Goal: Task Accomplishment & Management: Use online tool/utility

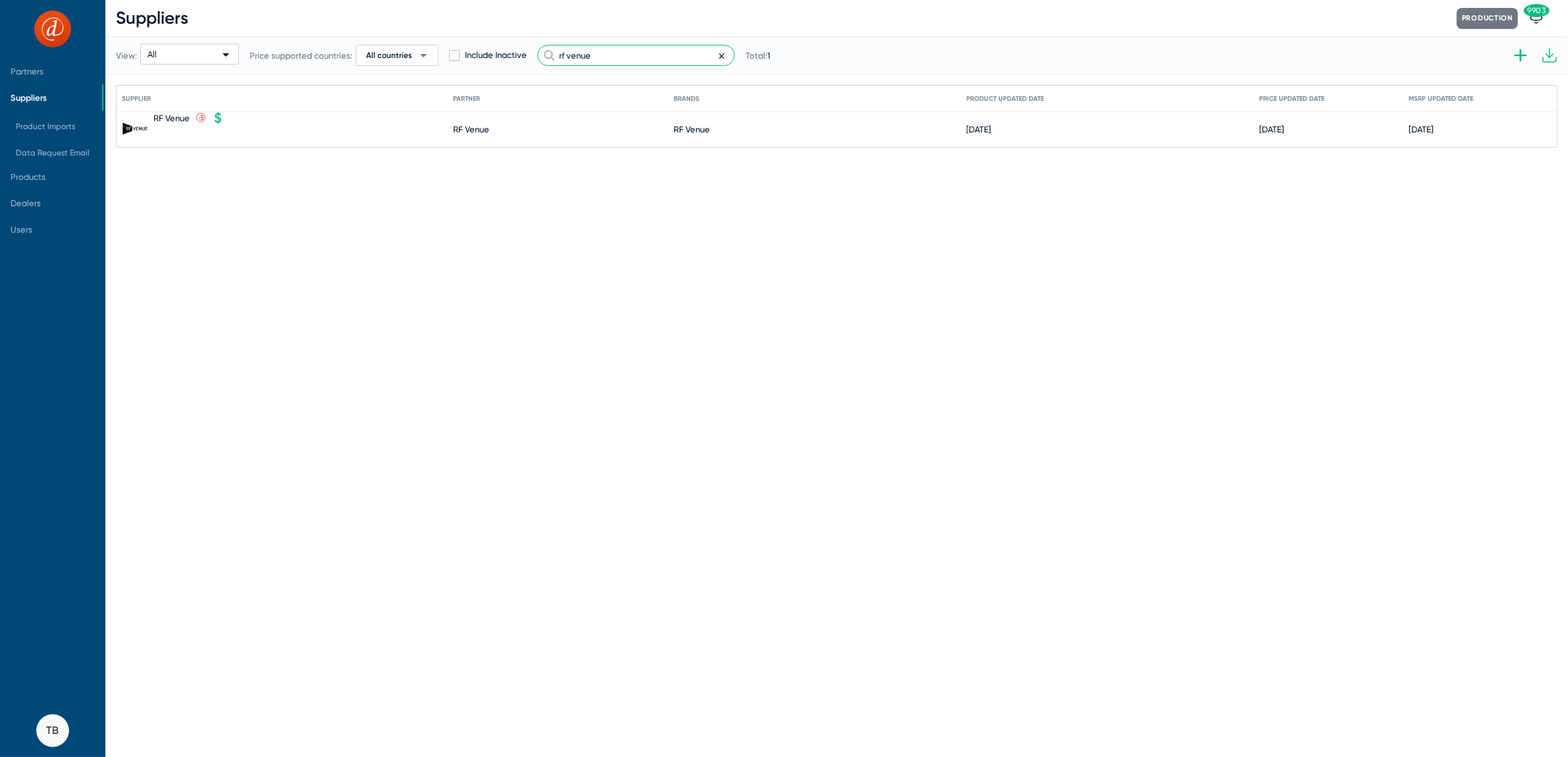
click at [589, 61] on input "rf venue" at bounding box center [636, 55] width 198 height 21
drag, startPoint x: 617, startPoint y: 57, endPoint x: 399, endPoint y: 43, distance: 218.4
click at [399, 43] on div "View: All Price supported countries: All countries arrow_drop_down Include Inac…" at bounding box center [443, 55] width 655 height 65
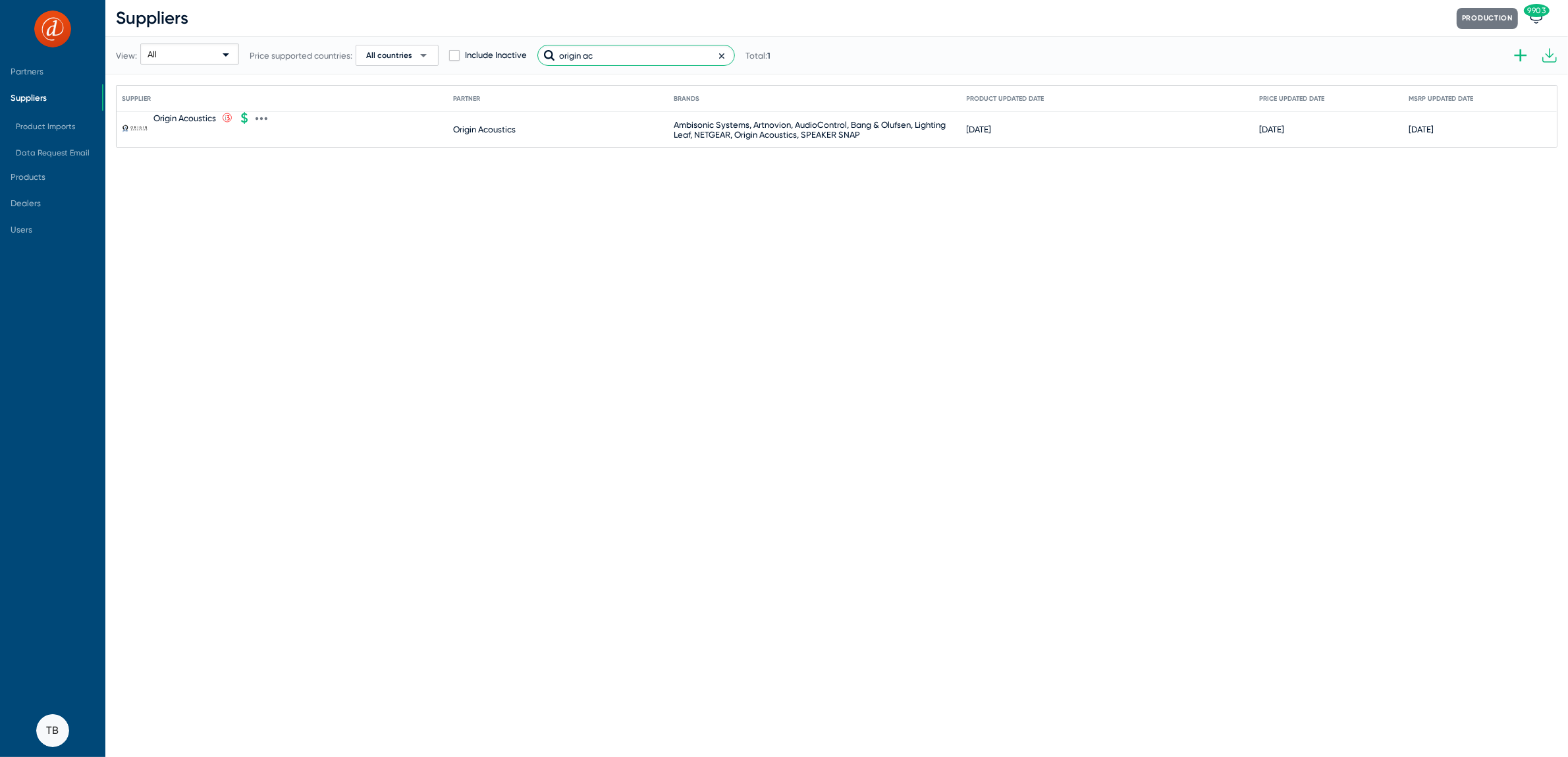
type input "origin ac"
click at [260, 117] on icon at bounding box center [261, 118] width 12 height 12
click at [278, 122] on button "Edit" at bounding box center [317, 127] width 122 height 26
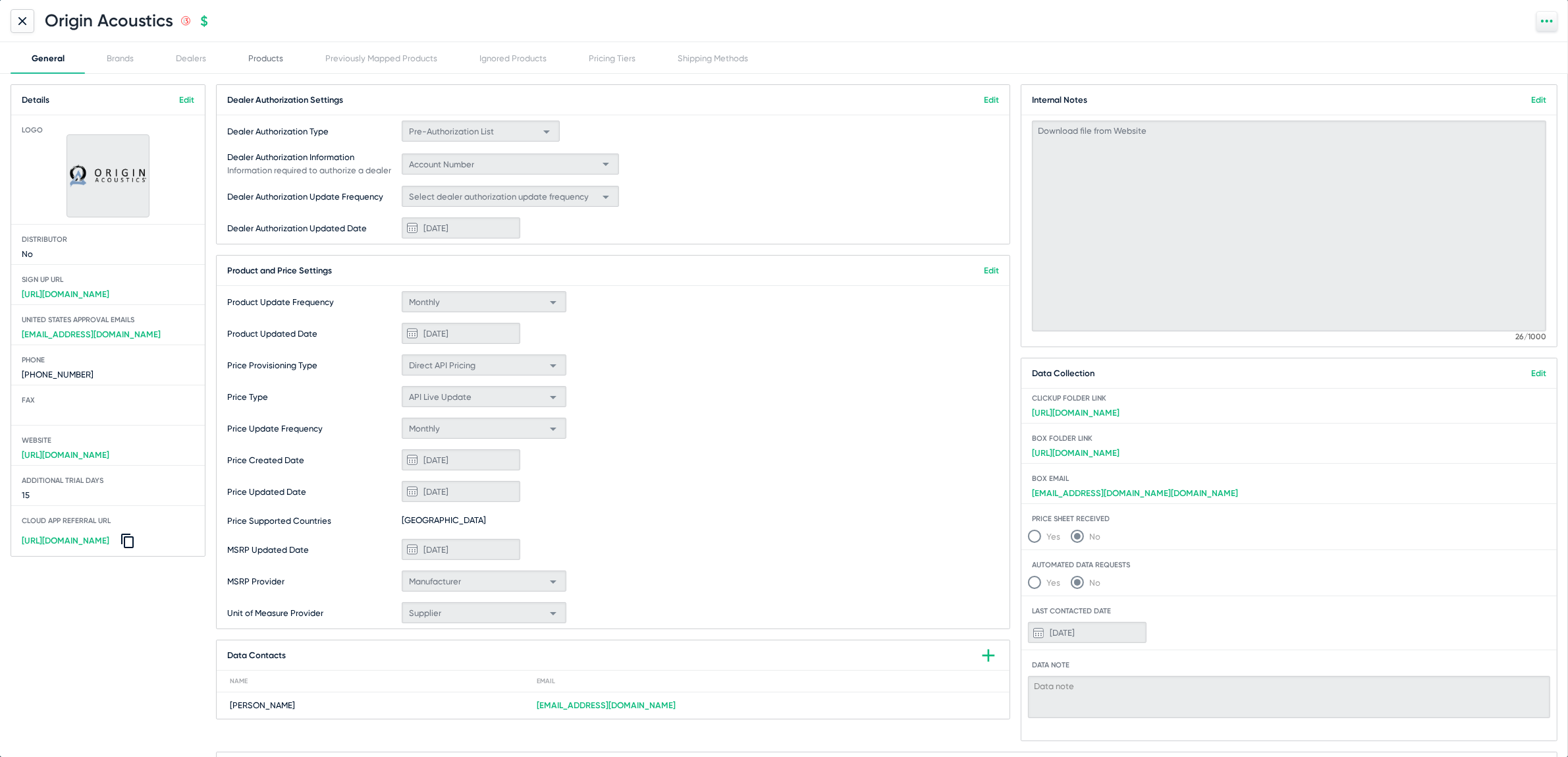
click at [271, 64] on div "Products" at bounding box center [265, 58] width 77 height 31
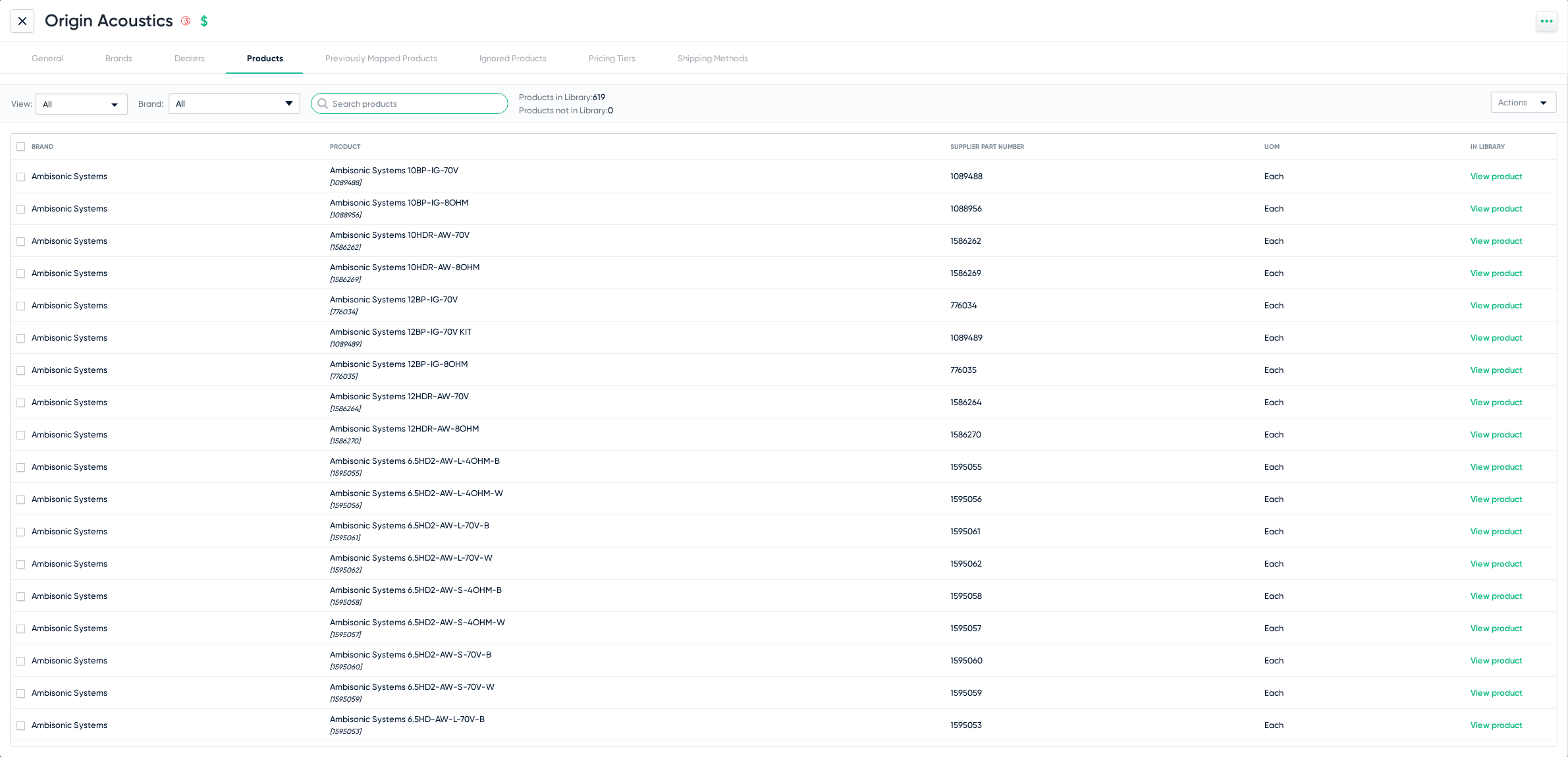
click at [404, 98] on input "text" at bounding box center [410, 103] width 198 height 21
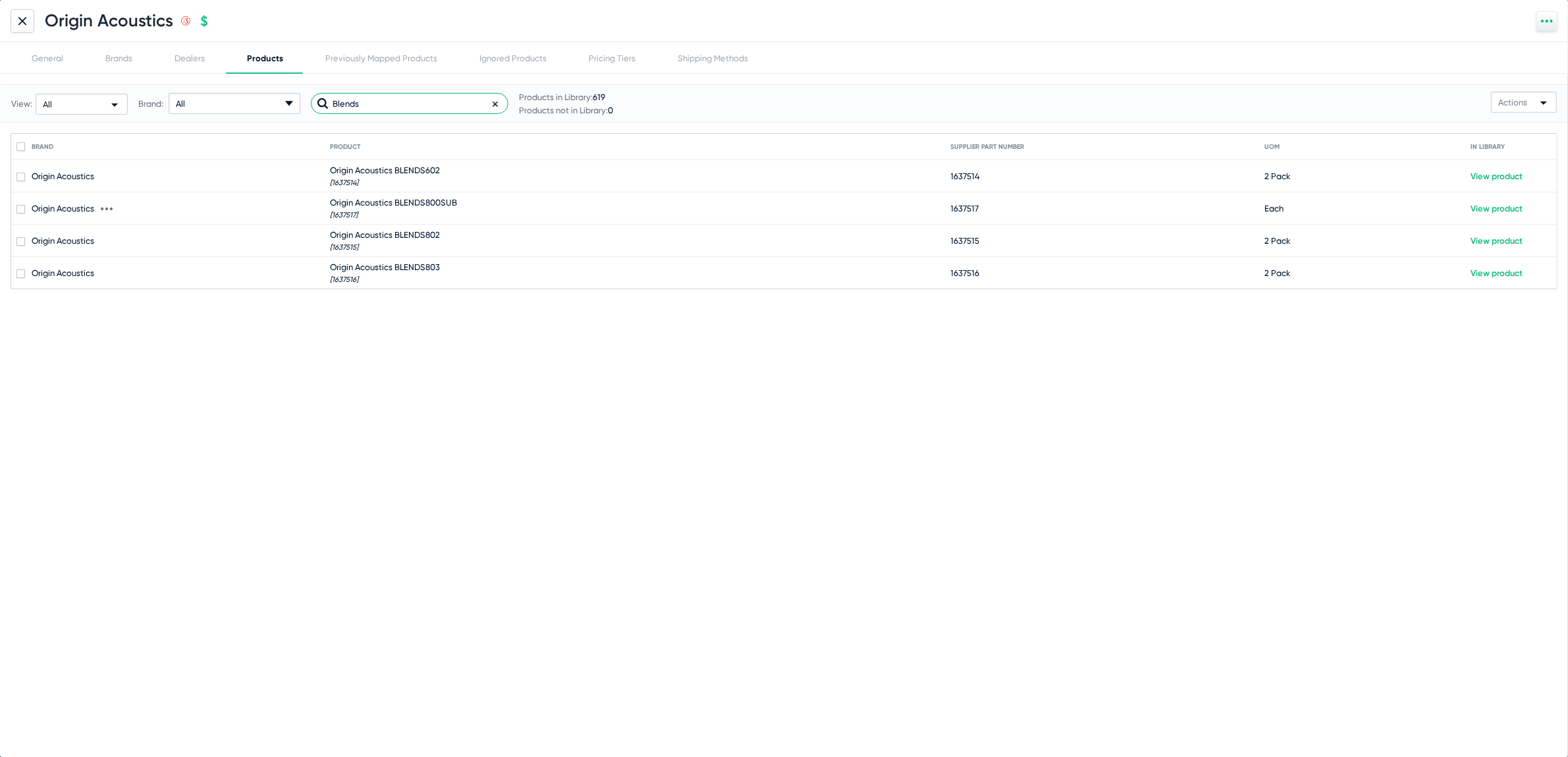
type input "Blends"
drag, startPoint x: 427, startPoint y: -127, endPoint x: 643, endPoint y: -56, distance: 227.4
click at [643, 0] on html "Partners Suppliers Product Imports Data Request Email Products Dealers Users TB…" at bounding box center [784, 378] width 1568 height 757
click at [23, 20] on icon at bounding box center [22, 20] width 6 height 6
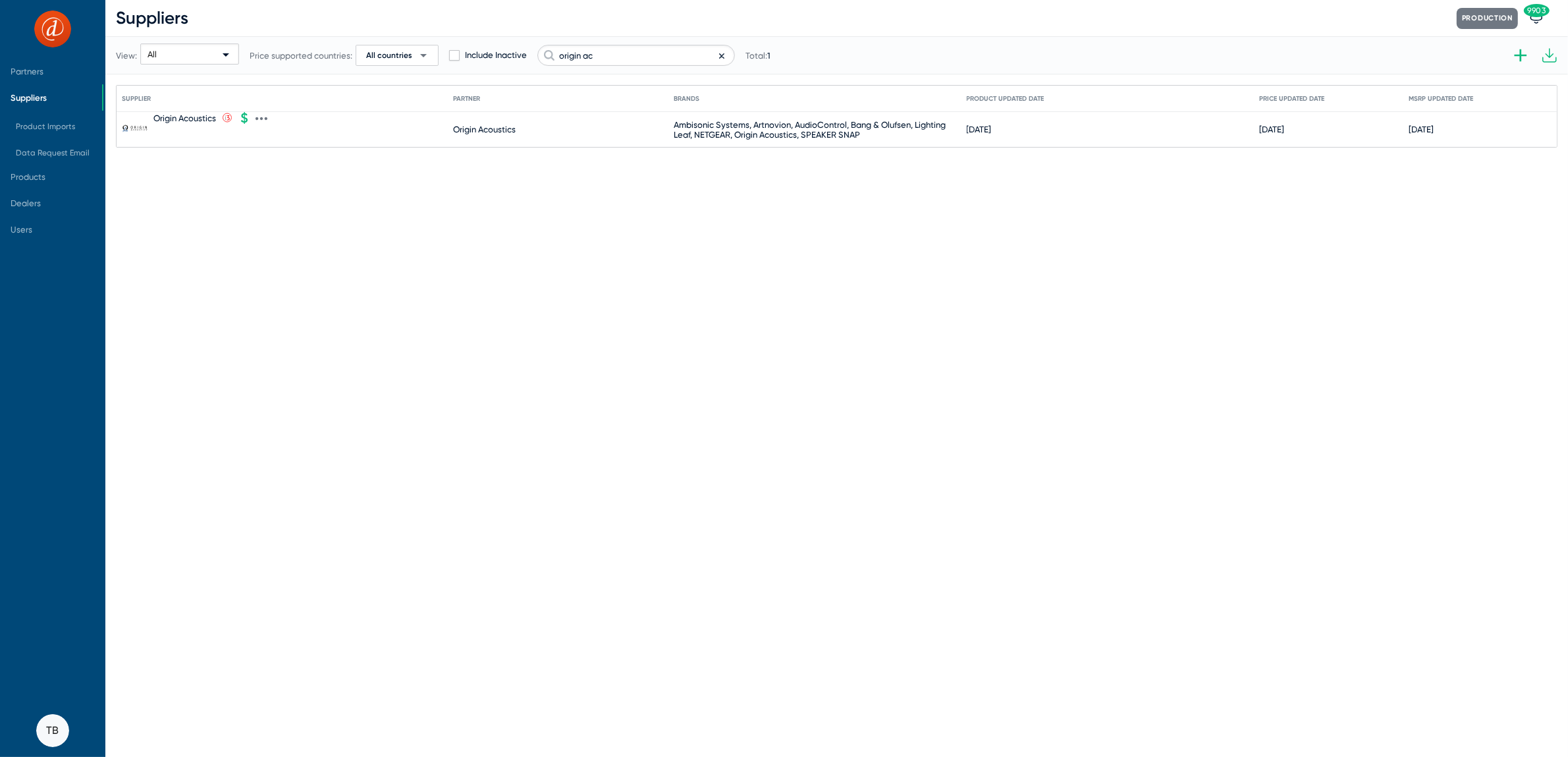
click at [260, 120] on icon at bounding box center [261, 118] width 12 height 12
click at [307, 299] on button "Import products V2" at bounding box center [317, 312] width 122 height 26
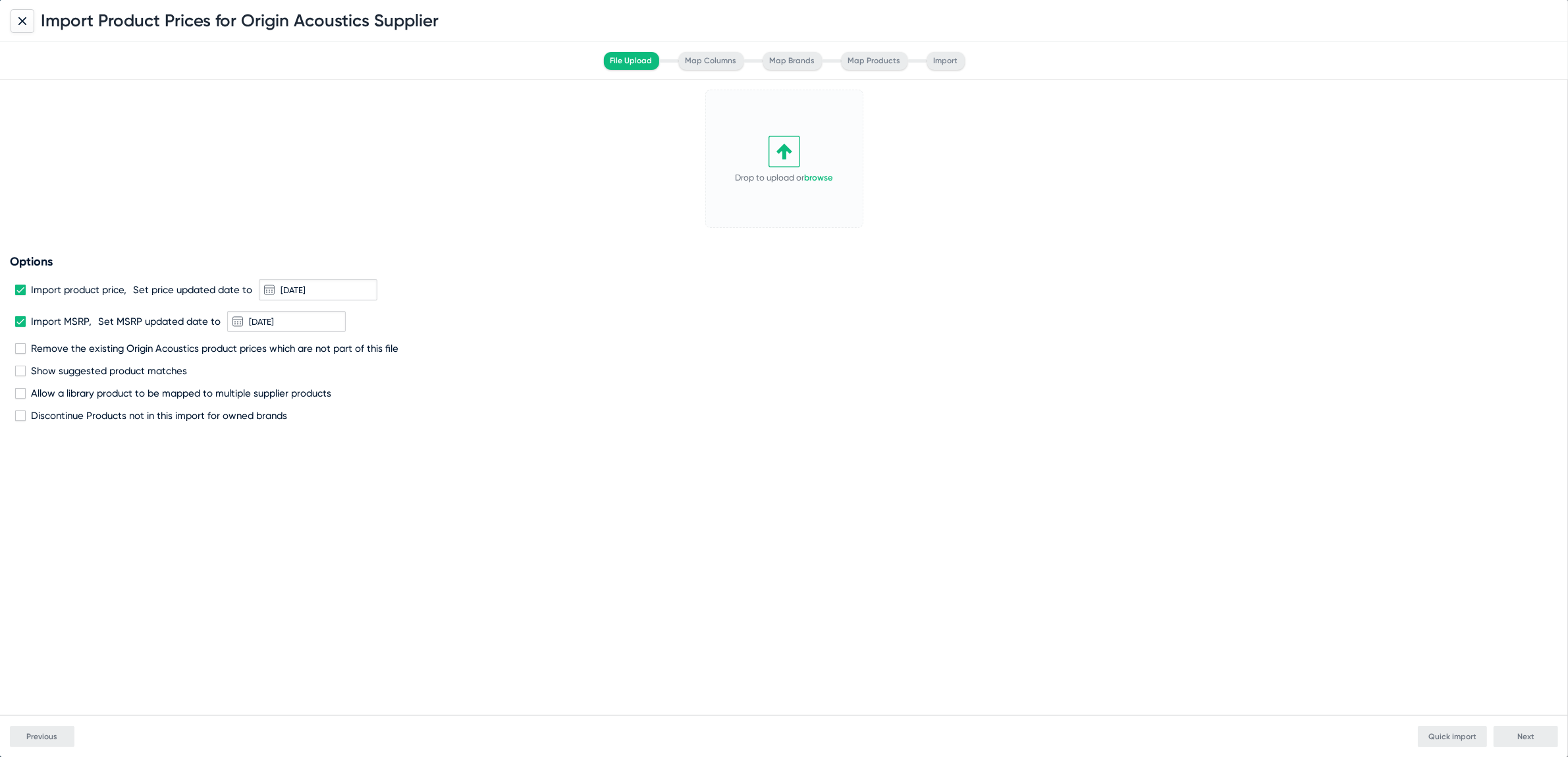
click at [17, 319] on span at bounding box center [20, 321] width 10 height 10
click at [19, 327] on input "Import MSRP," at bounding box center [19, 327] width 1 height 1
checkbox input "false"
click at [20, 292] on span at bounding box center [20, 290] width 10 height 10
click at [20, 295] on input "Import product price," at bounding box center [19, 295] width 1 height 1
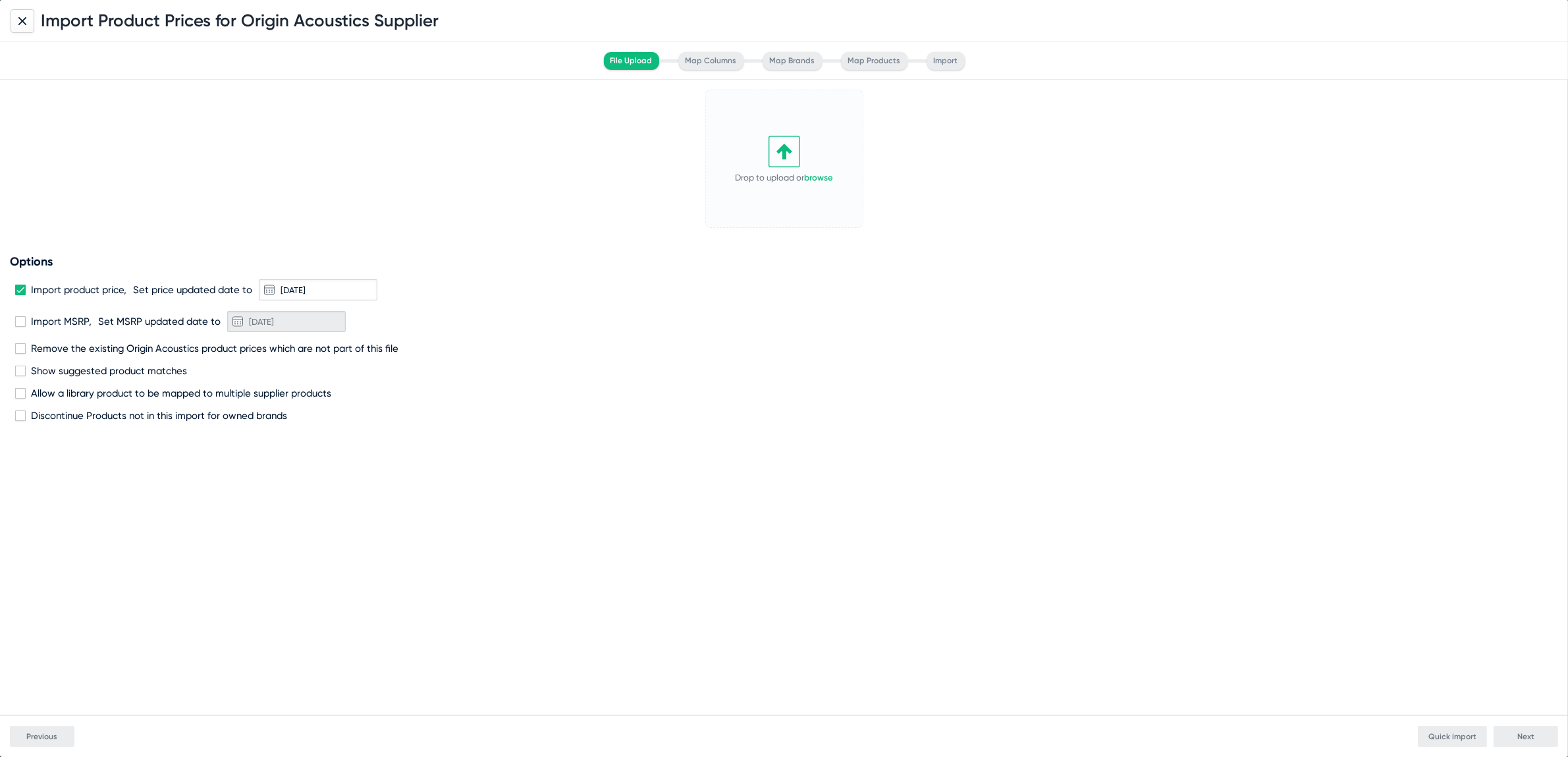
checkbox input "false"
click at [15, 351] on span at bounding box center [20, 348] width 10 height 10
click at [19, 354] on input "Remove the existing Origin Acoustics product prices which are not part of this …" at bounding box center [19, 354] width 1 height 1
checkbox input "true"
click at [821, 175] on link "browse" at bounding box center [819, 178] width 29 height 10
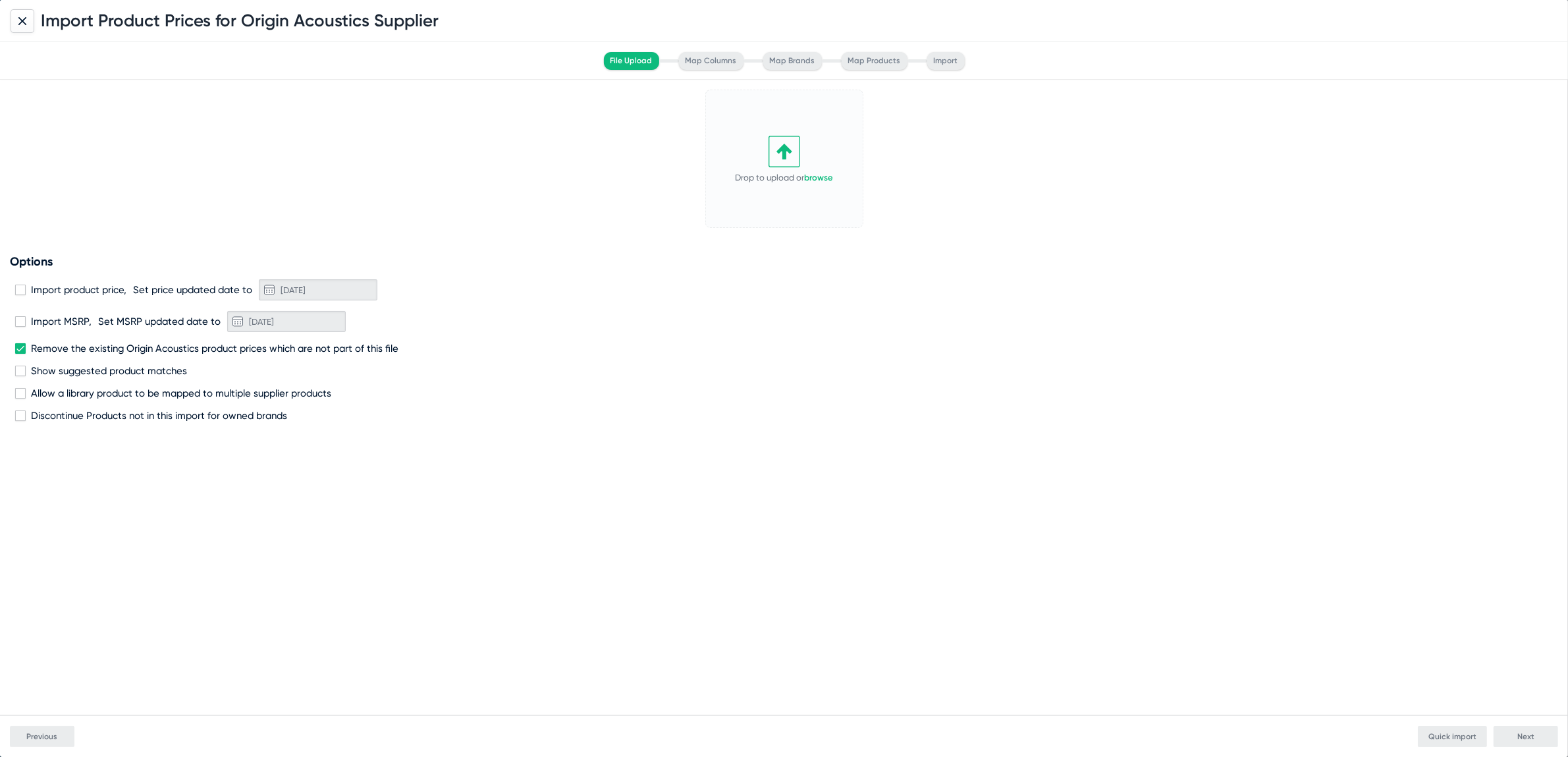
click at [290, 454] on div "Drop to upload or browse Drop file here or click to upload Options Import produ…" at bounding box center [784, 398] width 1568 height 635
click at [32, 15] on div at bounding box center [22, 21] width 24 height 24
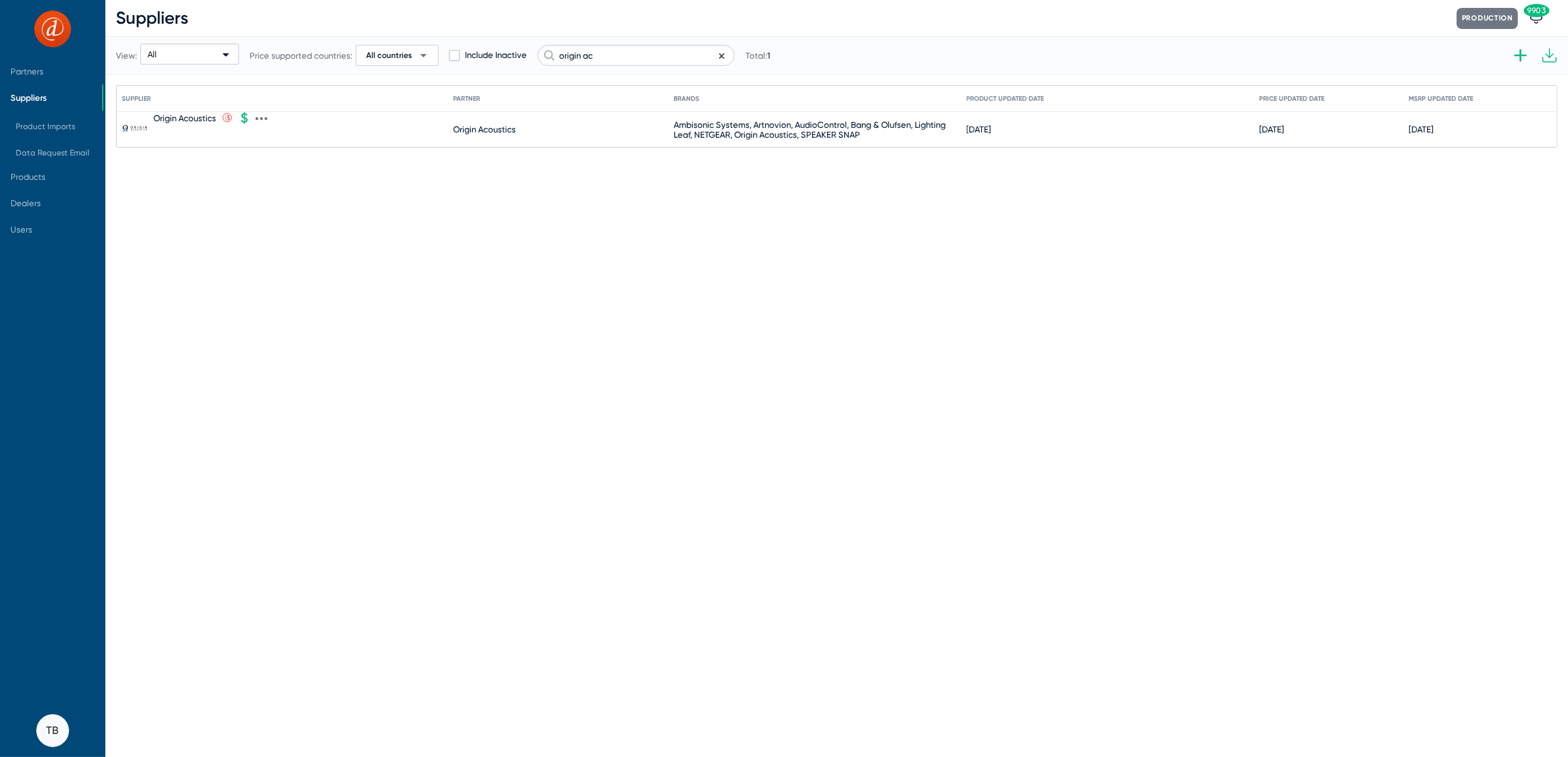
click at [541, 142] on mat-cell "Origin Acoustics" at bounding box center [564, 130] width 221 height 31
click at [266, 116] on icon at bounding box center [261, 118] width 12 height 12
click at [276, 121] on button "Edit" at bounding box center [317, 127] width 122 height 26
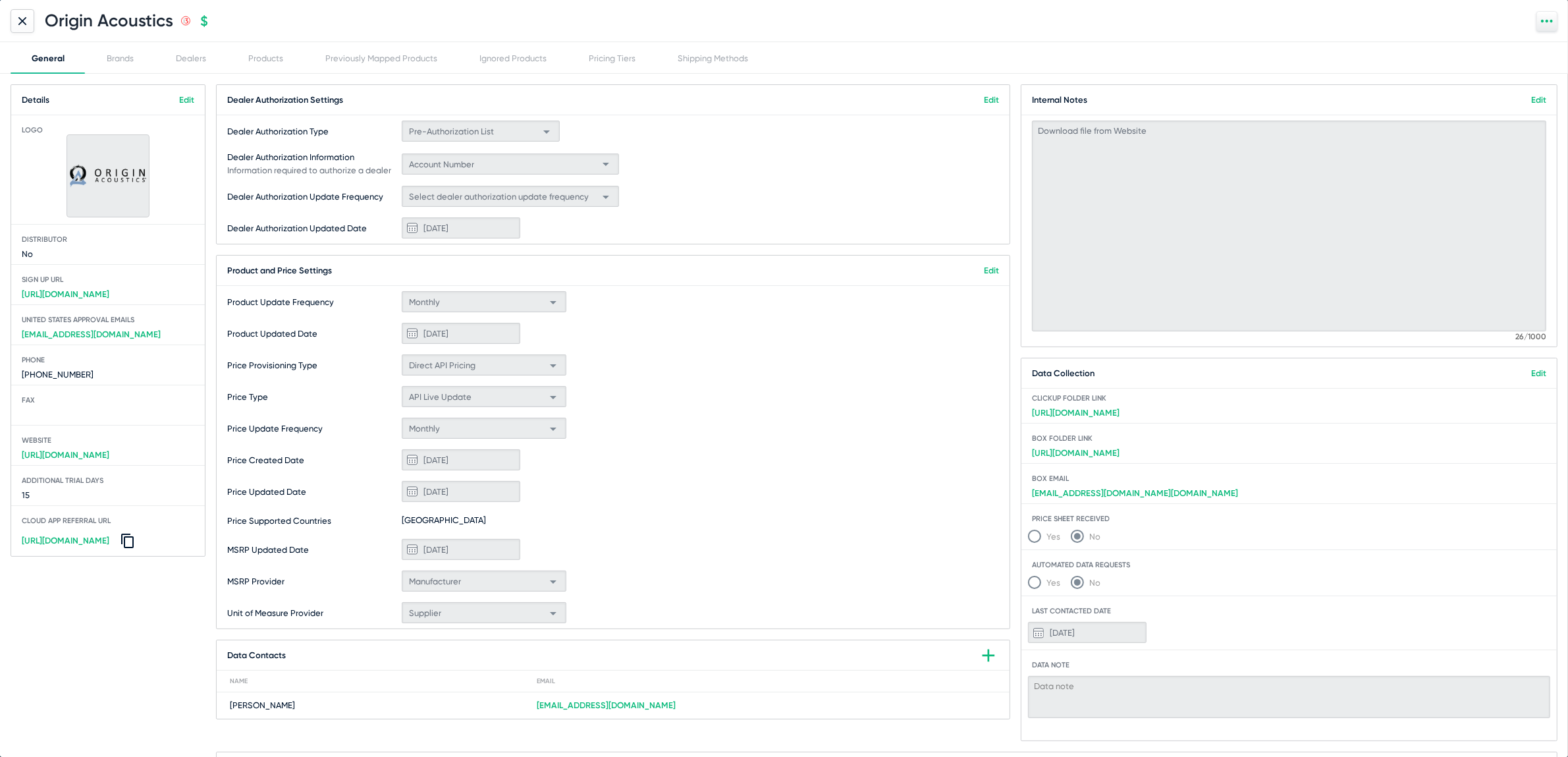
click at [22, 22] on icon at bounding box center [22, 21] width 8 height 8
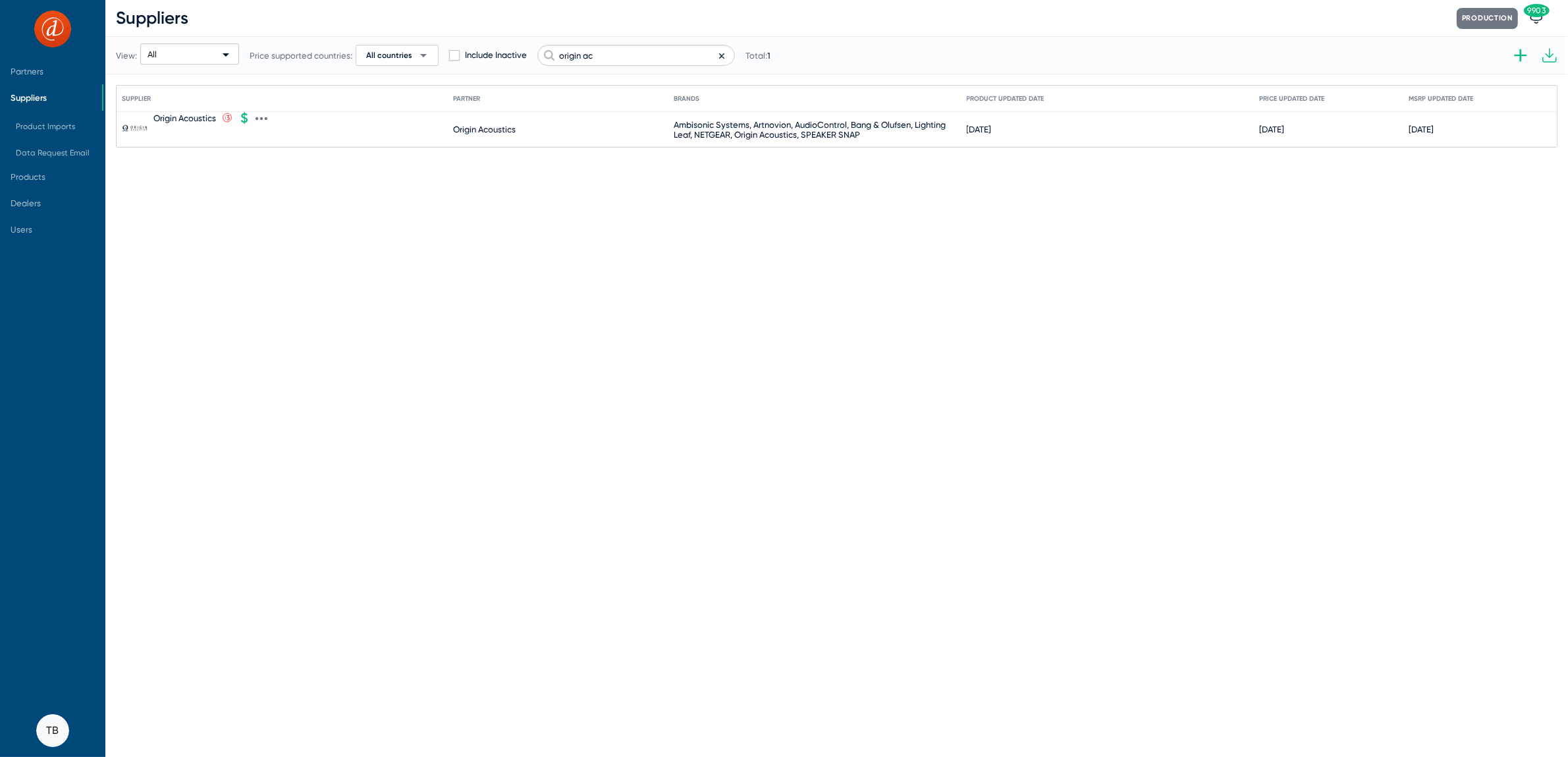
click at [264, 121] on icon at bounding box center [261, 118] width 12 height 12
click at [305, 312] on button "Import products V2" at bounding box center [317, 312] width 122 height 26
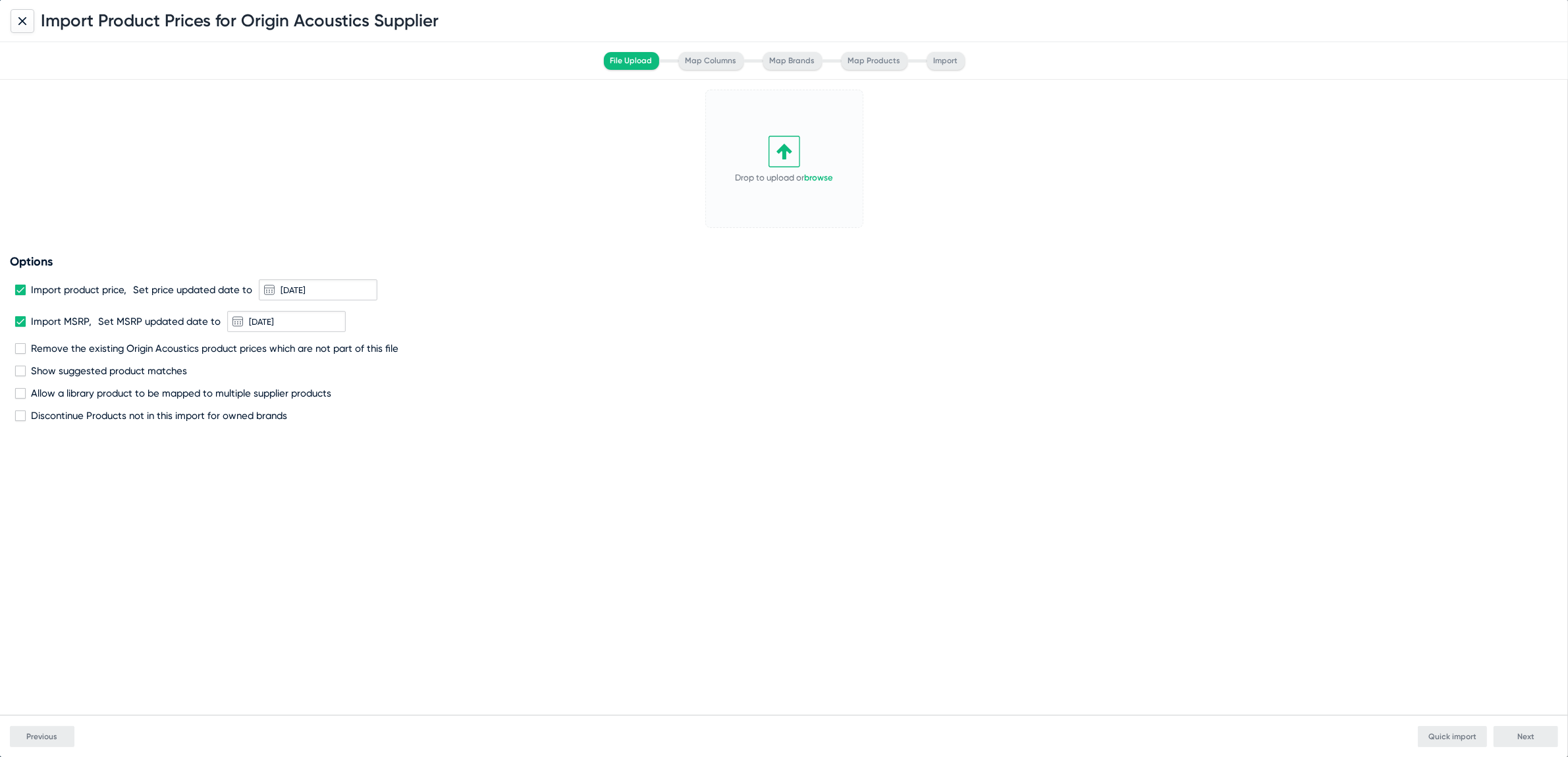
click at [19, 290] on span at bounding box center [20, 290] width 10 height 10
click at [19, 295] on input "Import product price," at bounding box center [19, 295] width 1 height 1
checkbox input "false"
click at [827, 180] on link "browse" at bounding box center [819, 178] width 29 height 10
click at [1512, 731] on button "Next" at bounding box center [1526, 737] width 65 height 21
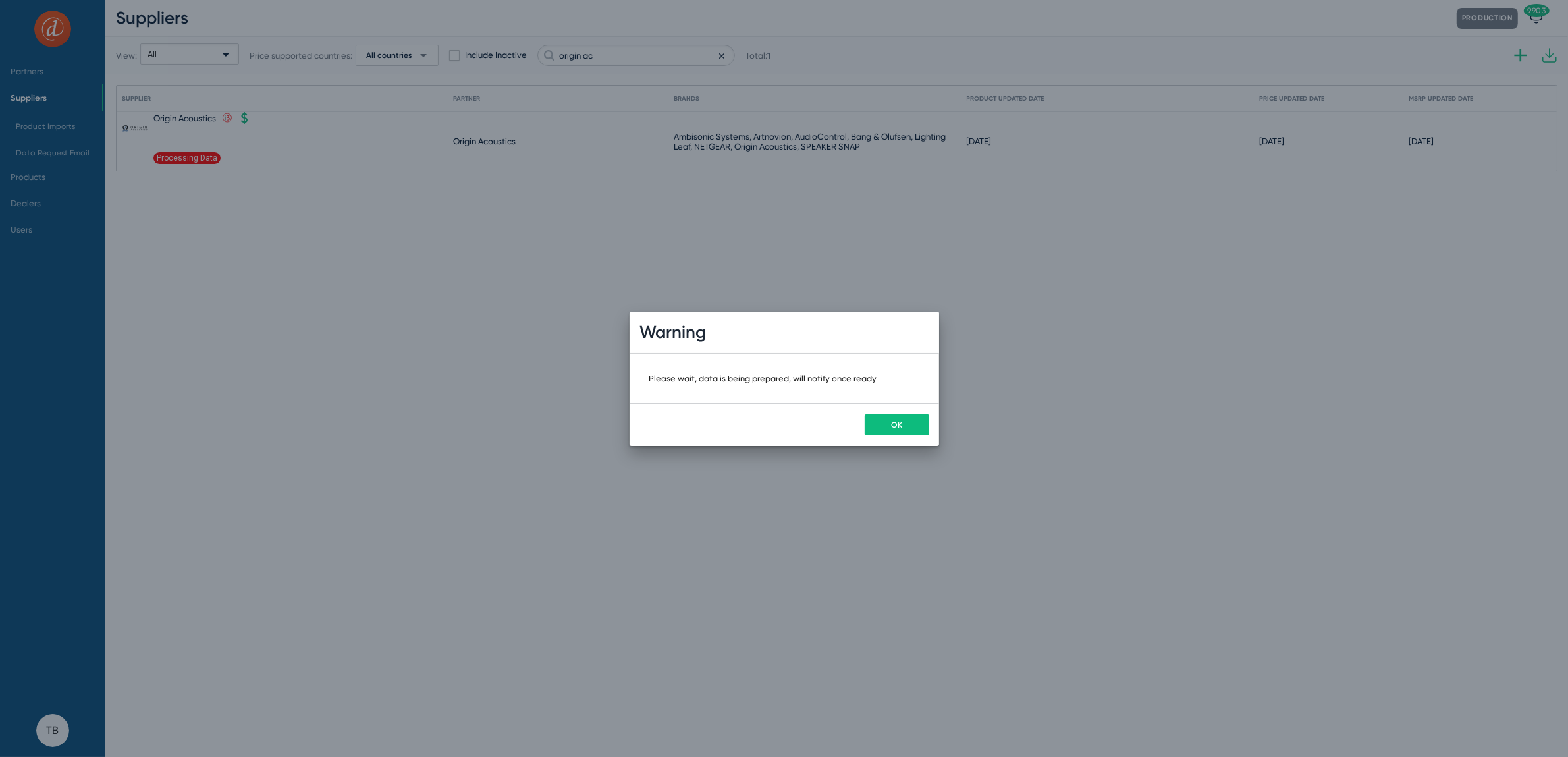
click at [889, 415] on button "OK" at bounding box center [897, 425] width 65 height 21
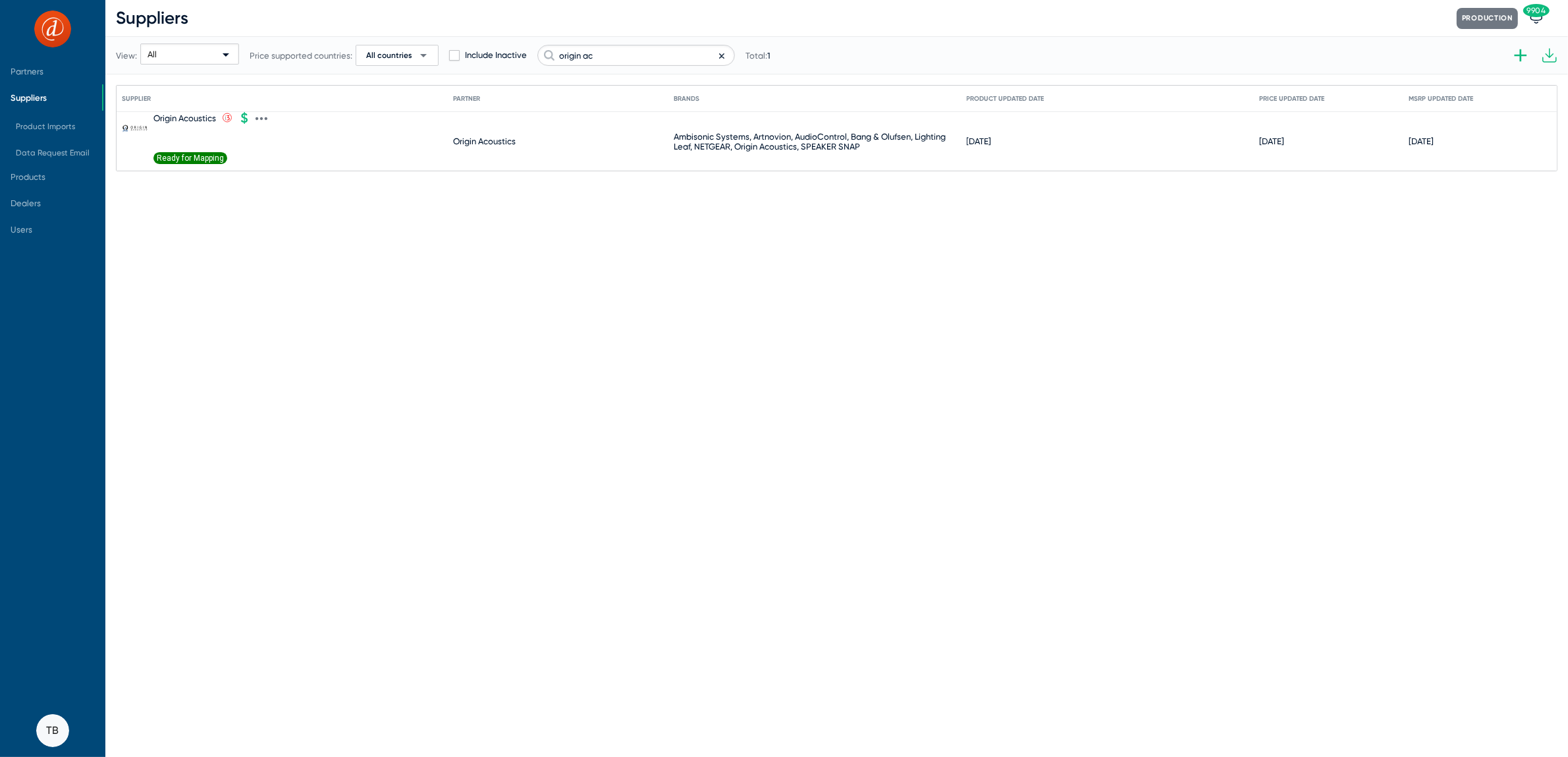
click at [207, 157] on span "Ready for Mapping" at bounding box center [191, 158] width 74 height 12
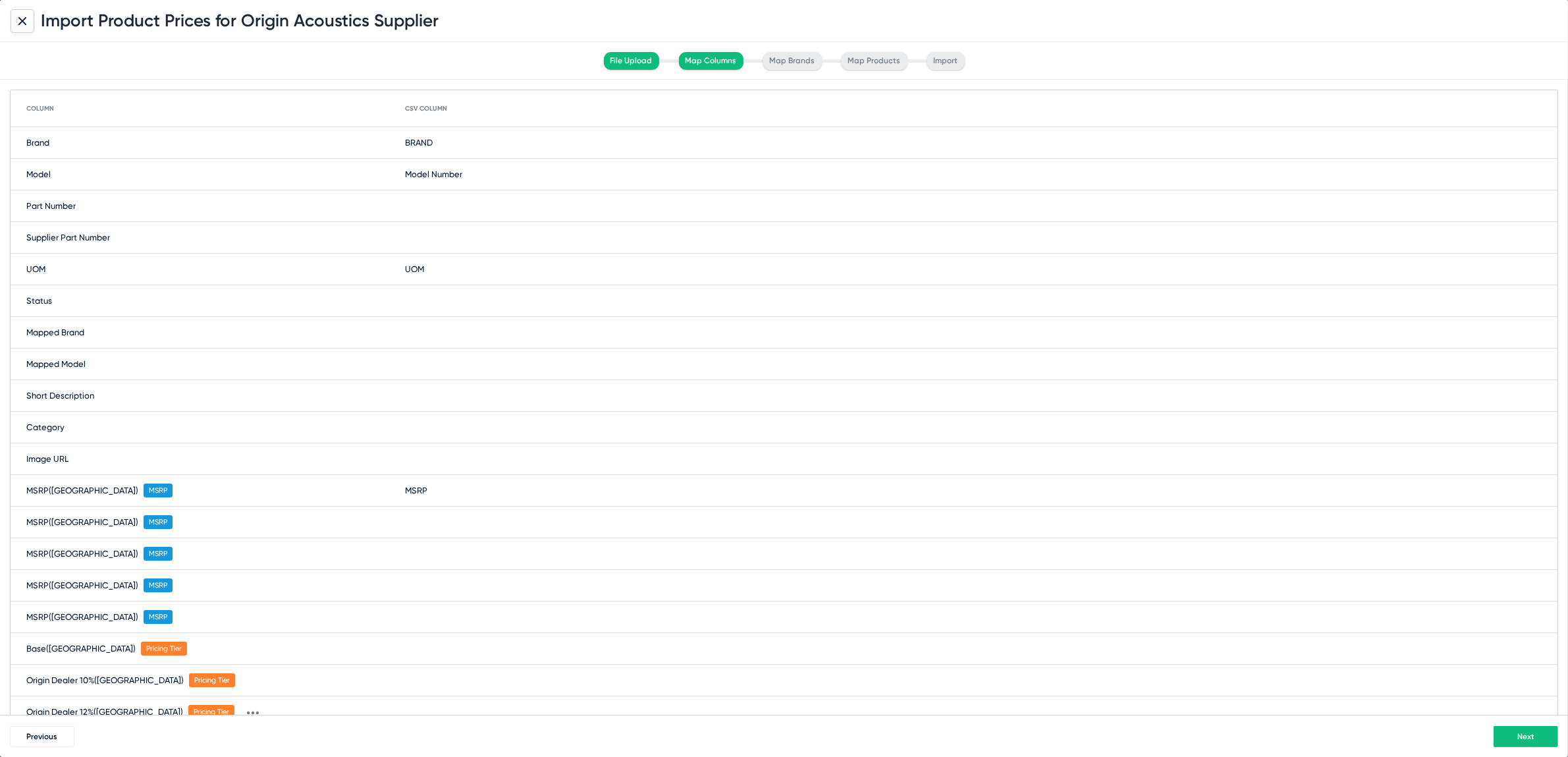
click at [1512, 729] on button "Next" at bounding box center [1526, 737] width 65 height 21
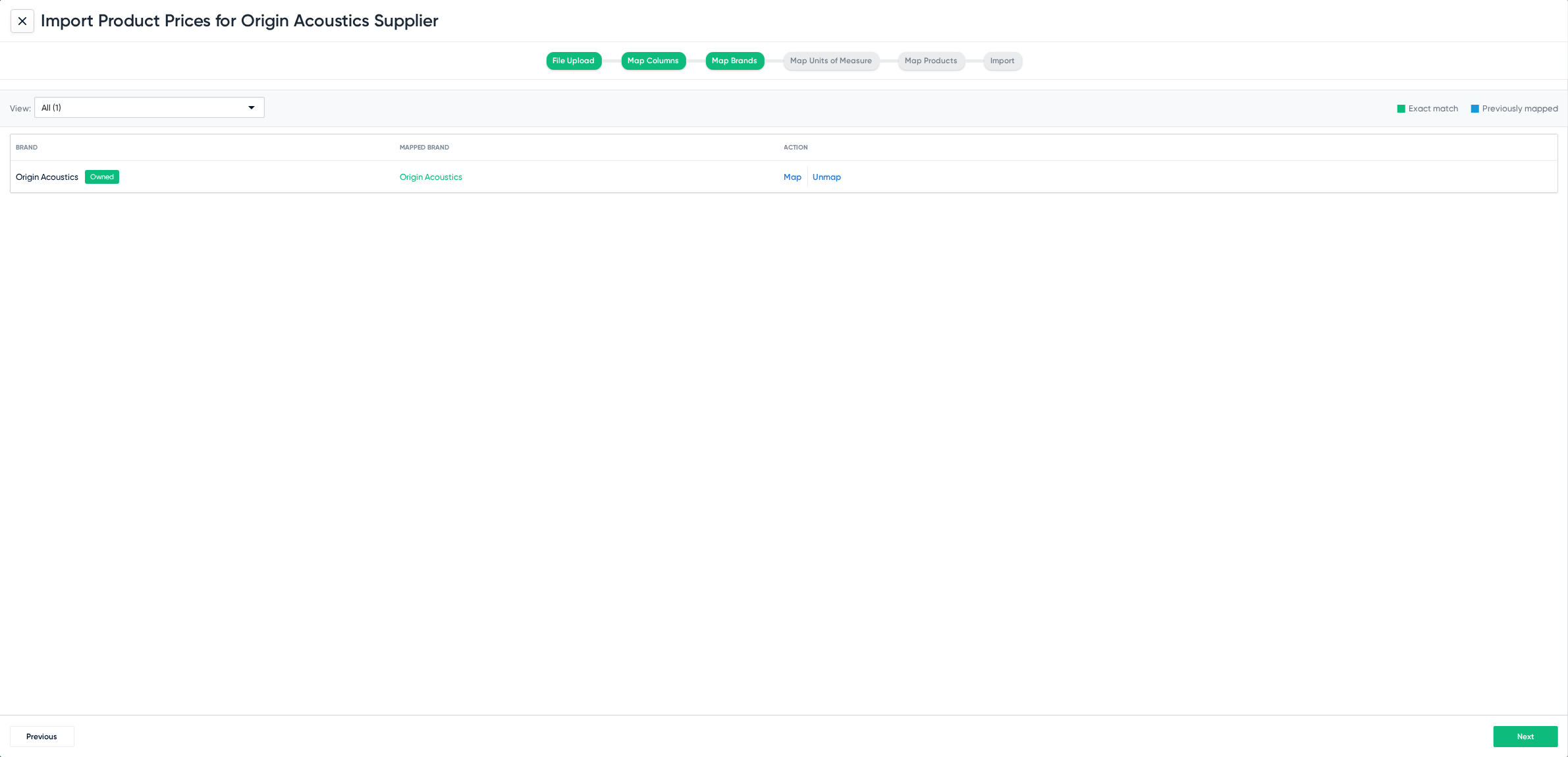
click at [1542, 735] on button "Next" at bounding box center [1526, 737] width 65 height 21
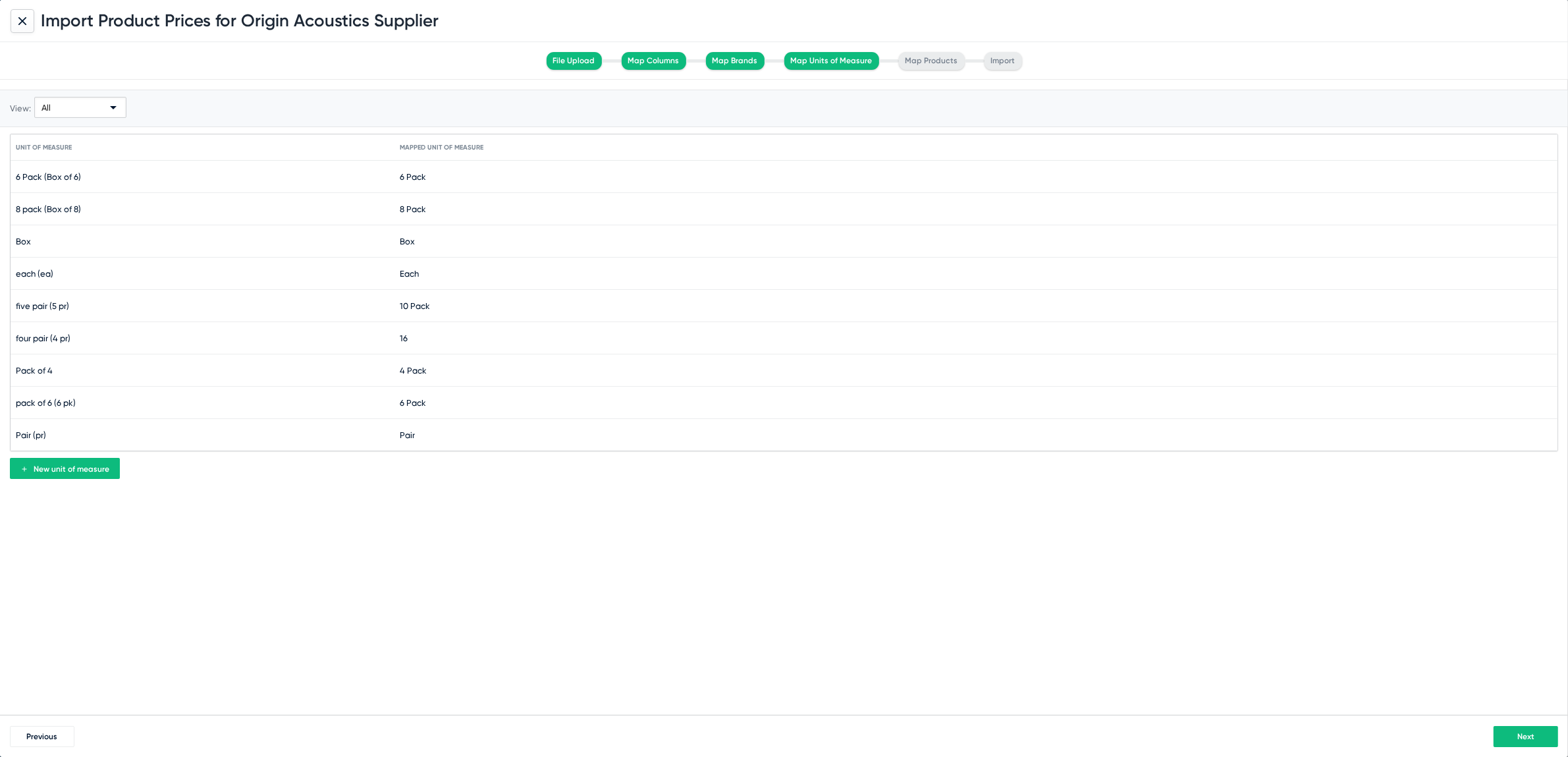
click at [1522, 737] on span "Next" at bounding box center [1526, 736] width 17 height 9
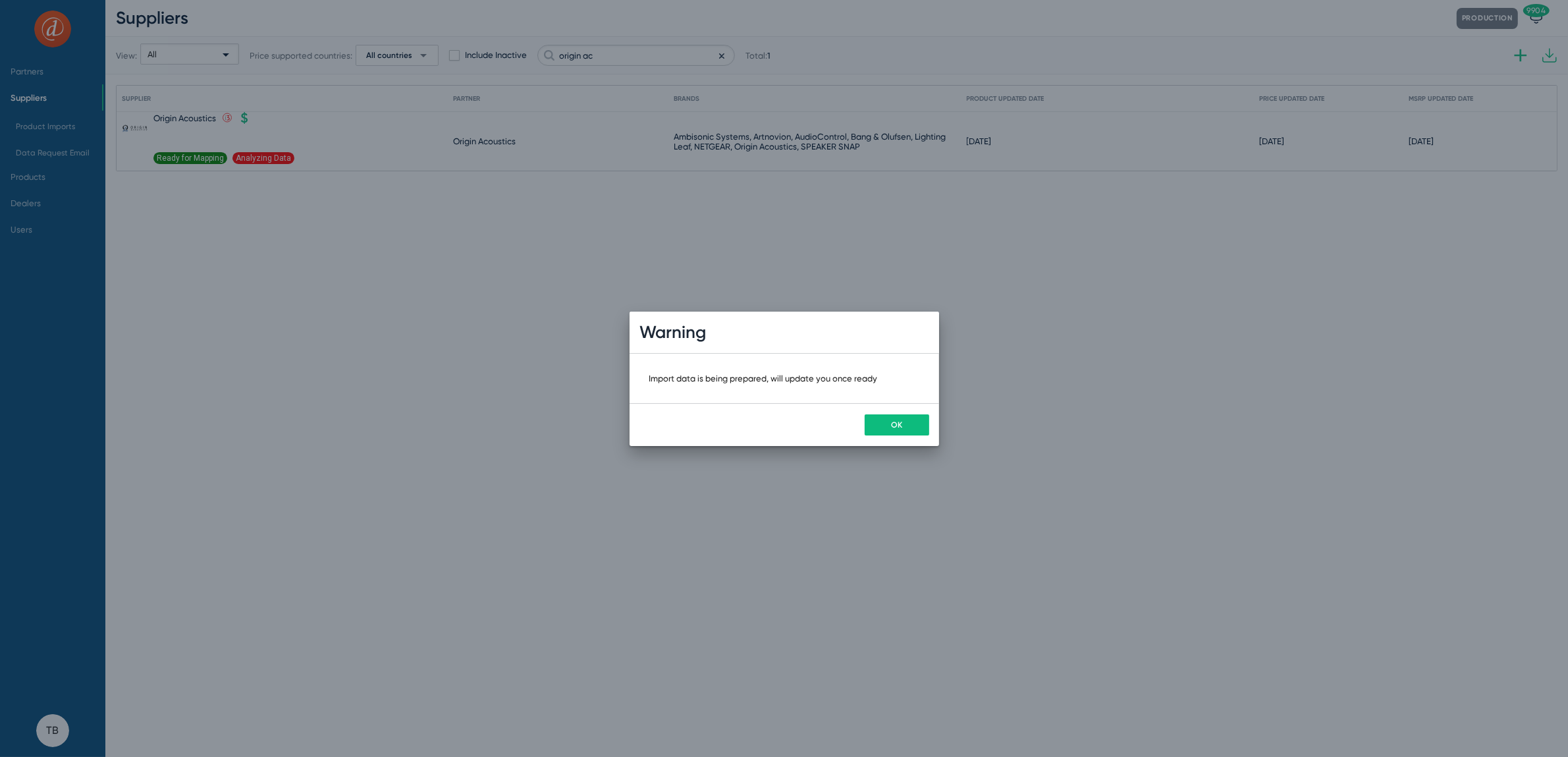
click at [882, 425] on button "OK" at bounding box center [897, 425] width 65 height 21
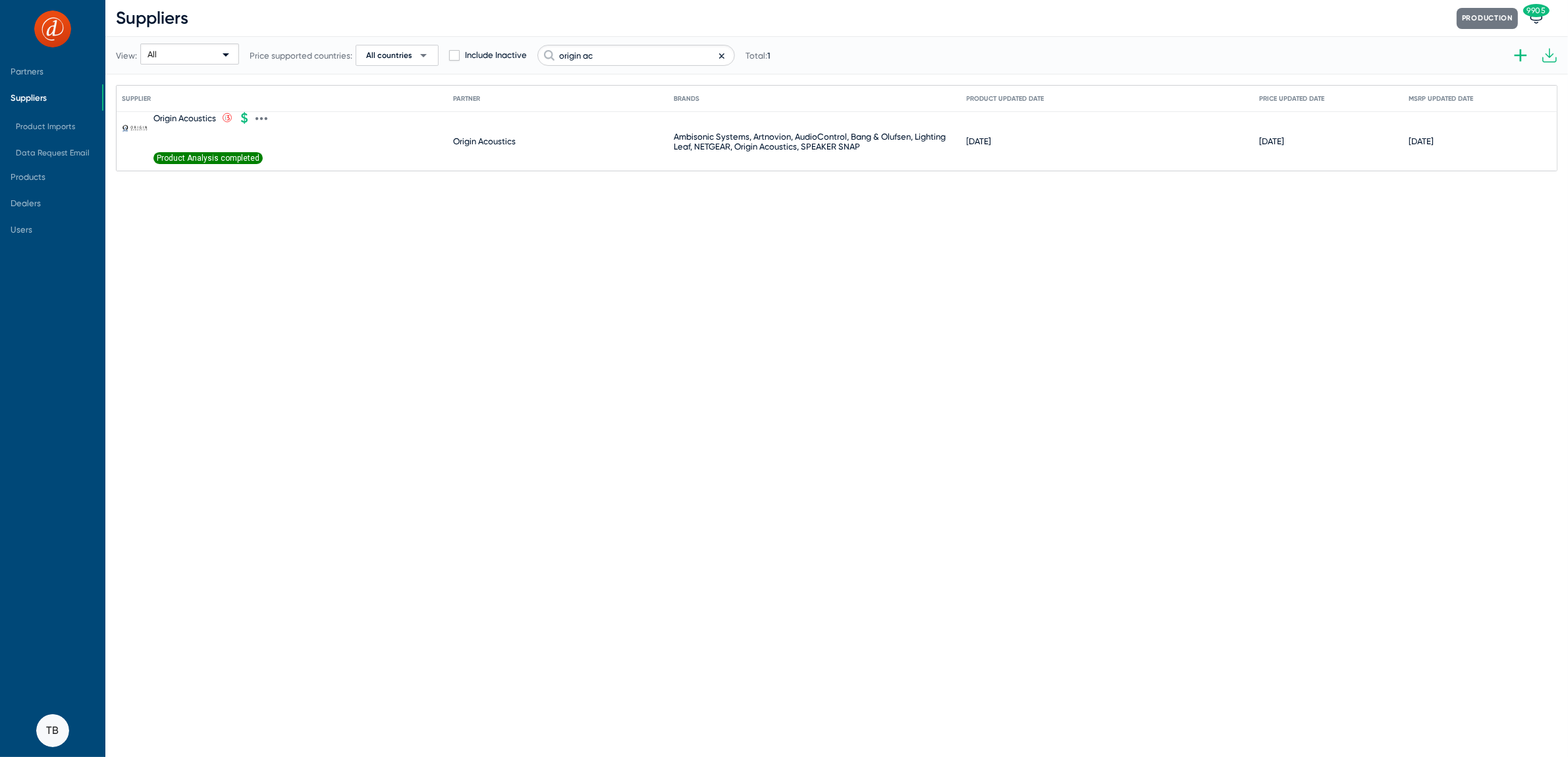
click at [207, 153] on span "Product Analysis completed" at bounding box center [208, 158] width 109 height 12
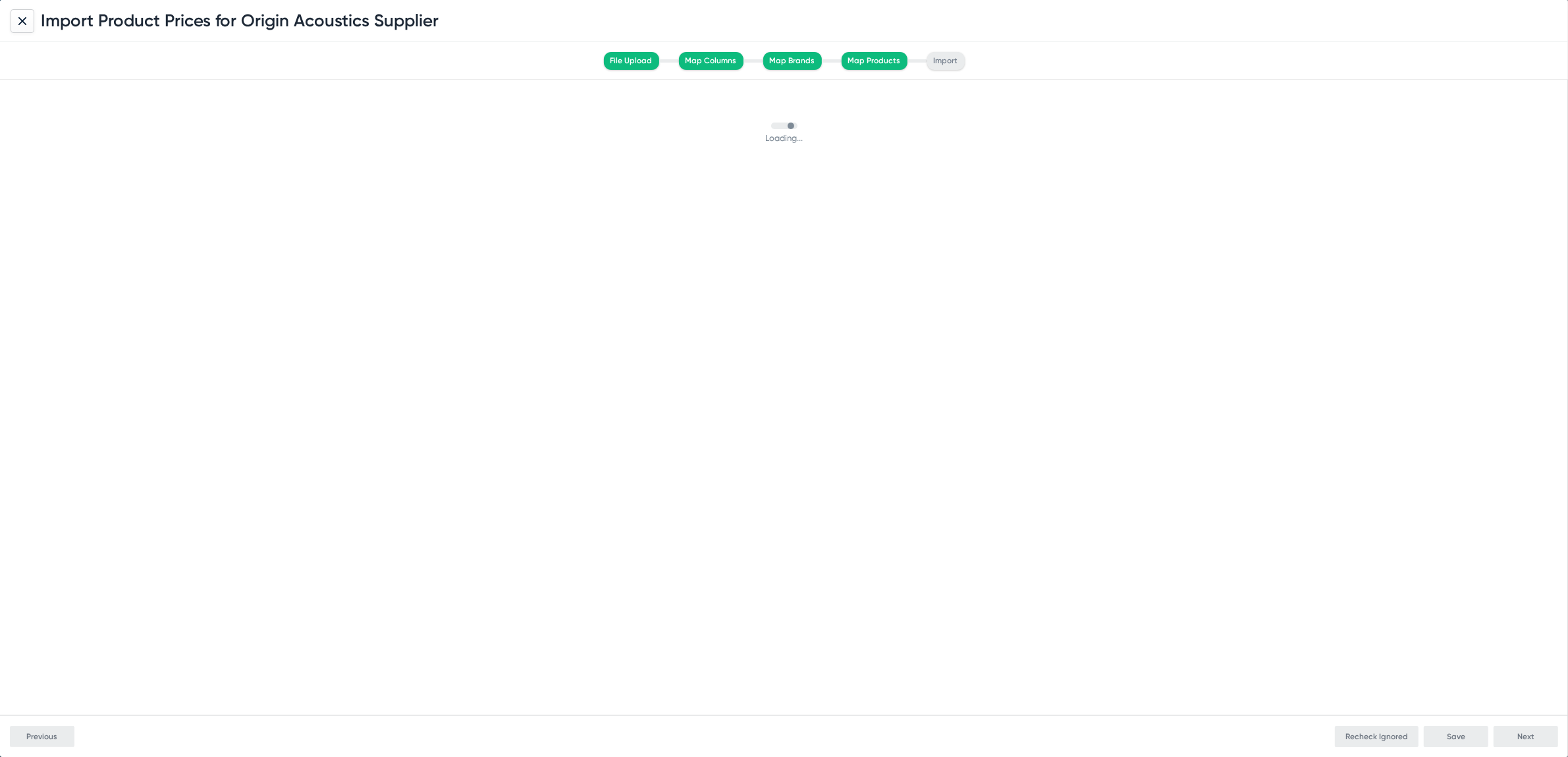
click at [207, 153] on div "Import Product Prices for Origin Acoustics Supplier File Upload Map Columns Map…" at bounding box center [784, 378] width 1568 height 757
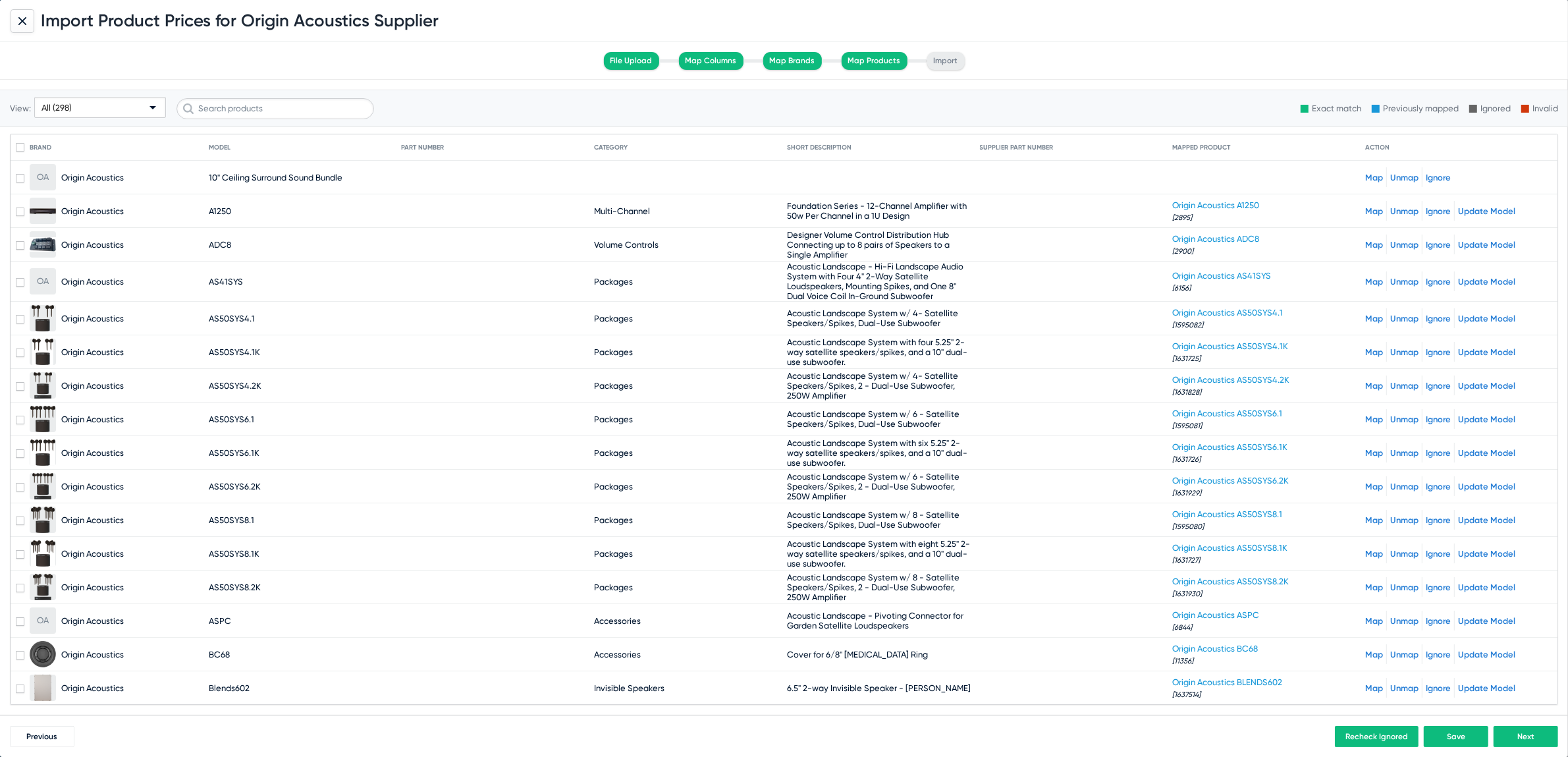
click at [94, 111] on div "All (298)" at bounding box center [94, 108] width 105 height 21
click at [83, 210] on span "Unmapped (17)" at bounding box center [100, 209] width 126 height 26
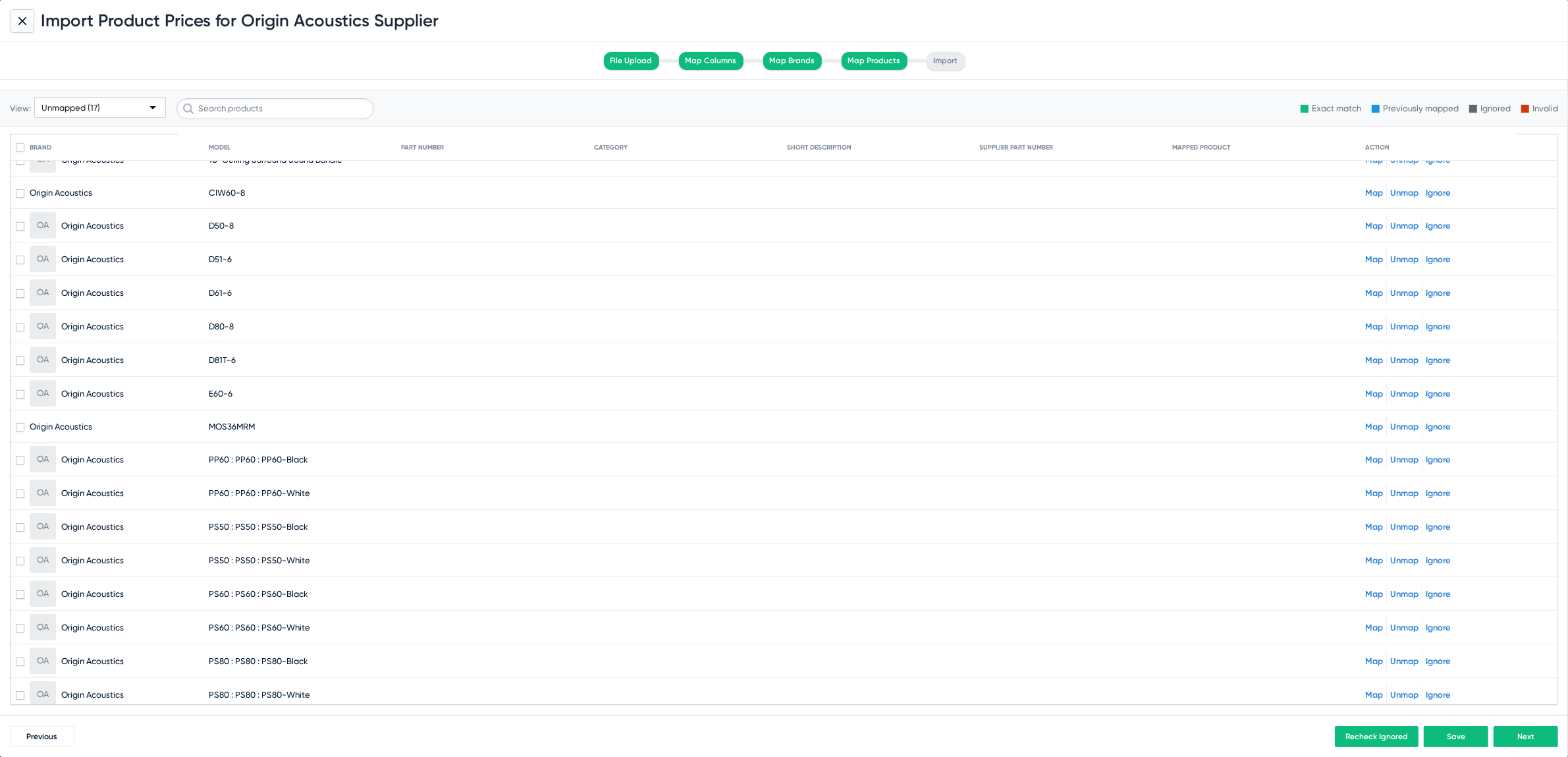
scroll to position [19, 0]
click at [26, 18] on icon at bounding box center [22, 21] width 8 height 8
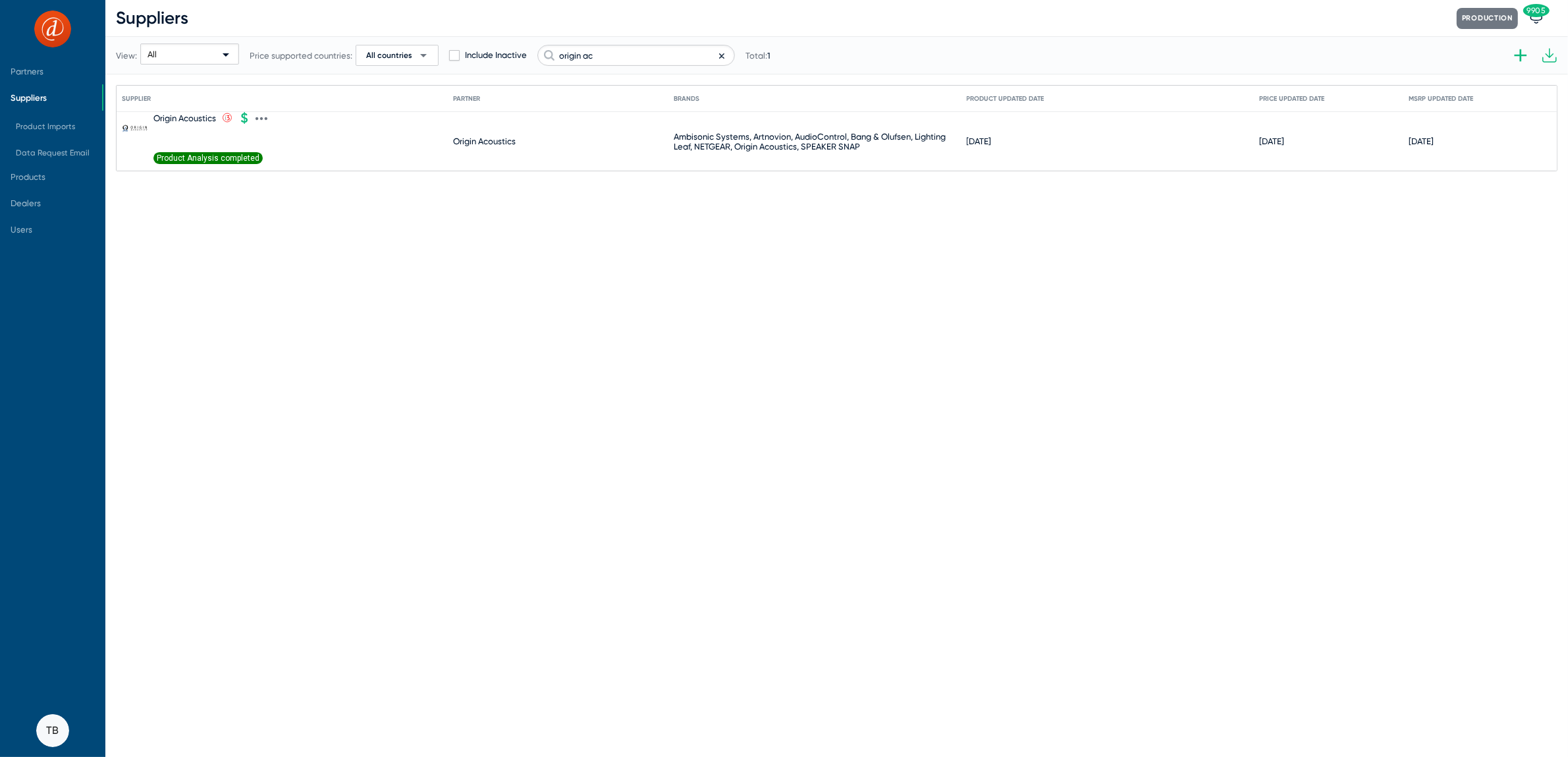
click at [268, 118] on mat-cell "Origin Acoustics .st0{fill:none;stroke:#CC0000;stroke-width:50;stroke-miterlimi…" at bounding box center [287, 141] width 331 height 58
click at [264, 118] on icon at bounding box center [266, 118] width 3 height 3
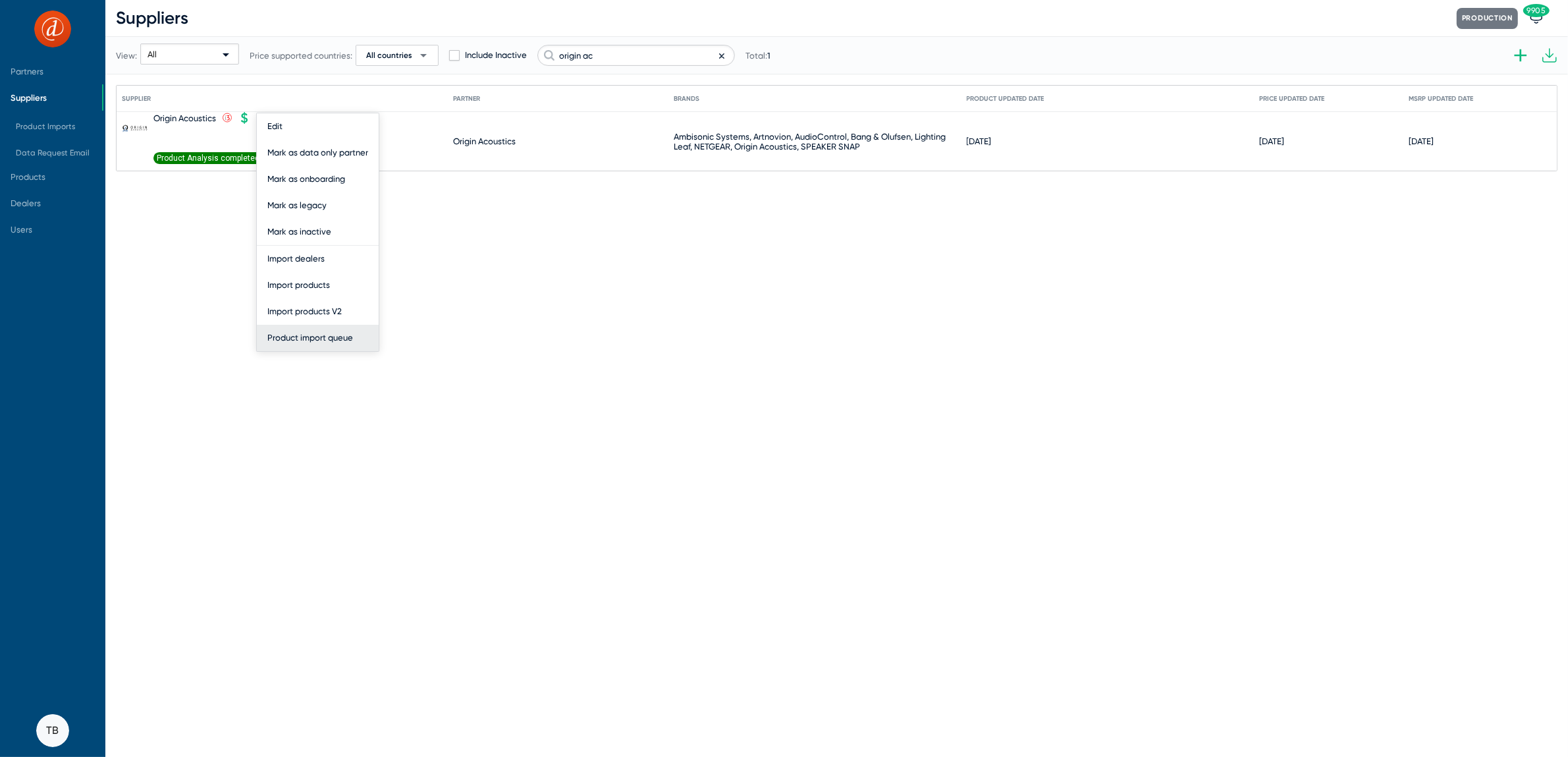
click at [312, 339] on button "Product import queue" at bounding box center [317, 338] width 122 height 26
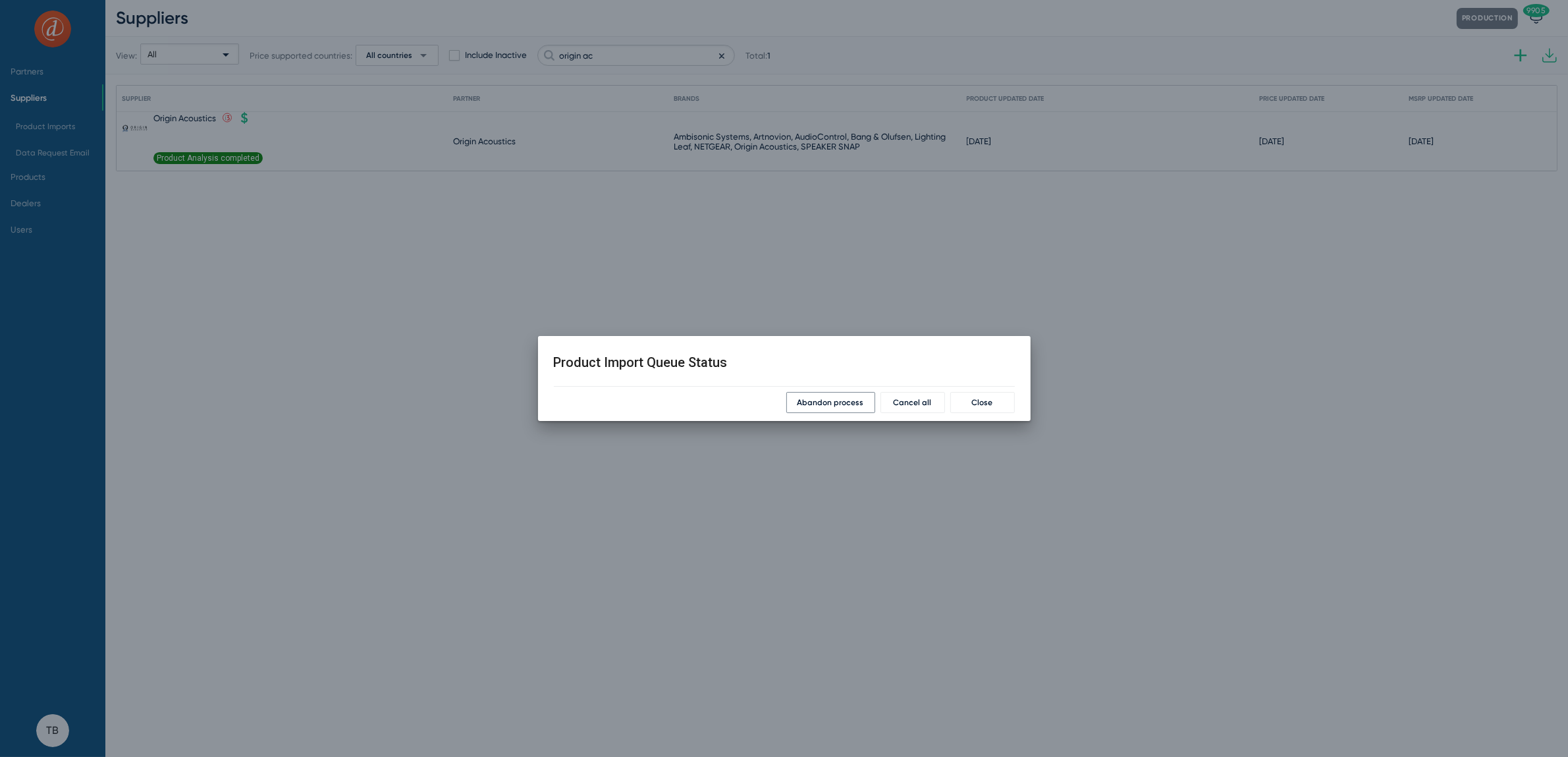
click at [827, 400] on span "Abandon process" at bounding box center [831, 403] width 67 height 9
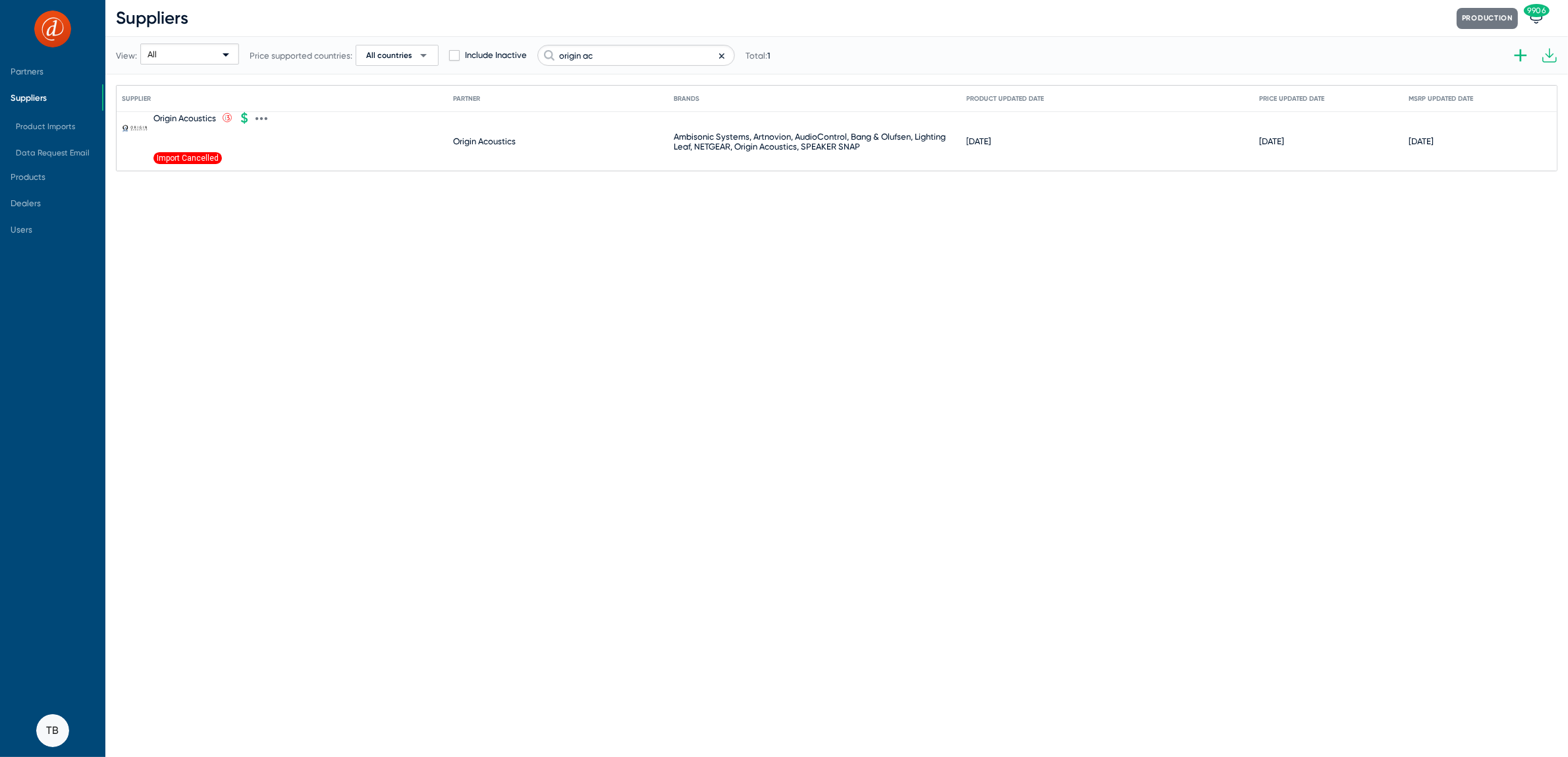
click at [262, 115] on icon at bounding box center [261, 118] width 12 height 12
click at [303, 313] on button "Import products V2" at bounding box center [317, 312] width 122 height 26
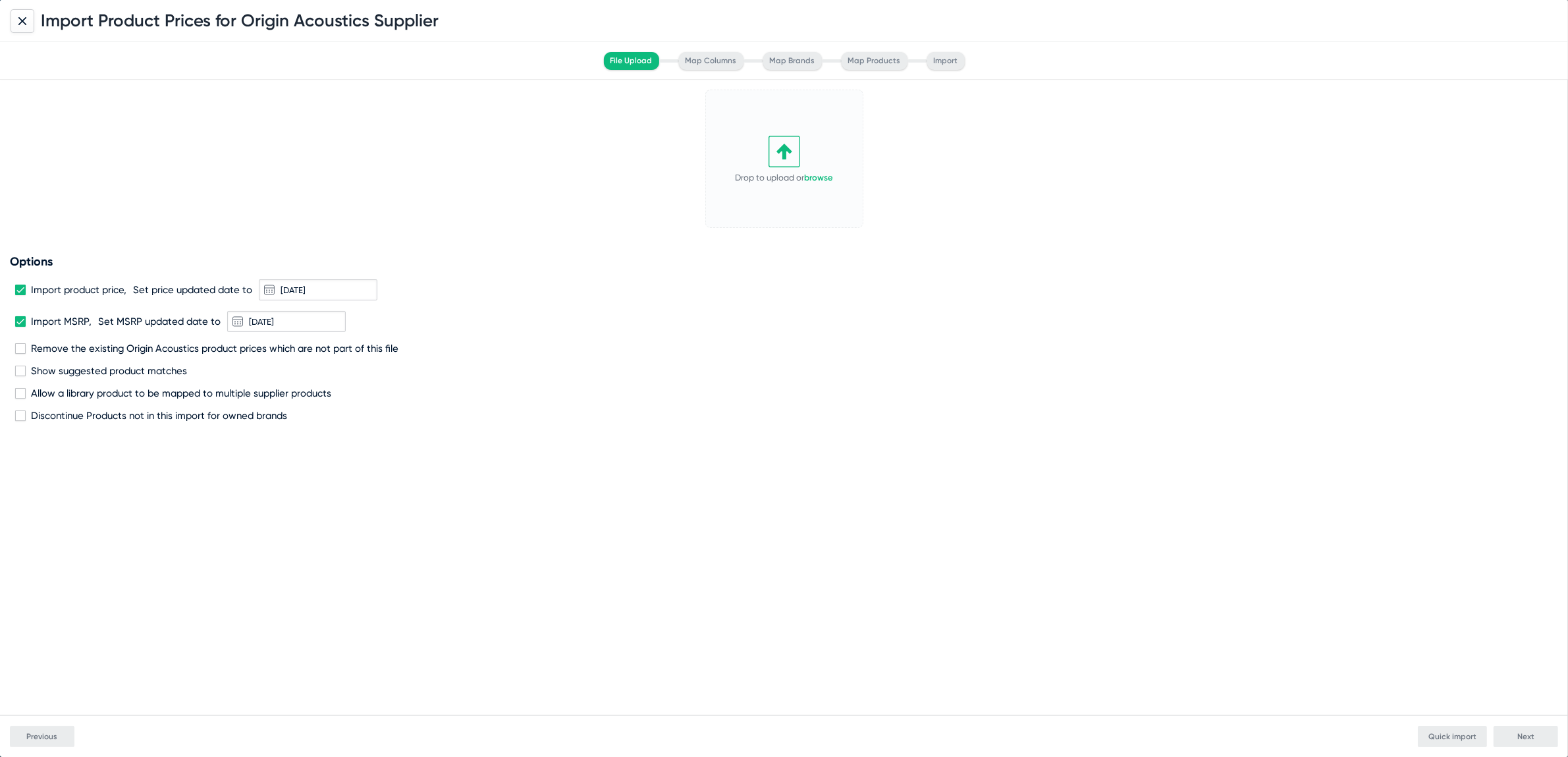
click at [19, 286] on span at bounding box center [20, 290] width 10 height 10
click at [19, 295] on input "Import product price," at bounding box center [19, 295] width 1 height 1
checkbox input "false"
click at [818, 180] on link "browse" at bounding box center [819, 178] width 29 height 10
click at [1530, 733] on span "Next" at bounding box center [1526, 736] width 17 height 9
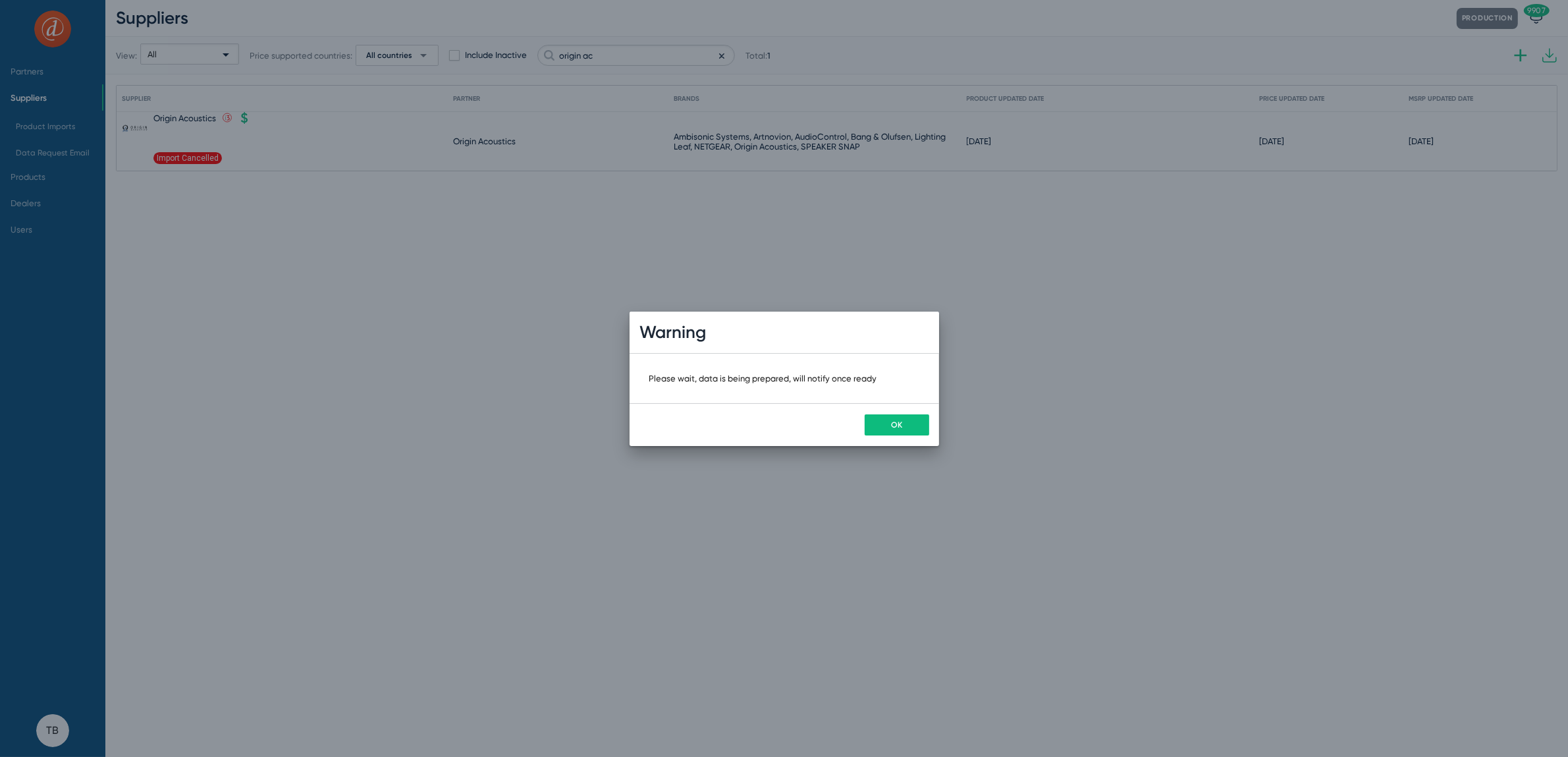
click at [903, 433] on button "OK" at bounding box center [897, 425] width 65 height 21
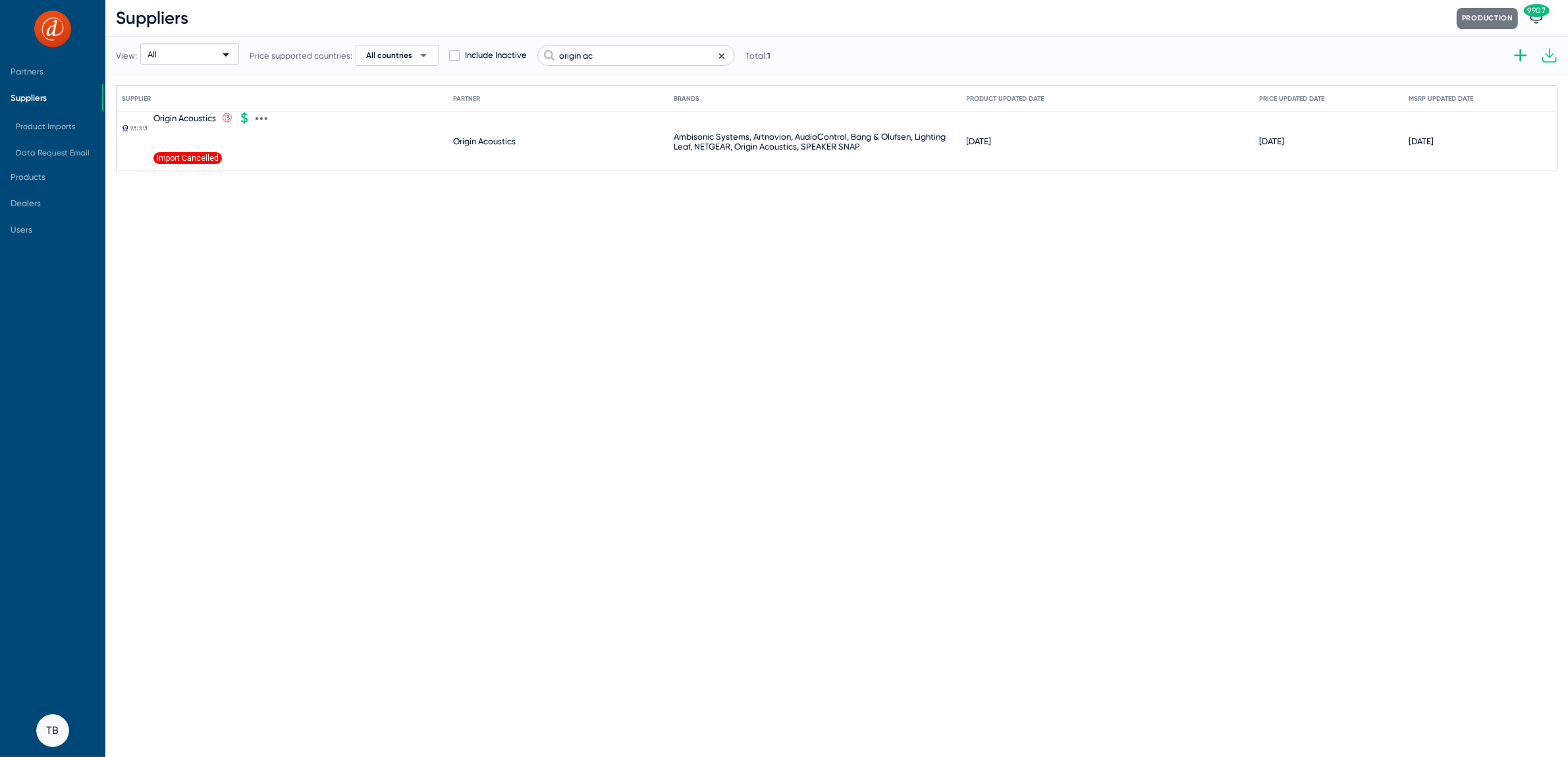
click at [262, 118] on icon at bounding box center [262, 118] width 3 height 3
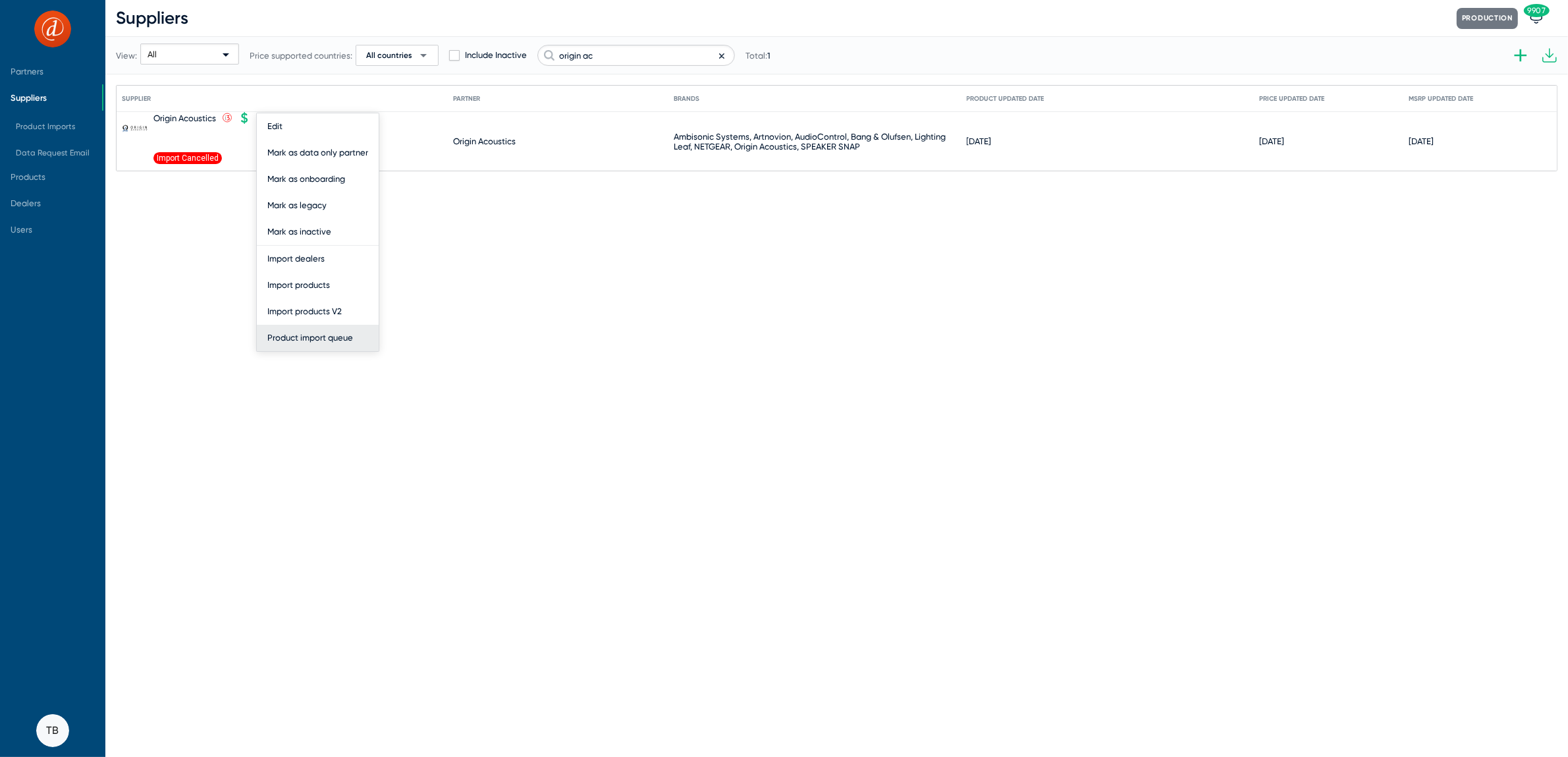
click at [322, 340] on button "Product import queue" at bounding box center [317, 338] width 122 height 26
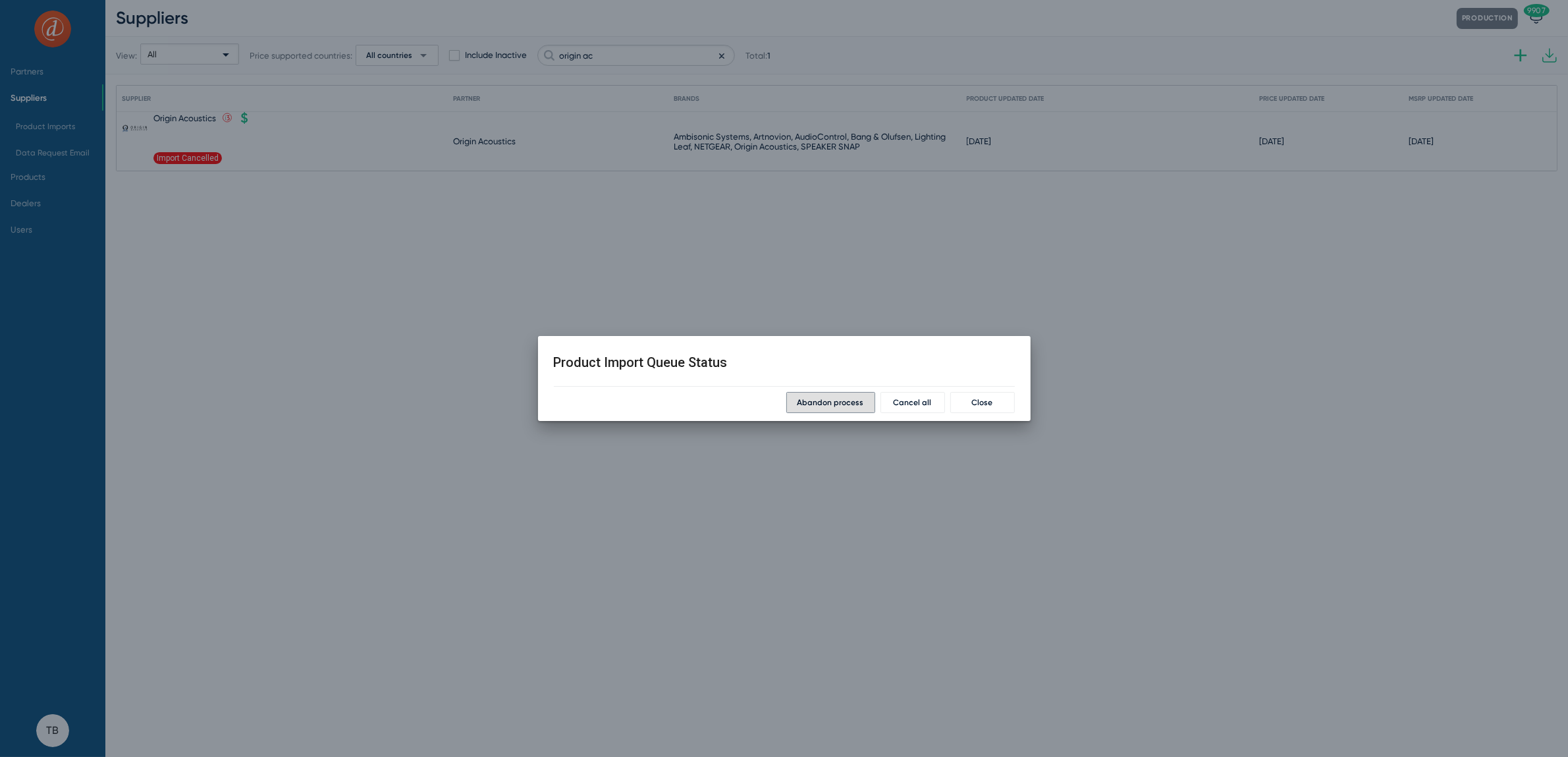
click at [969, 409] on button "Close" at bounding box center [983, 403] width 65 height 21
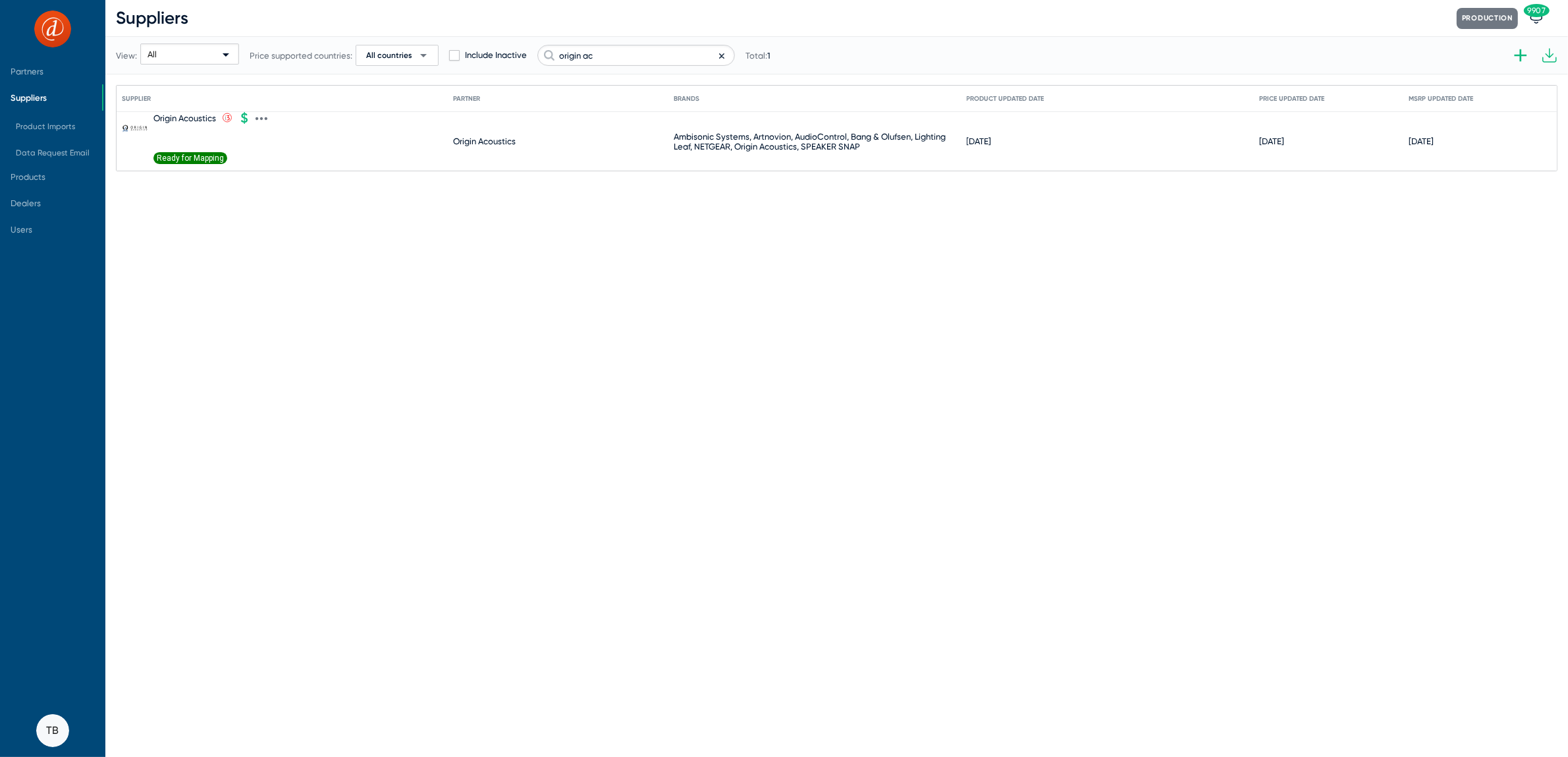
click at [192, 158] on span "Ready for Mapping" at bounding box center [191, 158] width 74 height 12
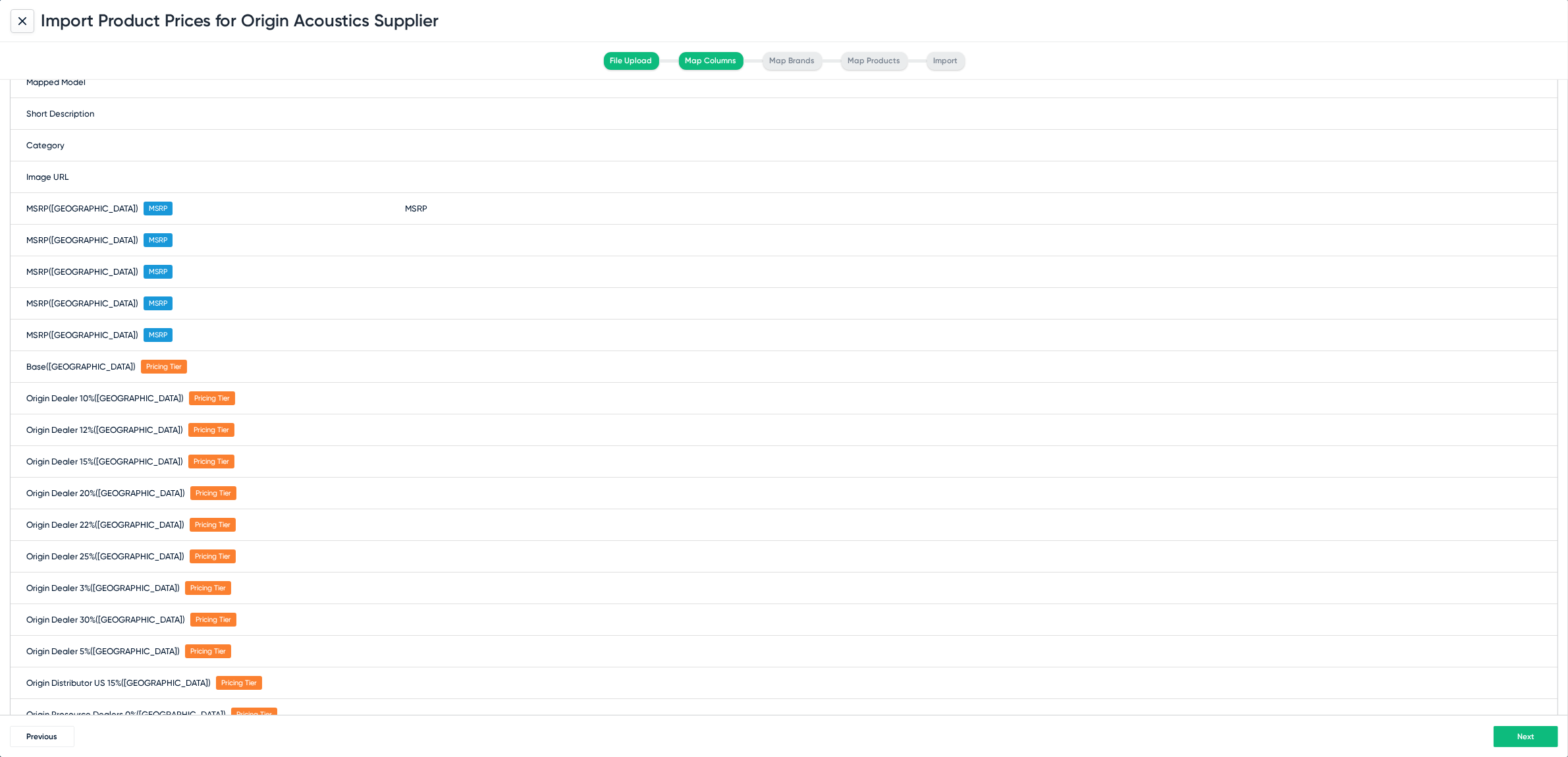
scroll to position [0, 0]
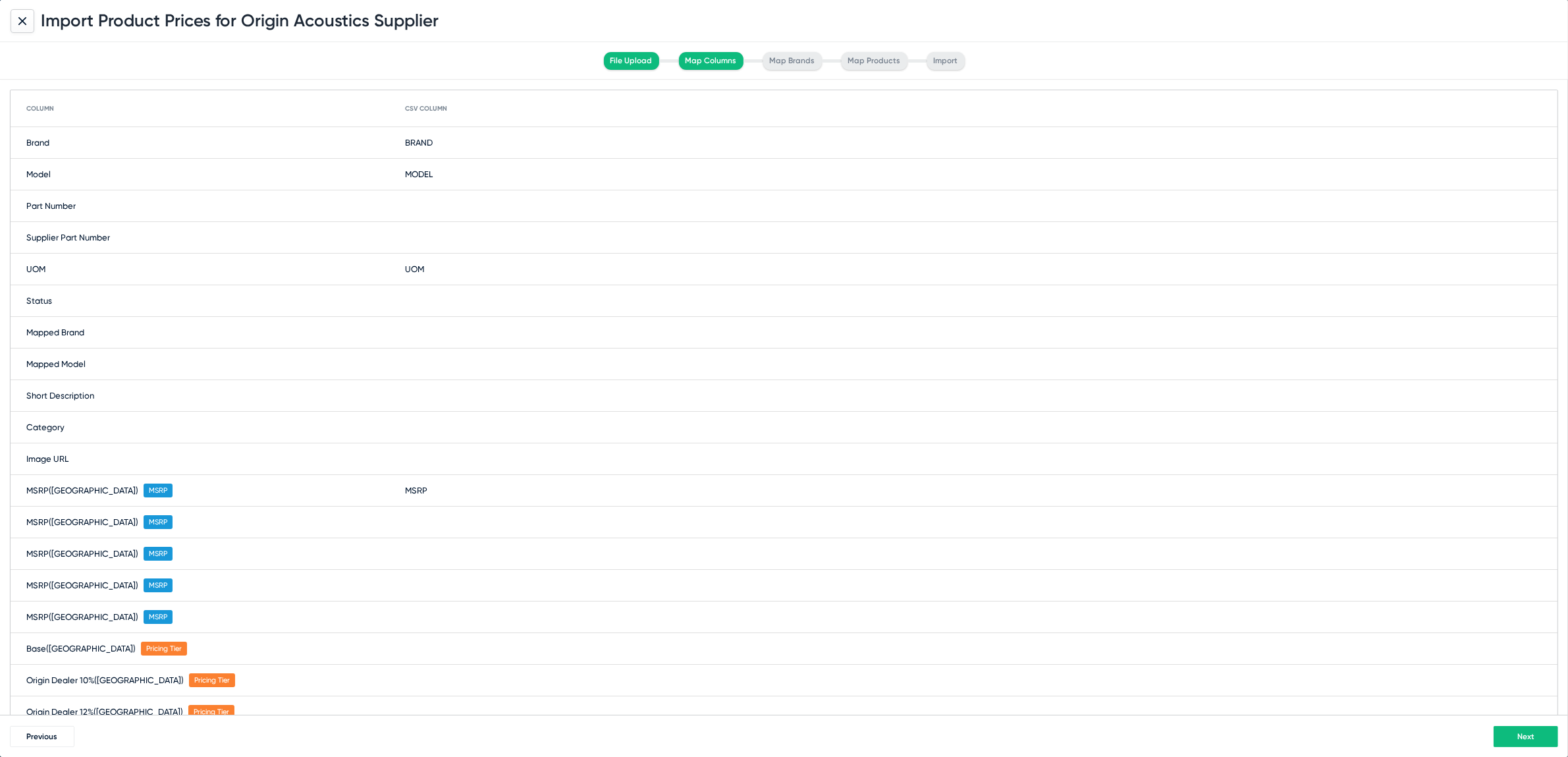
click at [34, 26] on div "Import Product Prices for Origin Acoustics Supplier" at bounding box center [784, 21] width 1568 height 42
click at [19, 18] on icon at bounding box center [22, 20] width 6 height 6
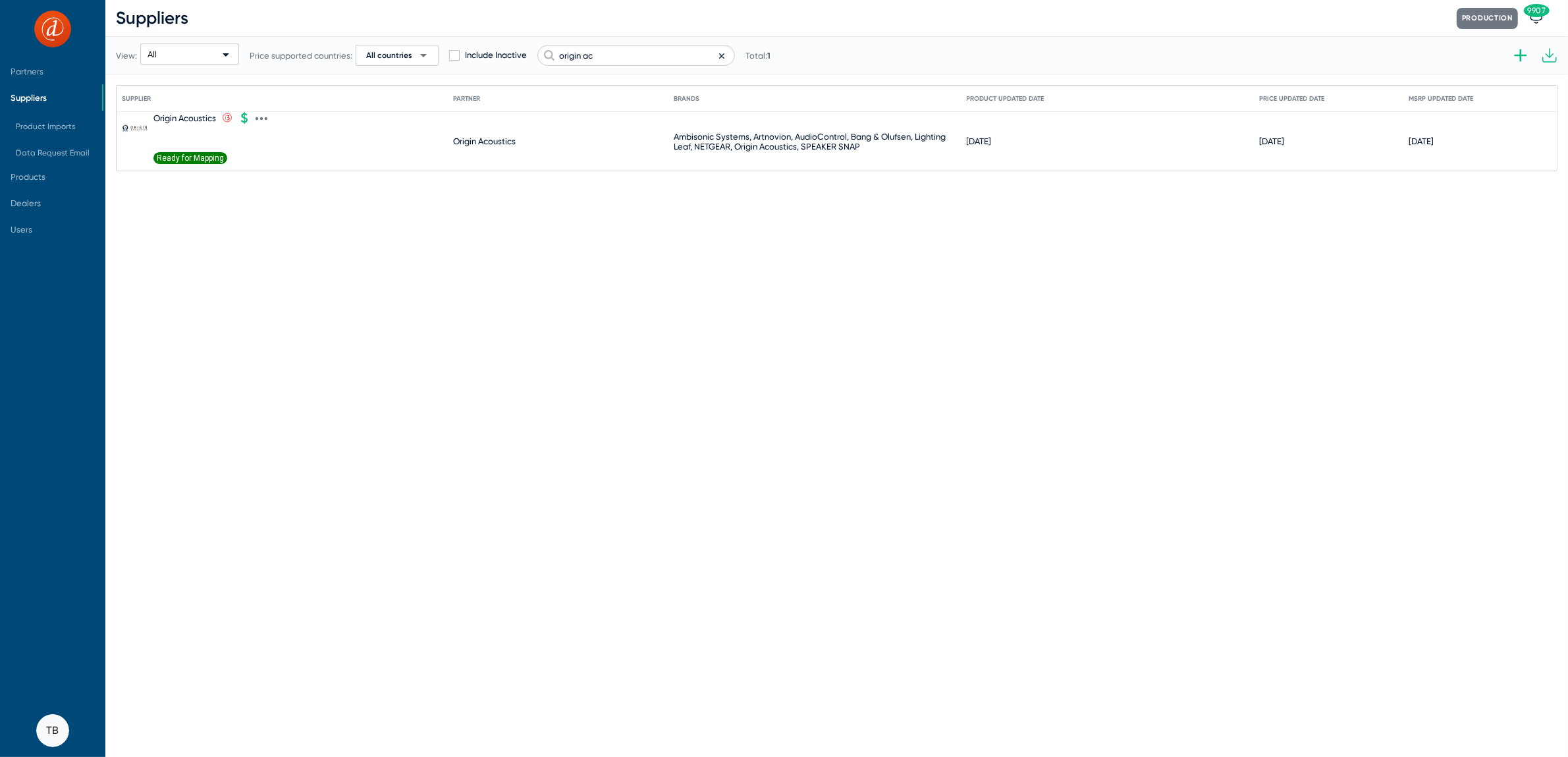
click at [212, 156] on span "Ready for Mapping" at bounding box center [191, 158] width 74 height 12
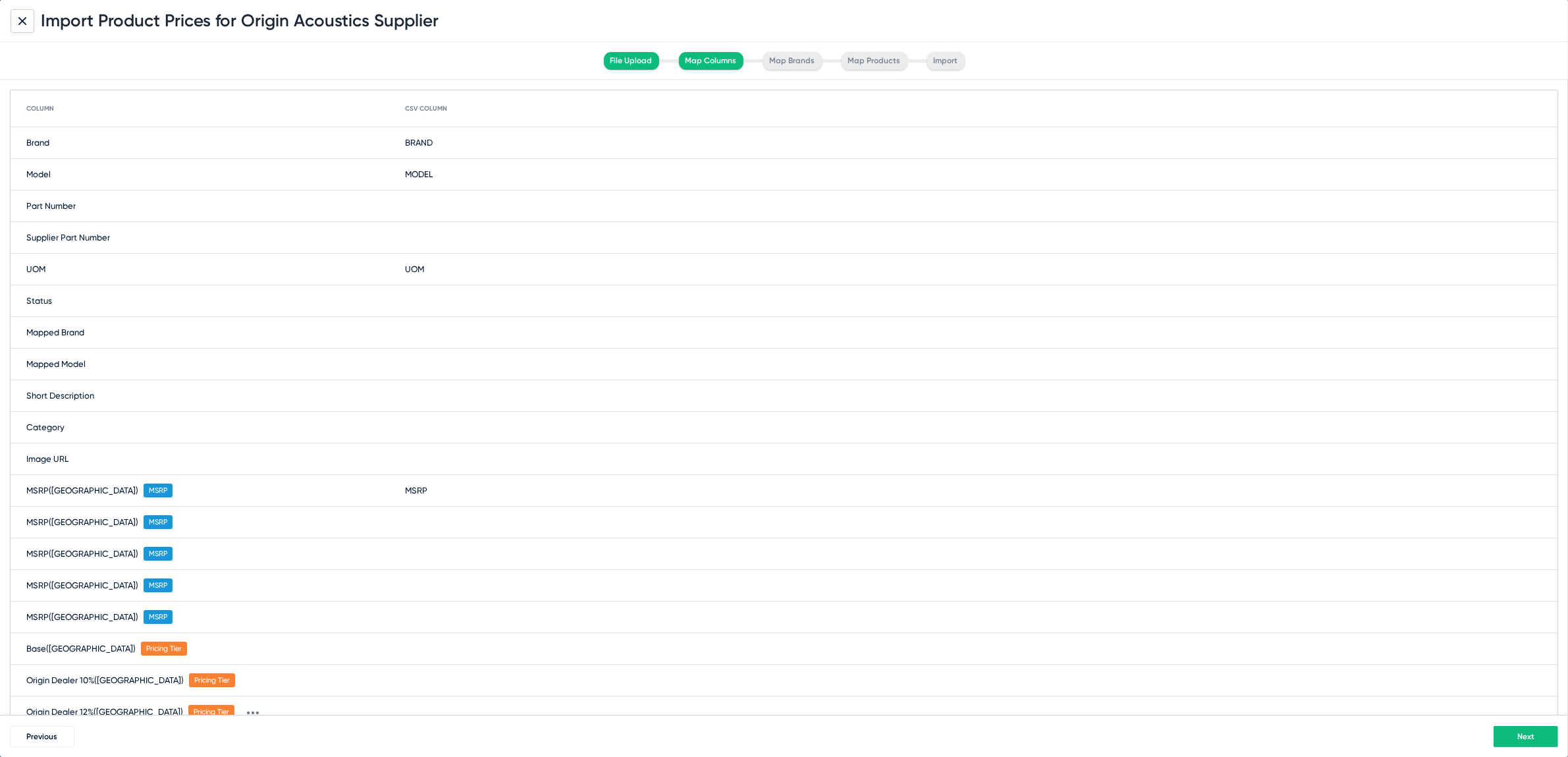
click at [1523, 732] on span "Next" at bounding box center [1526, 736] width 17 height 9
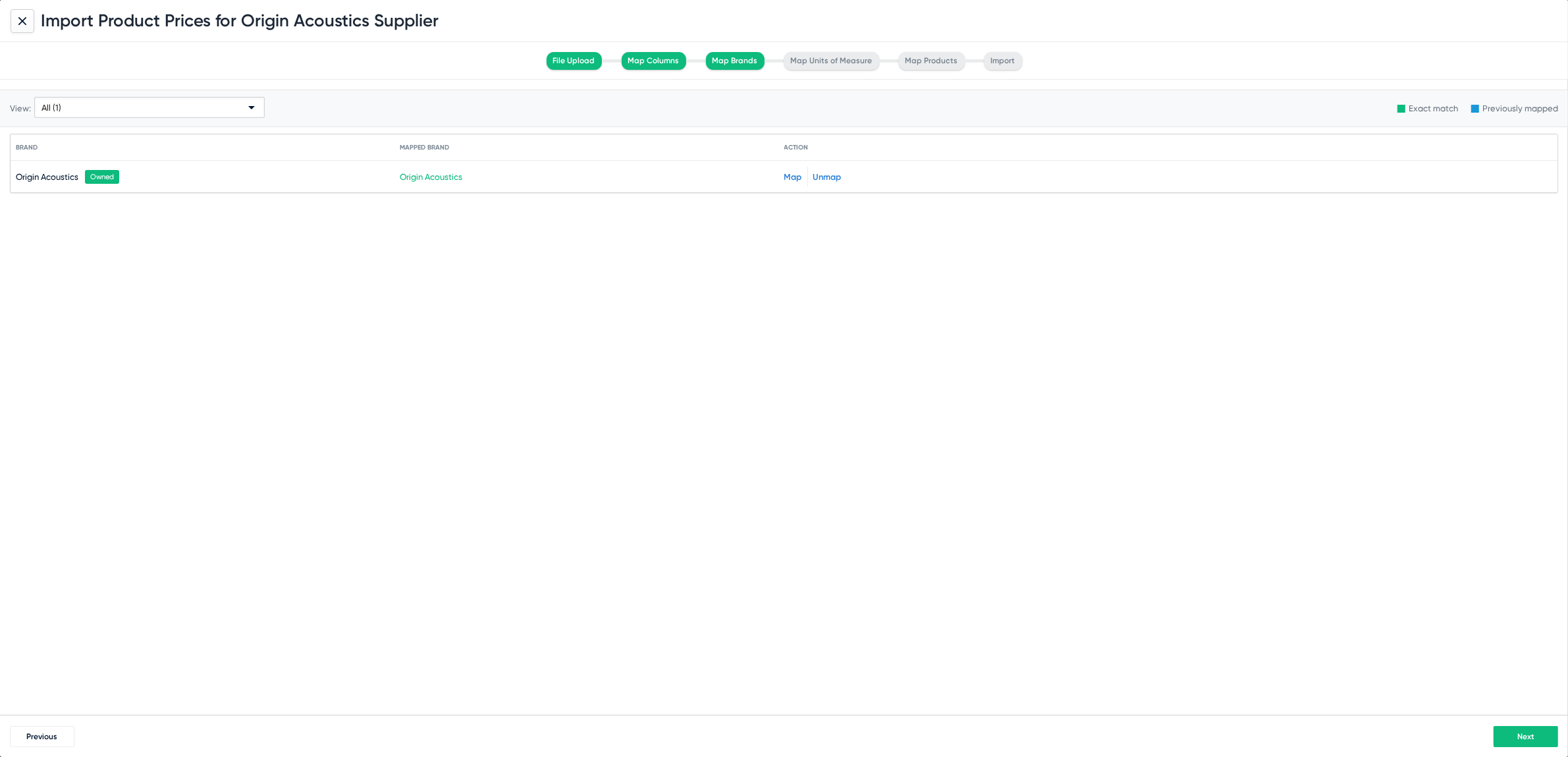
click at [1531, 738] on span "Next" at bounding box center [1526, 736] width 17 height 9
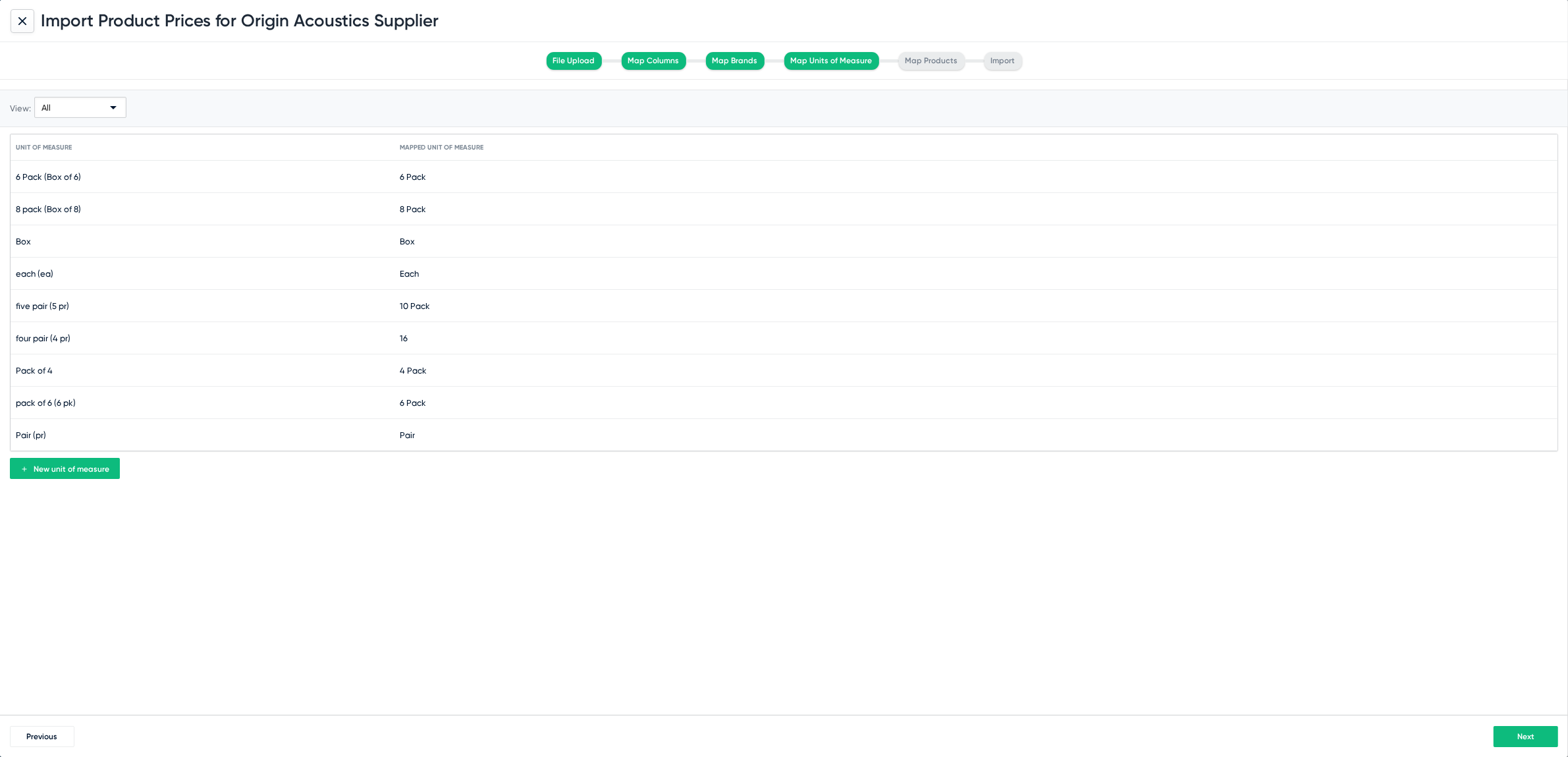
click at [1515, 735] on button "Next" at bounding box center [1526, 737] width 65 height 21
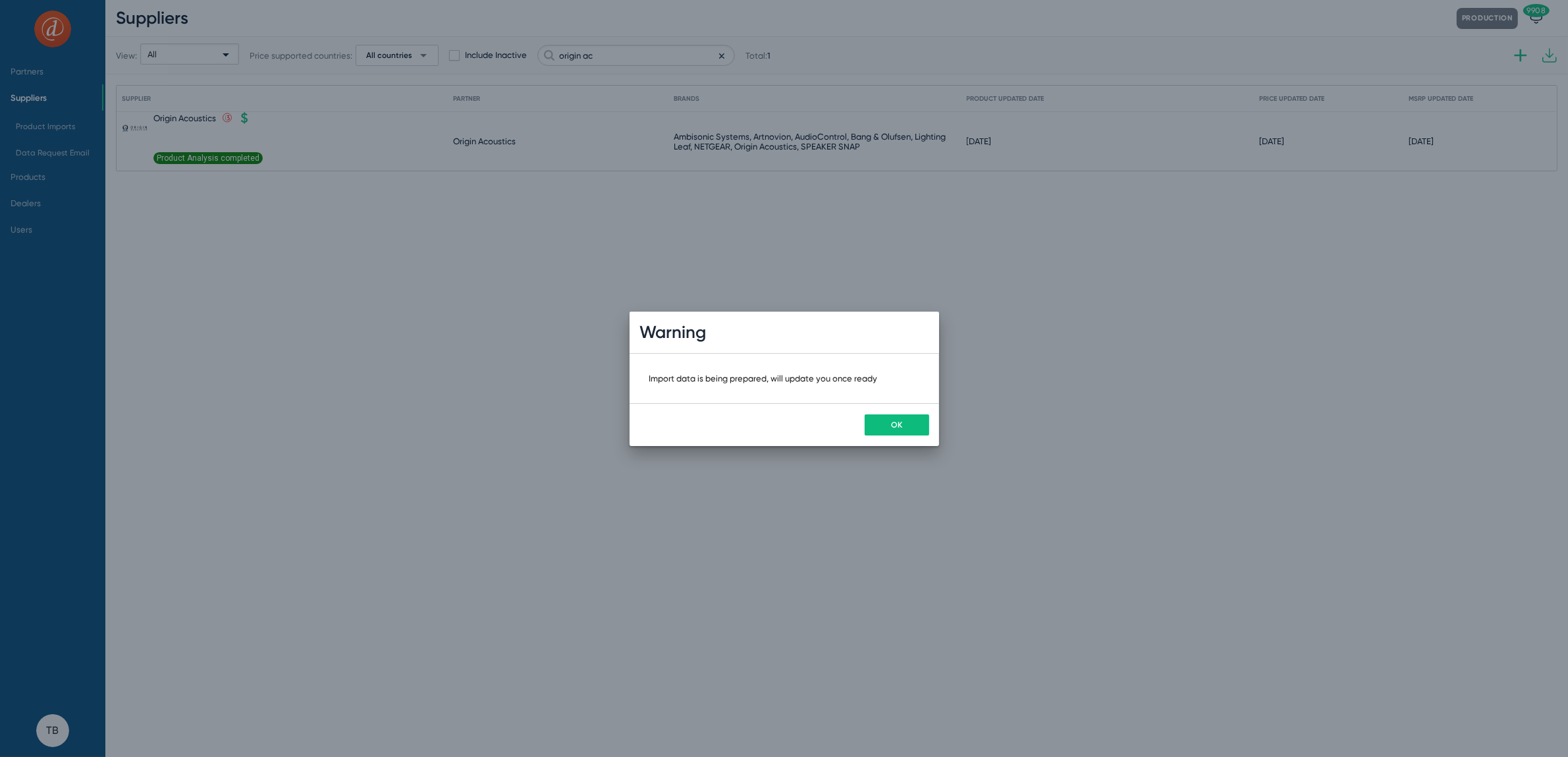
click at [903, 424] on button "OK" at bounding box center [897, 425] width 65 height 21
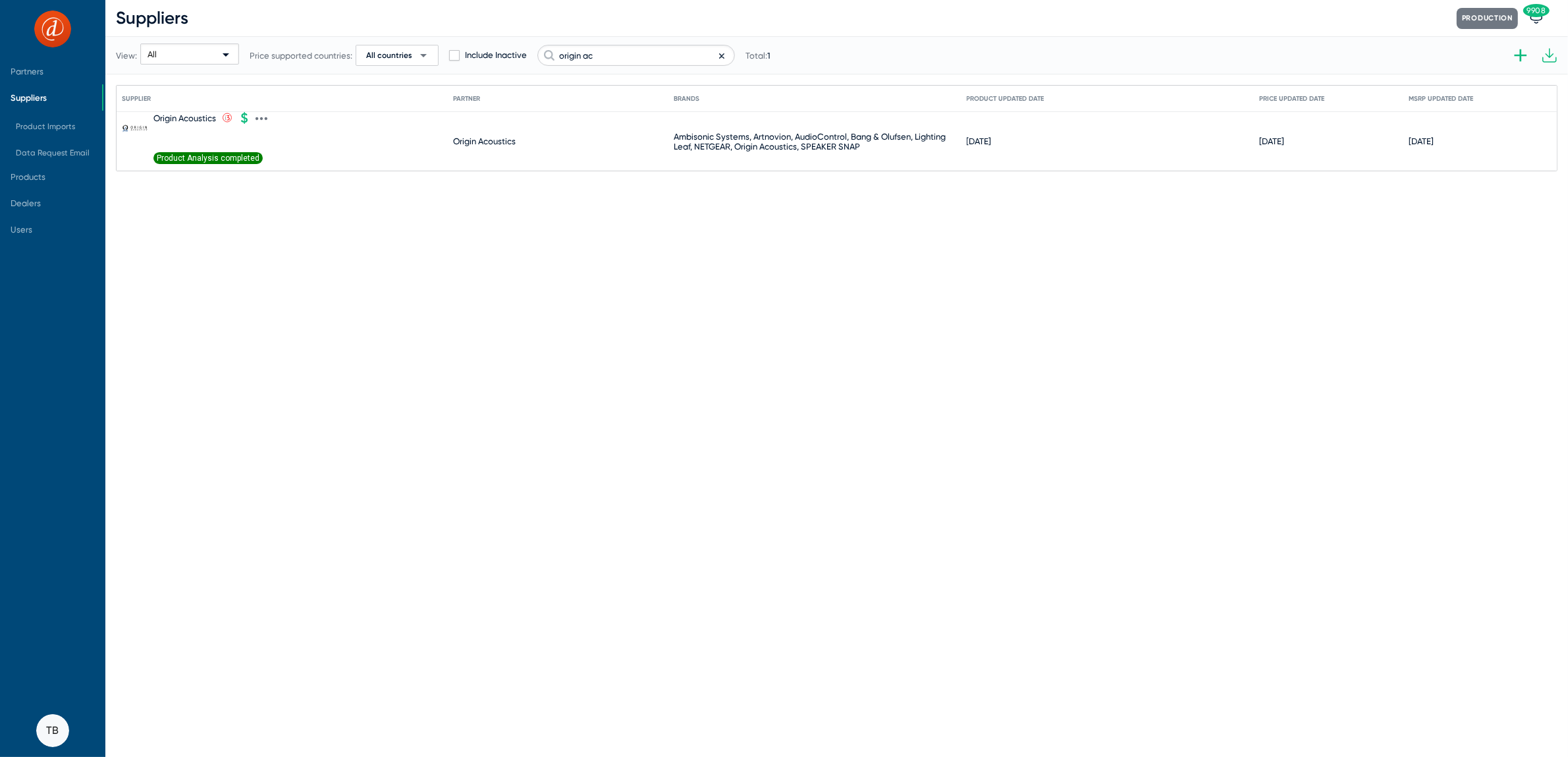
click at [190, 154] on span "Product Analysis completed" at bounding box center [208, 158] width 109 height 12
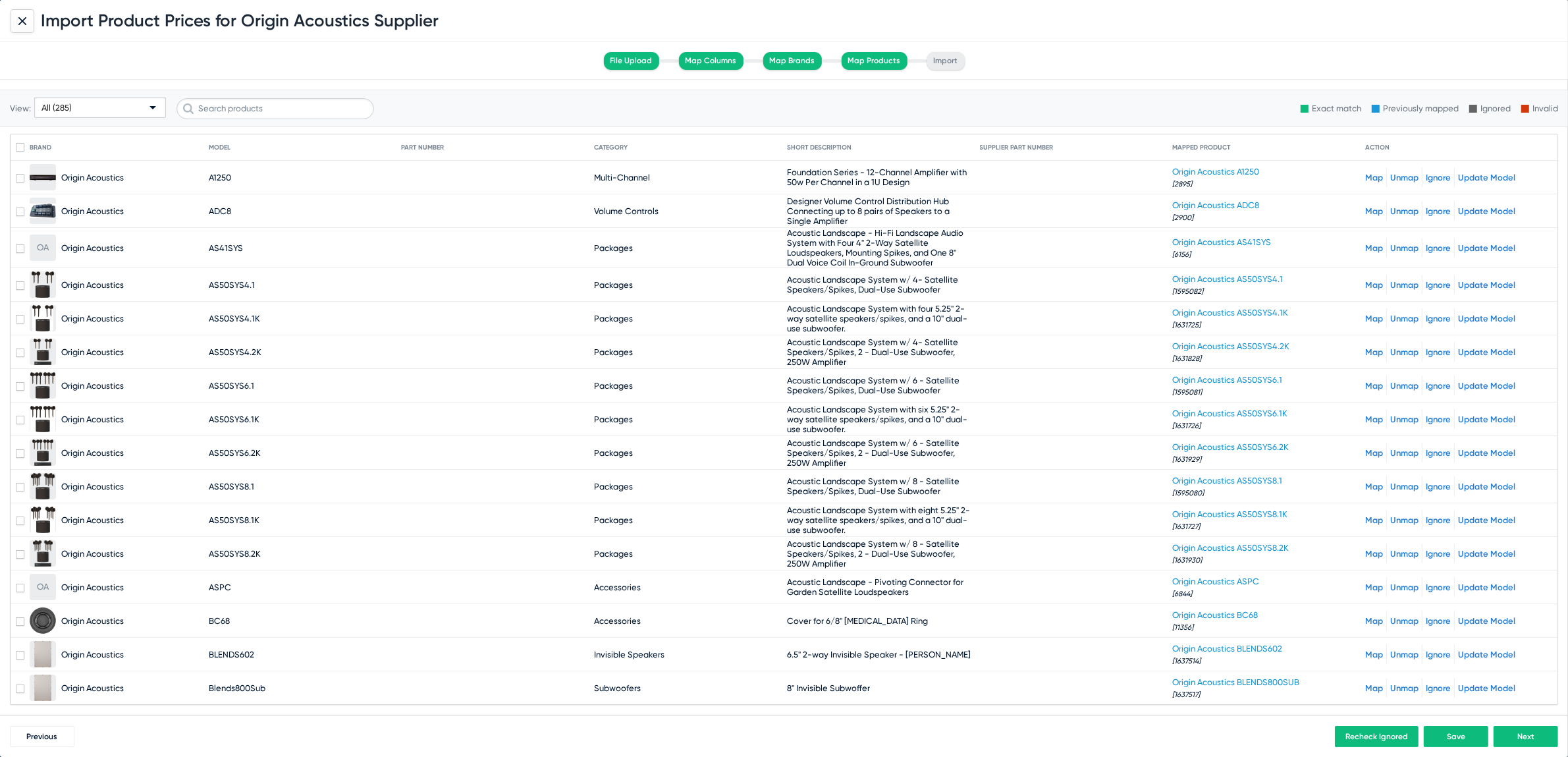
click at [55, 109] on span "All (285)" at bounding box center [57, 108] width 31 height 10
click at [56, 213] on span "Unmapped (1)" at bounding box center [100, 209] width 126 height 26
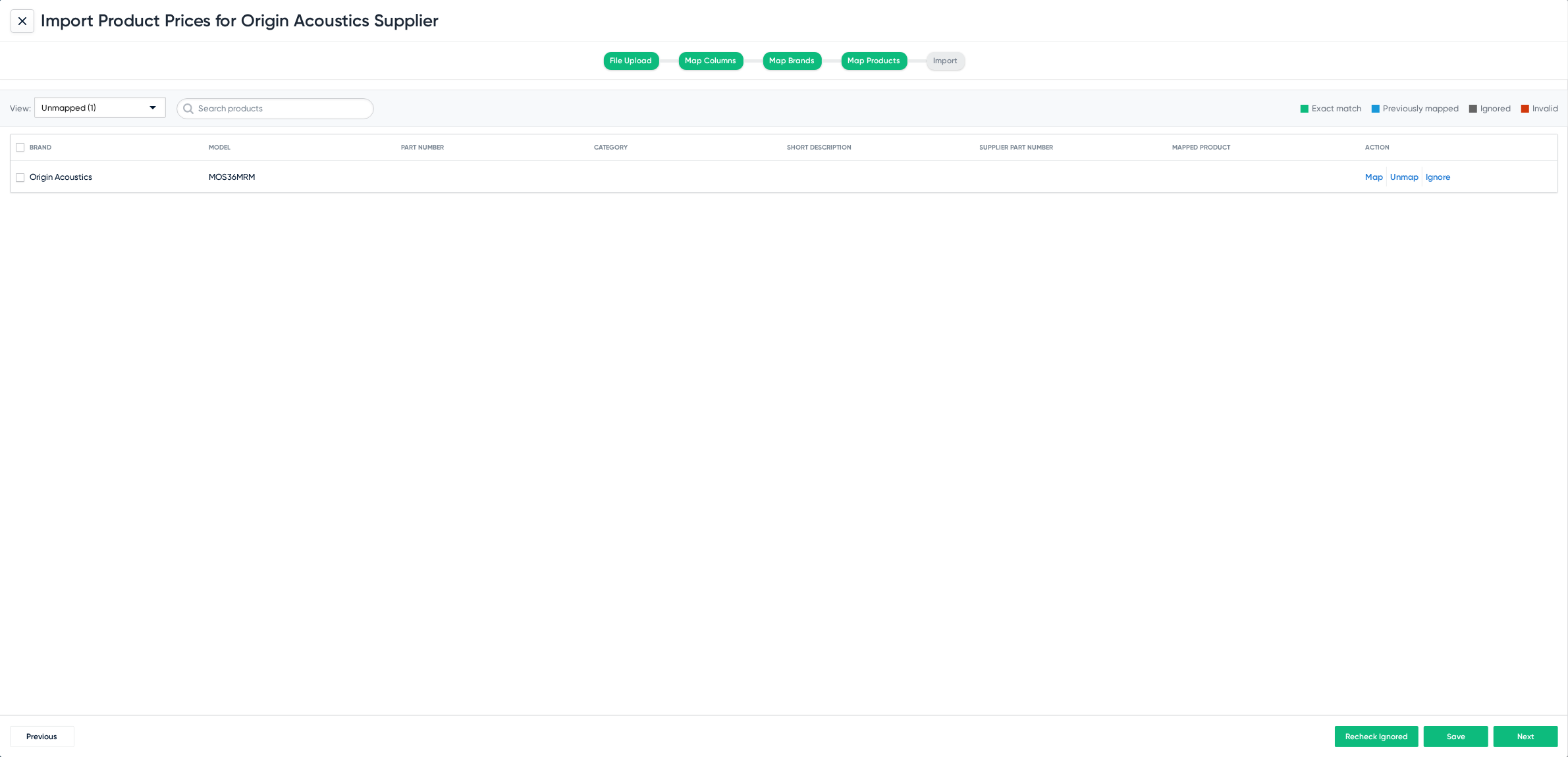
click at [1384, 175] on div "Map Unmap Ignore" at bounding box center [1459, 176] width 187 height 19
click at [1374, 175] on link "Map" at bounding box center [1375, 177] width 18 height 10
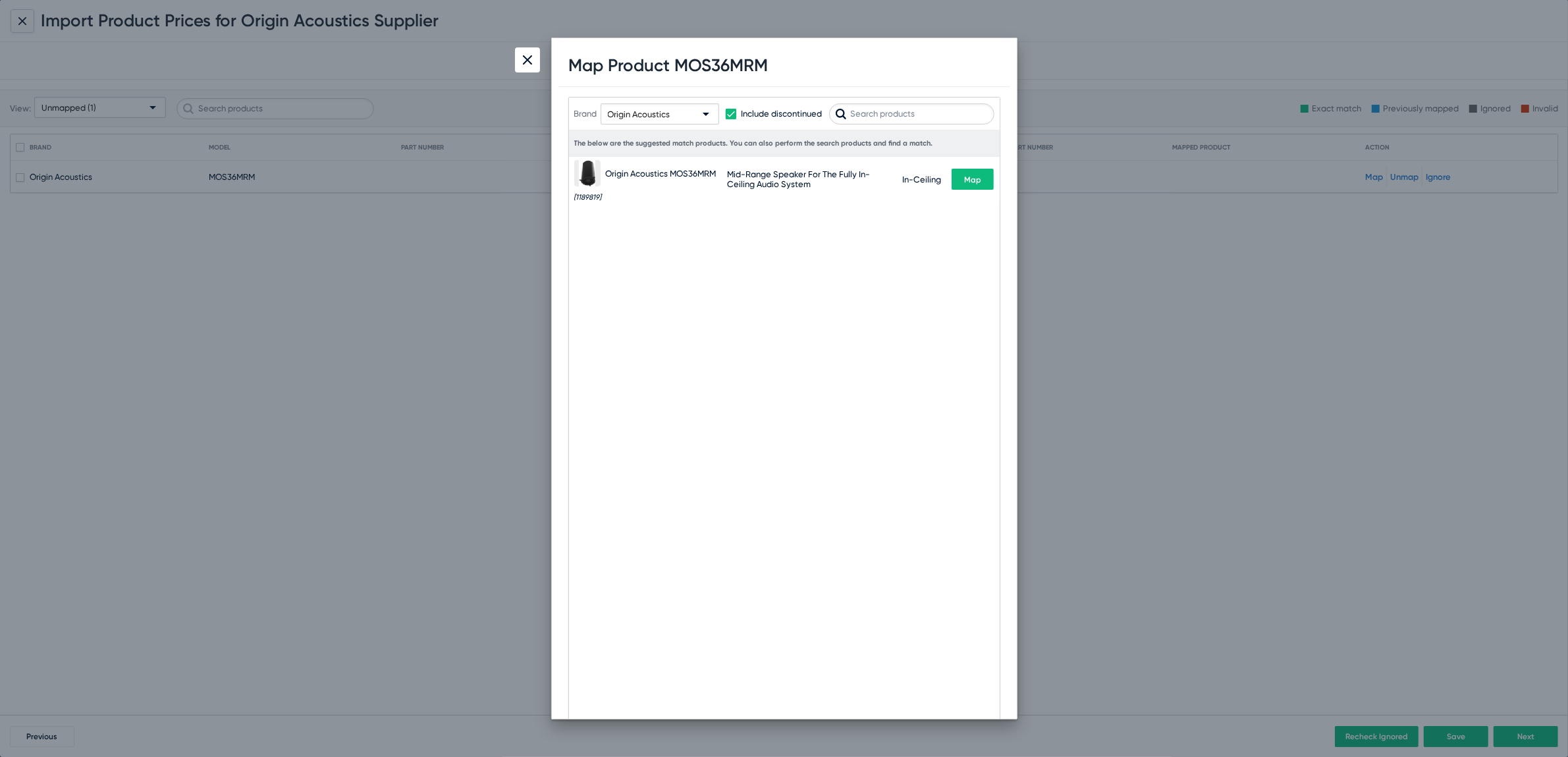
click at [978, 187] on button "Map" at bounding box center [972, 179] width 42 height 21
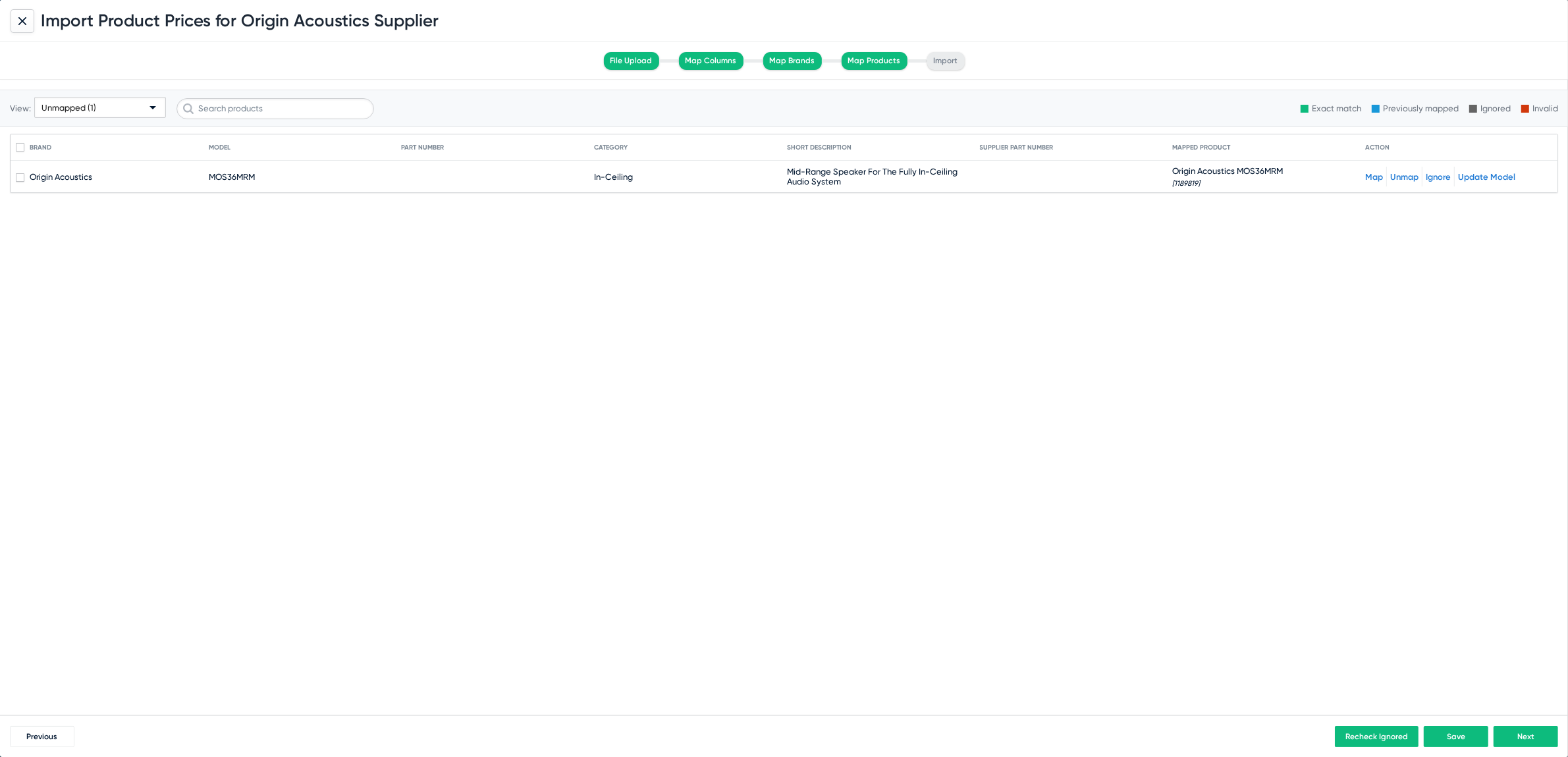
click at [119, 107] on div "Unmapped (1)" at bounding box center [94, 108] width 105 height 21
click at [88, 131] on span "All (285)" at bounding box center [100, 132] width 126 height 26
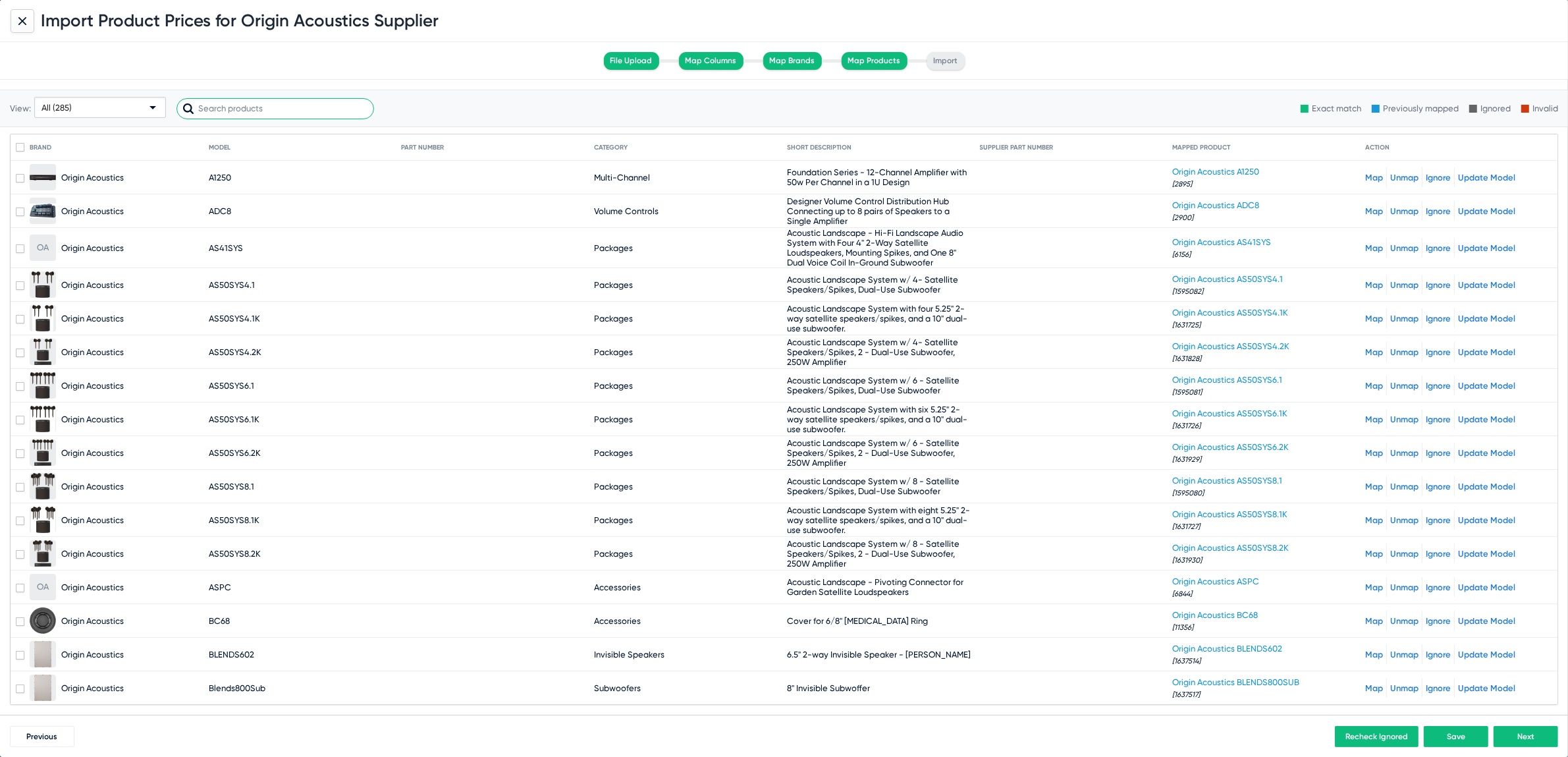
click at [283, 104] on input "text" at bounding box center [276, 109] width 198 height 21
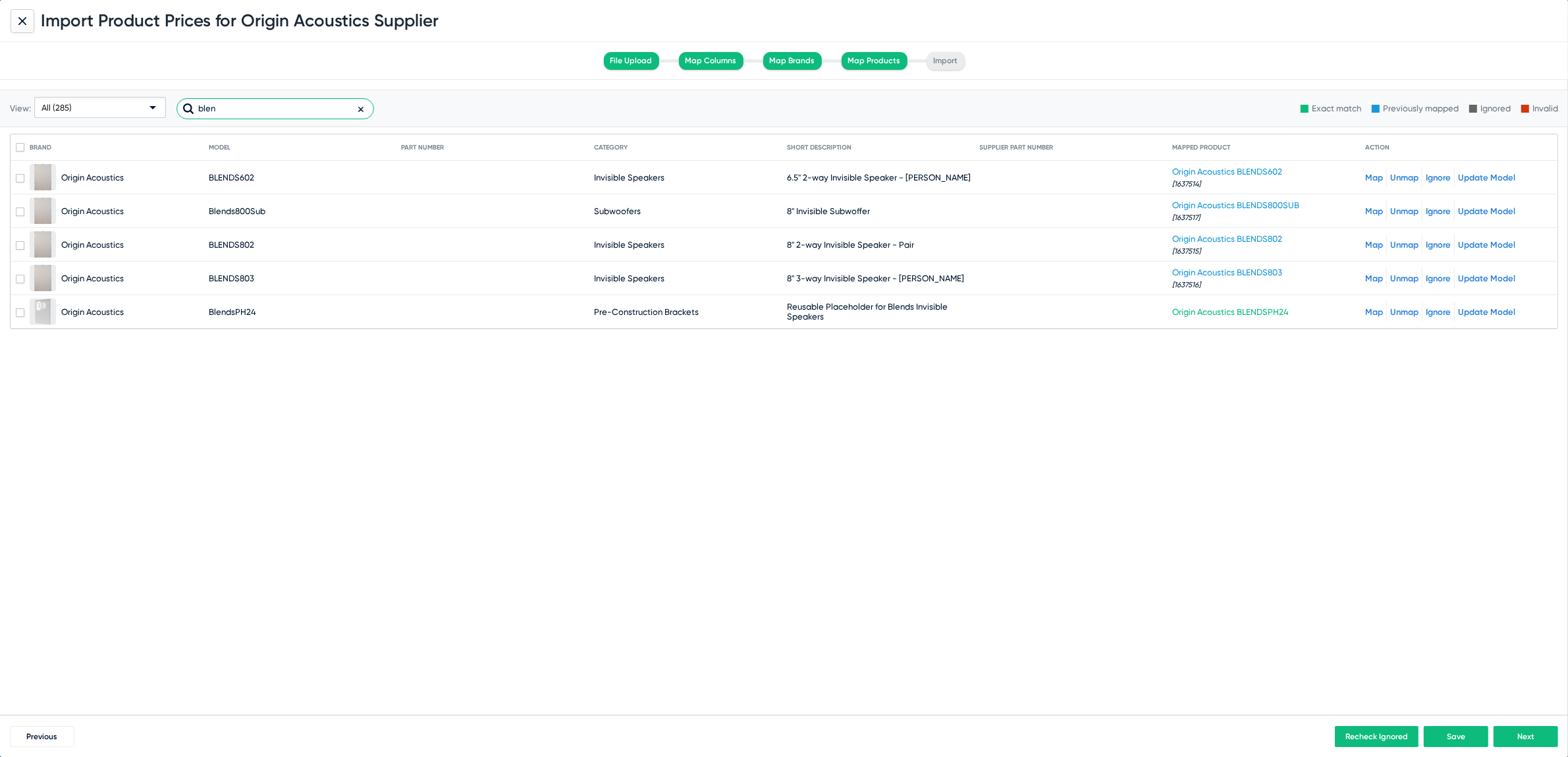
type input "blen"
click at [426, 432] on div "View: All (285) blen Exact match Previously mapped Ignored Invalid Brand Model …" at bounding box center [784, 398] width 1568 height 635
click at [1539, 738] on button "Next" at bounding box center [1526, 737] width 65 height 21
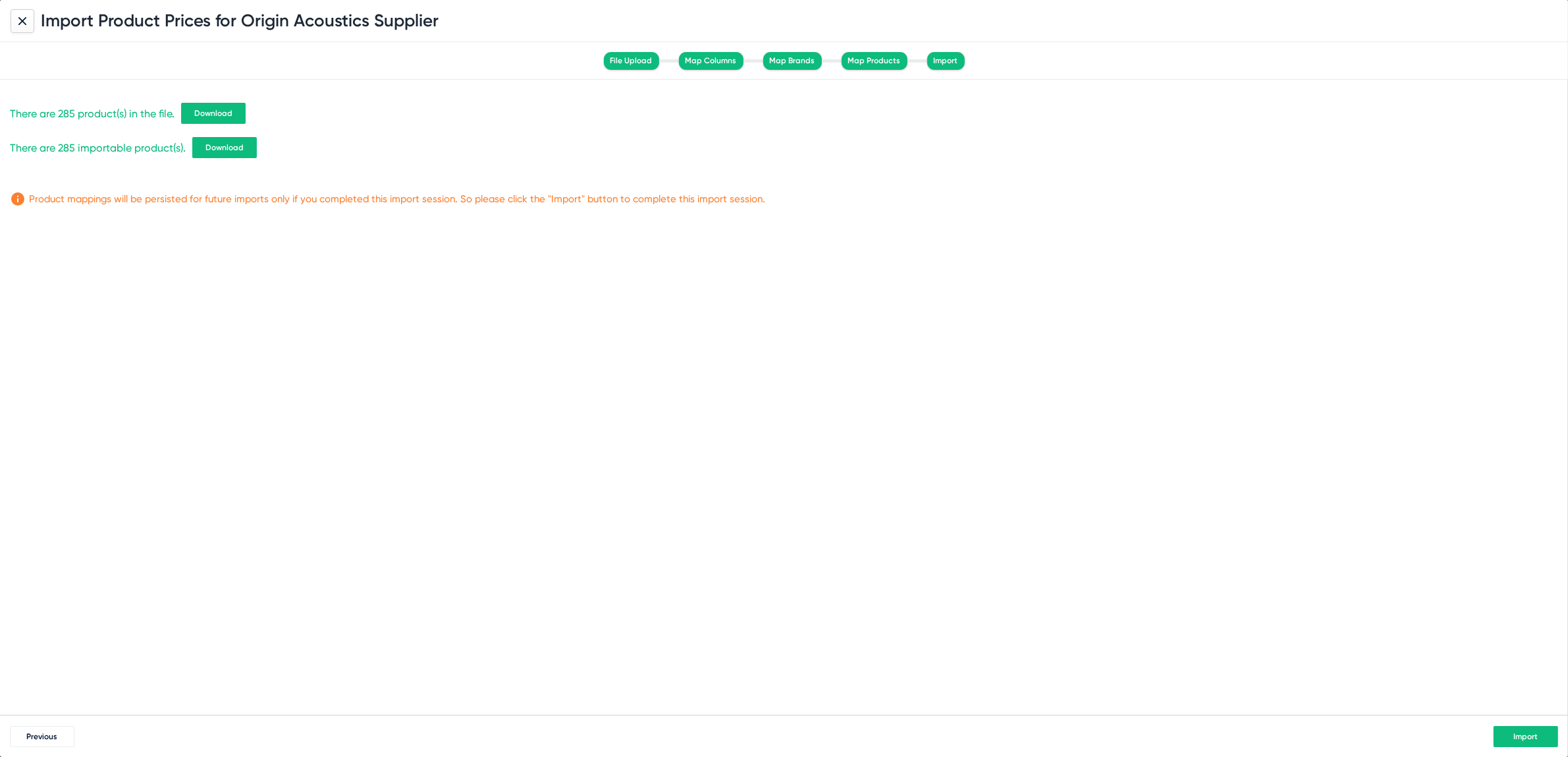
click at [1557, 737] on button "Import" at bounding box center [1526, 737] width 65 height 21
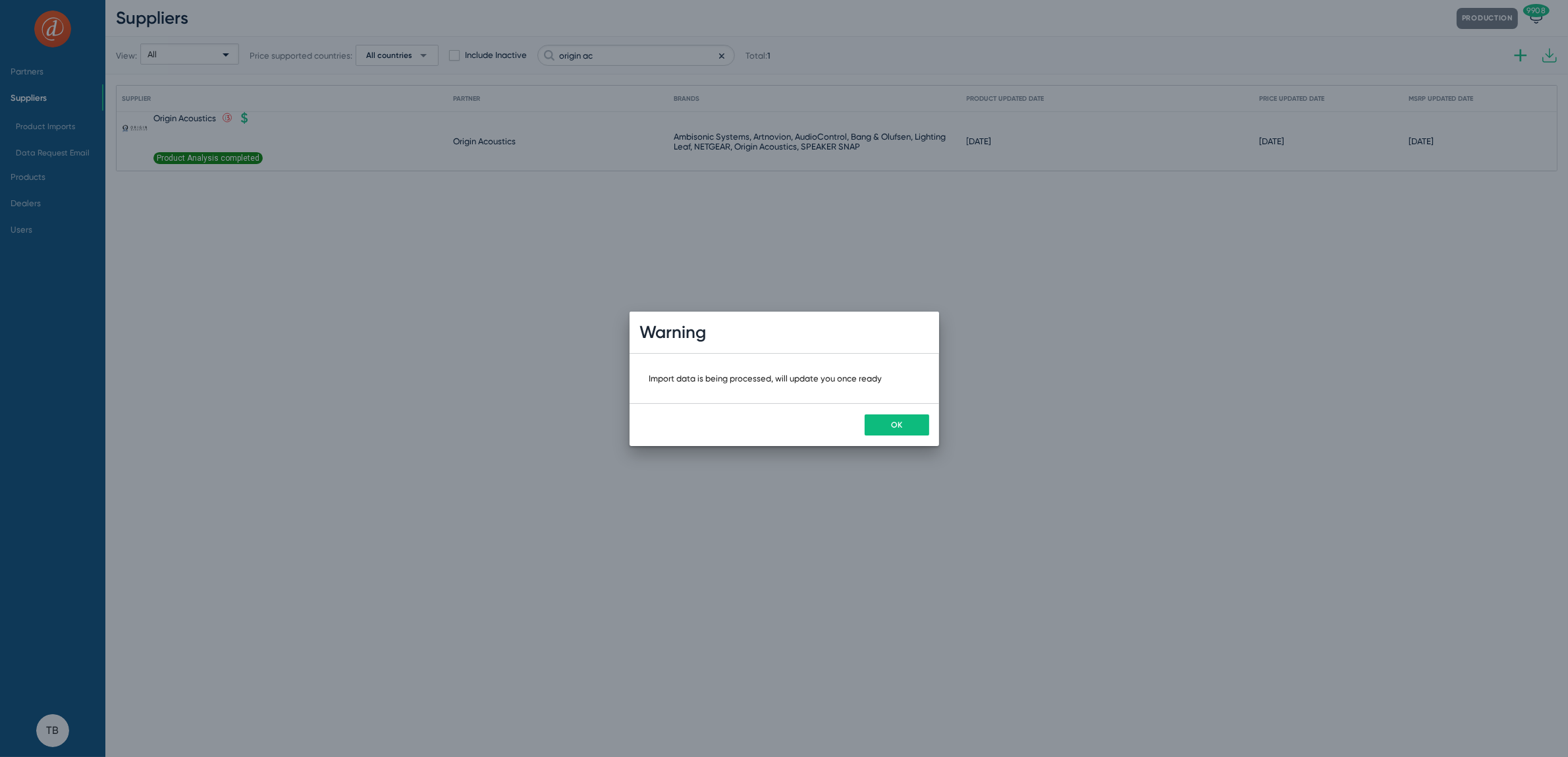
click at [909, 425] on button "OK" at bounding box center [897, 425] width 65 height 21
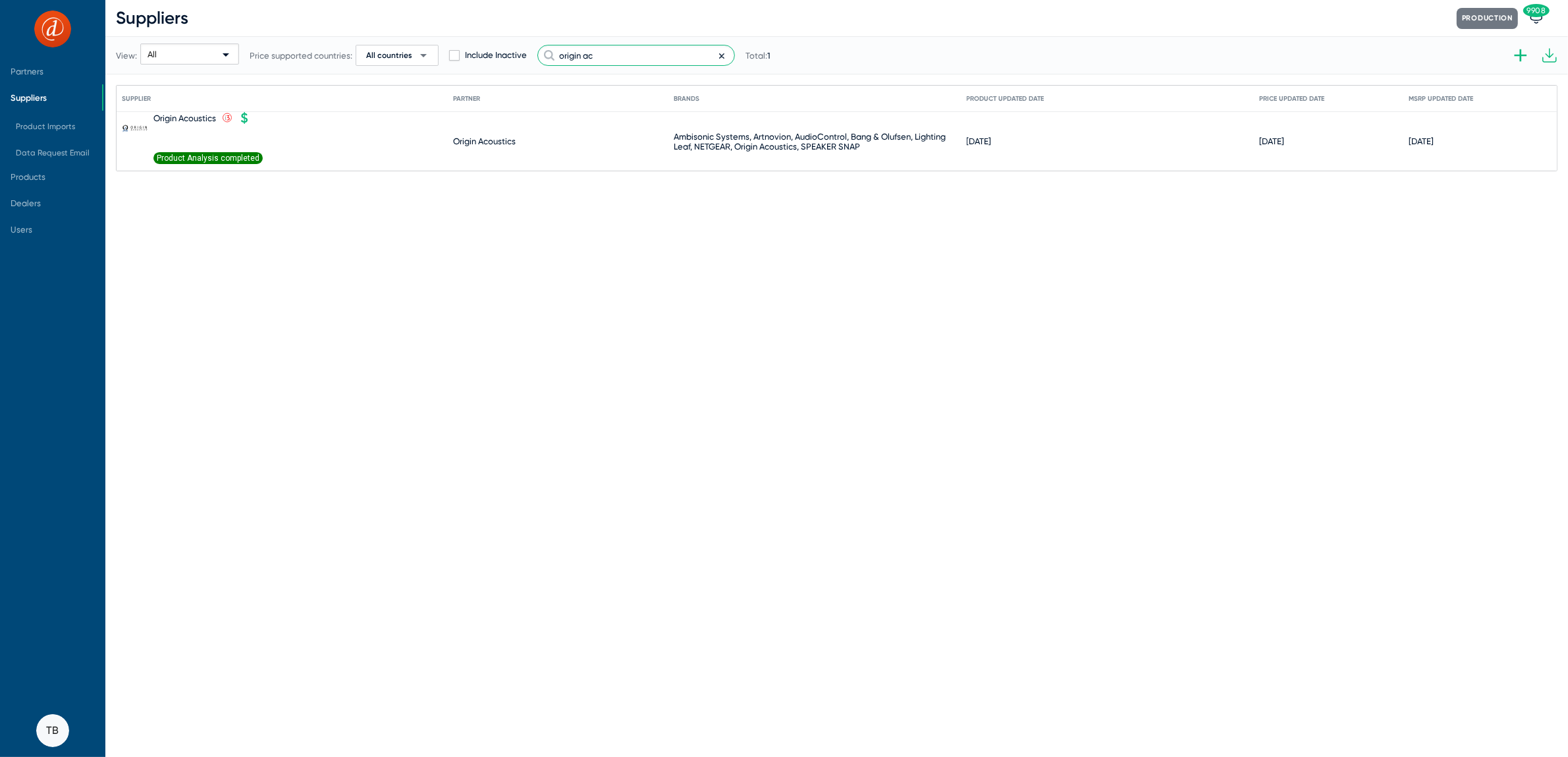
click at [633, 58] on input "origin ac" at bounding box center [636, 55] width 198 height 21
click at [224, 159] on span "Product Analysis completed" at bounding box center [208, 158] width 109 height 12
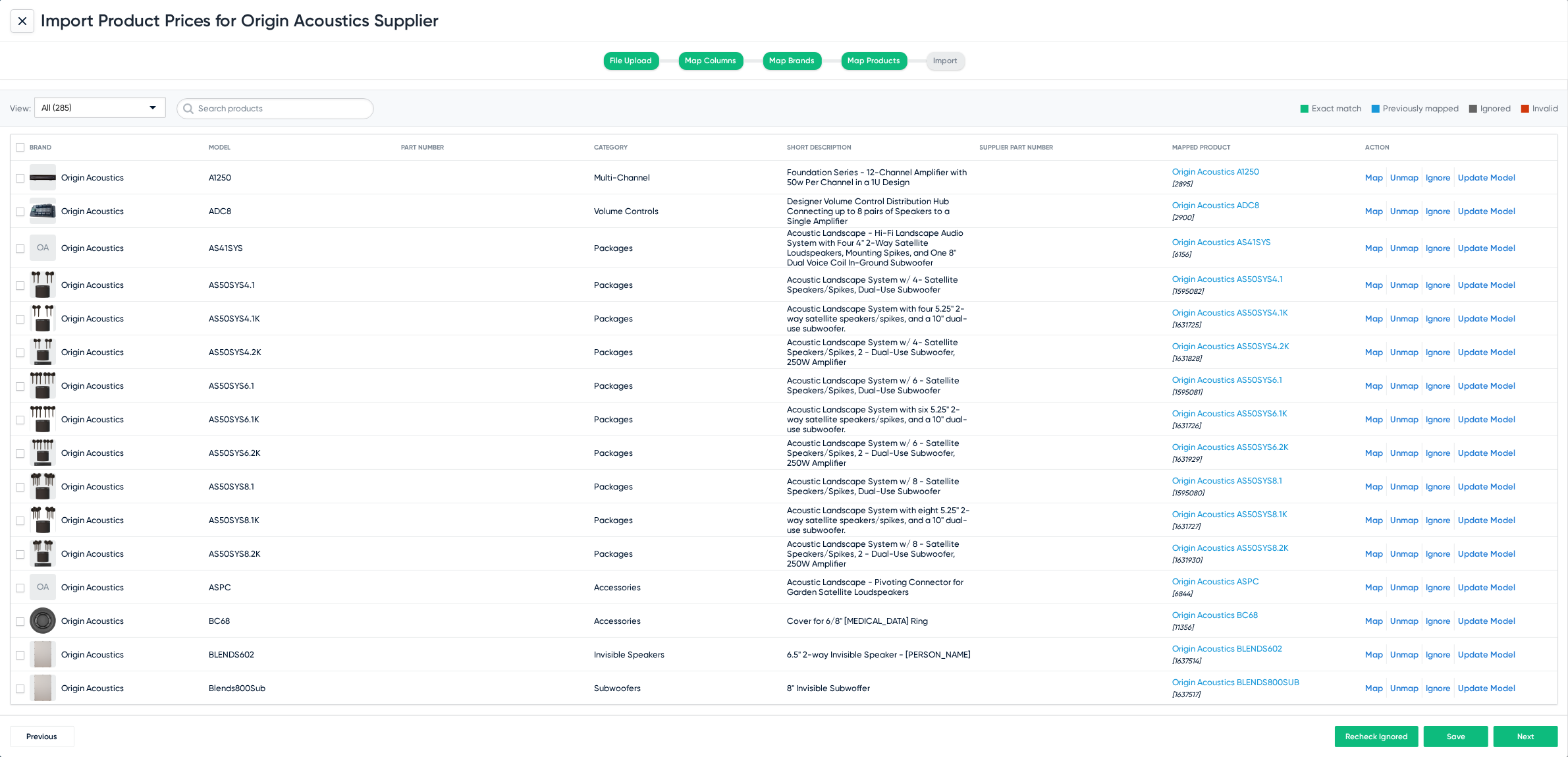
click at [1529, 729] on button "Next" at bounding box center [1526, 737] width 65 height 21
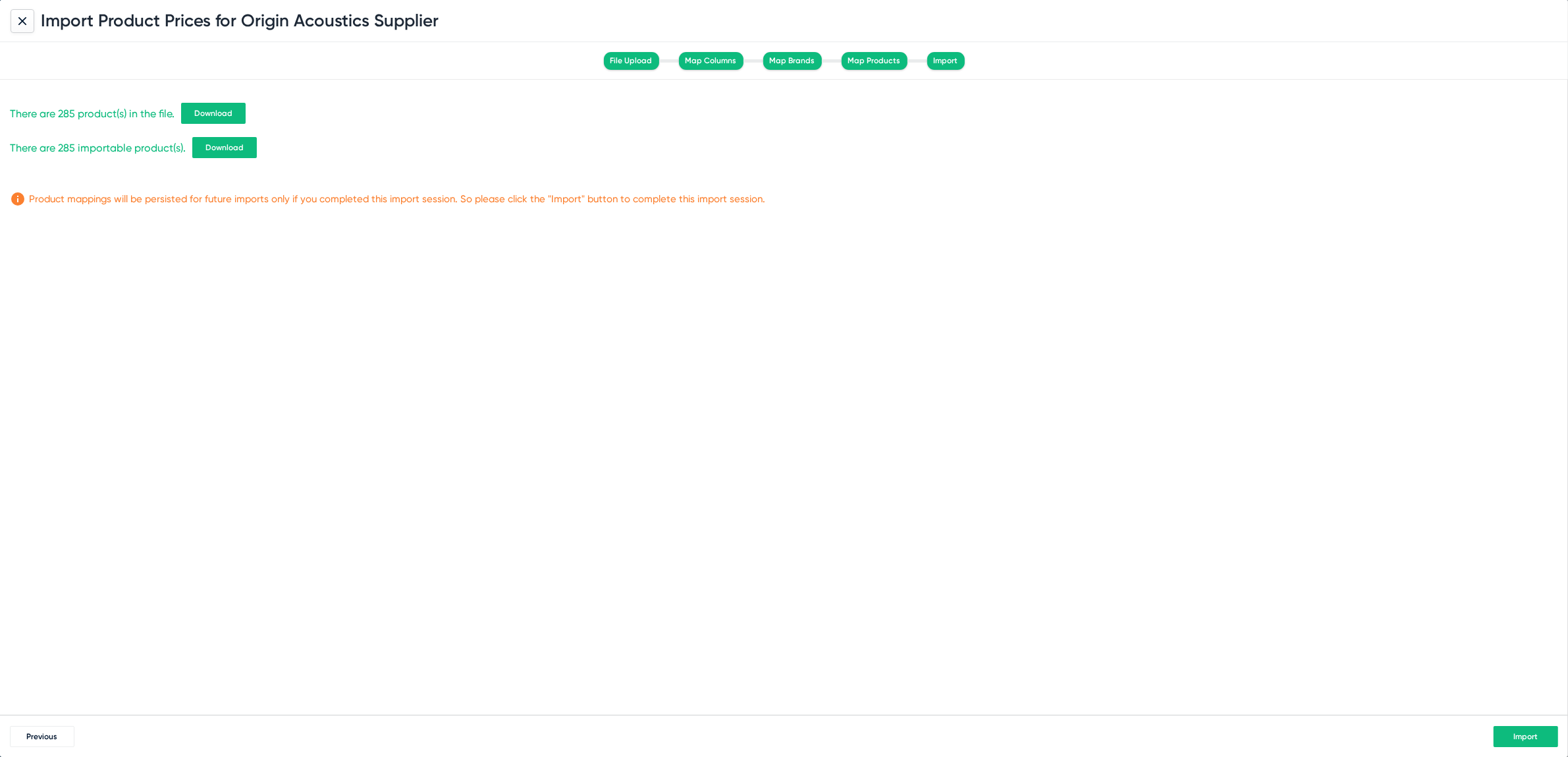
click at [216, 111] on span "Download" at bounding box center [213, 113] width 38 height 9
click at [825, 485] on div "There are 285 product(s) in the file. Download There are 285 importable product…" at bounding box center [784, 398] width 1568 height 635
click at [1517, 736] on span "Import" at bounding box center [1526, 736] width 24 height 9
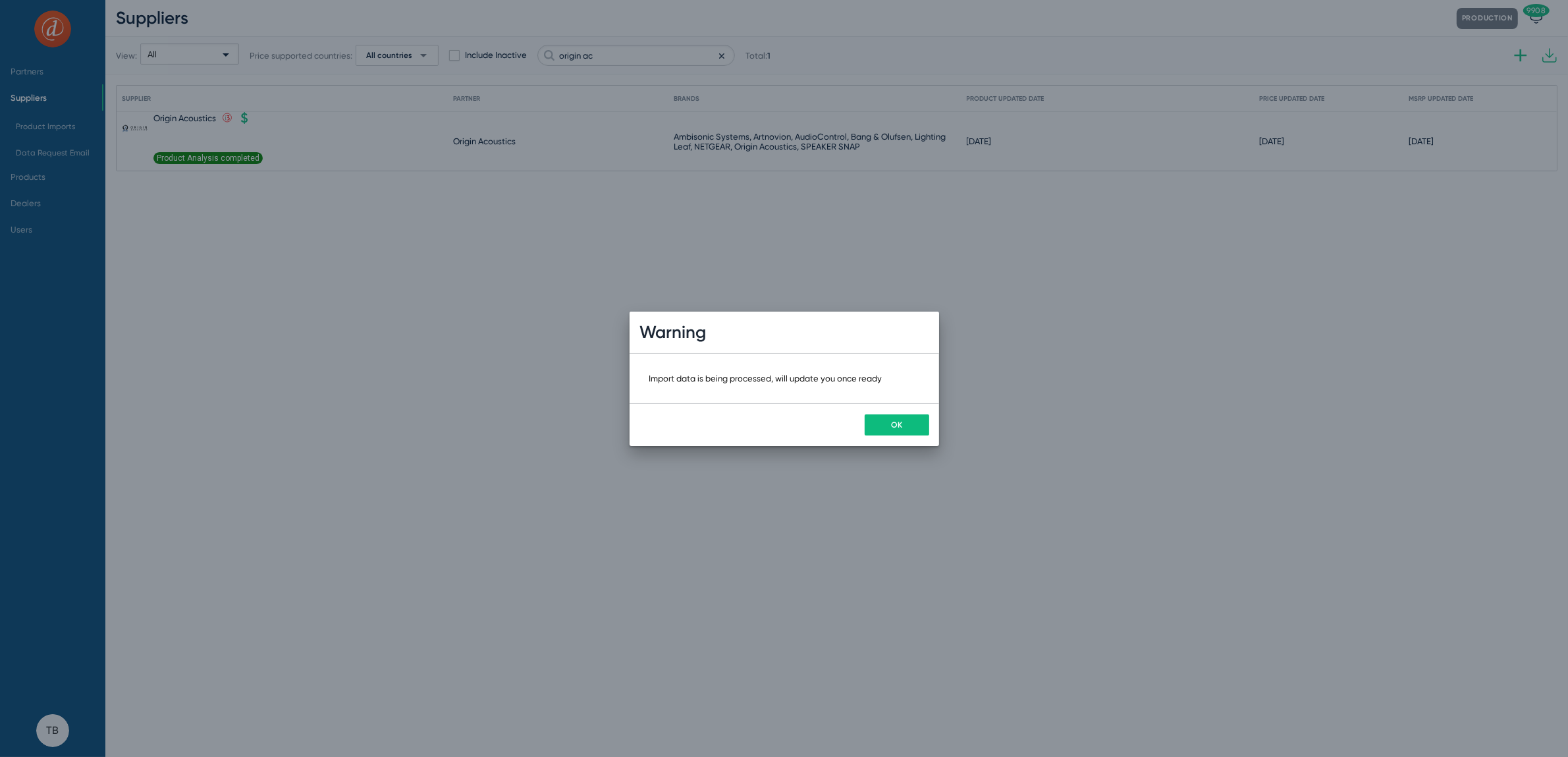
click at [907, 416] on button "OK" at bounding box center [897, 425] width 65 height 21
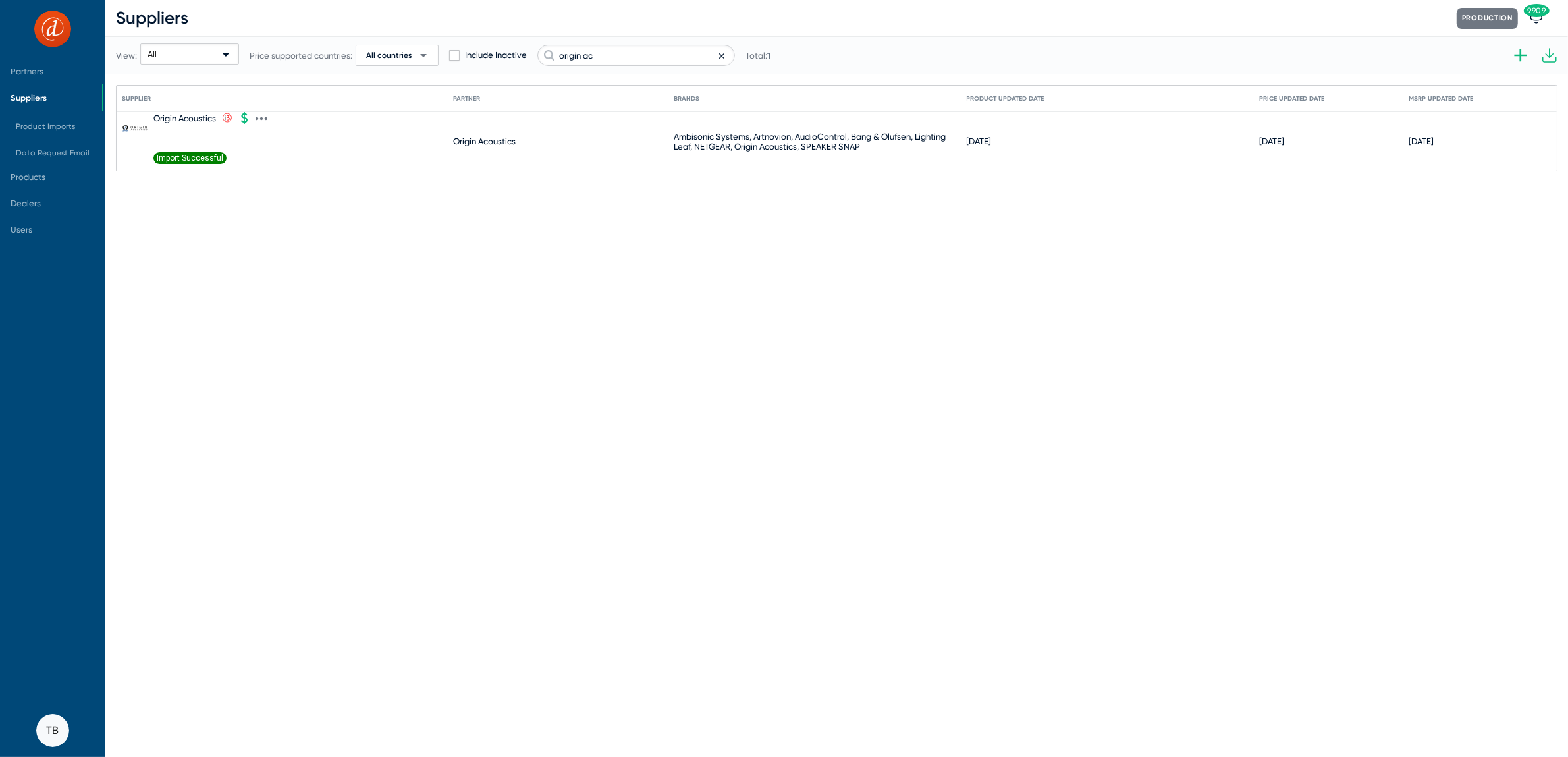
click at [264, 117] on icon at bounding box center [261, 118] width 12 height 12
click at [295, 308] on button "Import products V2" at bounding box center [317, 312] width 122 height 26
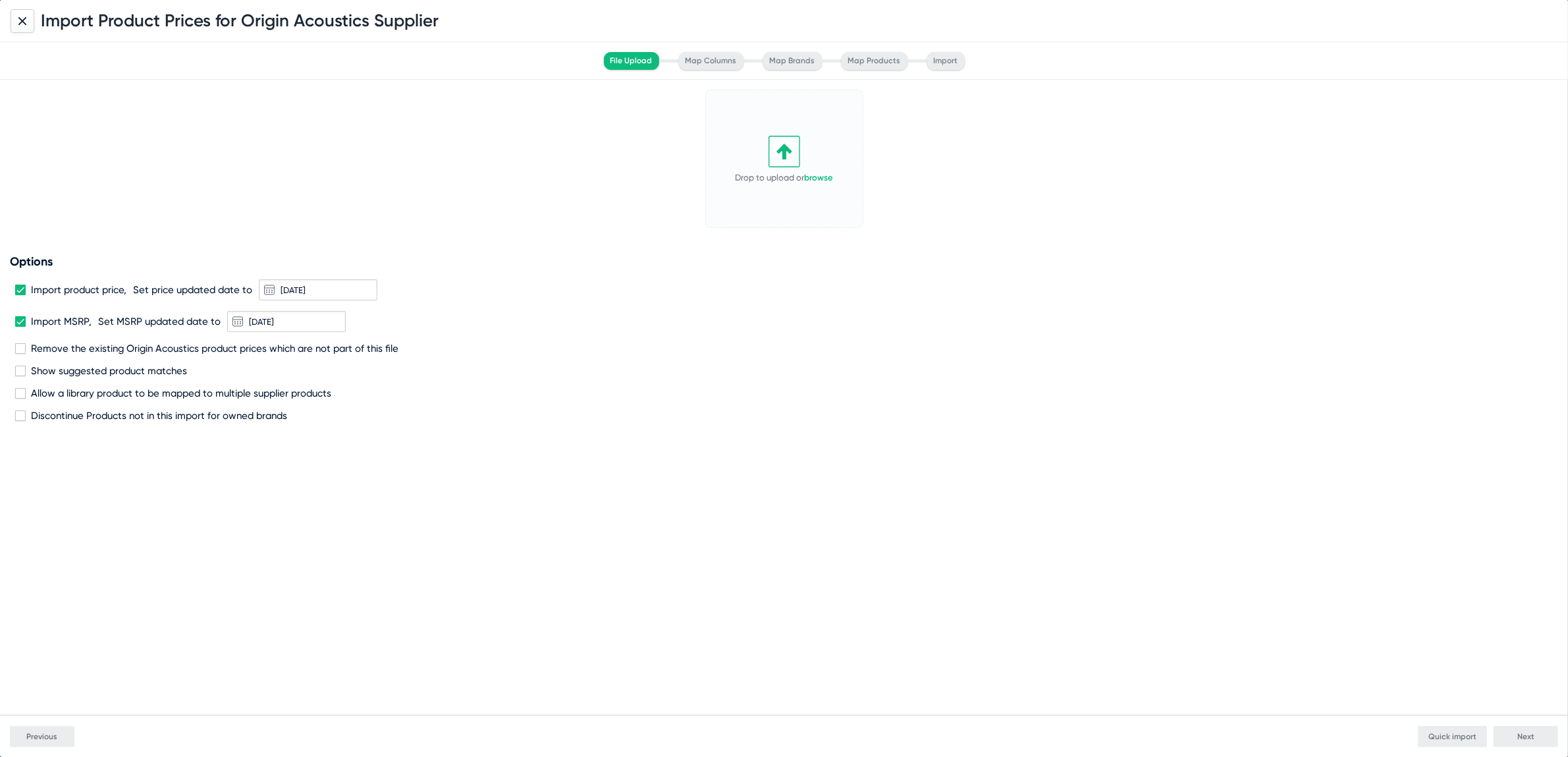
click at [22, 288] on span at bounding box center [20, 290] width 10 height 10
click at [20, 295] on input "Import product price," at bounding box center [19, 295] width 1 height 1
checkbox input "false"
click at [821, 177] on link "browse" at bounding box center [819, 178] width 29 height 10
click at [1536, 733] on button "Next" at bounding box center [1526, 737] width 65 height 21
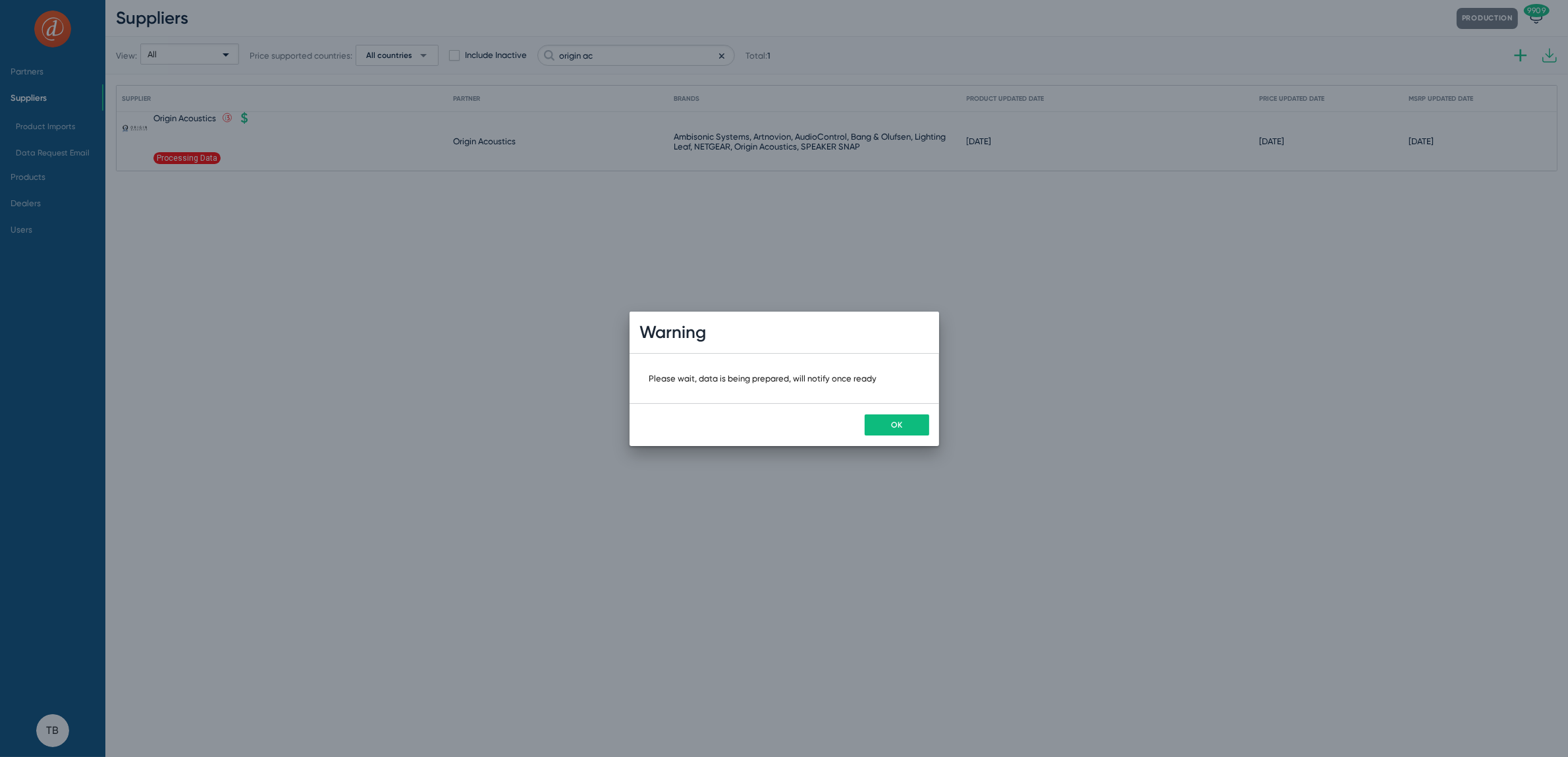
click at [886, 422] on button "OK" at bounding box center [897, 425] width 65 height 21
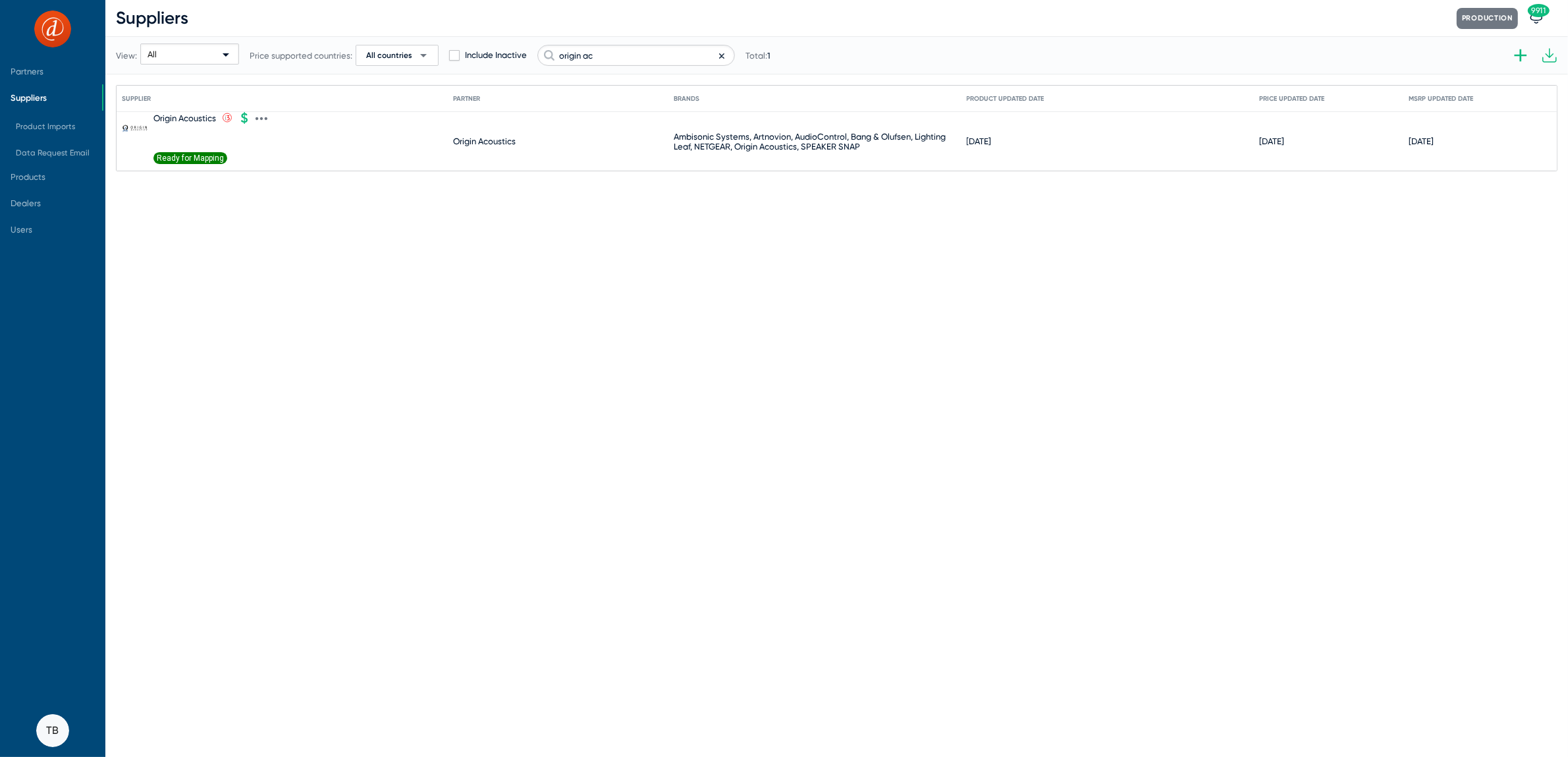
click at [182, 156] on span "Ready for Mapping" at bounding box center [191, 158] width 74 height 12
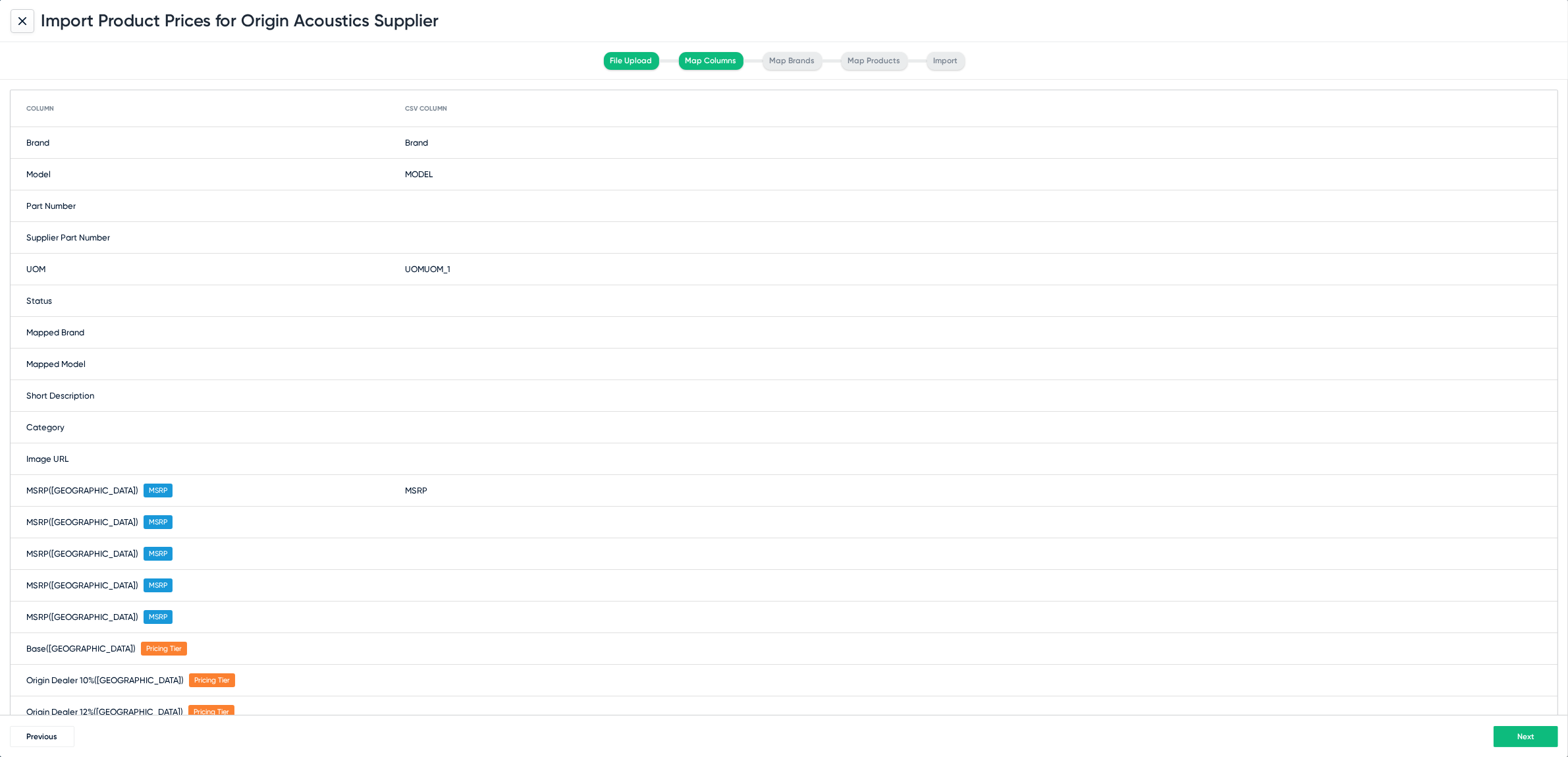
click at [31, 23] on div at bounding box center [22, 21] width 24 height 24
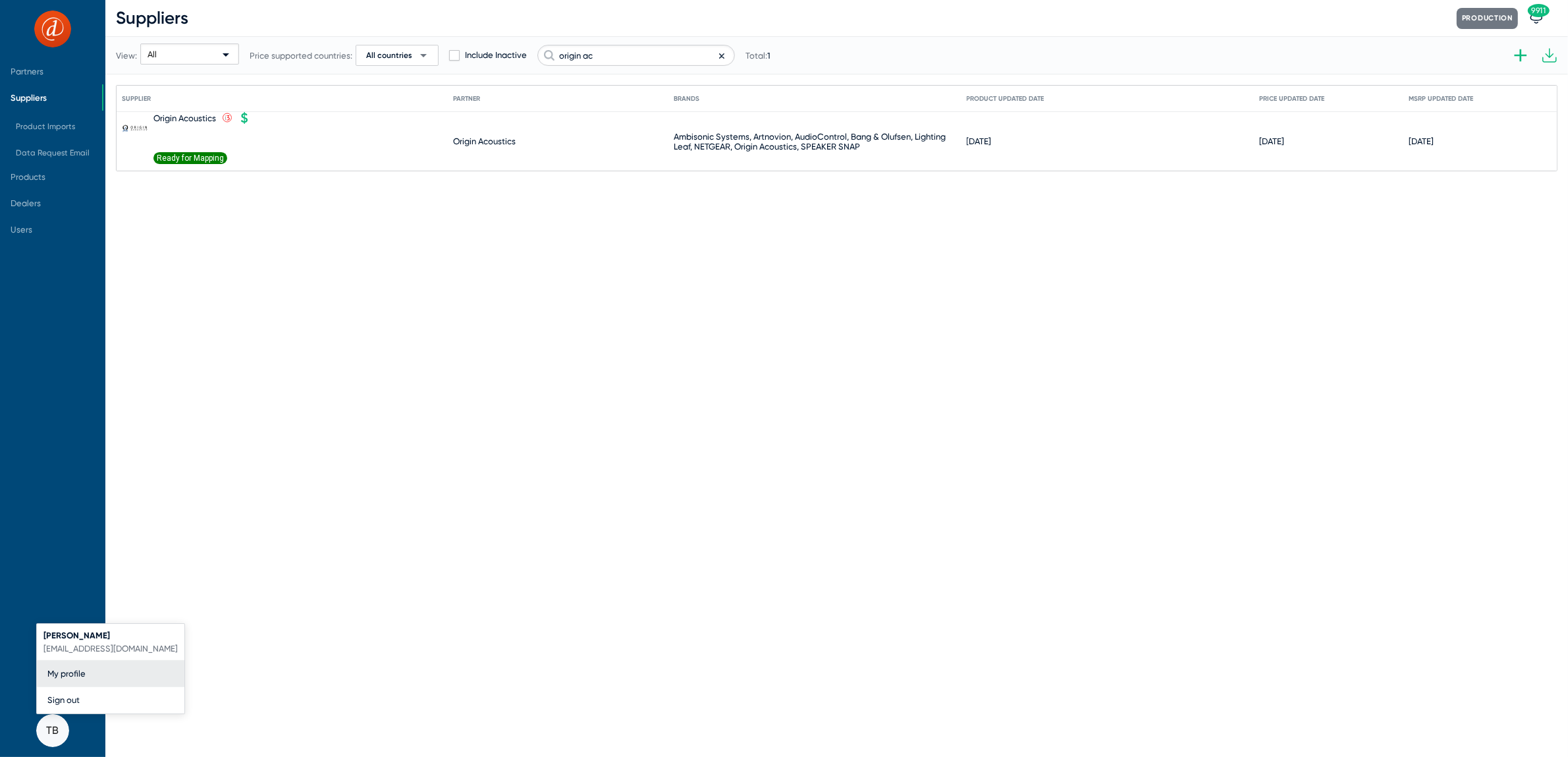
click at [254, 114] on div at bounding box center [784, 378] width 1568 height 757
click at [263, 116] on icon at bounding box center [261, 118] width 12 height 12
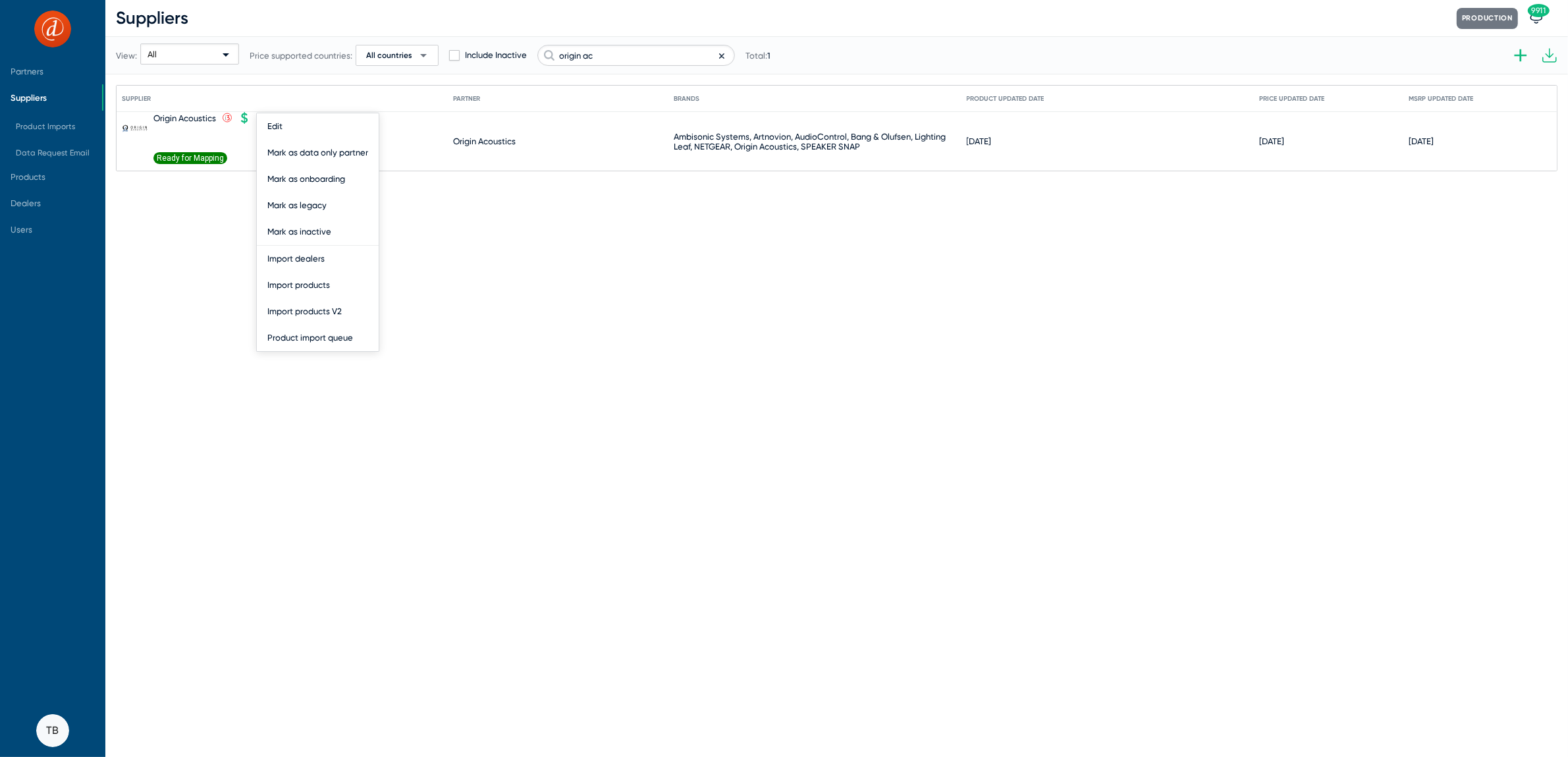
click at [183, 155] on div at bounding box center [784, 378] width 1568 height 757
click at [183, 155] on span "Ready for Mapping" at bounding box center [191, 158] width 74 height 12
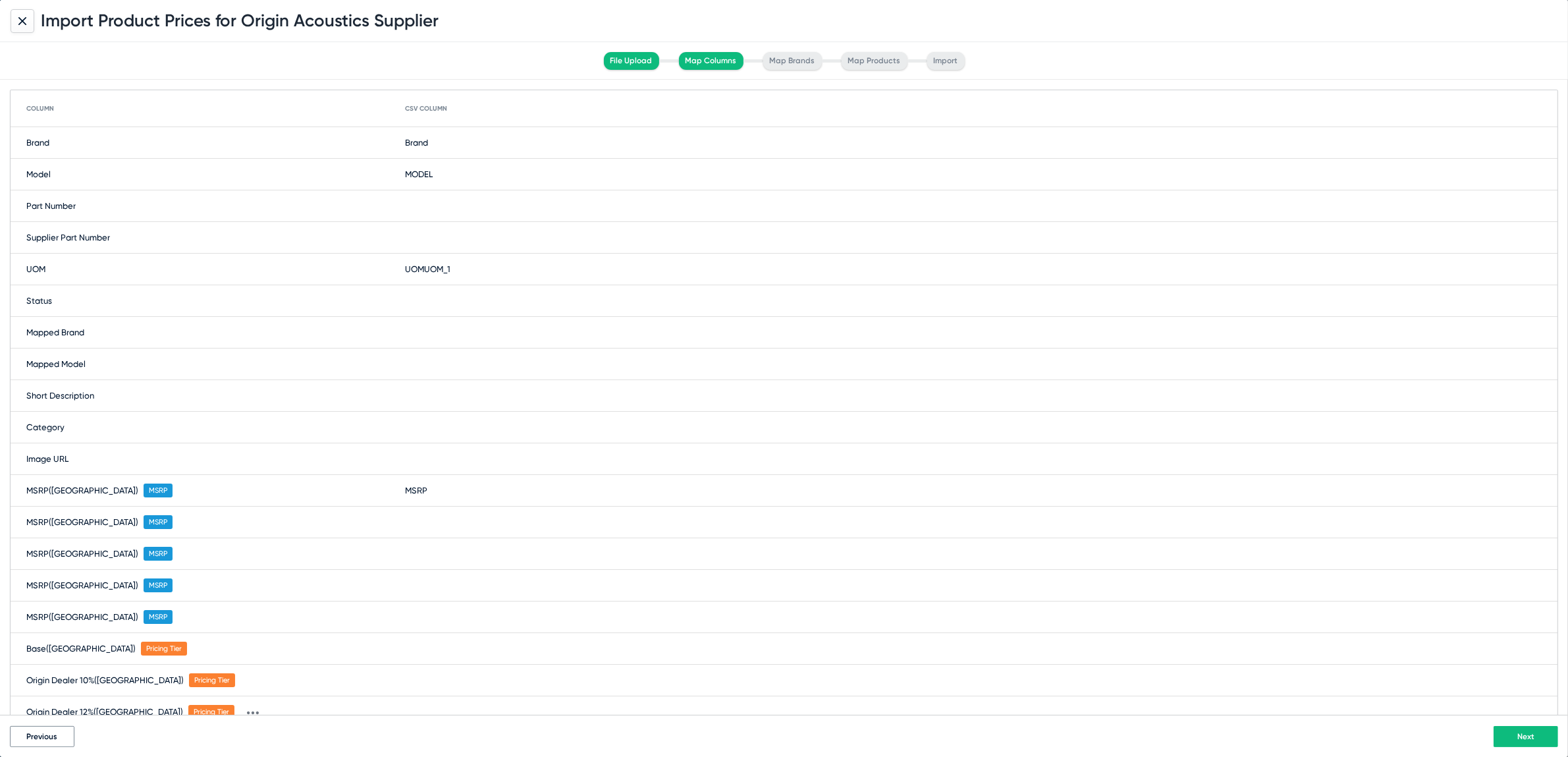
click at [35, 737] on span "Previous" at bounding box center [42, 736] width 31 height 9
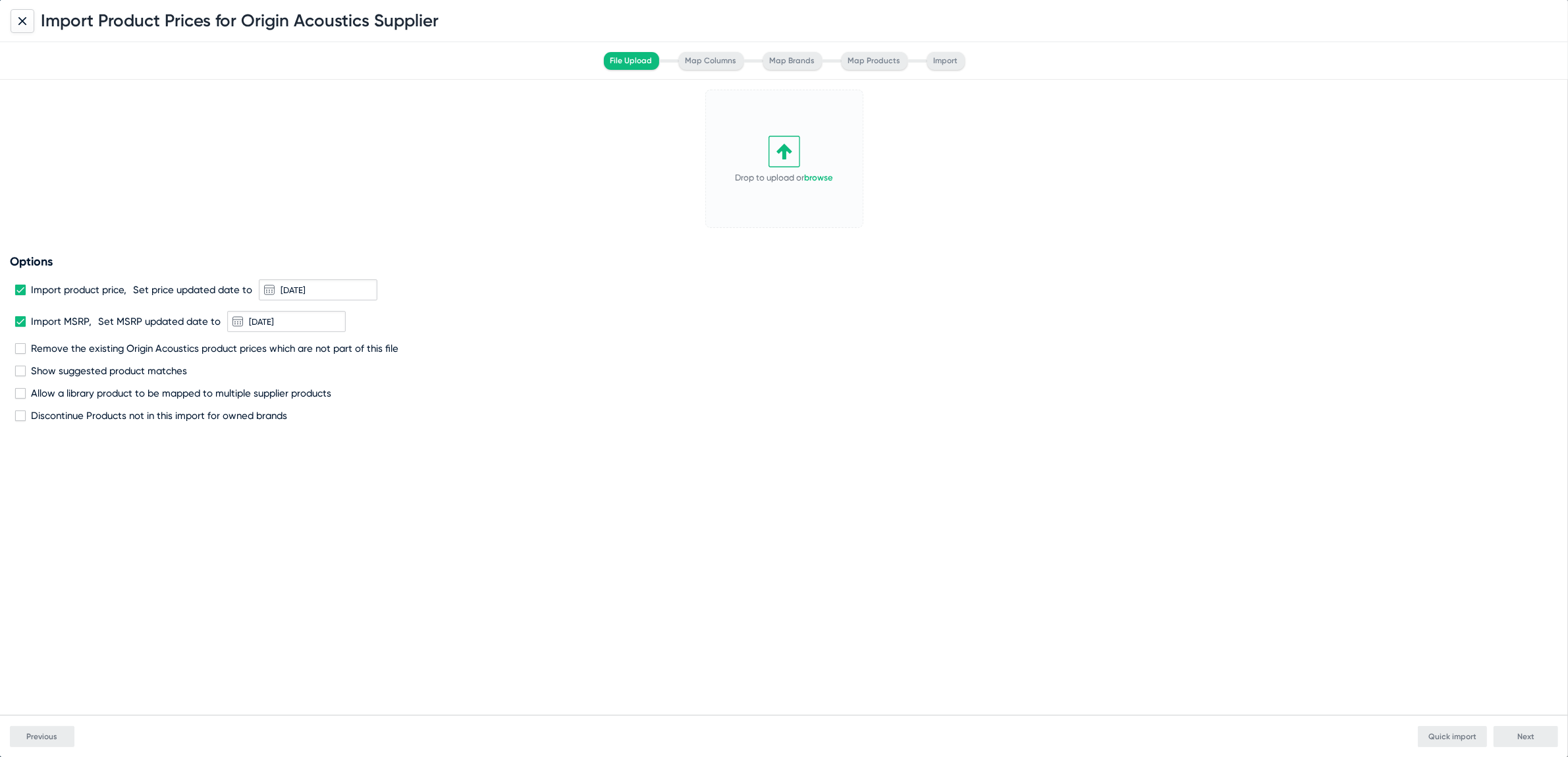
click at [25, 285] on label "Import product price," at bounding box center [71, 290] width 111 height 12
click at [20, 295] on input "Import product price," at bounding box center [19, 295] width 1 height 1
checkbox input "false"
click at [818, 174] on link "browse" at bounding box center [819, 178] width 29 height 10
click at [1547, 731] on button "Next" at bounding box center [1526, 737] width 65 height 21
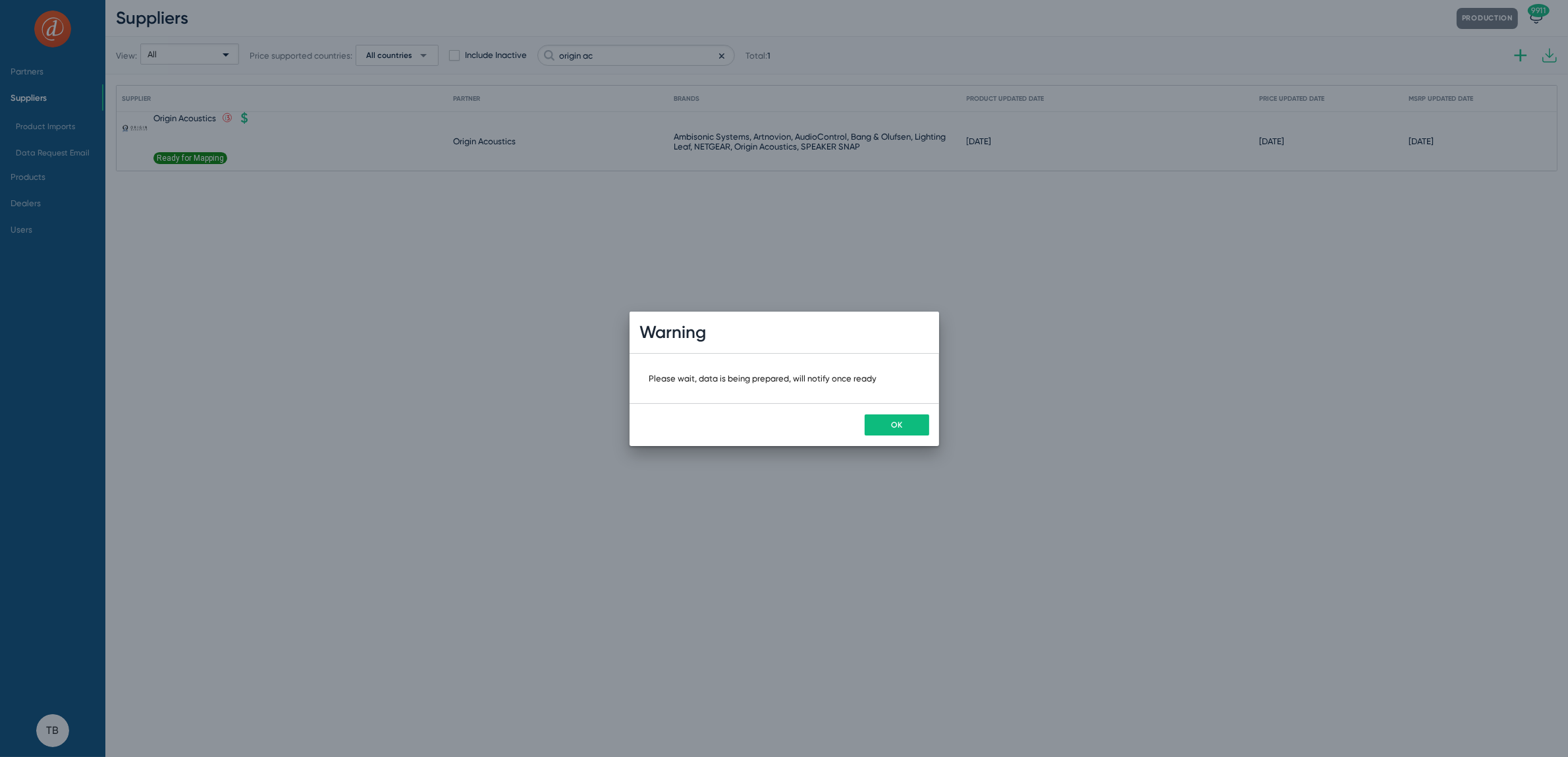
click at [899, 421] on span "OK" at bounding box center [896, 425] width 11 height 9
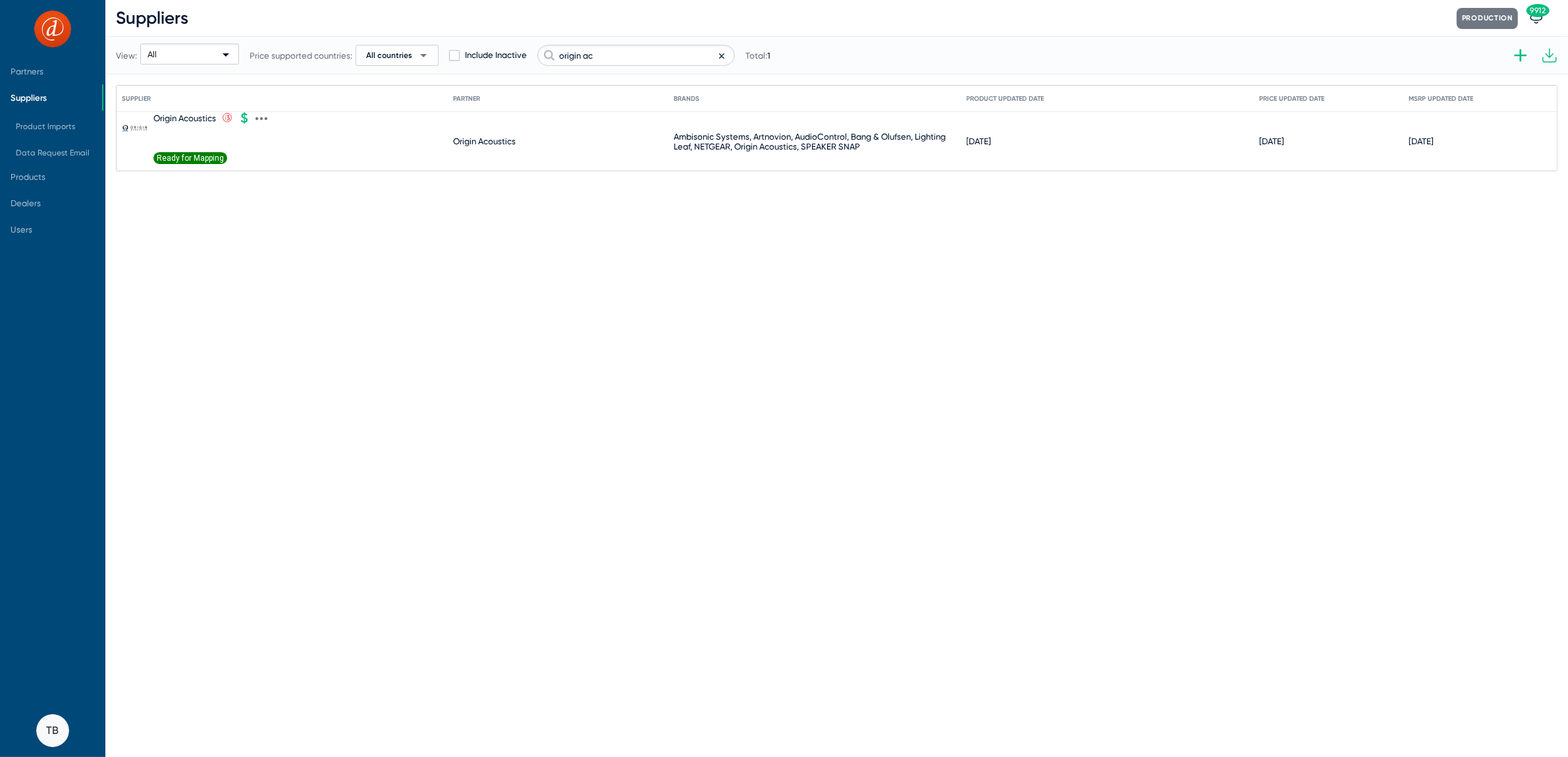
click at [167, 153] on span "Ready for Mapping" at bounding box center [191, 158] width 74 height 12
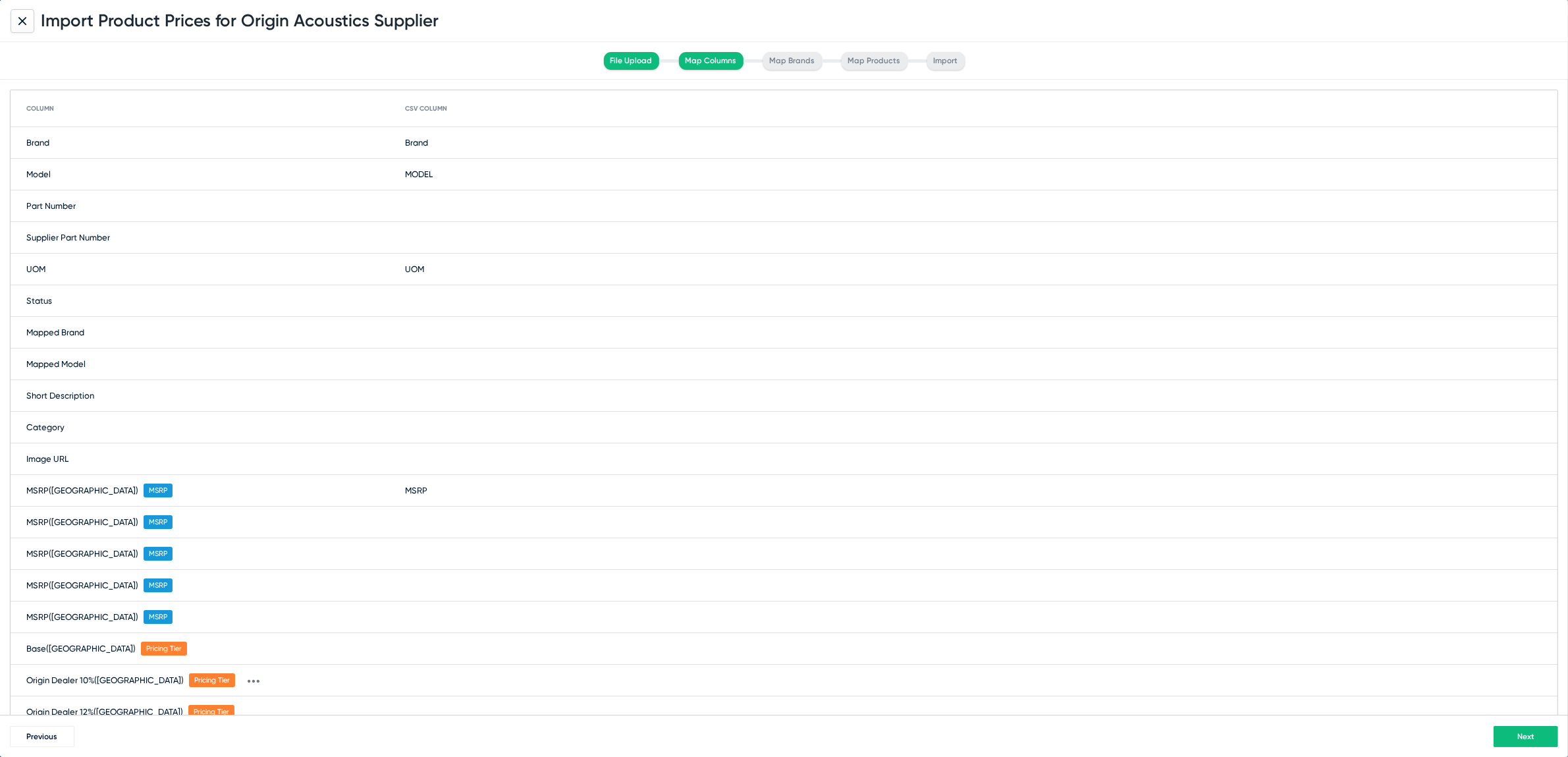
click at [1500, 728] on button "Next" at bounding box center [1526, 737] width 65 height 21
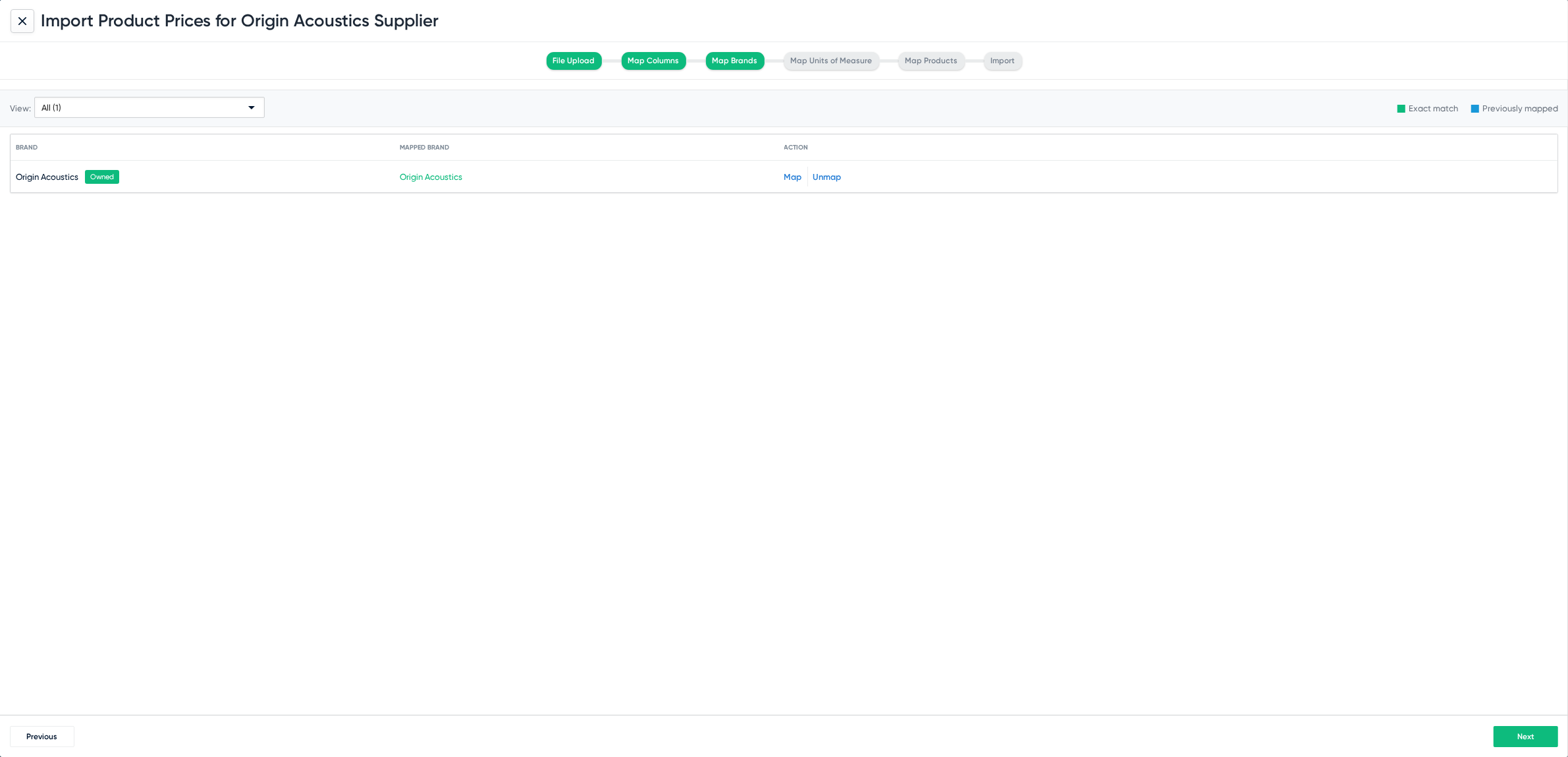
click at [1542, 744] on button "Next" at bounding box center [1526, 737] width 65 height 21
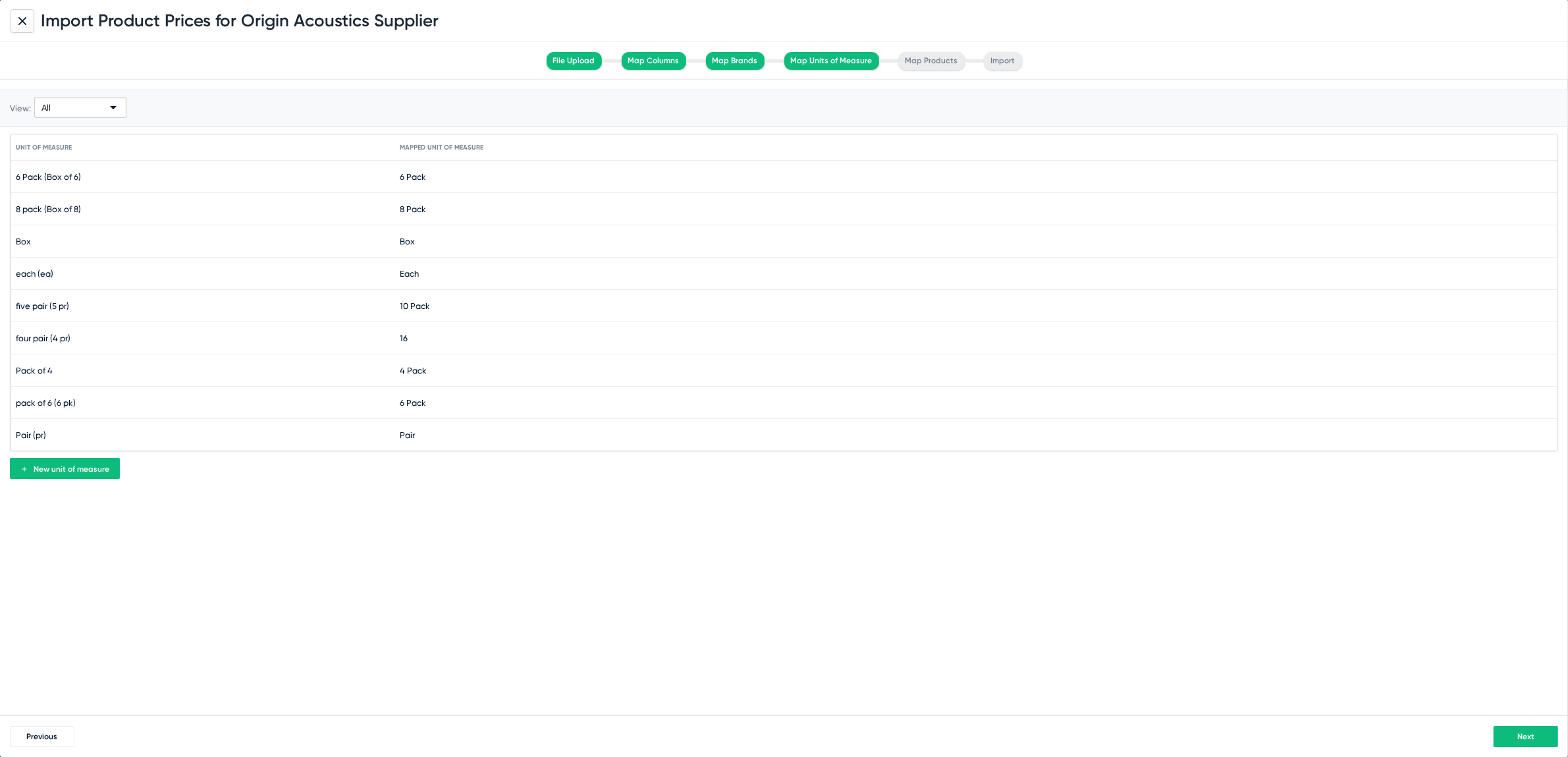
click at [1535, 754] on div "Previous Next" at bounding box center [784, 736] width 1568 height 42
click at [1535, 738] on button "Next" at bounding box center [1526, 737] width 65 height 21
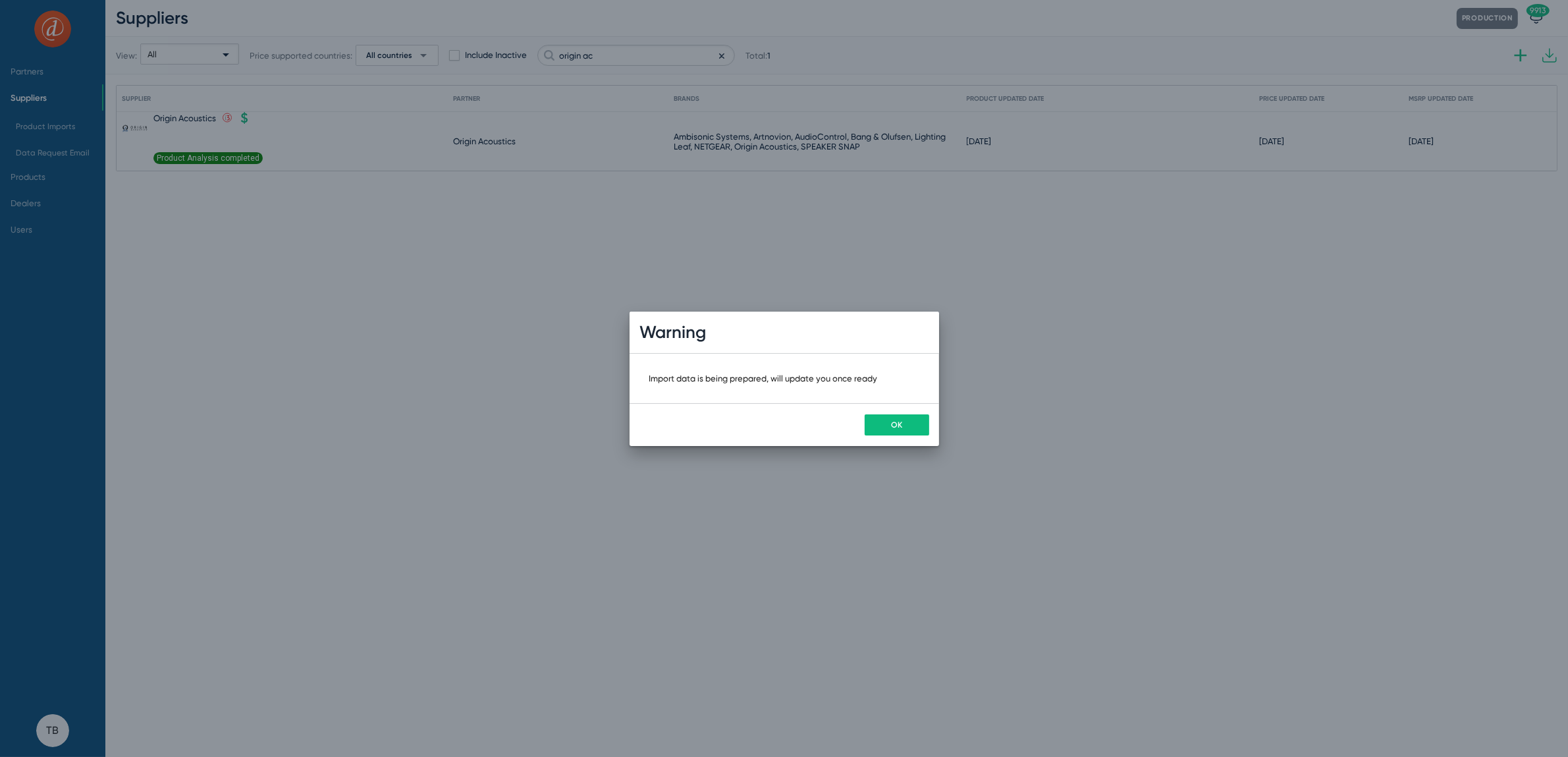
click at [894, 417] on button "OK" at bounding box center [897, 425] width 65 height 21
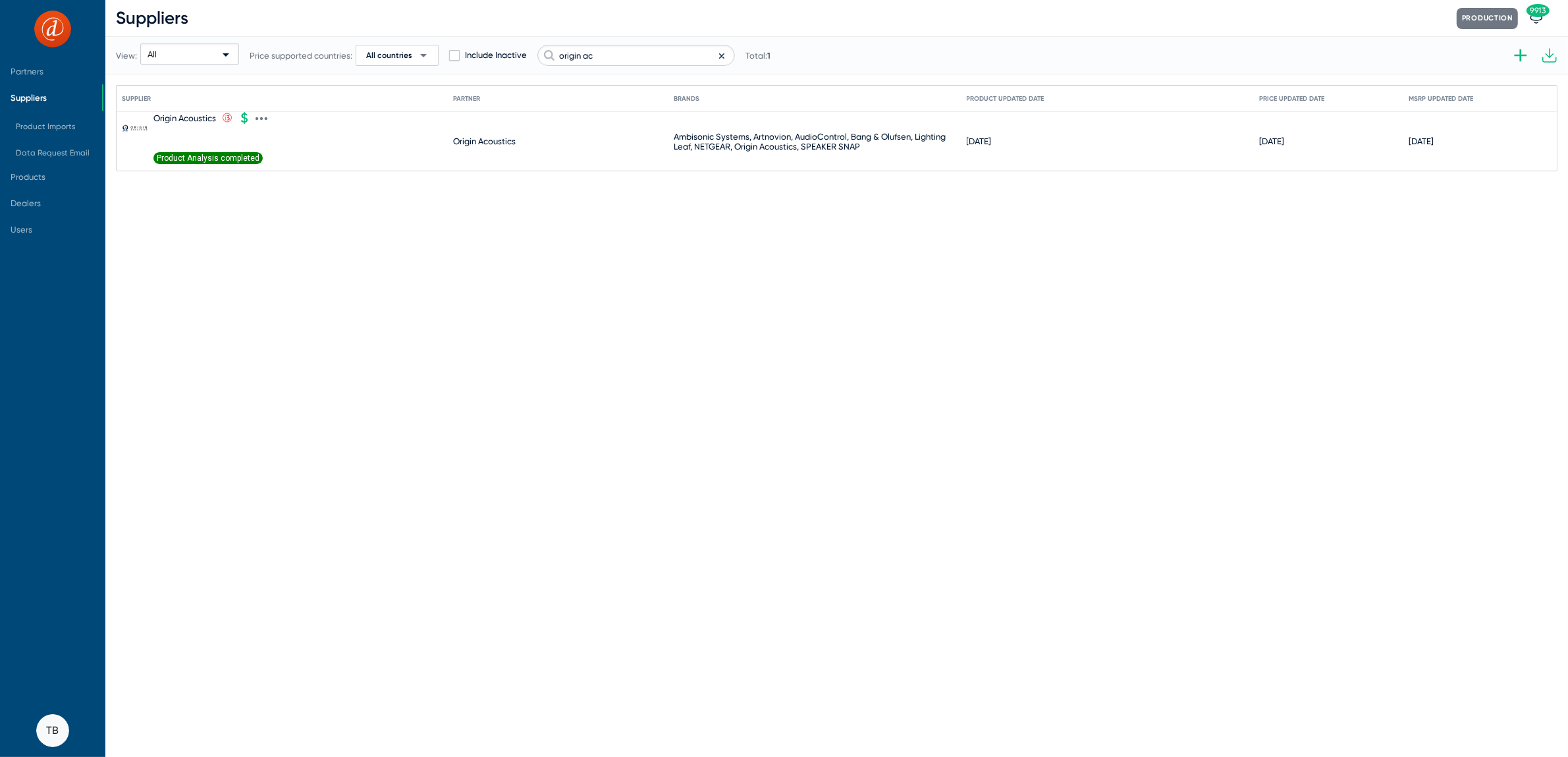
click at [178, 156] on span "Product Analysis completed" at bounding box center [208, 158] width 109 height 12
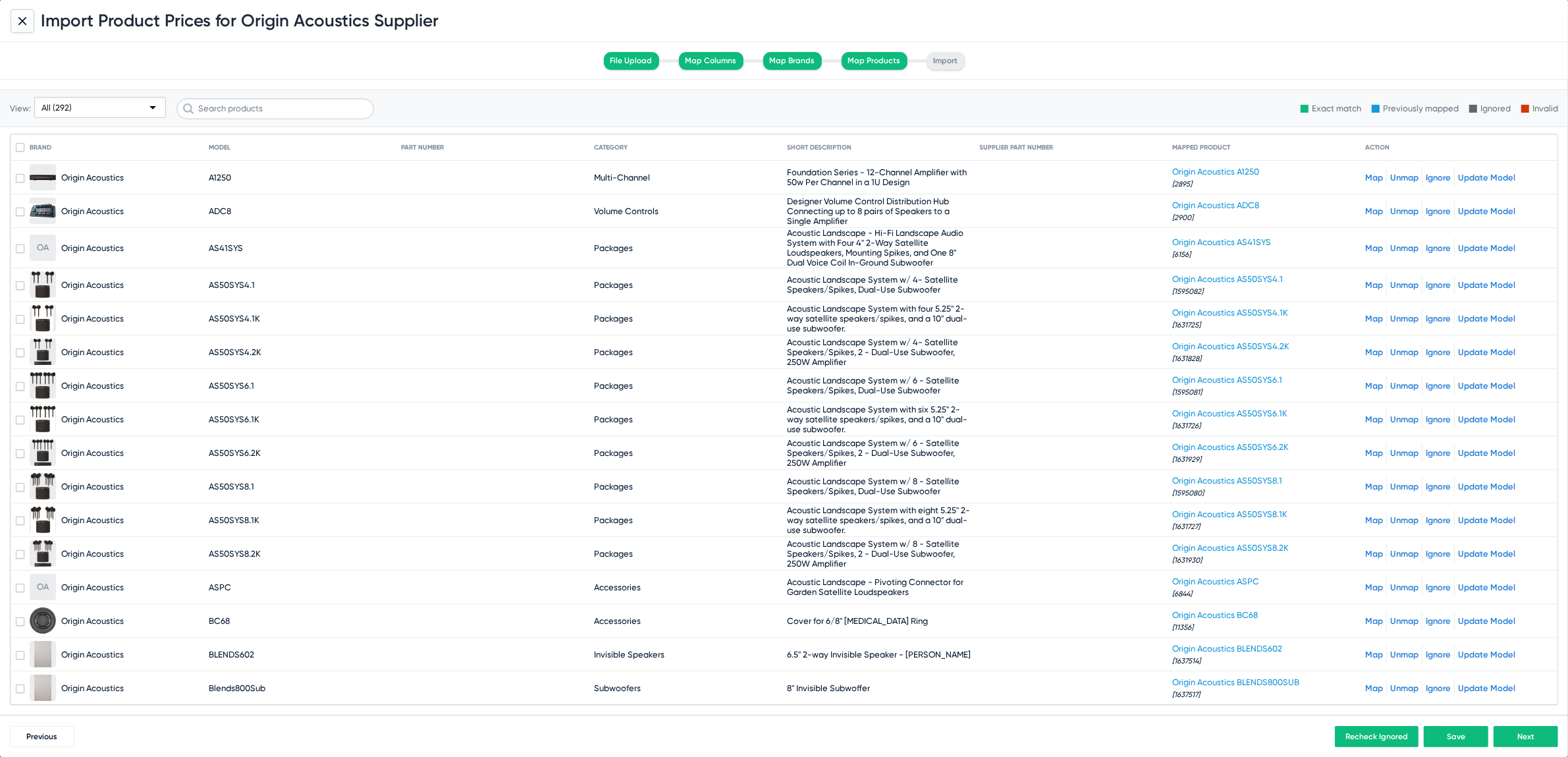
click at [63, 114] on div "All (292)" at bounding box center [94, 108] width 105 height 21
click at [68, 201] on span "Unmapped (2)" at bounding box center [100, 209] width 126 height 26
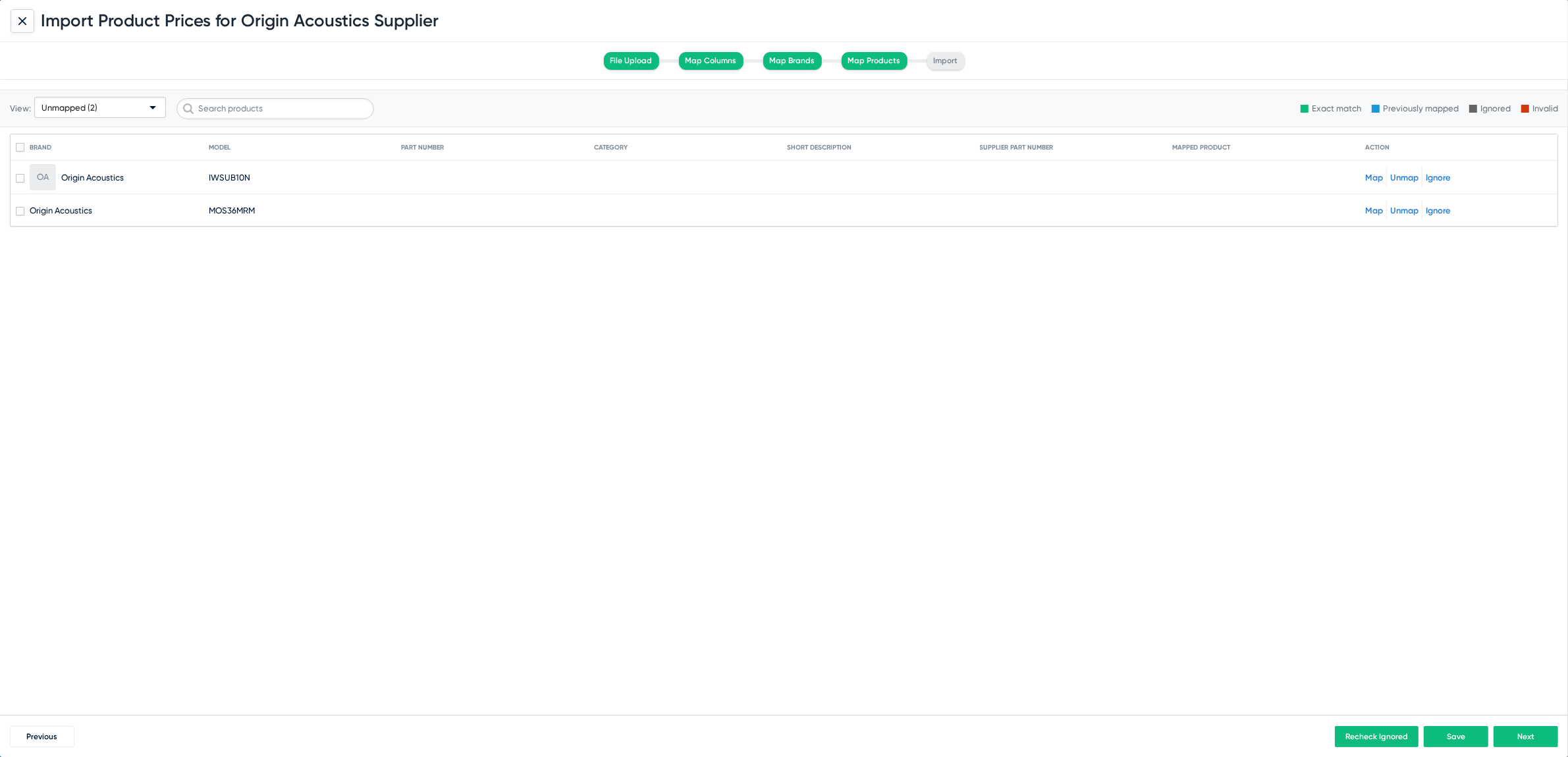
click at [1371, 209] on link "Map" at bounding box center [1375, 210] width 18 height 10
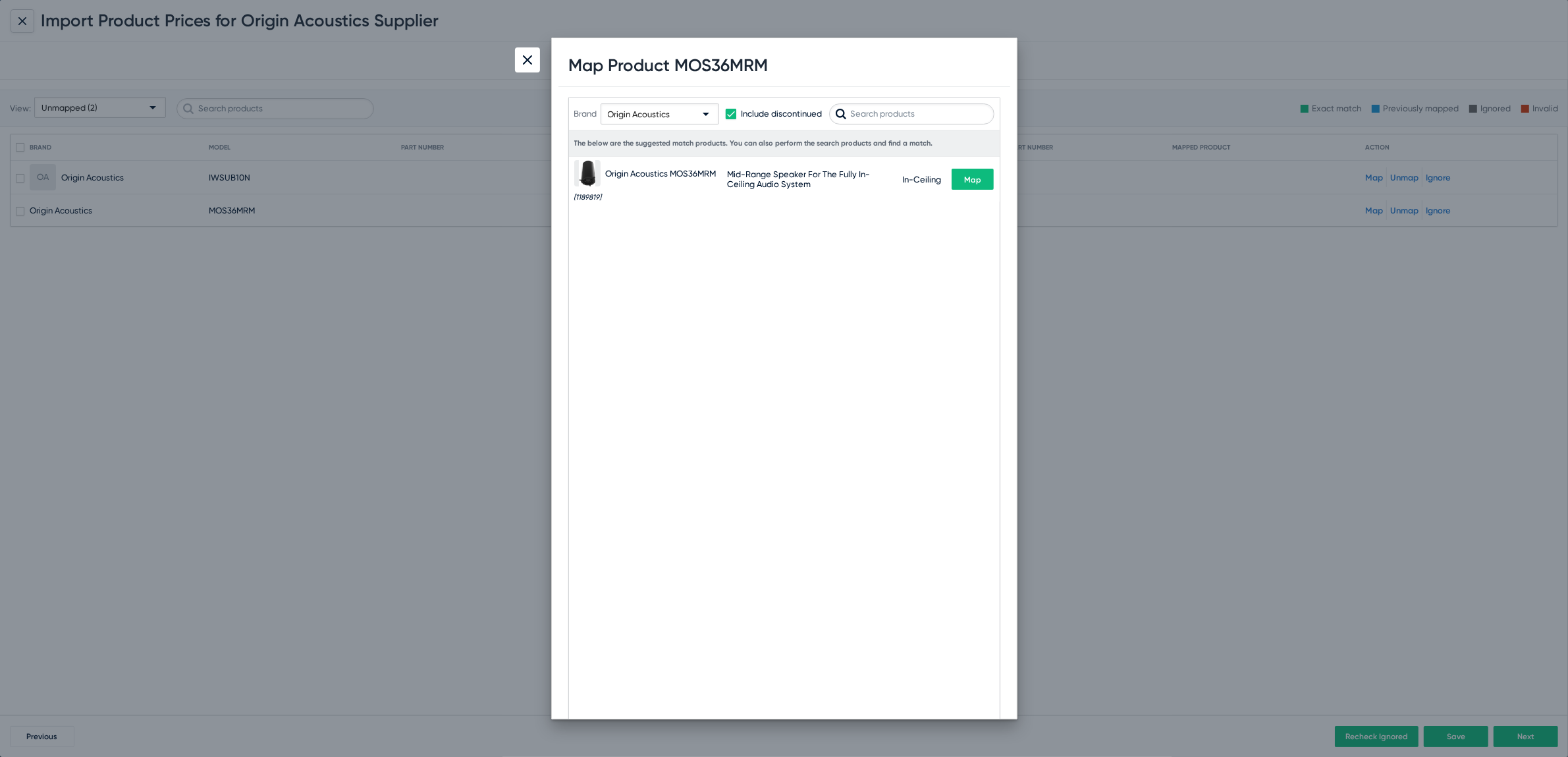
click at [969, 180] on span "Map" at bounding box center [972, 180] width 17 height 9
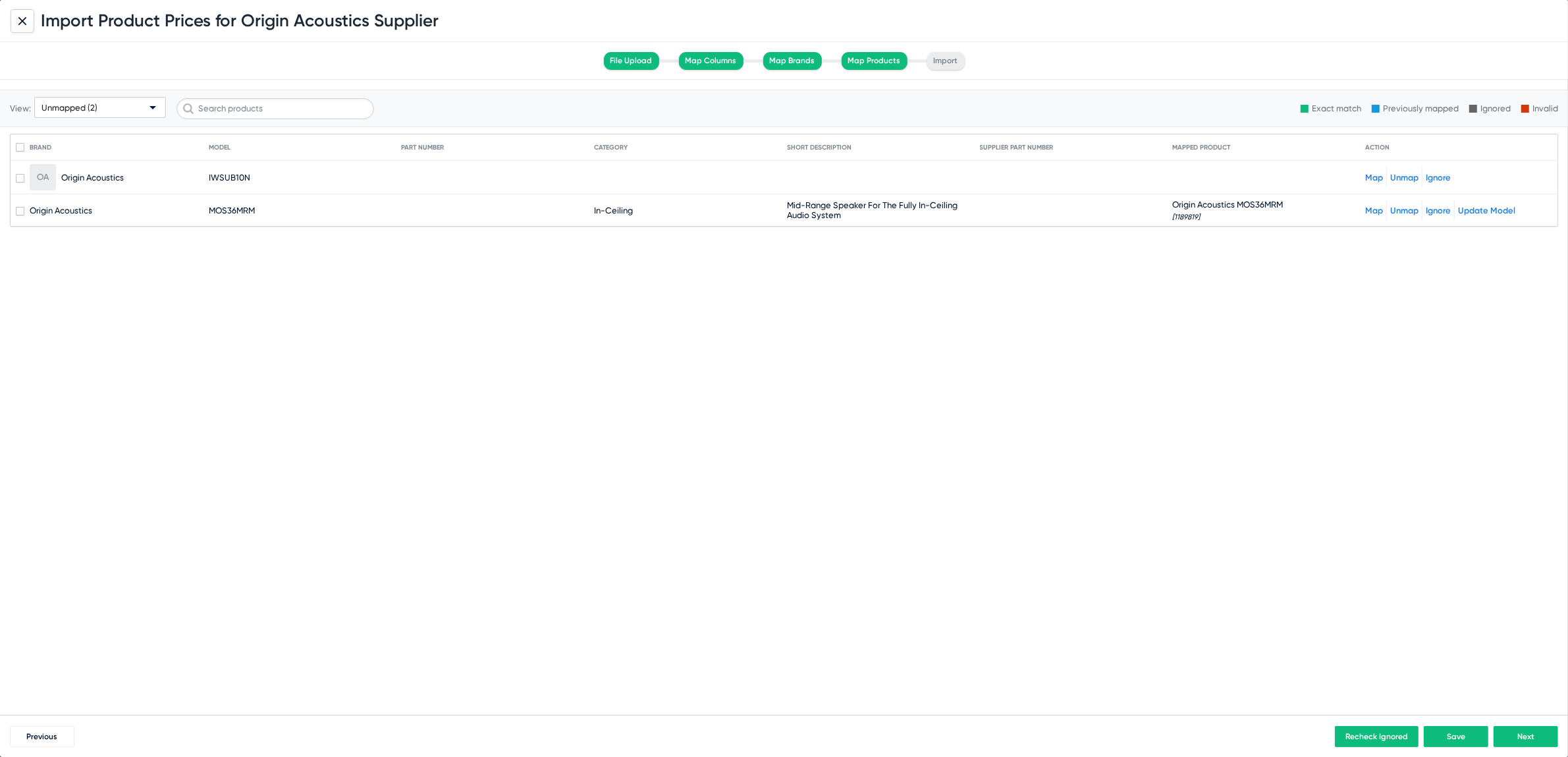
click at [1377, 177] on link "Map" at bounding box center [1375, 178] width 18 height 10
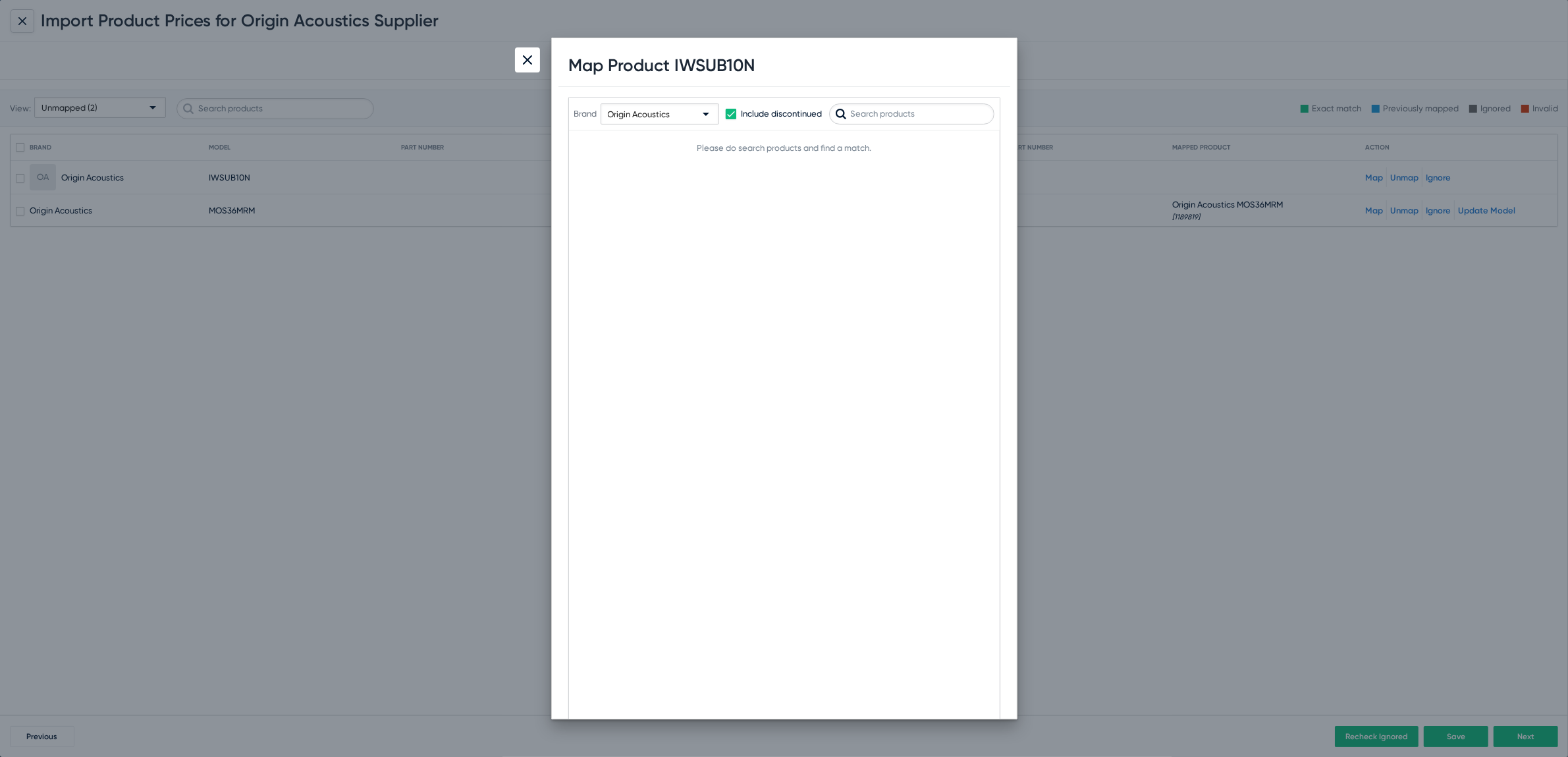
click at [924, 99] on div "Brand Origin Acoustics Include discontinued" at bounding box center [784, 114] width 420 height 65
click at [912, 116] on input "text" at bounding box center [912, 114] width 166 height 21
type input "i"
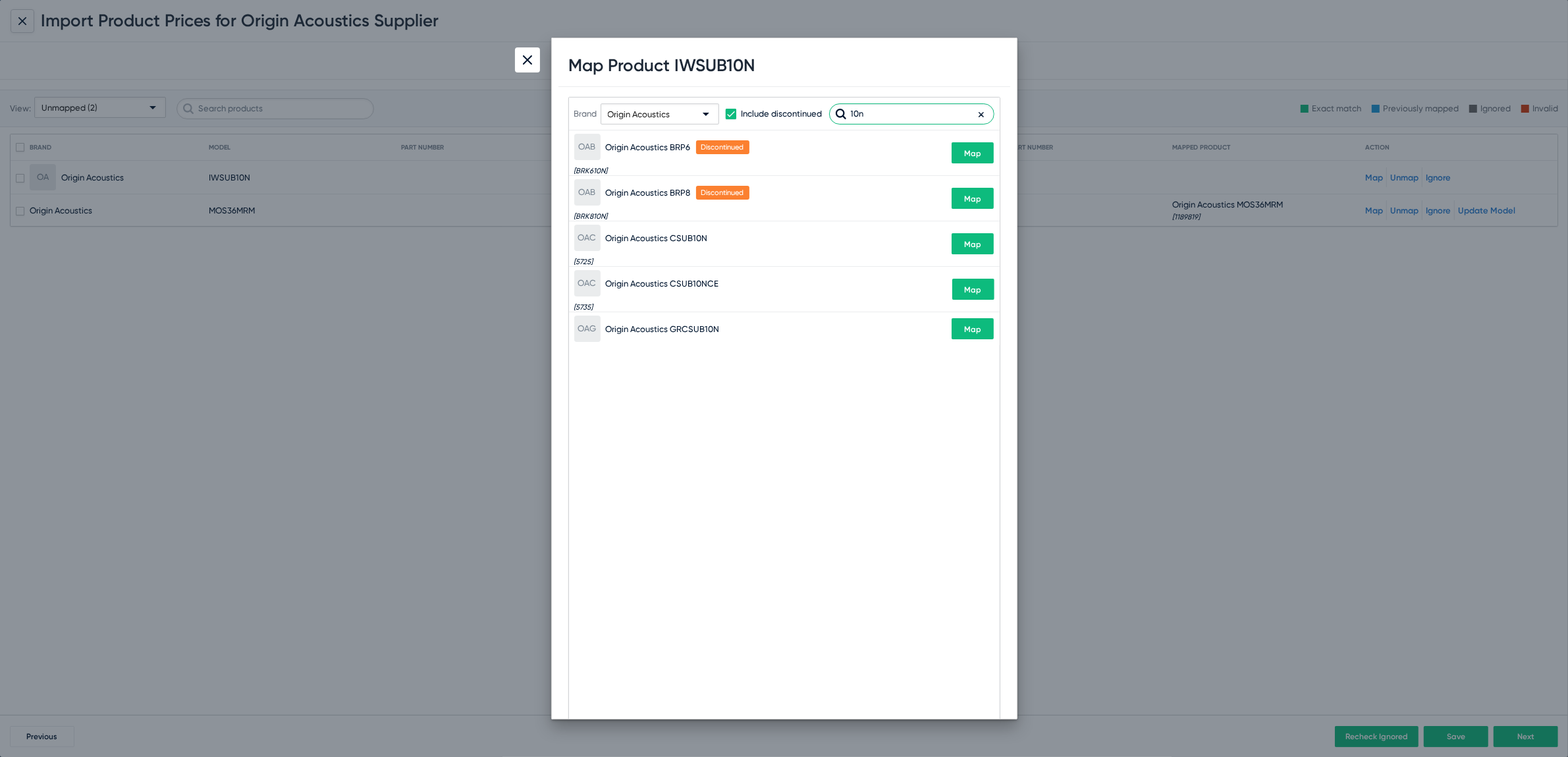
type input "10n"
click at [528, 55] on img at bounding box center [527, 59] width 9 height 9
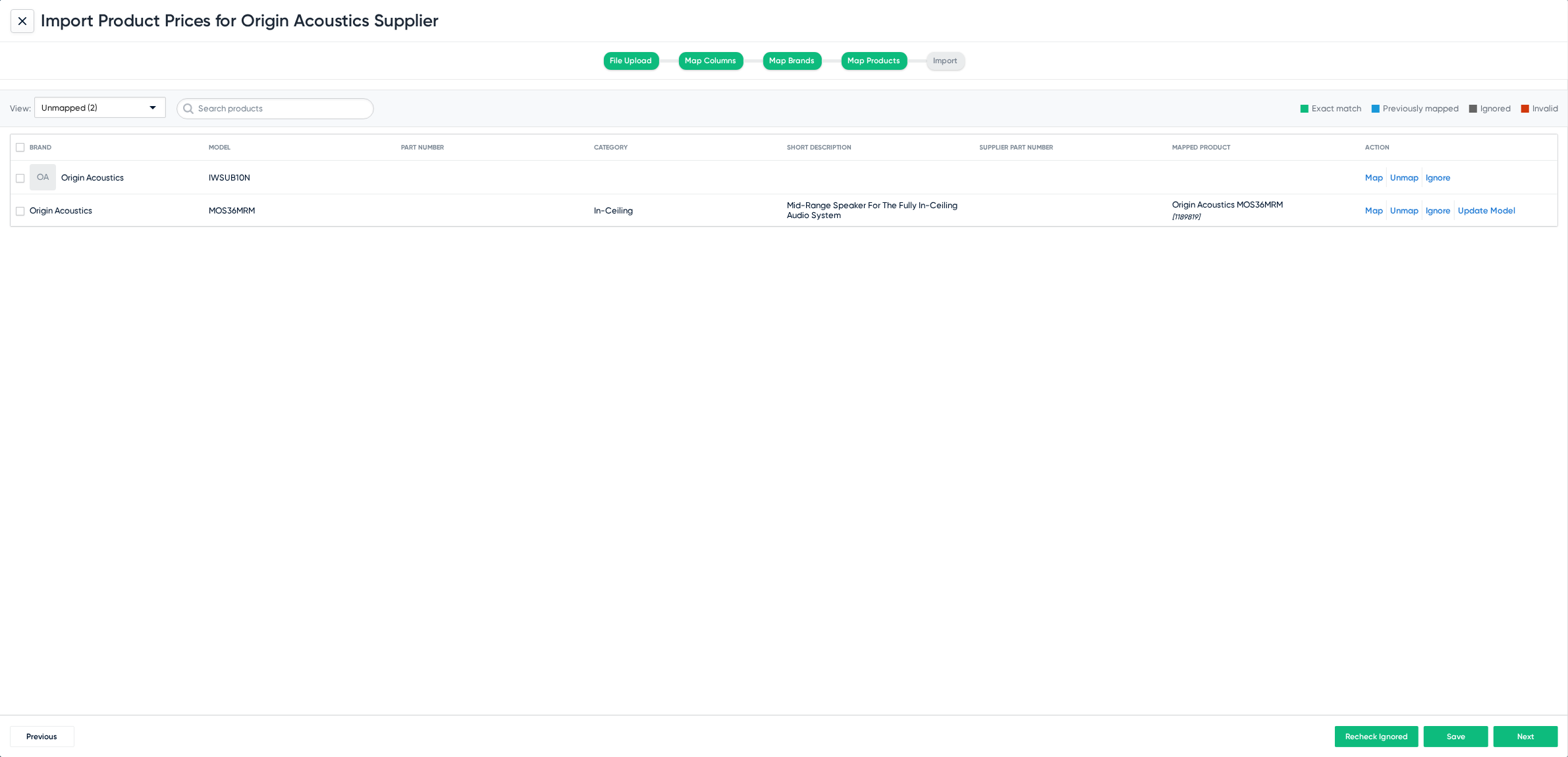
click at [1523, 735] on span "Next" at bounding box center [1526, 736] width 17 height 9
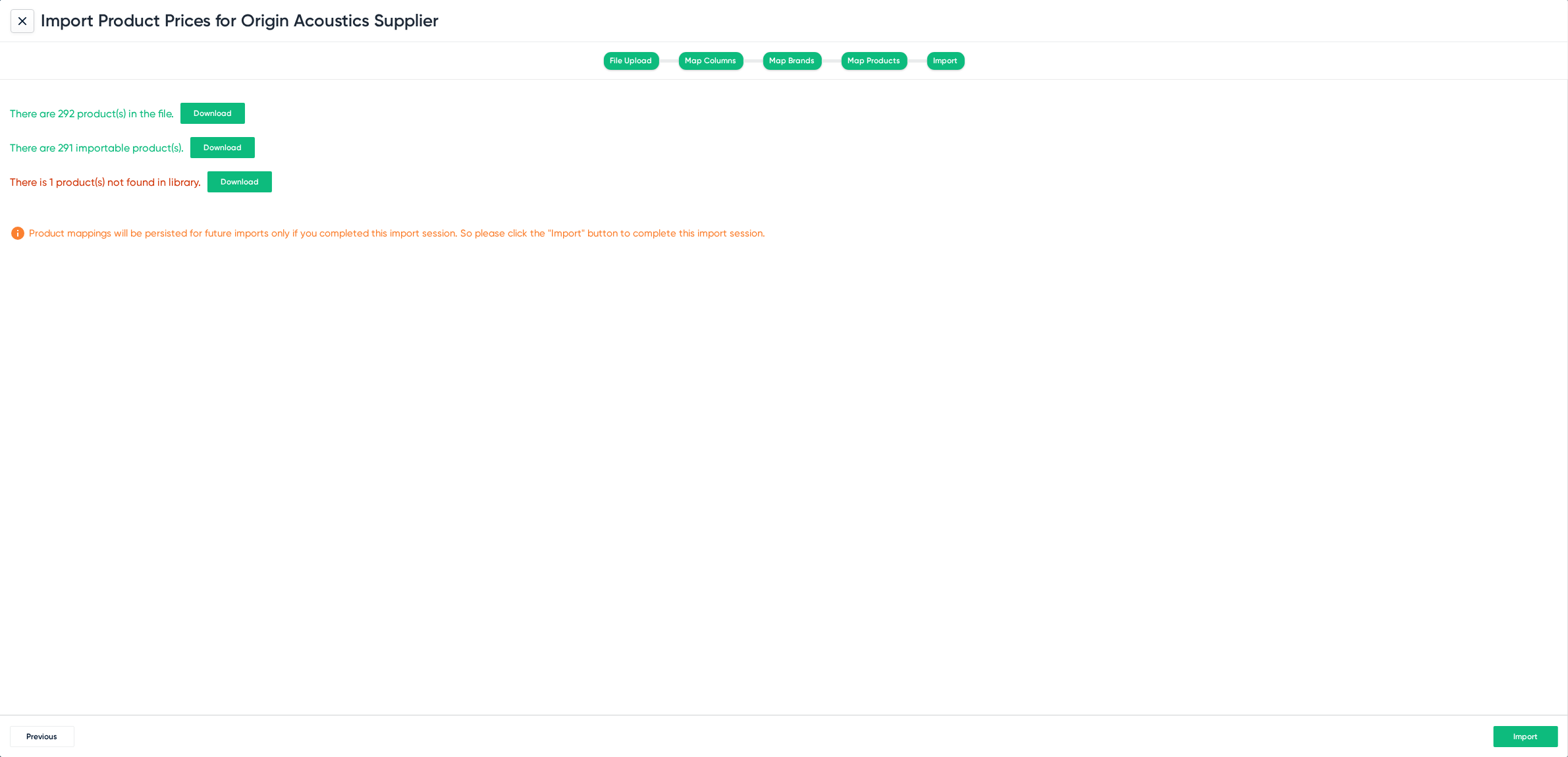
click at [248, 182] on span "Download" at bounding box center [239, 182] width 38 height 9
click at [1518, 738] on span "Import" at bounding box center [1526, 736] width 24 height 9
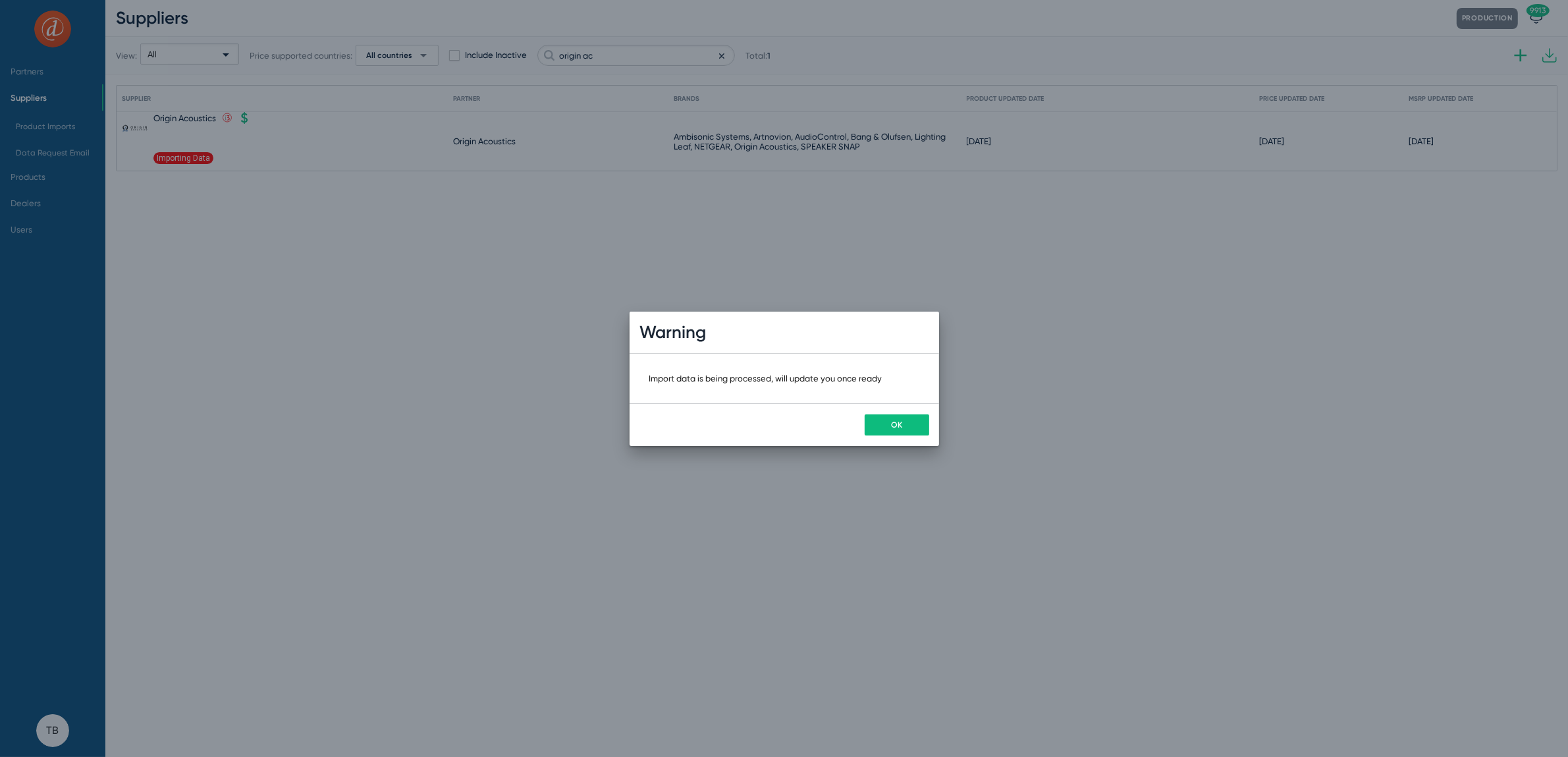
click at [879, 419] on button "OK" at bounding box center [897, 425] width 65 height 21
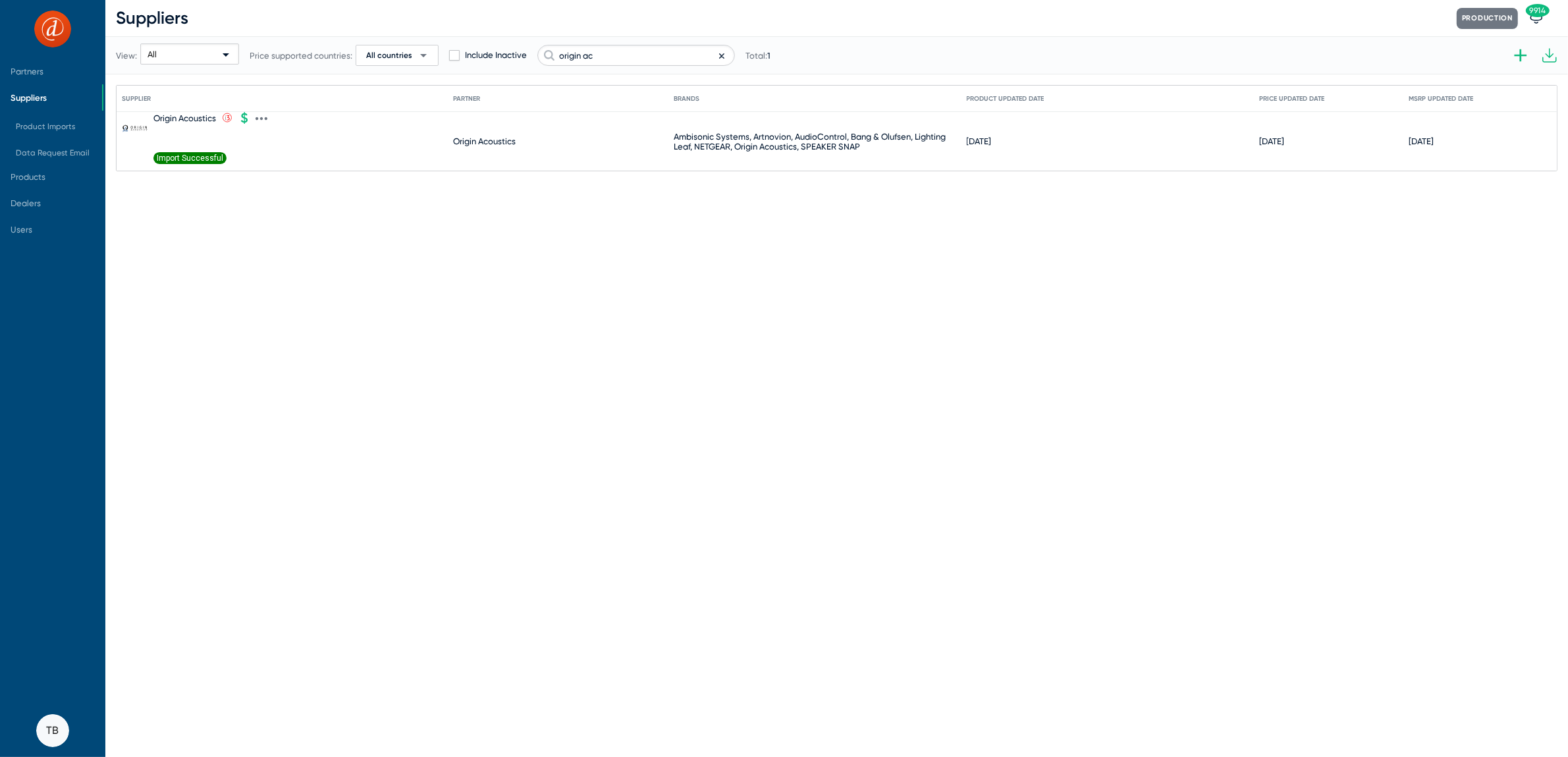
click at [260, 116] on icon at bounding box center [261, 118] width 12 height 12
click at [221, 233] on div at bounding box center [784, 378] width 1568 height 757
click at [268, 117] on mat-cell "Origin Acoustics .st0{fill:none;stroke:#CC0000;stroke-width:50;stroke-miterlimi…" at bounding box center [287, 141] width 331 height 58
click at [267, 116] on icon at bounding box center [261, 118] width 12 height 12
click at [315, 315] on button "Import products V2" at bounding box center [317, 312] width 122 height 26
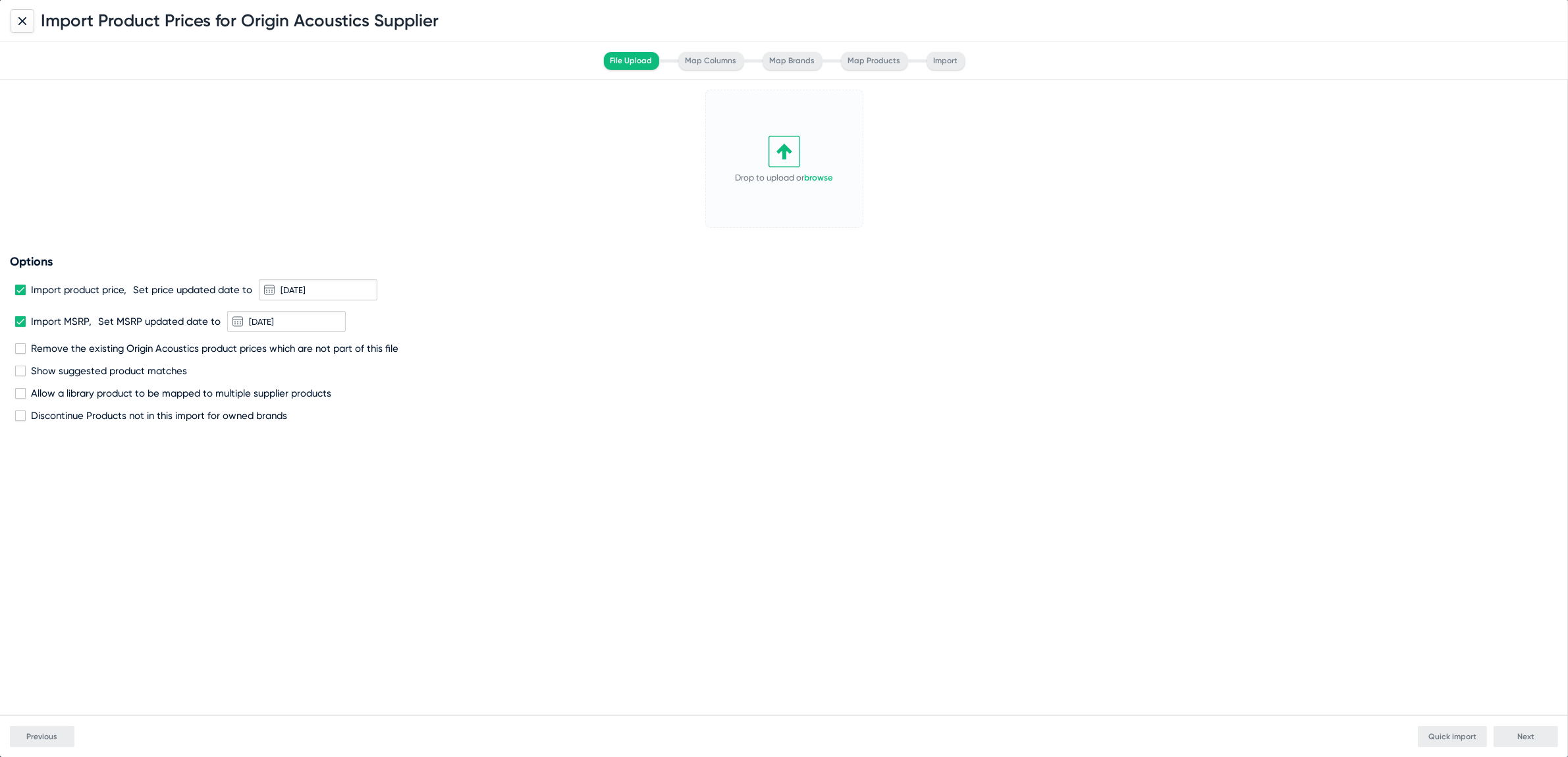
click at [18, 288] on span at bounding box center [20, 290] width 10 height 10
click at [19, 295] on input "Import product price," at bounding box center [19, 295] width 1 height 1
checkbox input "false"
click at [823, 179] on link "browse" at bounding box center [819, 178] width 29 height 10
click at [1532, 735] on span "Next" at bounding box center [1526, 736] width 17 height 9
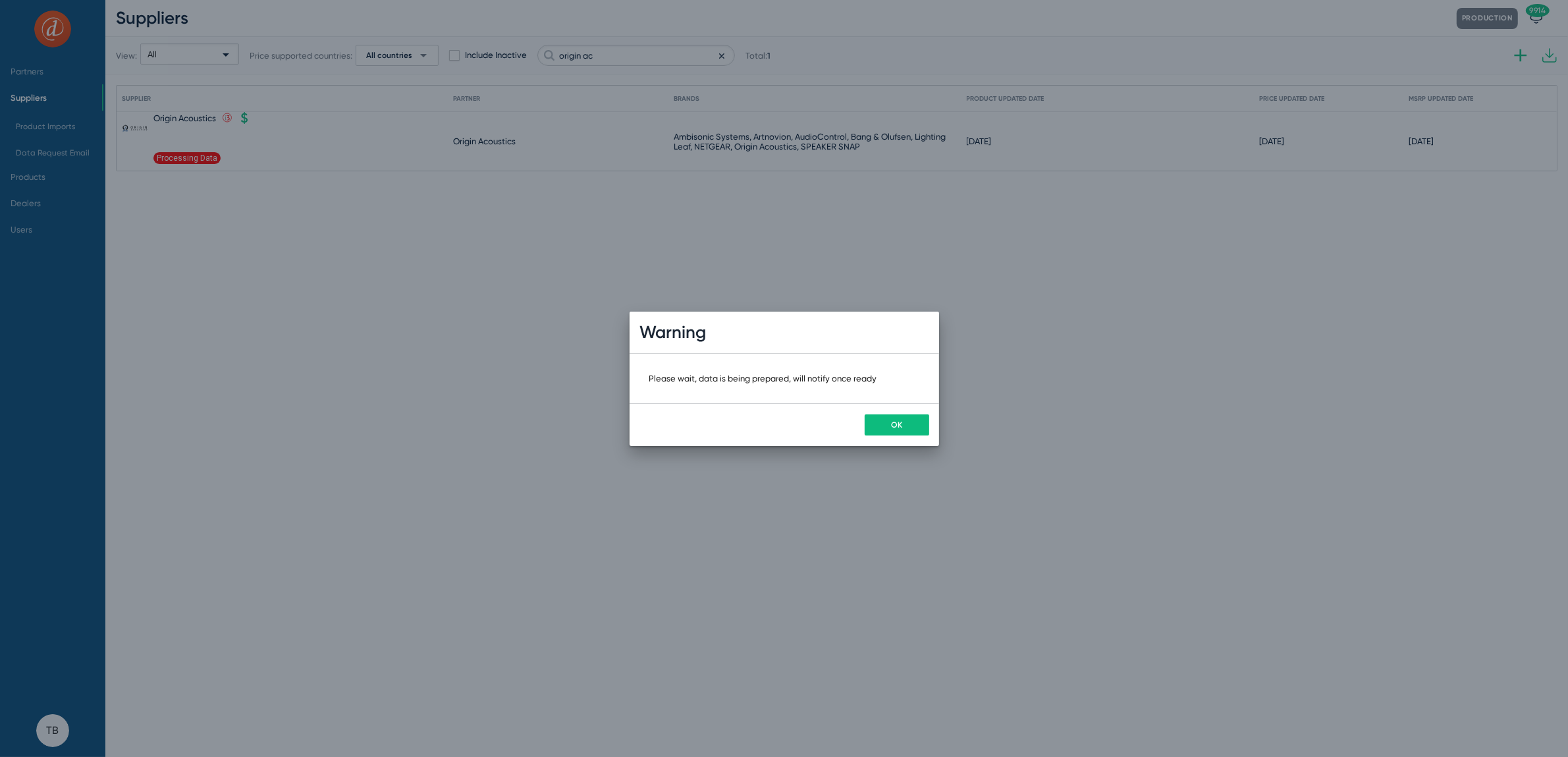
click at [905, 419] on button "OK" at bounding box center [897, 425] width 65 height 21
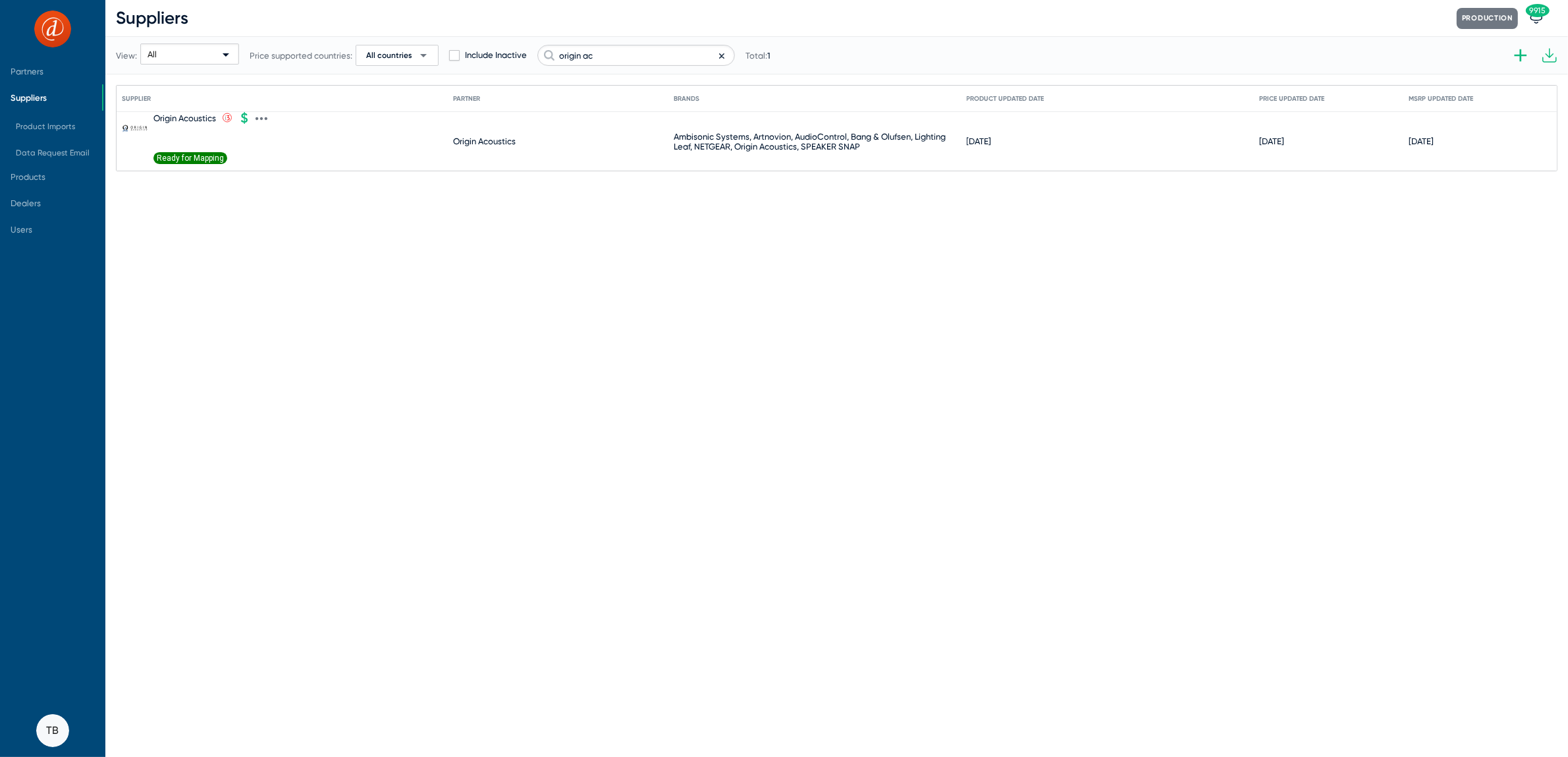
click at [180, 162] on div "Ready for Mapping" at bounding box center [205, 162] width 102 height 18
click at [180, 160] on span "Ready for Mapping" at bounding box center [191, 158] width 74 height 12
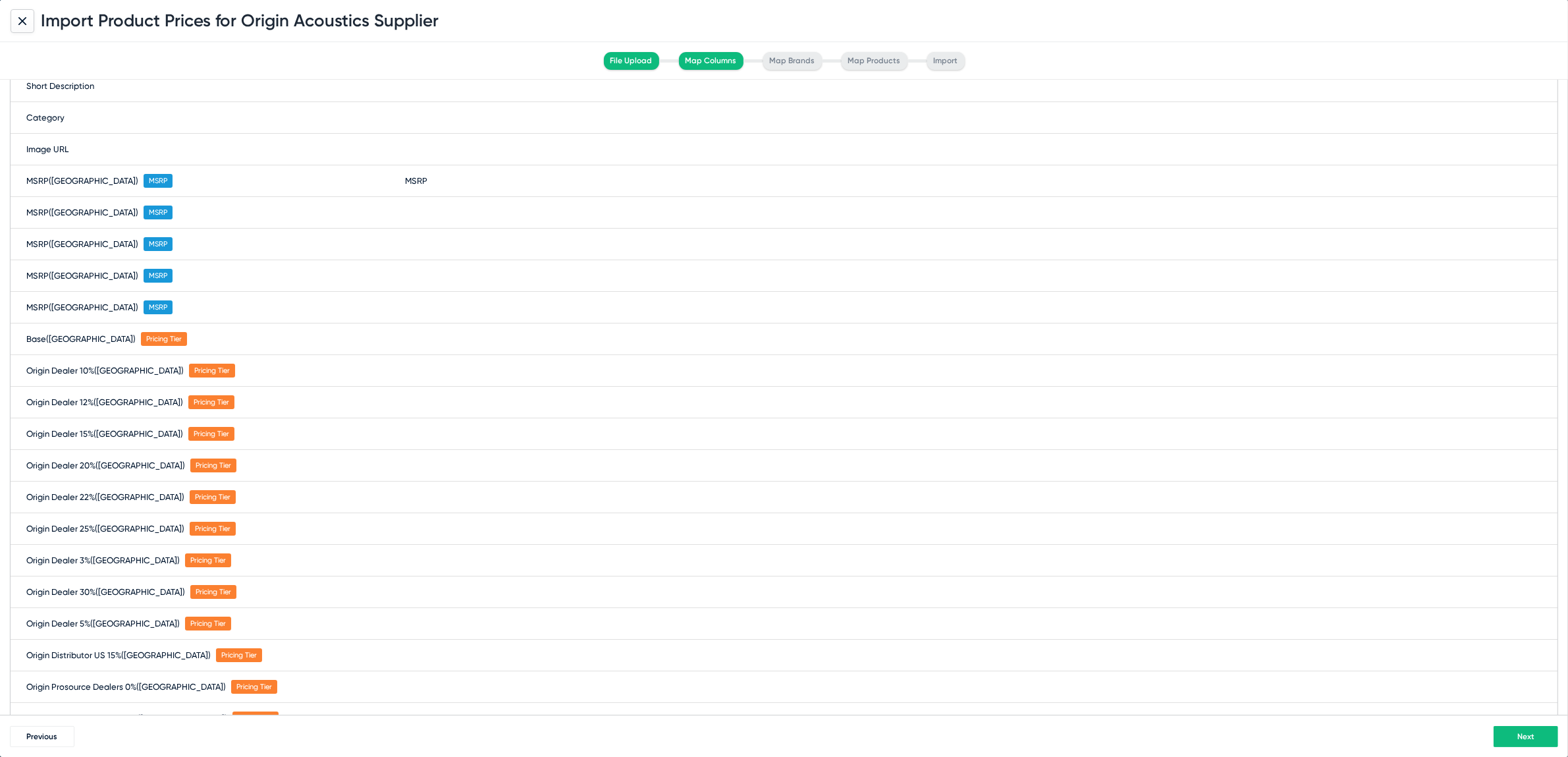
scroll to position [337, 0]
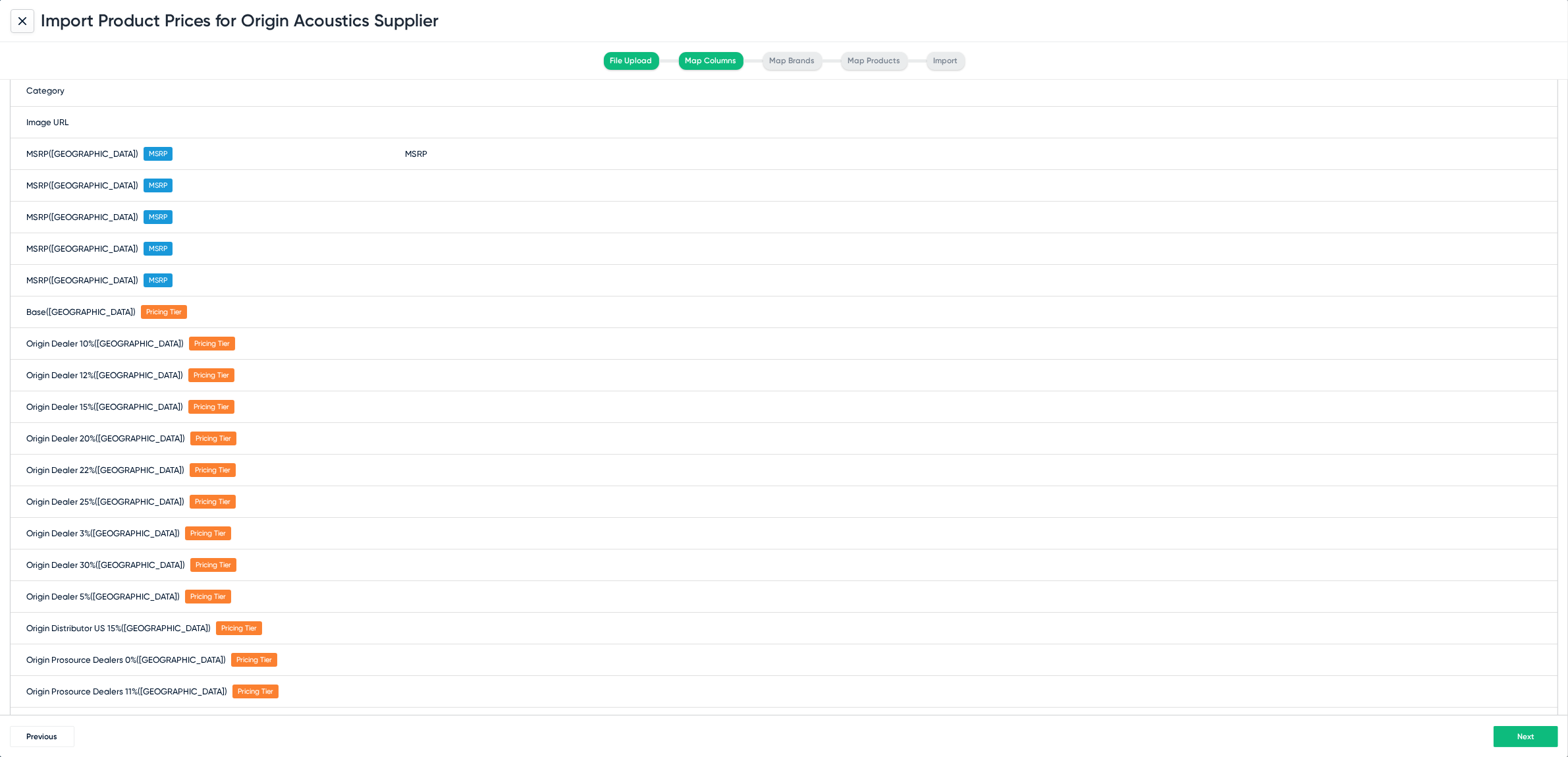
click at [1510, 728] on button "Next" at bounding box center [1526, 737] width 65 height 21
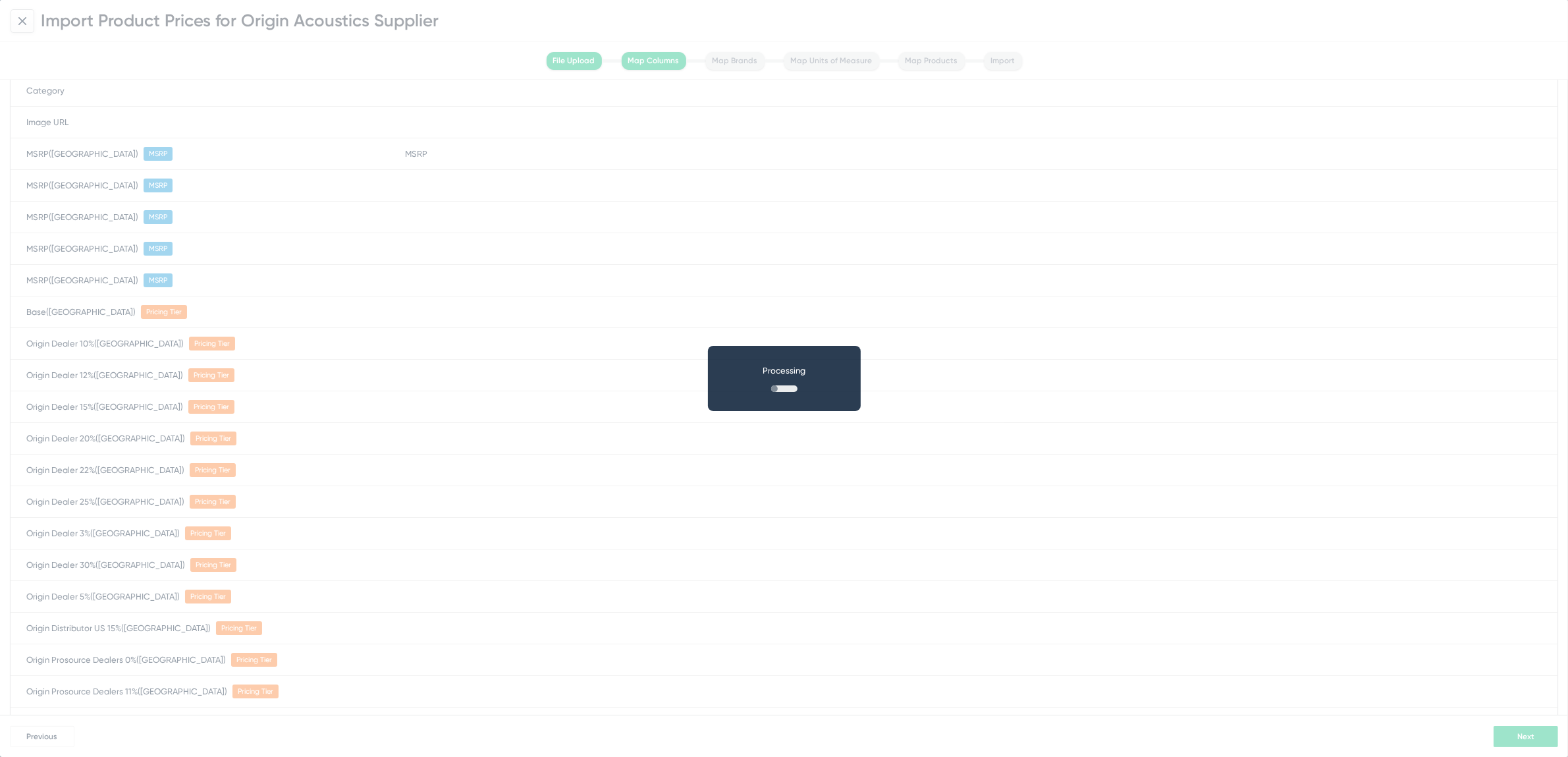
scroll to position [0, 0]
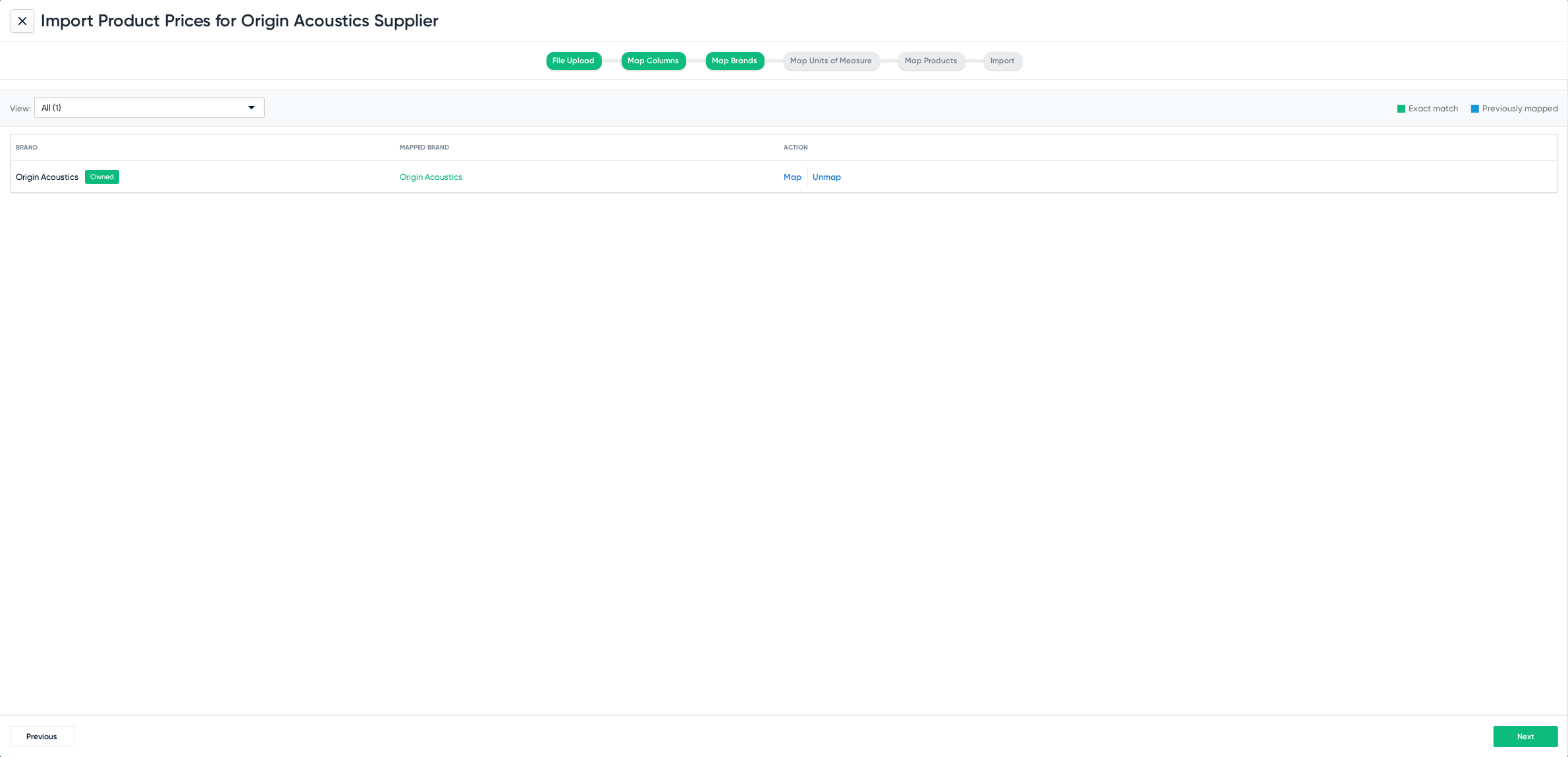
click at [1539, 739] on button "Next" at bounding box center [1526, 737] width 65 height 21
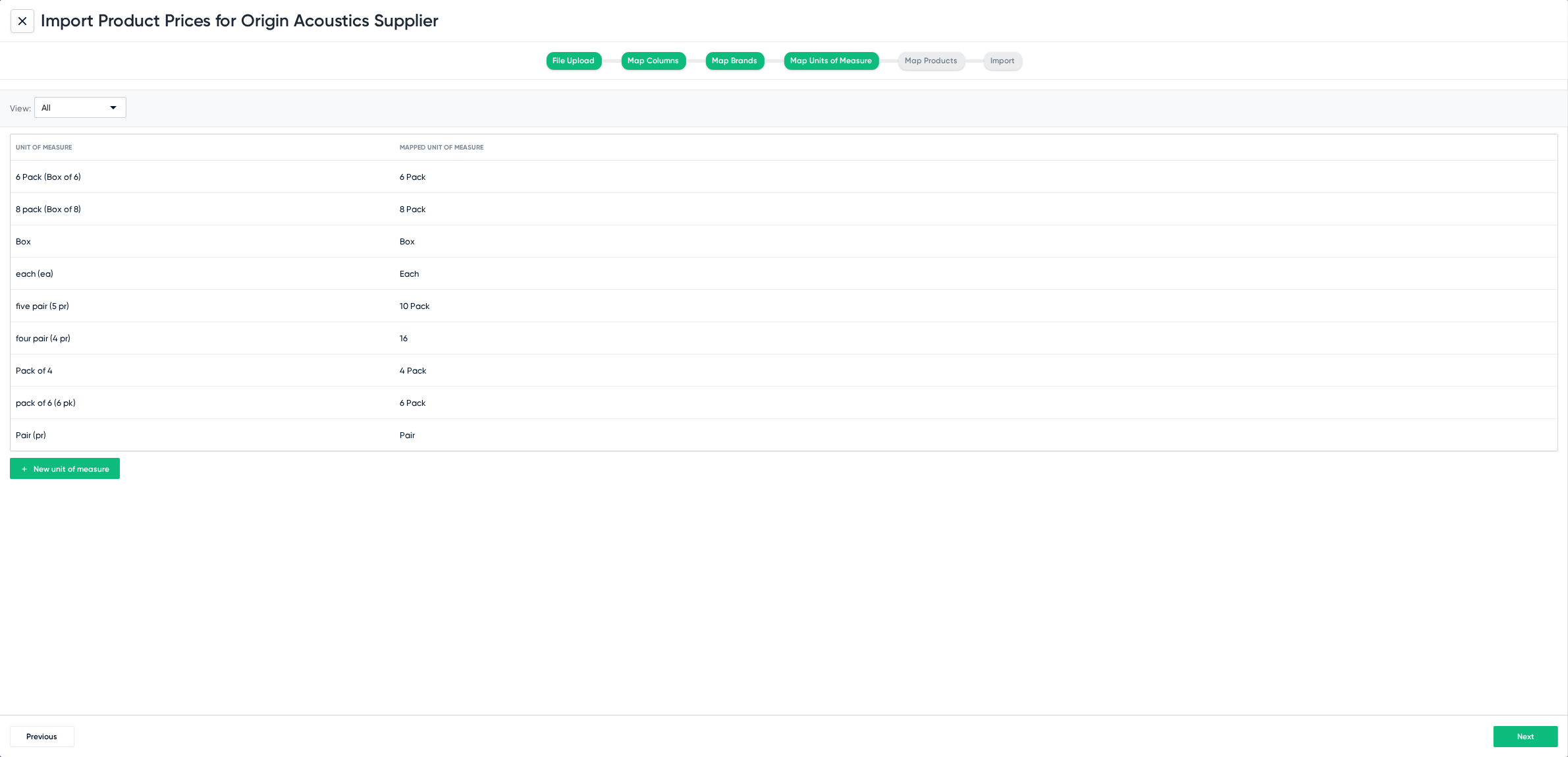
click at [1526, 740] on span "Next" at bounding box center [1526, 736] width 17 height 9
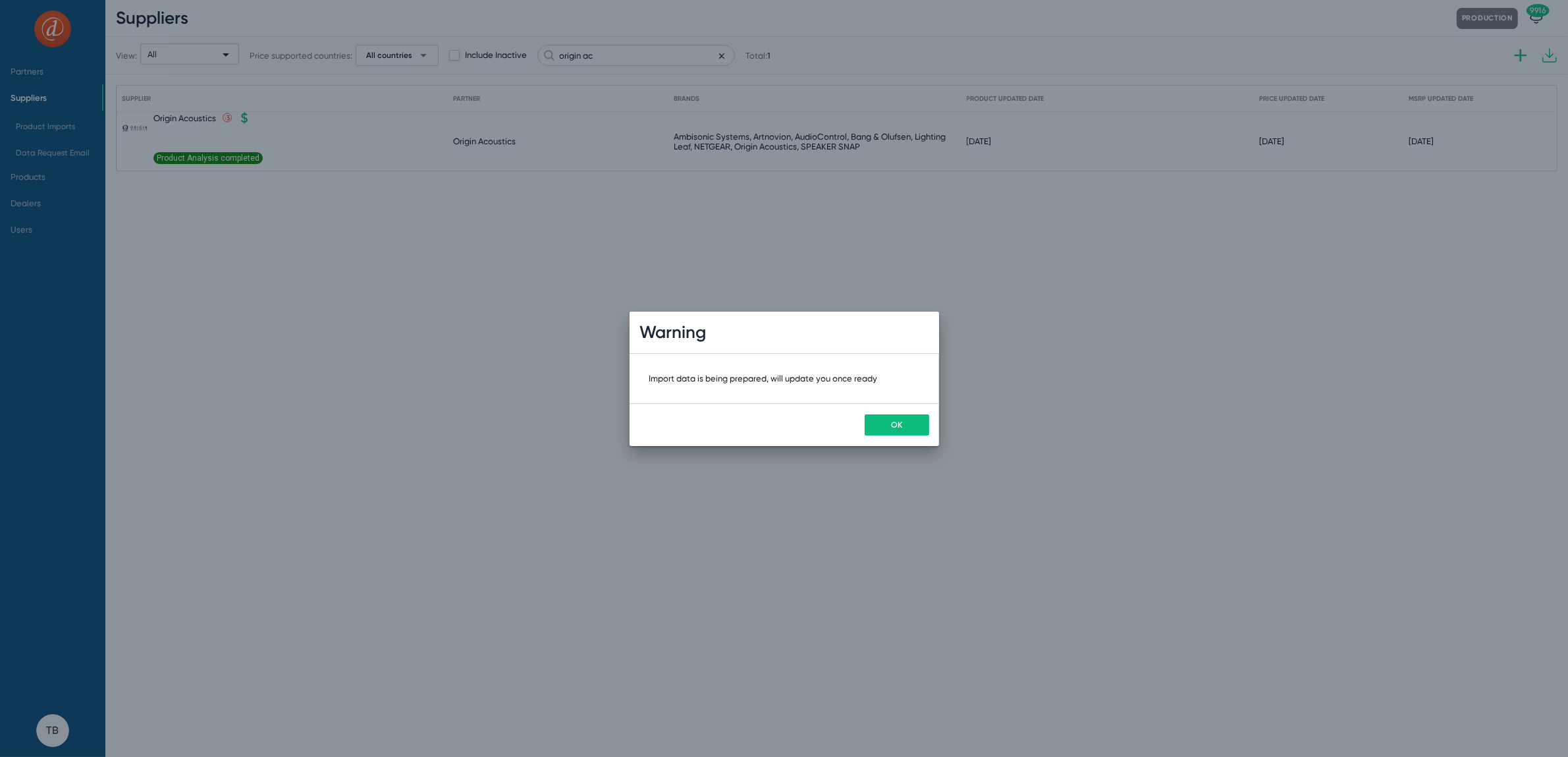
click at [906, 426] on button "OK" at bounding box center [897, 425] width 65 height 21
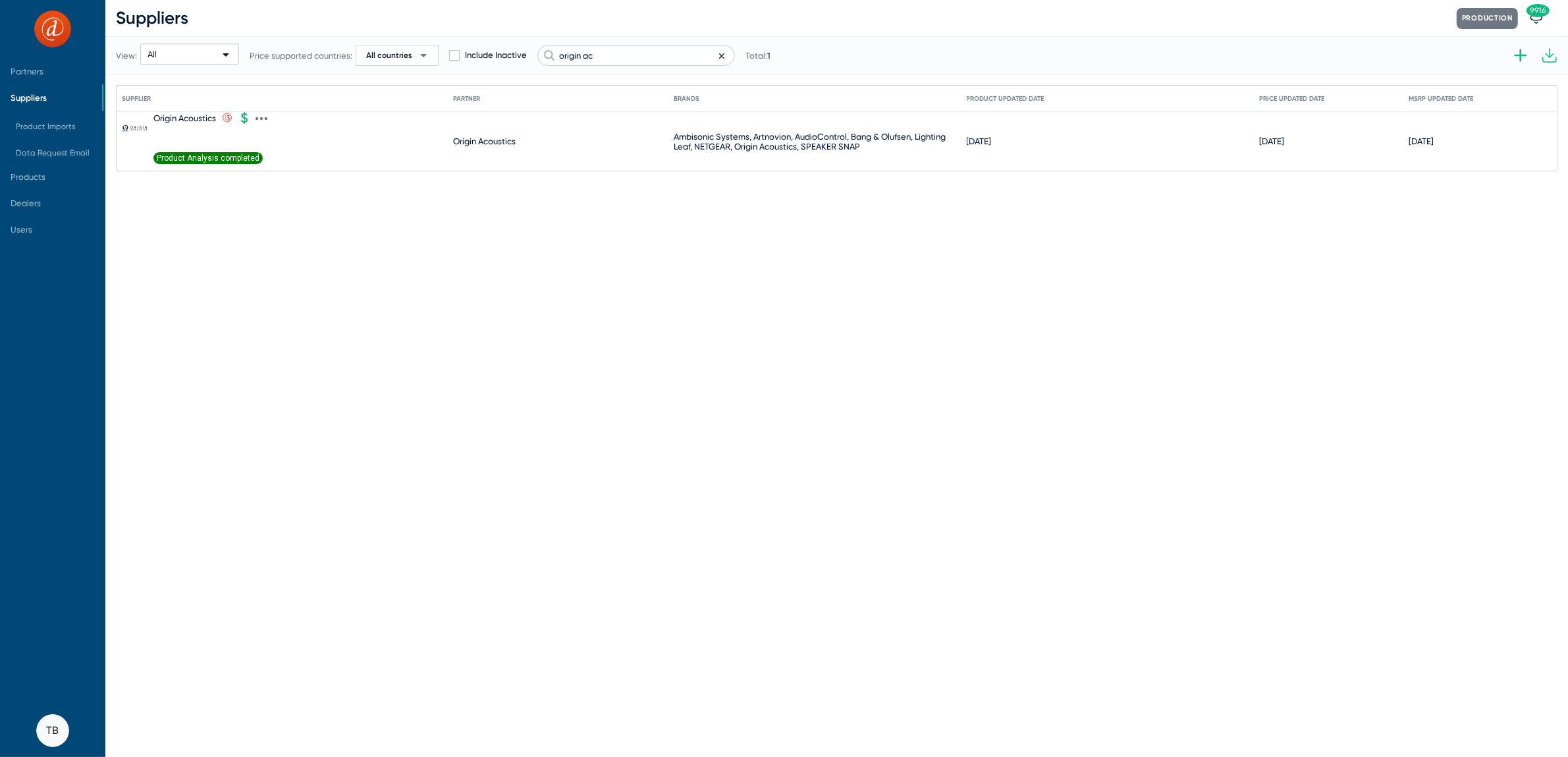
click at [235, 156] on span "Product Analysis completed" at bounding box center [208, 158] width 109 height 12
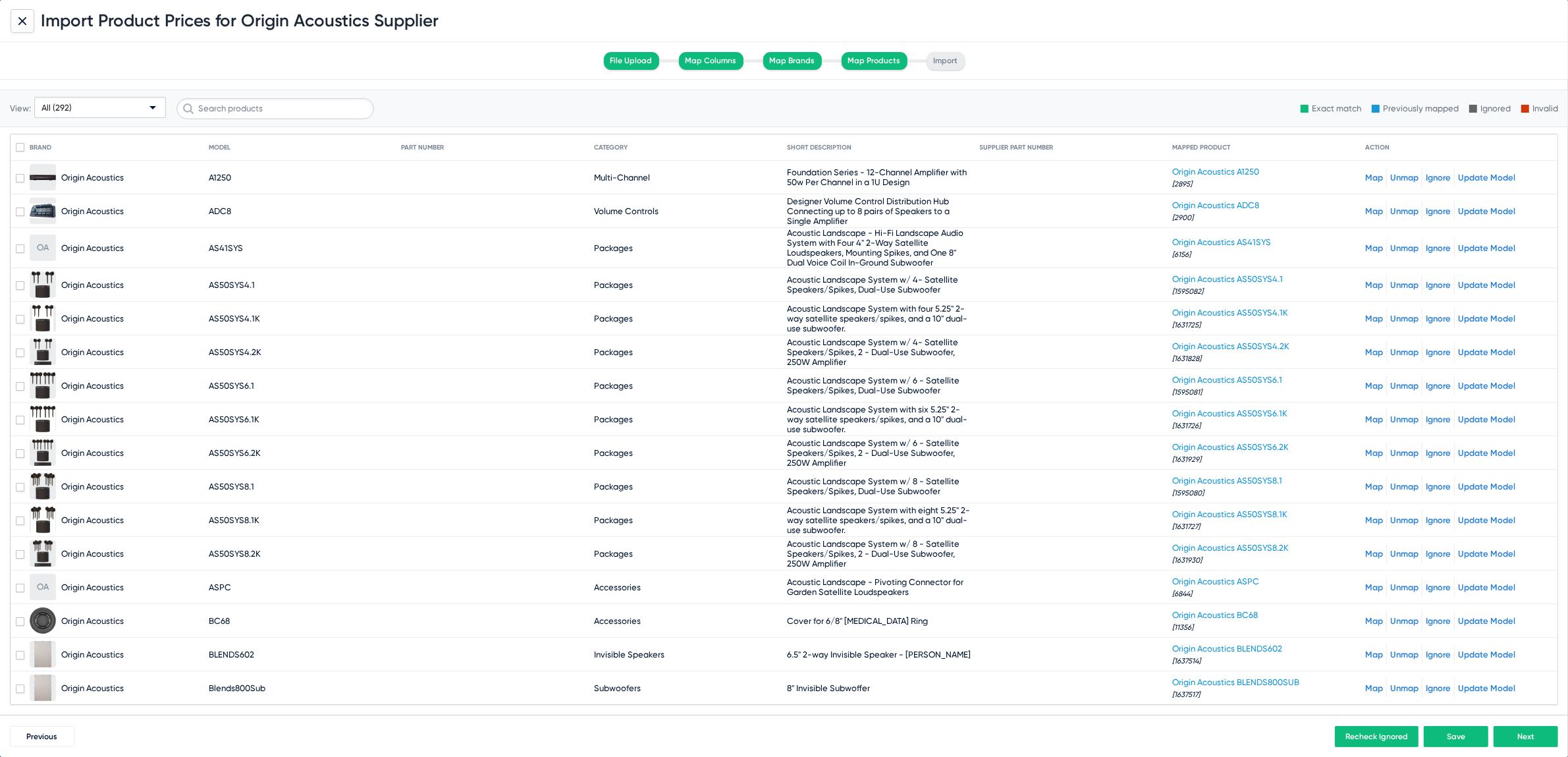
click at [83, 104] on div "All (292)" at bounding box center [94, 108] width 105 height 21
click at [78, 203] on span "Unmapped (2)" at bounding box center [100, 209] width 126 height 26
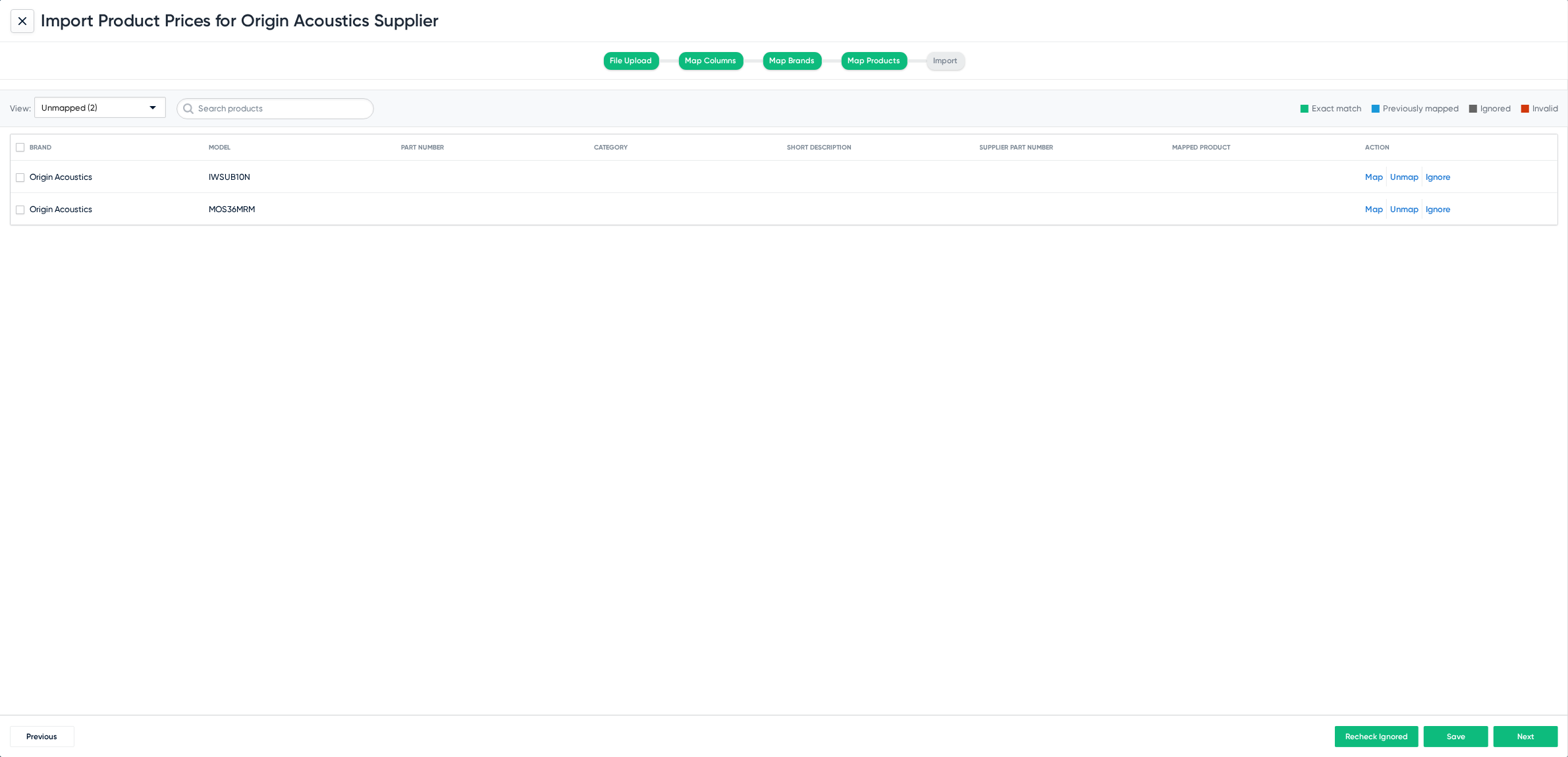
click at [1364, 212] on mat-cell at bounding box center [1269, 208] width 193 height 31
click at [1369, 208] on link "Map" at bounding box center [1375, 209] width 18 height 10
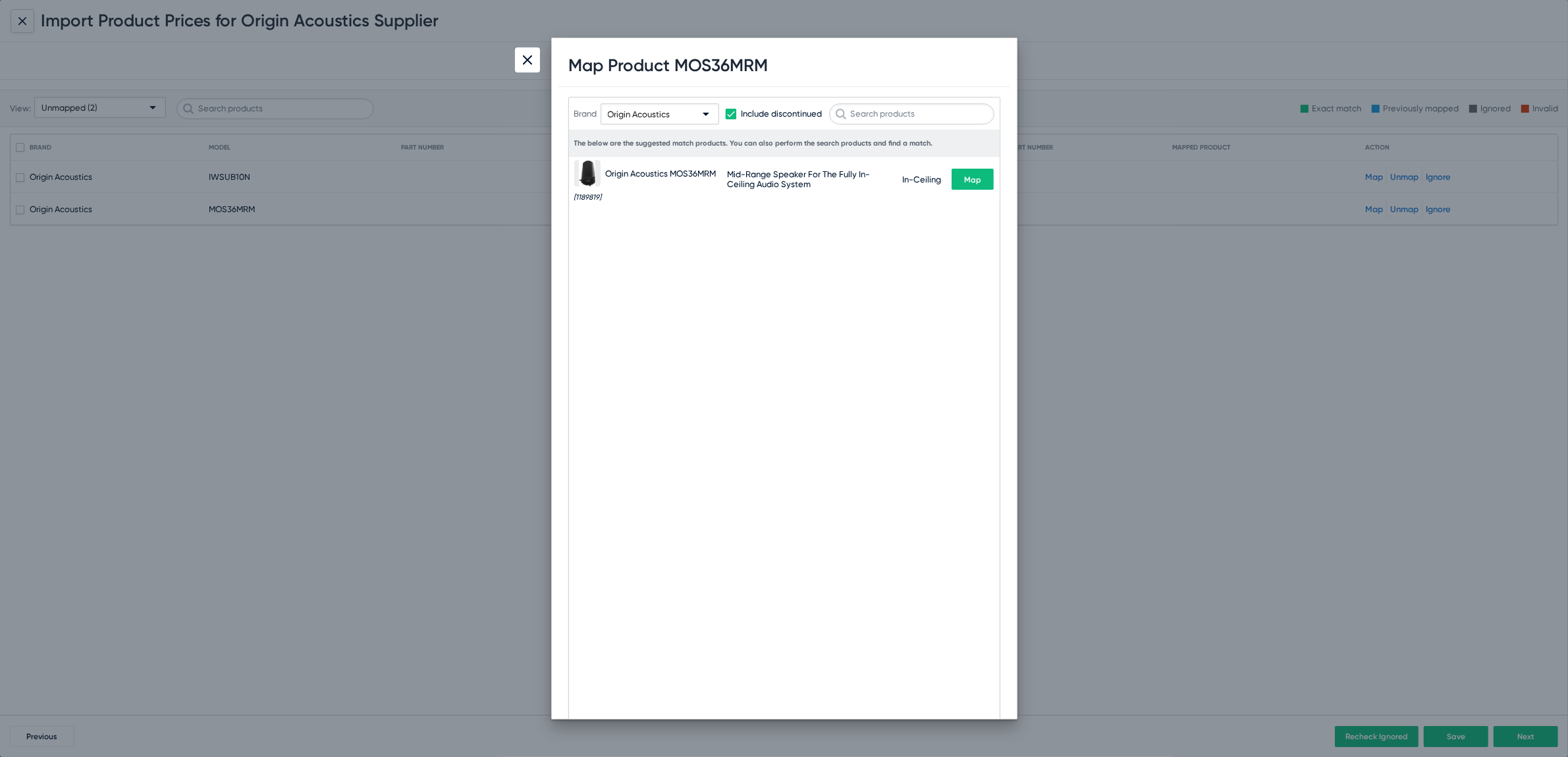
click at [974, 184] on button "Map" at bounding box center [972, 179] width 42 height 21
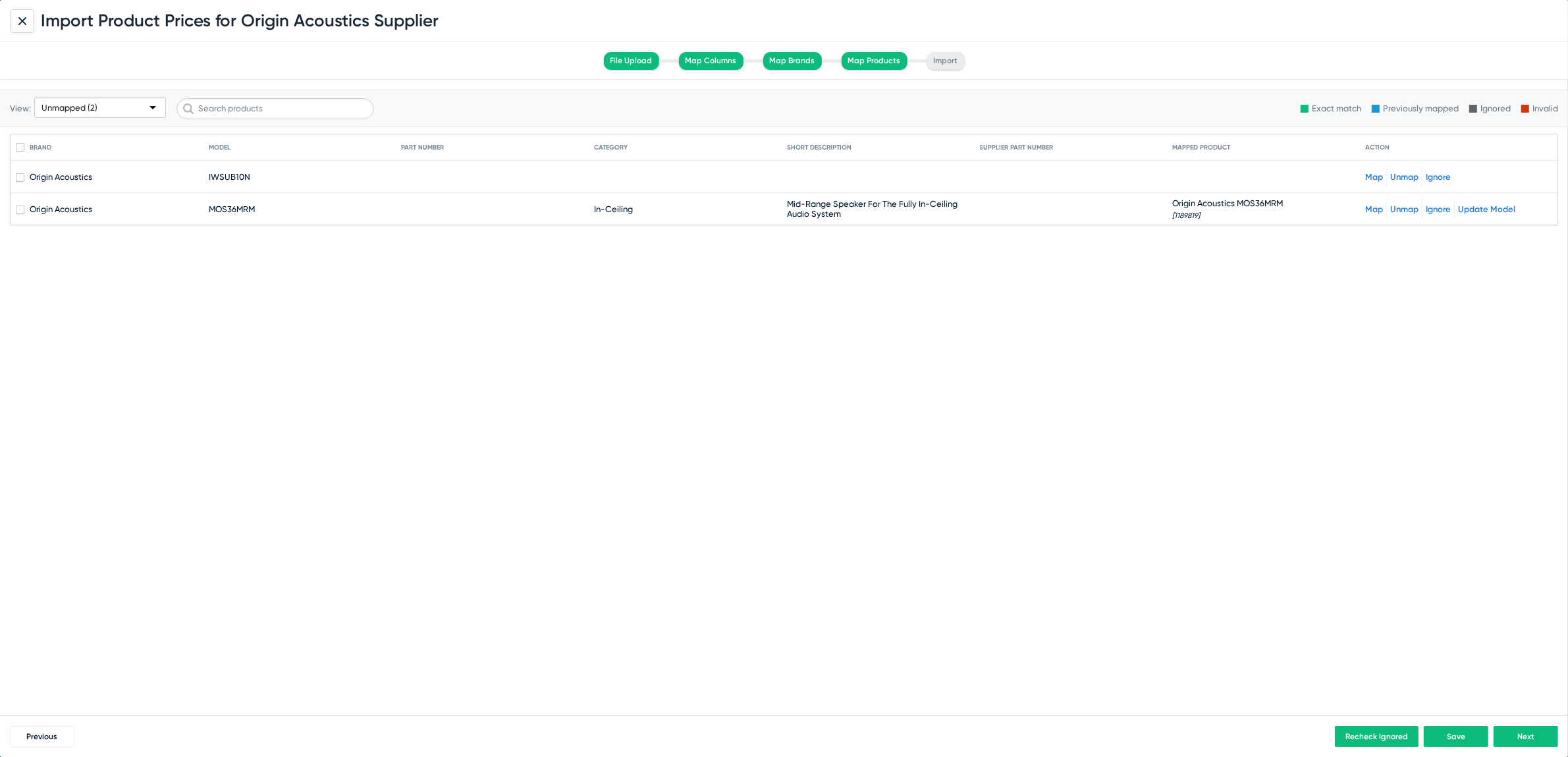
click at [1370, 173] on div "Map Unmap Ignore" at bounding box center [1459, 176] width 187 height 19
click at [1370, 173] on link "Map" at bounding box center [1375, 177] width 18 height 10
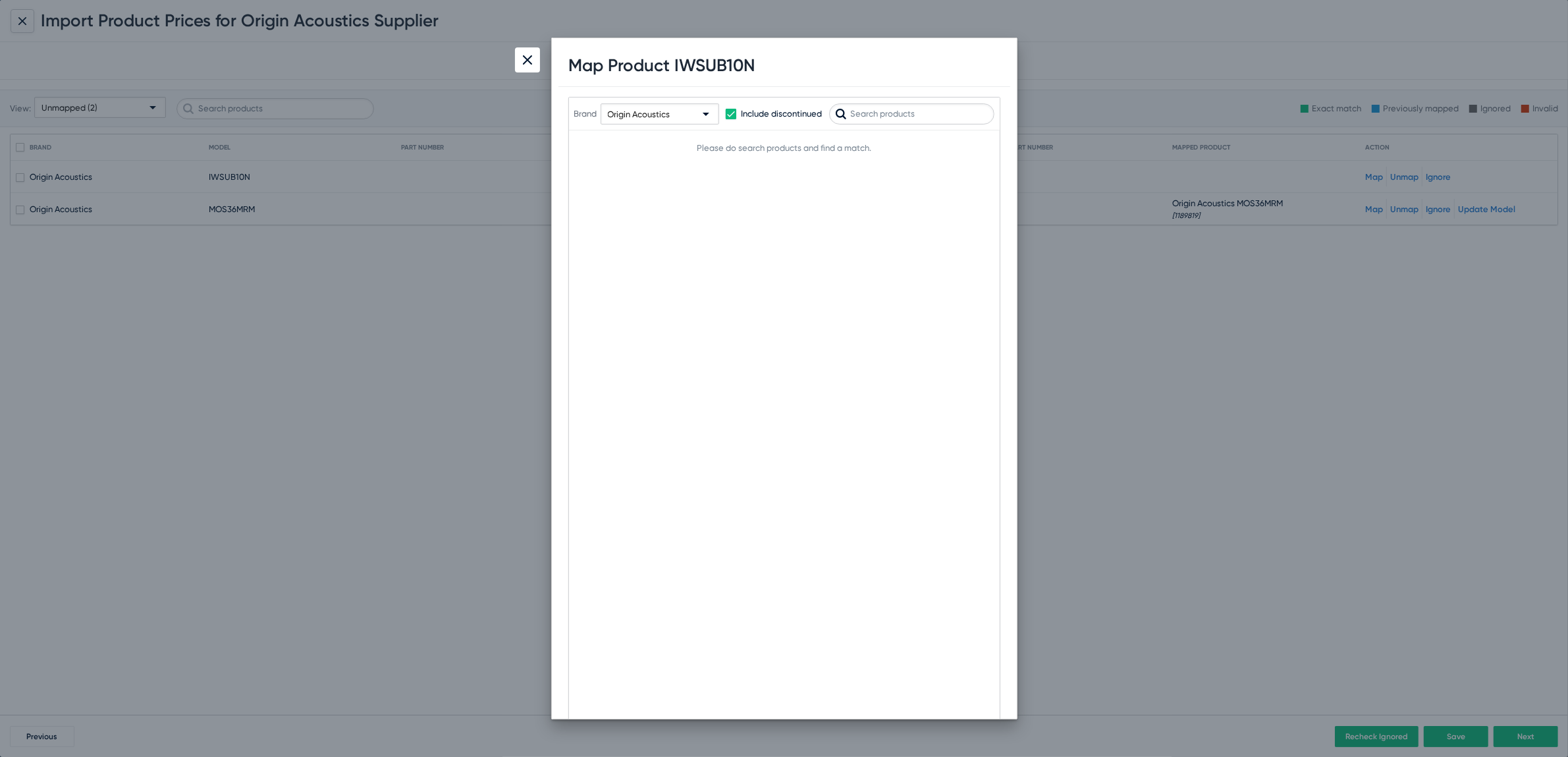
click at [906, 117] on input "text" at bounding box center [912, 114] width 166 height 21
click at [880, 116] on input "text" at bounding box center [912, 114] width 166 height 21
paste input "CSUB10N"
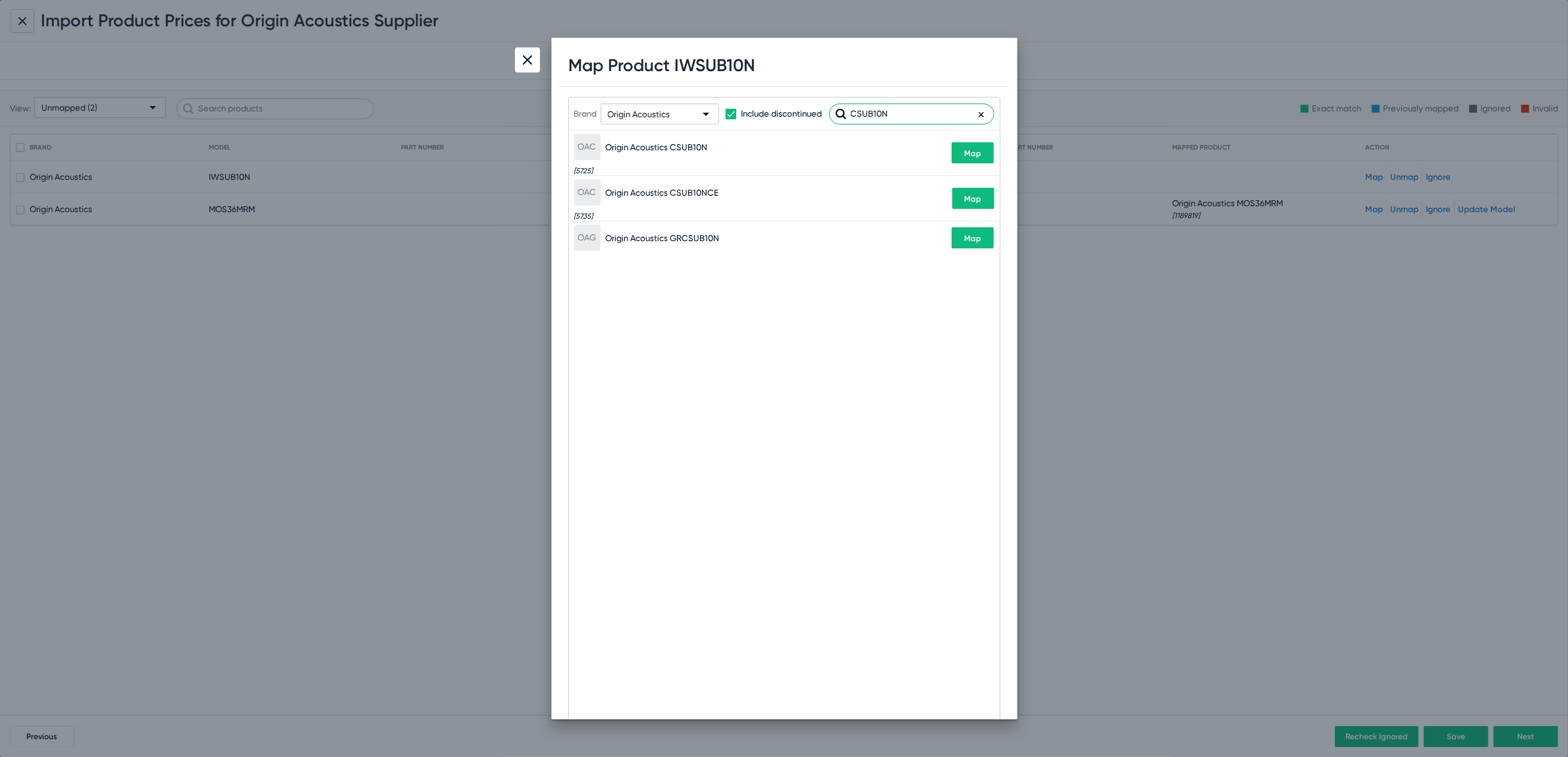
type input "CSUB10N"
click at [966, 149] on span "Map" at bounding box center [972, 153] width 17 height 9
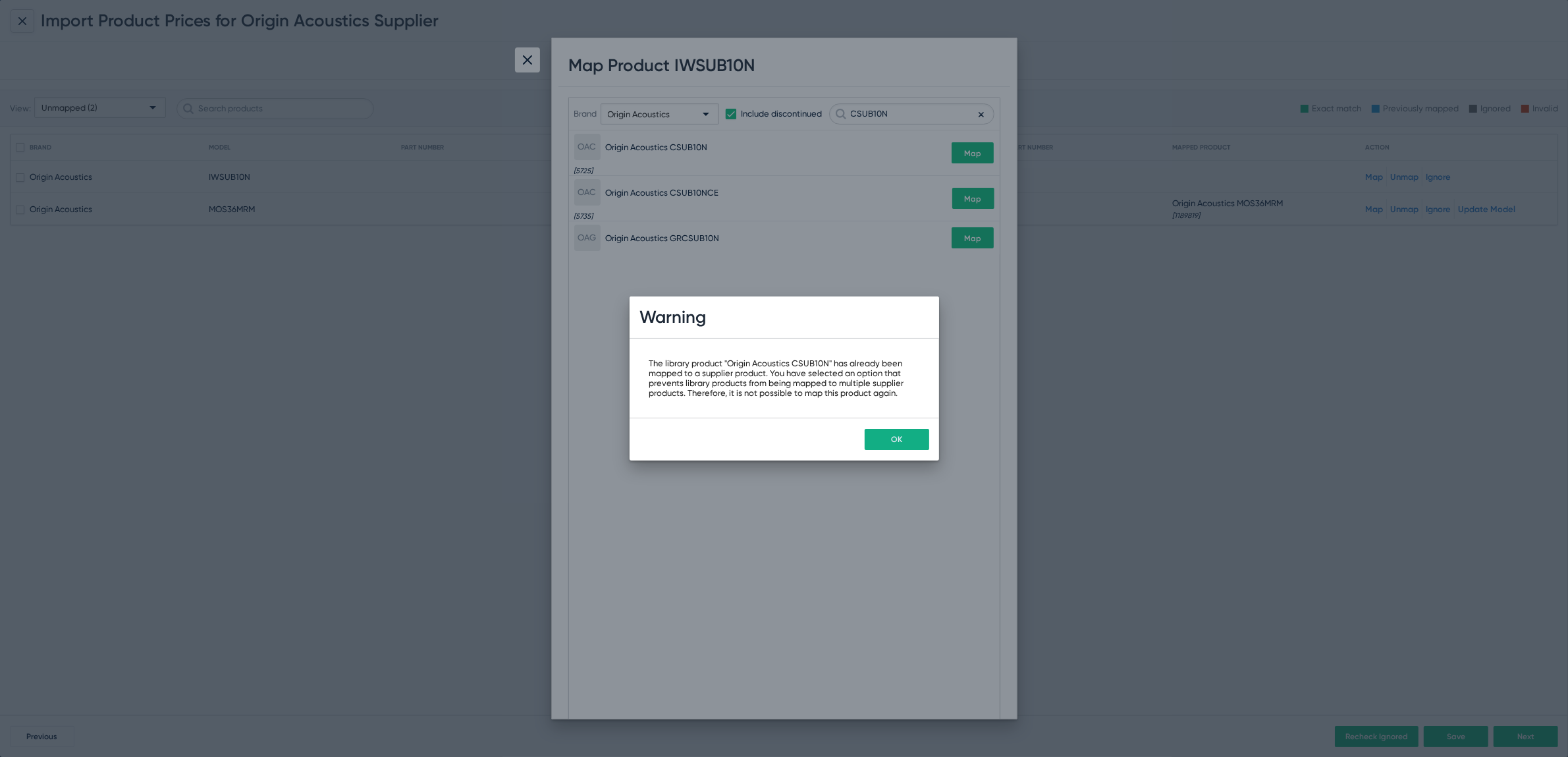
click at [889, 426] on div "OK" at bounding box center [784, 439] width 310 height 43
click at [888, 430] on button "OK" at bounding box center [897, 439] width 65 height 21
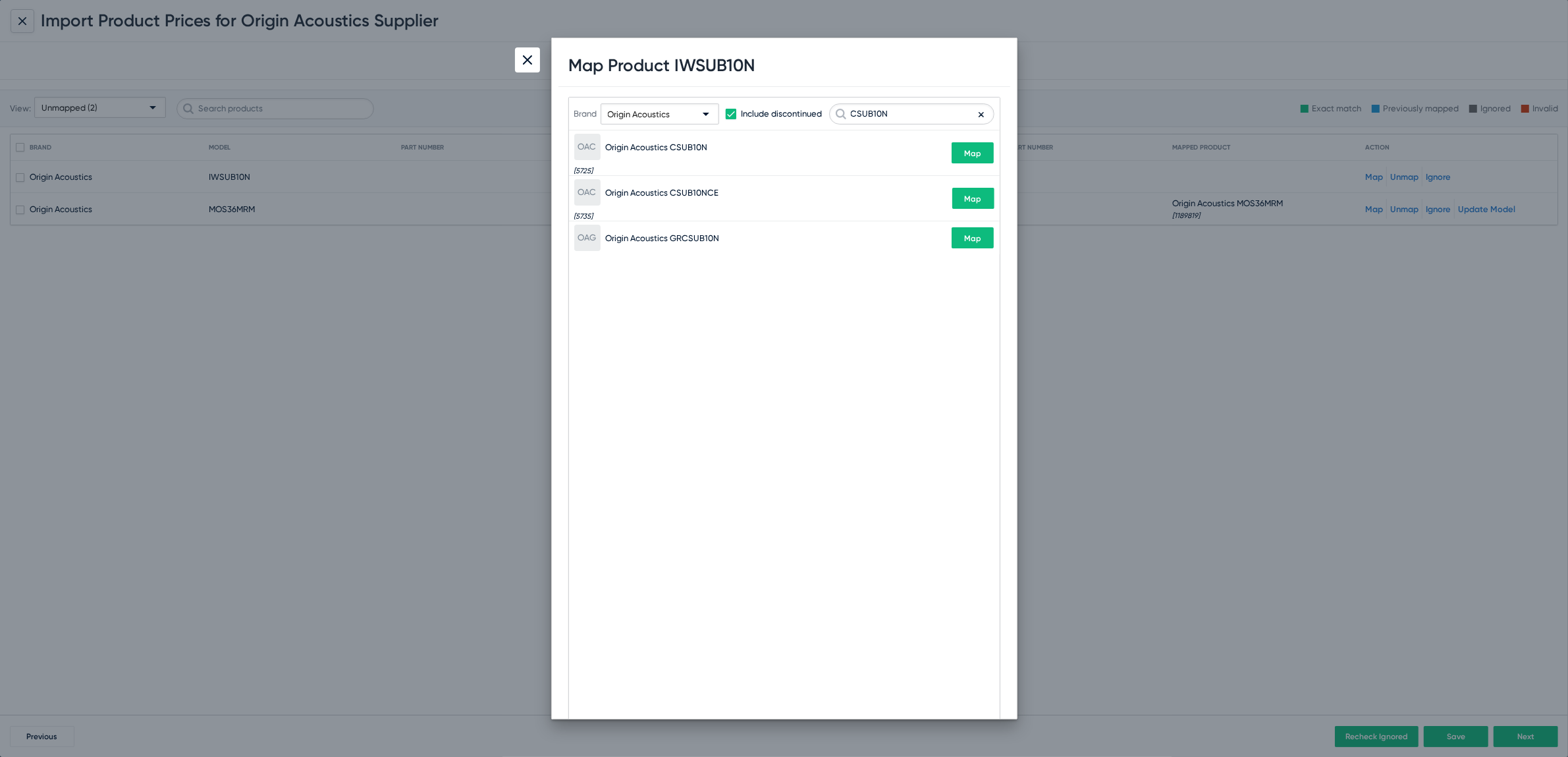
click at [521, 53] on div at bounding box center [528, 60] width 25 height 25
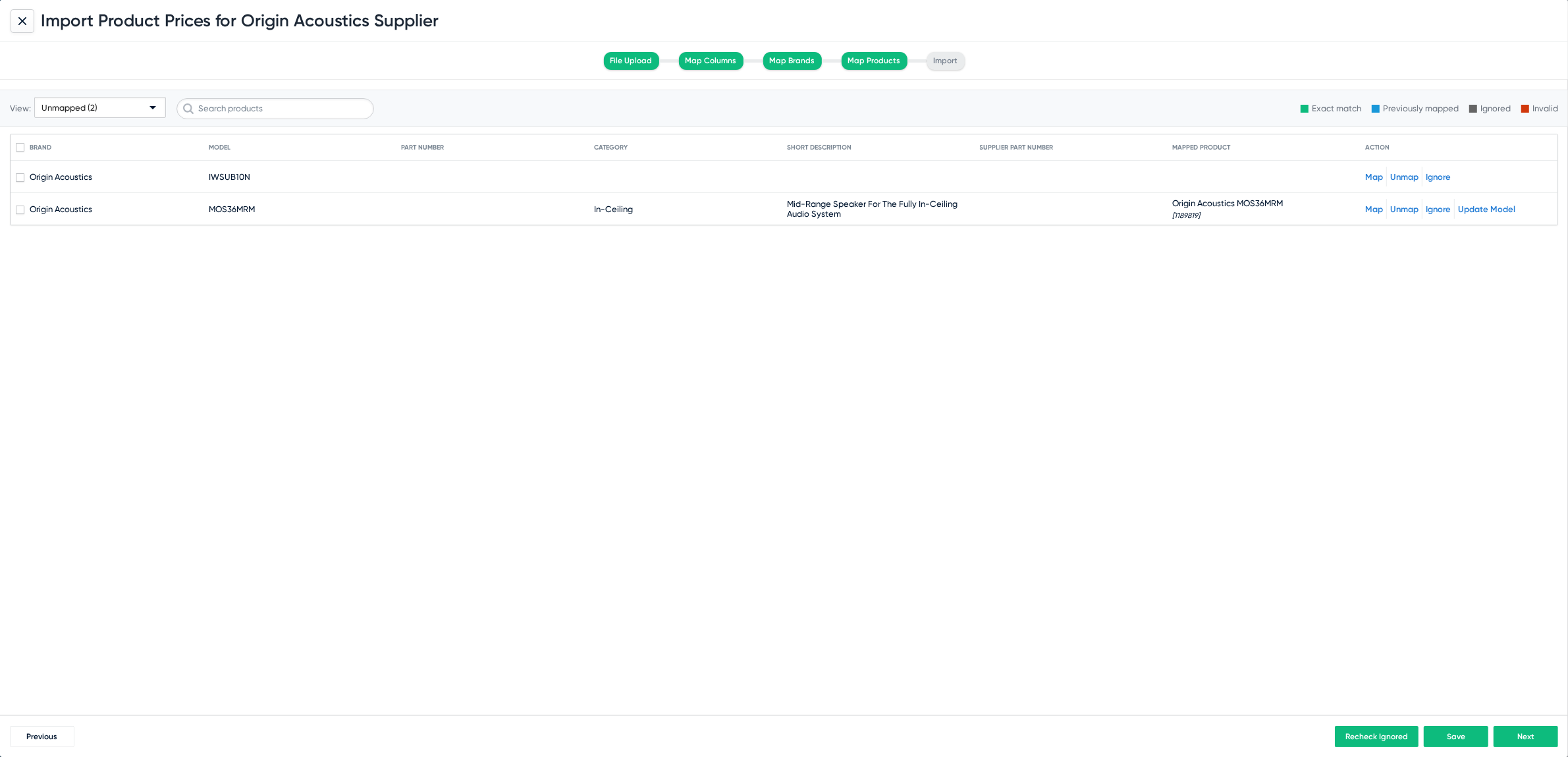
click at [113, 105] on div "Unmapped (2)" at bounding box center [94, 108] width 105 height 21
click at [48, 129] on span "All (292)" at bounding box center [100, 132] width 126 height 26
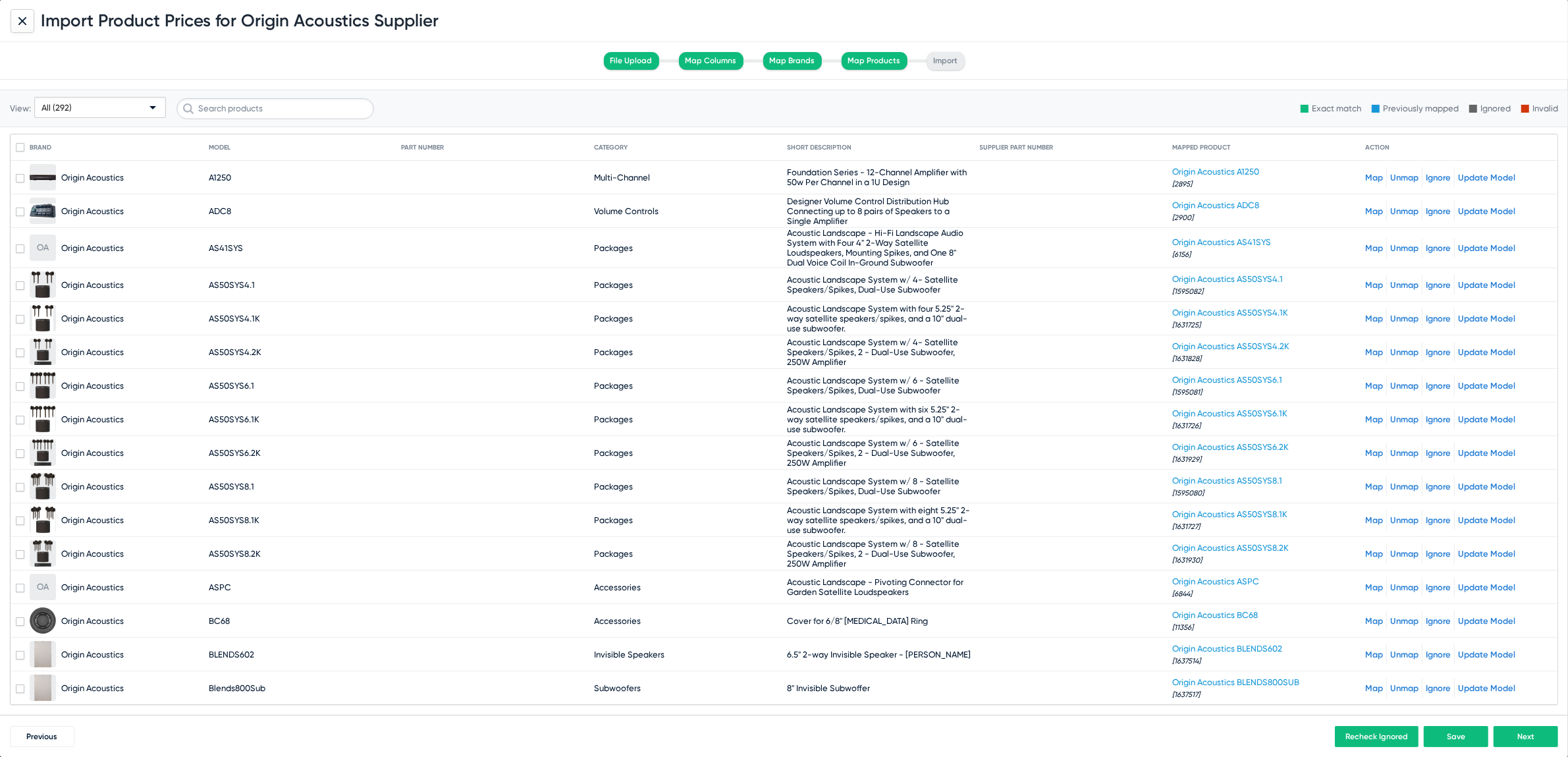
click at [1116, 239] on mat-cell at bounding box center [1076, 247] width 193 height 31
click at [1120, 232] on mat-cell at bounding box center [1076, 247] width 193 height 31
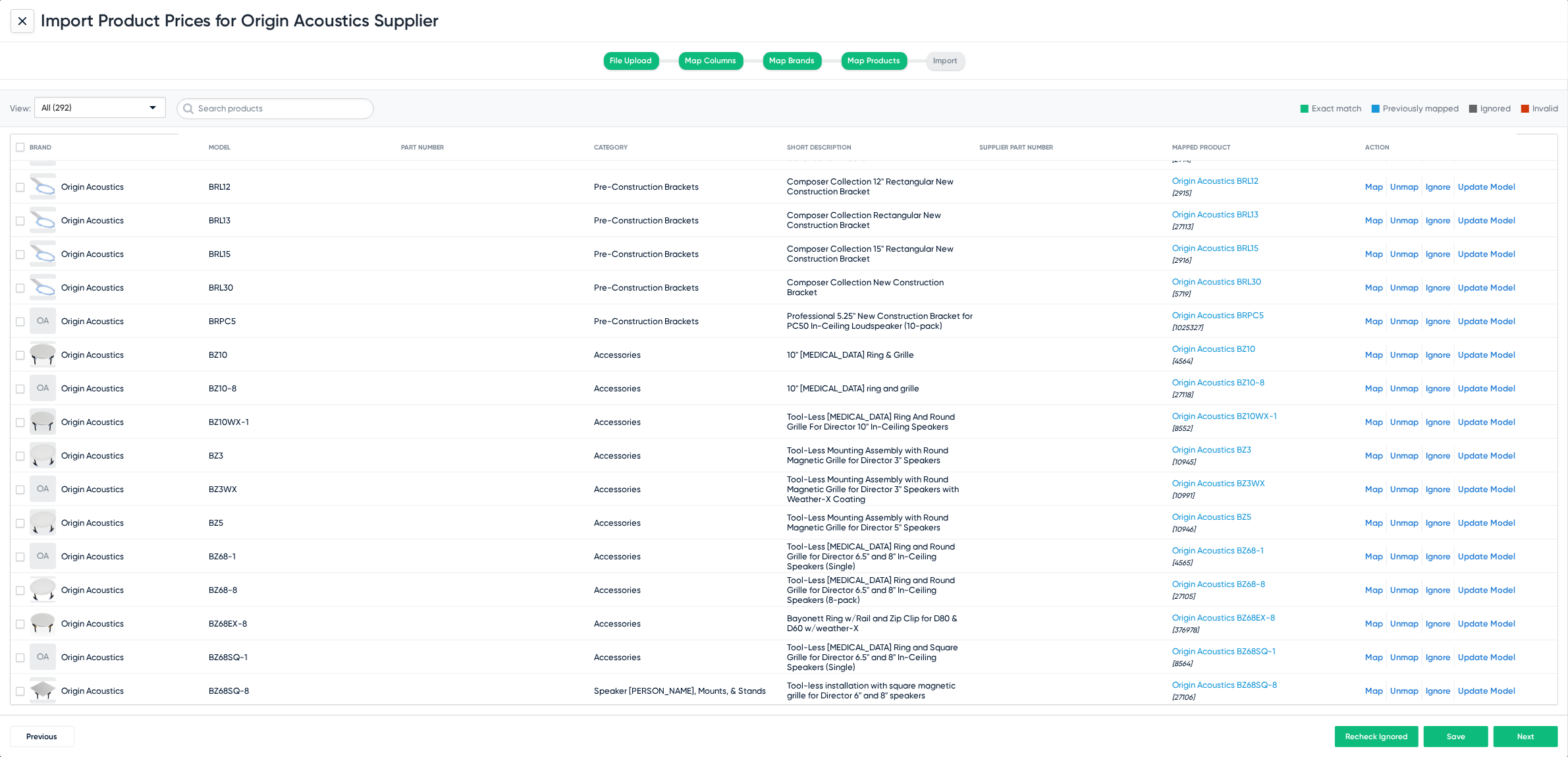
scroll to position [1539, 0]
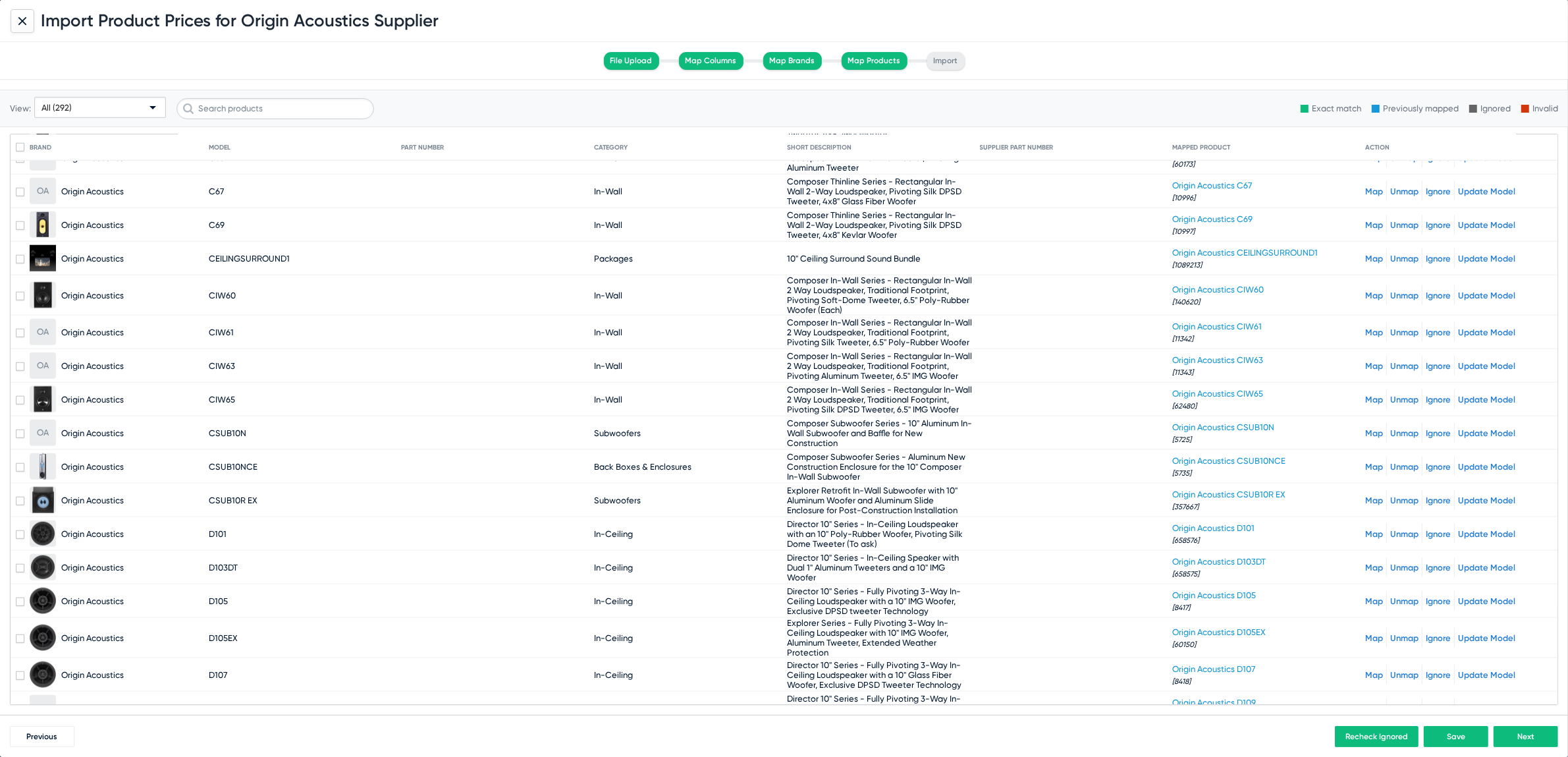
click at [22, 19] on icon at bounding box center [22, 20] width 6 height 6
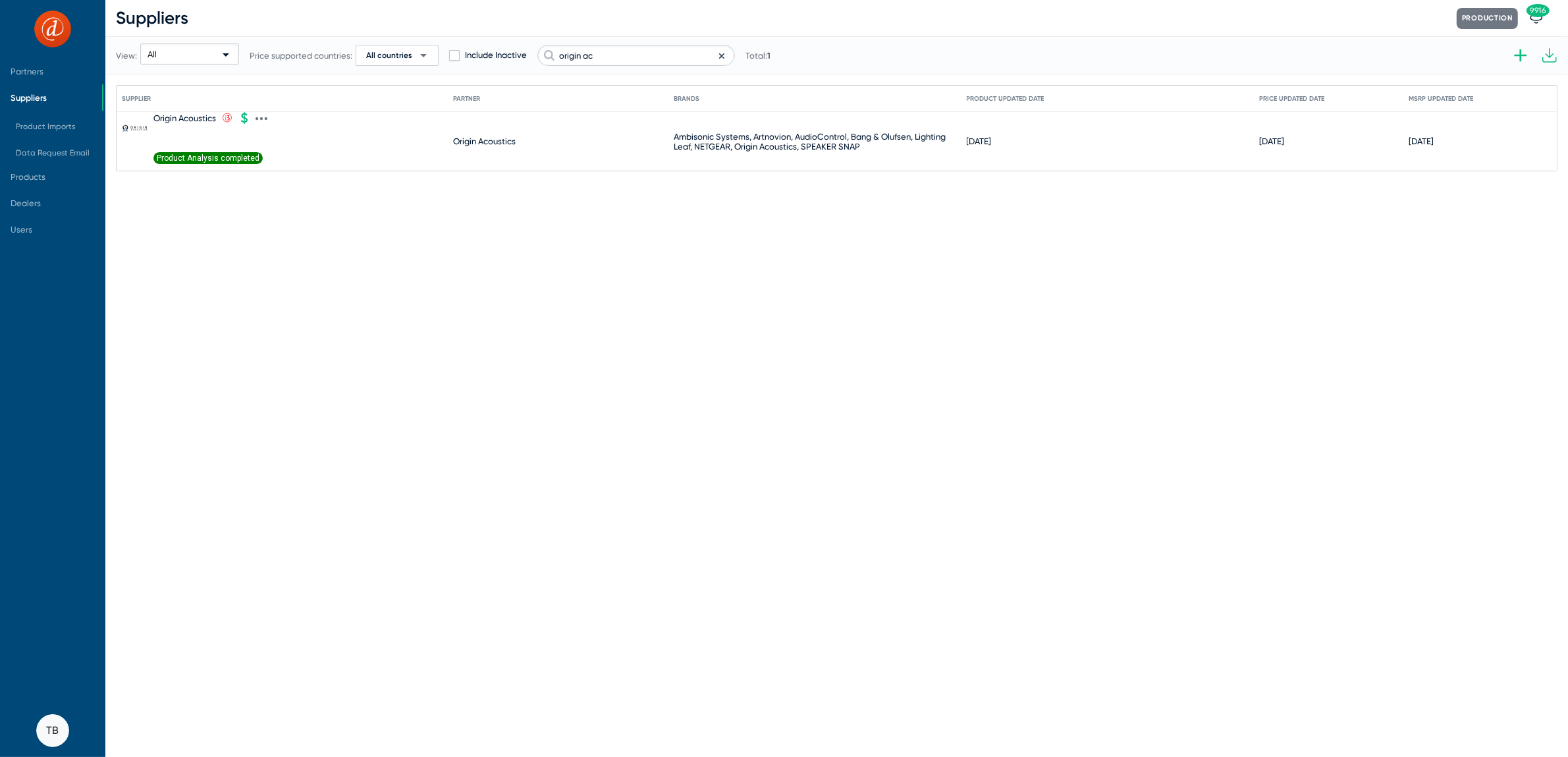
click at [258, 123] on icon at bounding box center [261, 118] width 12 height 12
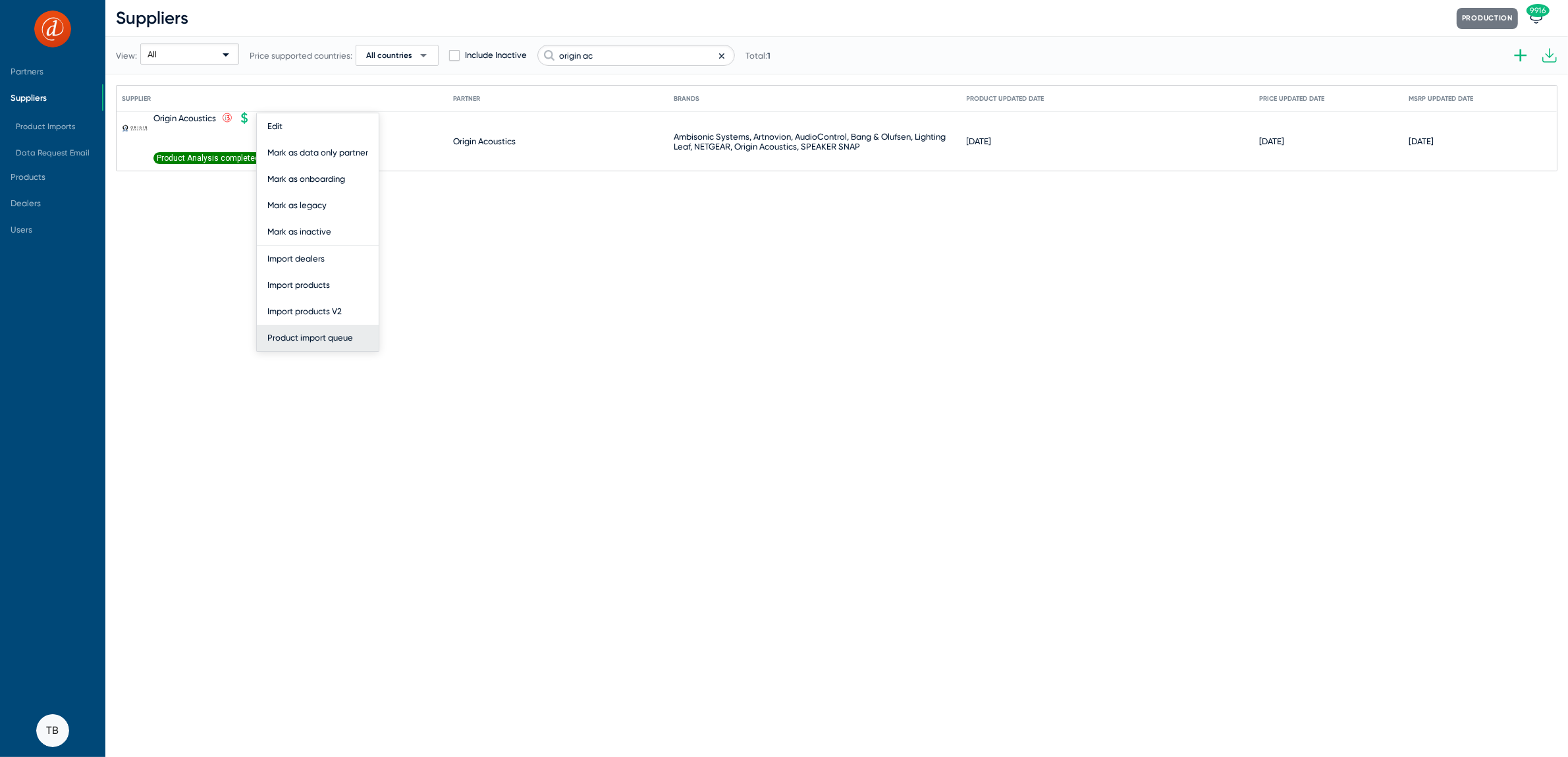
click at [322, 336] on button "Product import queue" at bounding box center [317, 338] width 122 height 26
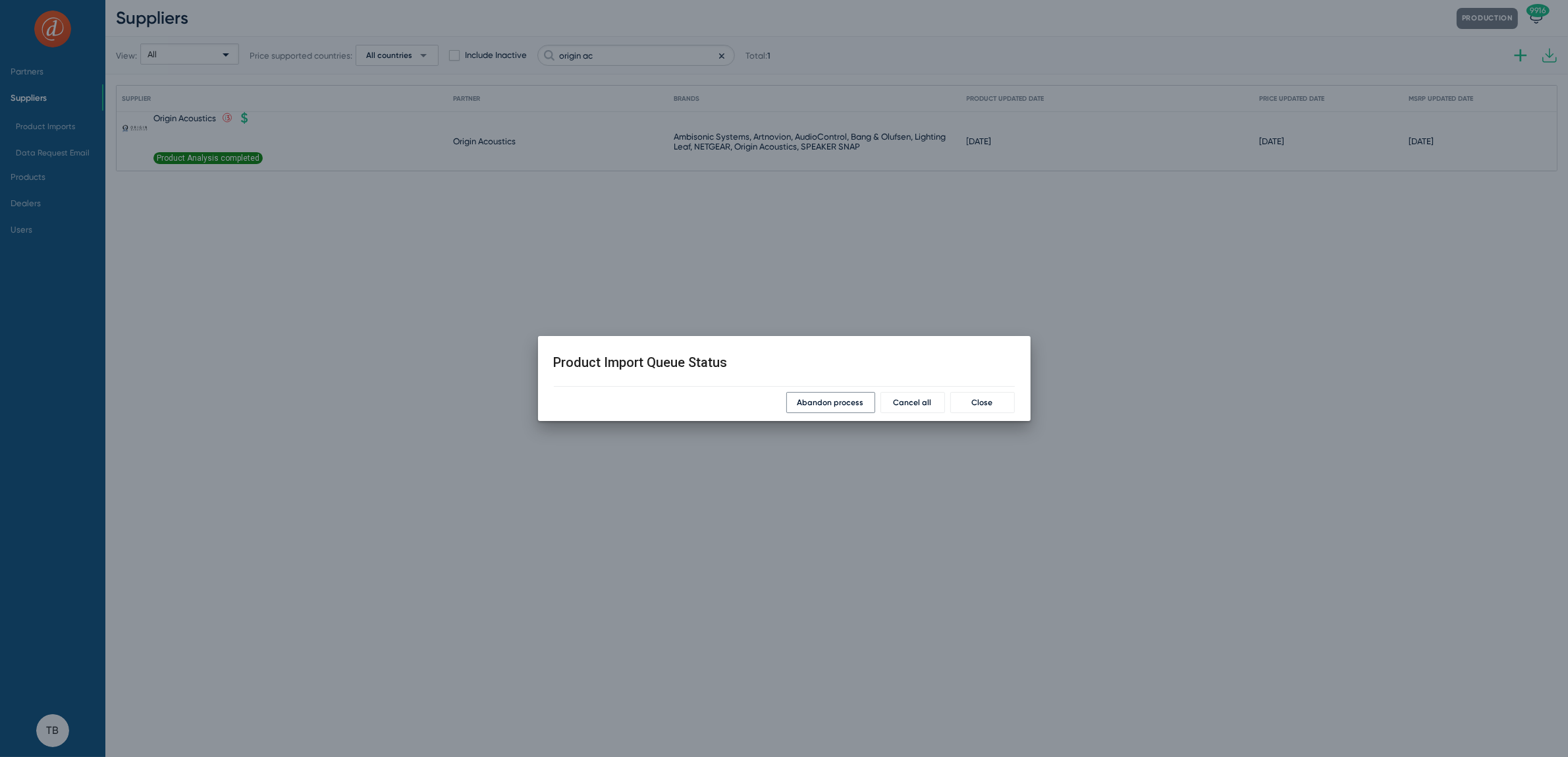
click at [823, 409] on button "Abandon process" at bounding box center [831, 403] width 89 height 21
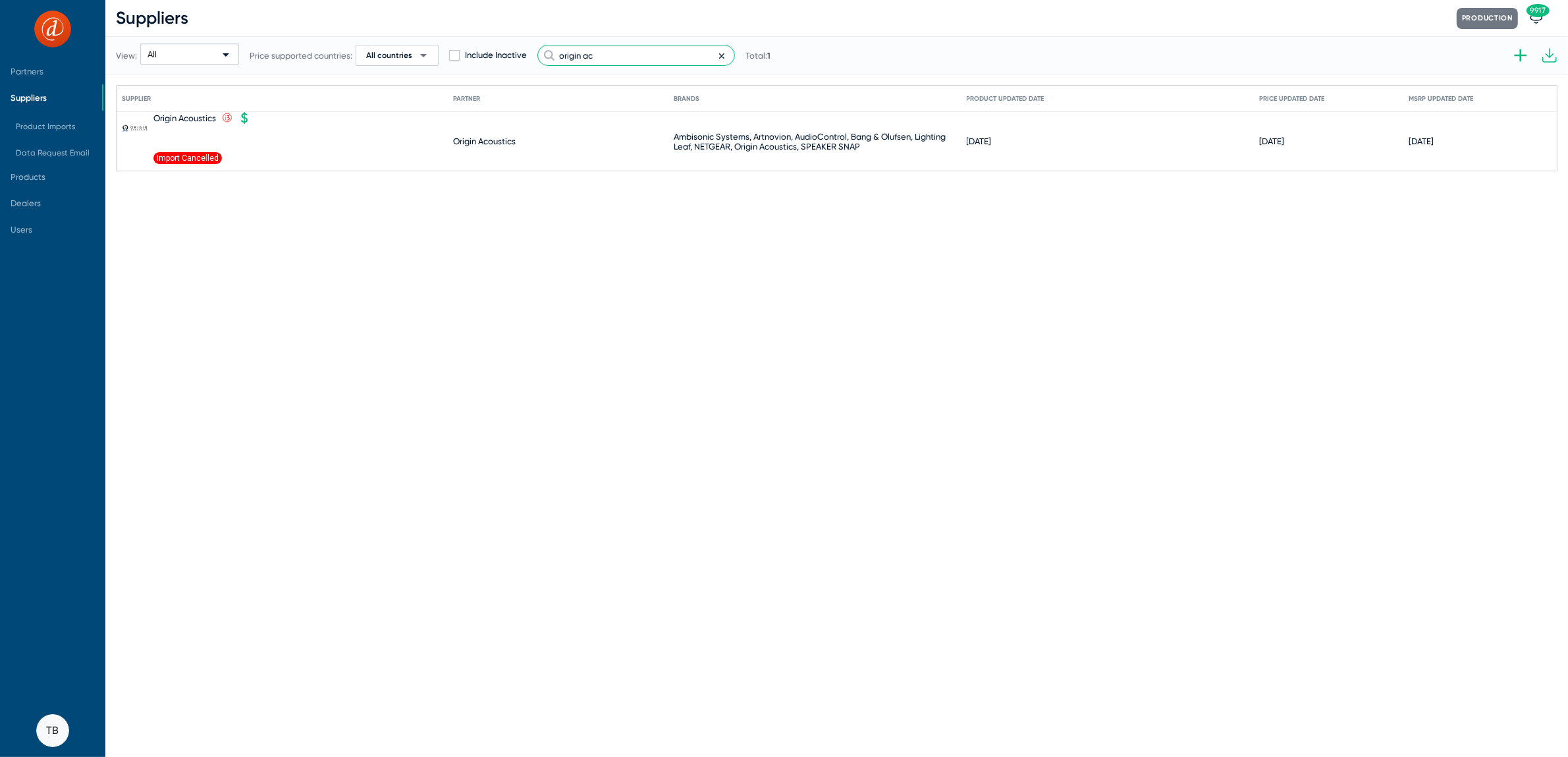
click at [575, 65] on input "origin ac" at bounding box center [636, 55] width 198 height 21
drag, startPoint x: 601, startPoint y: 46, endPoint x: 363, endPoint y: -1, distance: 242.6
click at [363, 0] on html "Partners Suppliers Product Imports Data Request Email Products Dealers Users TB…" at bounding box center [784, 378] width 1568 height 757
click at [260, 118] on icon at bounding box center [261, 118] width 12 height 12
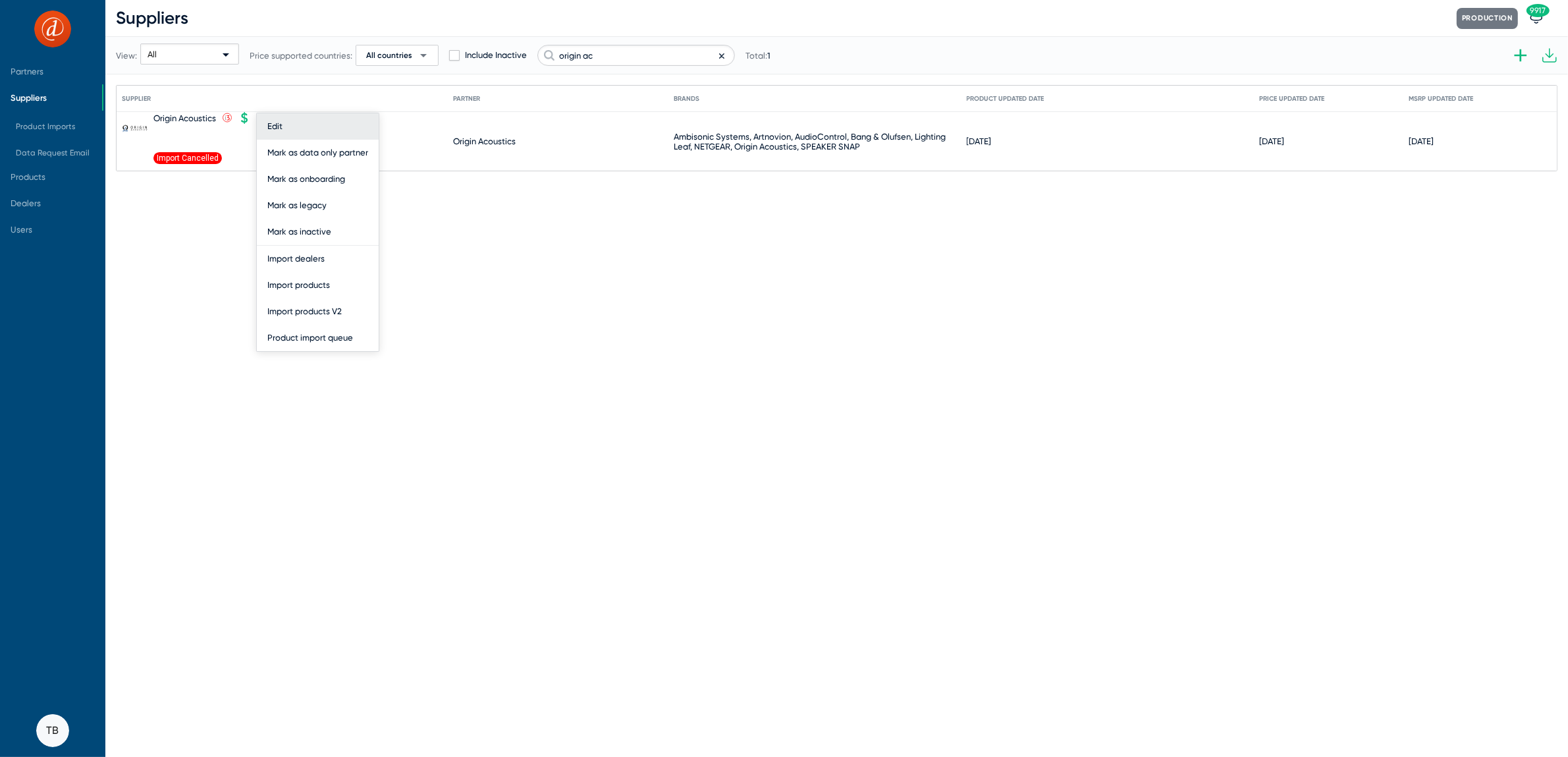
click at [285, 128] on button "Edit" at bounding box center [317, 127] width 122 height 26
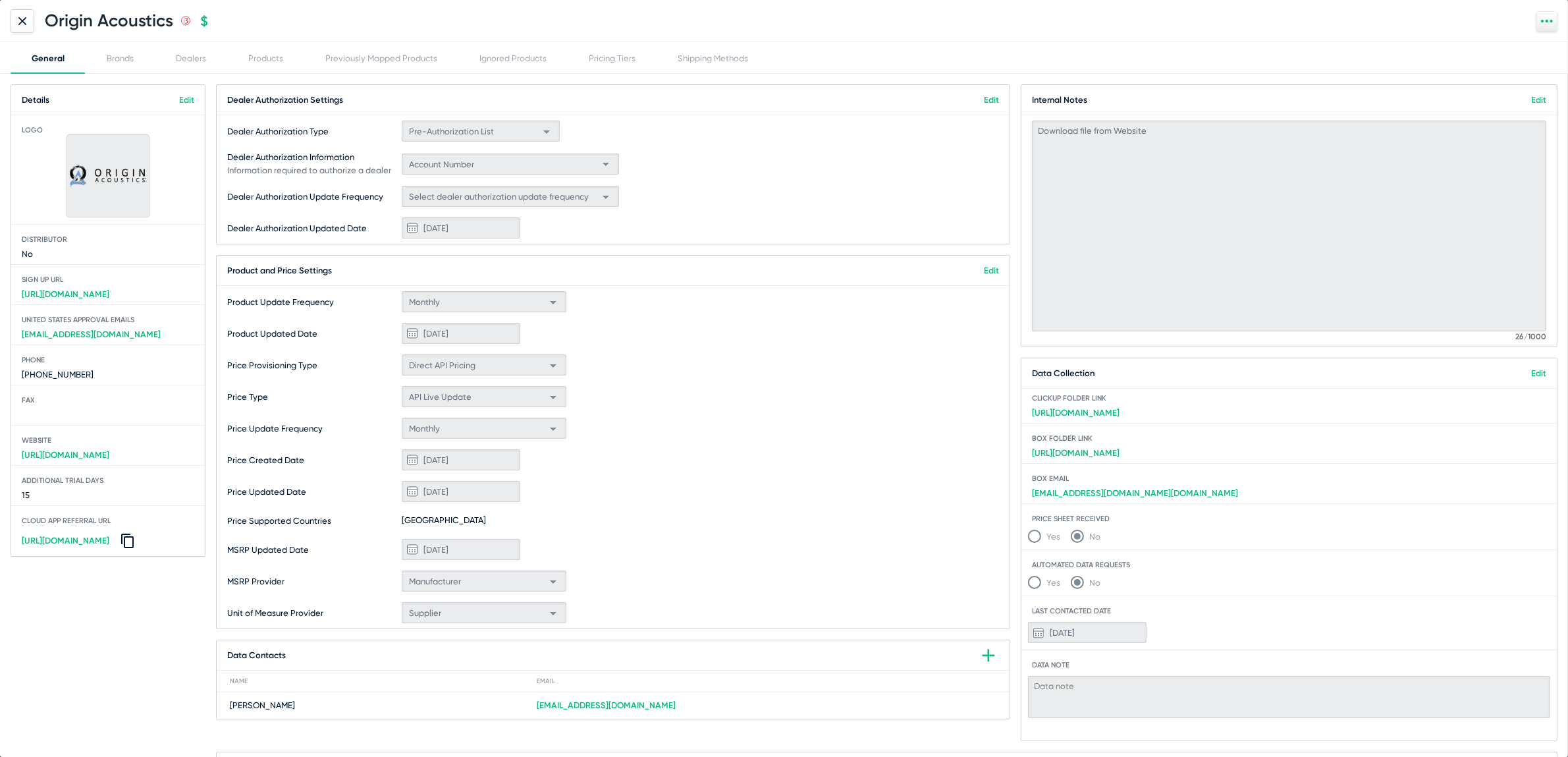
click at [30, 17] on div at bounding box center [22, 21] width 24 height 24
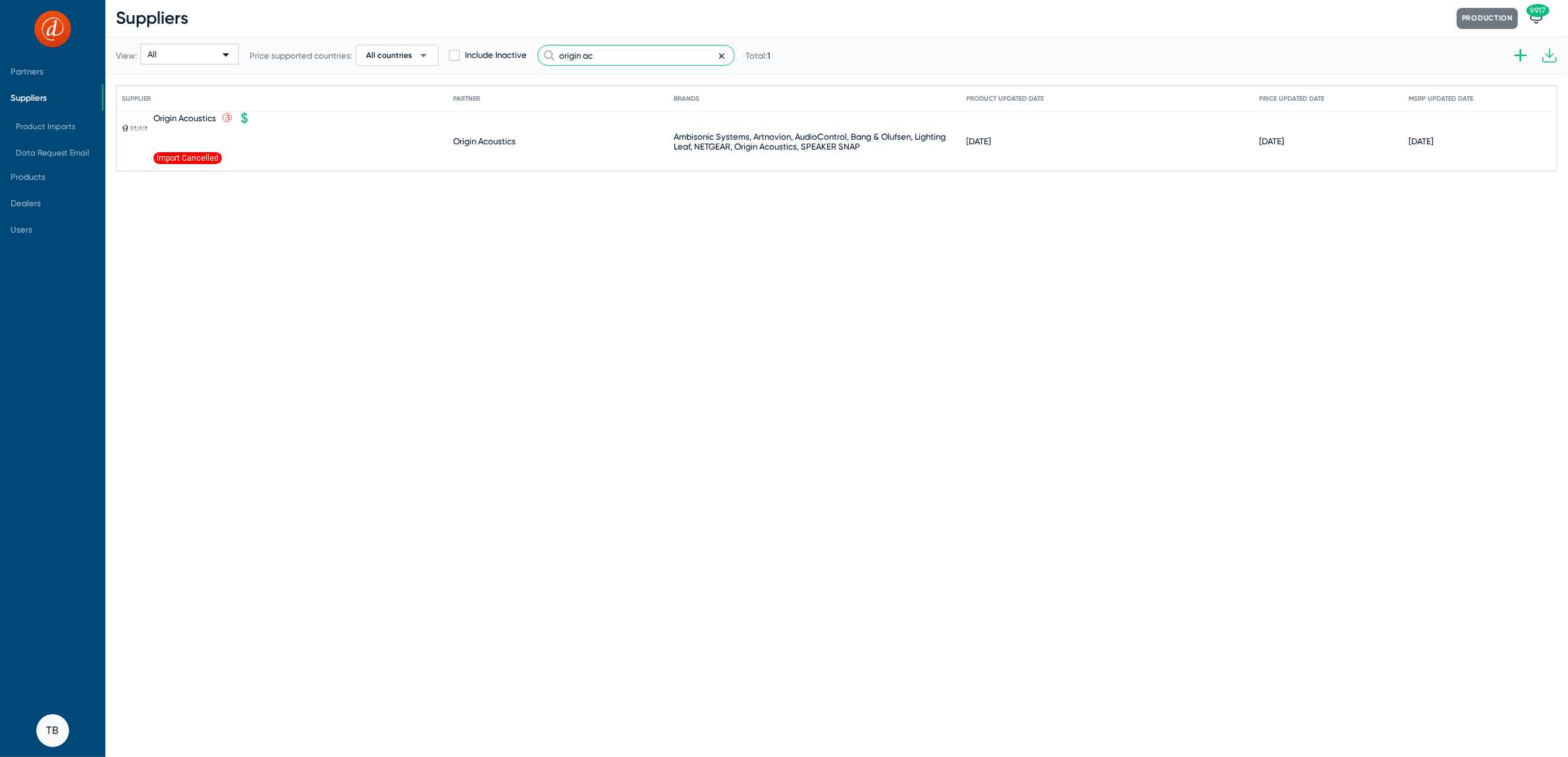
click at [586, 55] on input "origin ac" at bounding box center [636, 55] width 198 height 21
click at [726, 58] on mat-icon at bounding box center [727, 54] width 16 height 19
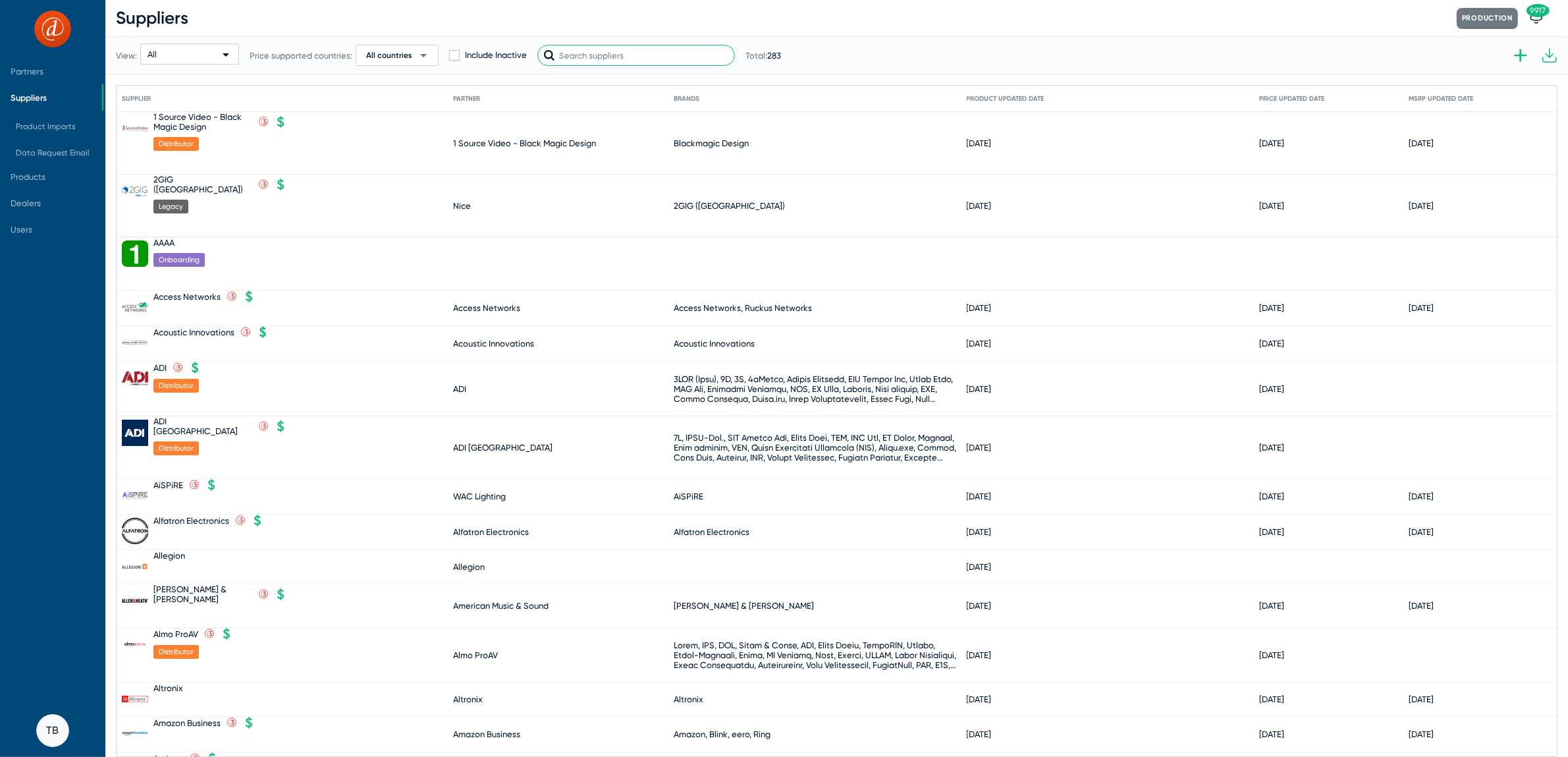
click at [644, 55] on input "text" at bounding box center [636, 55] width 198 height 21
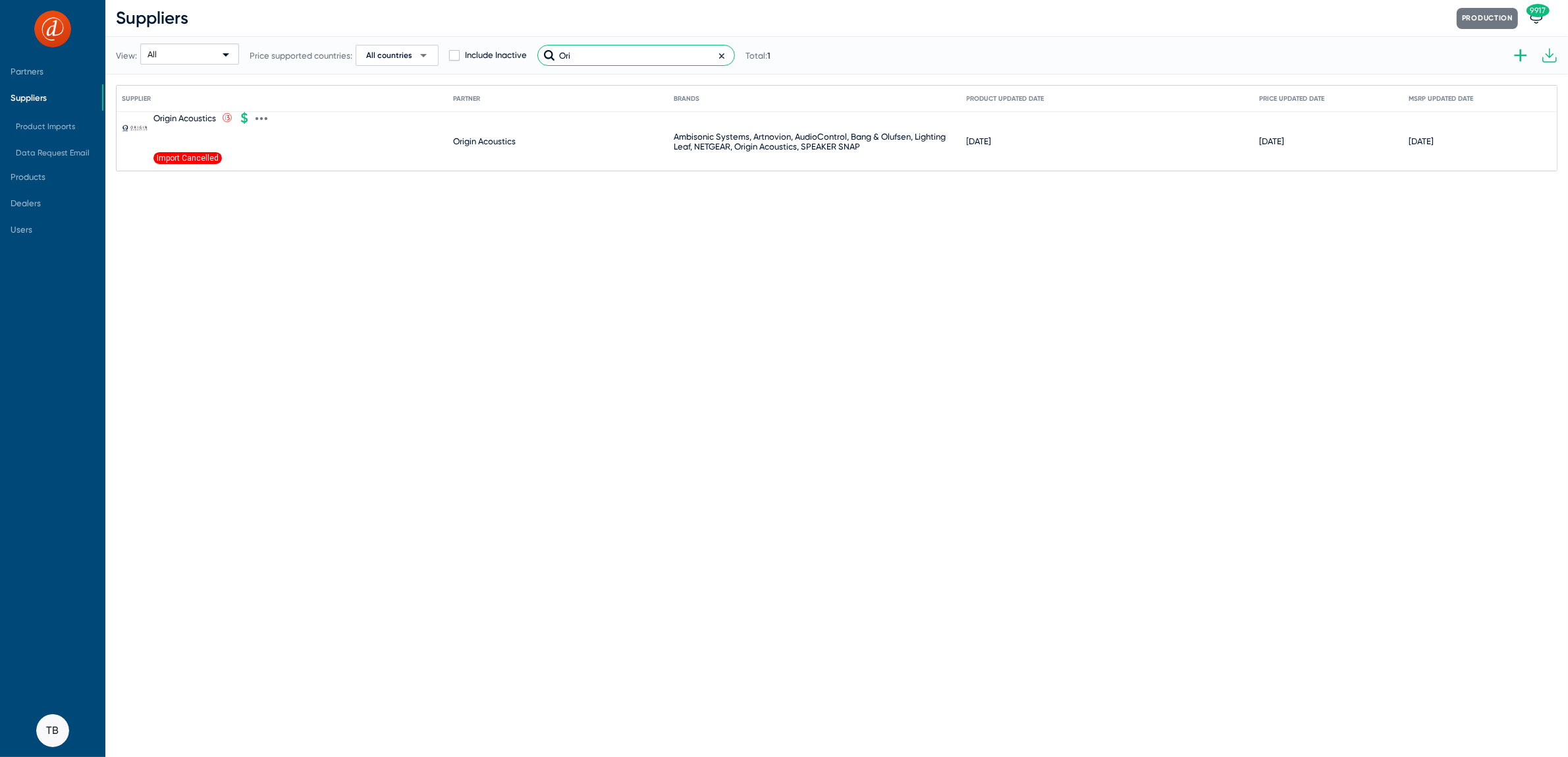
type input "Ori"
click at [263, 114] on icon at bounding box center [261, 118] width 12 height 12
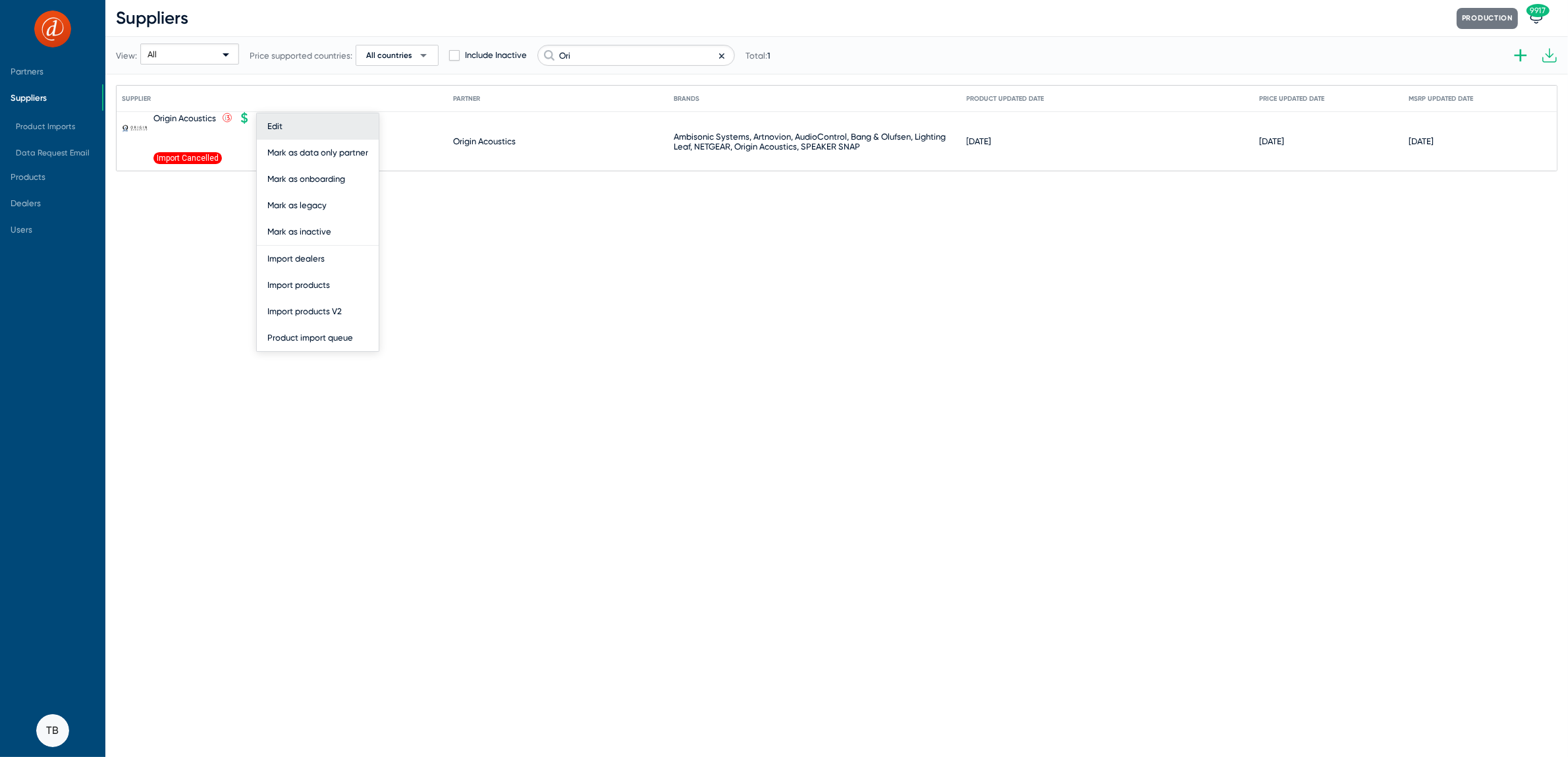
click at [267, 127] on button "Edit" at bounding box center [317, 127] width 122 height 26
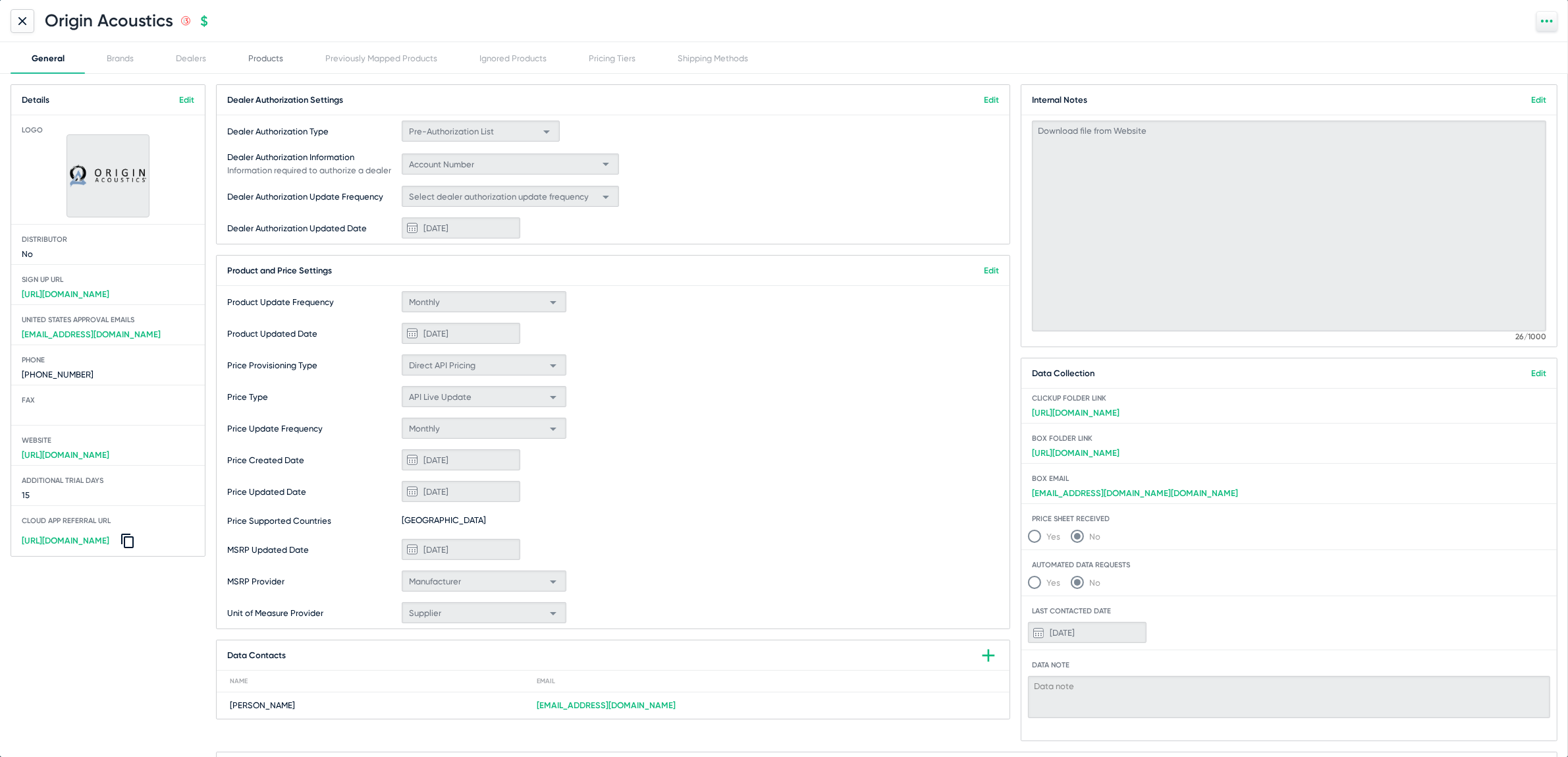
click at [262, 54] on div "Products" at bounding box center [266, 58] width 35 height 10
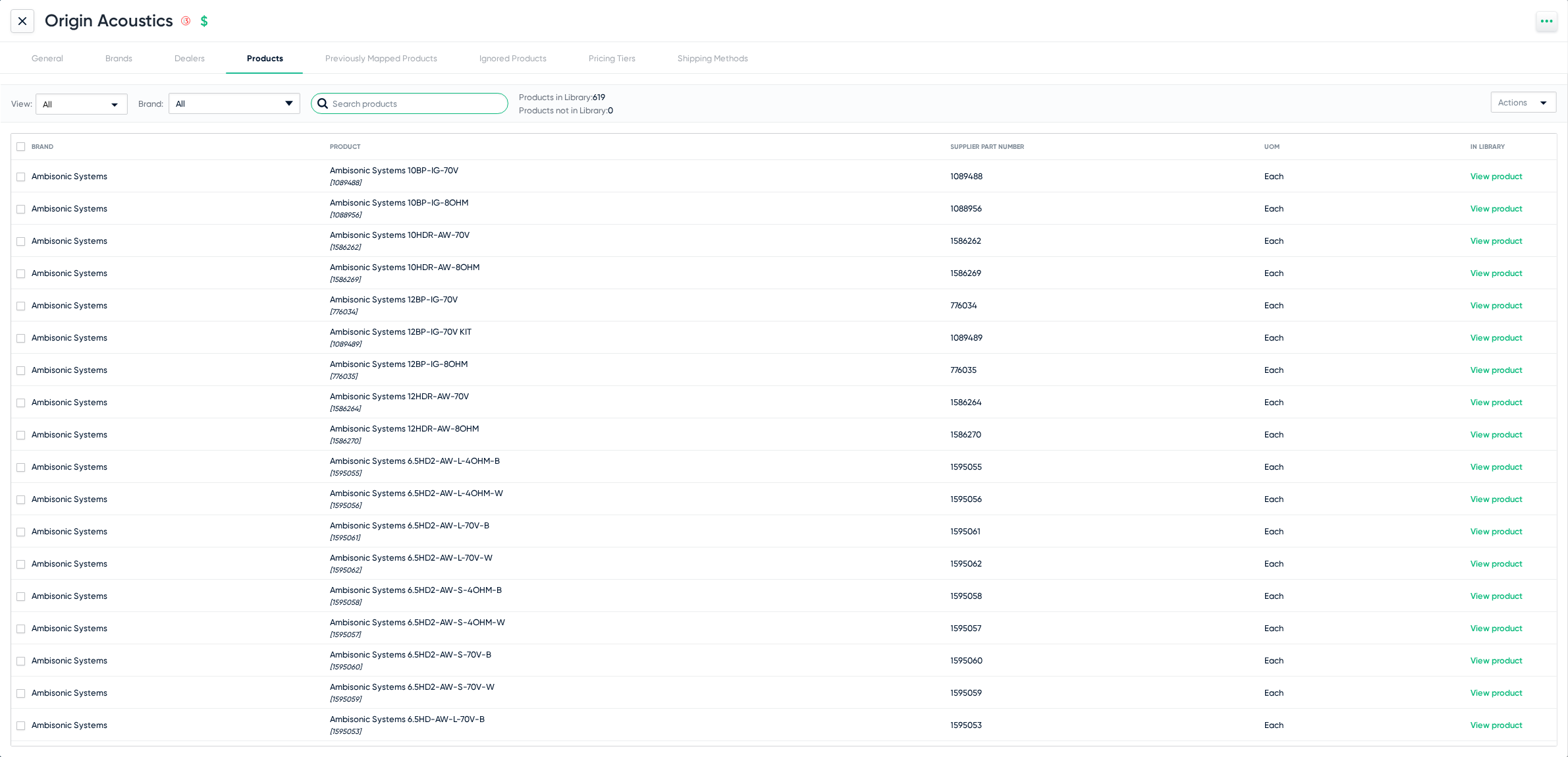
click at [374, 107] on input "text" at bounding box center [410, 103] width 198 height 21
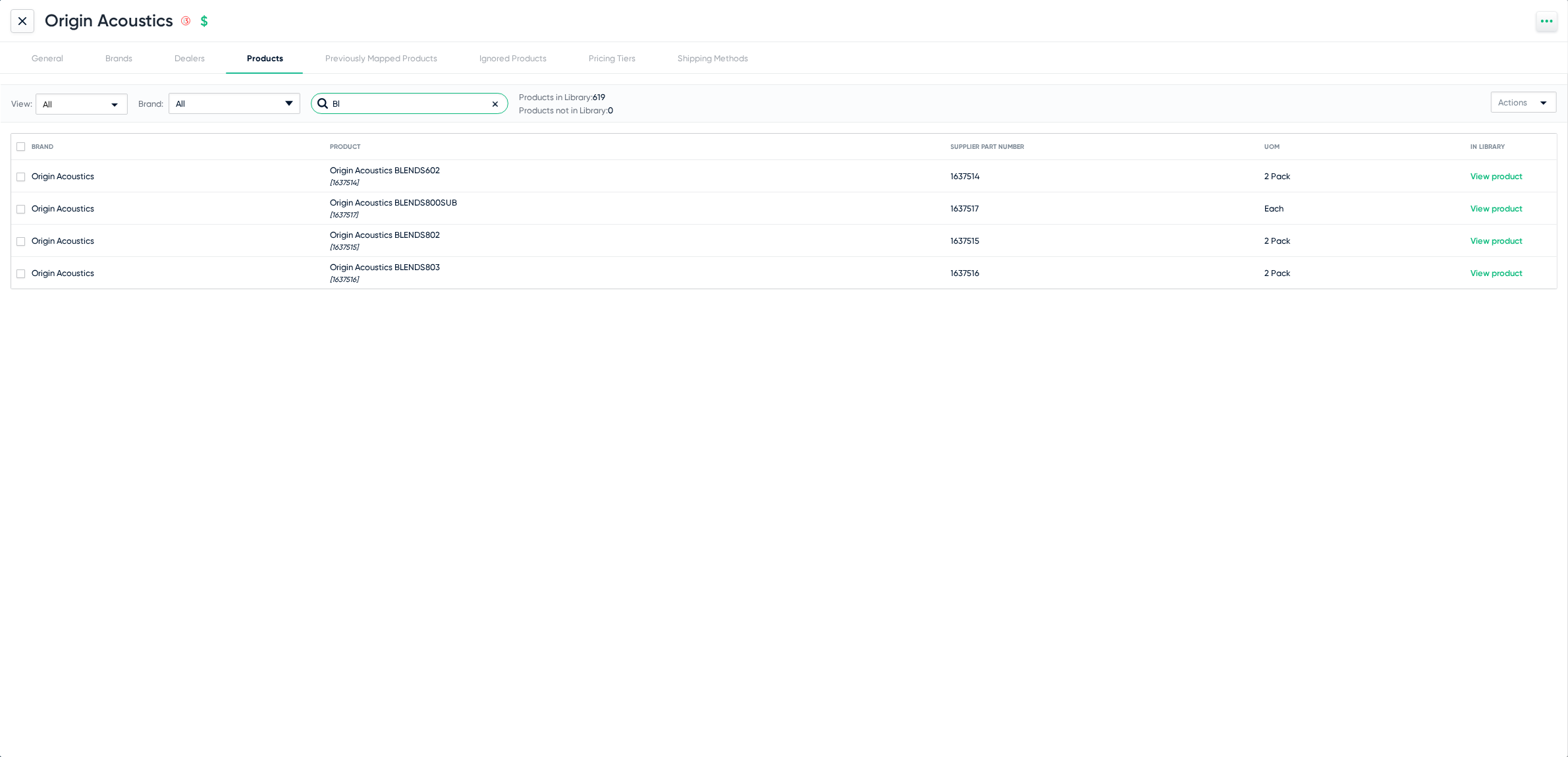
type input "B"
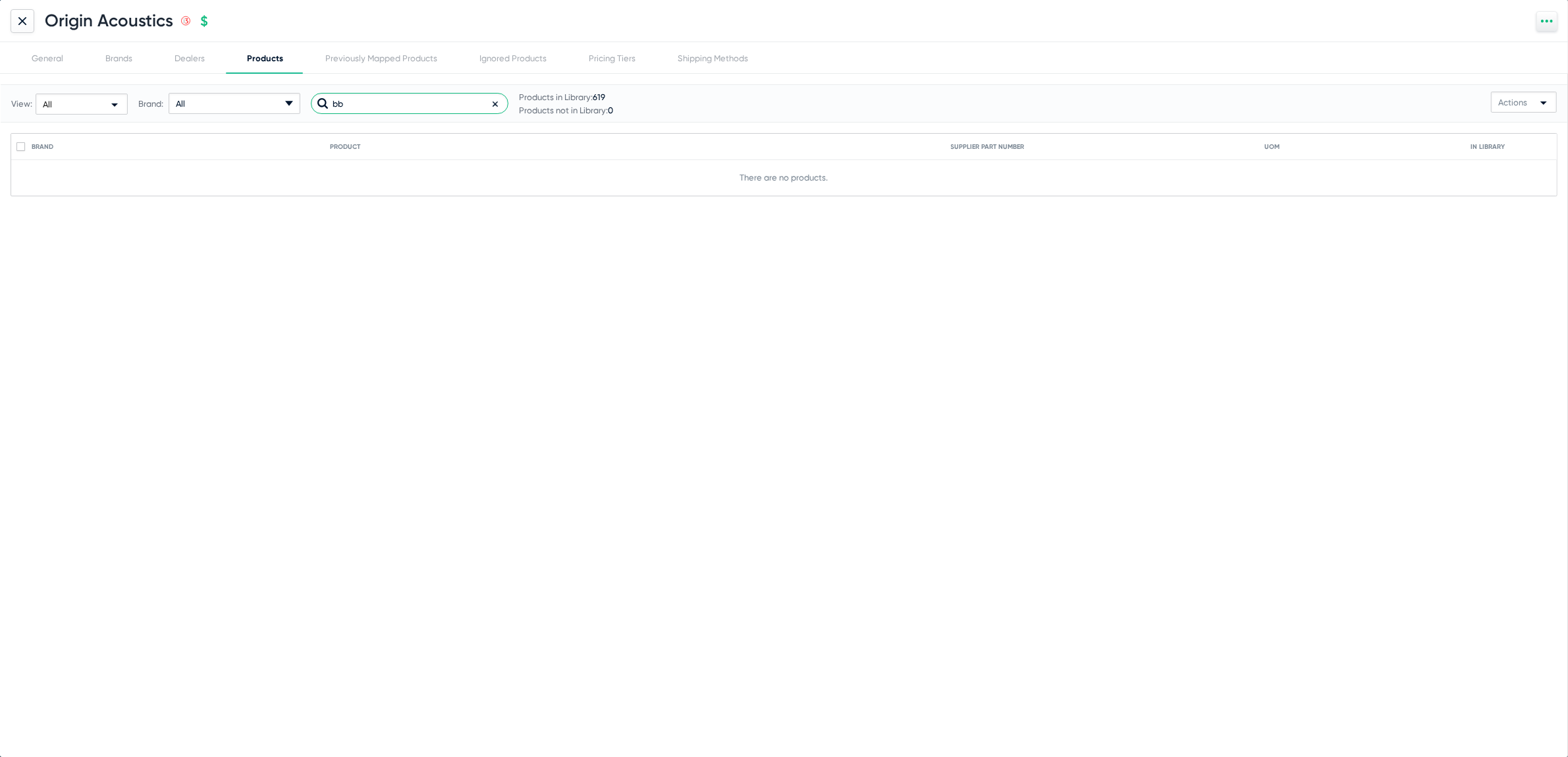
type input "b"
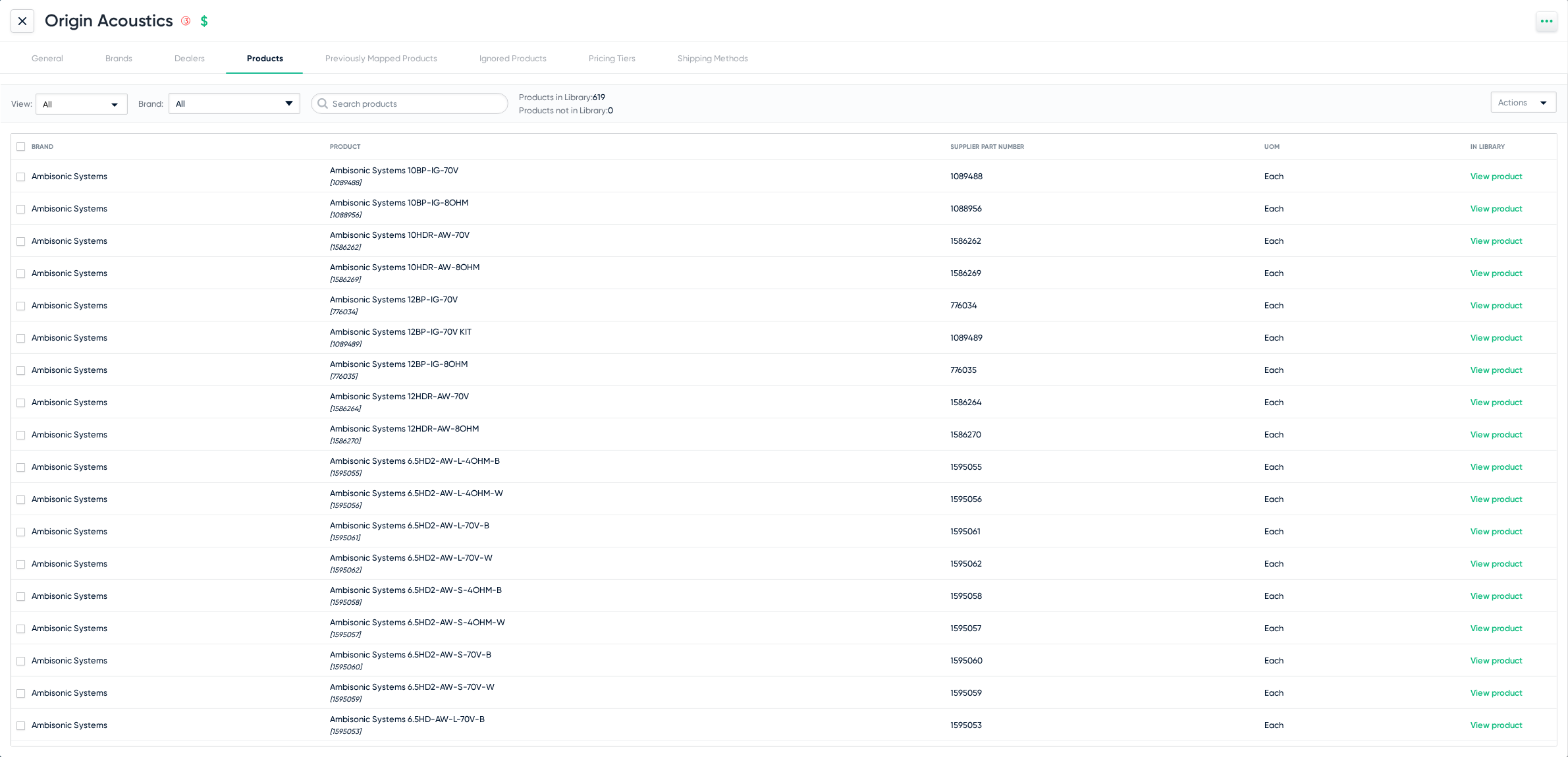
click at [24, 20] on icon at bounding box center [22, 21] width 8 height 8
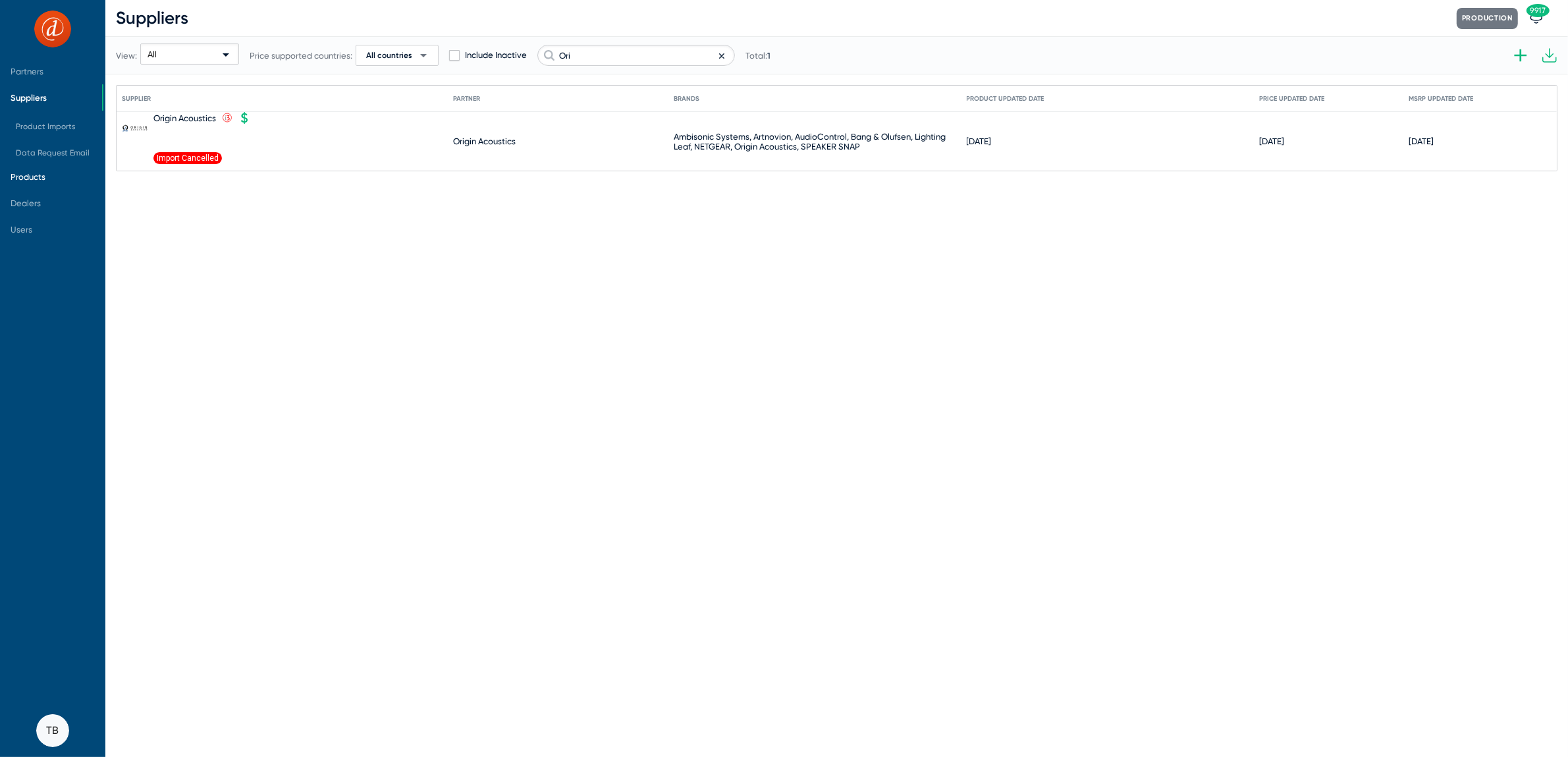
click at [36, 177] on span "Products" at bounding box center [28, 177] width 35 height 10
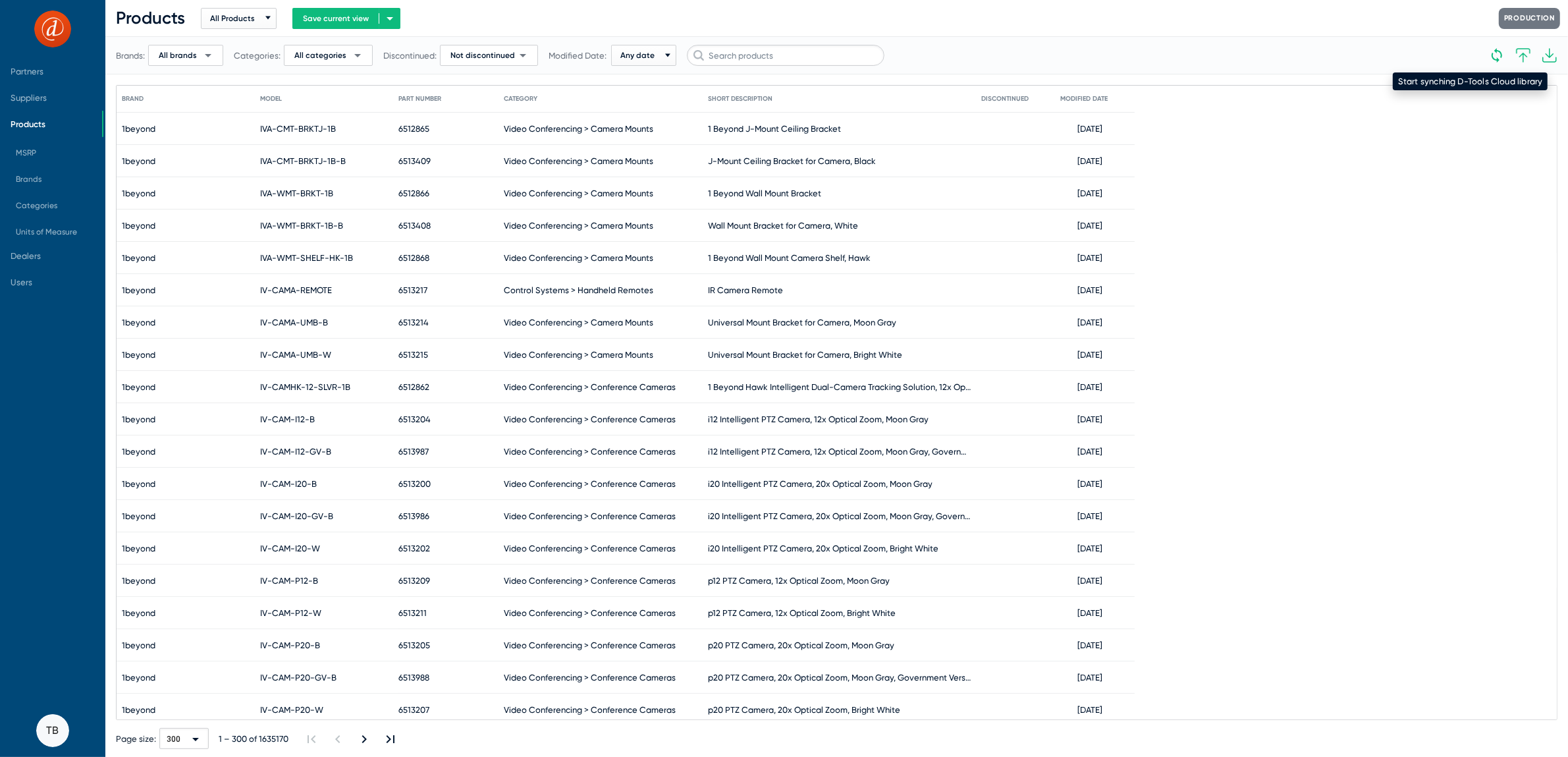
click at [1500, 58] on icon at bounding box center [1497, 55] width 16 height 16
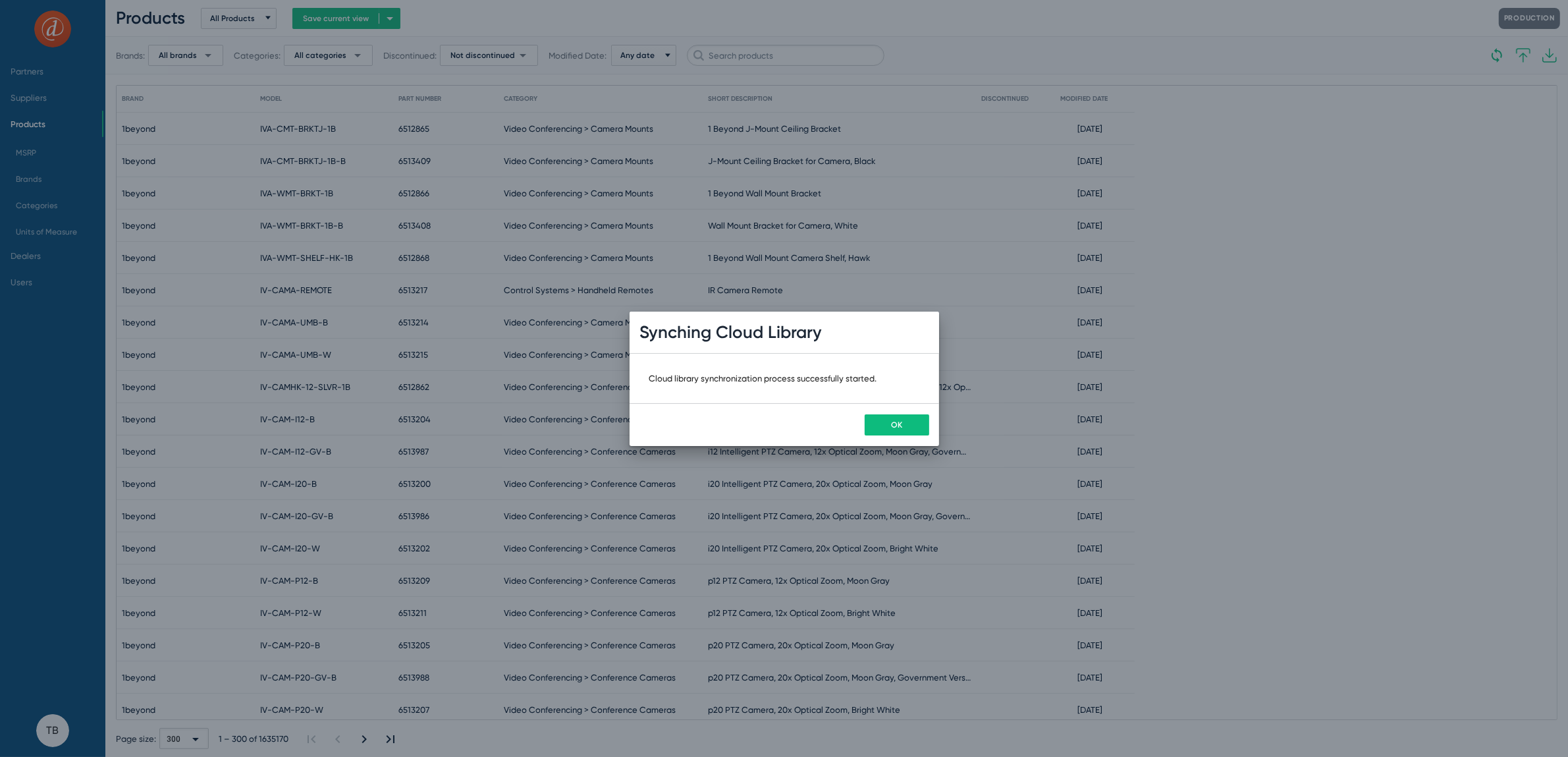
click at [1500, 58] on body "Partners Suppliers Products MSRP Brands Categories Units of Measure Dealers Use…" at bounding box center [784, 378] width 1568 height 757
click at [895, 425] on span "OK" at bounding box center [896, 425] width 11 height 9
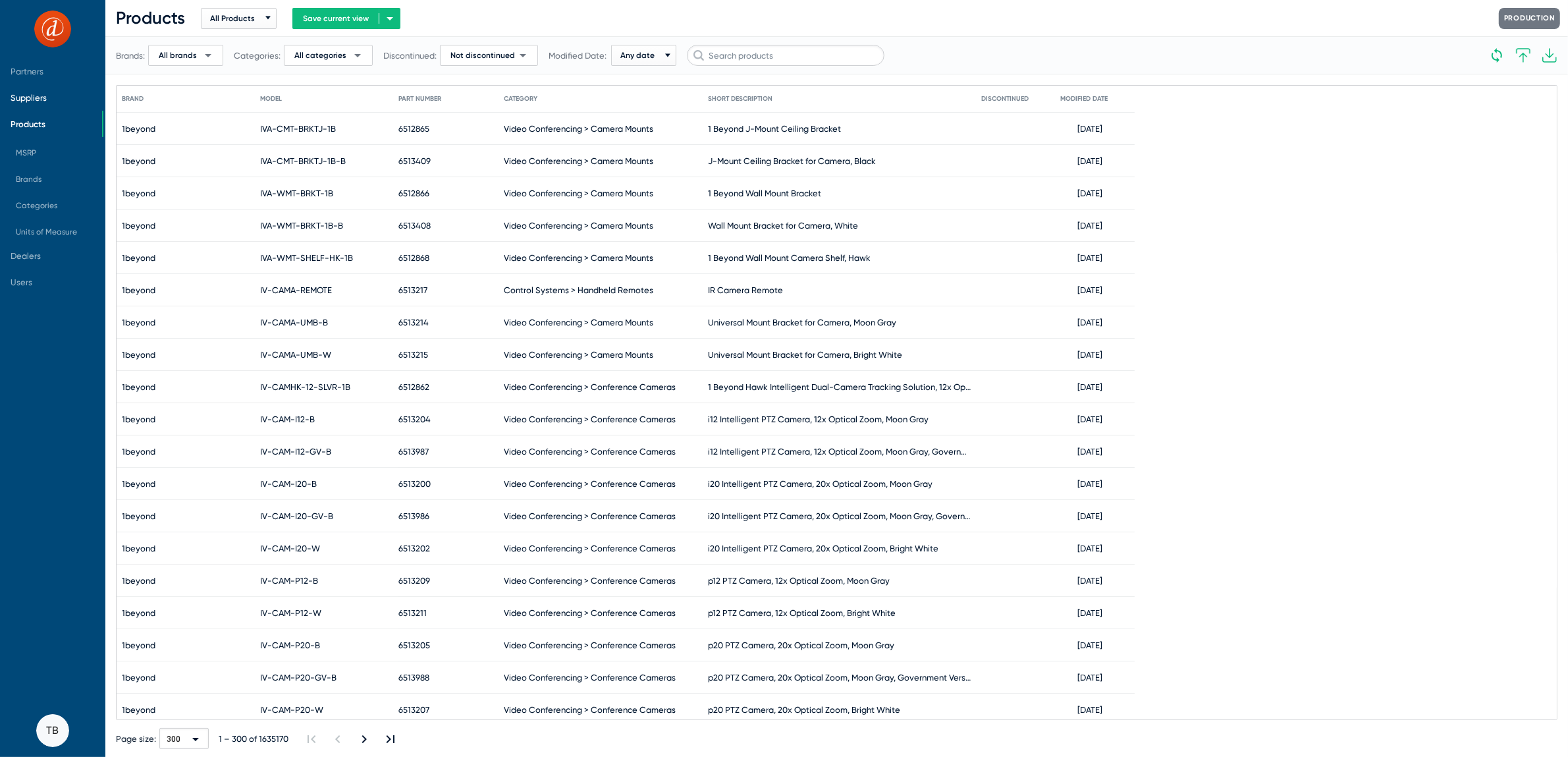
click at [28, 93] on span "Suppliers" at bounding box center [51, 97] width 102 height 26
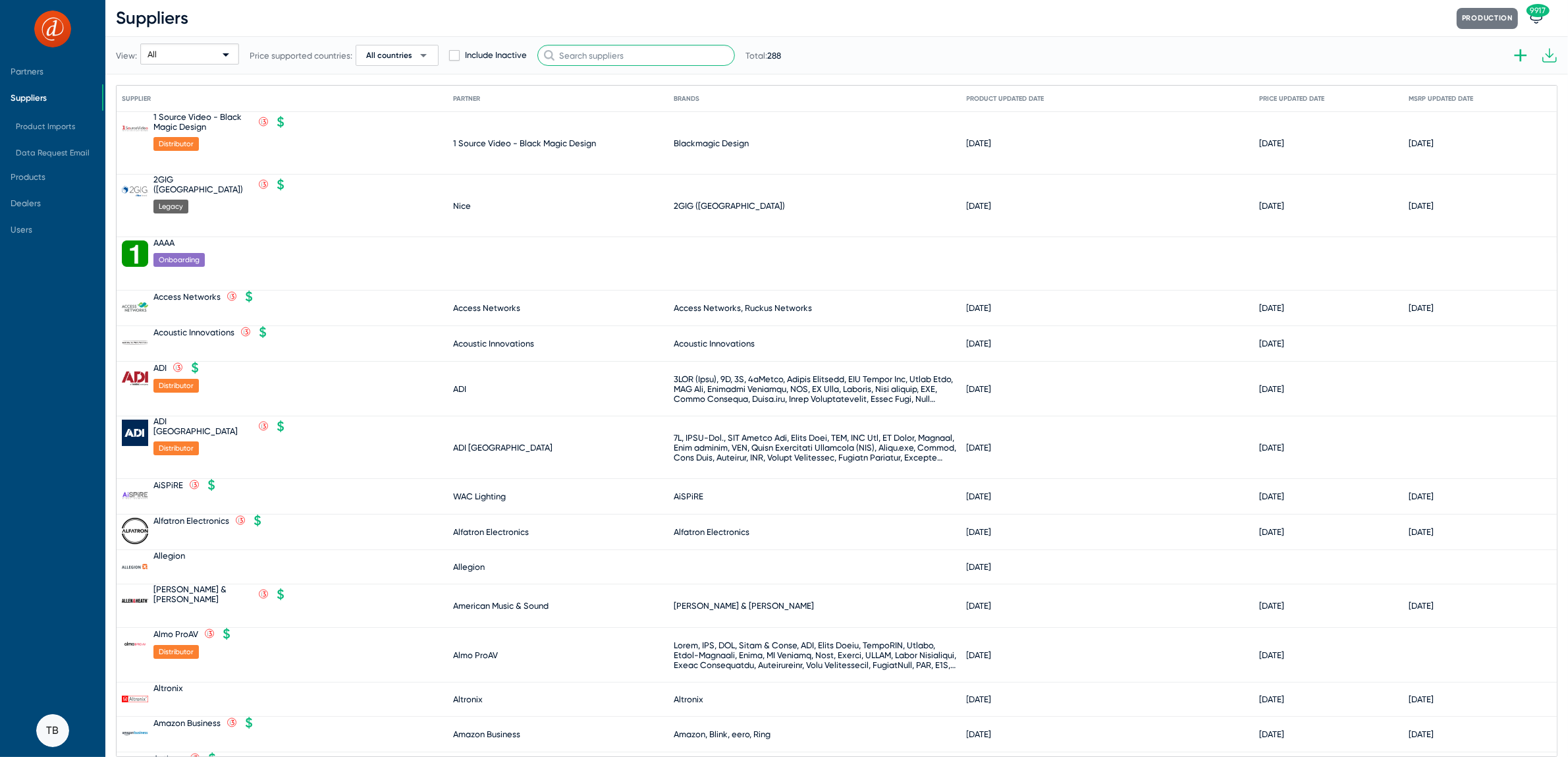
click at [683, 60] on input "text" at bounding box center [636, 55] width 198 height 21
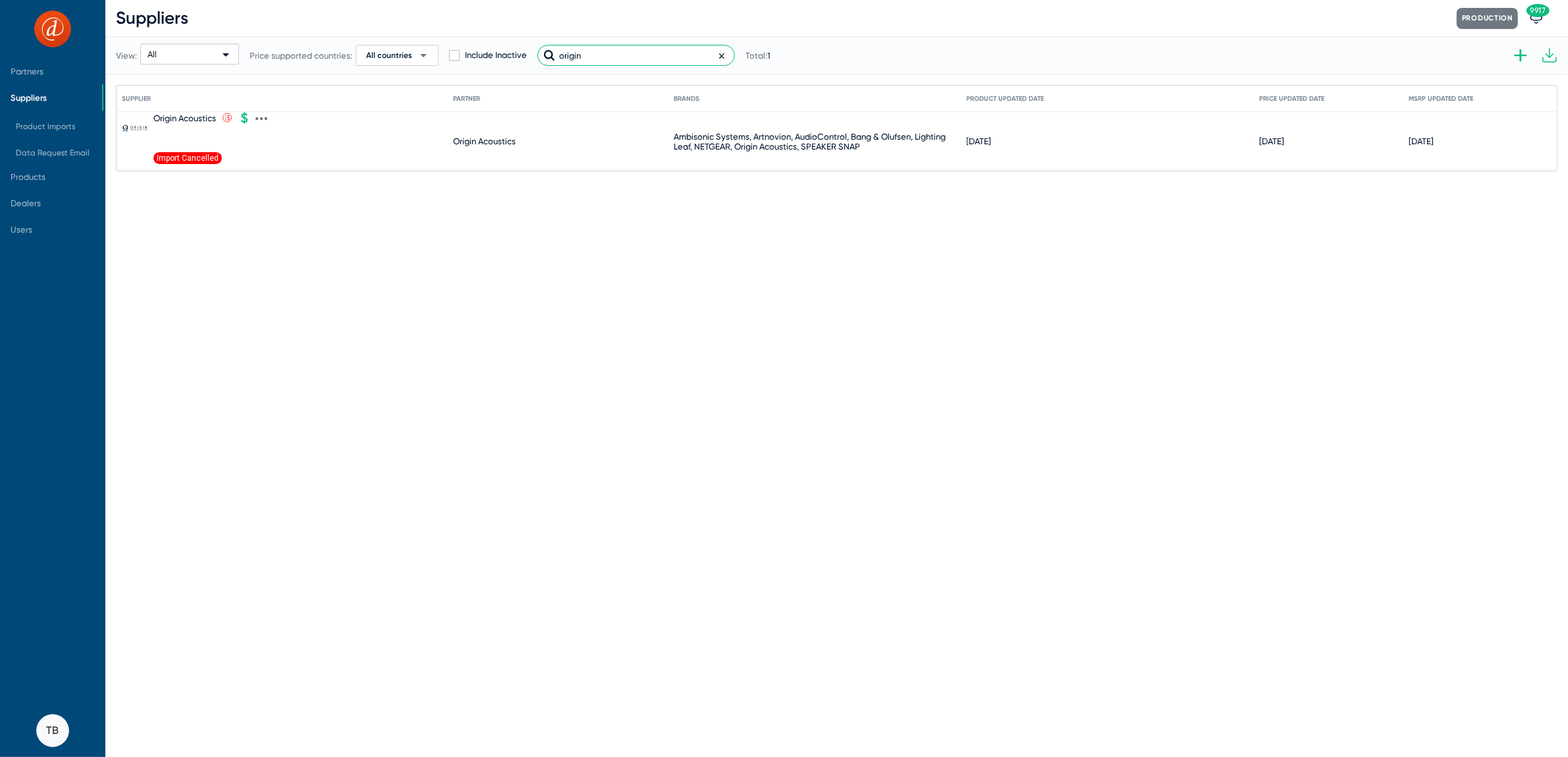
type input "origin"
click at [252, 116] on div "Origin Acoustics .st0{fill:none;stroke:#CC0000;stroke-width:50;stroke-miterlimi…" at bounding box center [205, 118] width 102 height 12
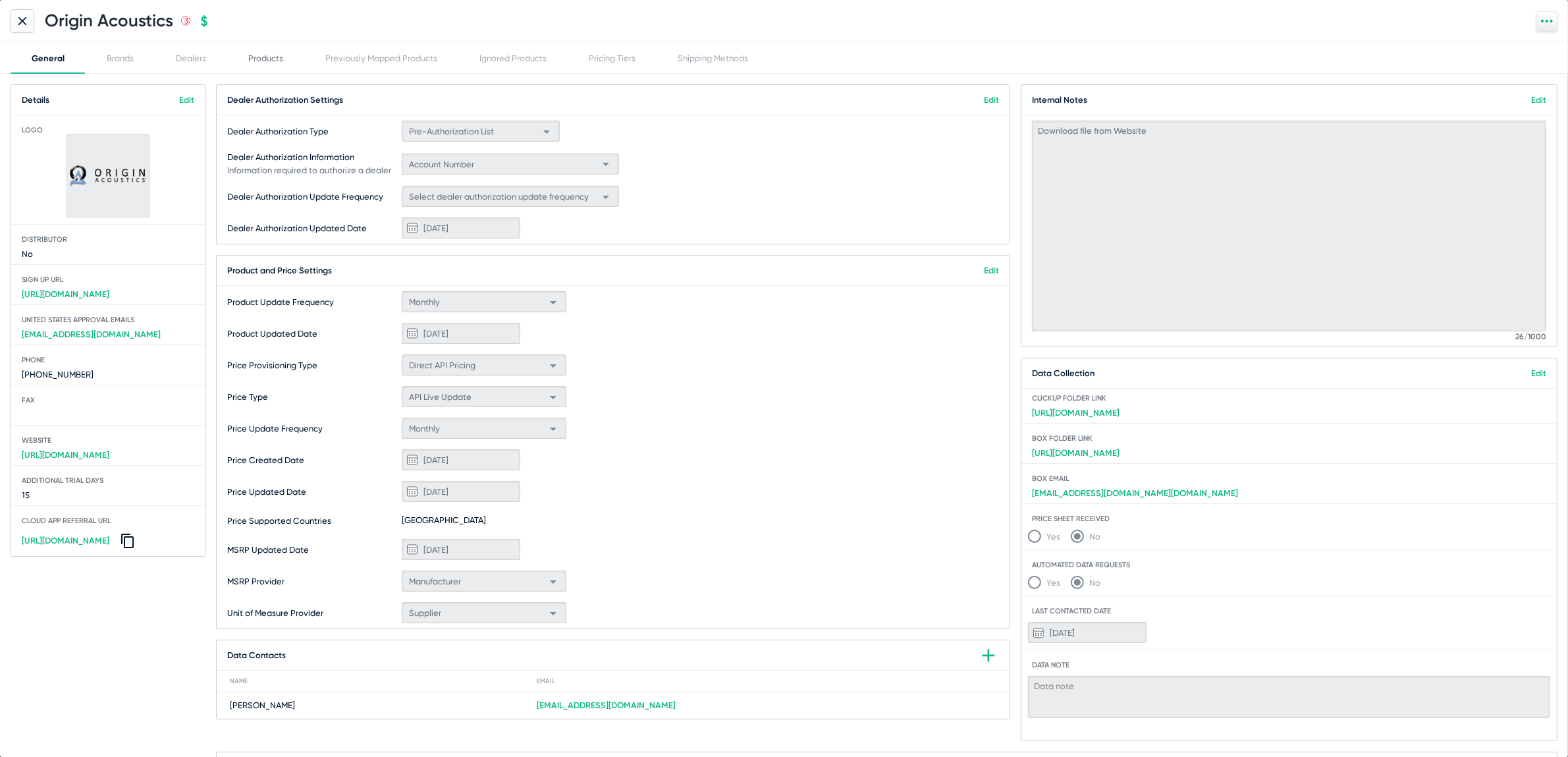
click at [267, 57] on div "Products" at bounding box center [266, 58] width 35 height 10
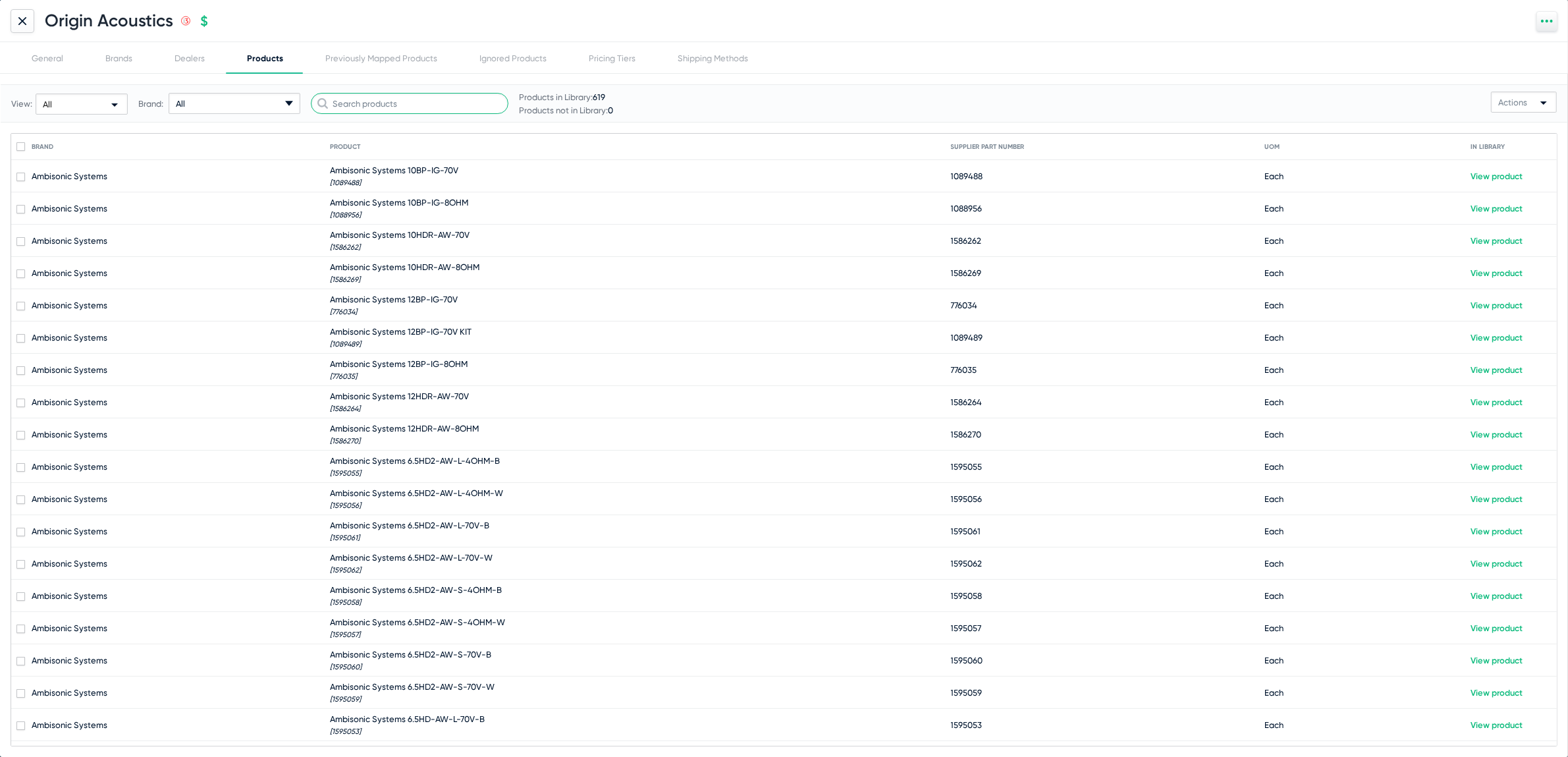
click at [384, 97] on input "text" at bounding box center [410, 103] width 198 height 21
paste input "BlendsFBB"
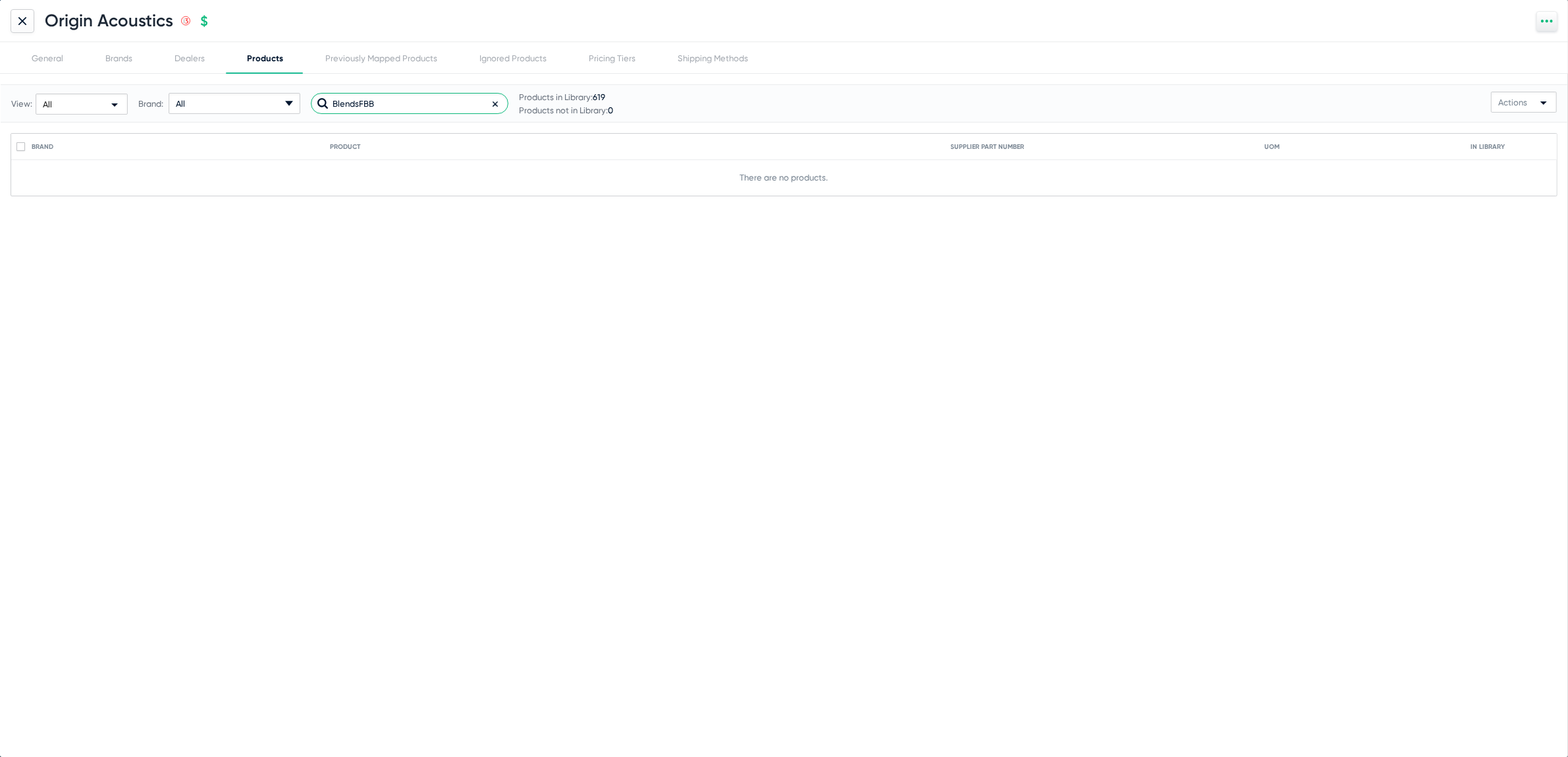
type input "BlendsFBB"
click at [389, 68] on div "Previously Mapped Products" at bounding box center [381, 58] width 154 height 31
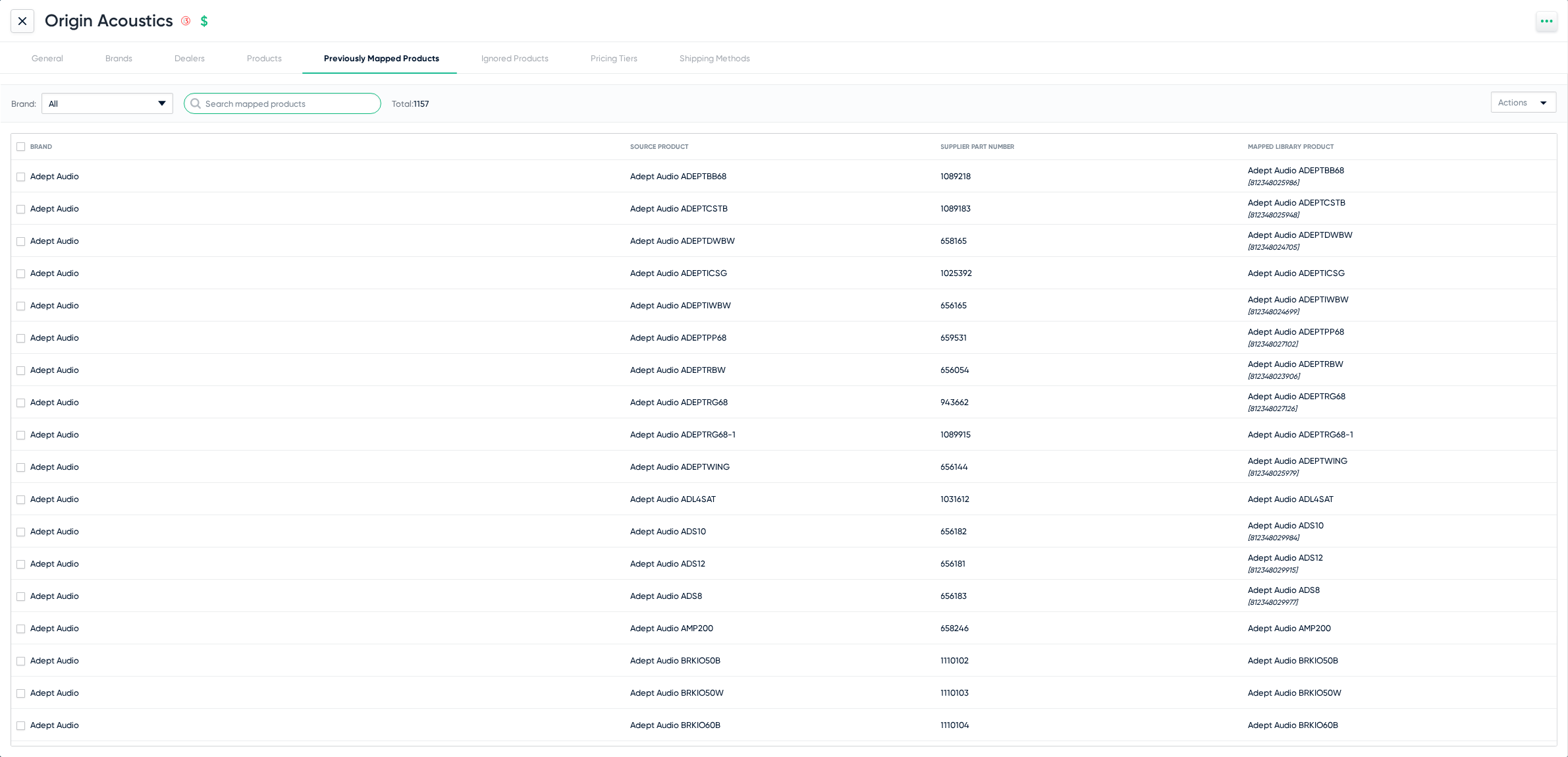
click at [253, 107] on input "text" at bounding box center [283, 103] width 198 height 21
paste input "BlendsFBB"
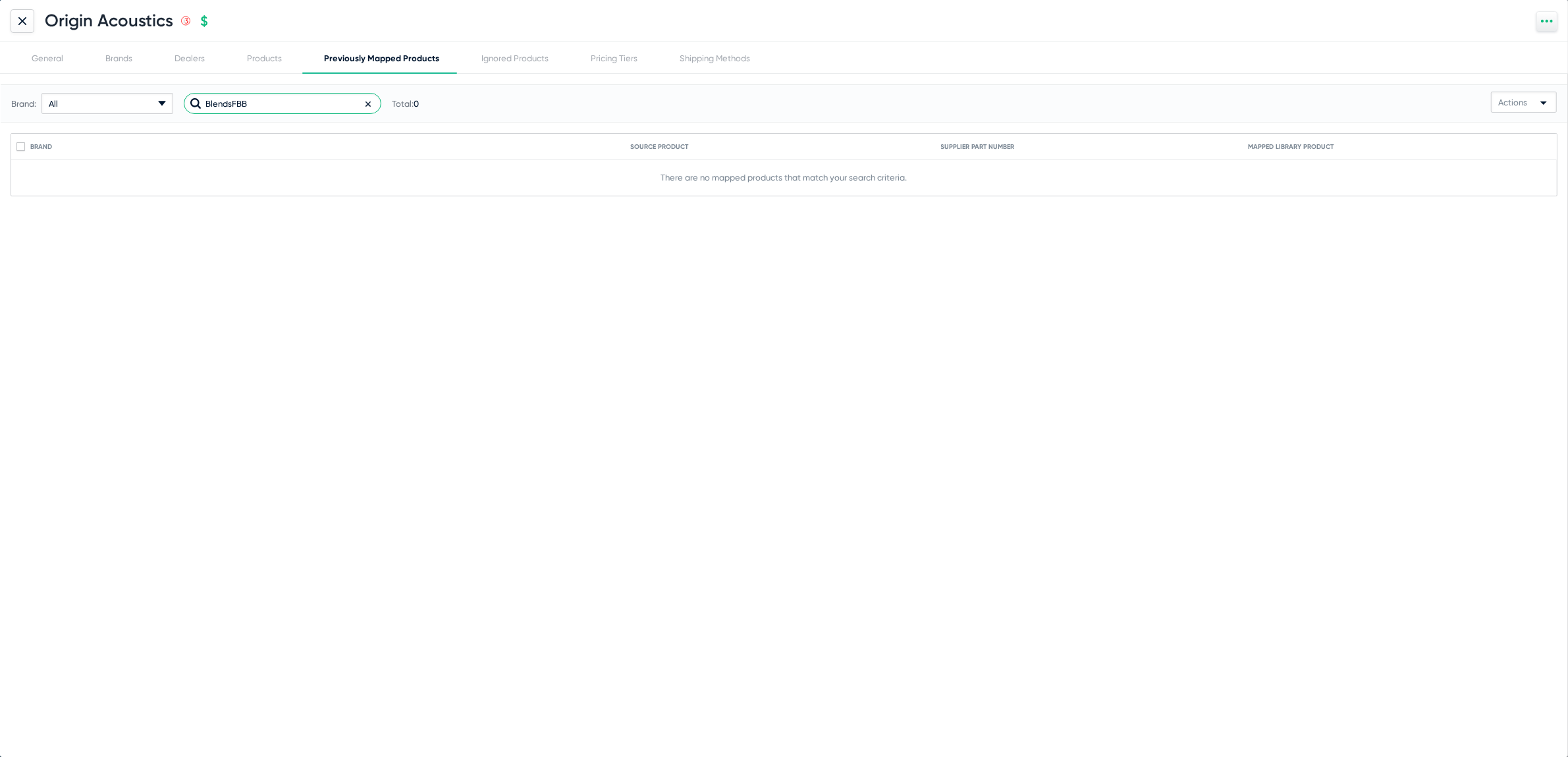
type input "BlendsFBB"
click at [24, 23] on icon at bounding box center [22, 21] width 8 height 8
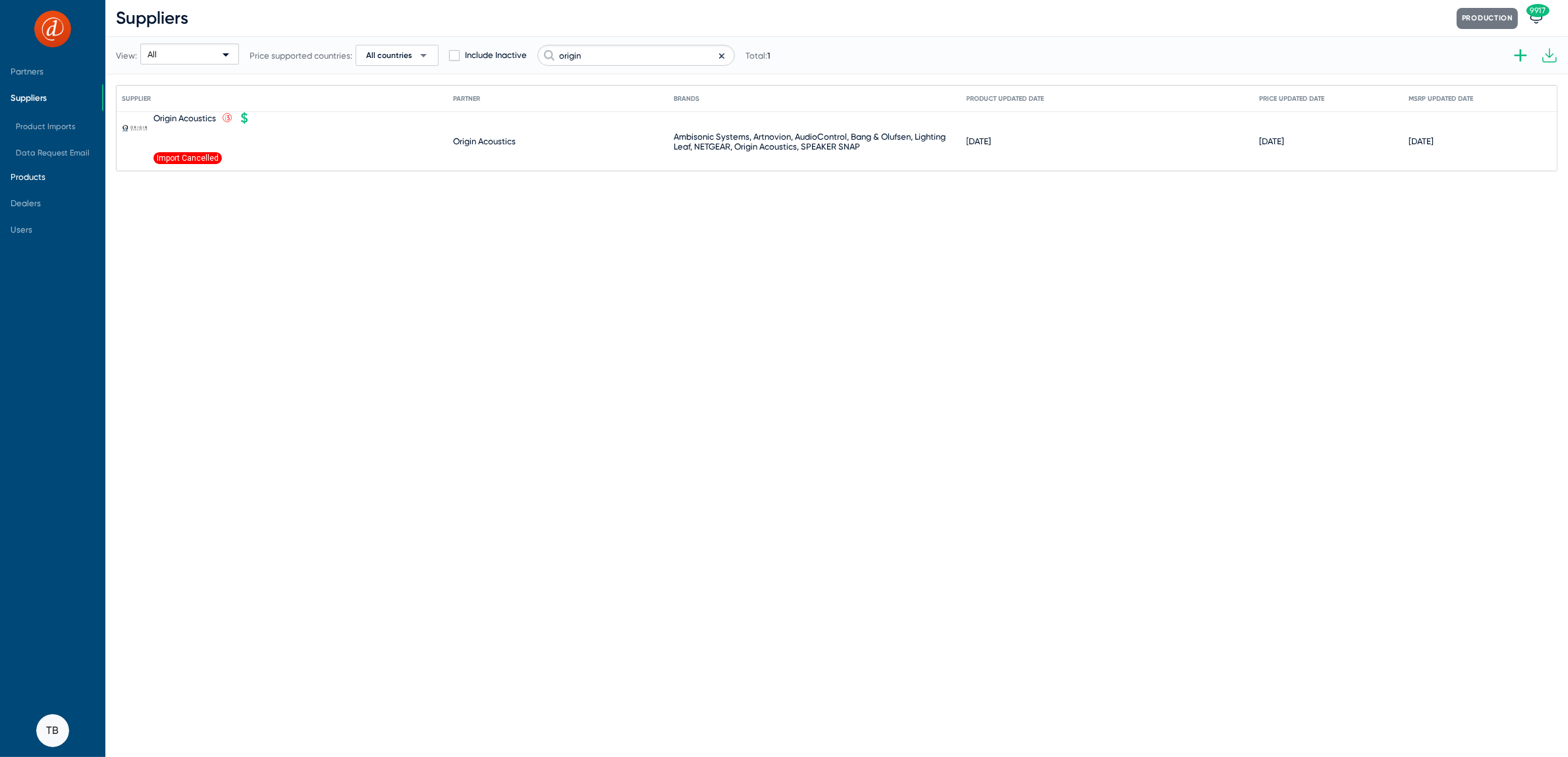
click at [37, 173] on span "Products" at bounding box center [28, 177] width 35 height 10
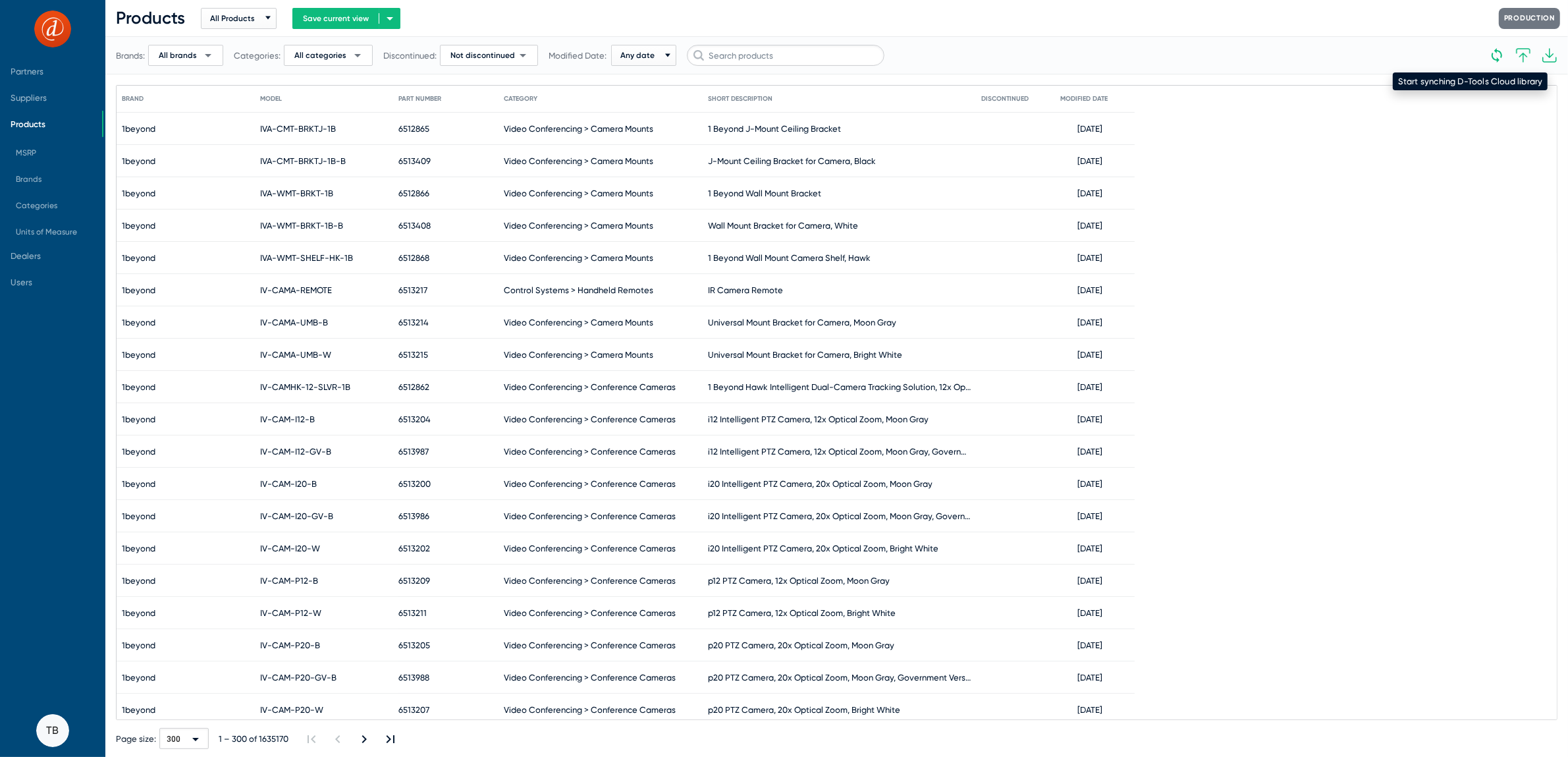
click at [1499, 52] on icon at bounding box center [1496, 55] width 10 height 15
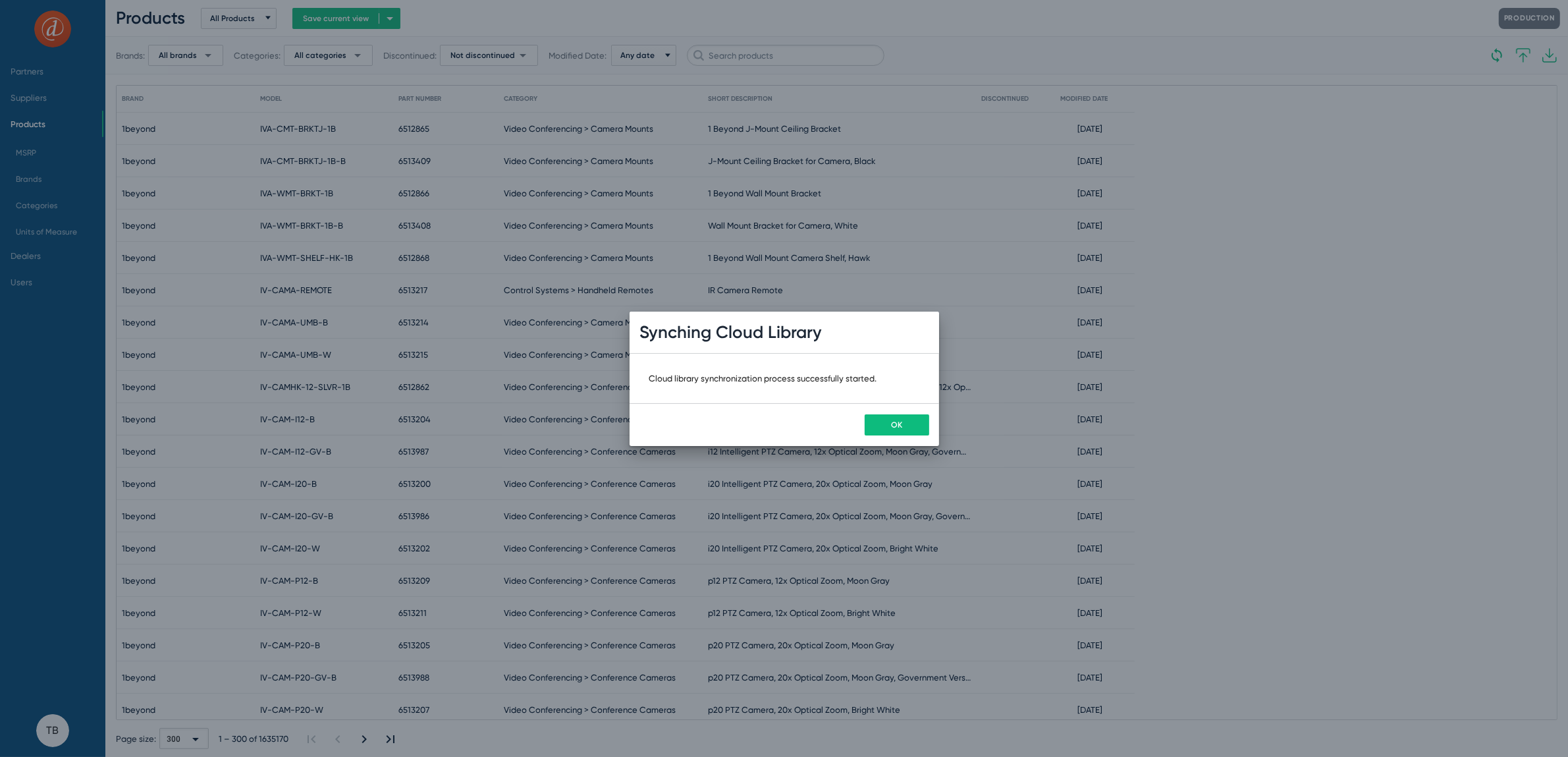
click at [903, 422] on button "OK" at bounding box center [897, 425] width 65 height 21
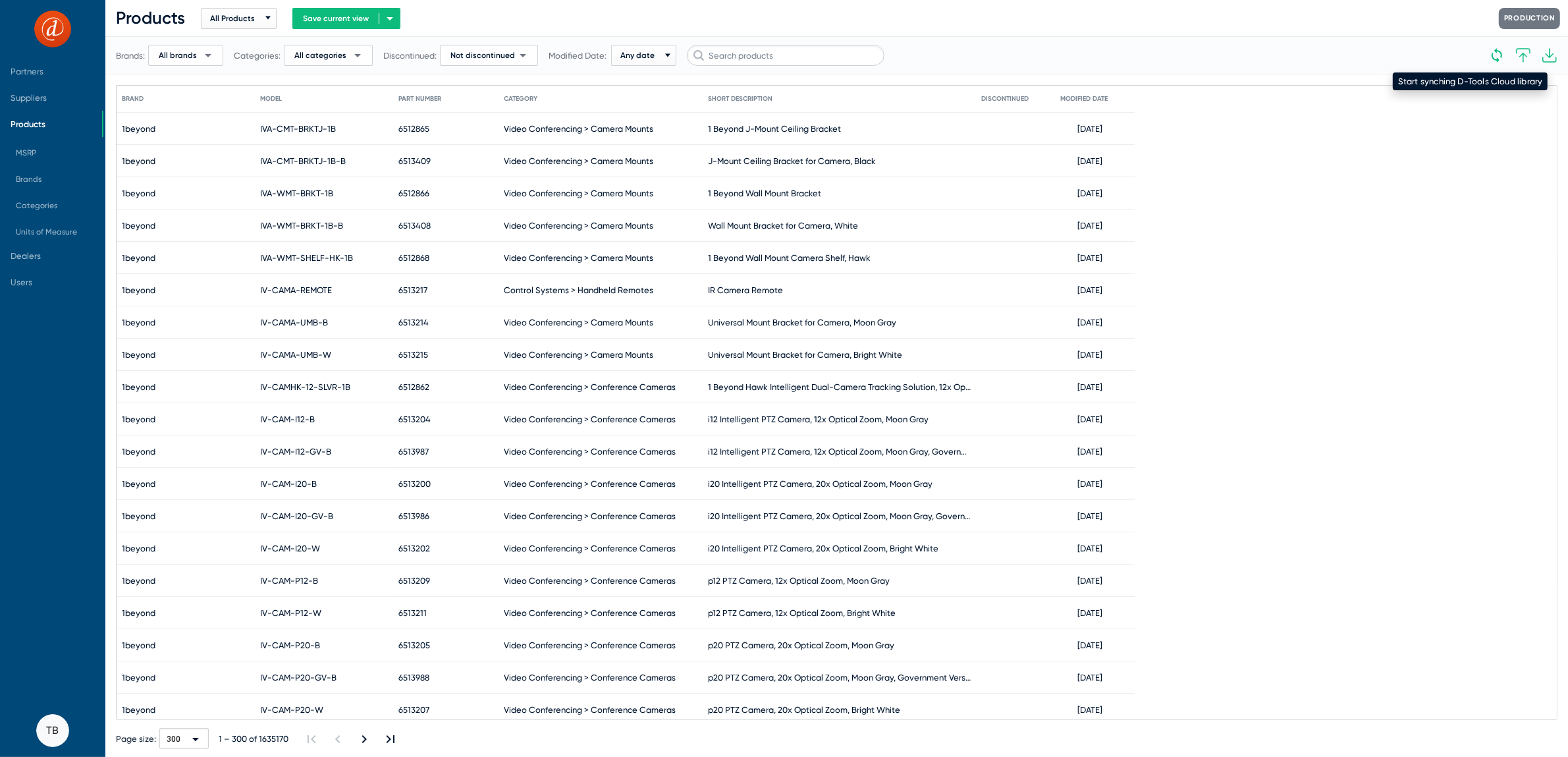
click at [1494, 61] on icon at bounding box center [1497, 55] width 16 height 16
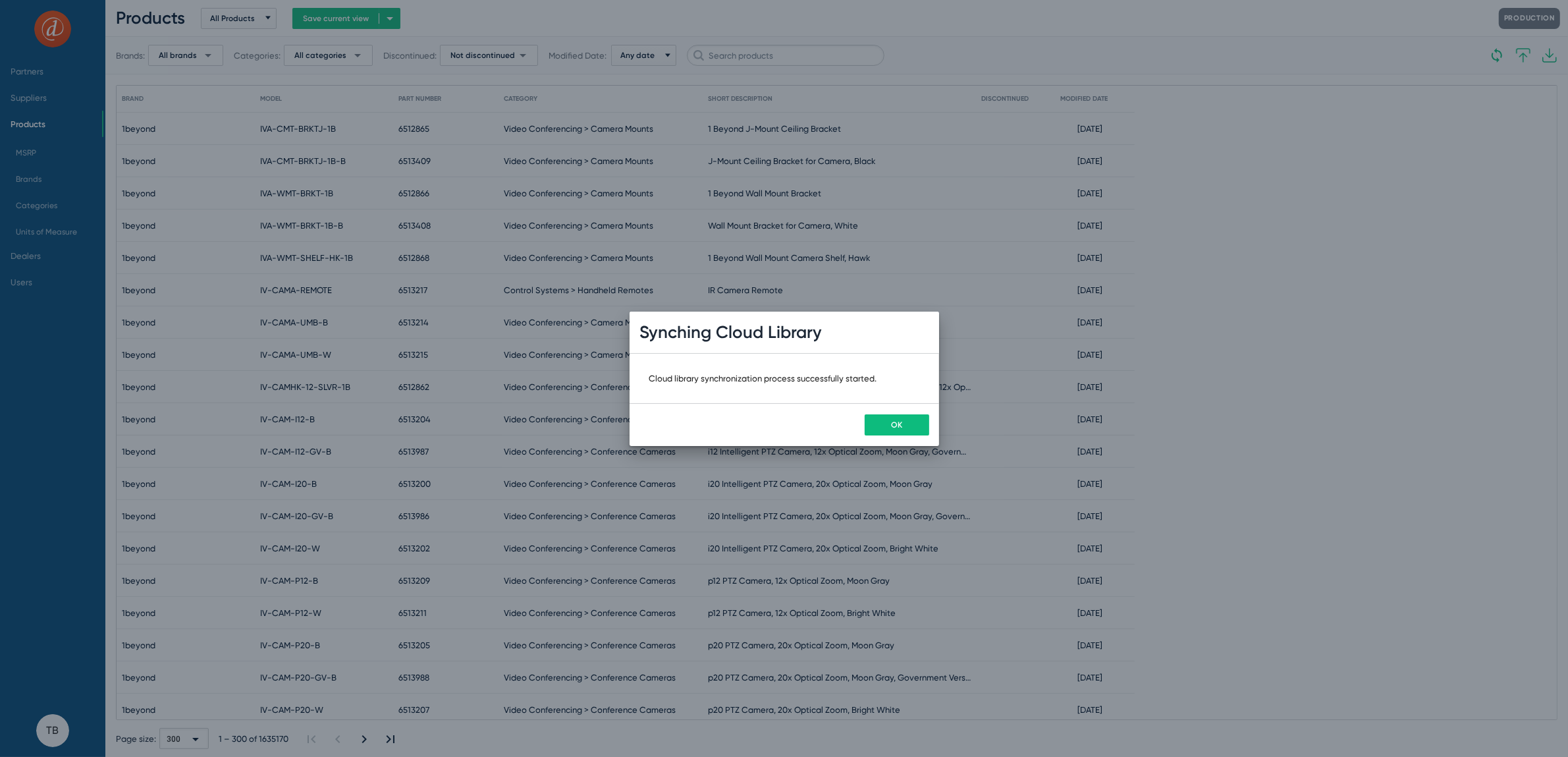
click at [894, 427] on span "OK" at bounding box center [896, 425] width 11 height 9
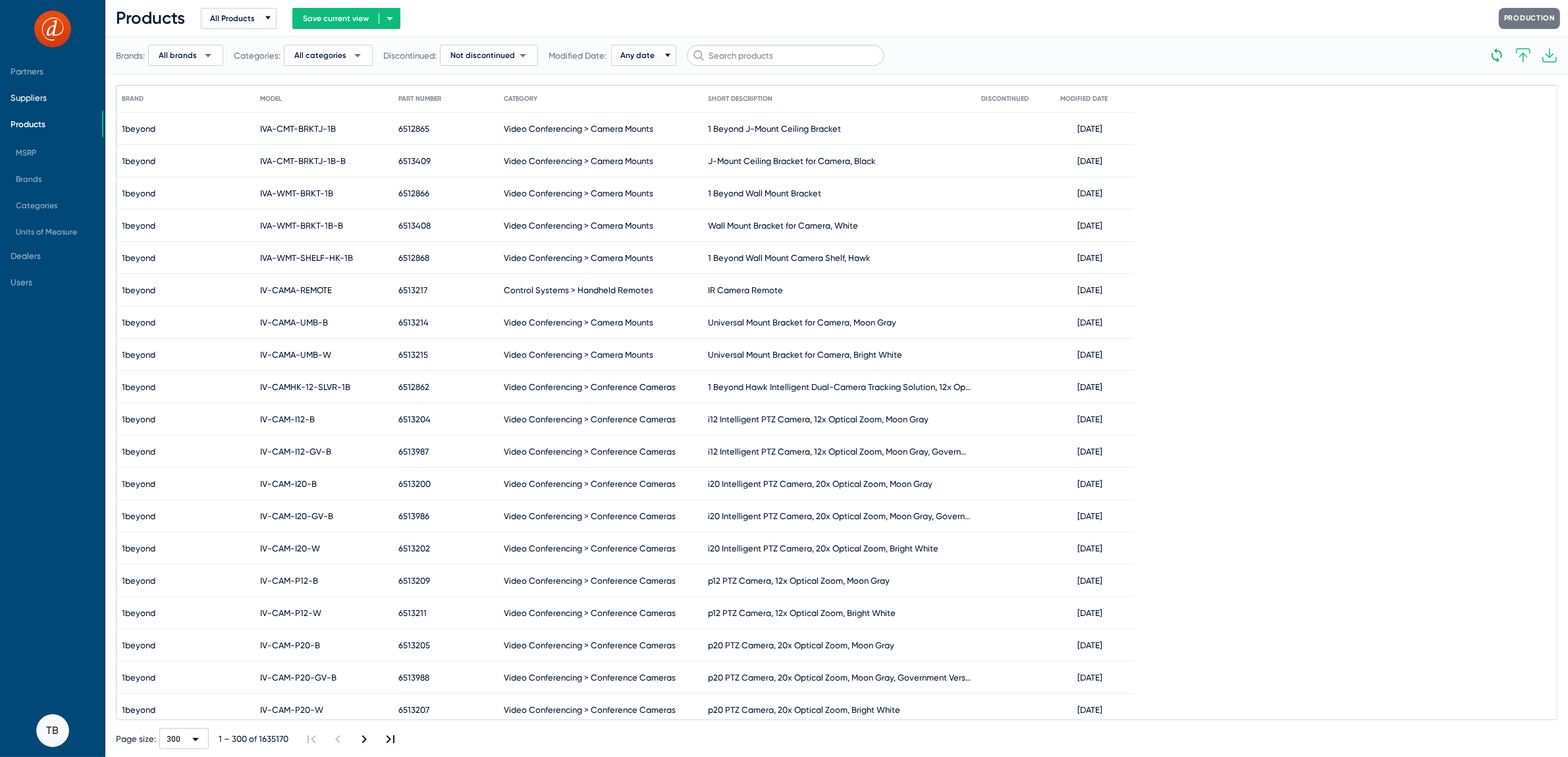
click at [33, 97] on span "Suppliers" at bounding box center [29, 97] width 36 height 10
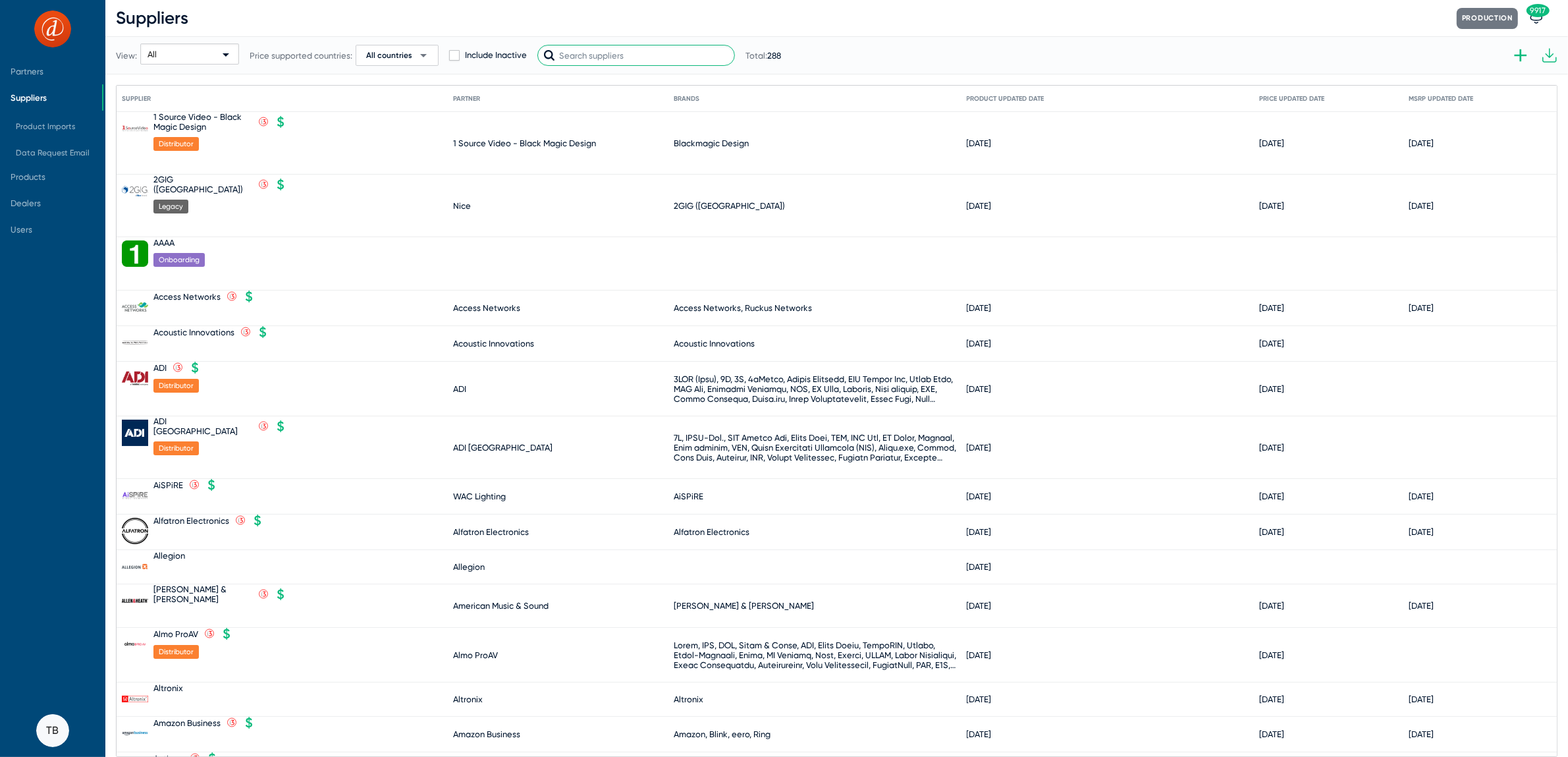
click at [693, 53] on input "text" at bounding box center [636, 55] width 198 height 21
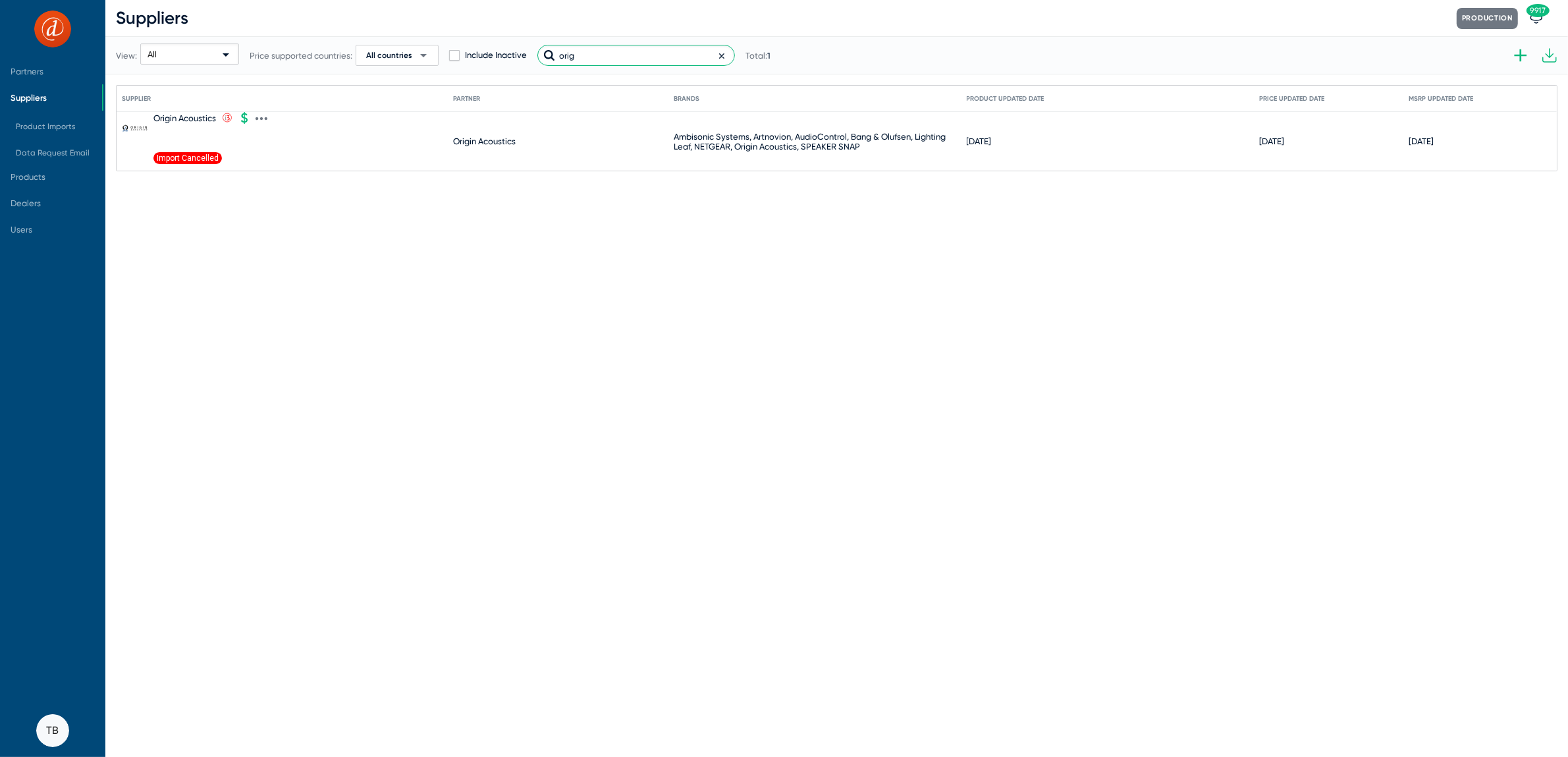
type input "orig"
click at [257, 116] on icon at bounding box center [261, 118] width 12 height 12
click at [287, 315] on button "Import products V2" at bounding box center [317, 312] width 122 height 26
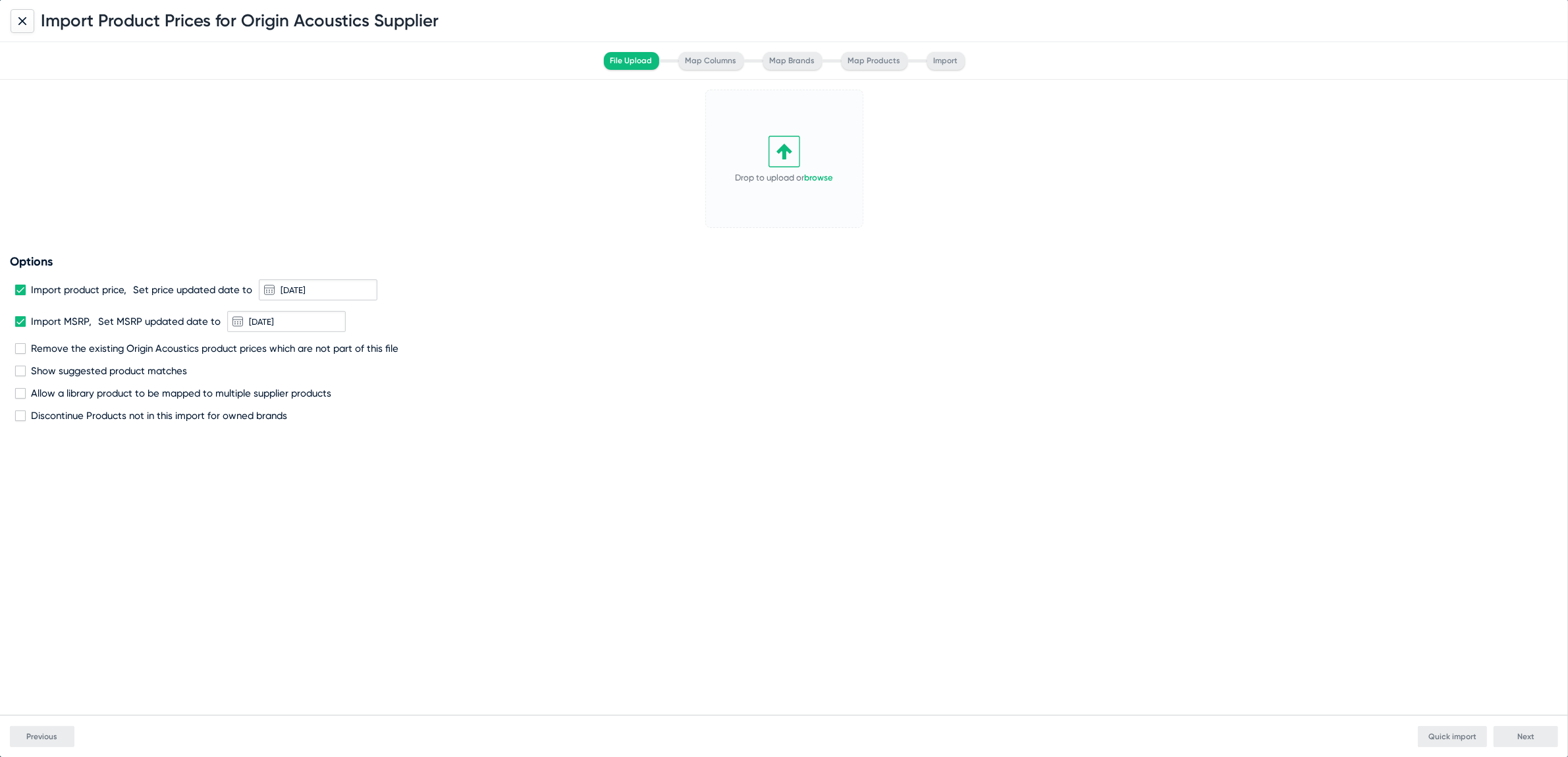
click at [22, 19] on icon at bounding box center [22, 20] width 6 height 6
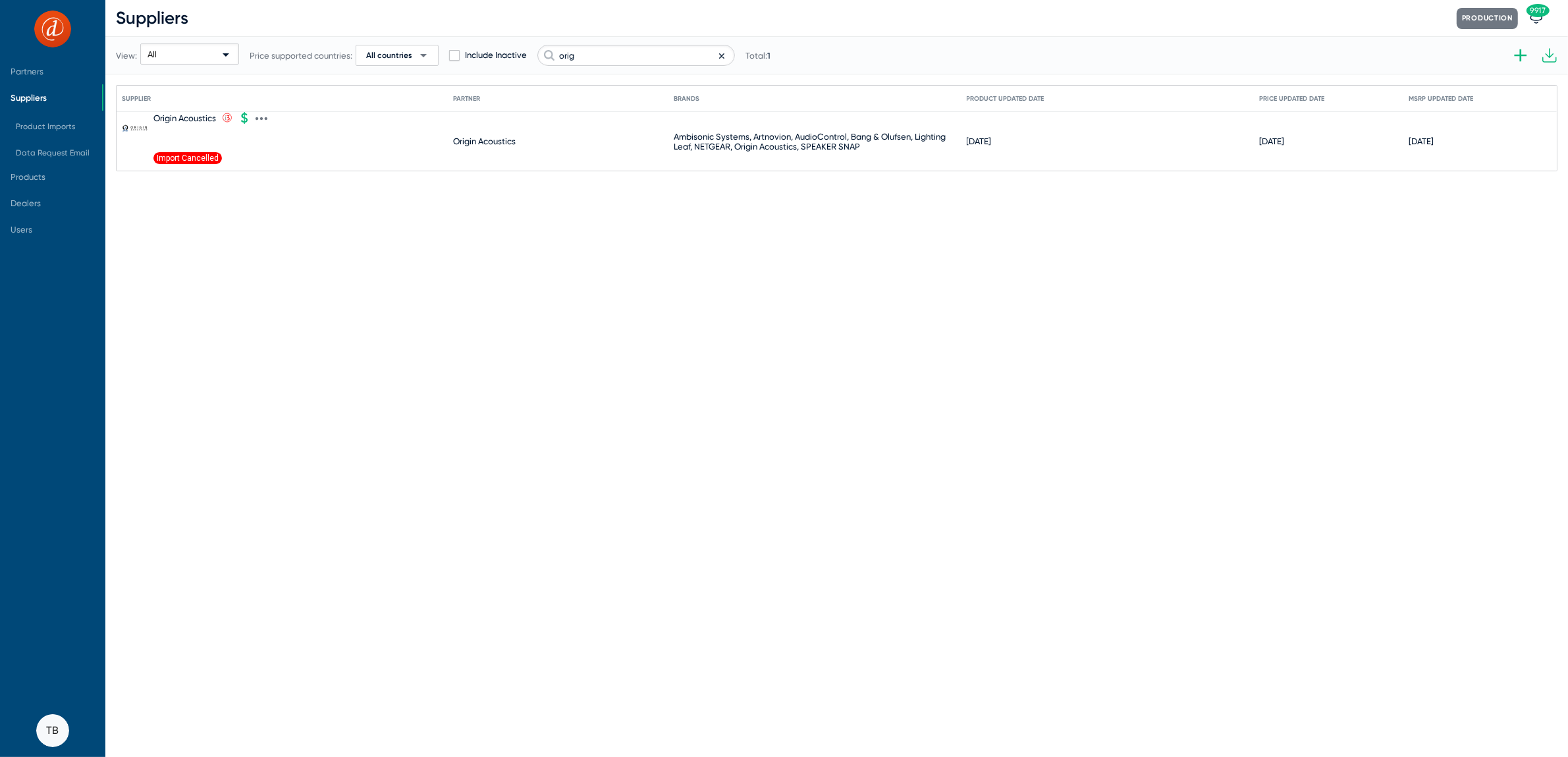
click at [258, 116] on icon at bounding box center [261, 118] width 12 height 12
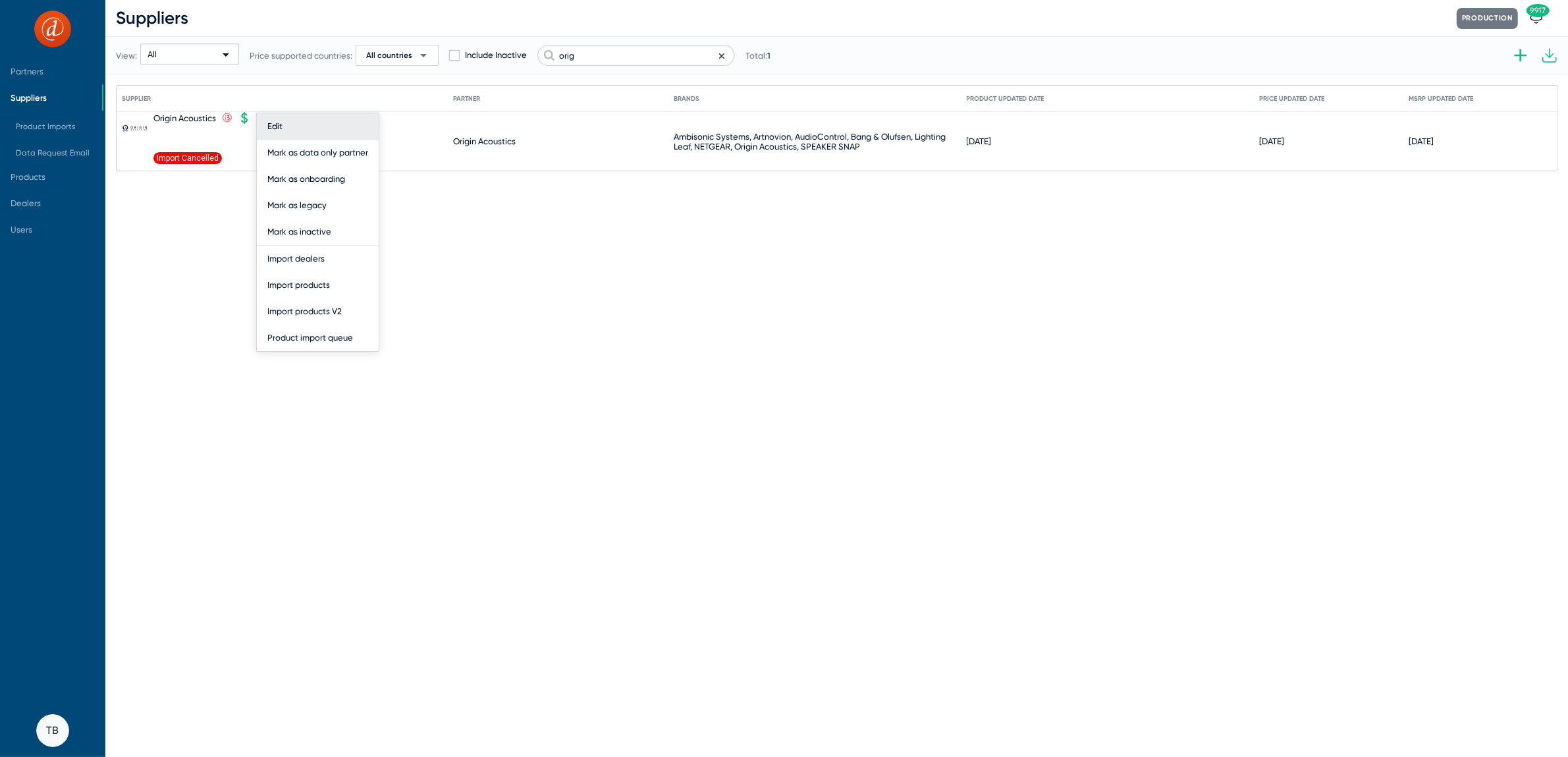
click at [275, 129] on button "Edit" at bounding box center [317, 127] width 122 height 26
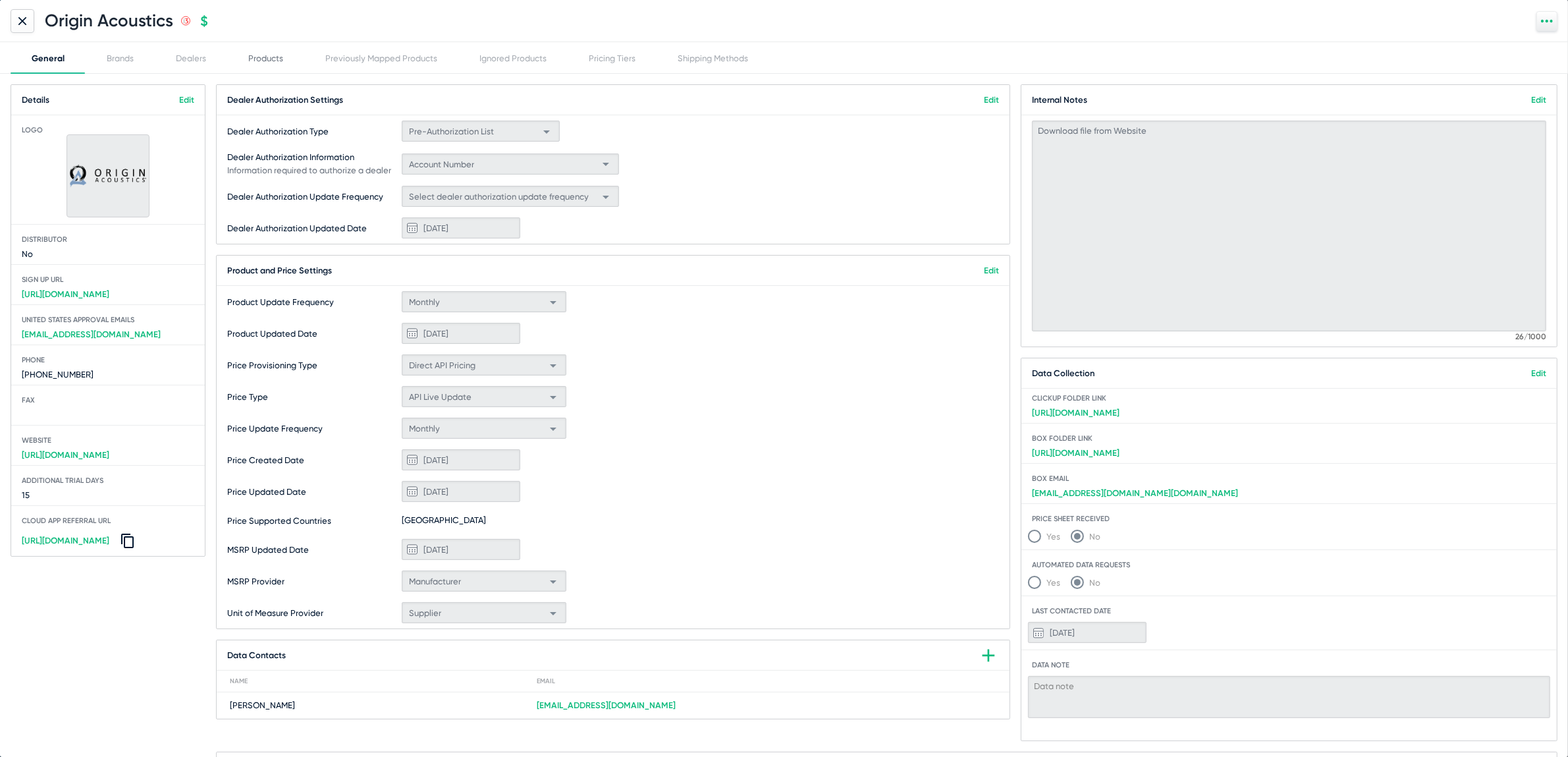
click at [260, 51] on div "Products" at bounding box center [265, 58] width 77 height 31
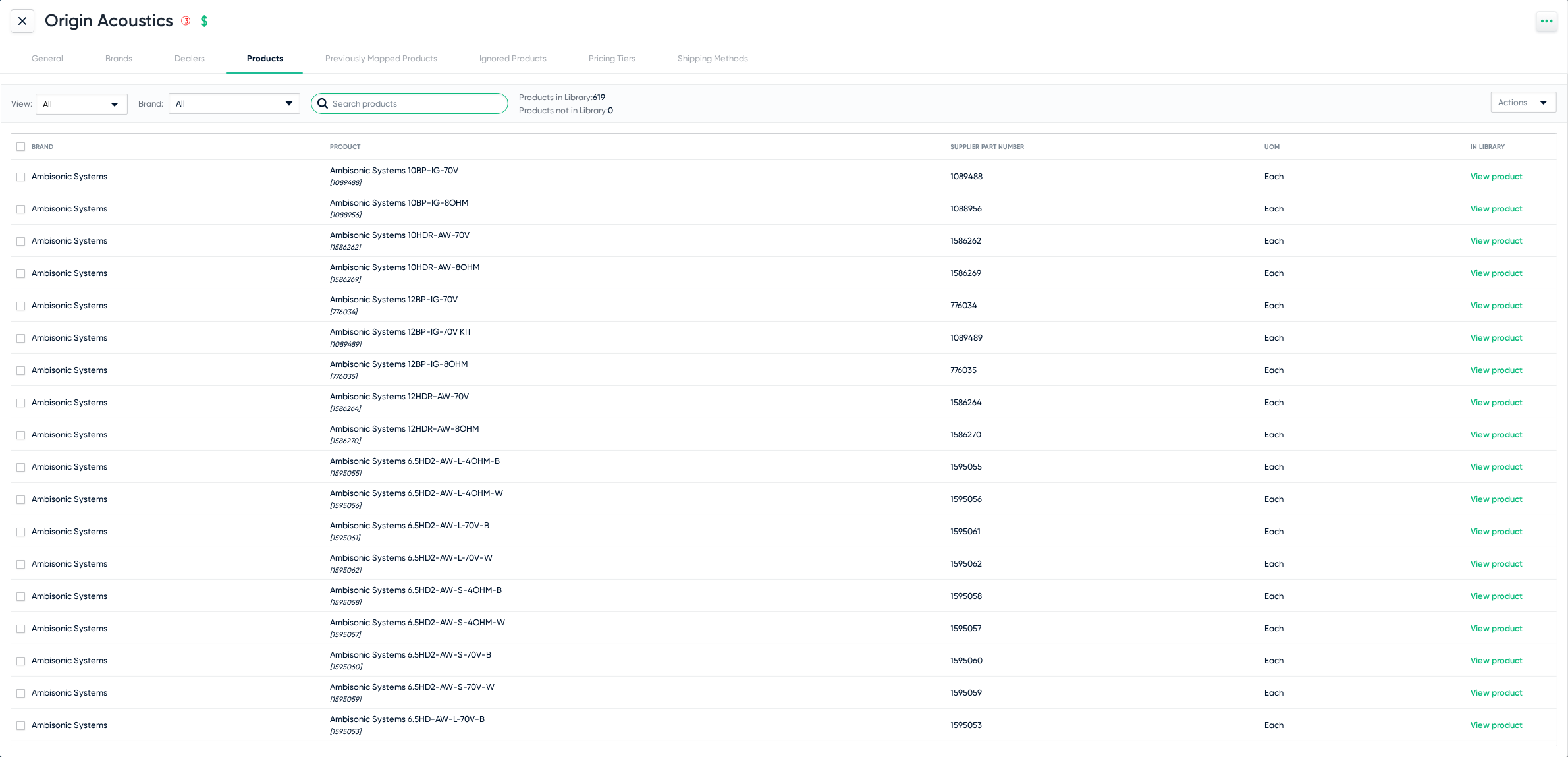
click at [397, 97] on input "text" at bounding box center [410, 103] width 198 height 21
paste input "BlendsFBB"
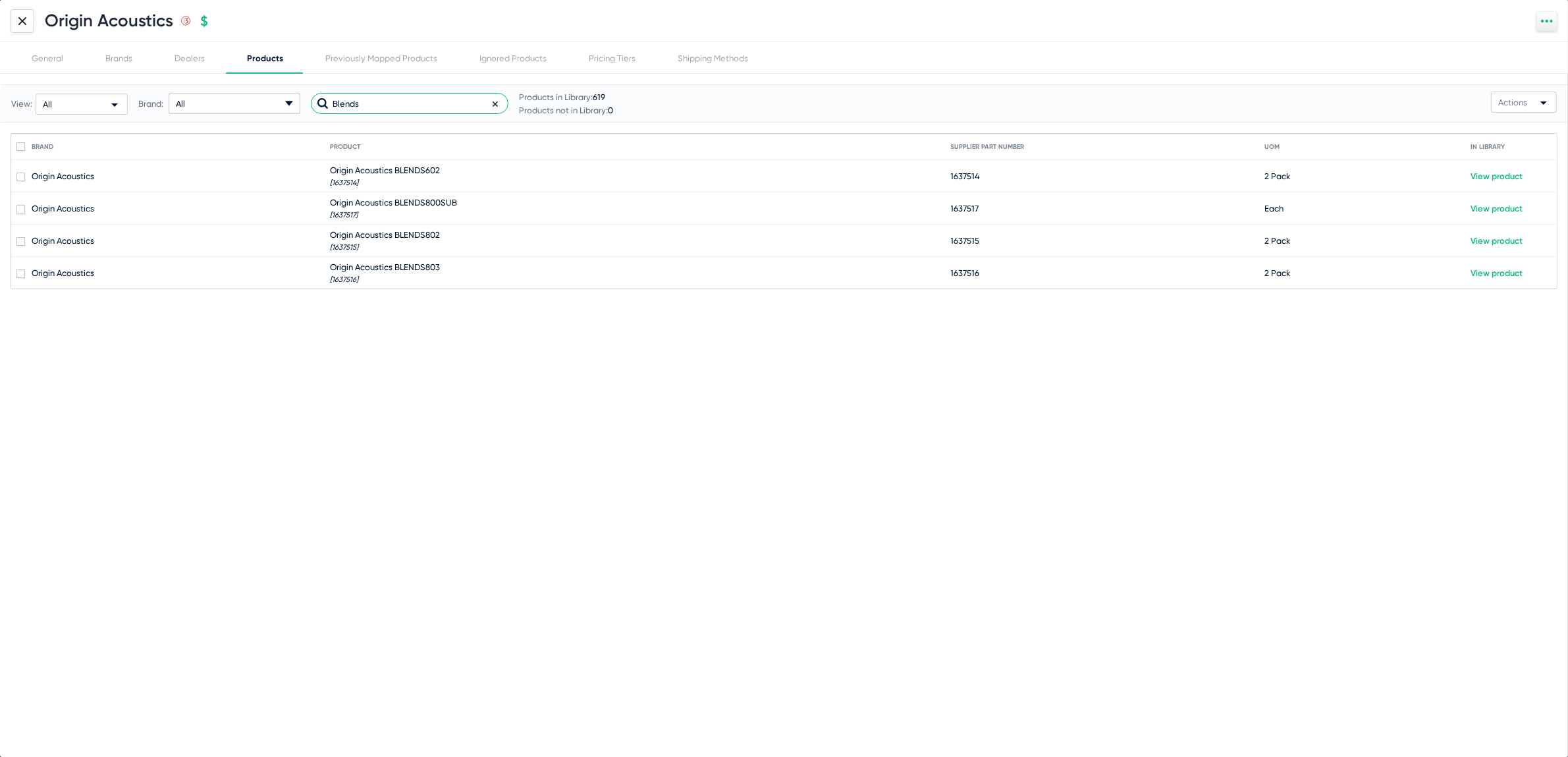
type input "Blends"
click at [205, 102] on div "All arrow-drop-down-18px Created with Sketch." at bounding box center [234, 103] width 132 height 21
click at [228, 352] on div "Origin Acoustics" at bounding box center [230, 355] width 162 height 26
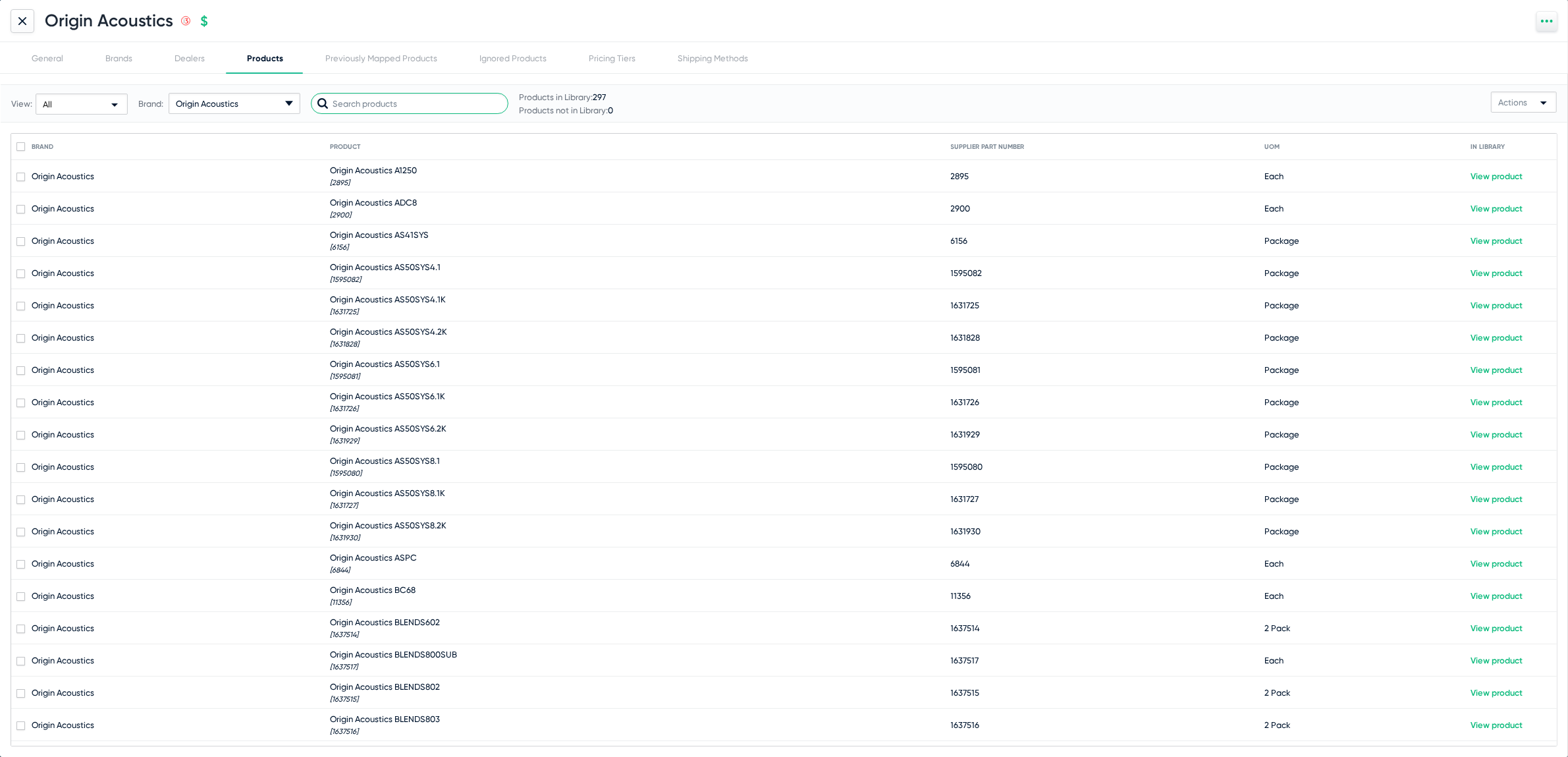
click at [424, 104] on input "text" at bounding box center [410, 103] width 198 height 21
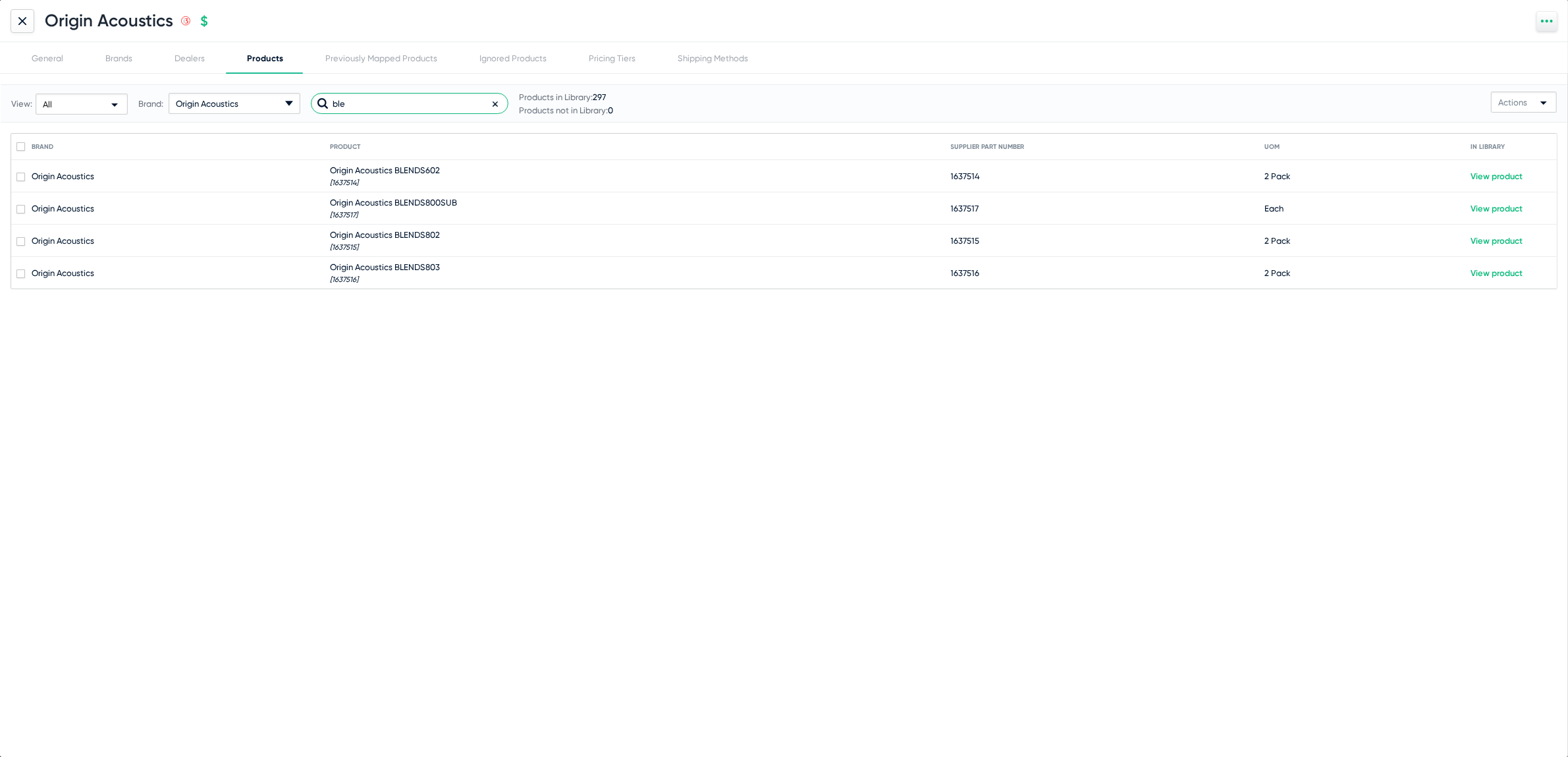
type input "ble"
click at [18, 13] on div at bounding box center [22, 21] width 24 height 24
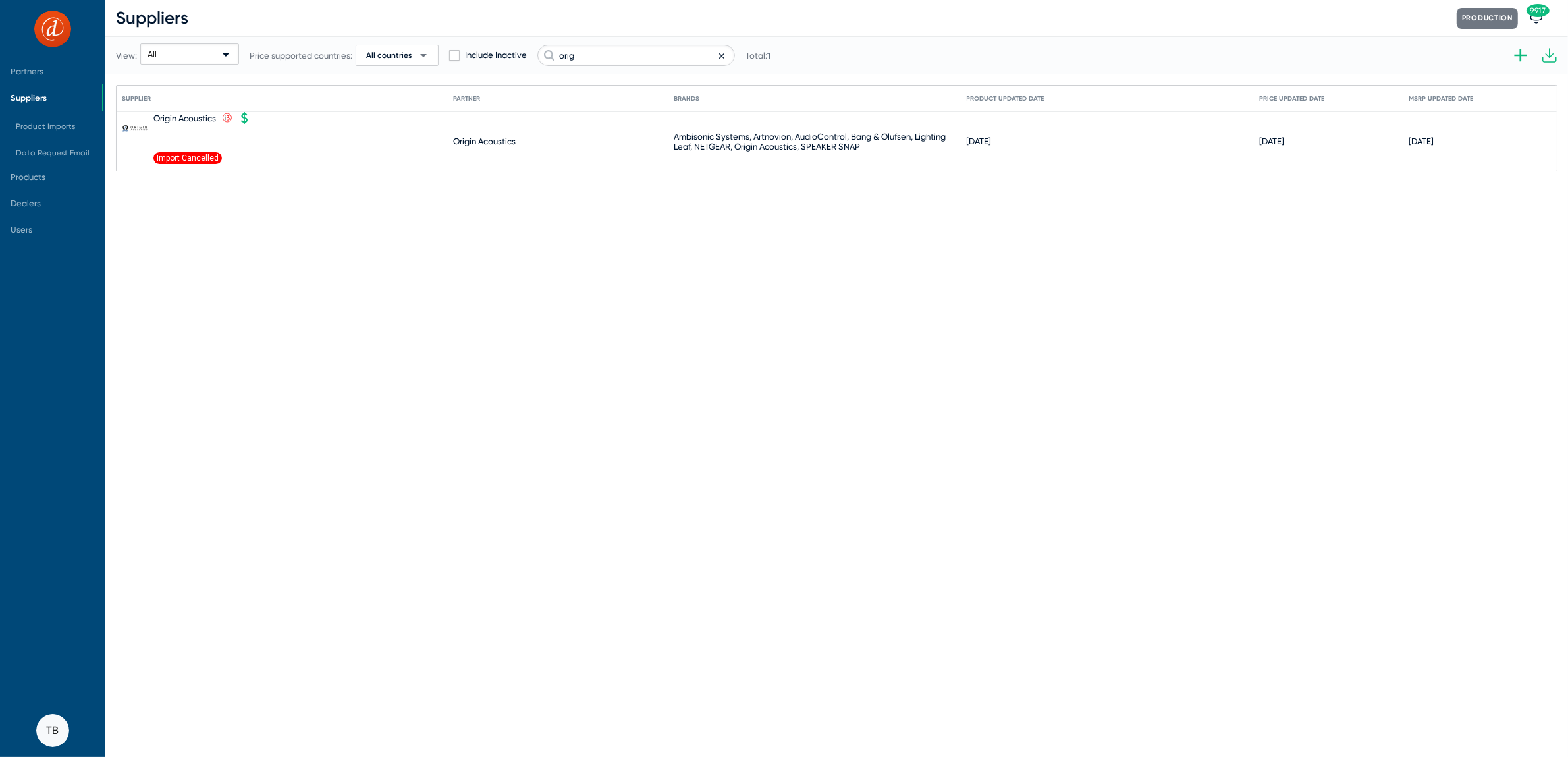
click at [719, 58] on icon at bounding box center [722, 56] width 6 height 16
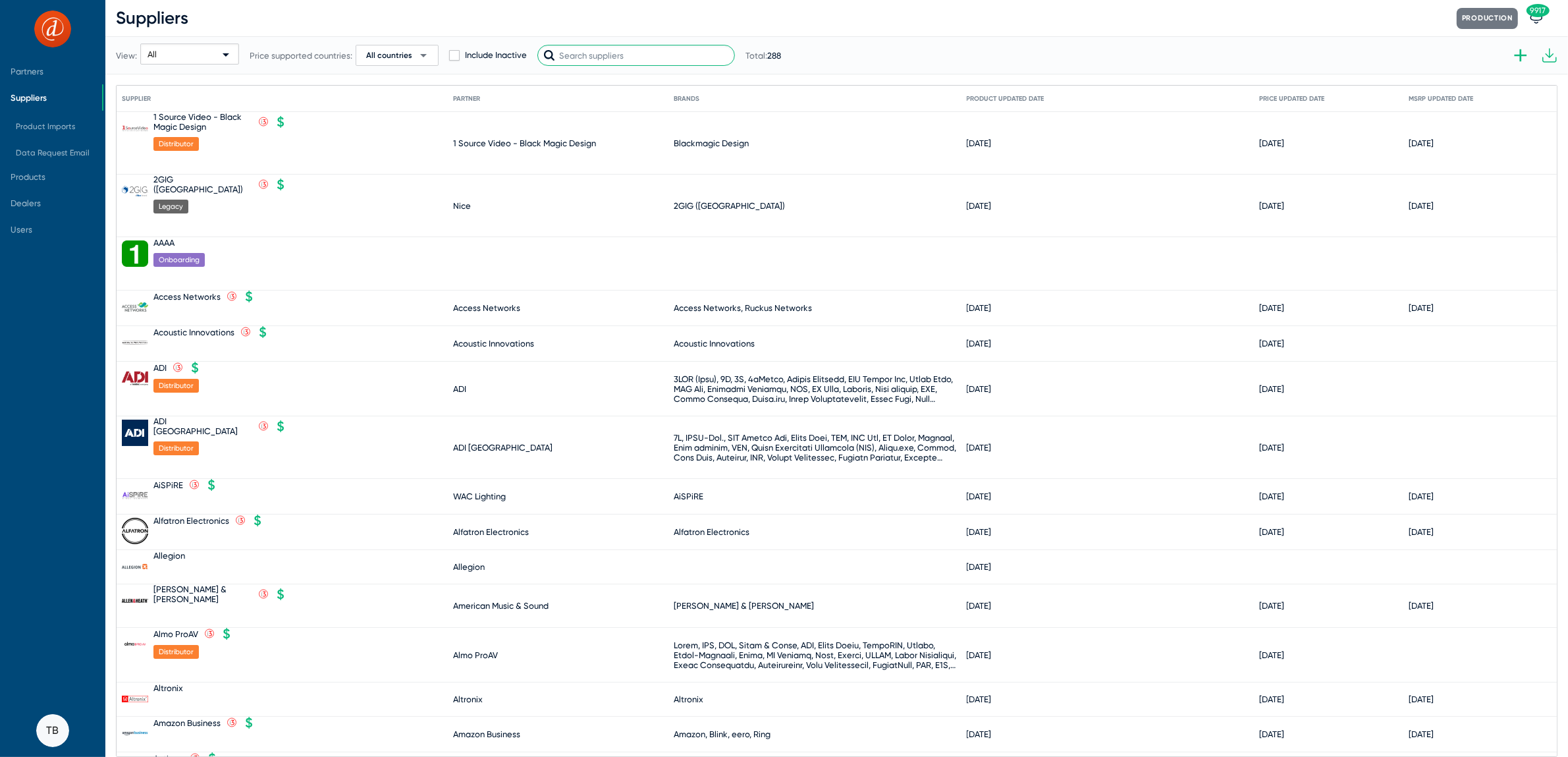
click at [644, 59] on input "text" at bounding box center [636, 55] width 198 height 21
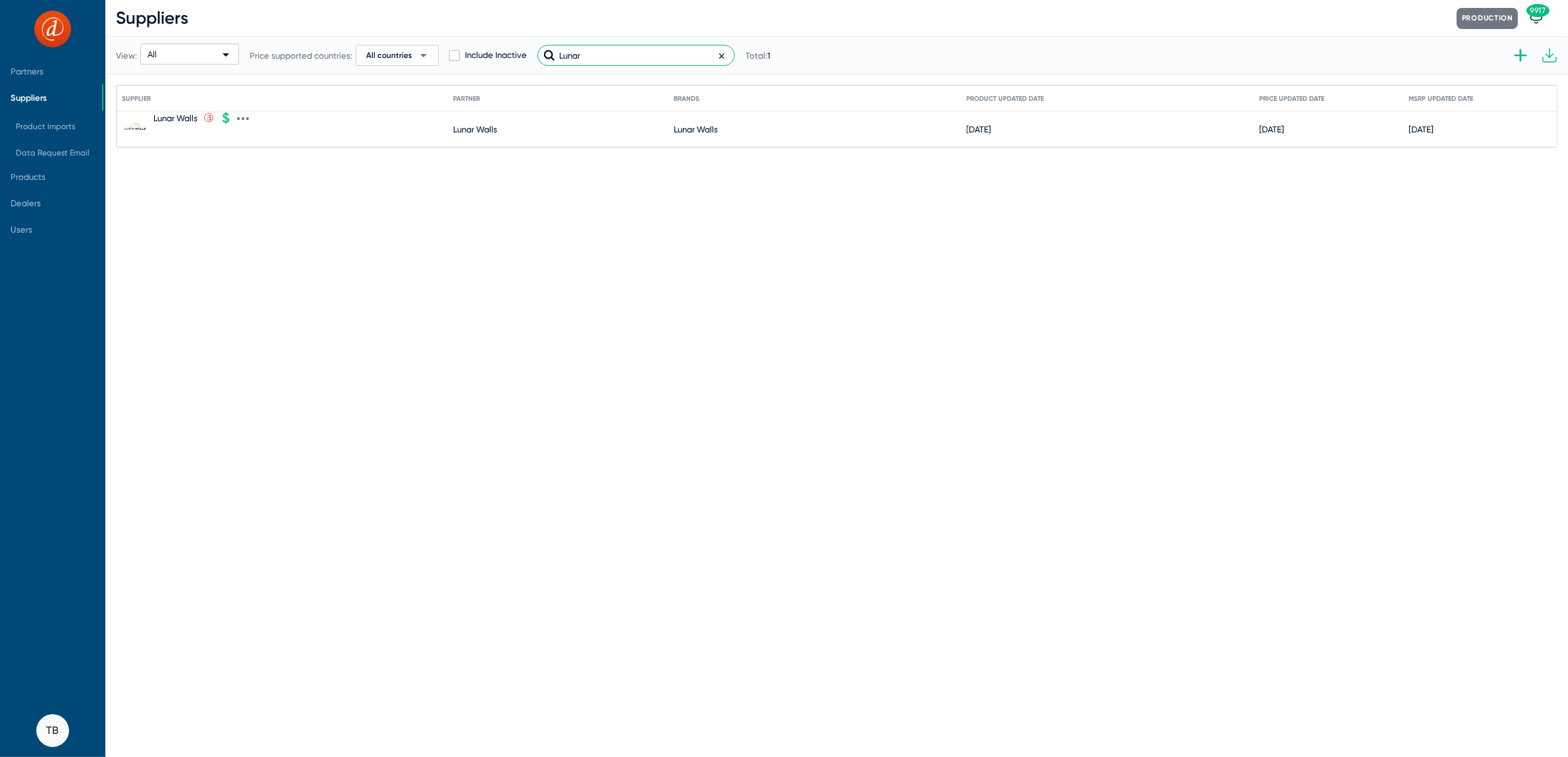
type input "Lunar"
click at [242, 114] on icon at bounding box center [243, 118] width 12 height 12
click at [278, 309] on button "Import product prices V2" at bounding box center [299, 312] width 122 height 26
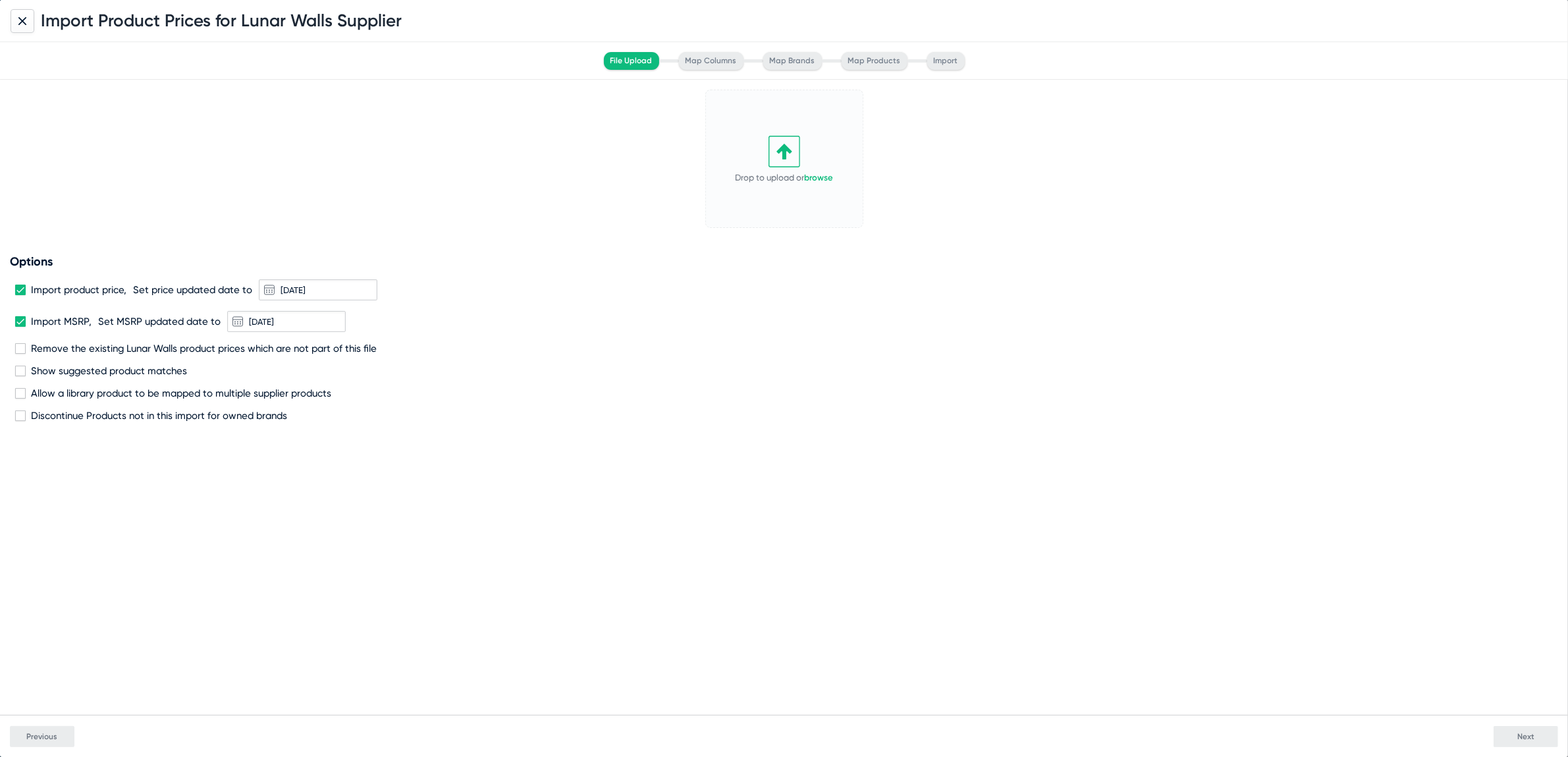
click at [18, 347] on span at bounding box center [20, 348] width 10 height 10
click at [19, 354] on input "Remove the existing Lunar Walls product prices which are not part of this file" at bounding box center [19, 354] width 1 height 1
checkbox input "true"
click at [816, 176] on link "browse" at bounding box center [819, 178] width 29 height 10
click at [1523, 741] on span "Next" at bounding box center [1526, 736] width 17 height 9
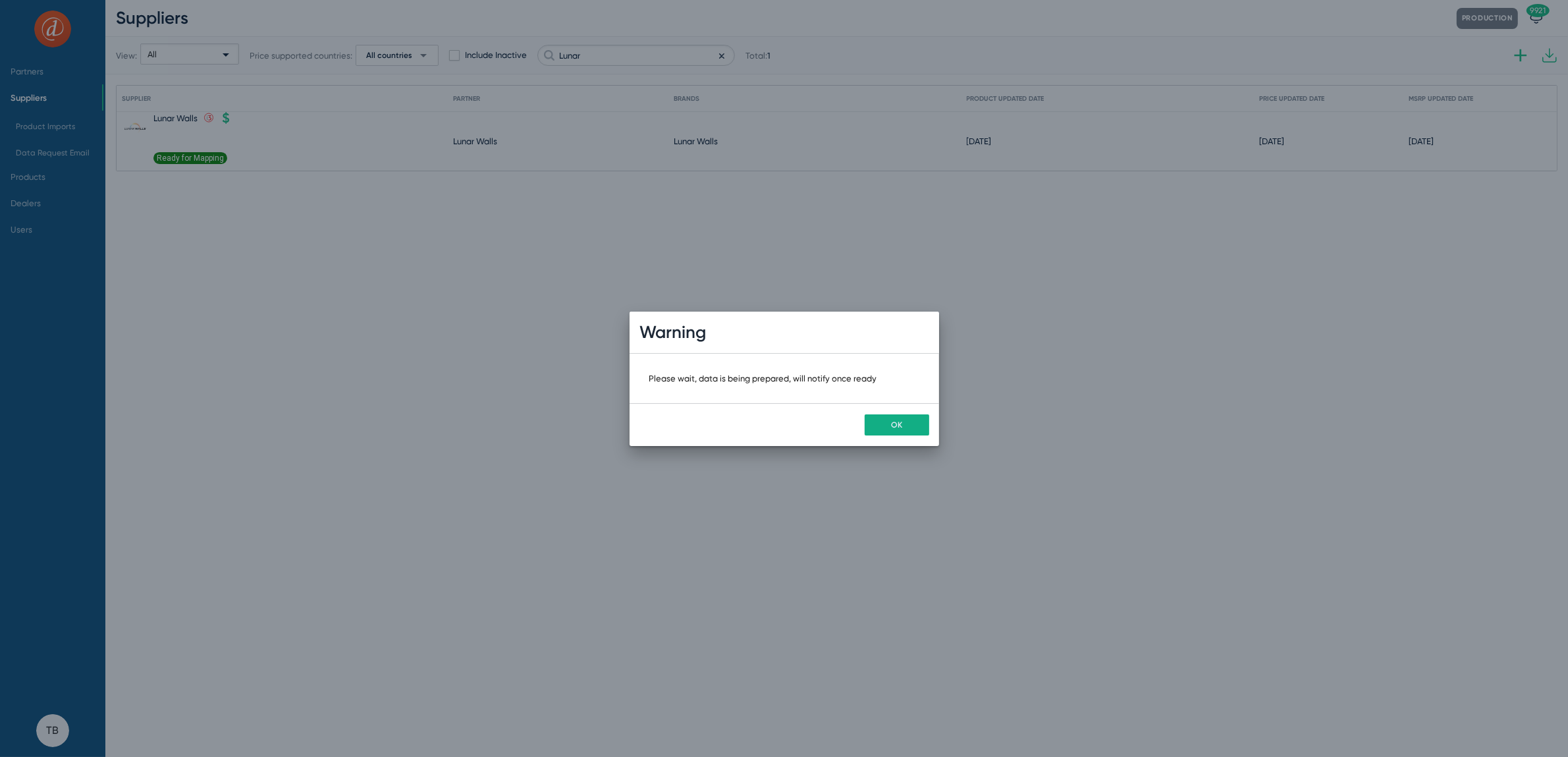
click at [903, 409] on div "OK" at bounding box center [784, 425] width 310 height 43
click at [900, 421] on span "OK" at bounding box center [896, 425] width 11 height 9
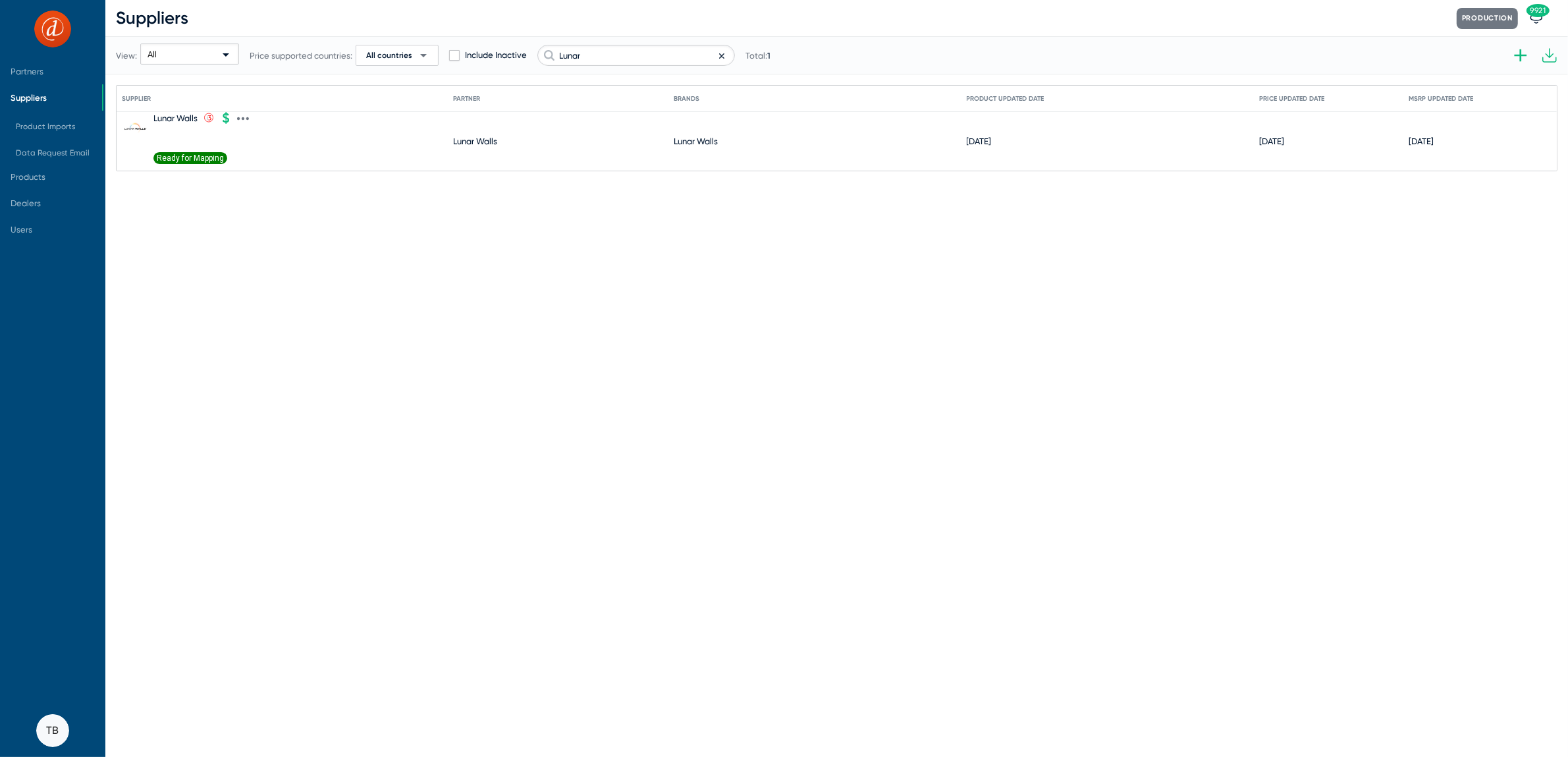
click at [177, 154] on span "Ready for Mapping" at bounding box center [191, 158] width 74 height 12
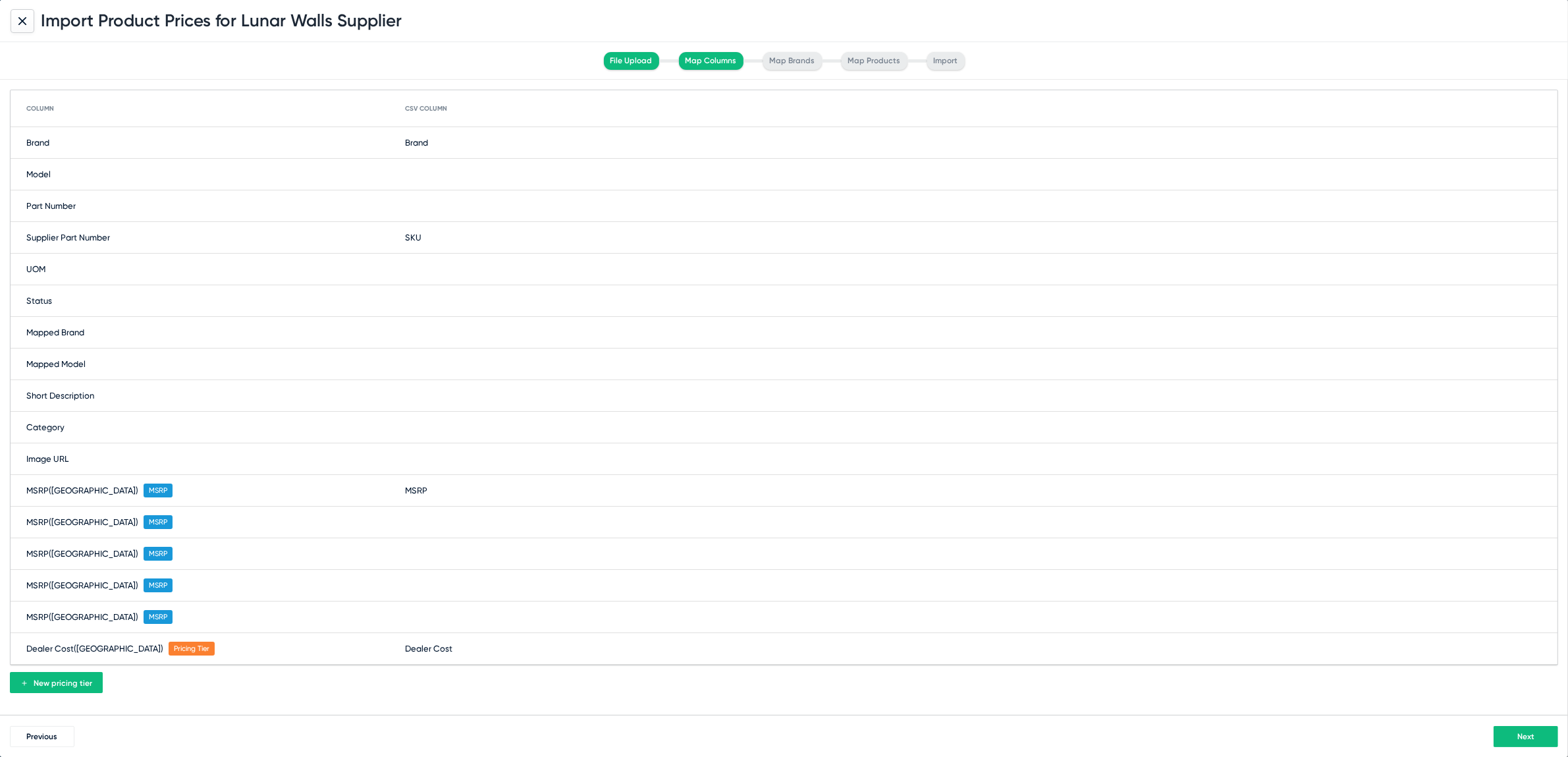
click at [403, 173] on div "Model" at bounding box center [784, 174] width 1547 height 31
click at [412, 171] on span at bounding box center [498, 175] width 171 height 21
click at [411, 221] on span "SKU" at bounding box center [415, 226] width 17 height 10
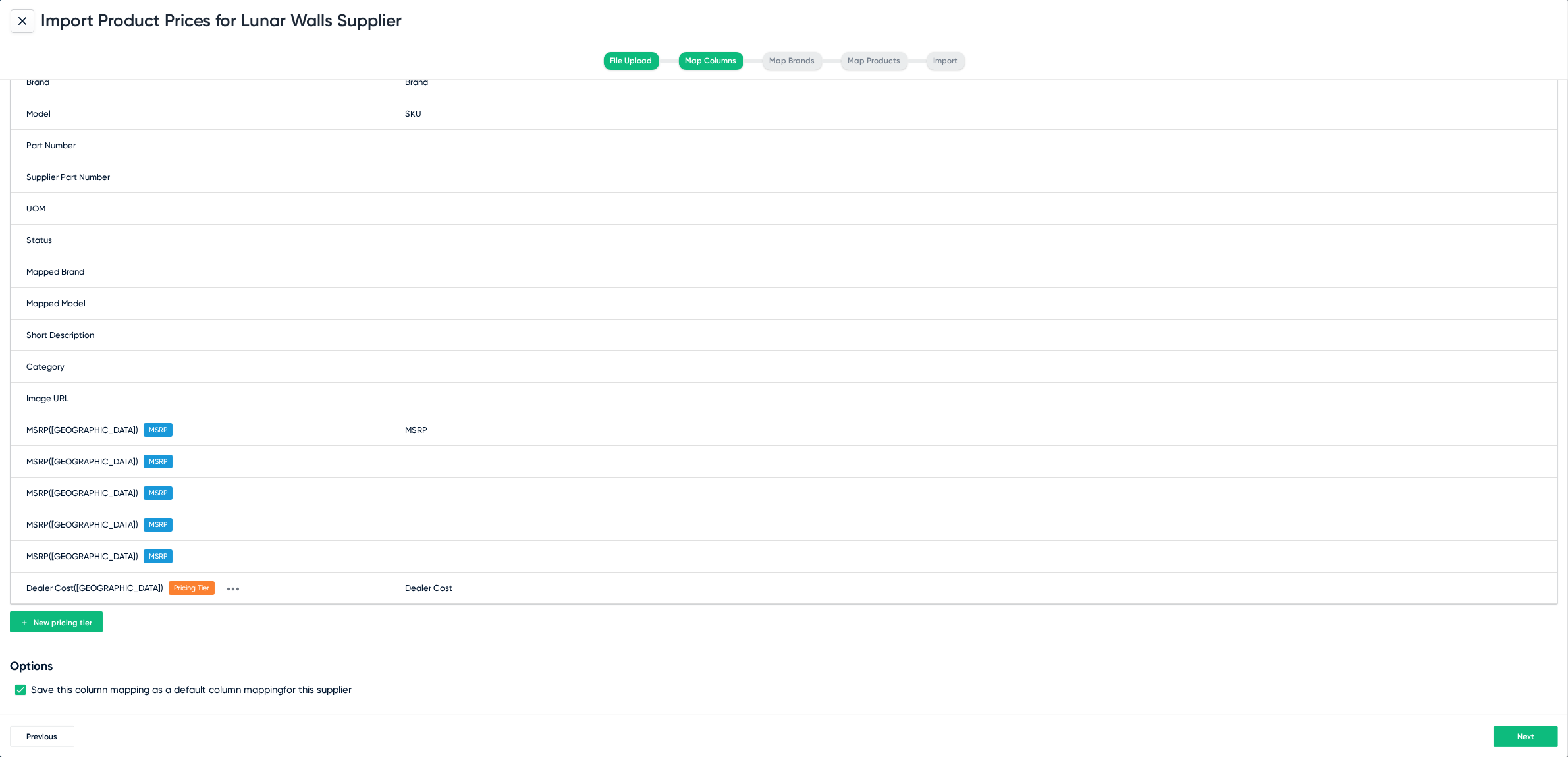
click at [1506, 736] on button "Next" at bounding box center [1526, 737] width 65 height 21
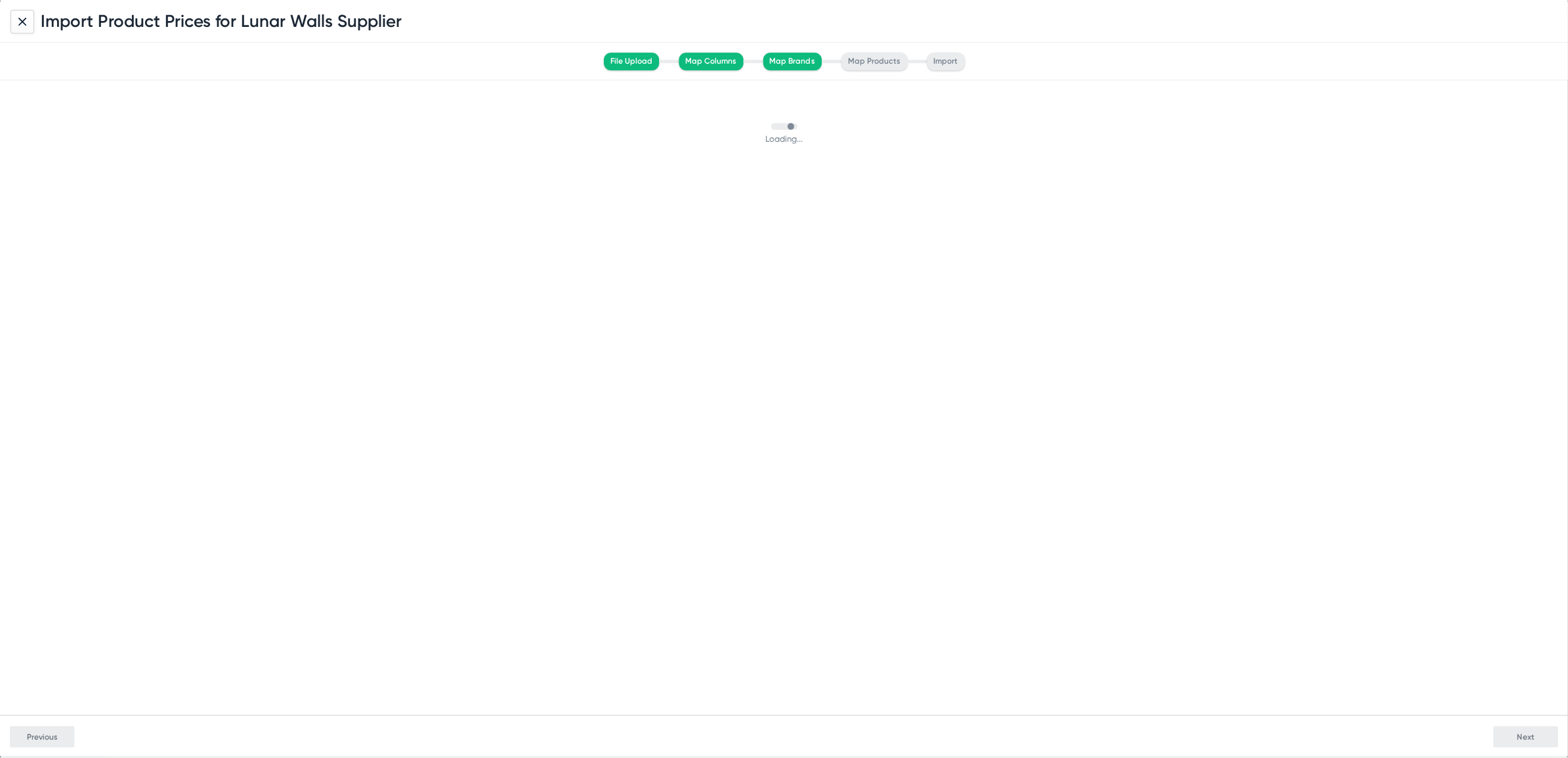
scroll to position [0, 0]
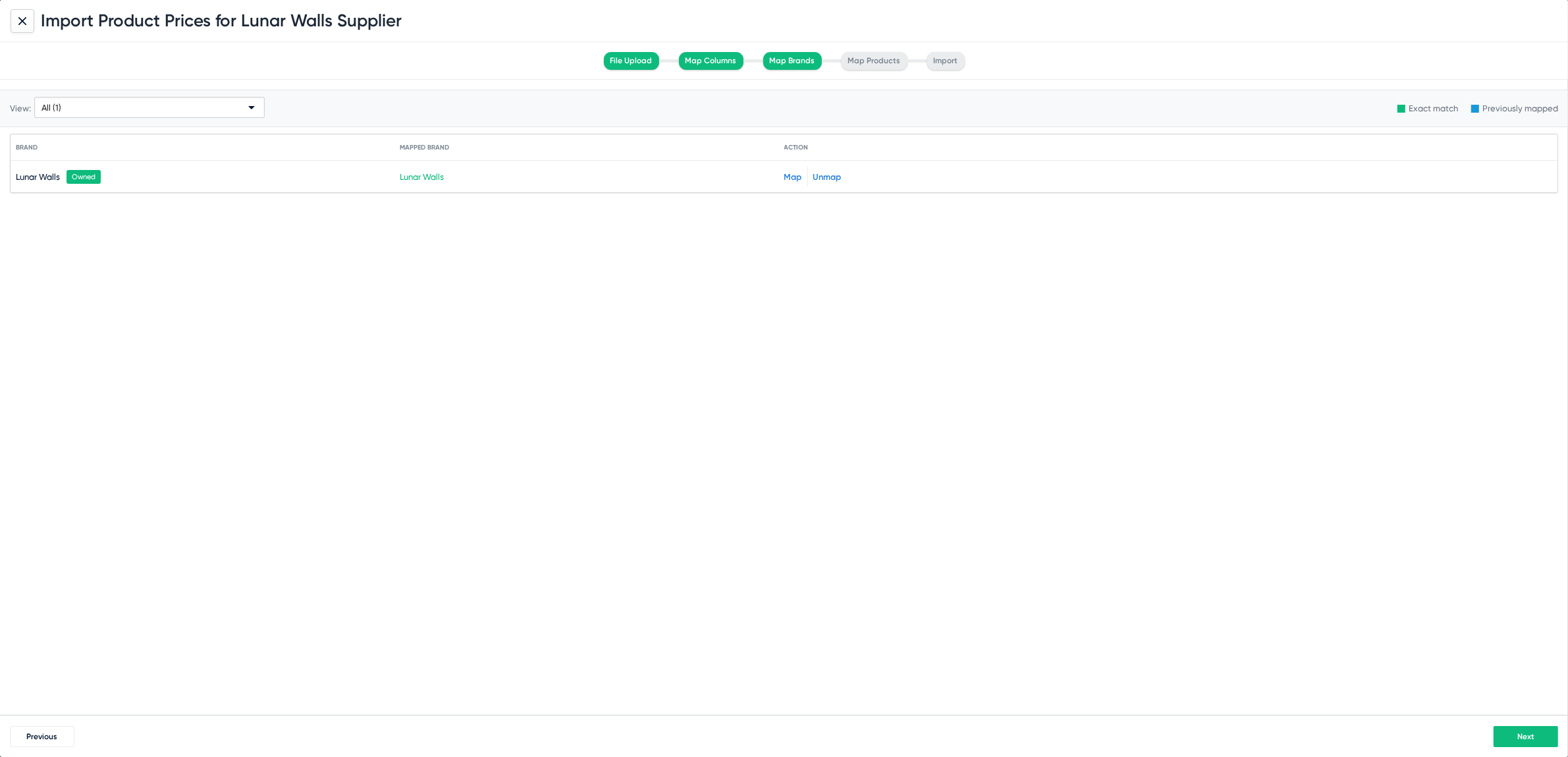
click at [1526, 742] on button "Next" at bounding box center [1526, 737] width 65 height 21
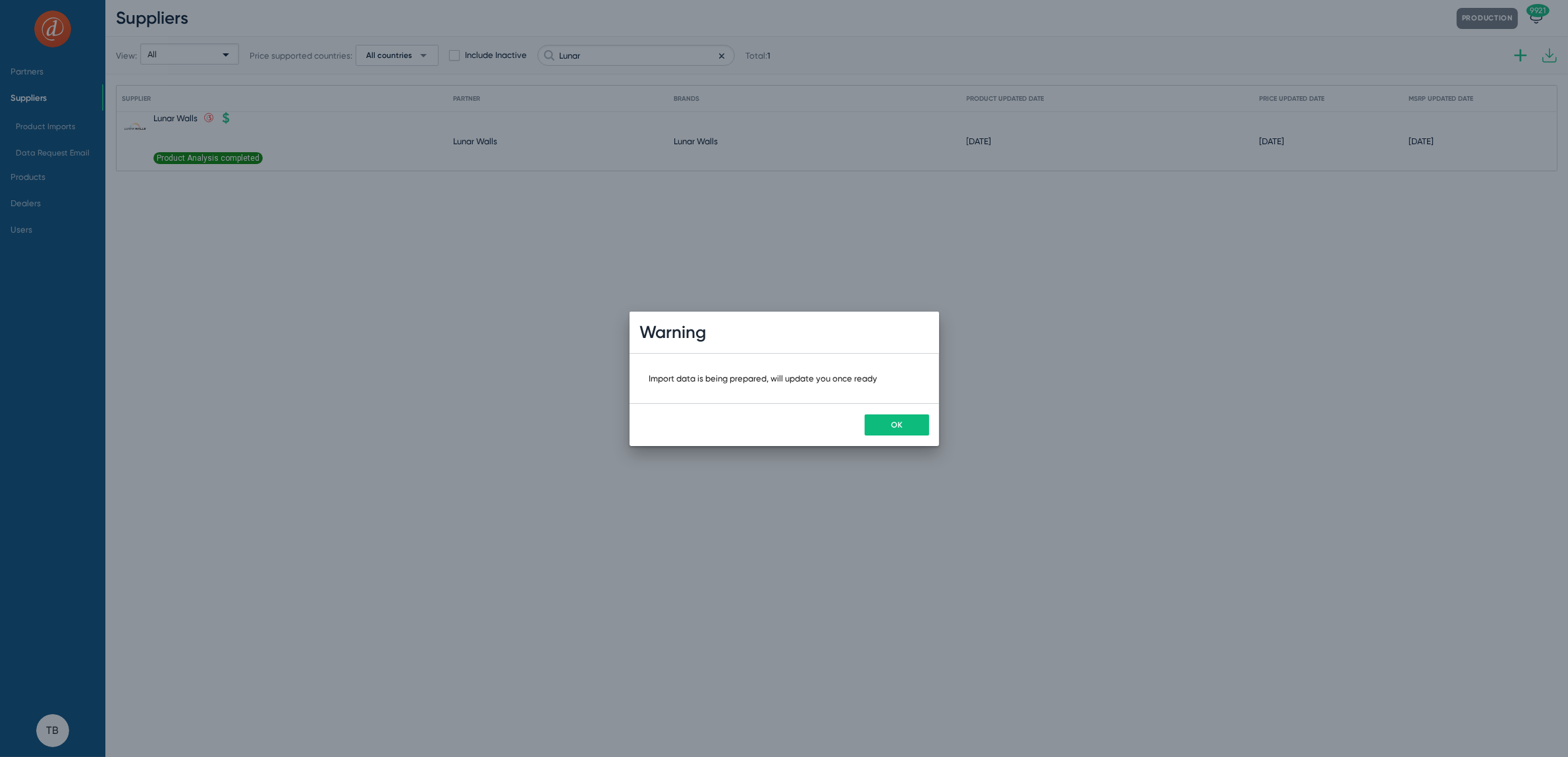
click at [890, 431] on button "OK" at bounding box center [897, 425] width 65 height 21
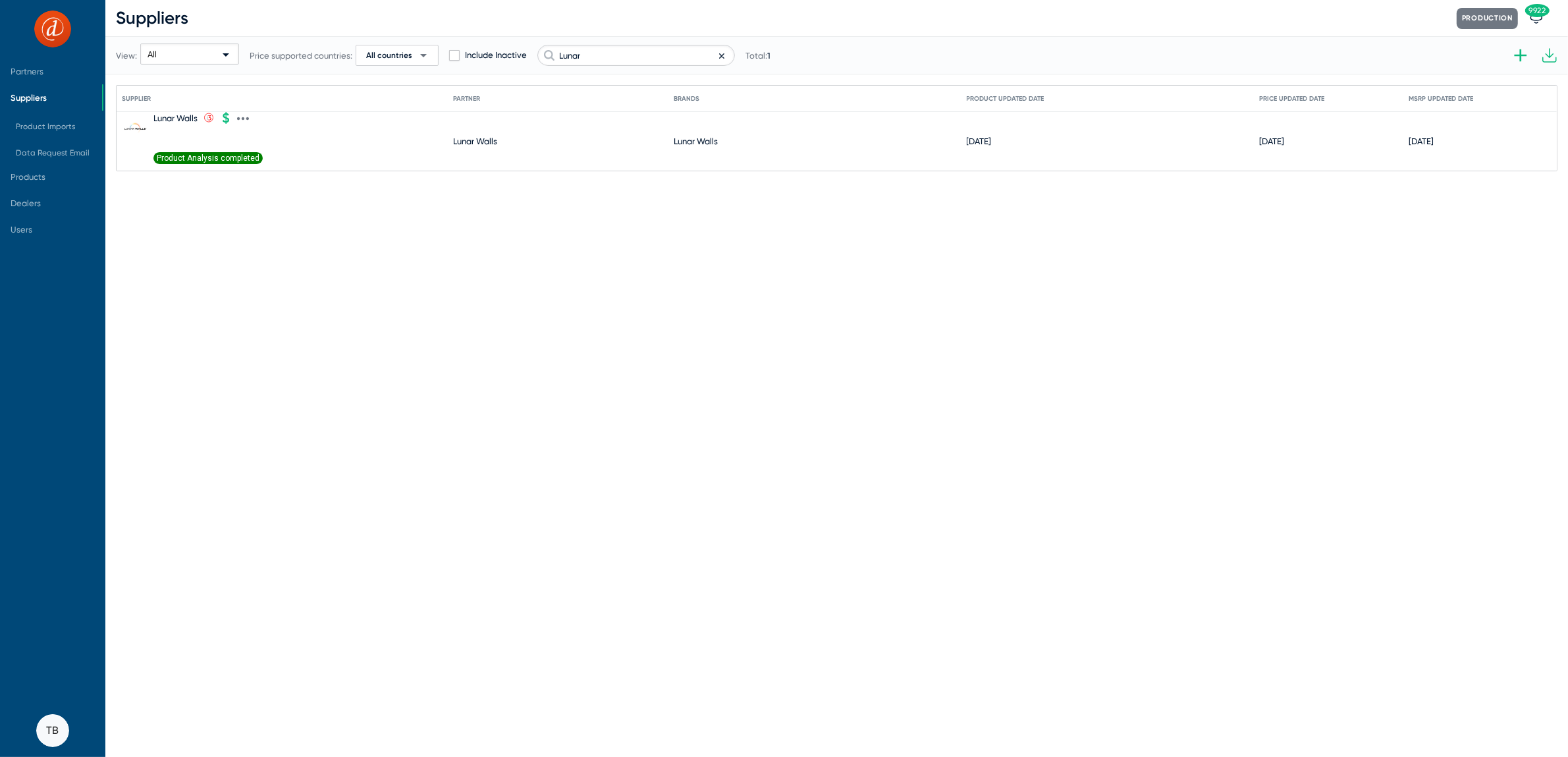
click at [235, 156] on span "Product Analysis completed" at bounding box center [208, 158] width 109 height 12
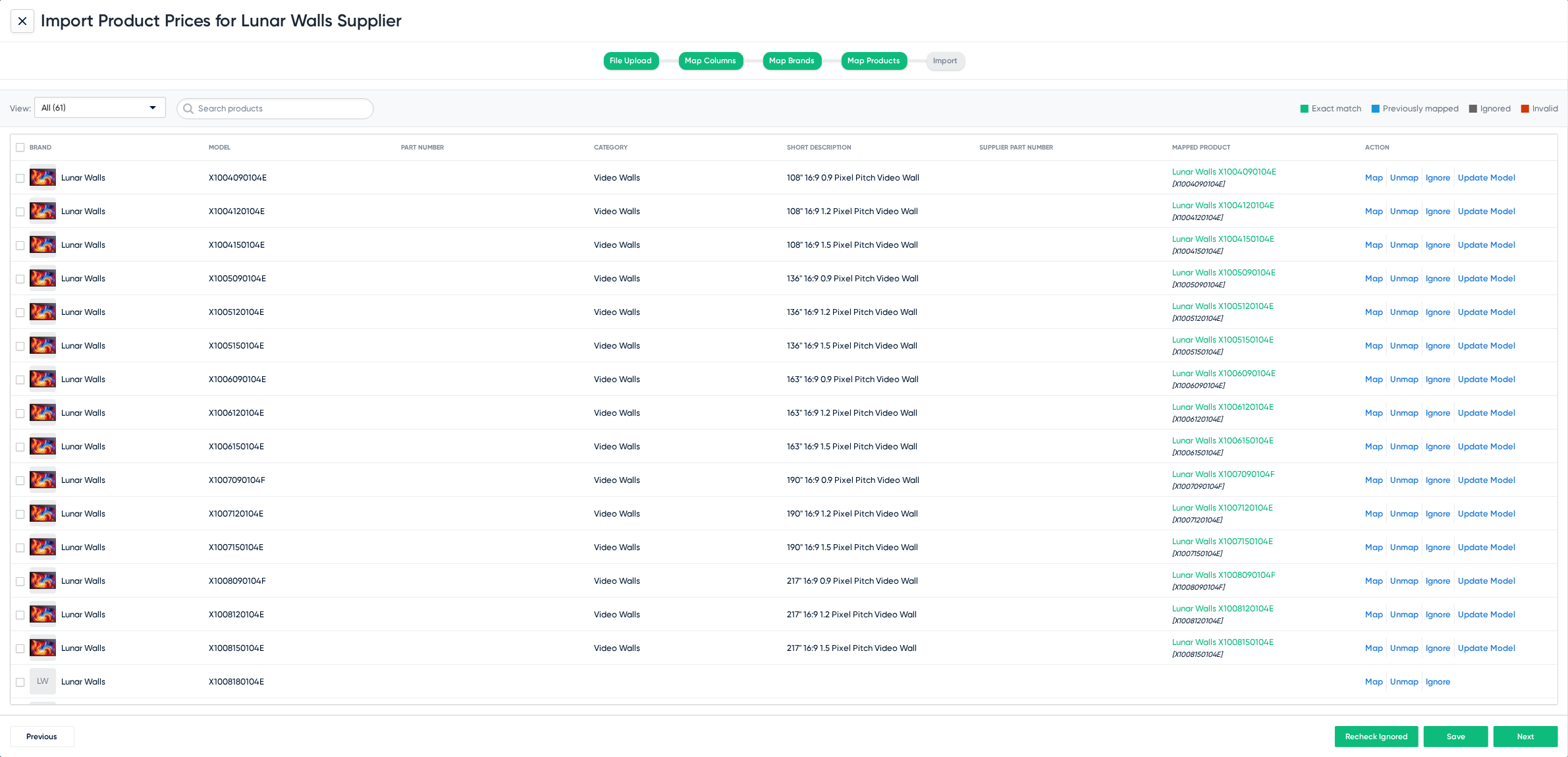
click at [73, 106] on div "All (61)" at bounding box center [94, 108] width 105 height 21
click at [72, 214] on span "Unmapped (10)" at bounding box center [100, 209] width 126 height 26
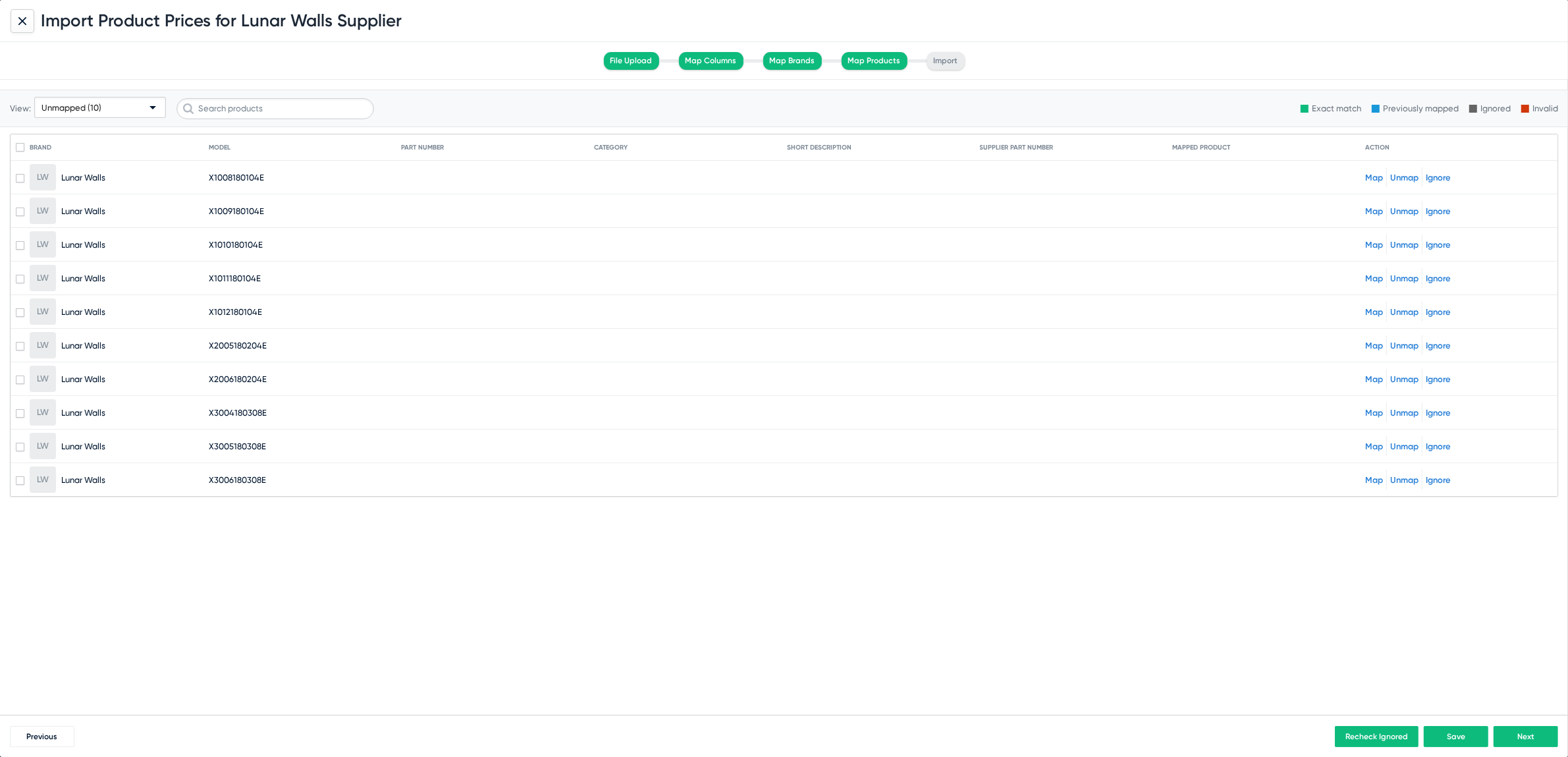
click at [237, 176] on span "X1008180104E" at bounding box center [236, 178] width 55 height 10
copy span "X1008180104E"
click at [1530, 738] on span "Next" at bounding box center [1526, 736] width 17 height 9
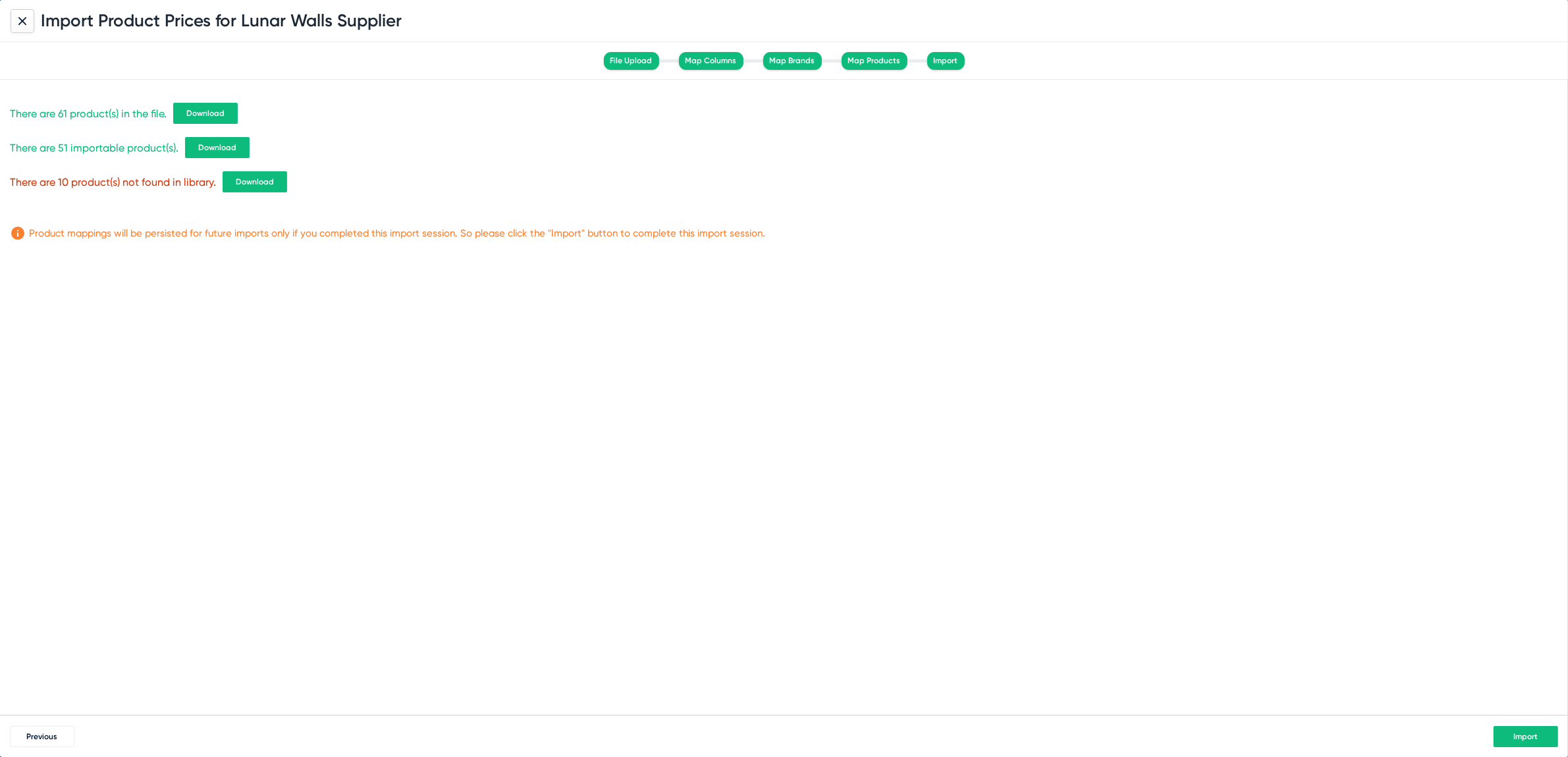
click at [244, 190] on button "Download" at bounding box center [255, 182] width 65 height 21
click at [1524, 740] on span "Import" at bounding box center [1526, 736] width 24 height 9
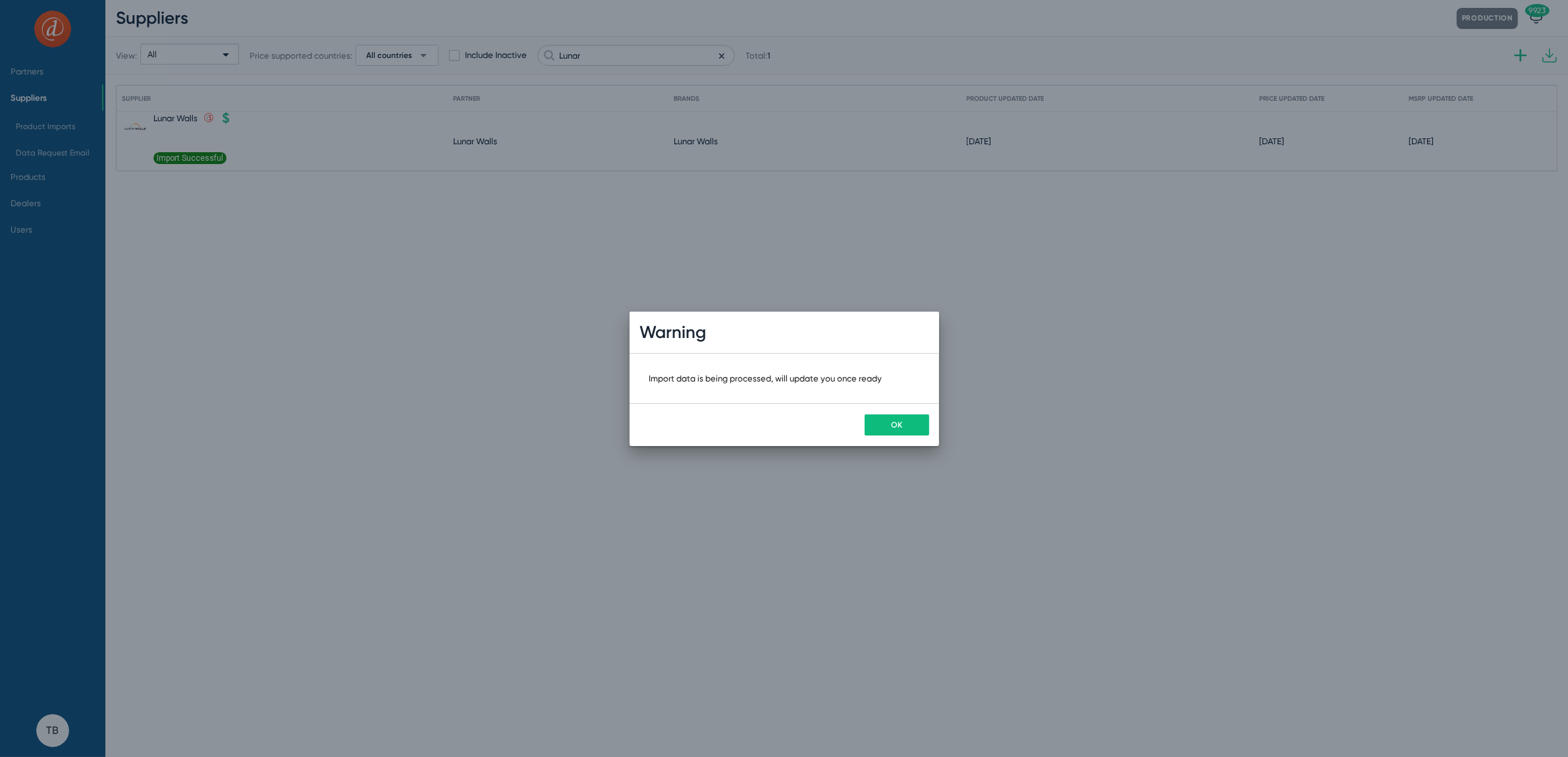
click at [898, 410] on div "OK" at bounding box center [784, 425] width 310 height 43
click at [886, 422] on button "OK" at bounding box center [897, 425] width 65 height 21
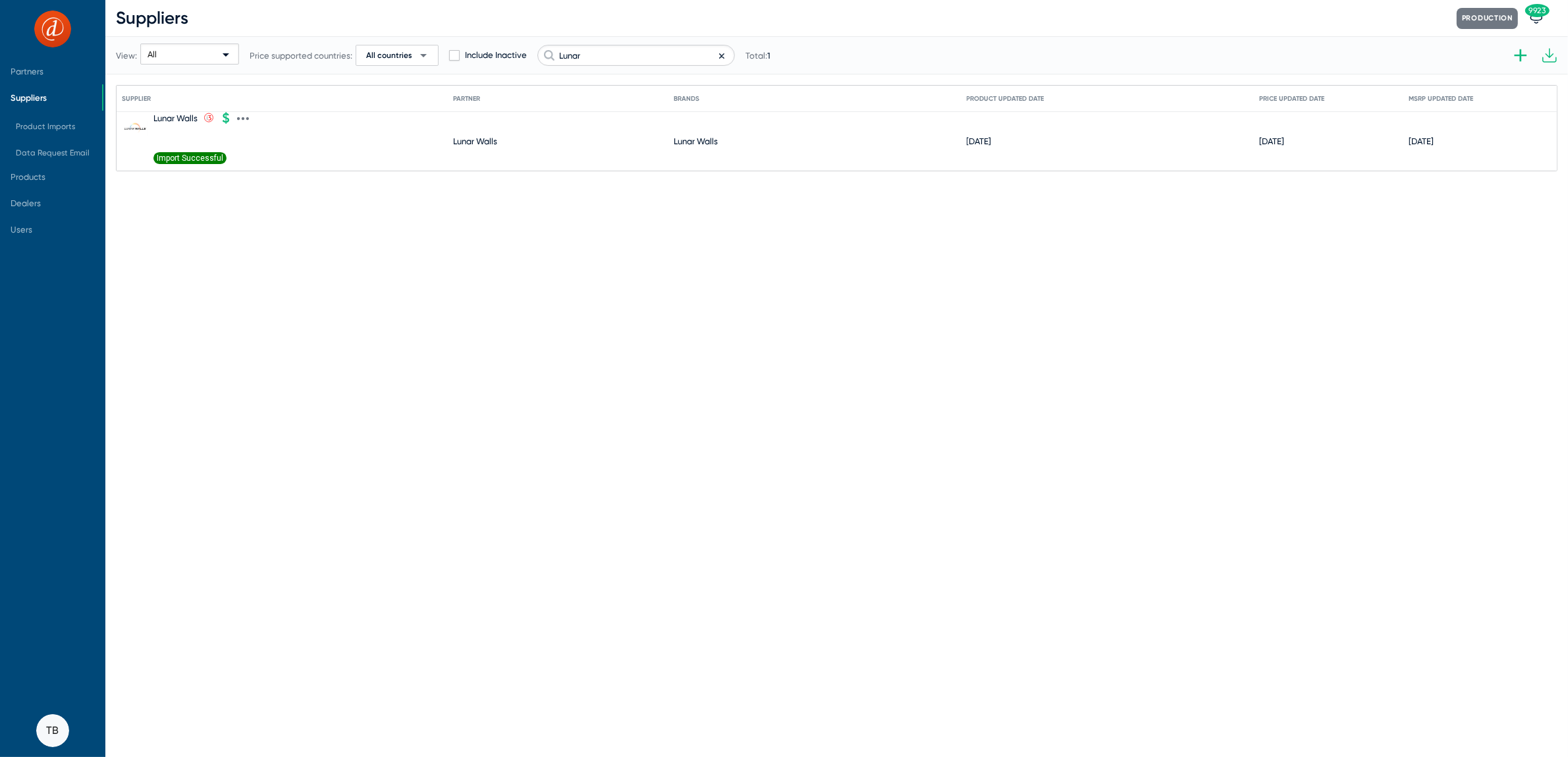
click at [246, 117] on icon at bounding box center [243, 118] width 12 height 12
click at [198, 374] on div at bounding box center [784, 378] width 1568 height 757
click at [244, 119] on icon at bounding box center [243, 118] width 3 height 3
click at [305, 313] on button "Import product prices V2" at bounding box center [299, 312] width 122 height 26
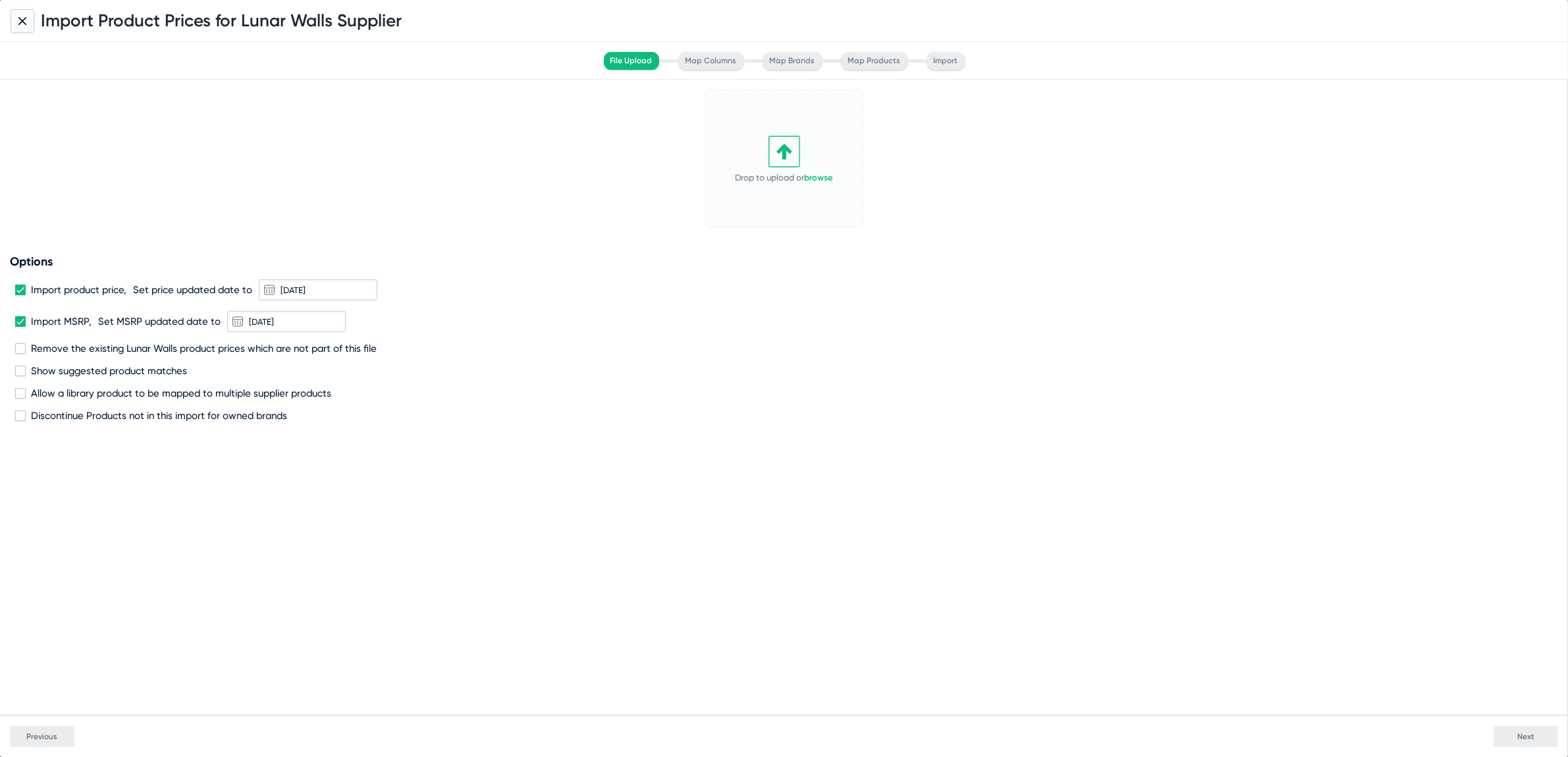
click at [19, 349] on span at bounding box center [20, 348] width 10 height 10
click at [19, 354] on input "Remove the existing Lunar Walls product prices which are not part of this file" at bounding box center [19, 354] width 1 height 1
checkbox input "true"
click at [816, 178] on link "browse" at bounding box center [819, 178] width 29 height 10
click at [12, 18] on div "Import Product Prices for Lunar Walls Supplier" at bounding box center [786, 21] width 1574 height 42
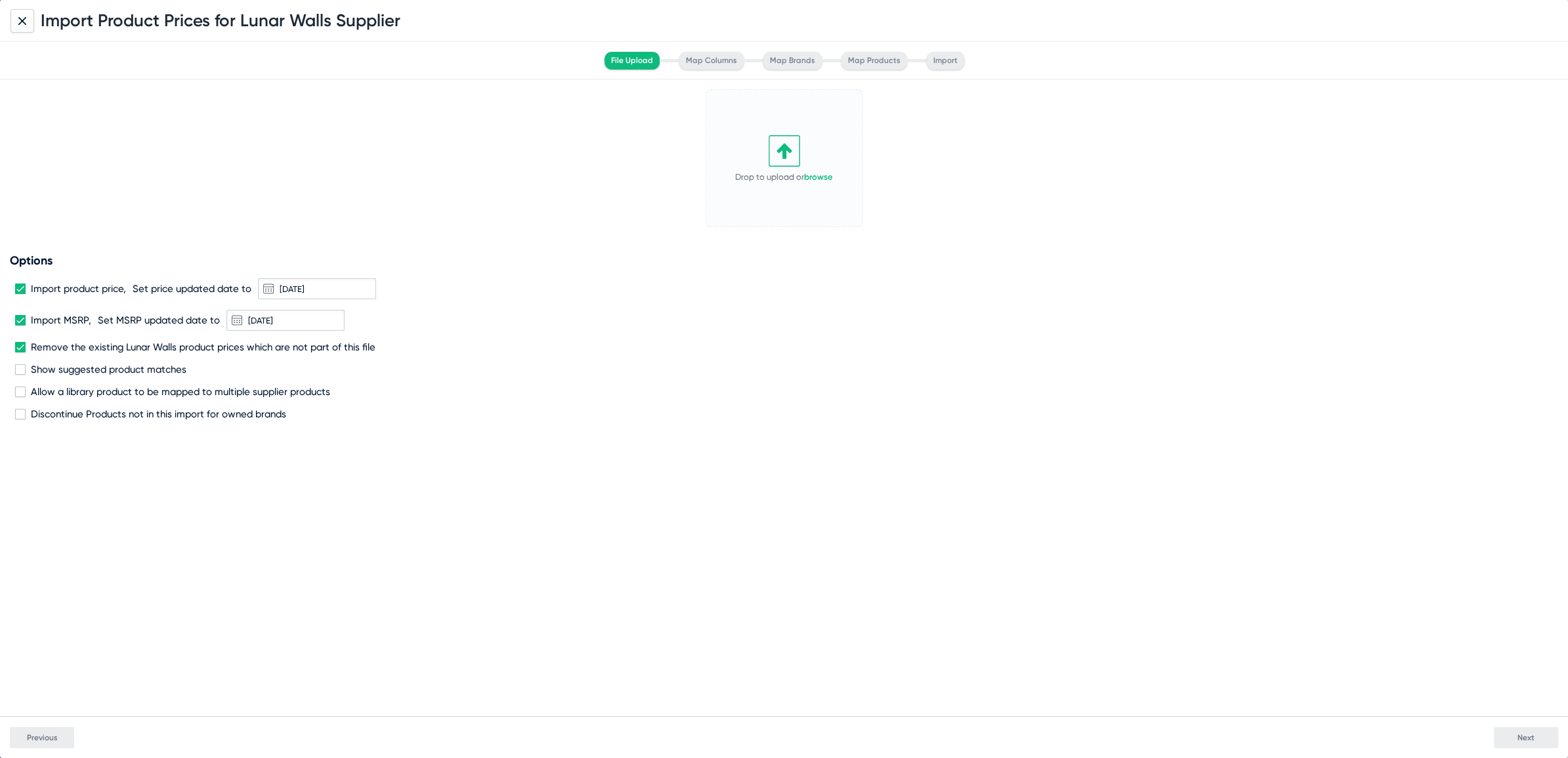
click at [32, 21] on div at bounding box center [22, 21] width 24 height 24
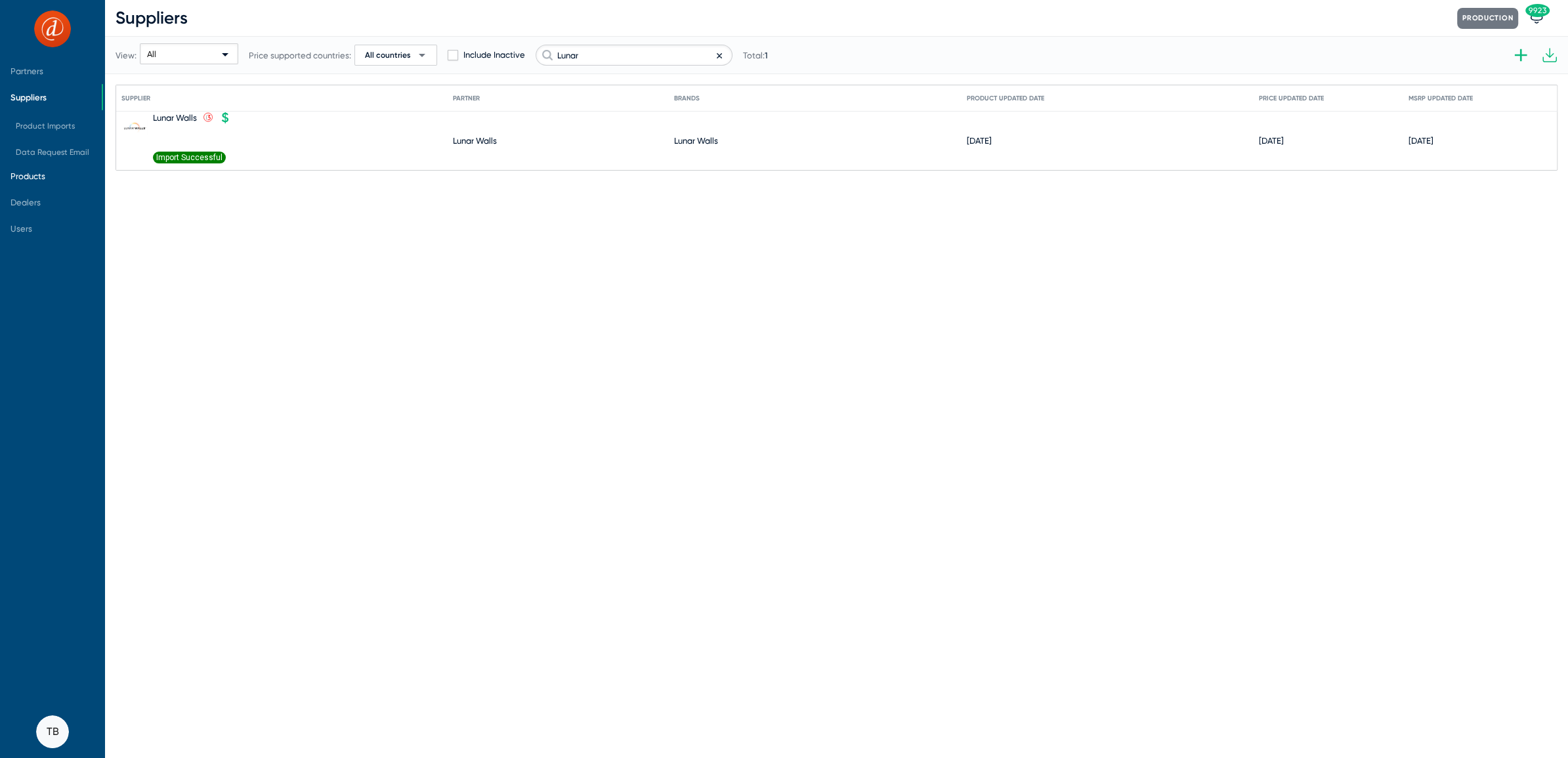
click at [37, 175] on span "Products" at bounding box center [28, 176] width 35 height 10
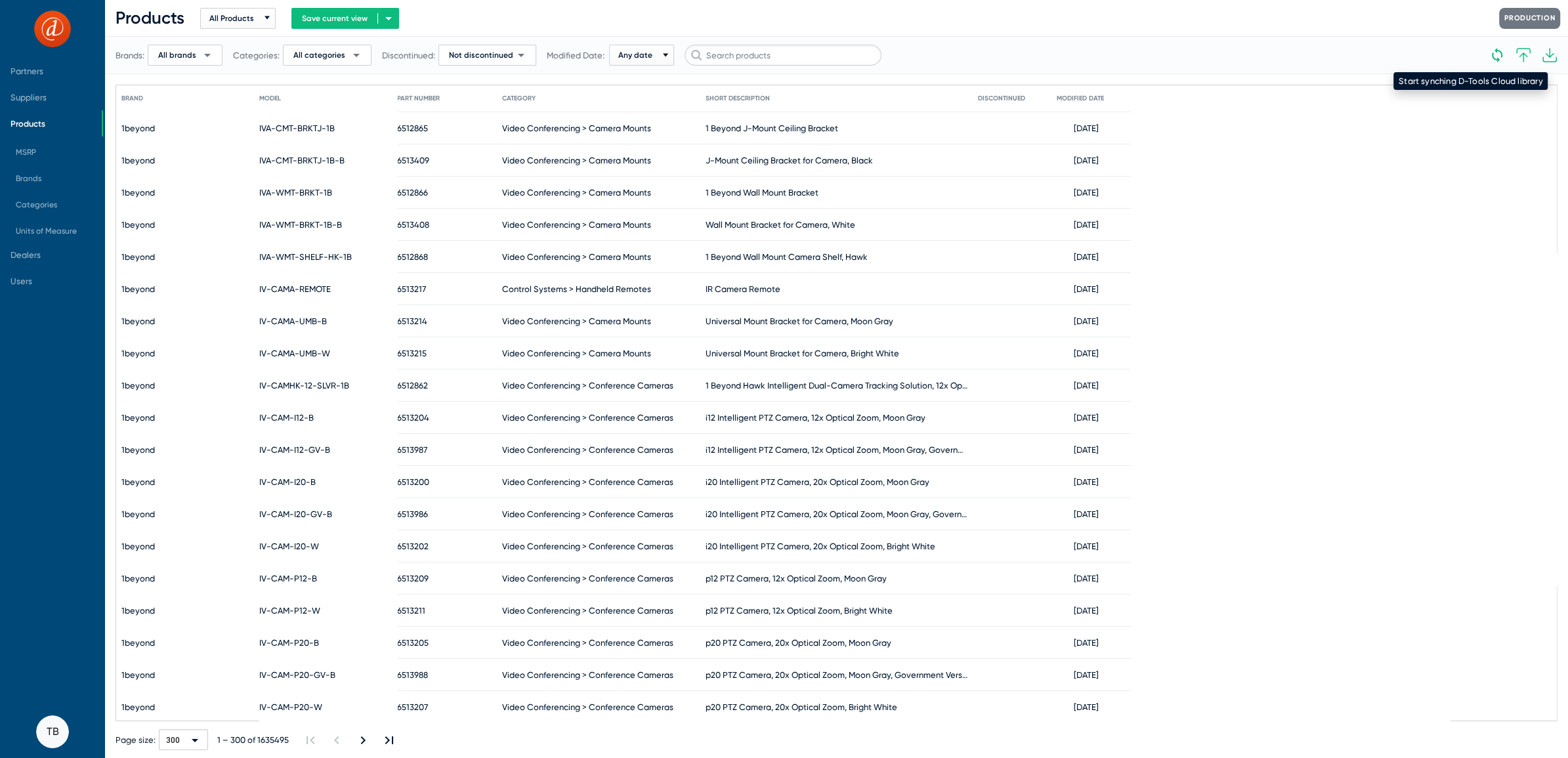
click at [1493, 50] on icon at bounding box center [1497, 55] width 16 height 16
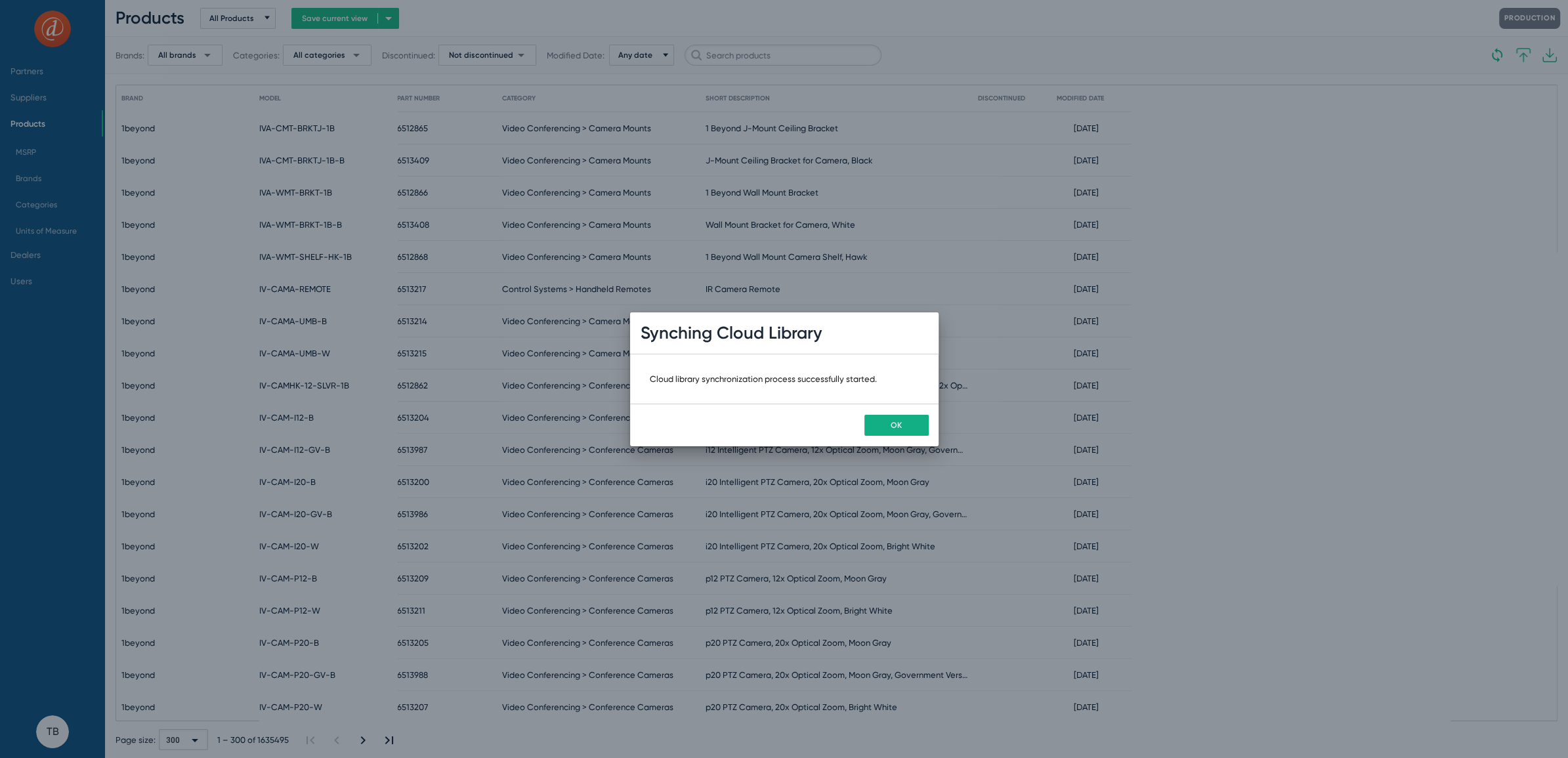
click at [929, 410] on div "OK" at bounding box center [784, 425] width 309 height 43
click at [902, 419] on button "OK" at bounding box center [896, 425] width 64 height 21
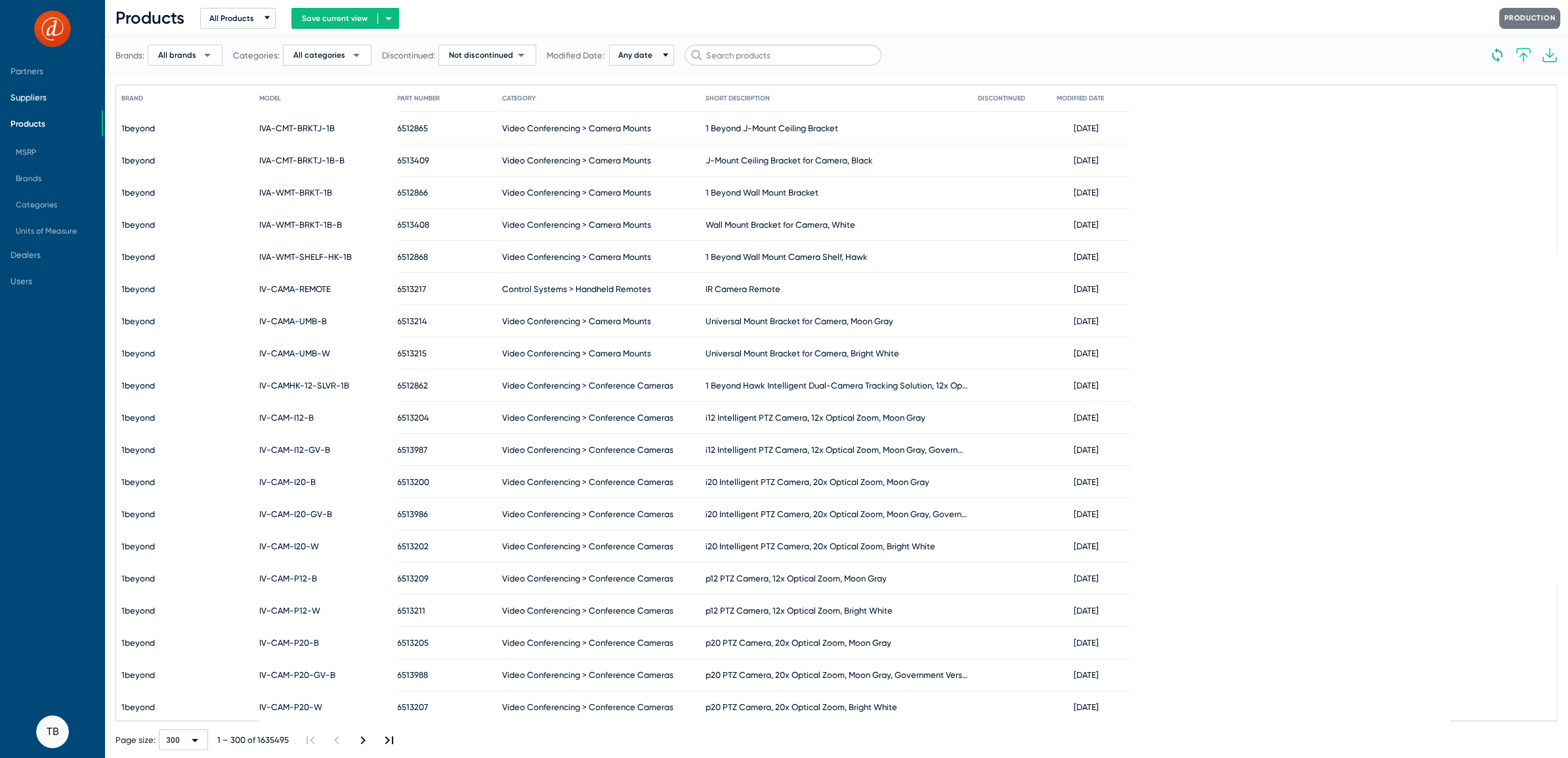
click at [38, 96] on span "Suppliers" at bounding box center [28, 97] width 36 height 10
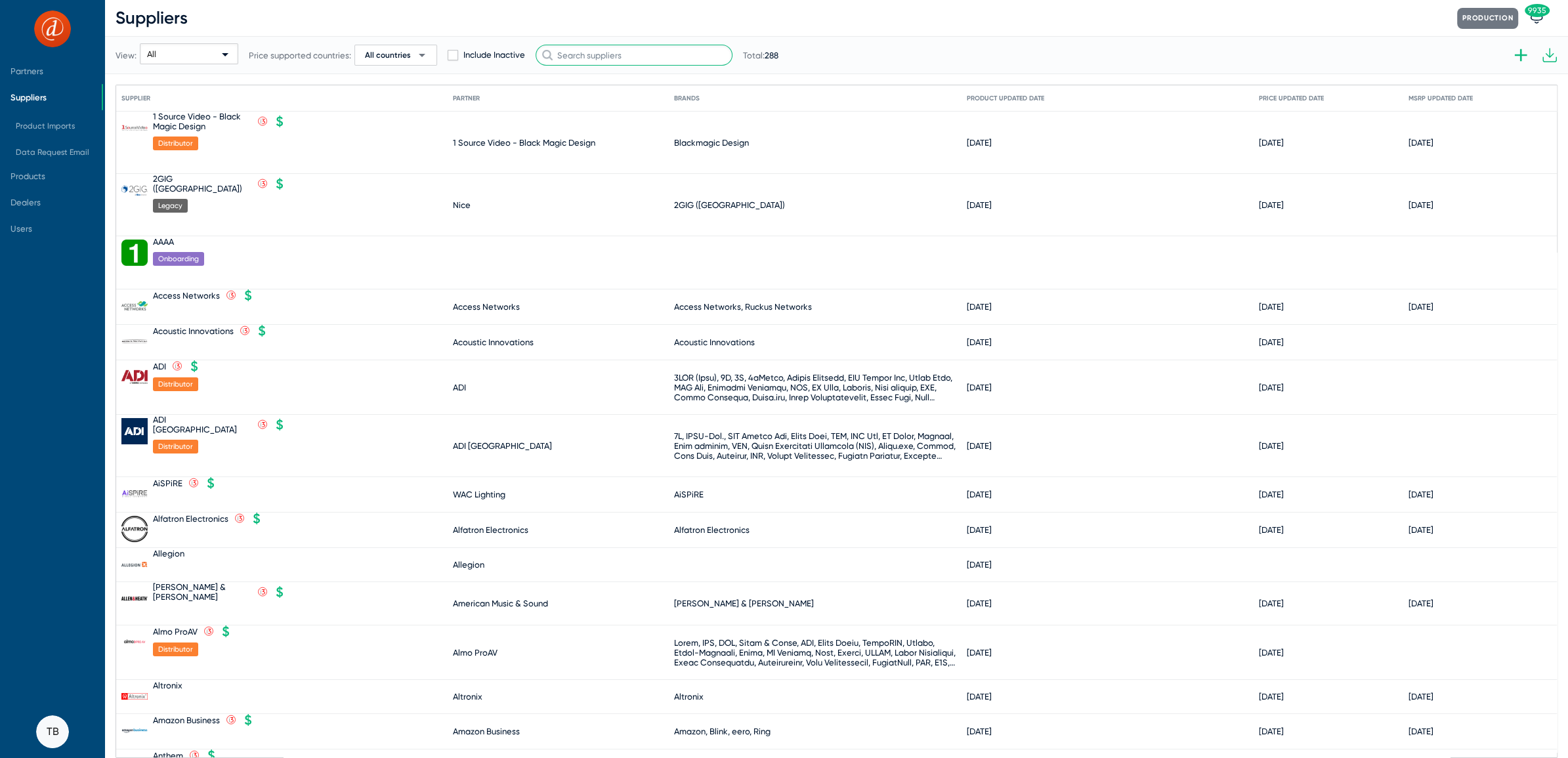
click at [637, 52] on input "text" at bounding box center [634, 55] width 197 height 21
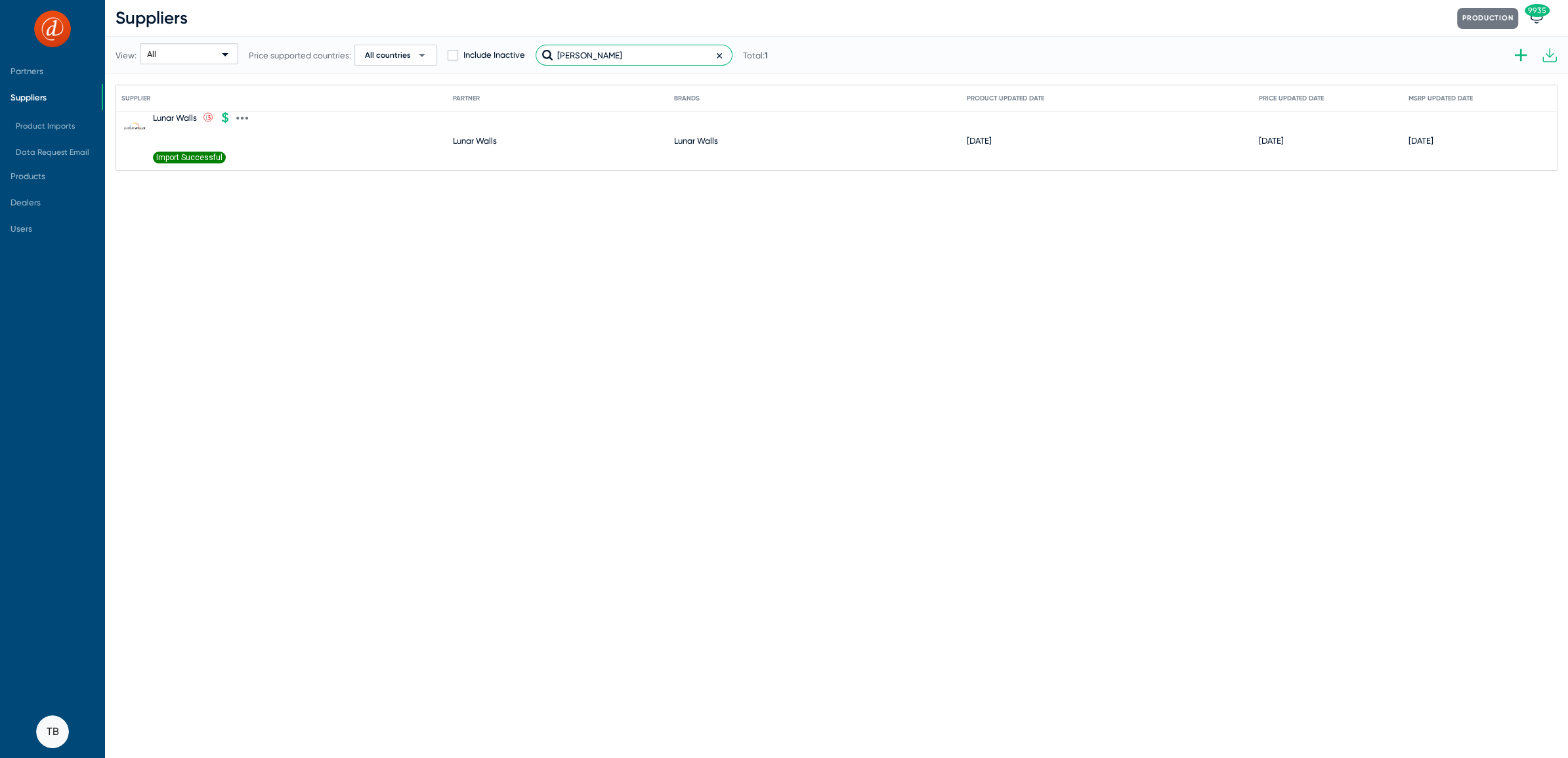
type input "luna"
click at [245, 119] on icon at bounding box center [242, 118] width 12 height 12
click at [298, 309] on button "Import product prices V2" at bounding box center [298, 311] width 121 height 26
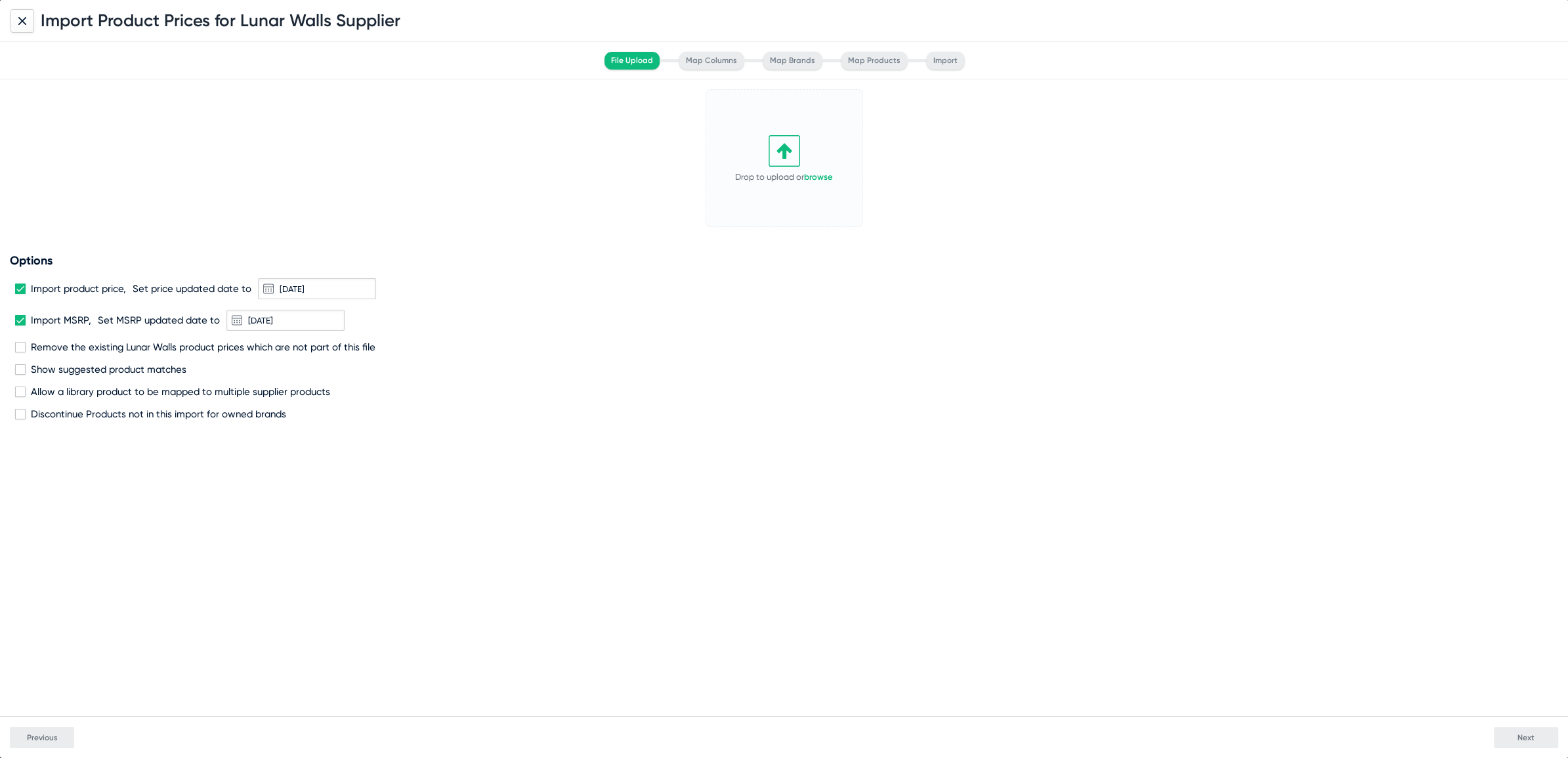
click at [19, 350] on span at bounding box center [20, 347] width 10 height 10
click at [19, 352] on input "Remove the existing Lunar Walls product prices which are not part of this file" at bounding box center [19, 352] width 1 height 1
checkbox input "true"
click at [820, 173] on link "browse" at bounding box center [818, 177] width 29 height 10
click at [1523, 734] on span "Next" at bounding box center [1526, 737] width 17 height 9
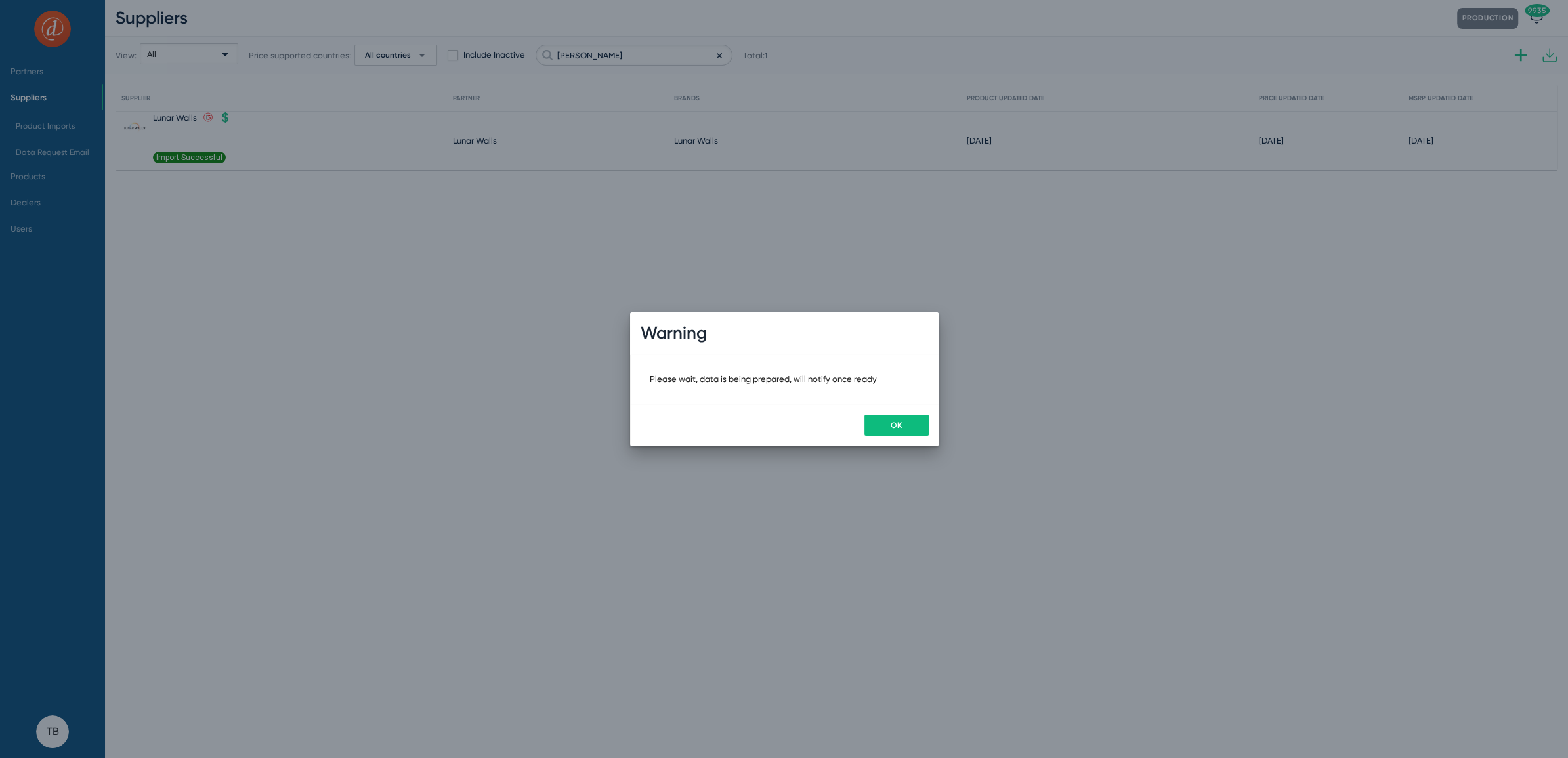
click at [872, 411] on div "OK" at bounding box center [784, 425] width 309 height 43
click at [869, 415] on button "OK" at bounding box center [896, 425] width 64 height 21
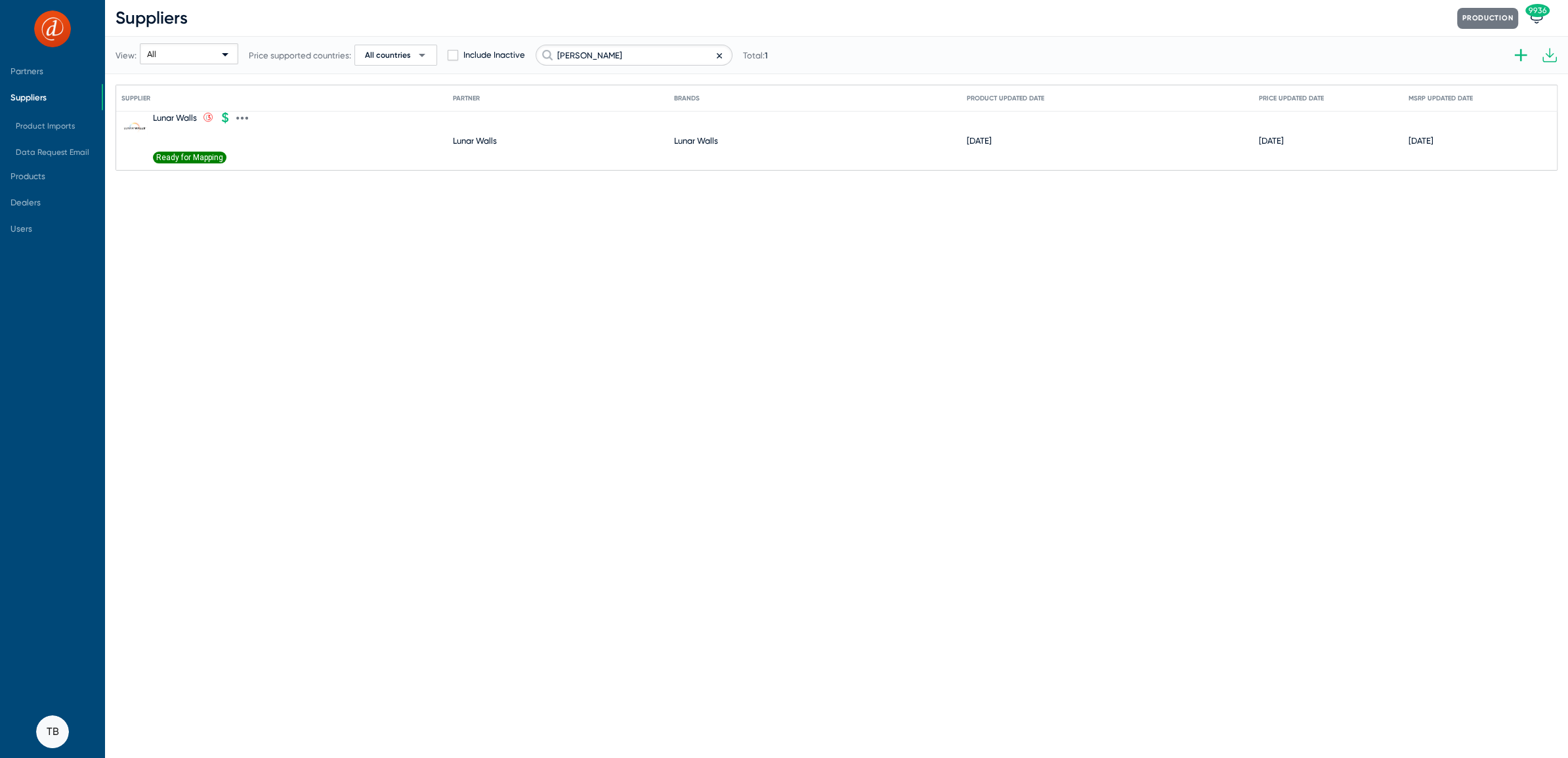
click at [184, 160] on span "Ready for Mapping" at bounding box center [190, 157] width 74 height 12
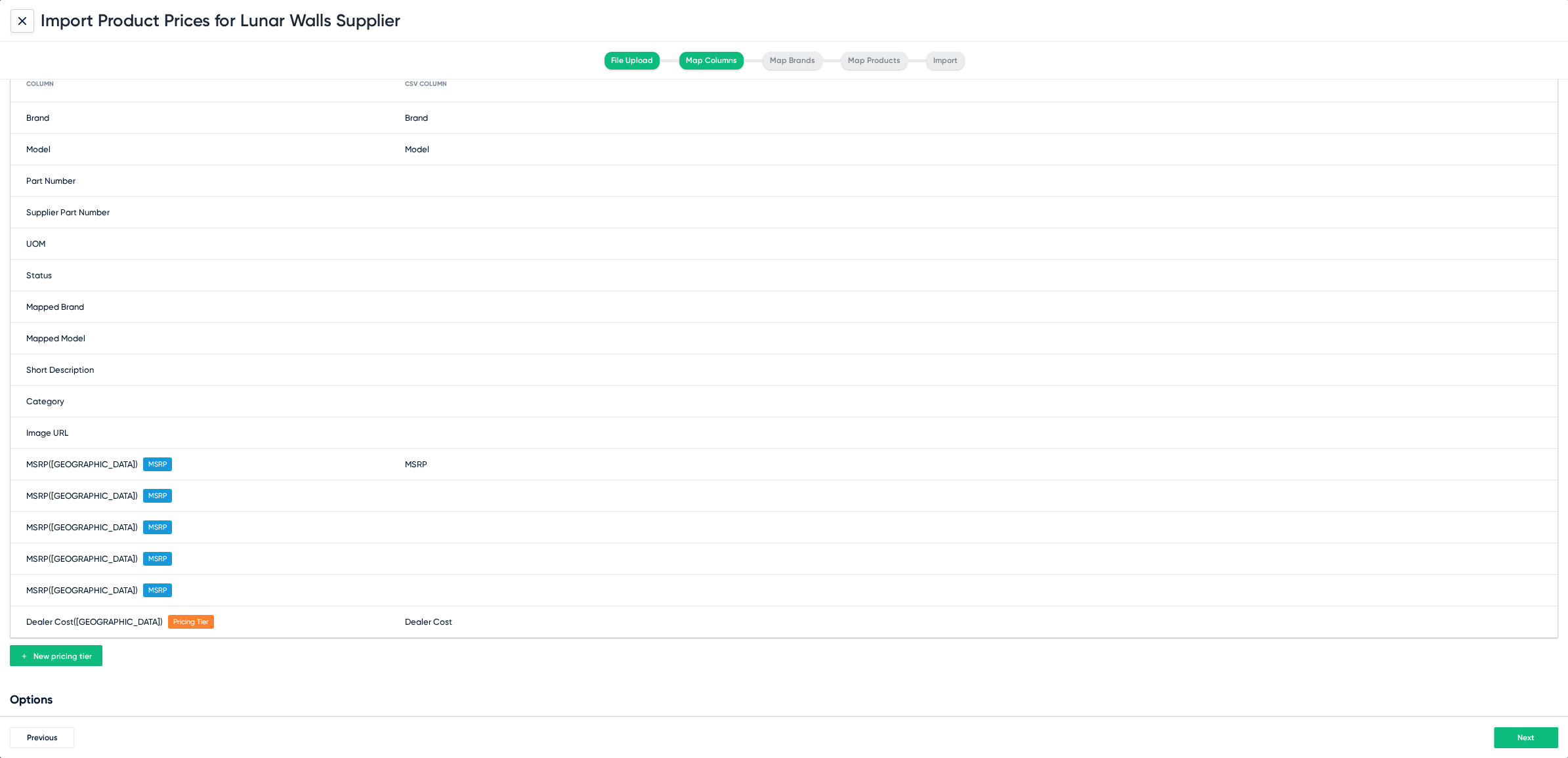
scroll to position [56, 0]
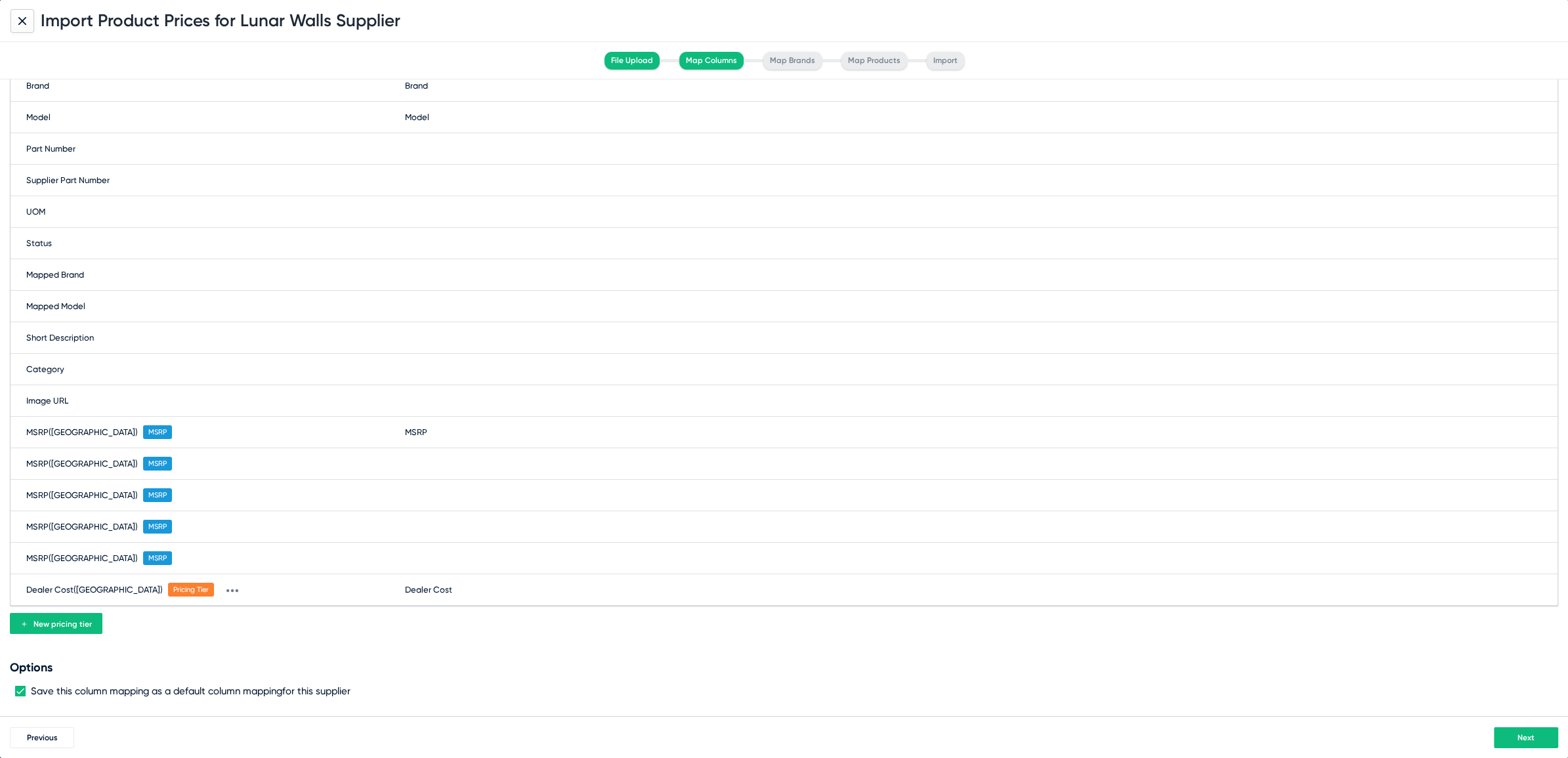
click at [1529, 745] on button "Next" at bounding box center [1526, 738] width 64 height 21
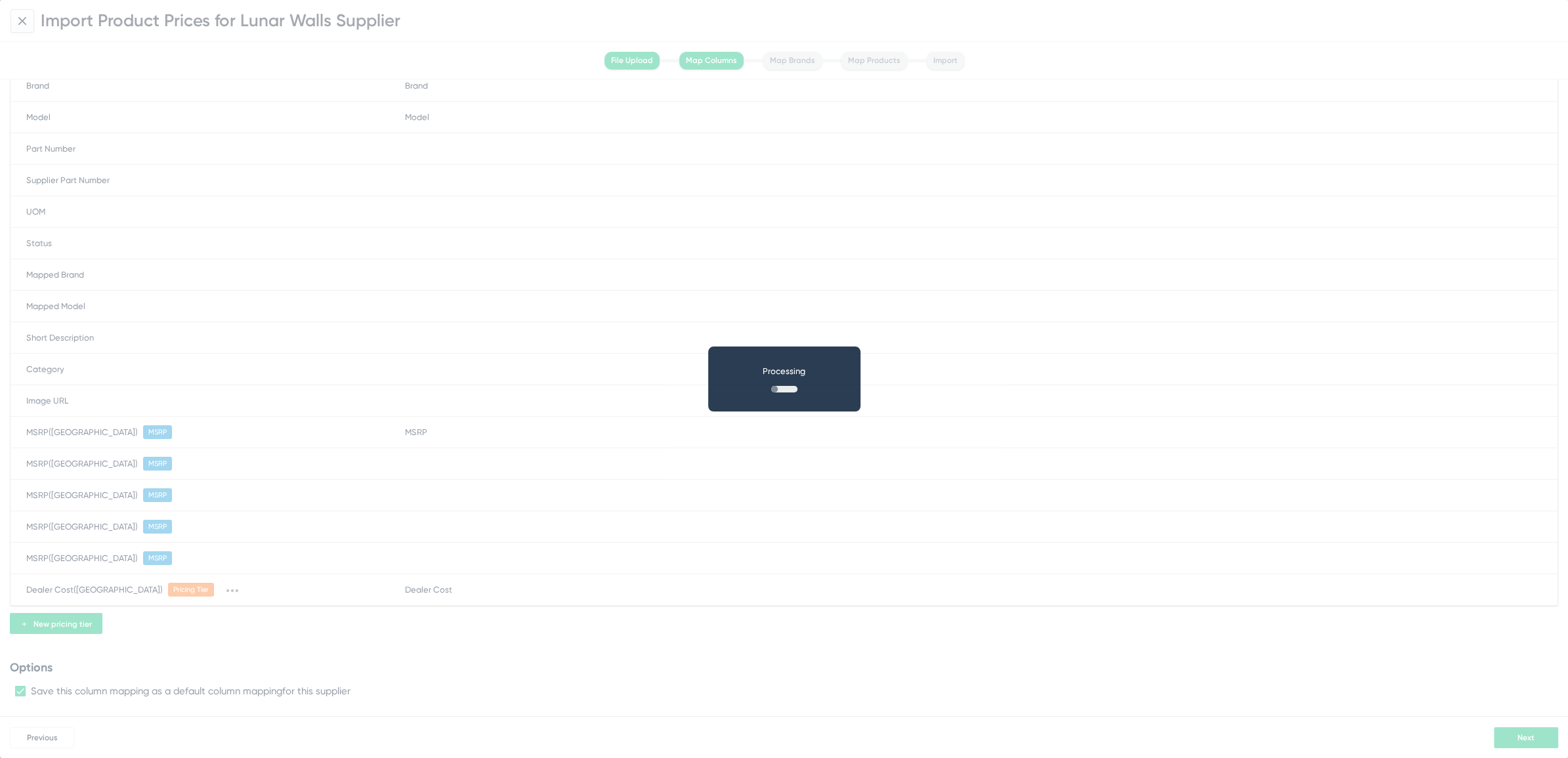
scroll to position [0, 0]
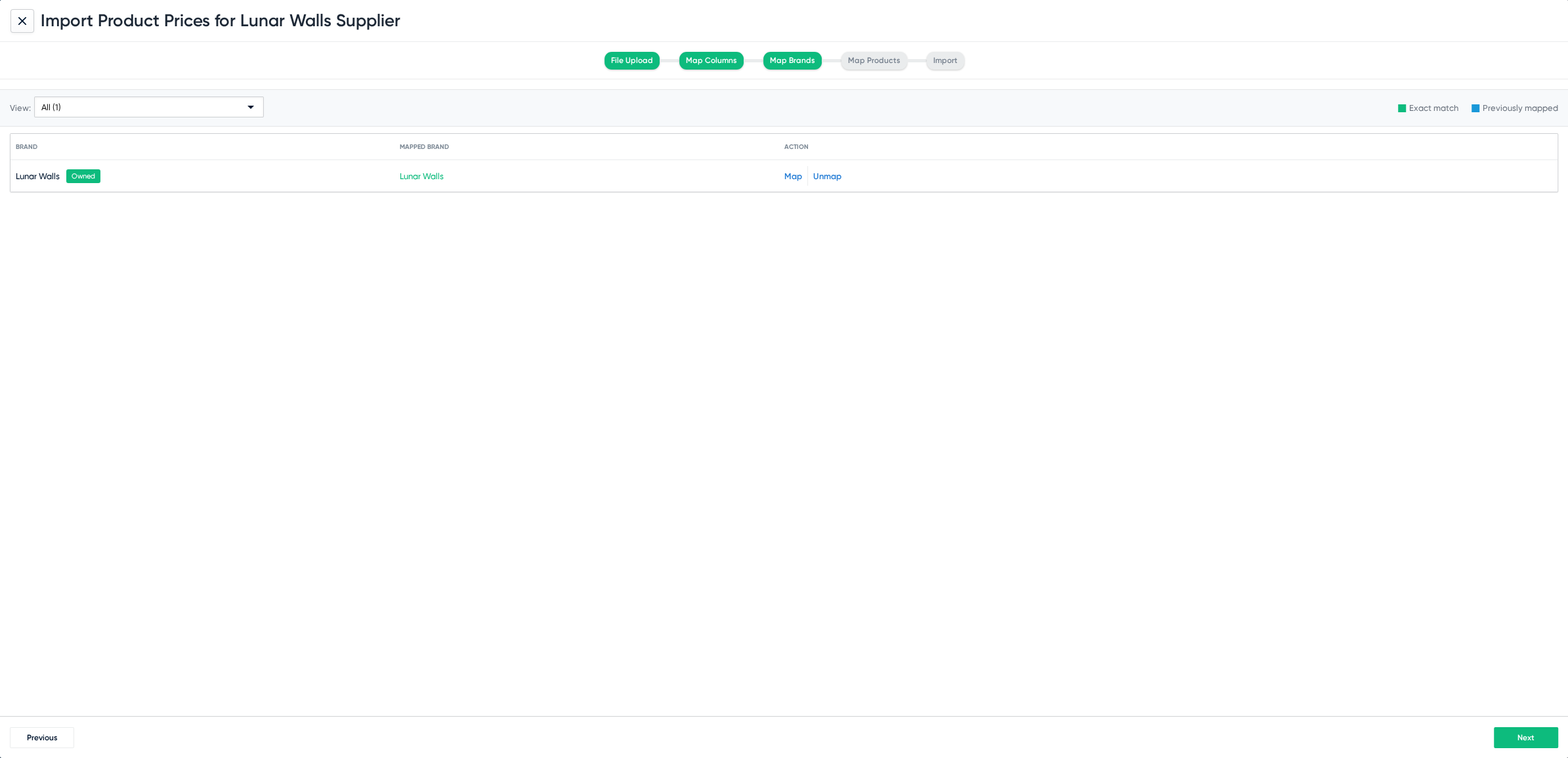
click at [1526, 739] on span "Next" at bounding box center [1526, 737] width 17 height 9
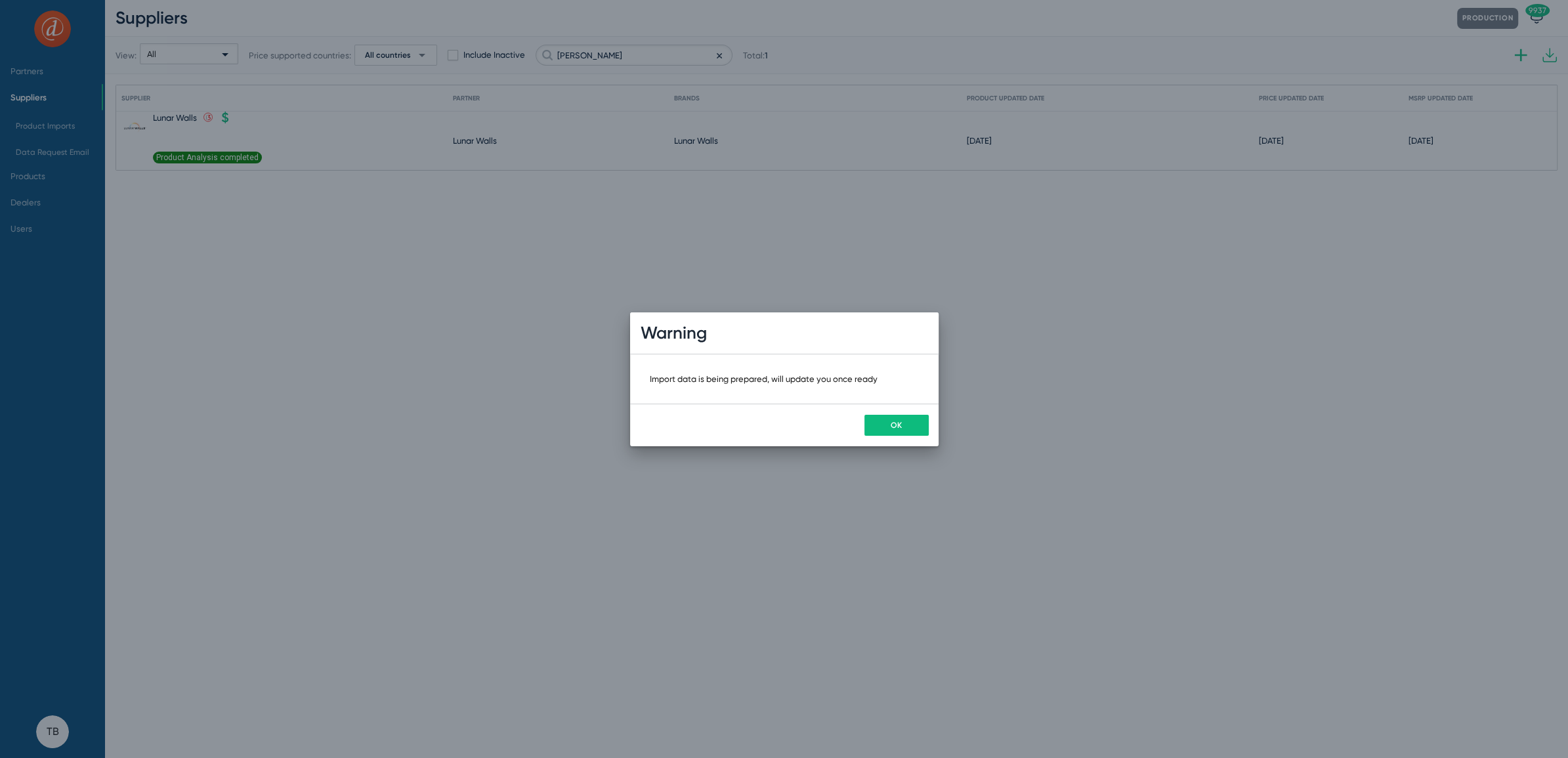
click at [899, 428] on span "OK" at bounding box center [896, 425] width 11 height 9
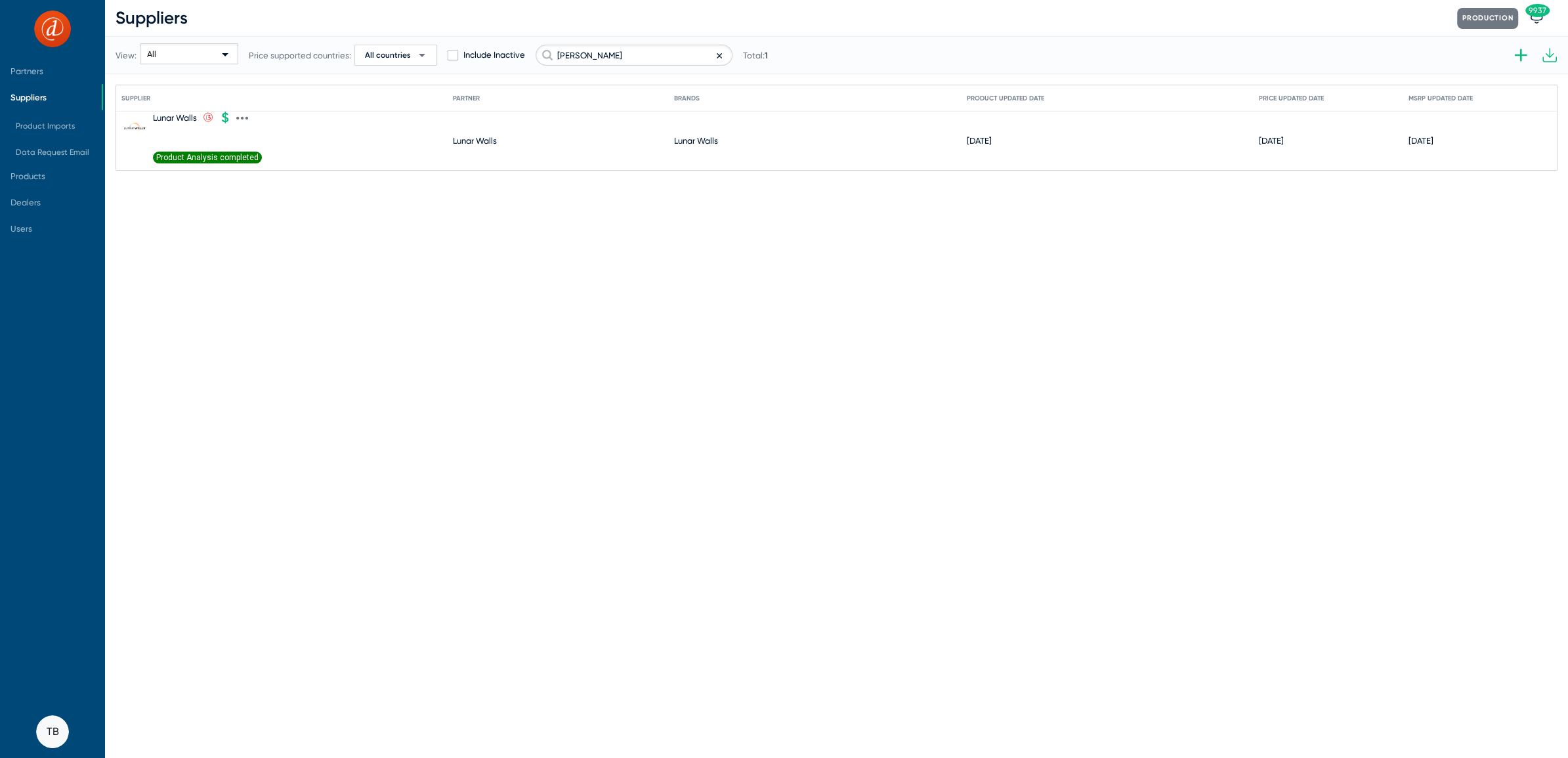
click at [237, 160] on span "Product Analysis completed" at bounding box center [207, 157] width 109 height 12
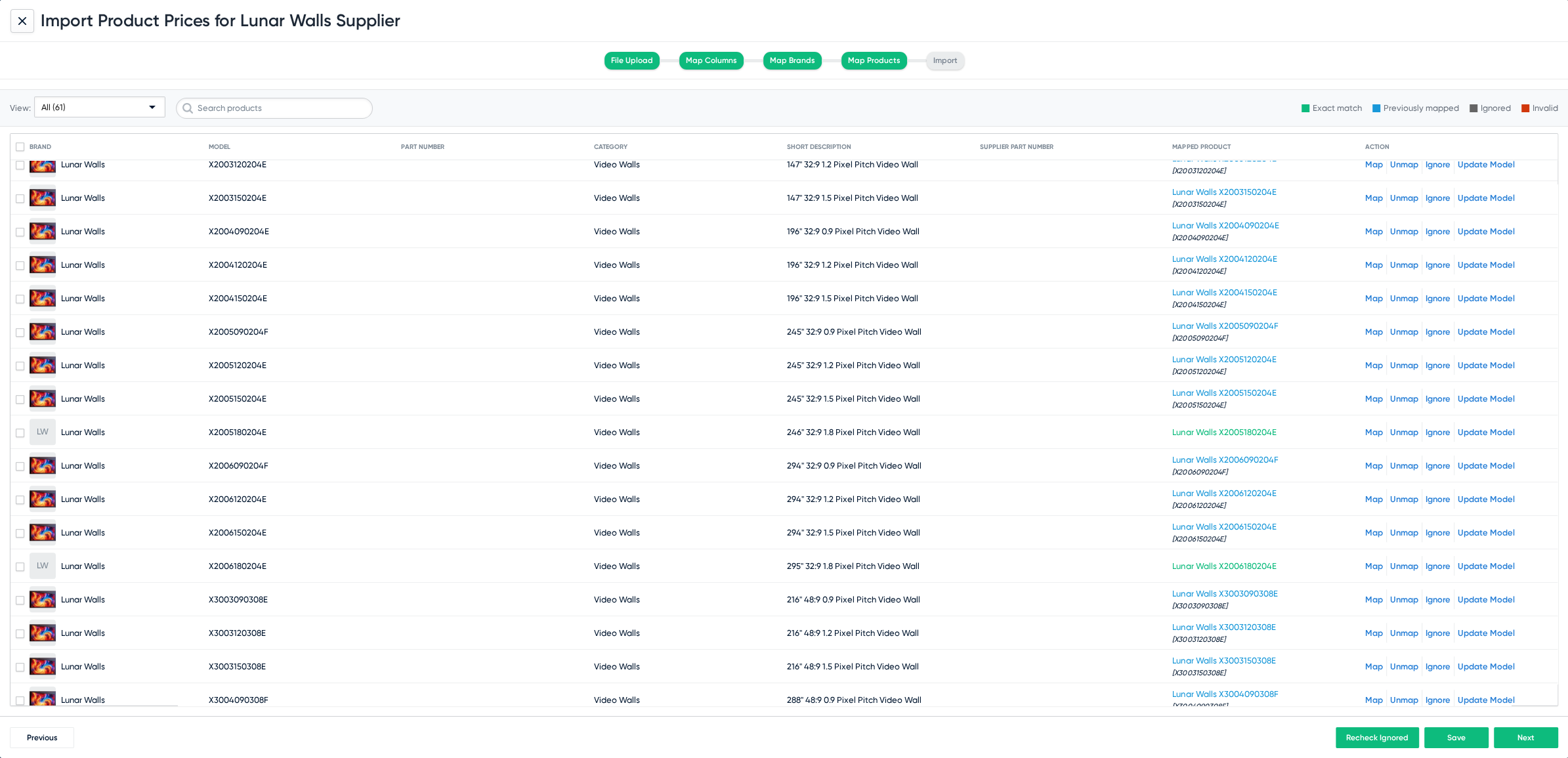
scroll to position [1480, 0]
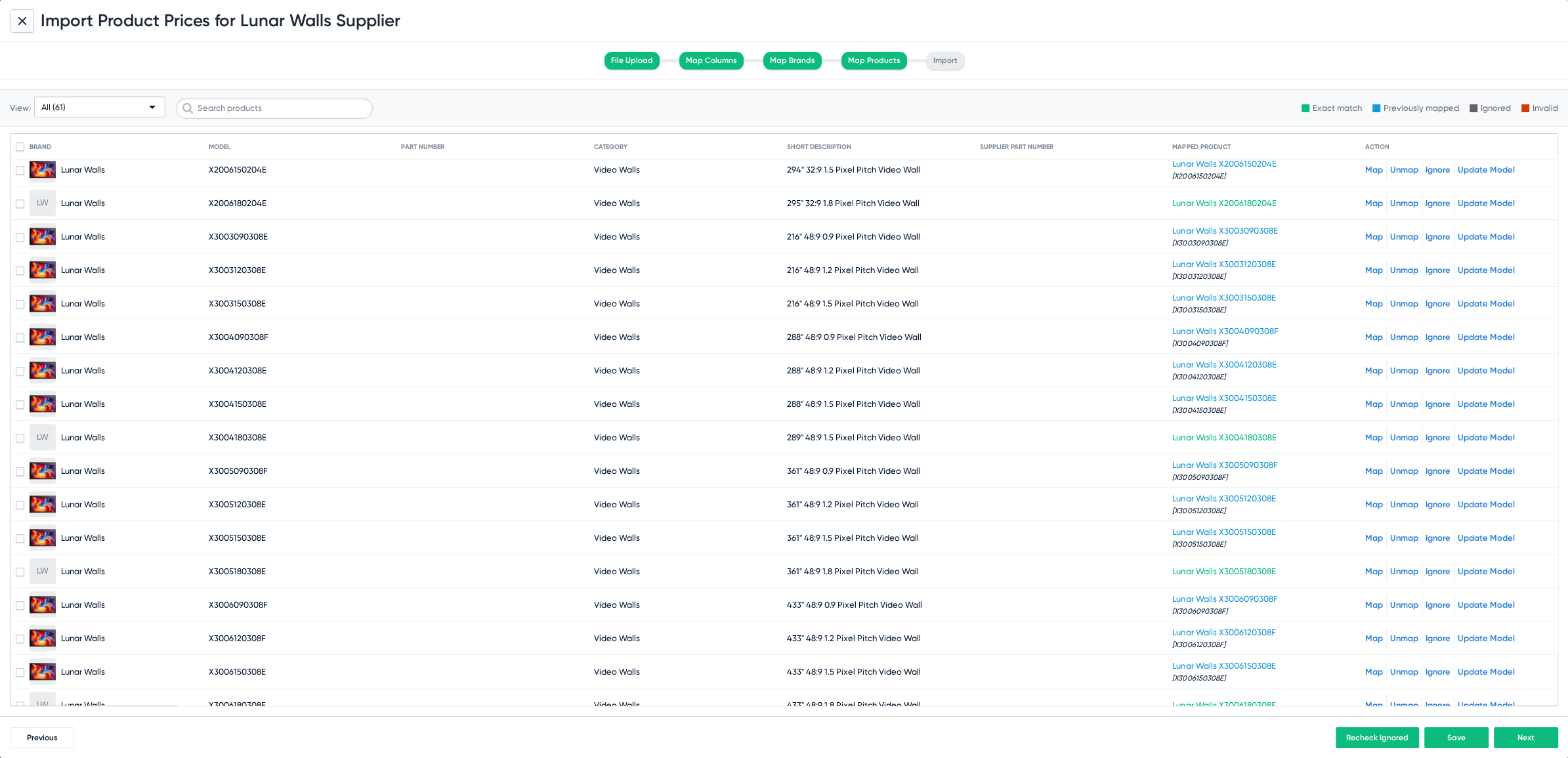
click at [1523, 741] on button "Next" at bounding box center [1526, 738] width 64 height 21
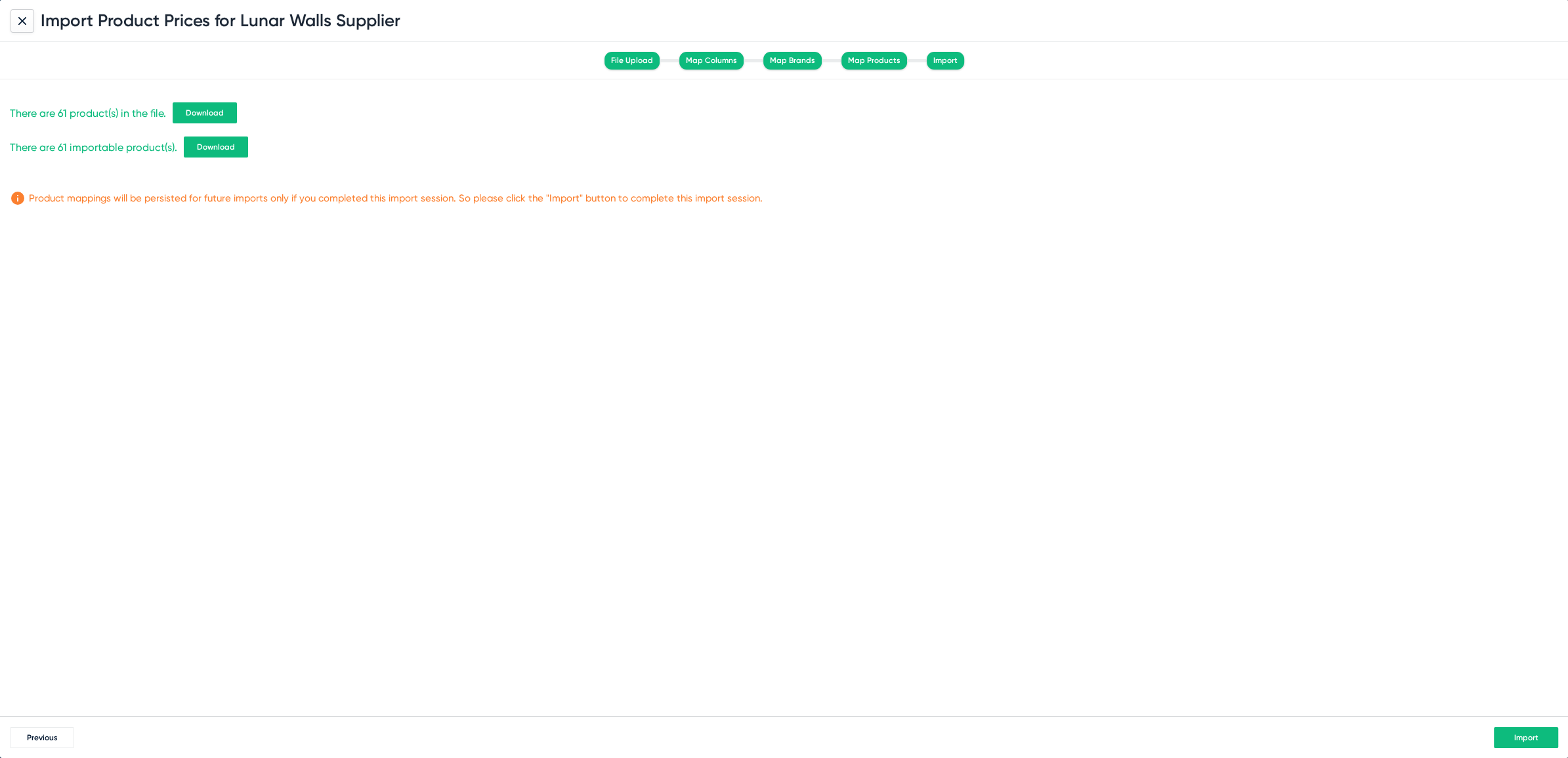
click at [196, 108] on span "Download" at bounding box center [205, 112] width 38 height 9
click at [1242, 549] on div "There are 61 product(s) in the file. Download There are 61 importable product(s…" at bounding box center [784, 398] width 1568 height 637
click at [1533, 730] on button "Import" at bounding box center [1526, 738] width 64 height 21
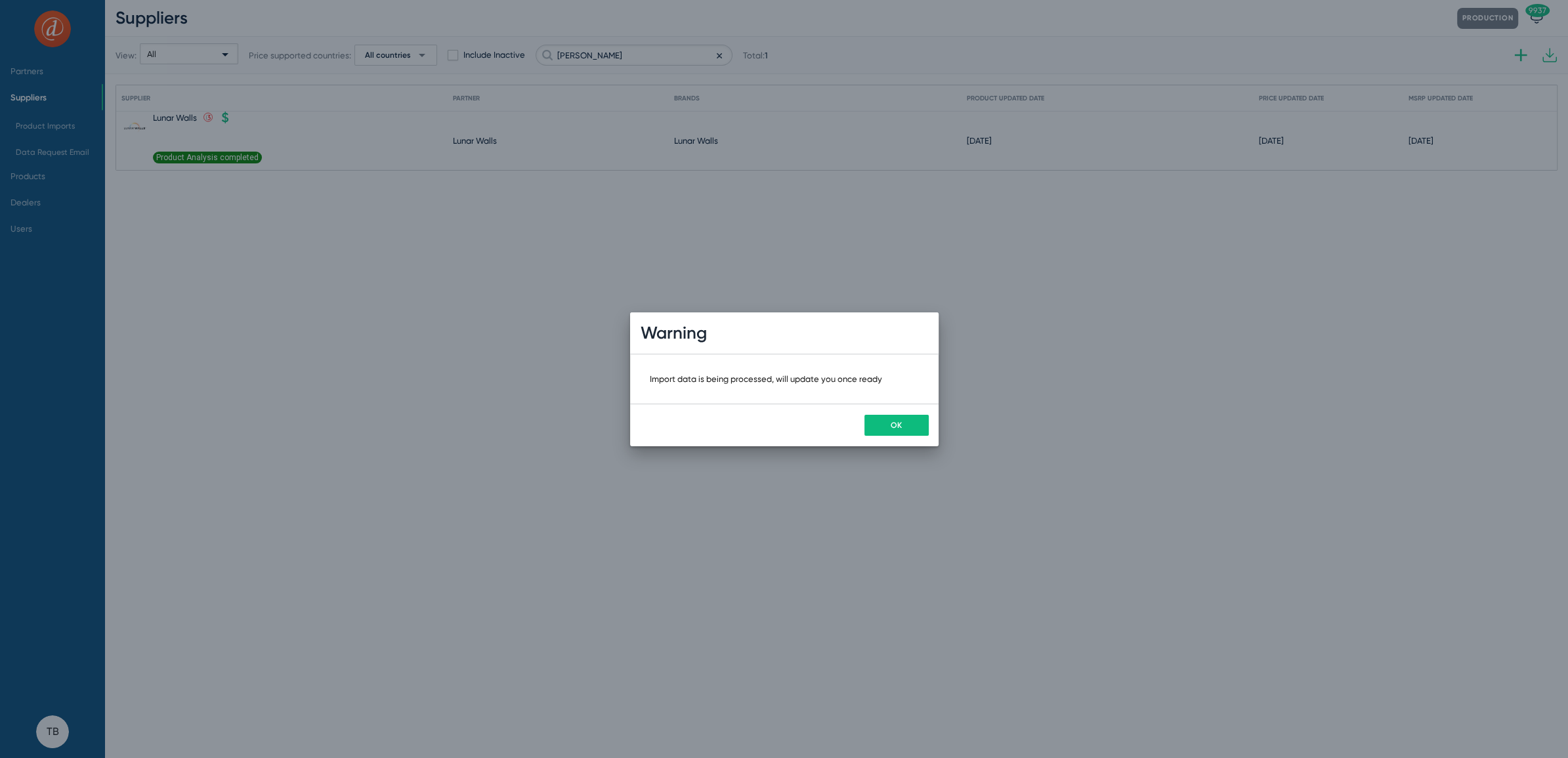
click at [895, 431] on button "OK" at bounding box center [896, 425] width 64 height 21
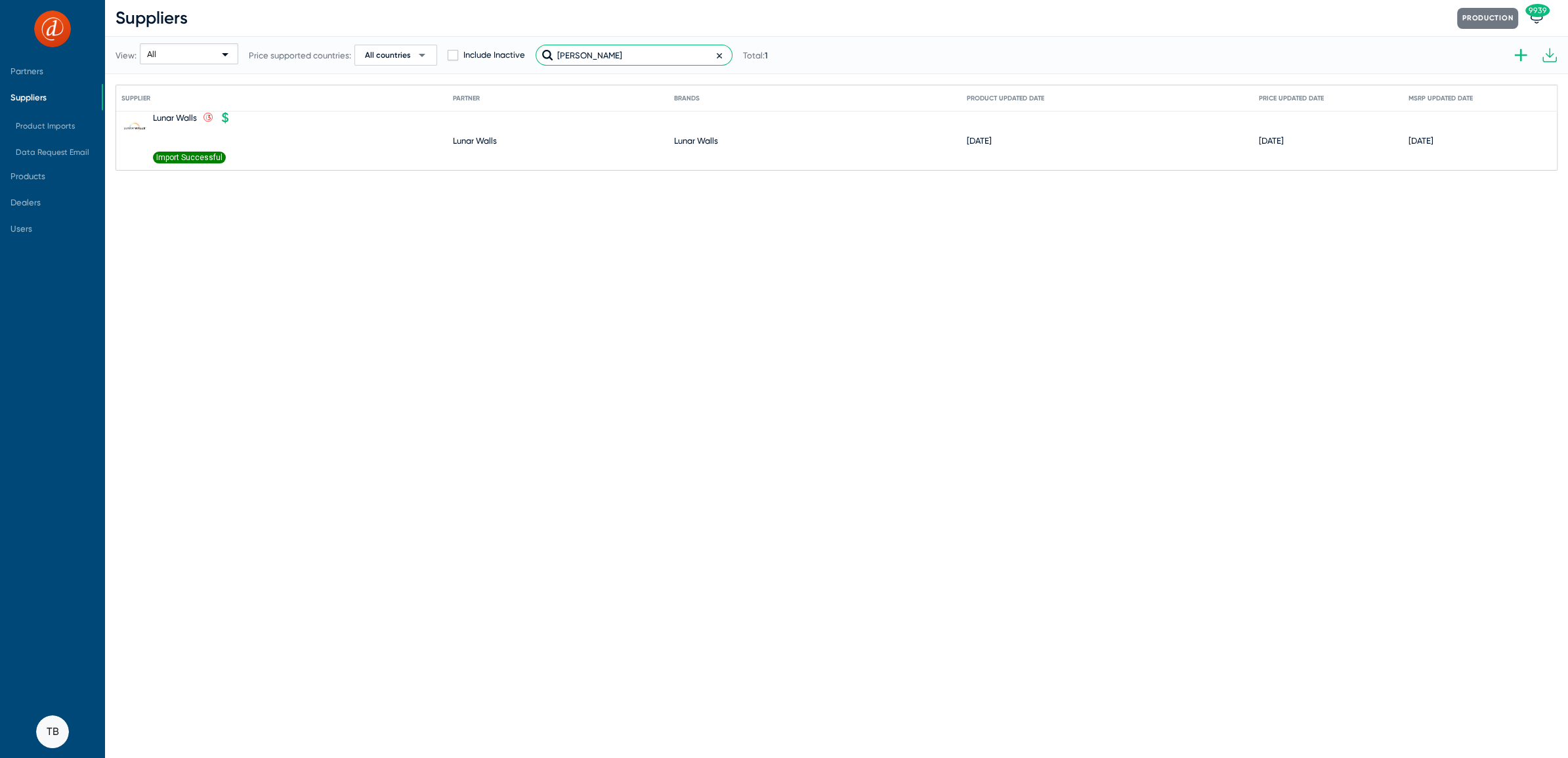
click at [620, 63] on input "luna" at bounding box center [634, 55] width 197 height 21
drag, startPoint x: 630, startPoint y: 51, endPoint x: 435, endPoint y: 35, distance: 195.7
click at [435, 35] on div "View: All Price supported countries: All countries arrow_drop_down Include Inac…" at bounding box center [442, 55] width 653 height 64
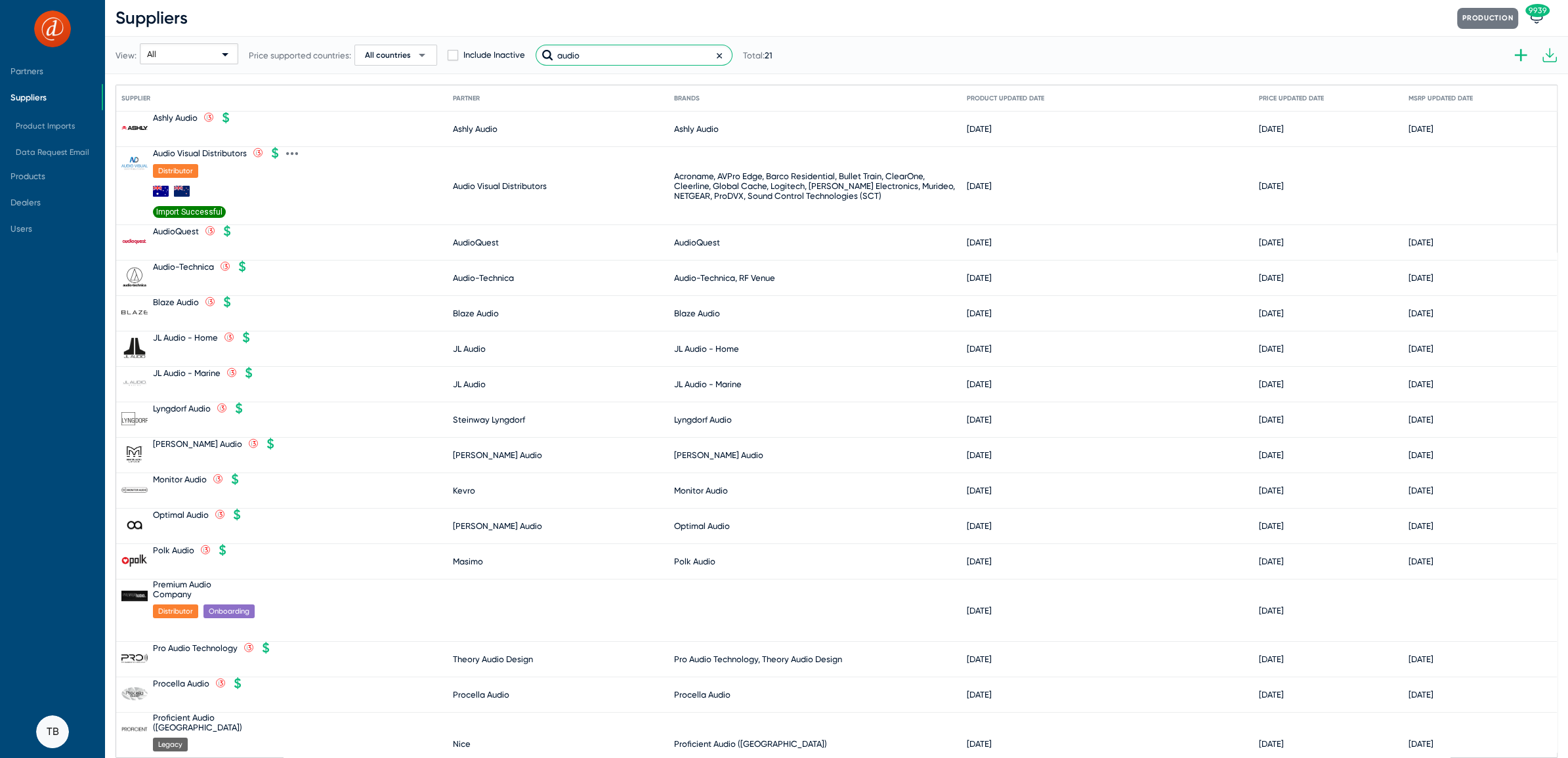
type input "audio"
click at [295, 152] on icon at bounding box center [292, 153] width 12 height 12
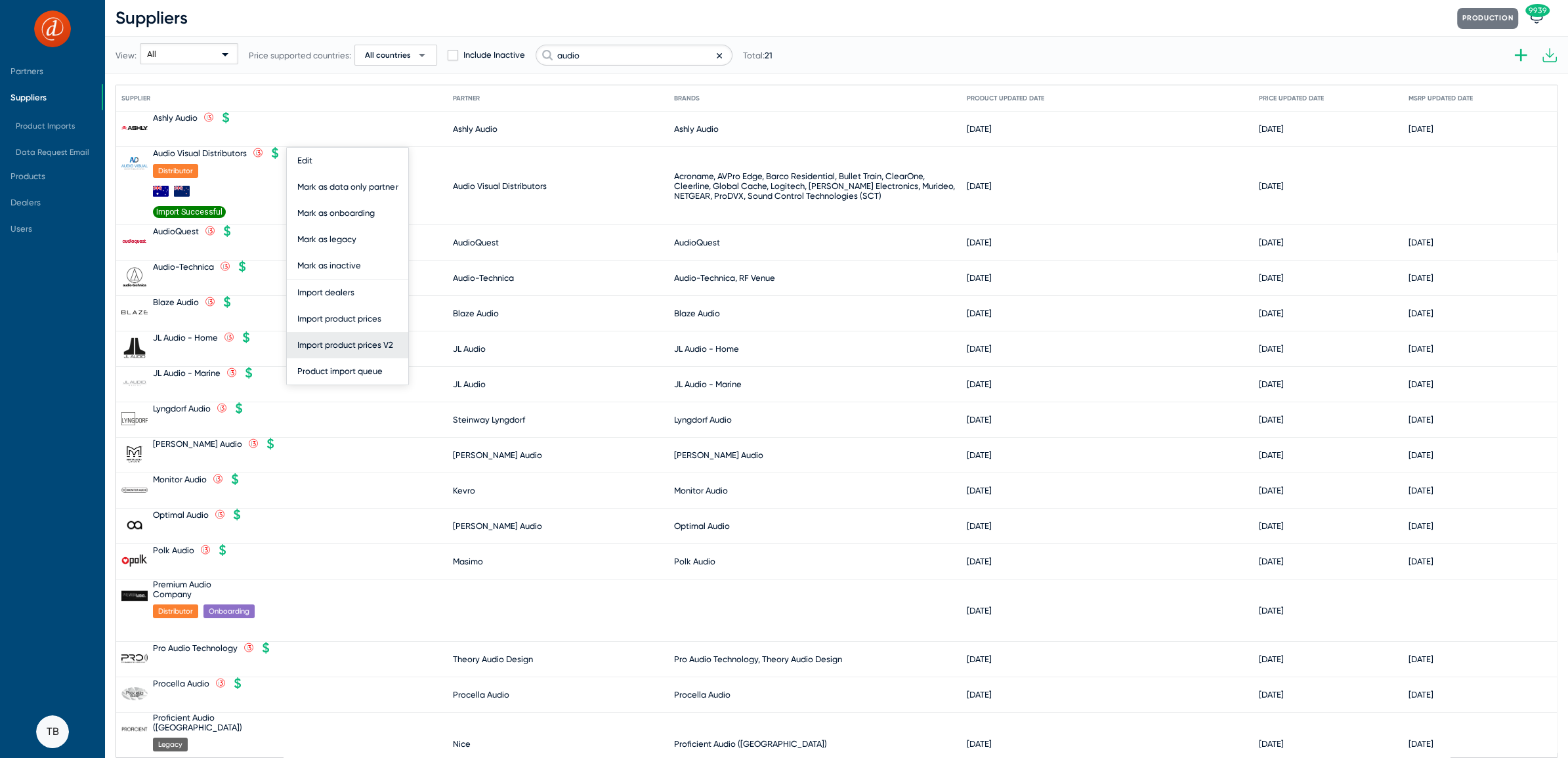
click at [365, 349] on button "Import product prices V2" at bounding box center [347, 345] width 121 height 26
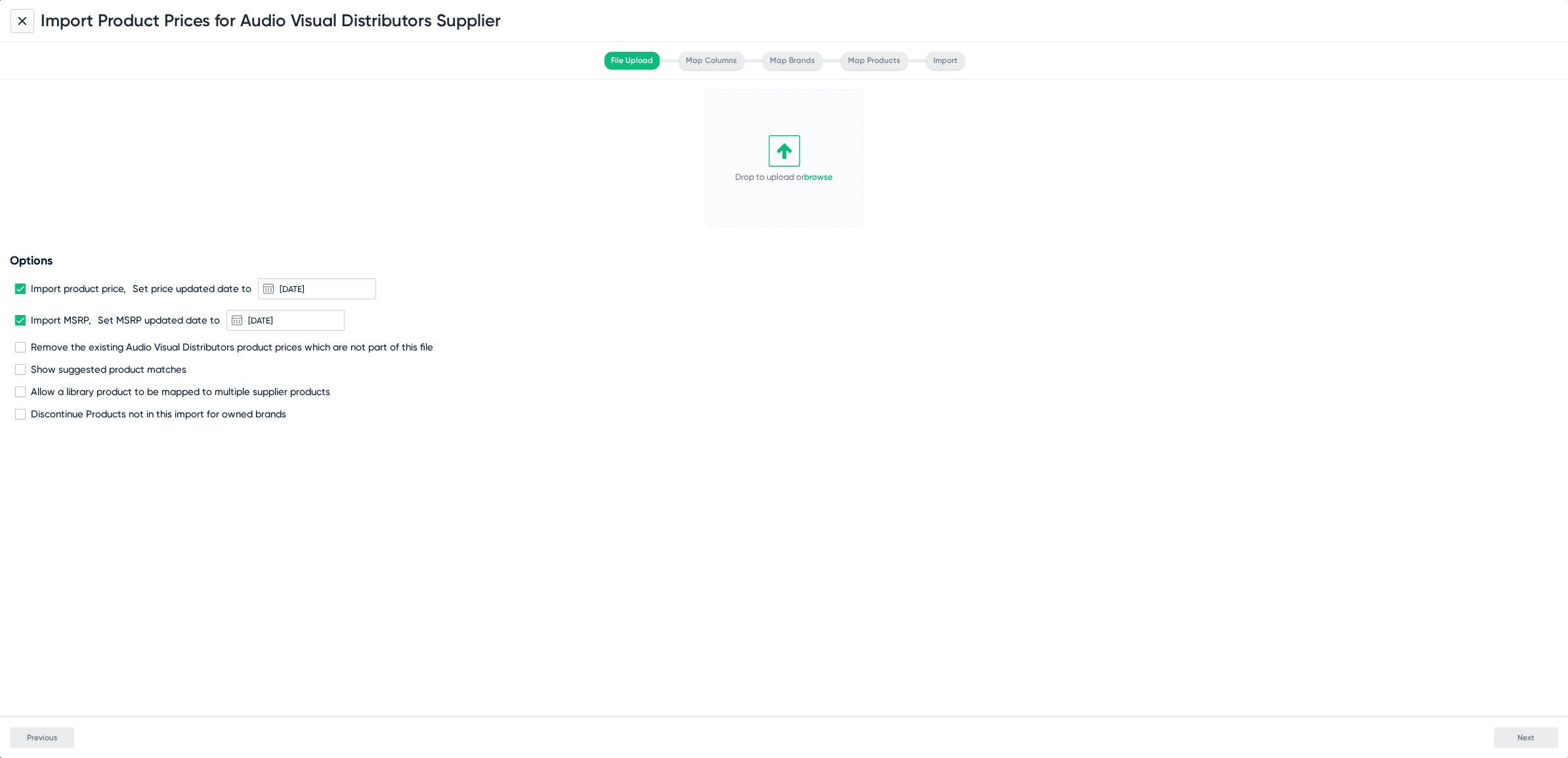
click at [19, 325] on span at bounding box center [20, 320] width 10 height 10
click at [19, 325] on input "Import MSRP," at bounding box center [19, 325] width 1 height 1
checkbox input "false"
click at [18, 286] on span at bounding box center [20, 288] width 10 height 10
click at [19, 294] on input "Import product price," at bounding box center [19, 294] width 1 height 1
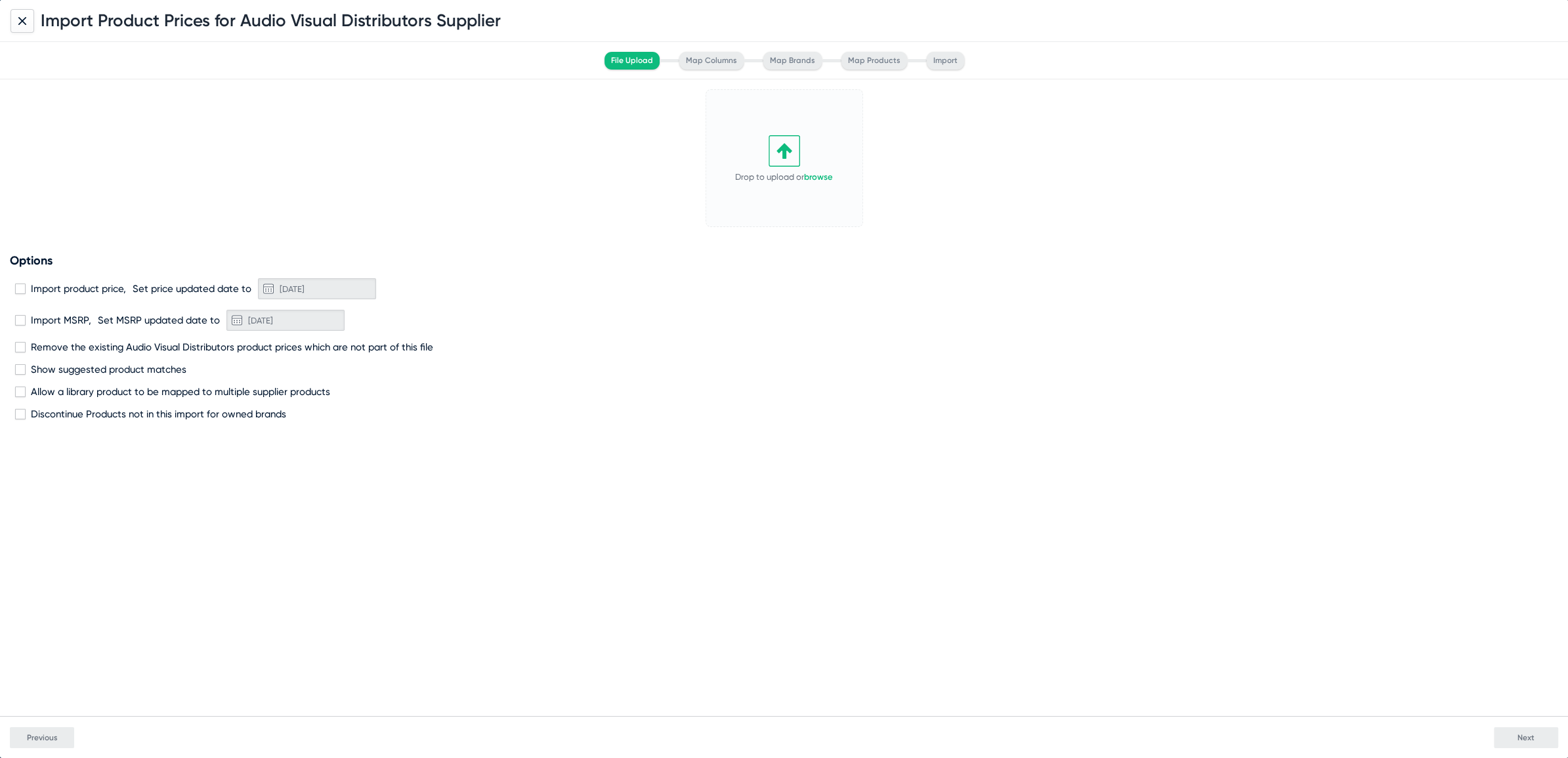
click at [815, 176] on link "browse" at bounding box center [818, 177] width 29 height 10
click at [18, 288] on span at bounding box center [20, 288] width 10 height 10
click at [19, 294] on input "Import product price," at bounding box center [19, 294] width 1 height 1
checkbox input "true"
click at [19, 318] on span at bounding box center [20, 320] width 10 height 10
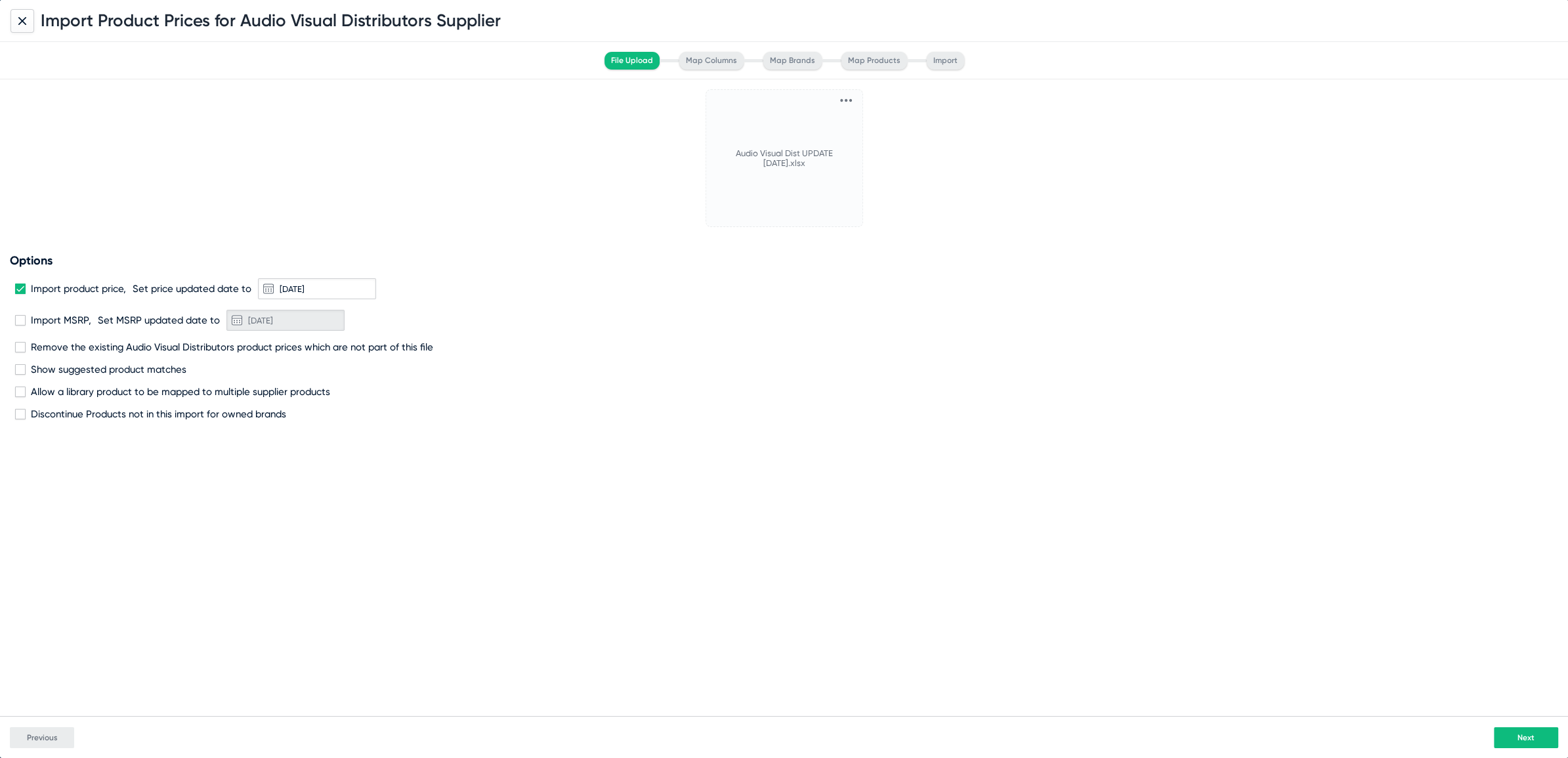
click at [19, 325] on input "Import MSRP," at bounding box center [19, 325] width 1 height 1
checkbox input "true"
click at [24, 347] on span at bounding box center [20, 347] width 10 height 10
click at [20, 352] on input "Remove the existing Audio Visual Distributors product prices which are not part…" at bounding box center [19, 352] width 1 height 1
checkbox input "true"
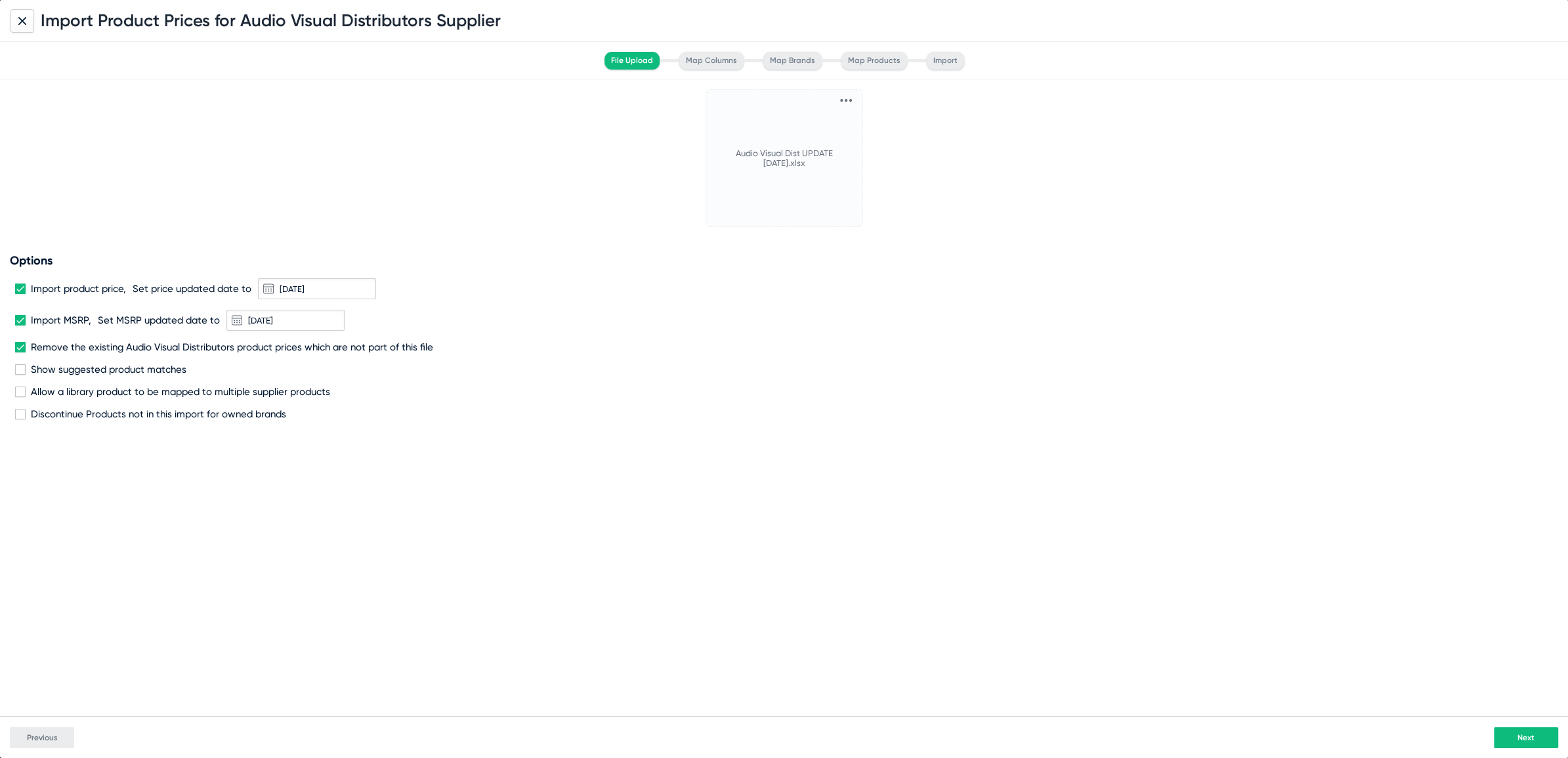
click at [1530, 737] on span "Next" at bounding box center [1526, 737] width 17 height 9
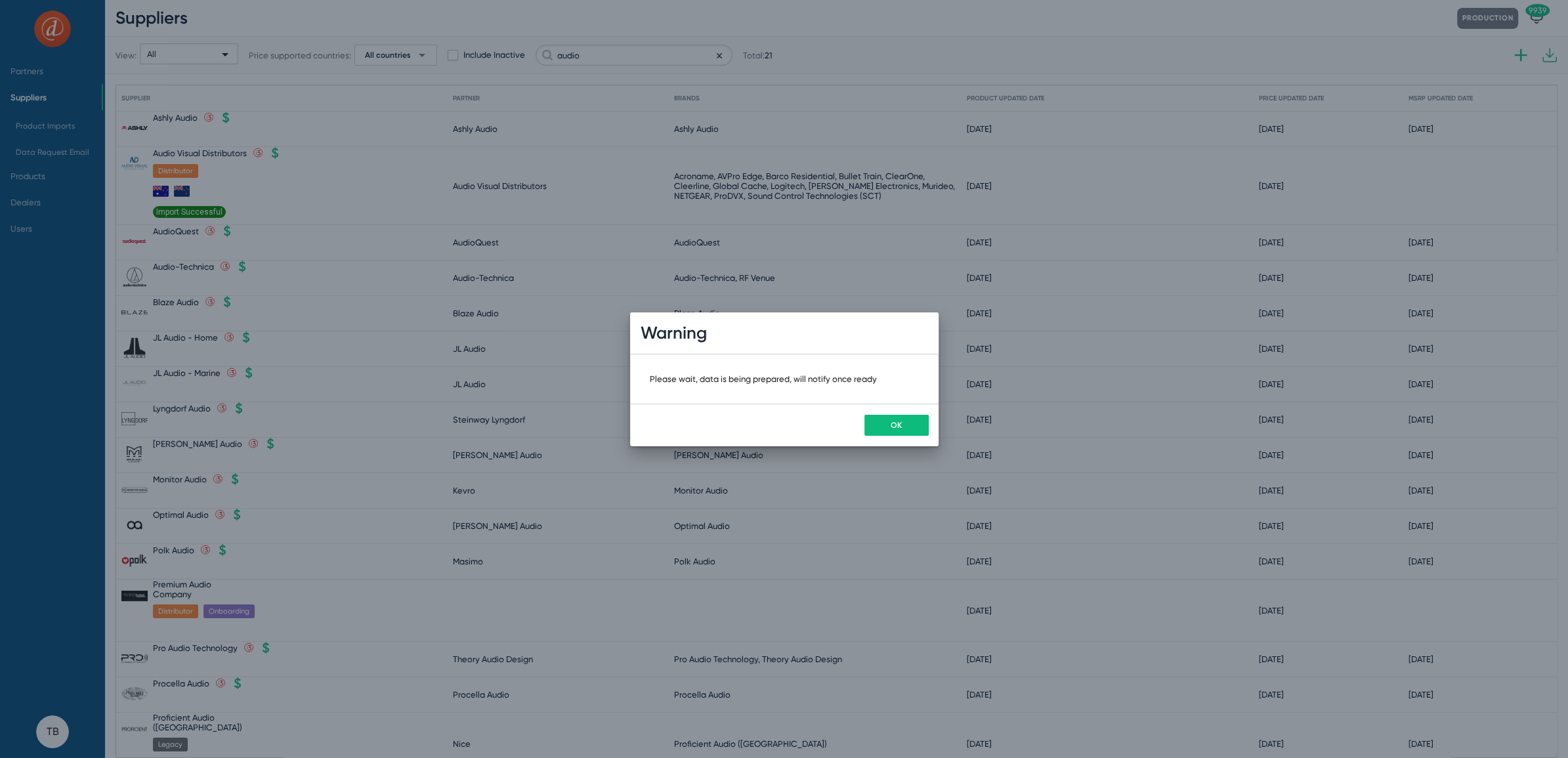
click at [901, 431] on button "OK" at bounding box center [896, 425] width 64 height 21
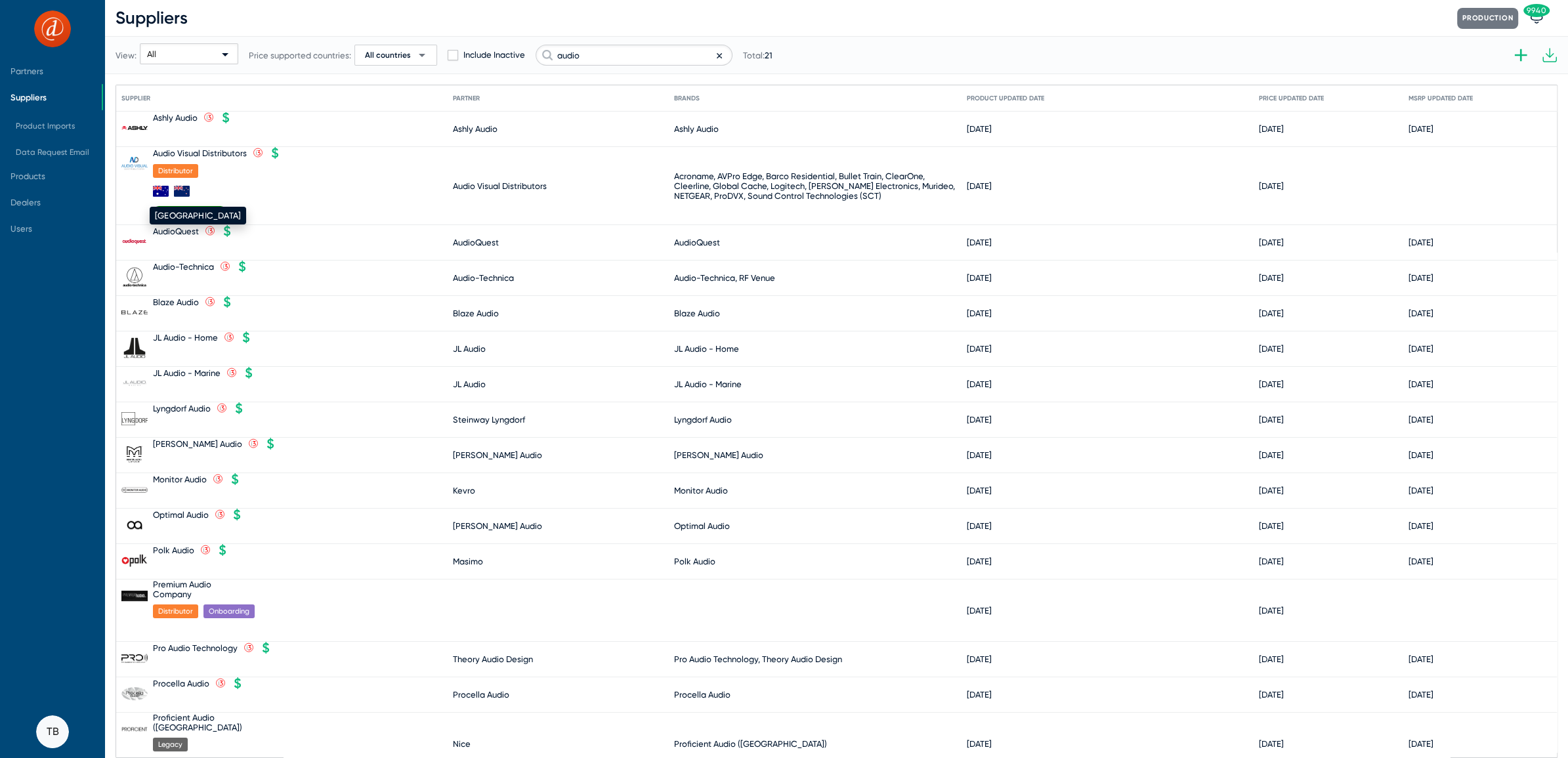
click at [220, 211] on mat-tooltip-component "[GEOGRAPHIC_DATA]" at bounding box center [198, 216] width 115 height 36
click at [217, 212] on mat-tooltip-component "[GEOGRAPHIC_DATA]" at bounding box center [198, 216] width 115 height 36
click at [181, 209] on span "Ready for Mapping" at bounding box center [190, 212] width 74 height 12
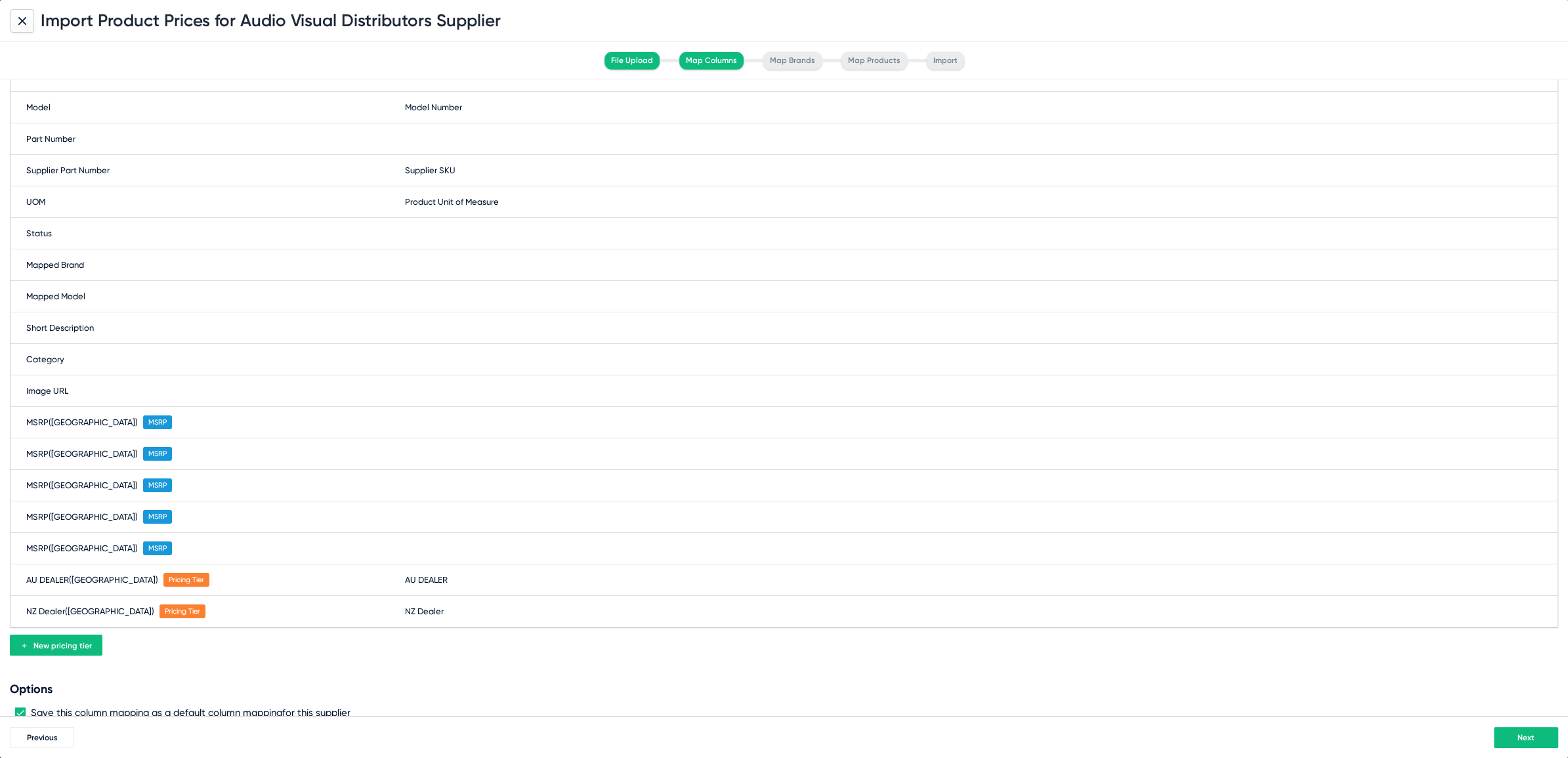
scroll to position [67, 0]
click at [429, 554] on div "MSRP (New Zealand) MSRP" at bounding box center [784, 547] width 1547 height 31
click at [433, 549] on span at bounding box center [497, 547] width 171 height 21
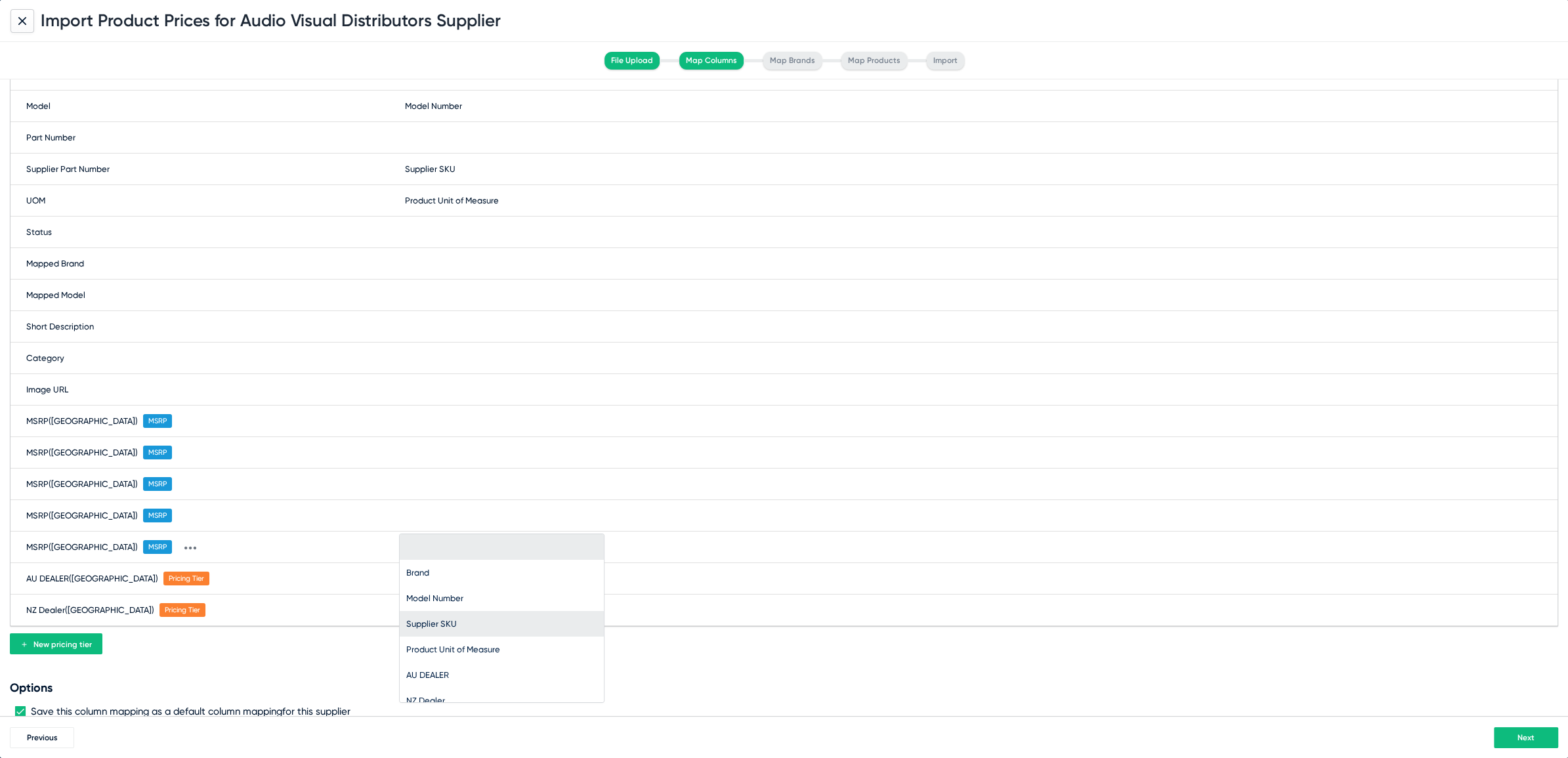
scroll to position [10, 0]
click at [973, 359] on div at bounding box center [784, 379] width 1568 height 758
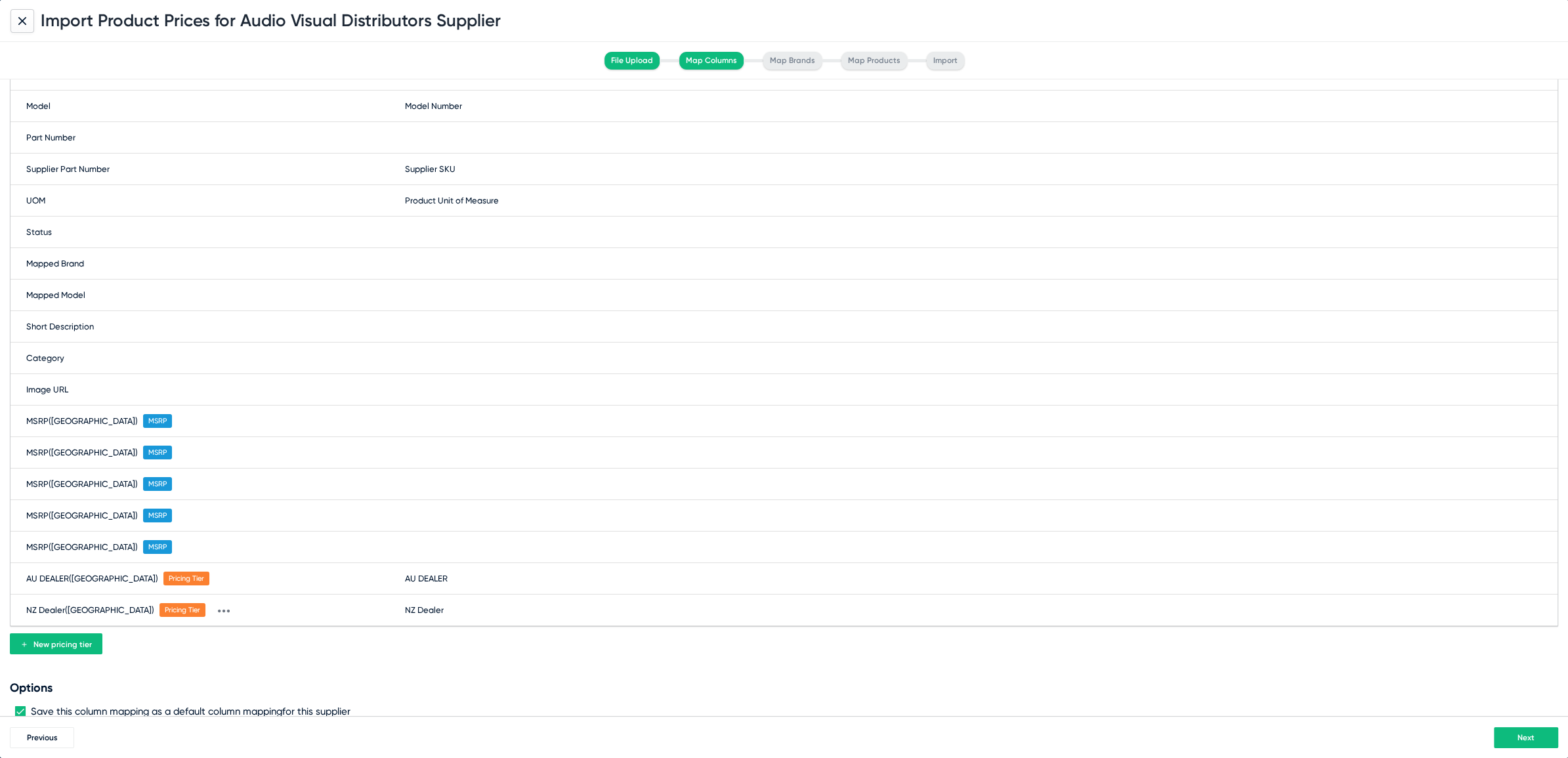
click at [1513, 740] on button "Next" at bounding box center [1526, 738] width 64 height 21
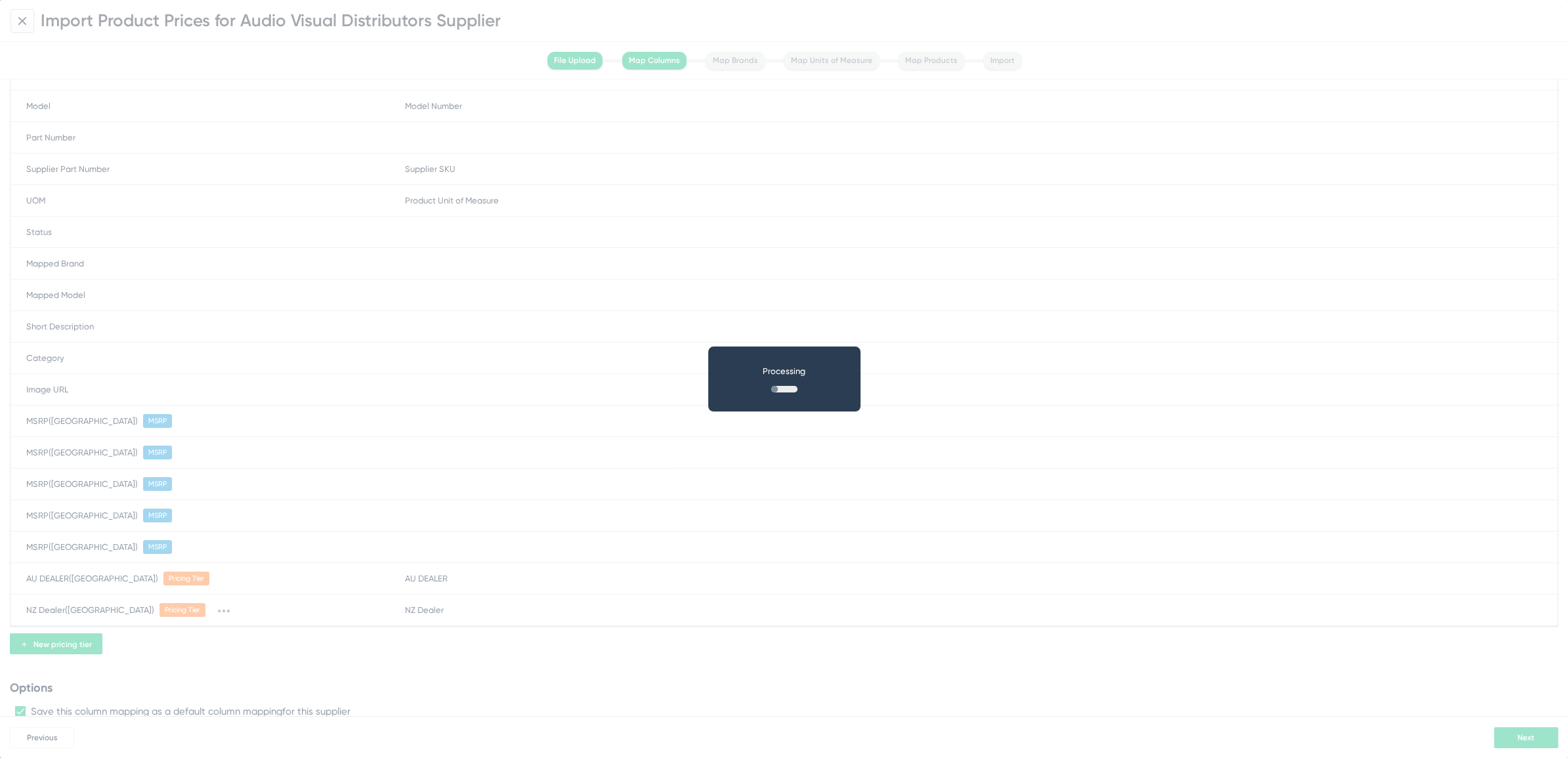
scroll to position [0, 0]
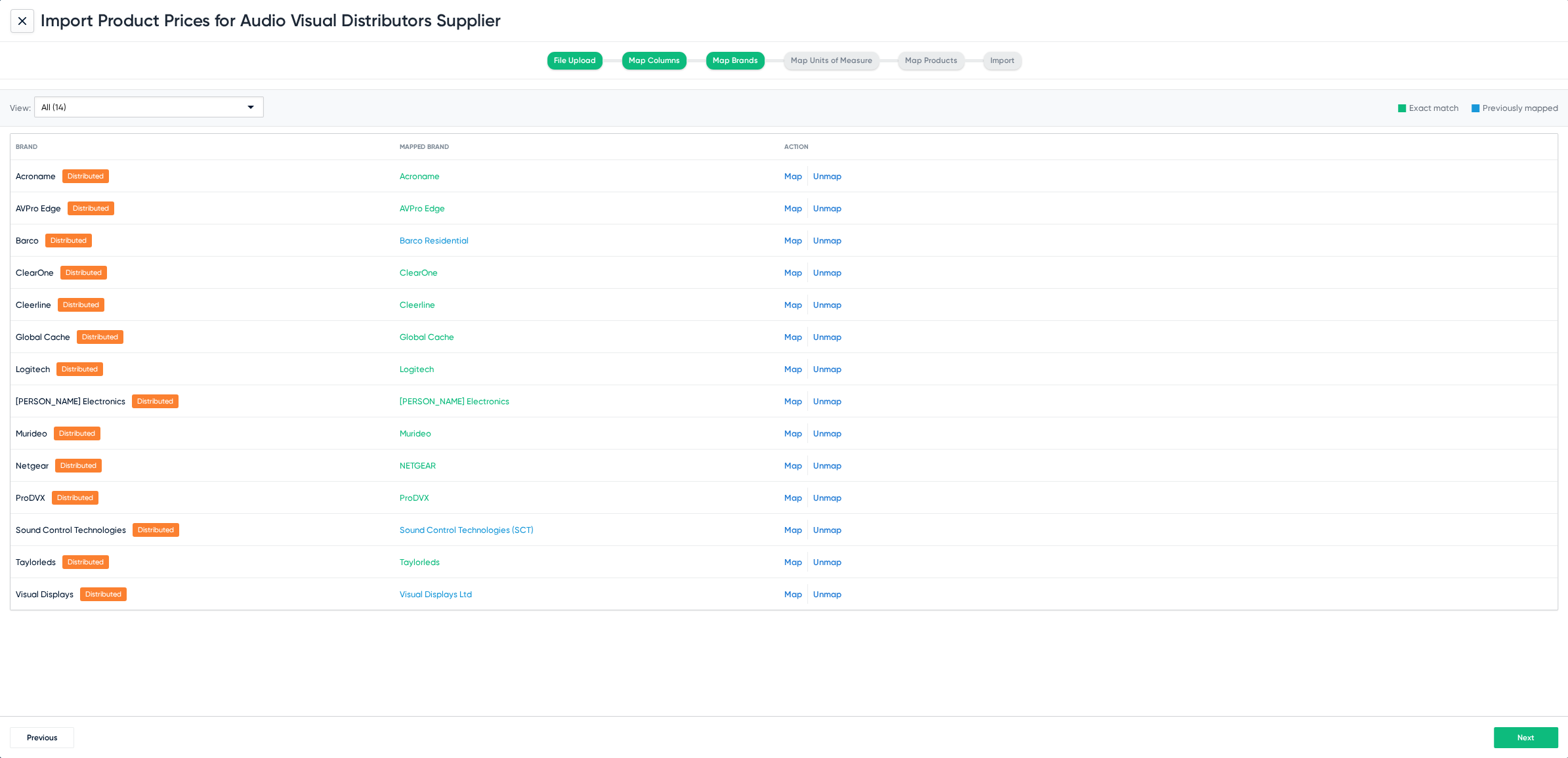
click at [1531, 730] on button "Next" at bounding box center [1526, 738] width 64 height 21
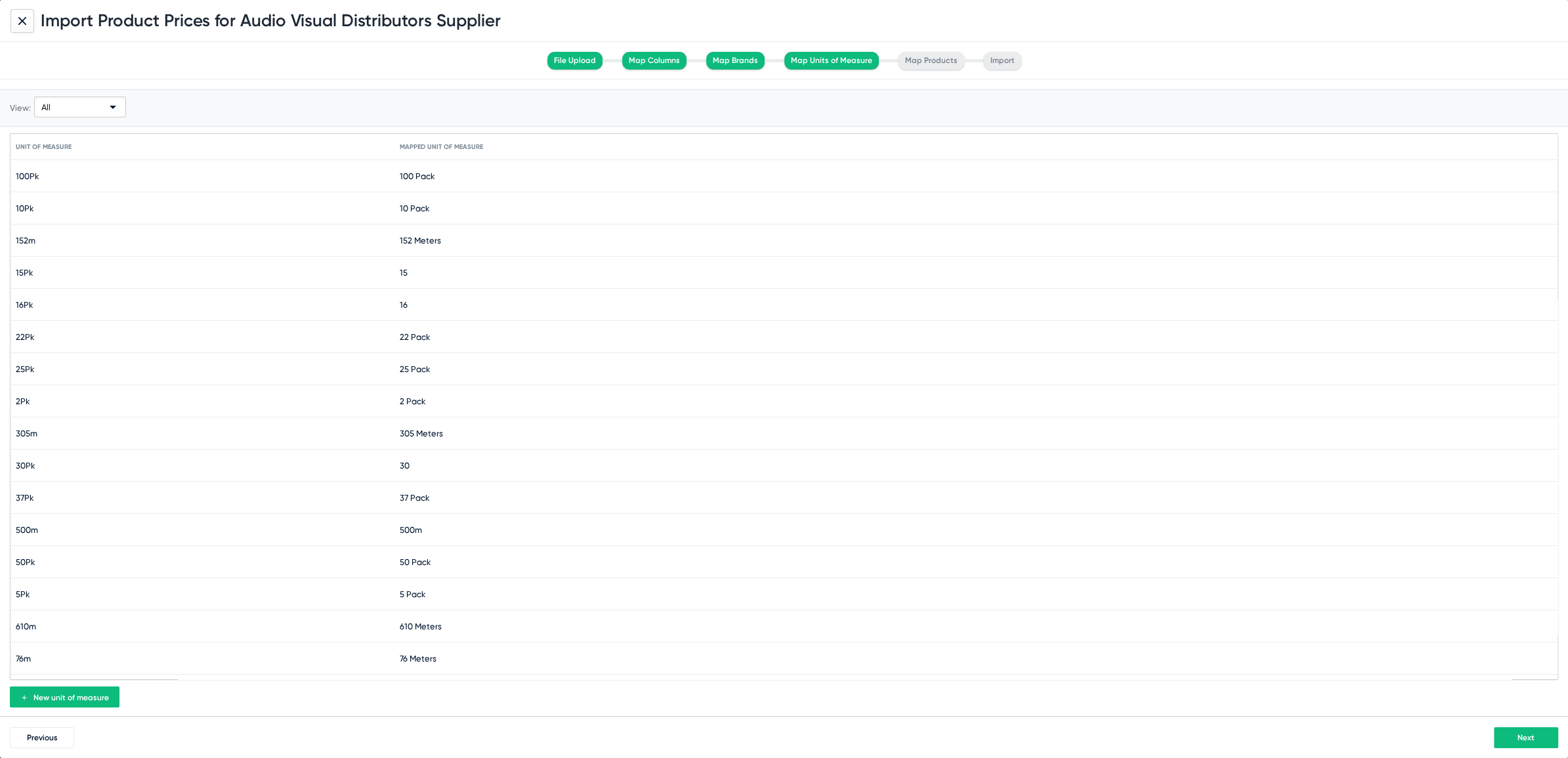
scroll to position [118, 0]
click at [1522, 740] on span "Next" at bounding box center [1526, 737] width 17 height 9
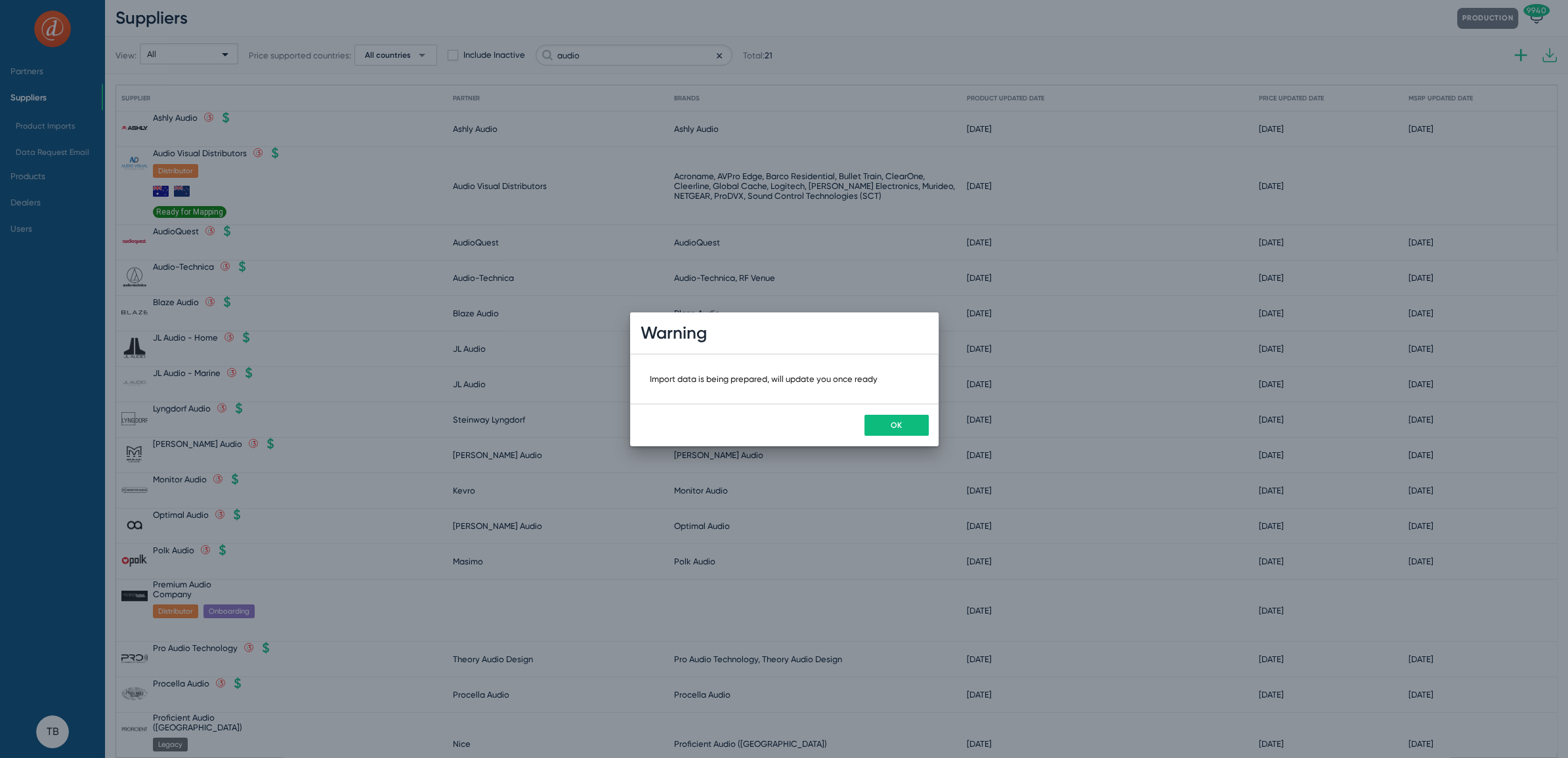
click at [902, 429] on button "OK" at bounding box center [896, 425] width 64 height 21
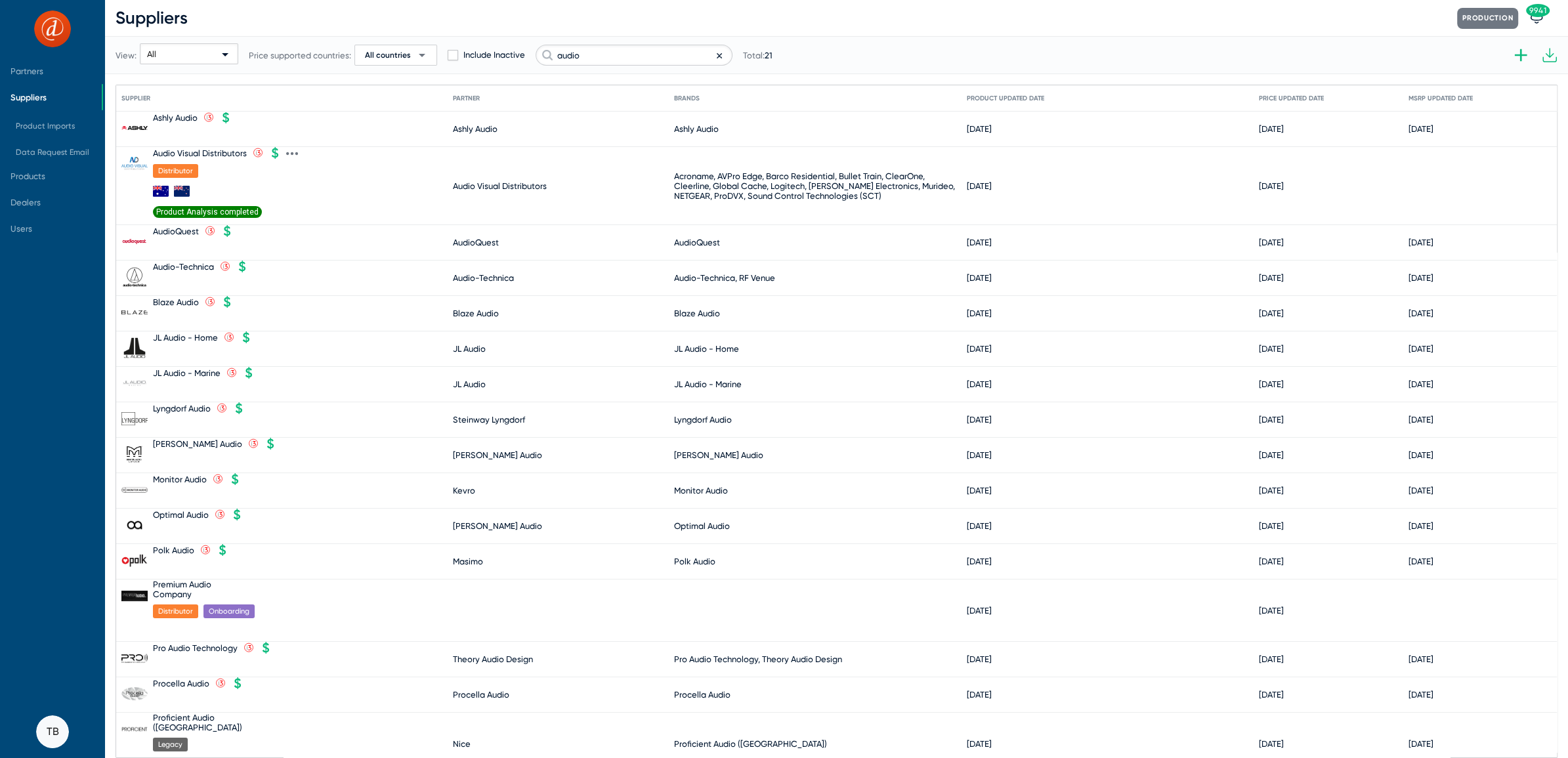
click at [229, 212] on span "Product Analysis completed" at bounding box center [207, 212] width 109 height 12
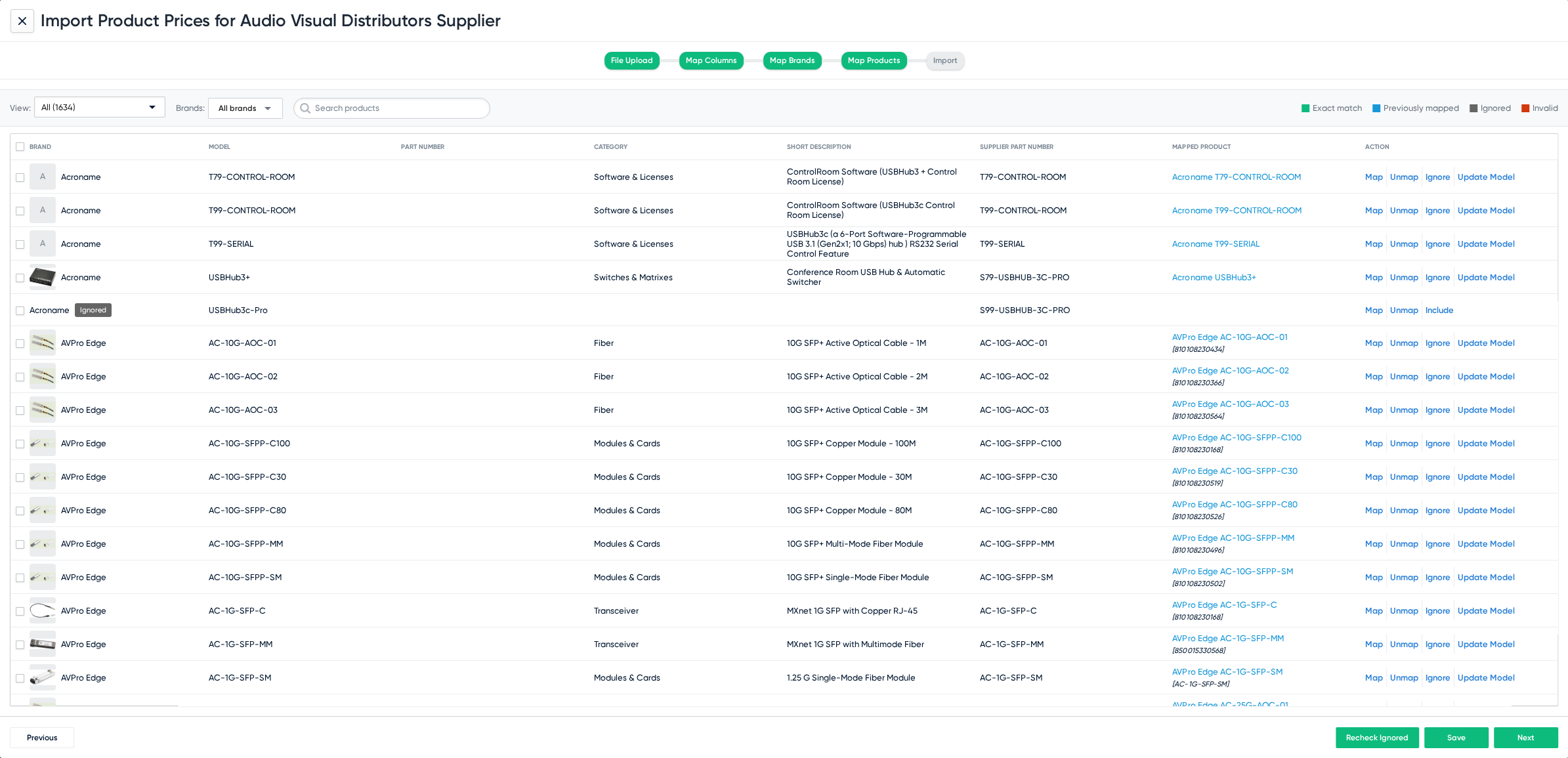
click at [78, 103] on div "All (1634)" at bounding box center [94, 107] width 105 height 21
click at [117, 209] on span "Unmapped (70)" at bounding box center [100, 208] width 126 height 26
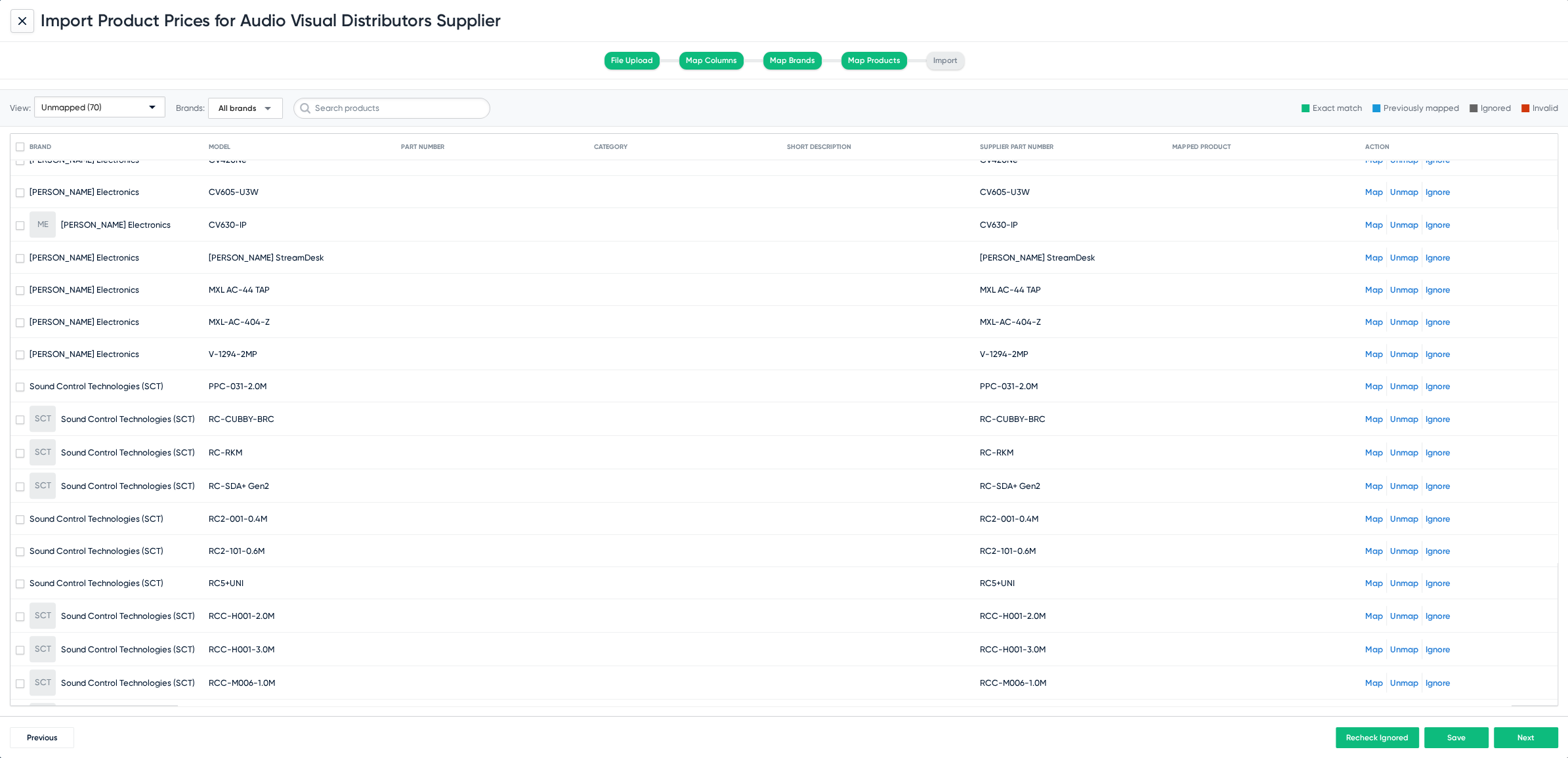
scroll to position [1578, 0]
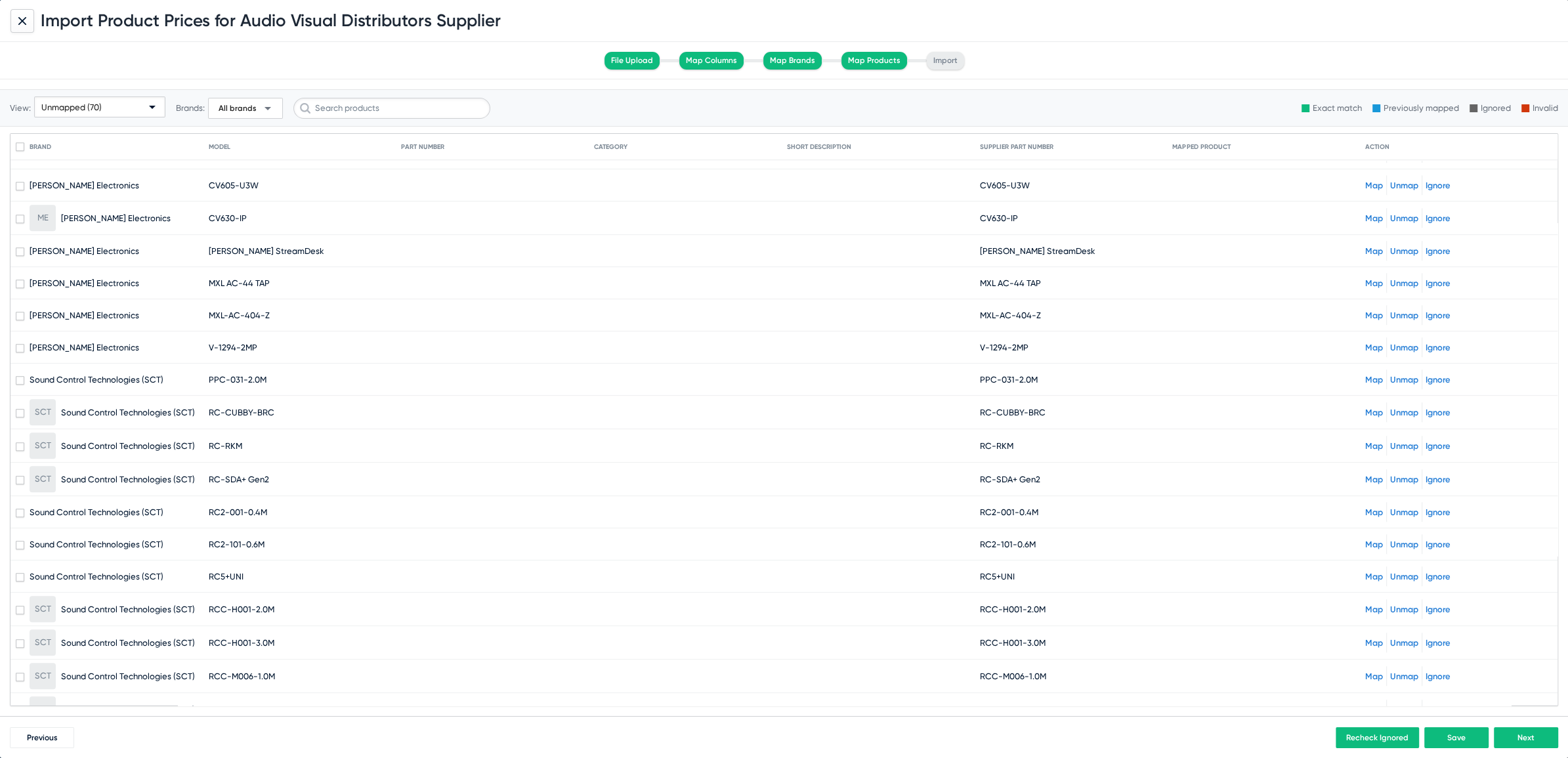
click at [1366, 408] on link "Map" at bounding box center [1374, 413] width 18 height 10
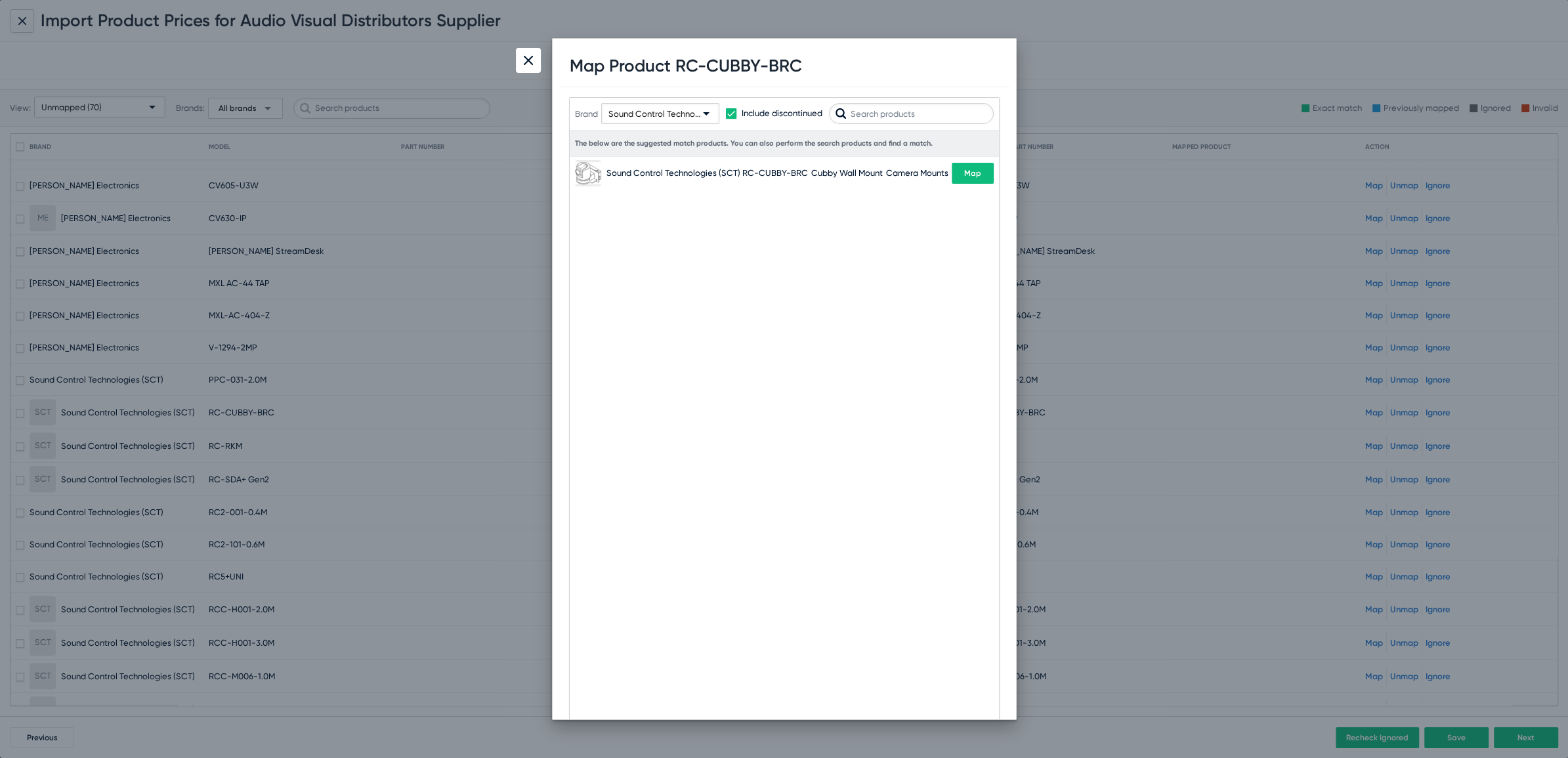
click at [981, 167] on button "Map" at bounding box center [972, 173] width 42 height 21
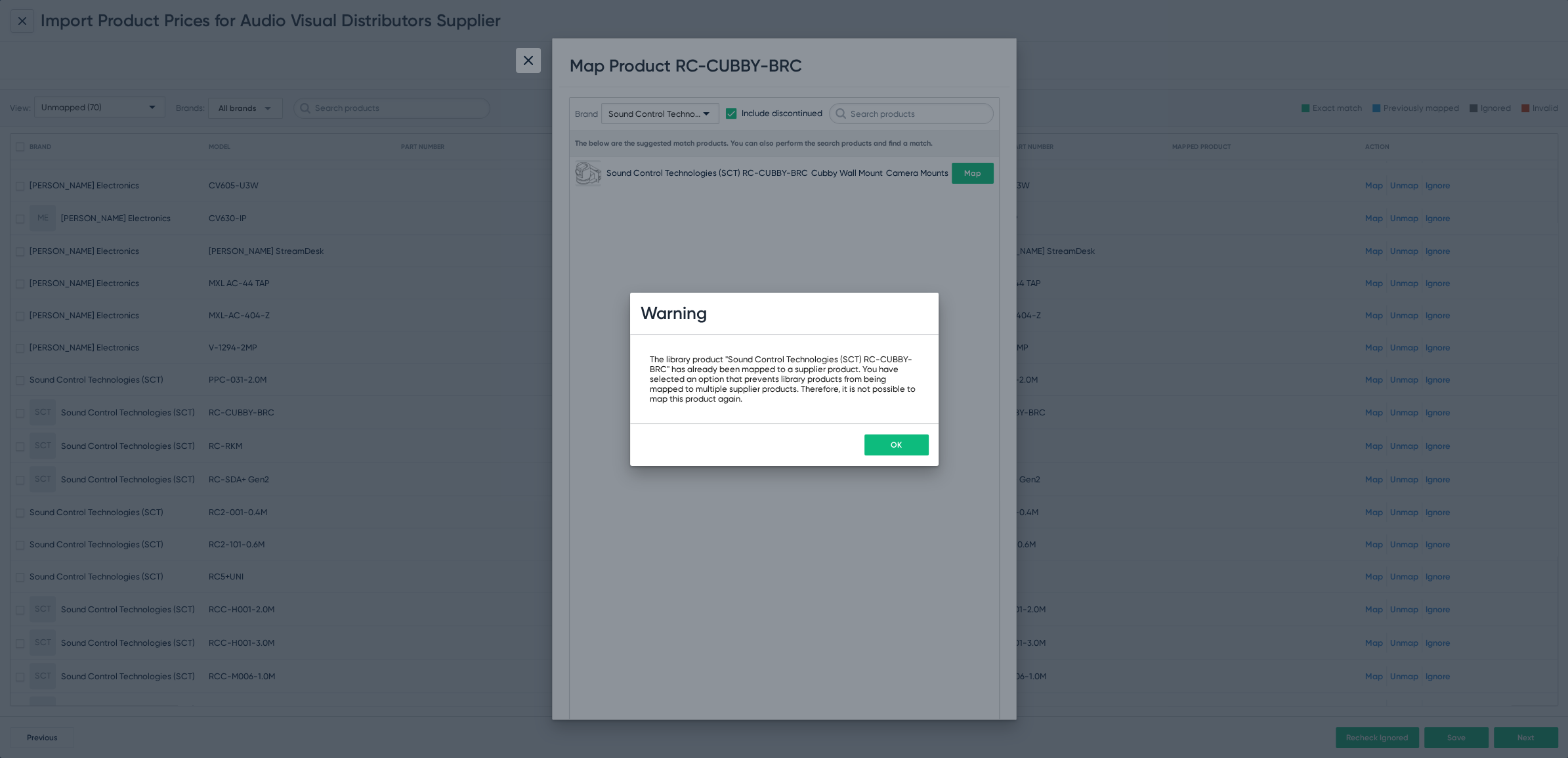
click at [904, 442] on button "OK" at bounding box center [896, 445] width 64 height 21
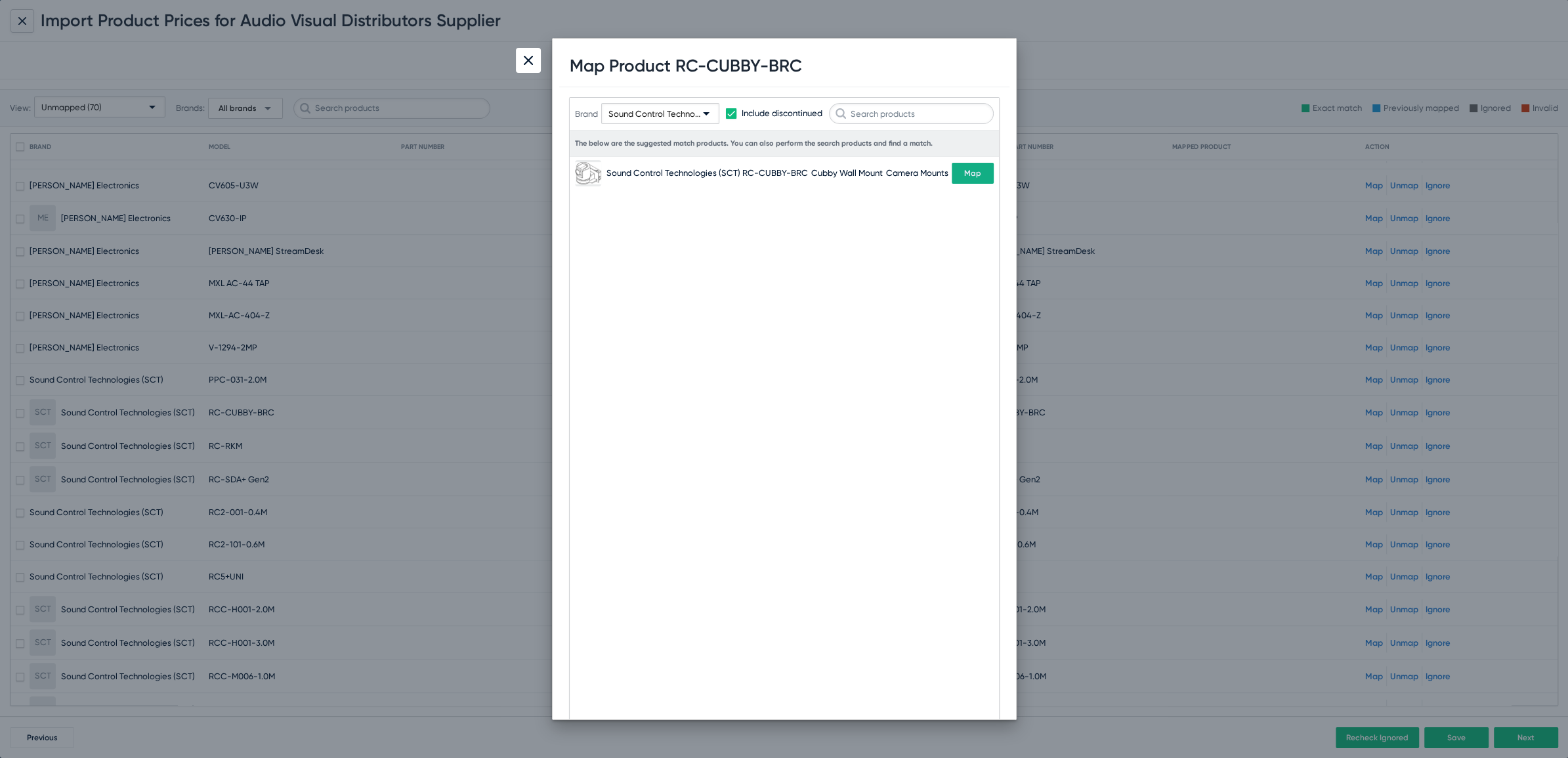
click at [529, 58] on img at bounding box center [528, 60] width 9 height 9
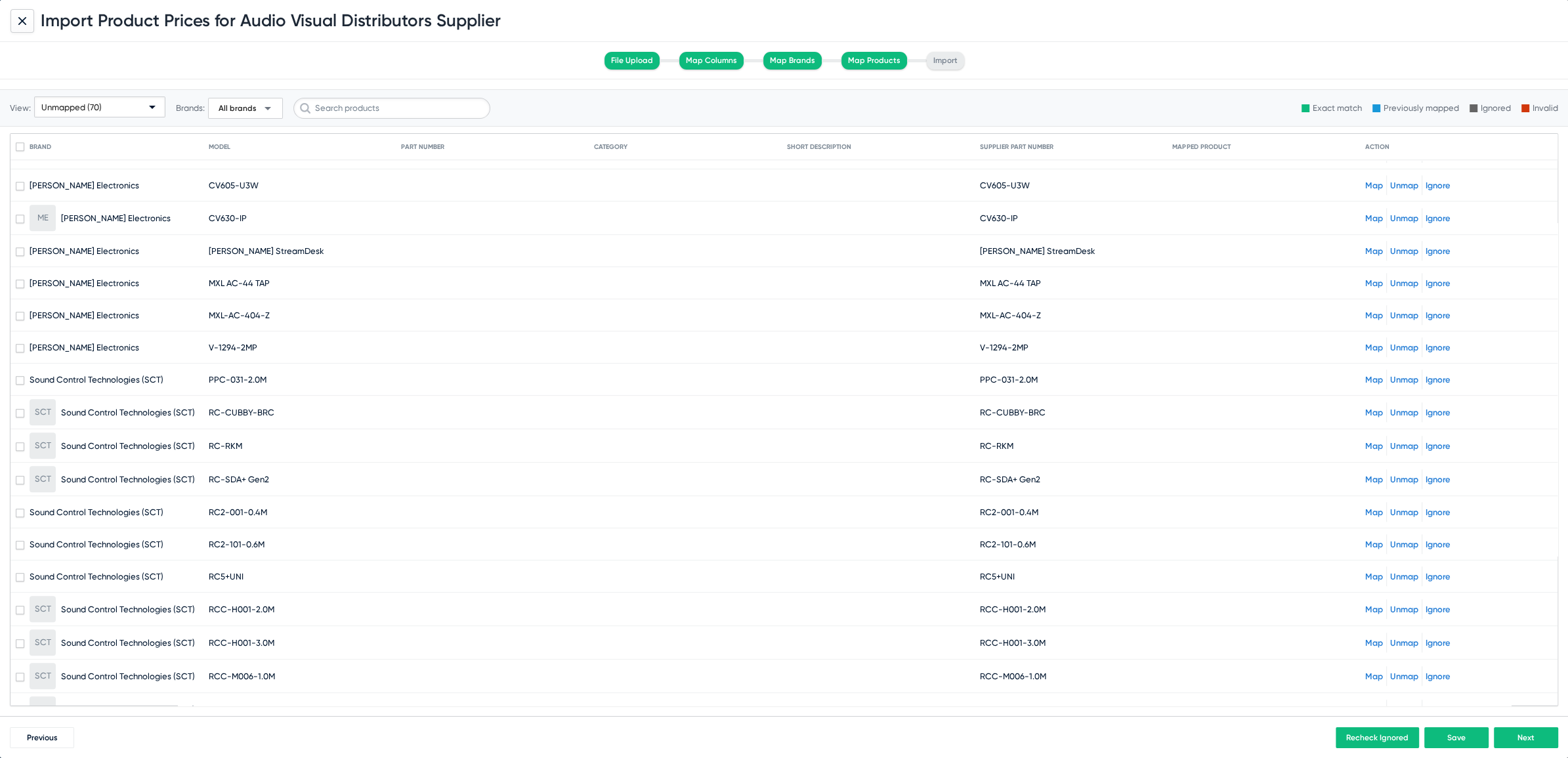
click at [107, 97] on div "Unmapped (70)" at bounding box center [94, 107] width 105 height 21
click at [55, 128] on span "All (1634)" at bounding box center [100, 131] width 126 height 26
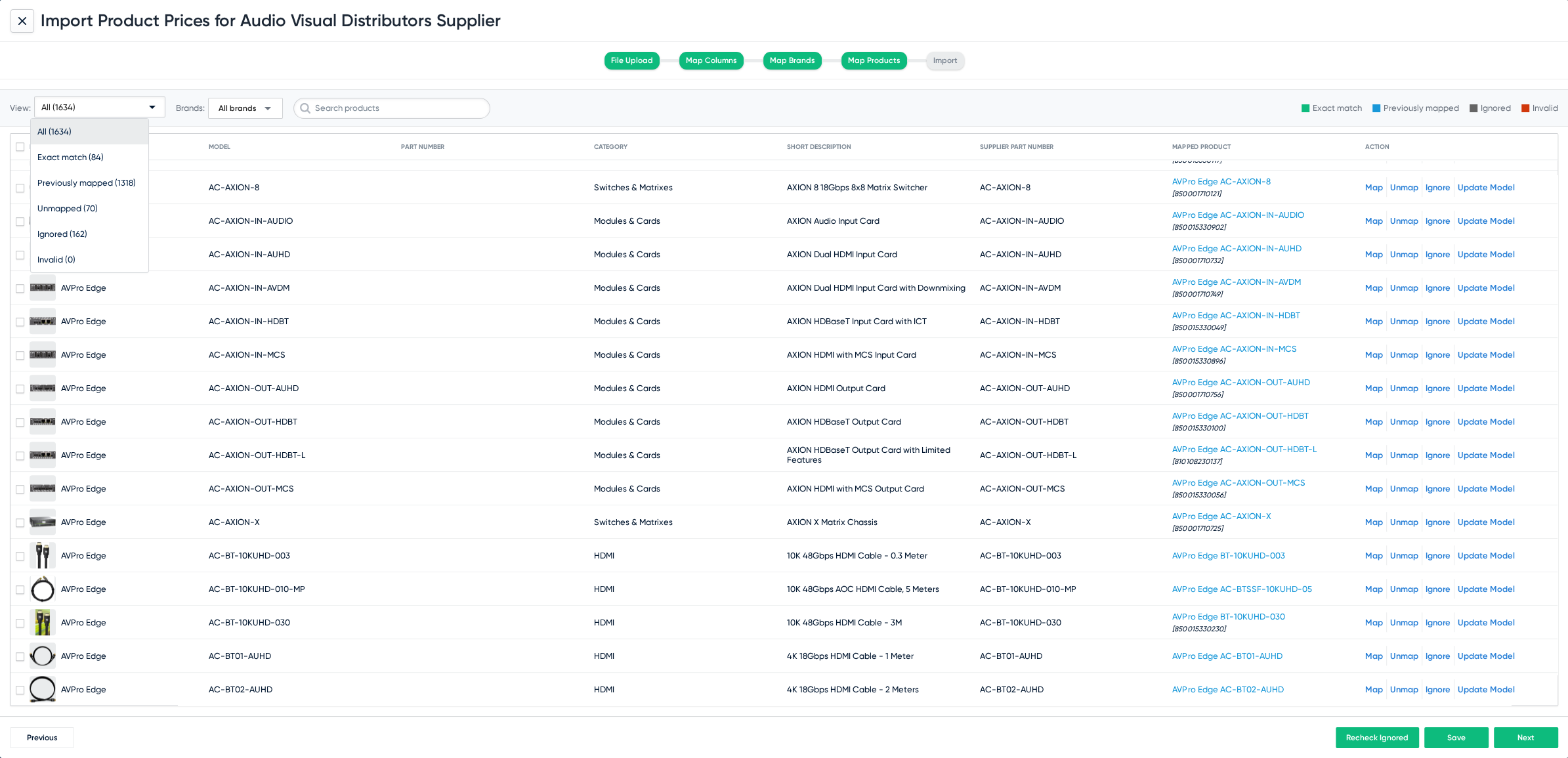
scroll to position [0, 0]
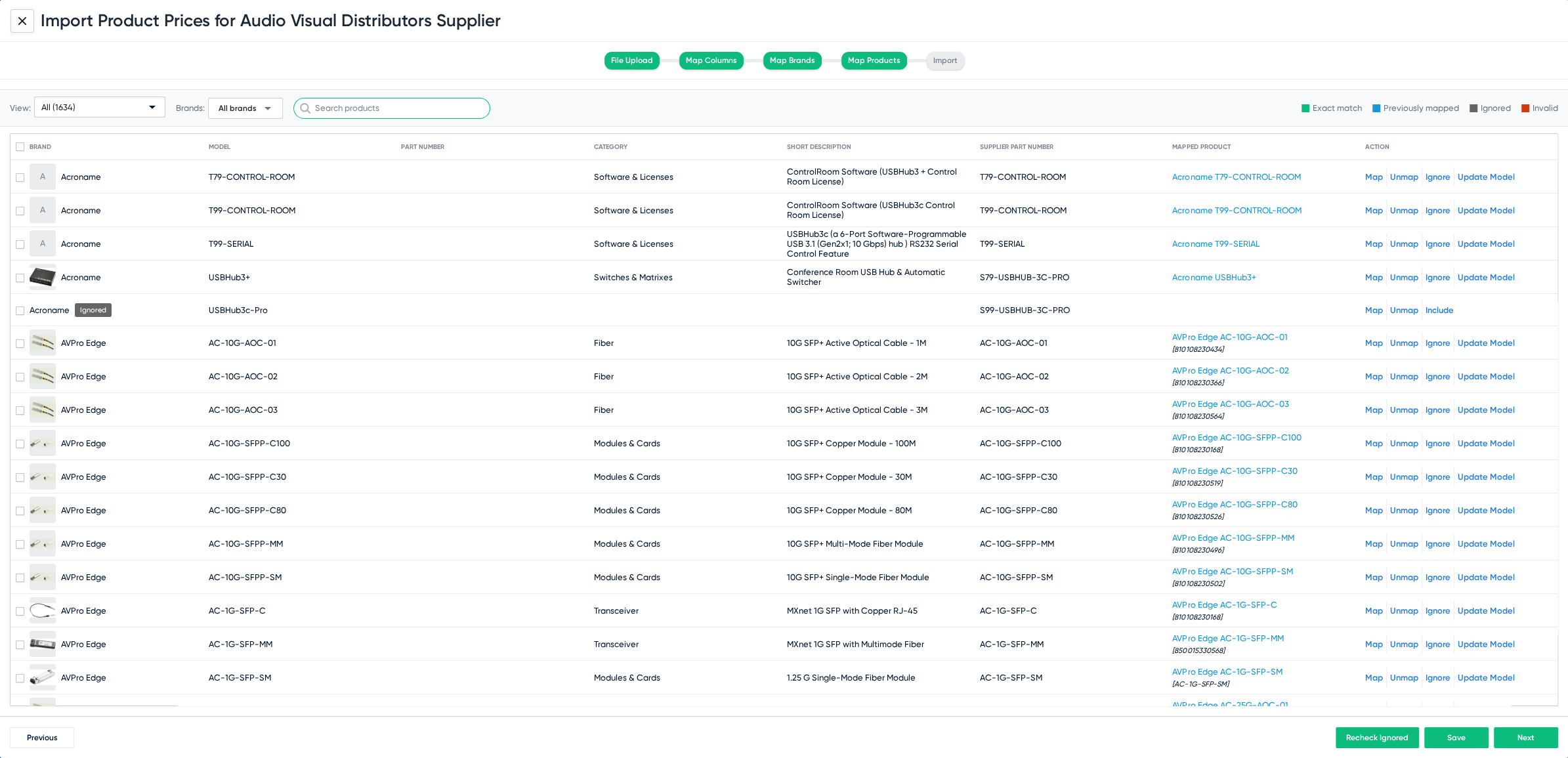
click at [336, 107] on input "text" at bounding box center [392, 108] width 197 height 21
click at [257, 107] on span "All brands arrow_drop_down" at bounding box center [245, 108] width 60 height 16
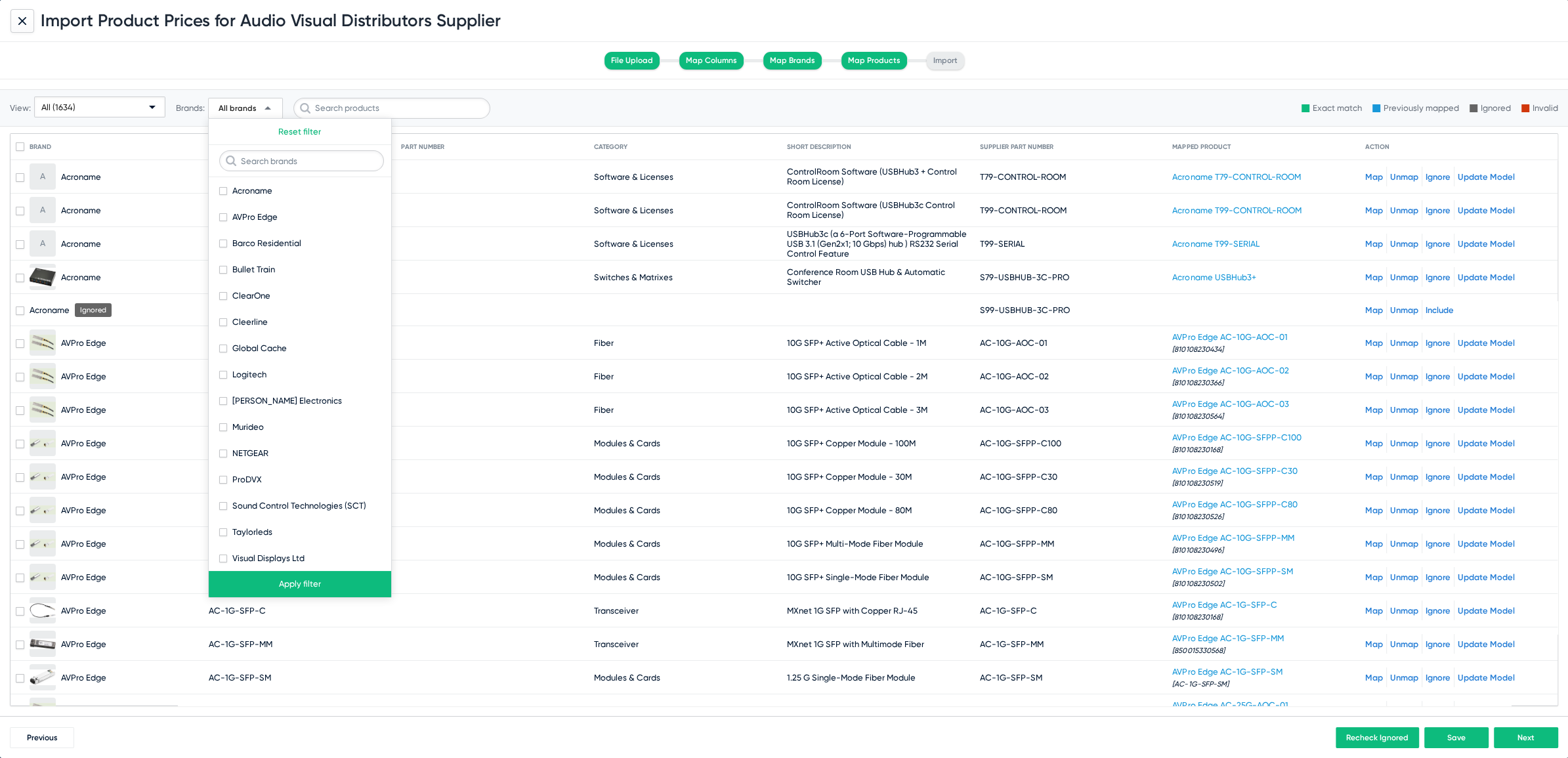
click at [352, 104] on div at bounding box center [784, 379] width 1568 height 758
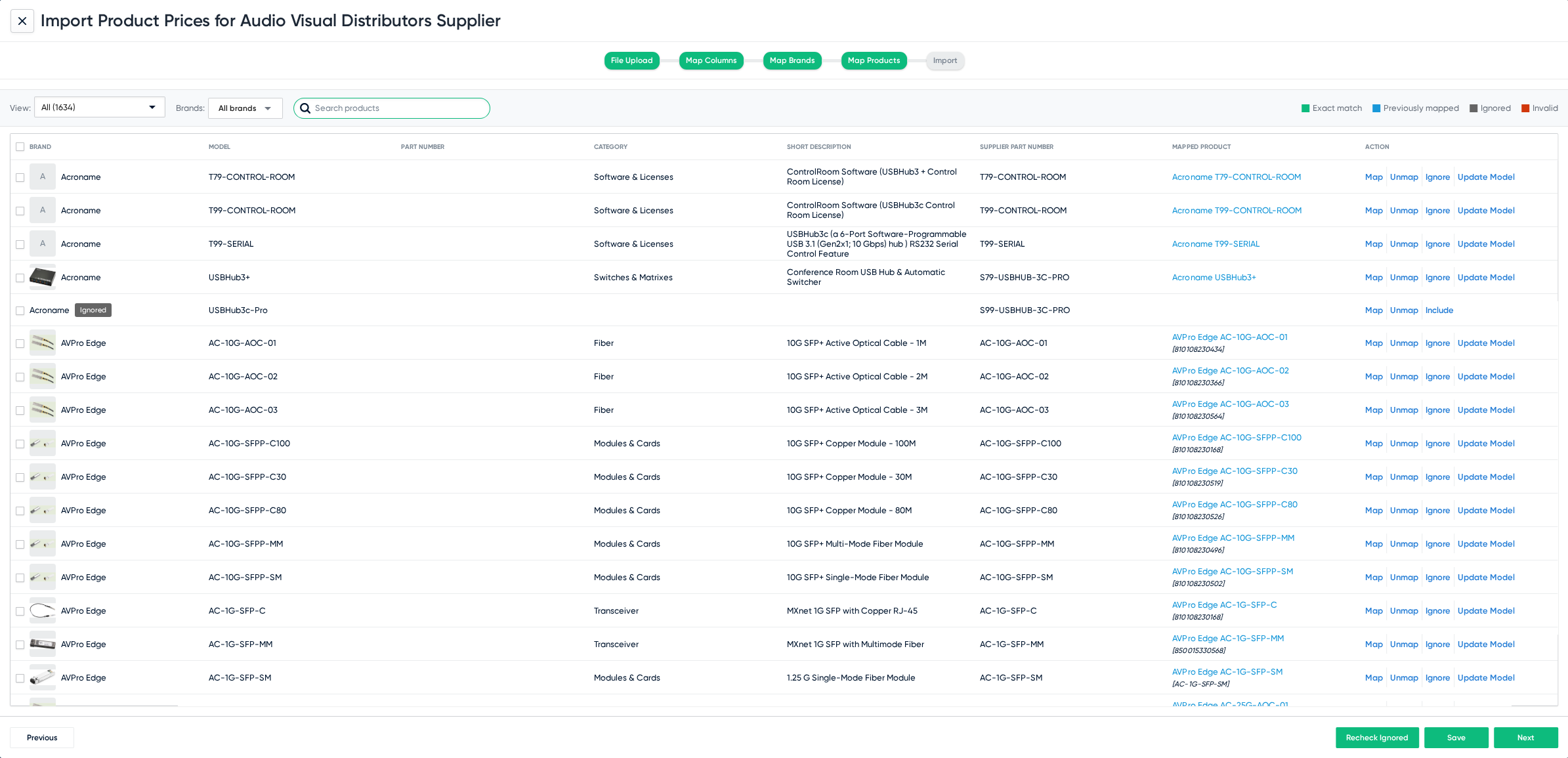
click at [352, 104] on input "text" at bounding box center [392, 108] width 197 height 21
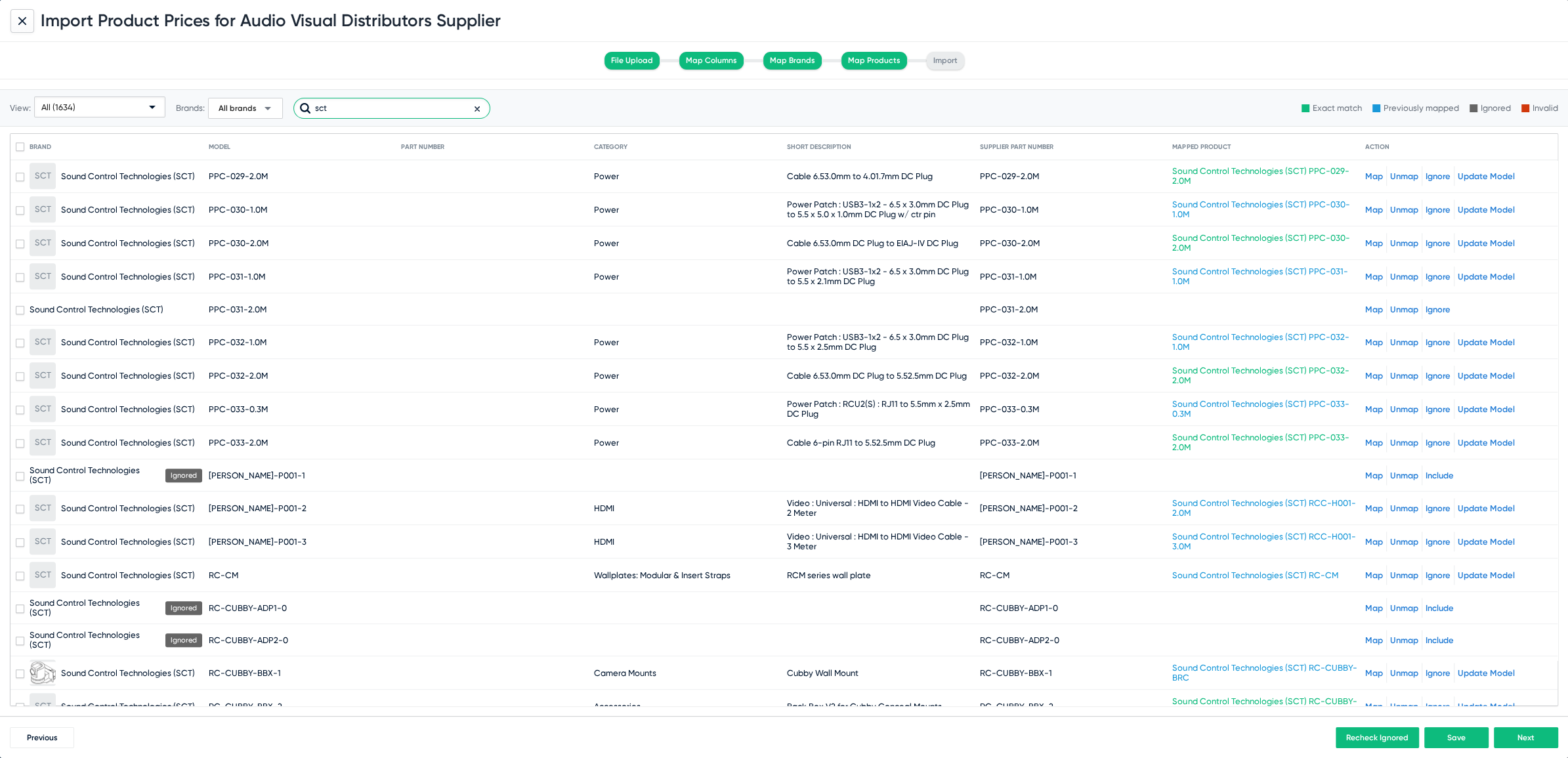
scroll to position [1642, 0]
type input "sct"
click at [1367, 304] on link "Map" at bounding box center [1374, 309] width 18 height 10
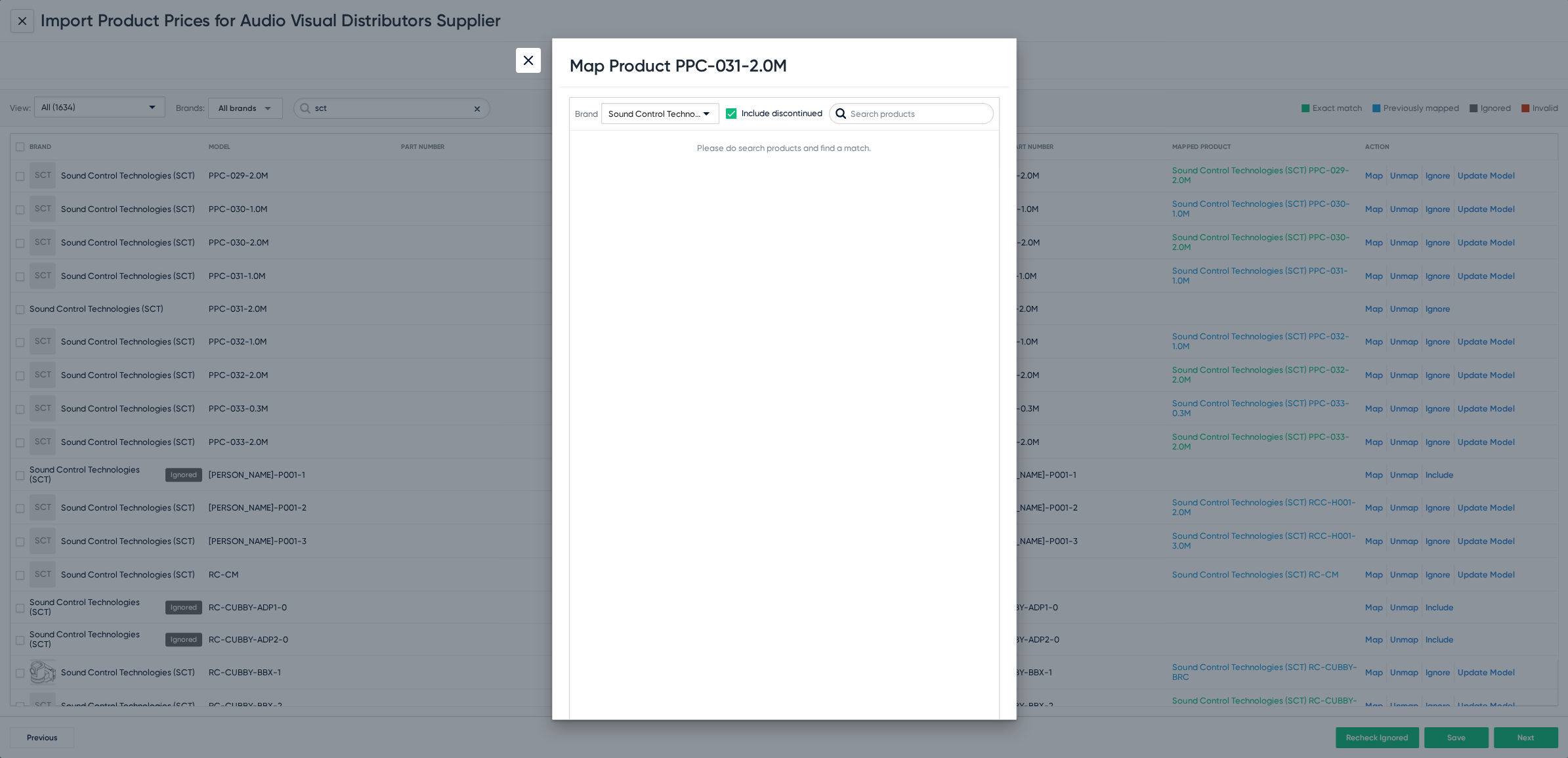
click at [899, 119] on input "text" at bounding box center [911, 114] width 165 height 21
click at [530, 62] on img at bounding box center [528, 60] width 9 height 9
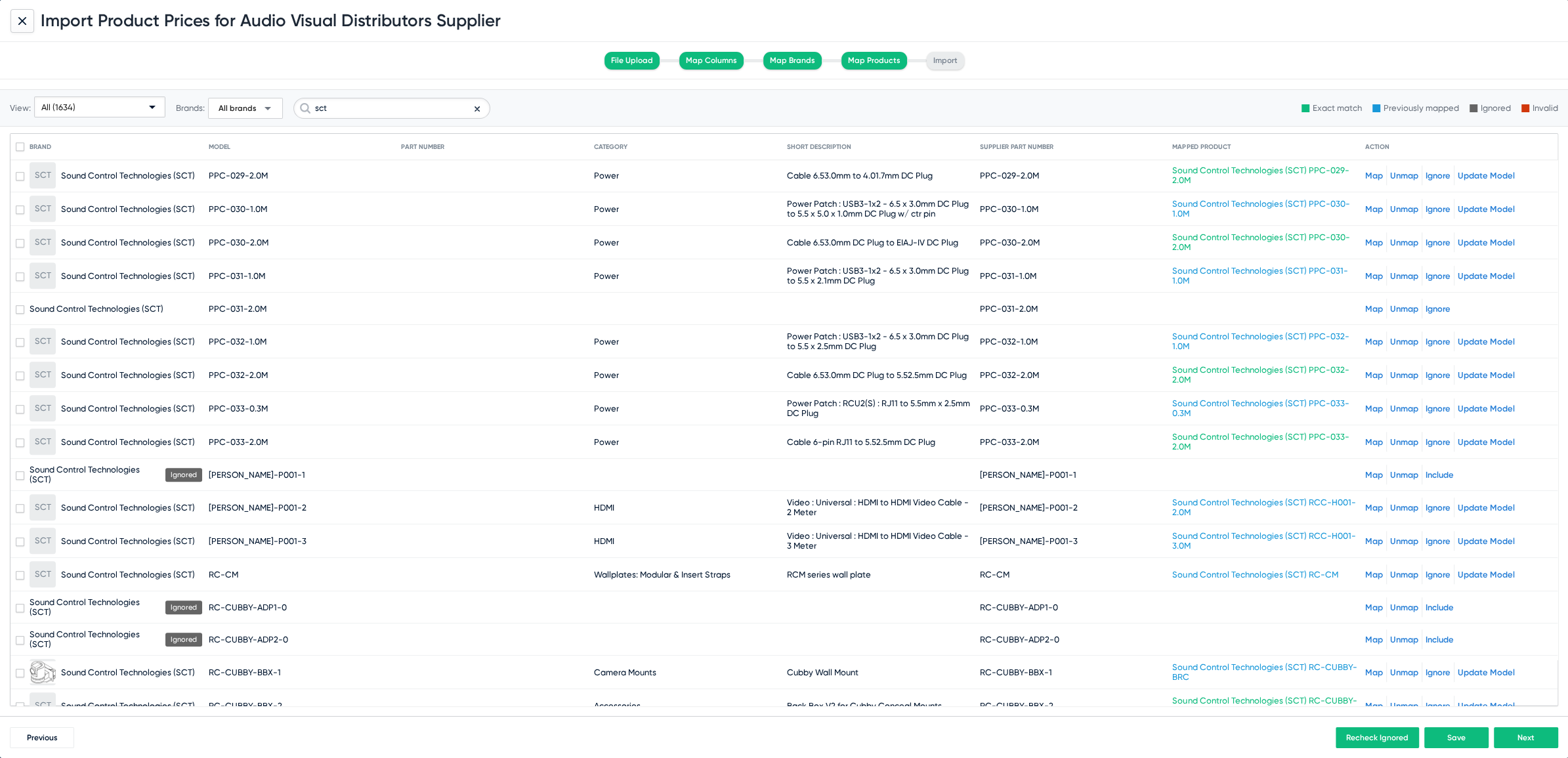
click at [1368, 465] on div "Map Unmap Include" at bounding box center [1458, 474] width 187 height 19
click at [1365, 470] on link "Map" at bounding box center [1374, 475] width 18 height 10
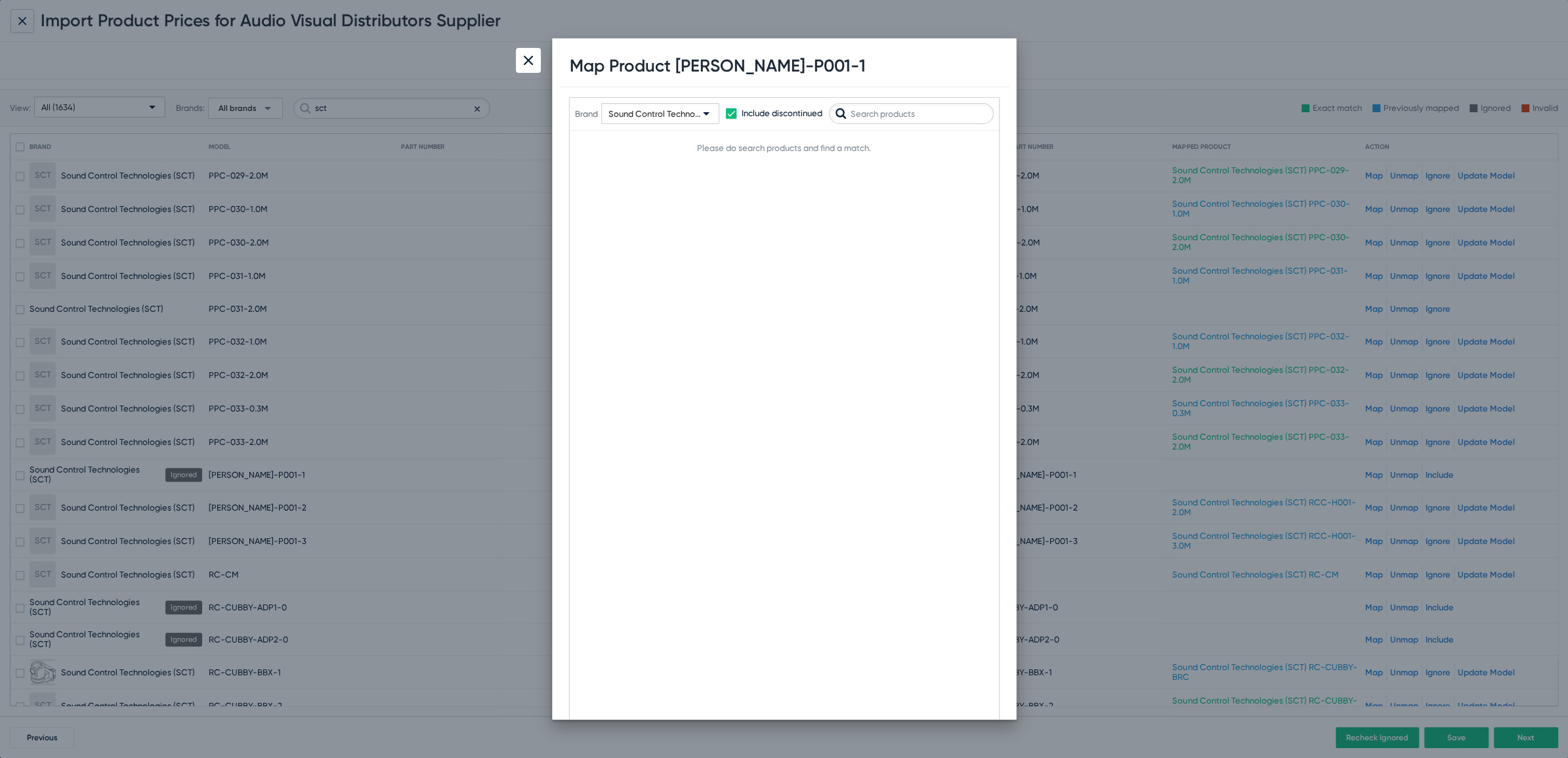
click at [911, 121] on input "text" at bounding box center [911, 114] width 165 height 21
type input "ceil"
click at [527, 59] on img at bounding box center [528, 60] width 9 height 9
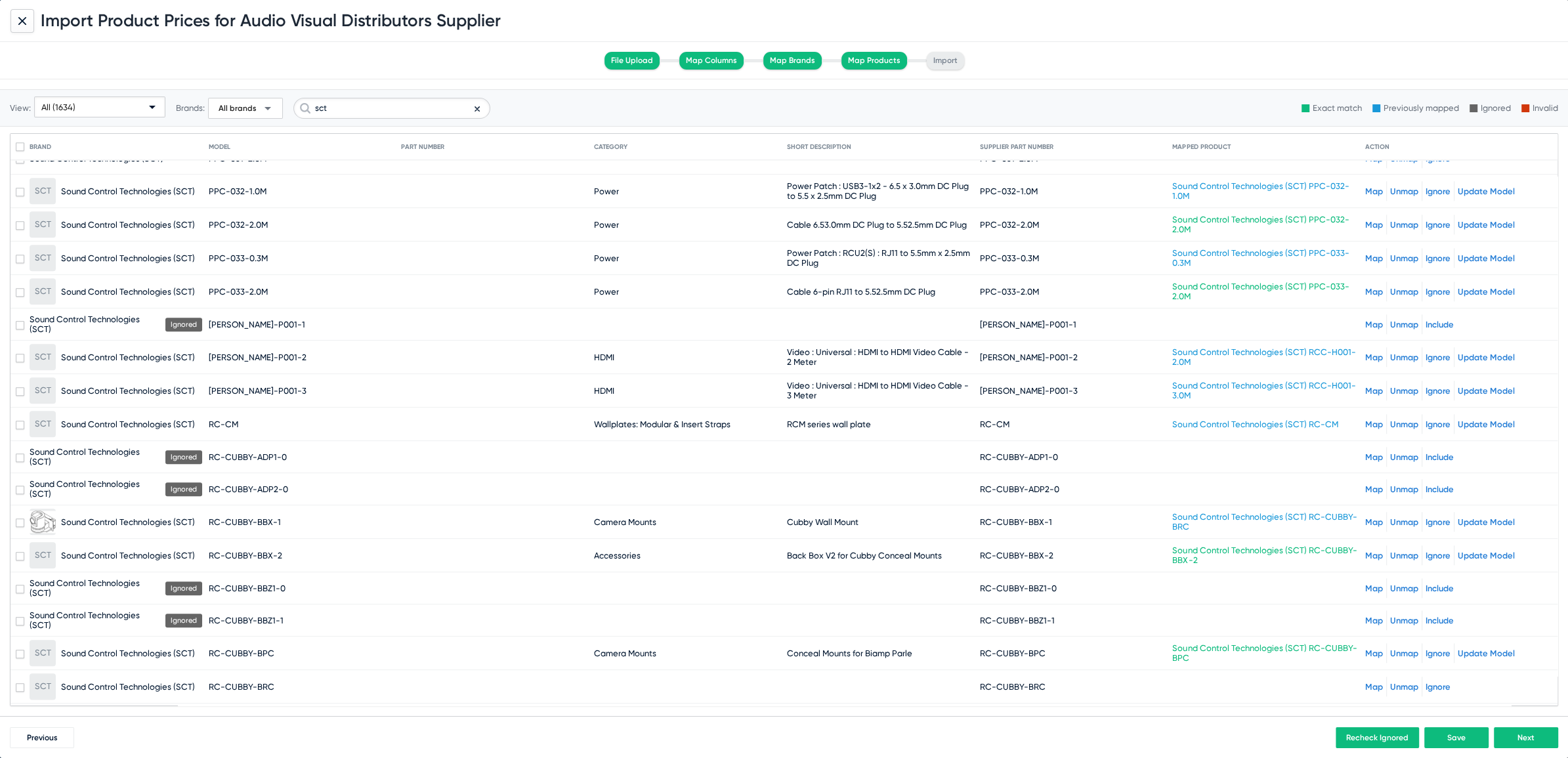
scroll to position [1793, 0]
click at [1365, 451] on link "Map" at bounding box center [1374, 456] width 18 height 10
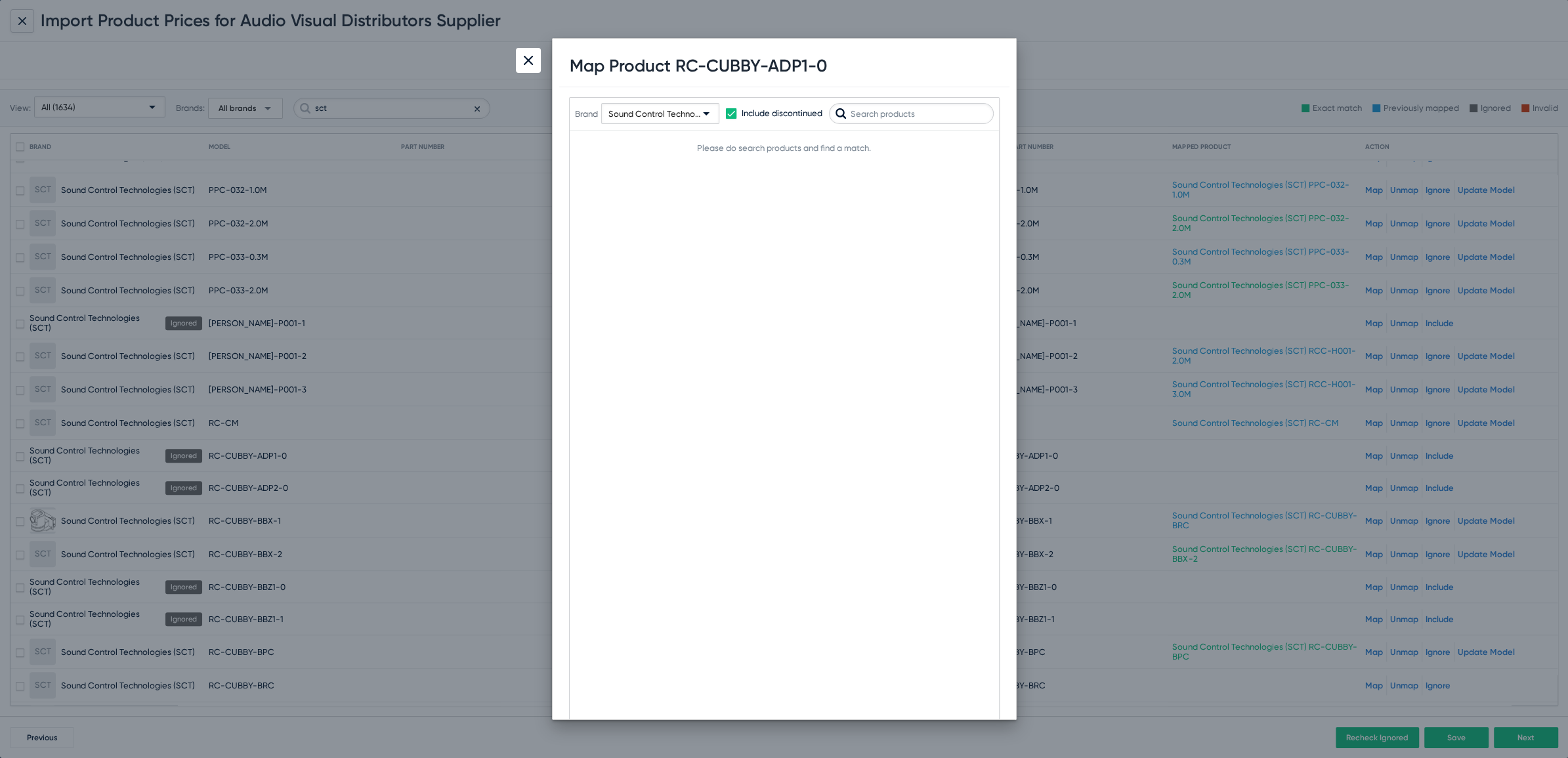
click at [908, 110] on input "text" at bounding box center [911, 114] width 165 height 21
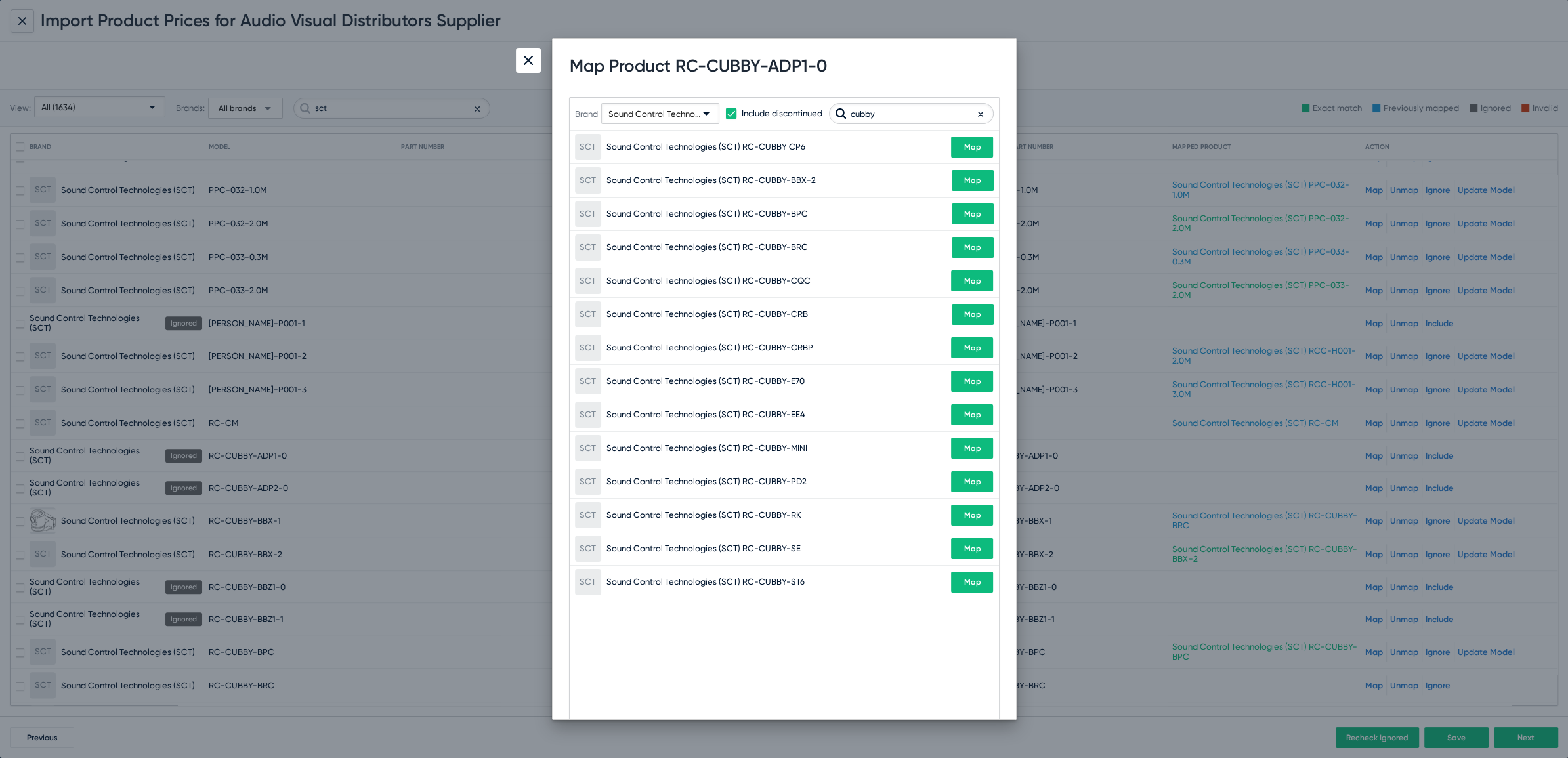
type input "cubby"
click at [524, 59] on img at bounding box center [528, 60] width 9 height 9
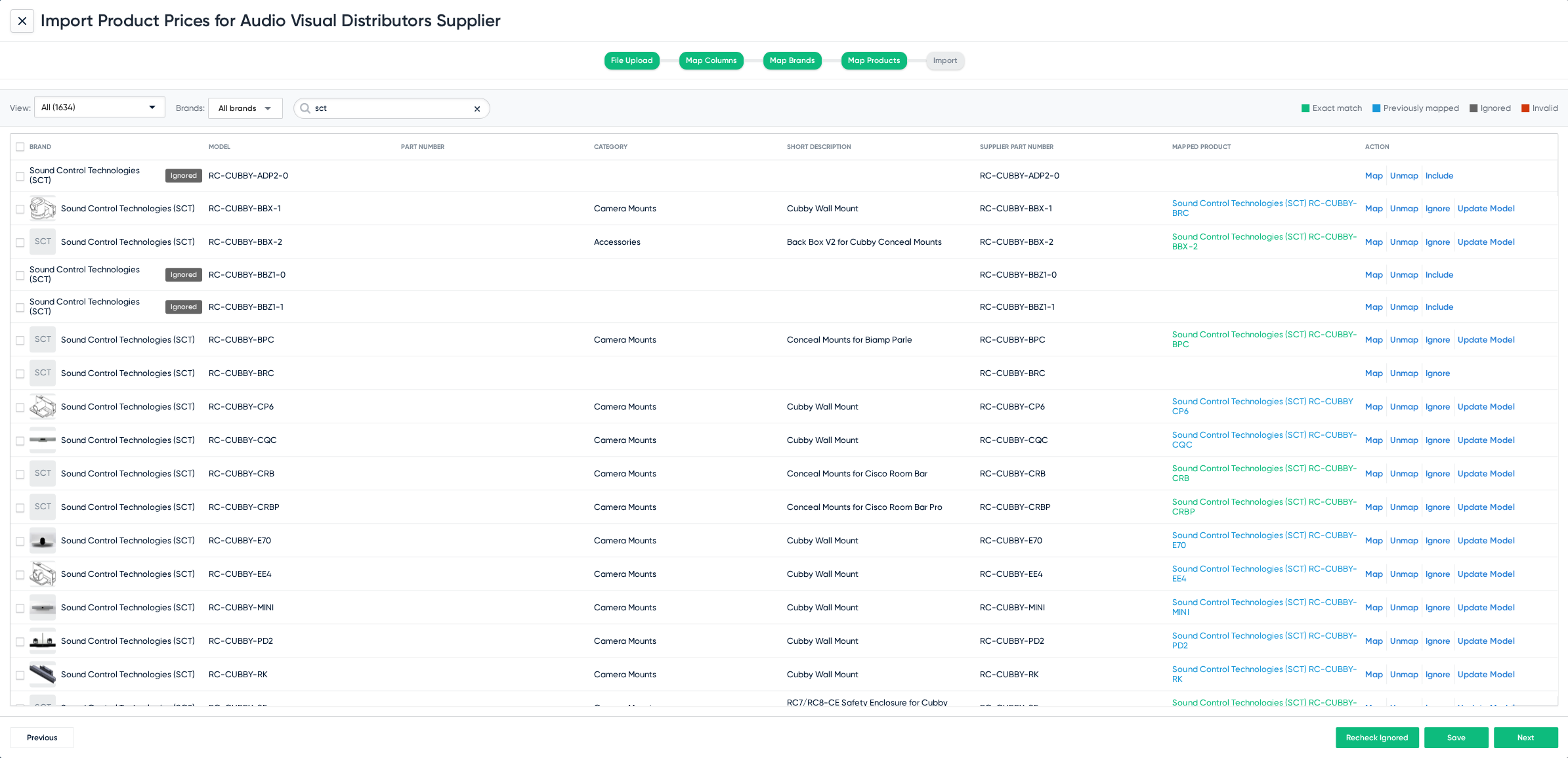
scroll to position [2102, 0]
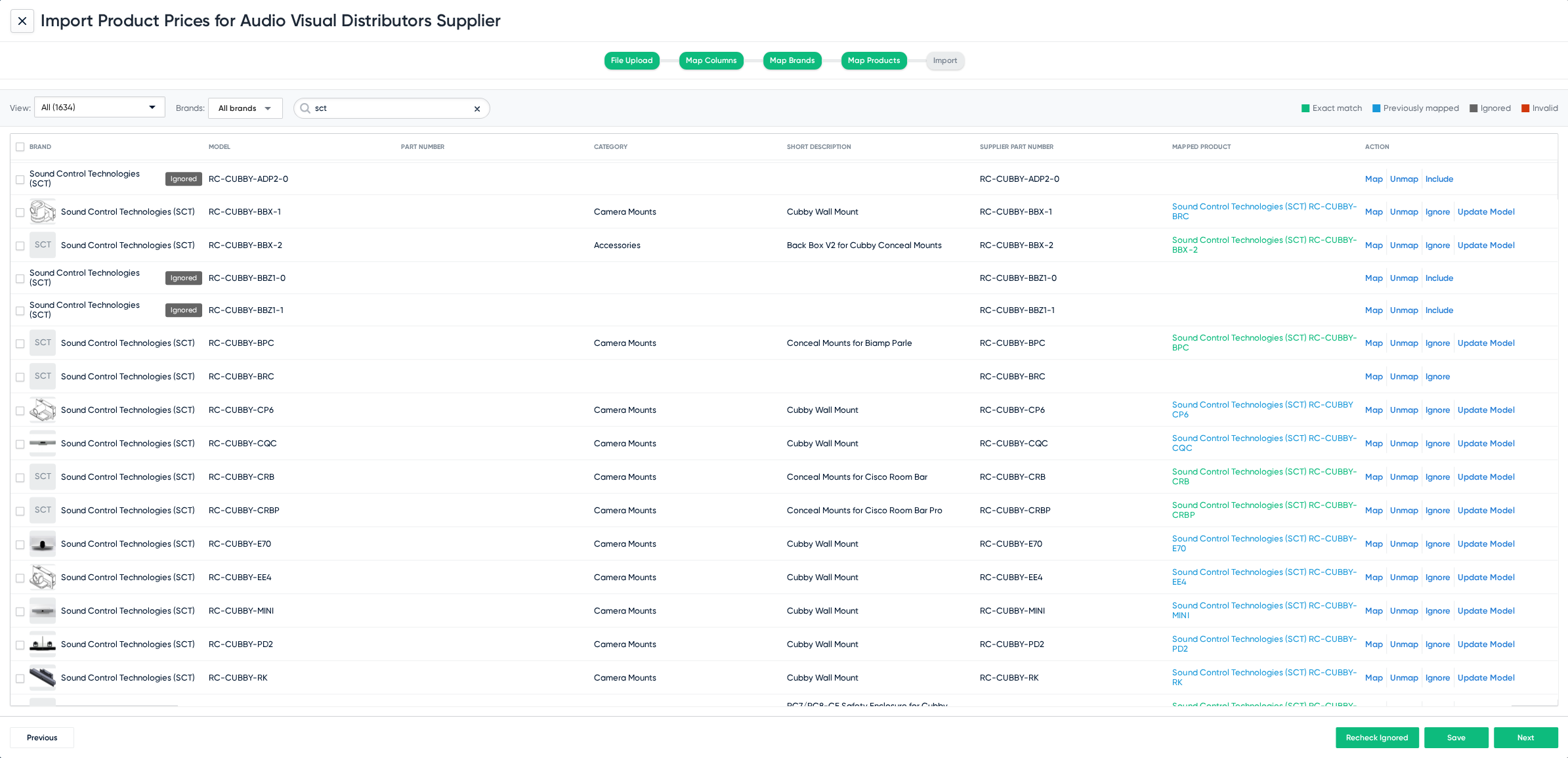
click at [1365, 372] on link "Map" at bounding box center [1374, 377] width 18 height 10
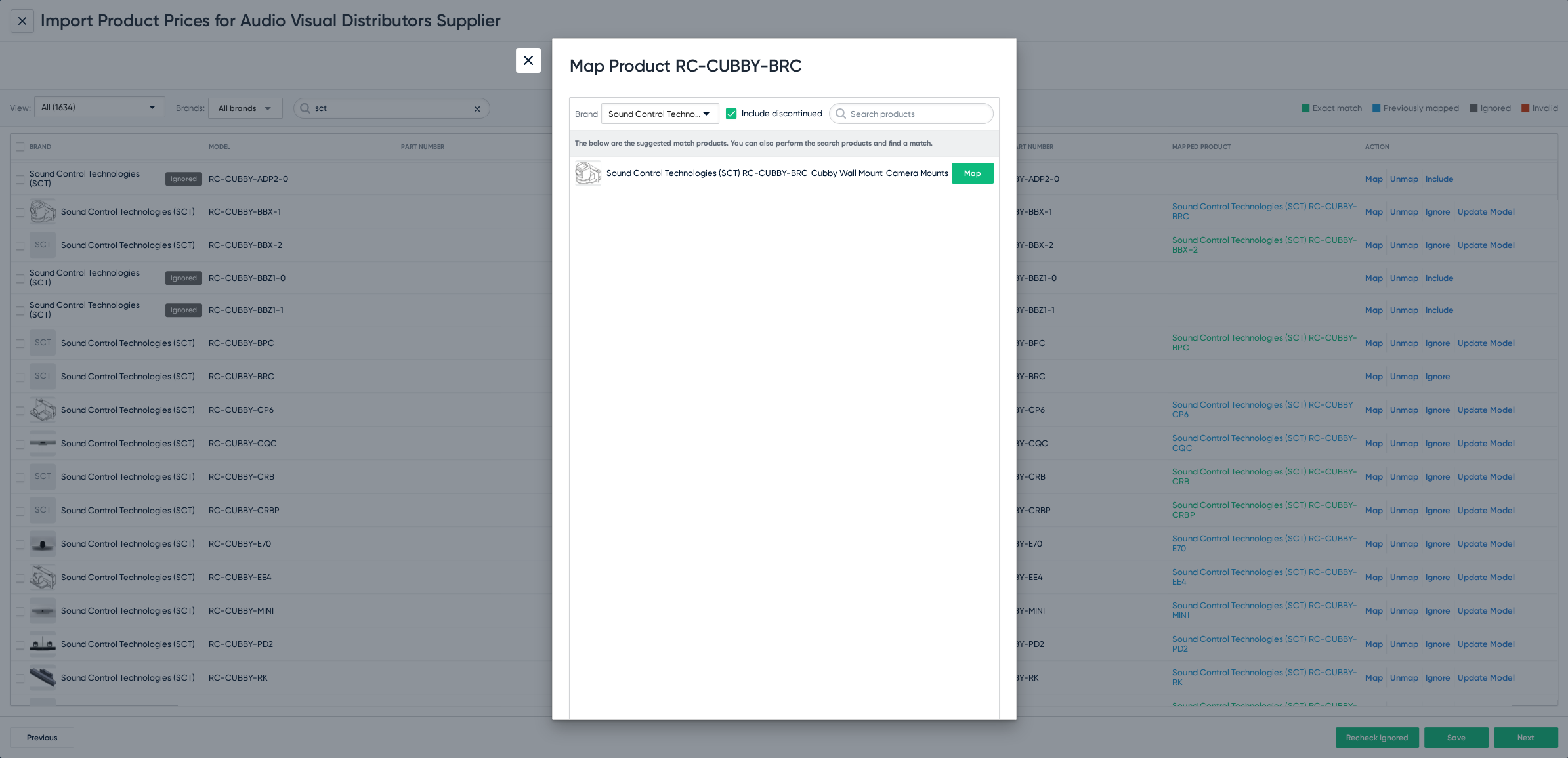
click at [970, 176] on button "Map" at bounding box center [972, 173] width 42 height 21
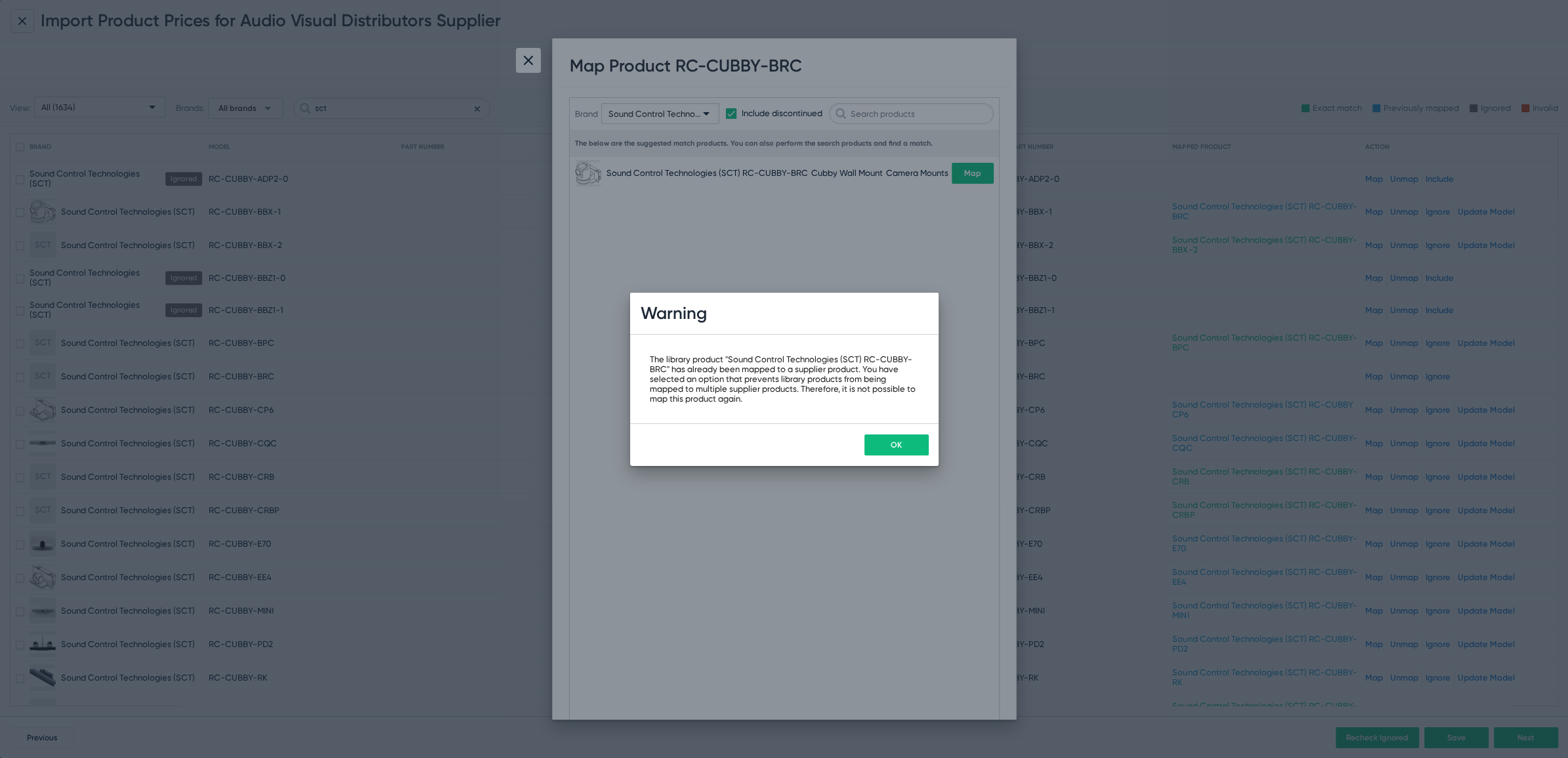
click at [895, 439] on button "OK" at bounding box center [896, 445] width 64 height 21
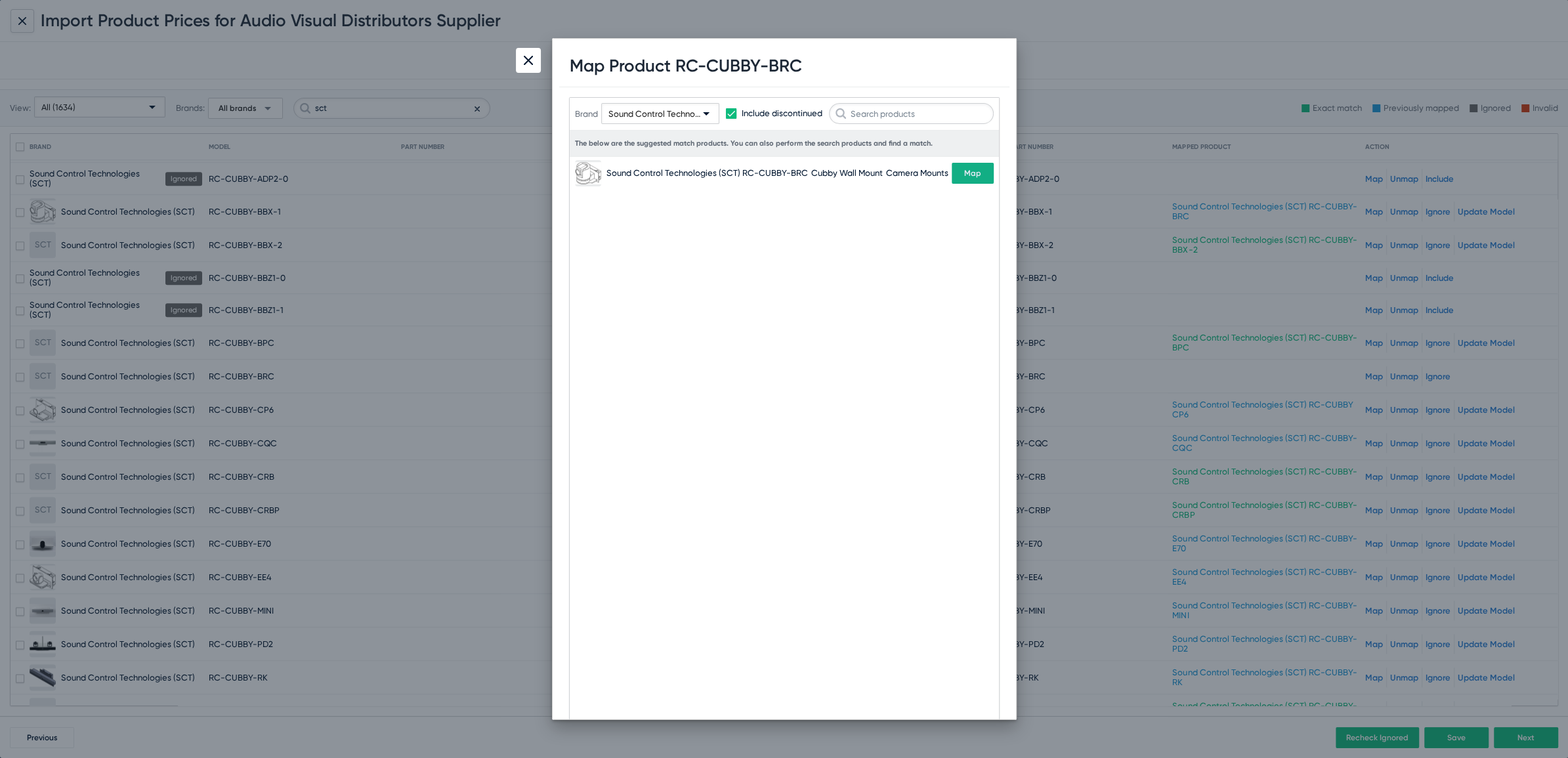
click at [771, 67] on h1 "Map Product RC-CUBBY-BRC" at bounding box center [685, 65] width 232 height 20
copy h1 "BRC"
click at [1123, 59] on div at bounding box center [784, 379] width 1568 height 758
click at [523, 65] on div at bounding box center [528, 60] width 25 height 25
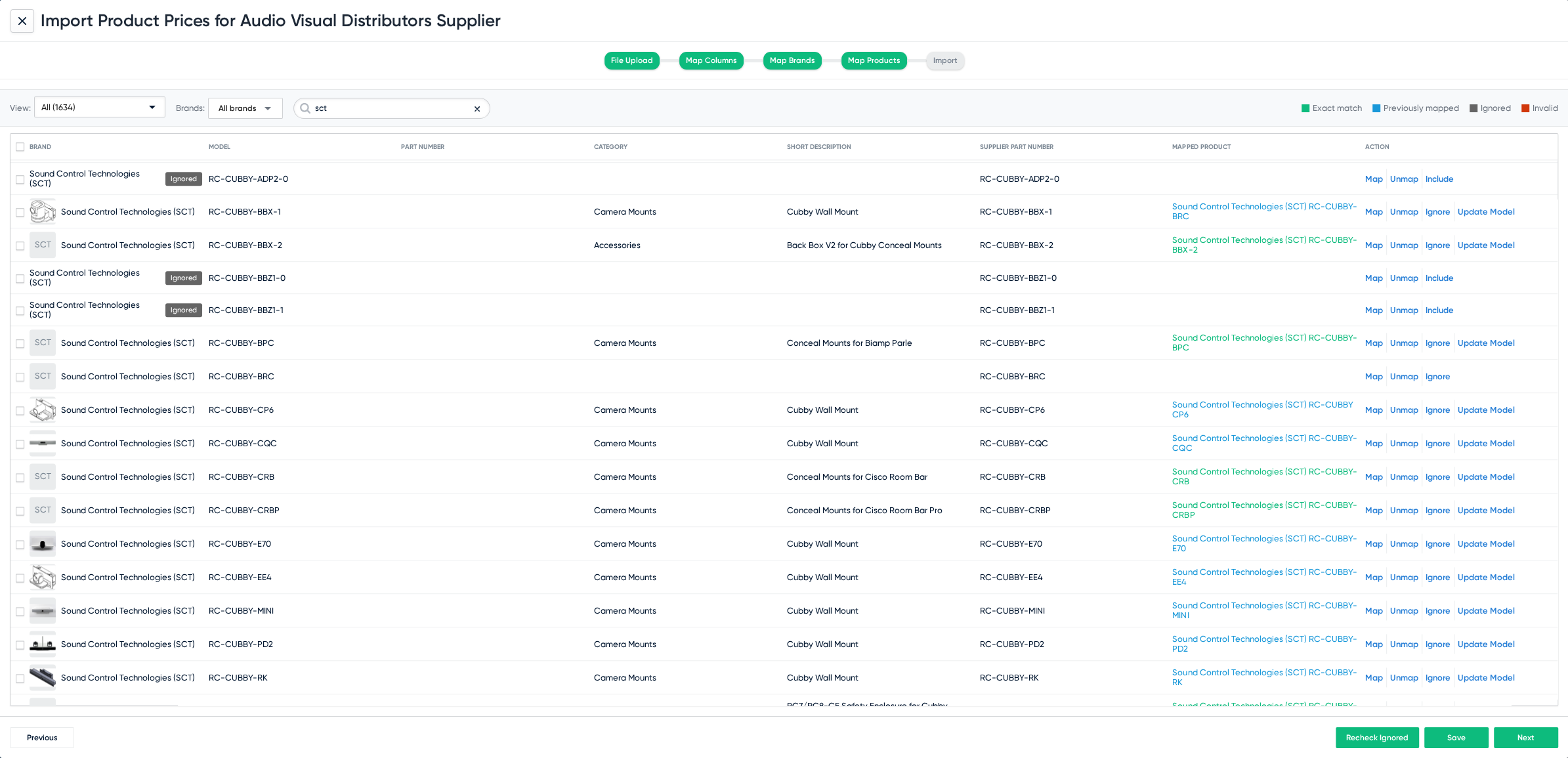
click at [1393, 207] on link "Unmap" at bounding box center [1404, 212] width 28 height 10
click at [1370, 372] on link "Map" at bounding box center [1374, 377] width 18 height 10
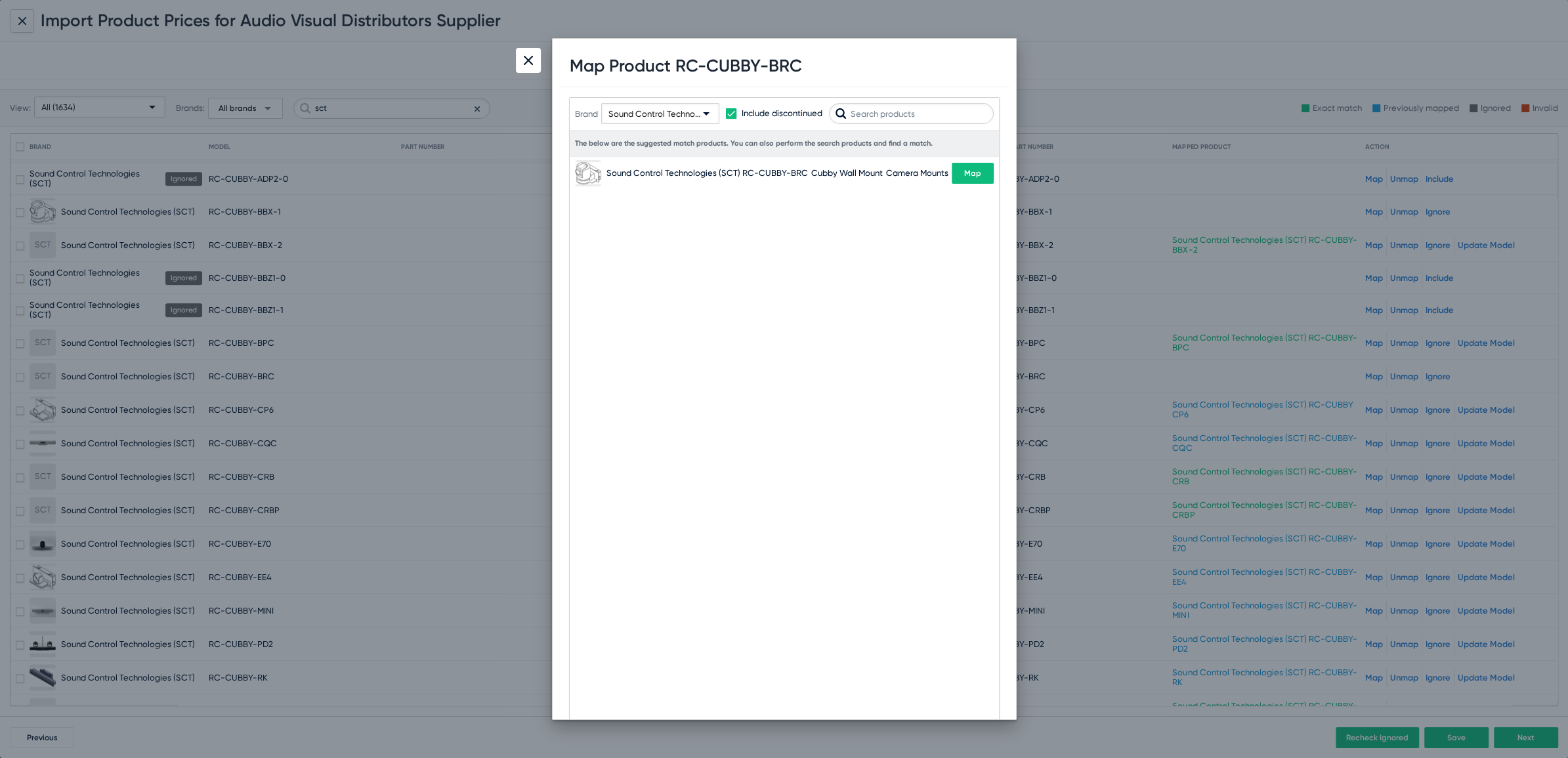
click at [972, 174] on span "Map" at bounding box center [972, 173] width 17 height 9
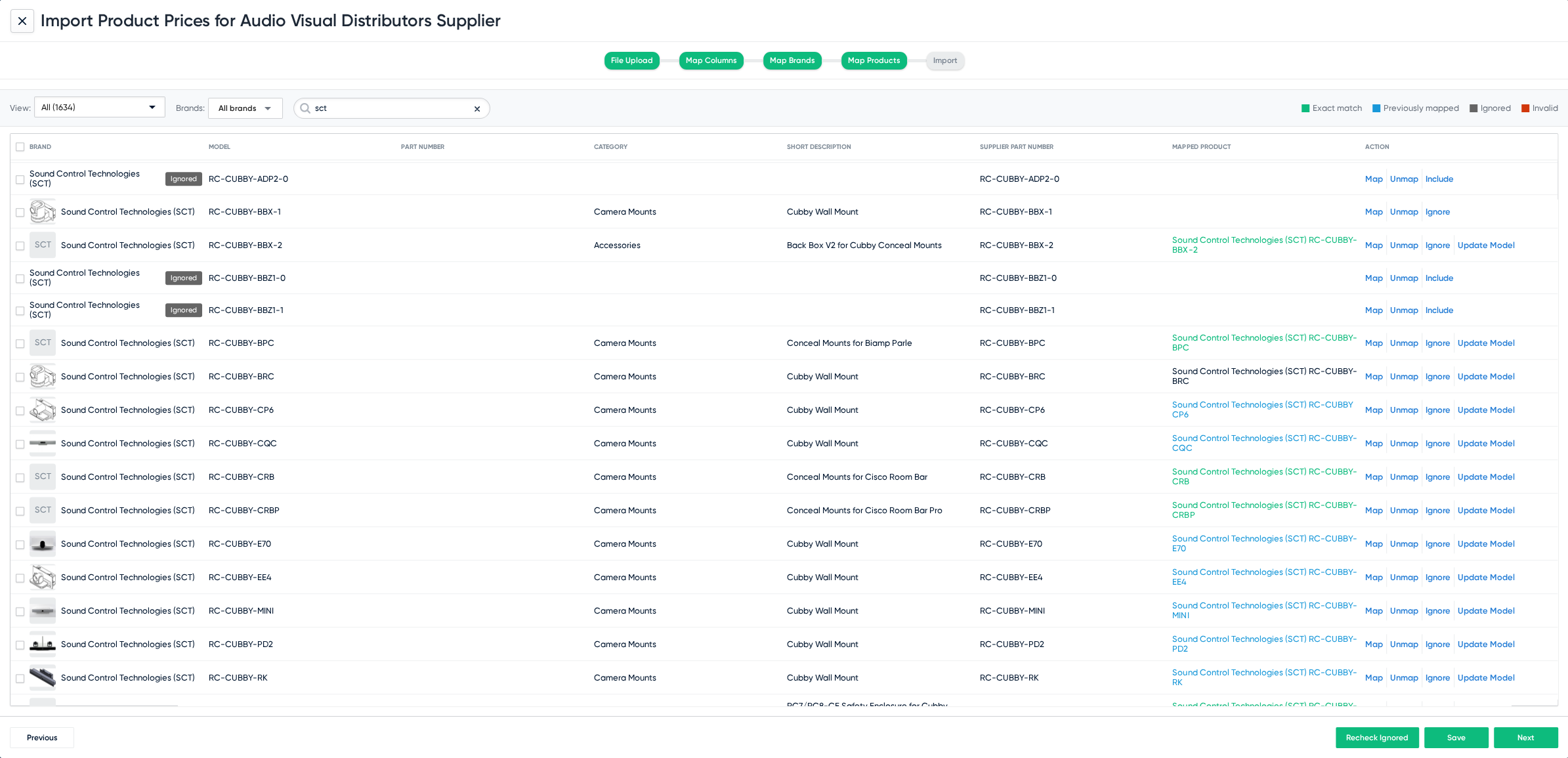
click at [1203, 196] on mat-cell at bounding box center [1268, 211] width 193 height 31
click at [1365, 207] on link "Map" at bounding box center [1374, 212] width 18 height 10
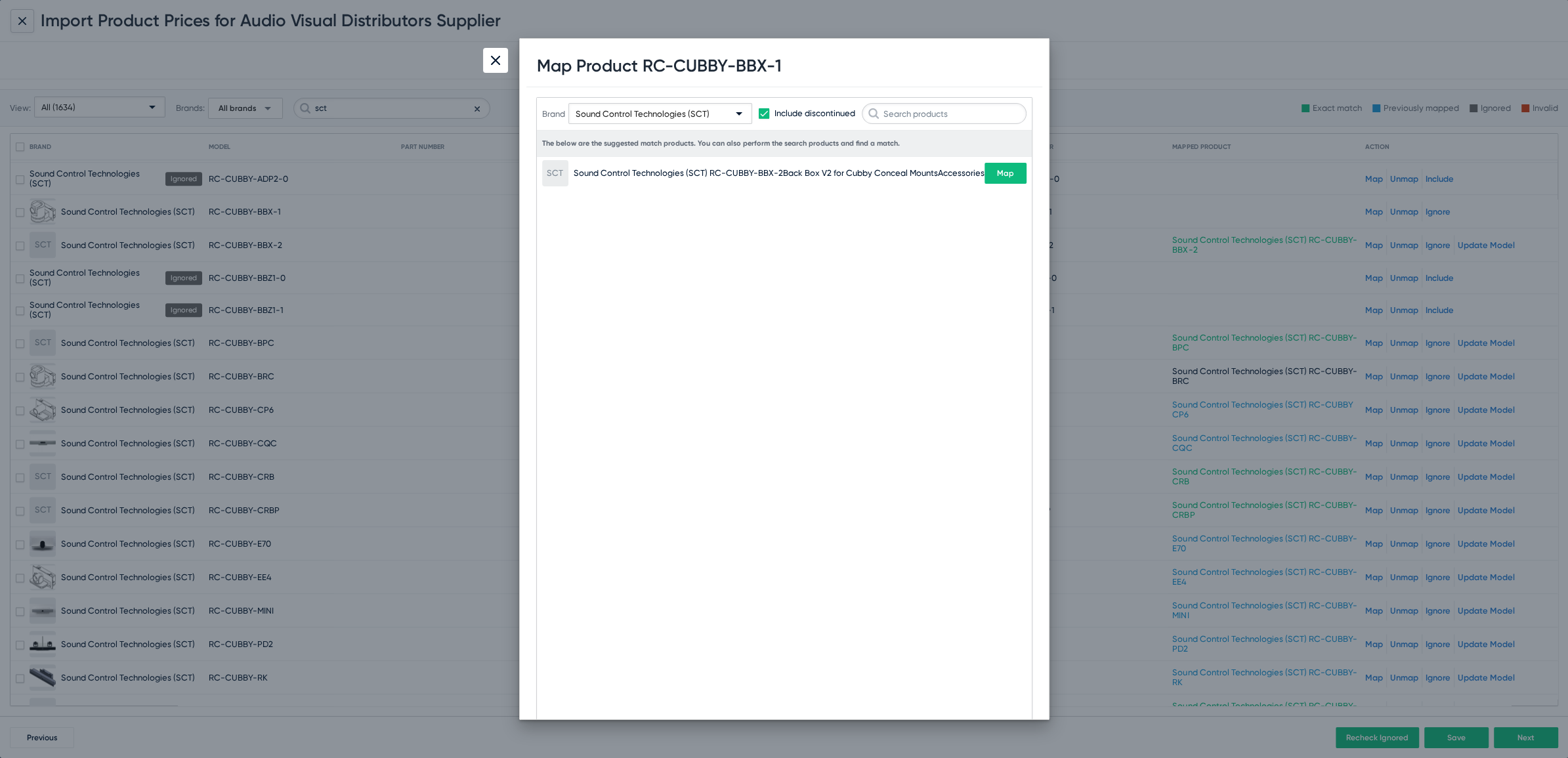
click at [1006, 173] on span "Map" at bounding box center [1006, 173] width 17 height 9
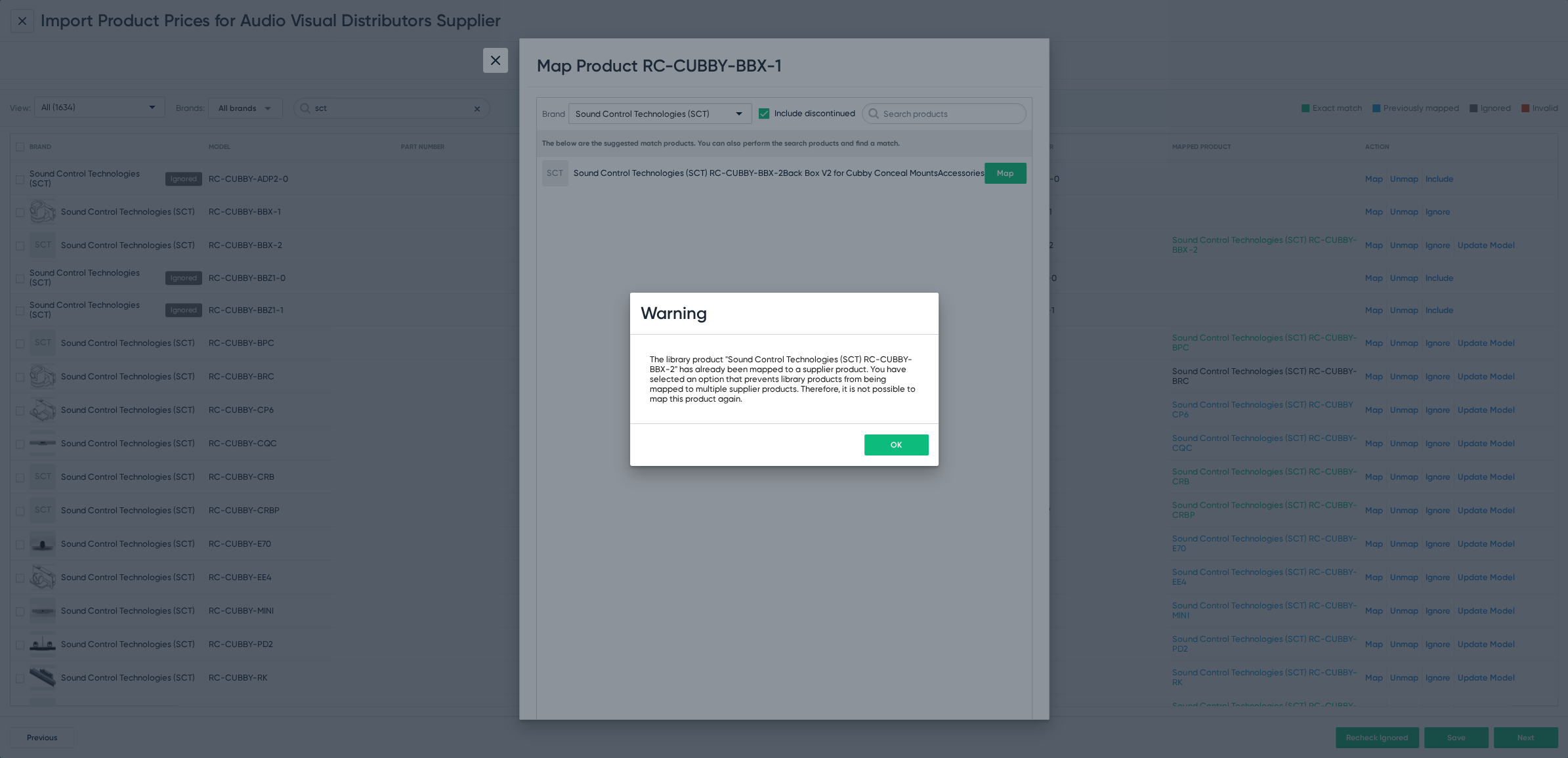
click at [887, 458] on div "OK" at bounding box center [784, 445] width 309 height 43
click at [887, 444] on button "OK" at bounding box center [896, 445] width 64 height 21
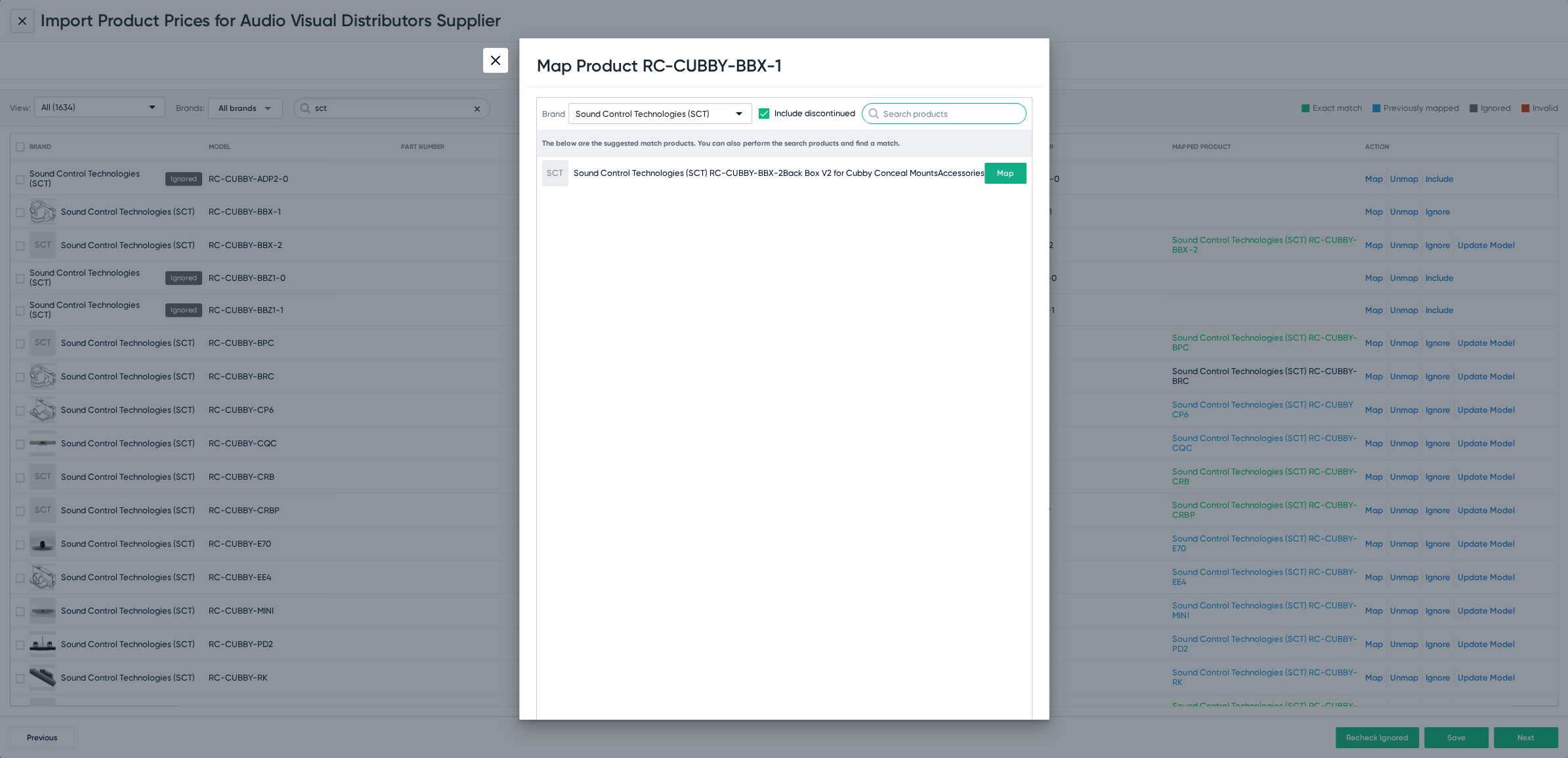
click at [915, 112] on input "text" at bounding box center [945, 114] width 165 height 21
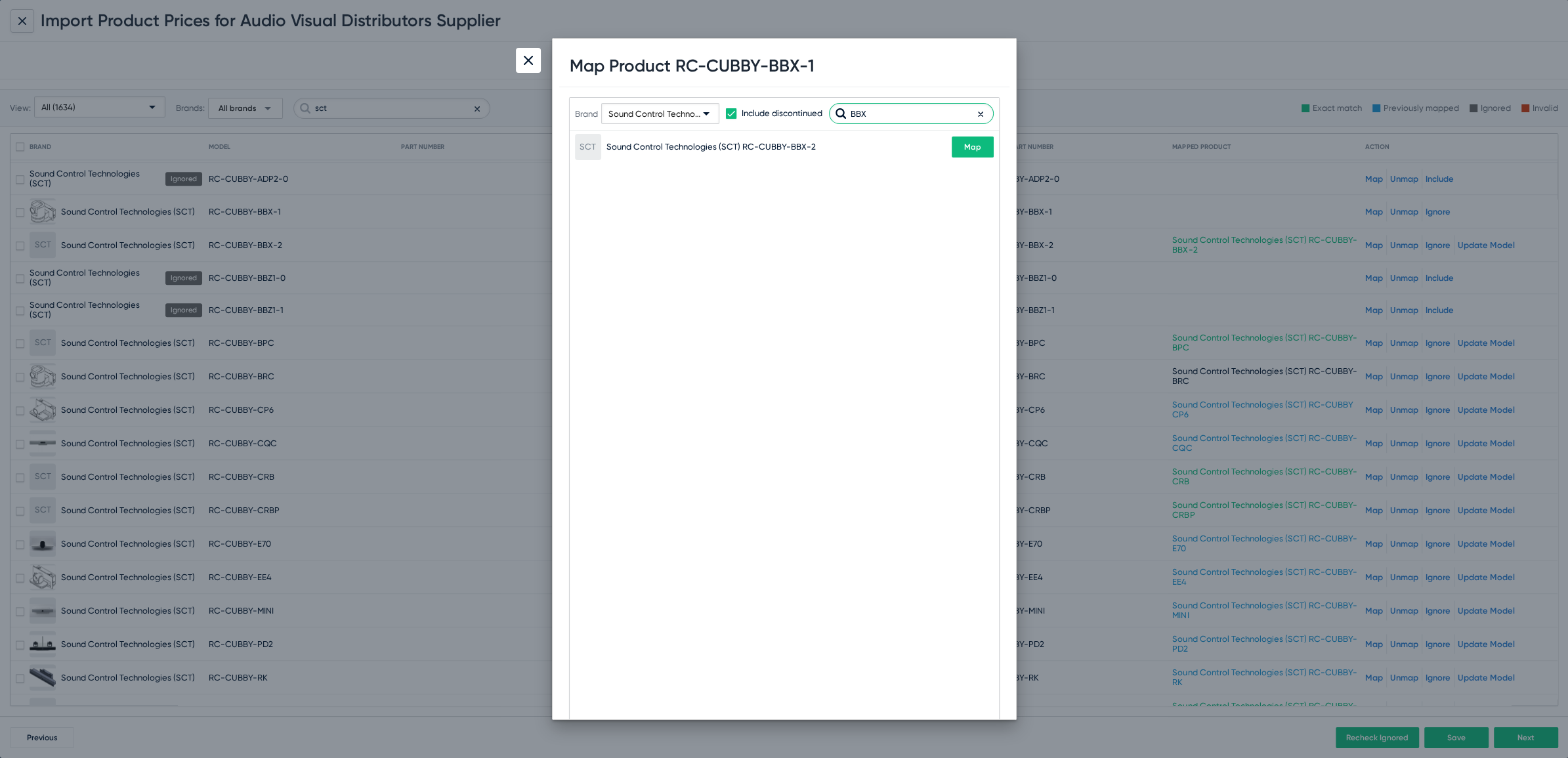
type input "BBX"
click at [974, 148] on span "Map" at bounding box center [972, 146] width 17 height 9
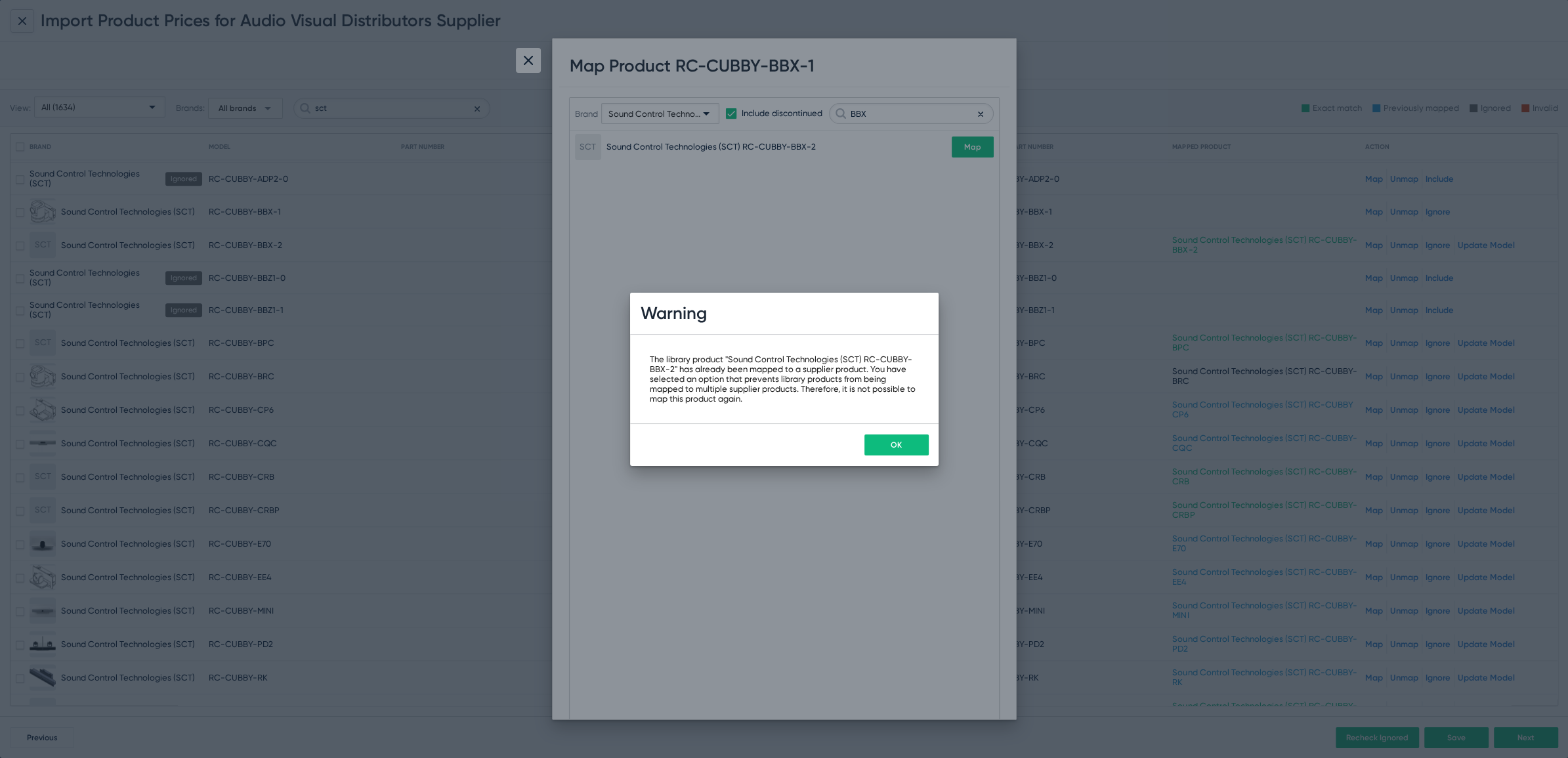
click at [906, 442] on button "OK" at bounding box center [896, 445] width 64 height 21
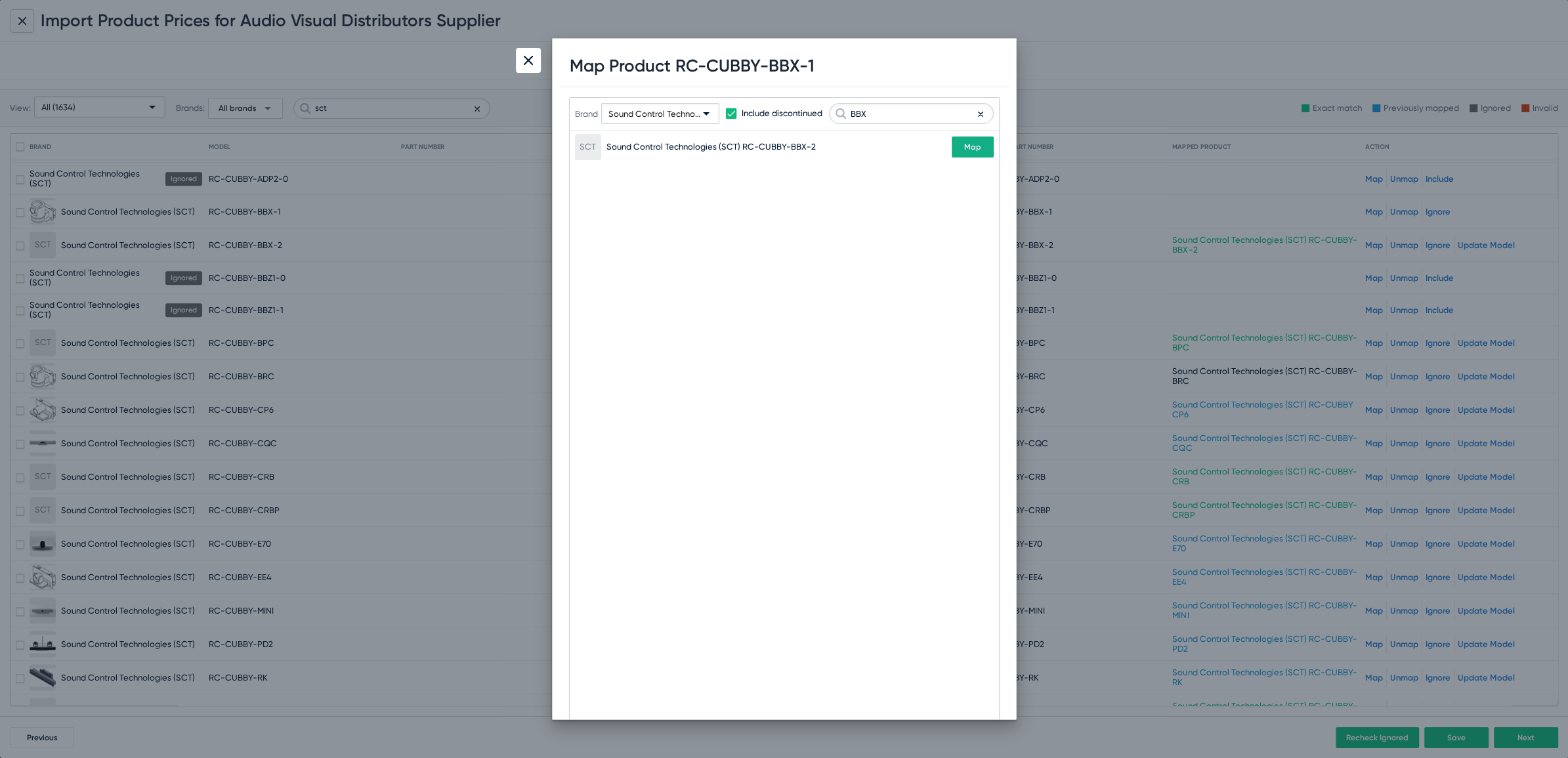
click at [524, 61] on img at bounding box center [528, 60] width 9 height 9
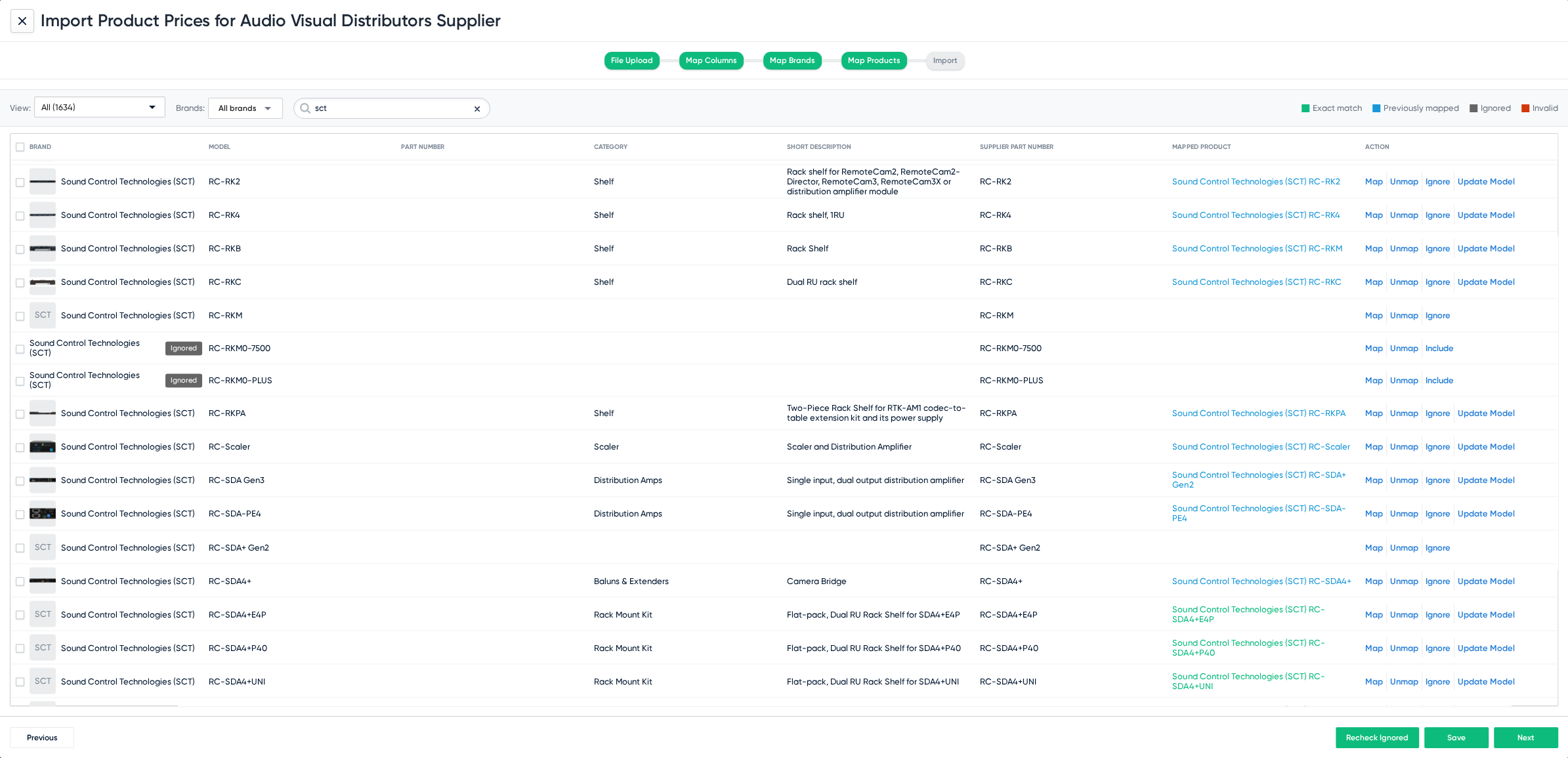
scroll to position [2741, 0]
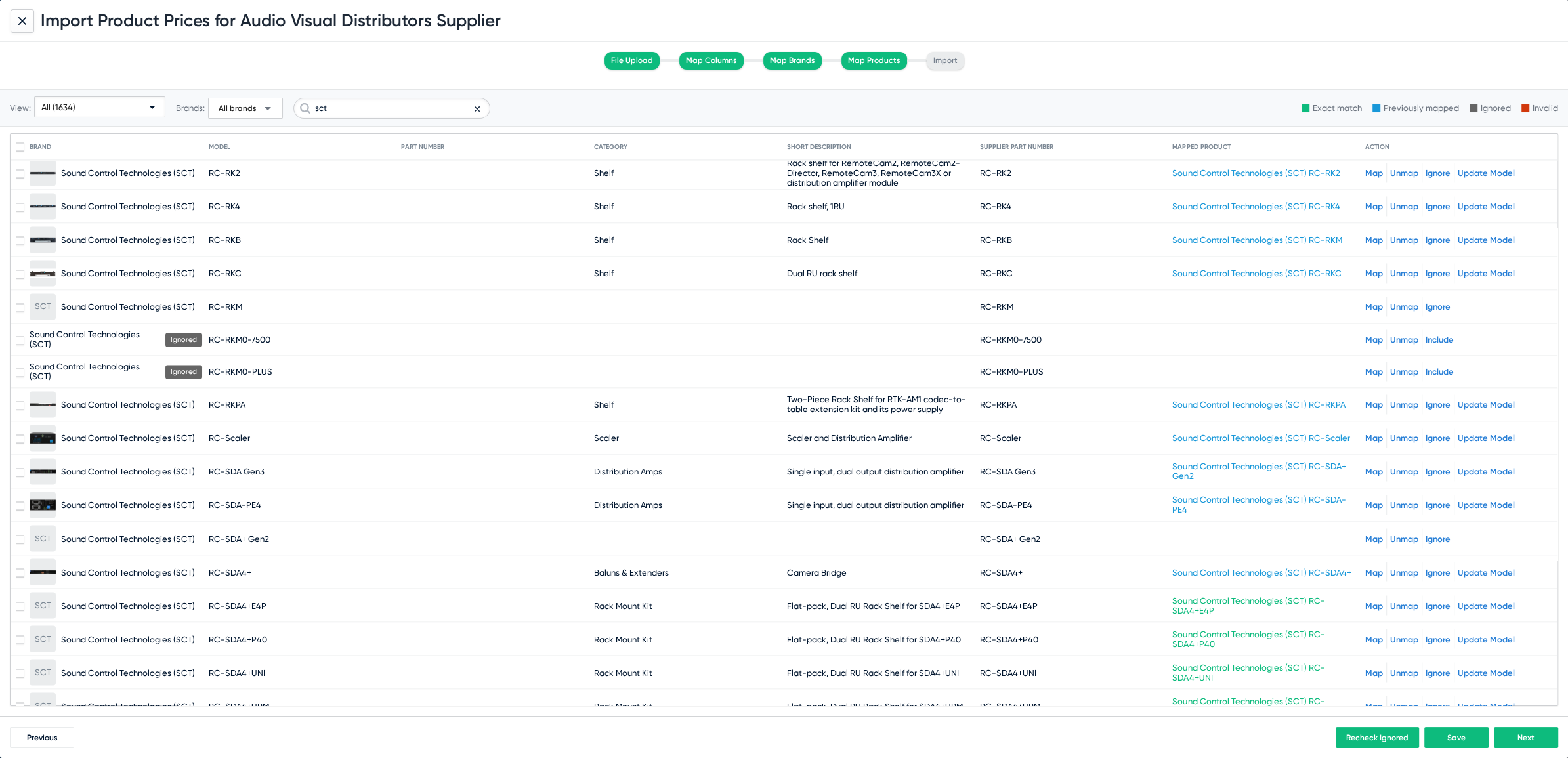
click at [1365, 302] on link "Map" at bounding box center [1374, 307] width 18 height 10
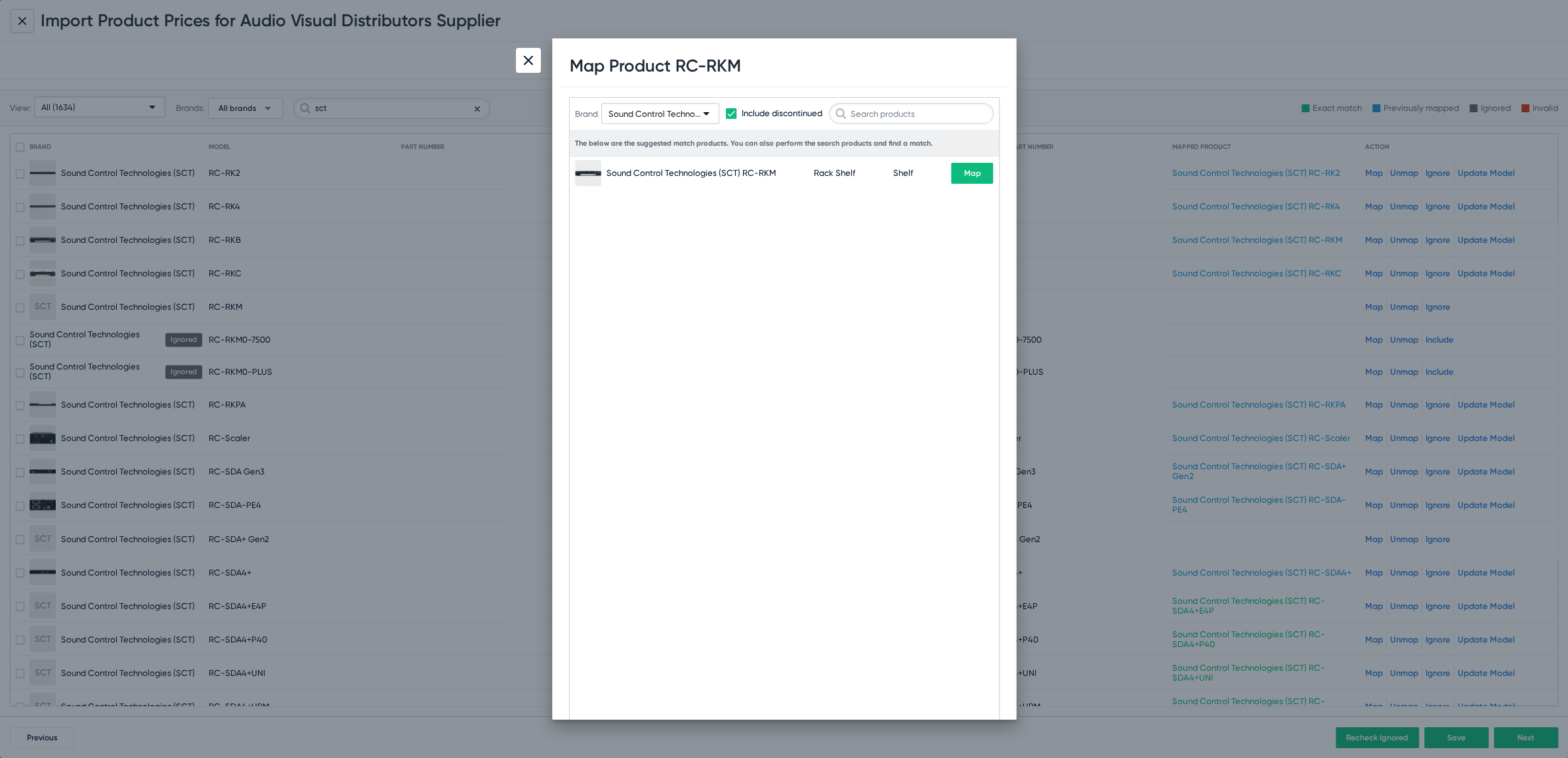
click at [981, 178] on button "Map" at bounding box center [972, 173] width 42 height 21
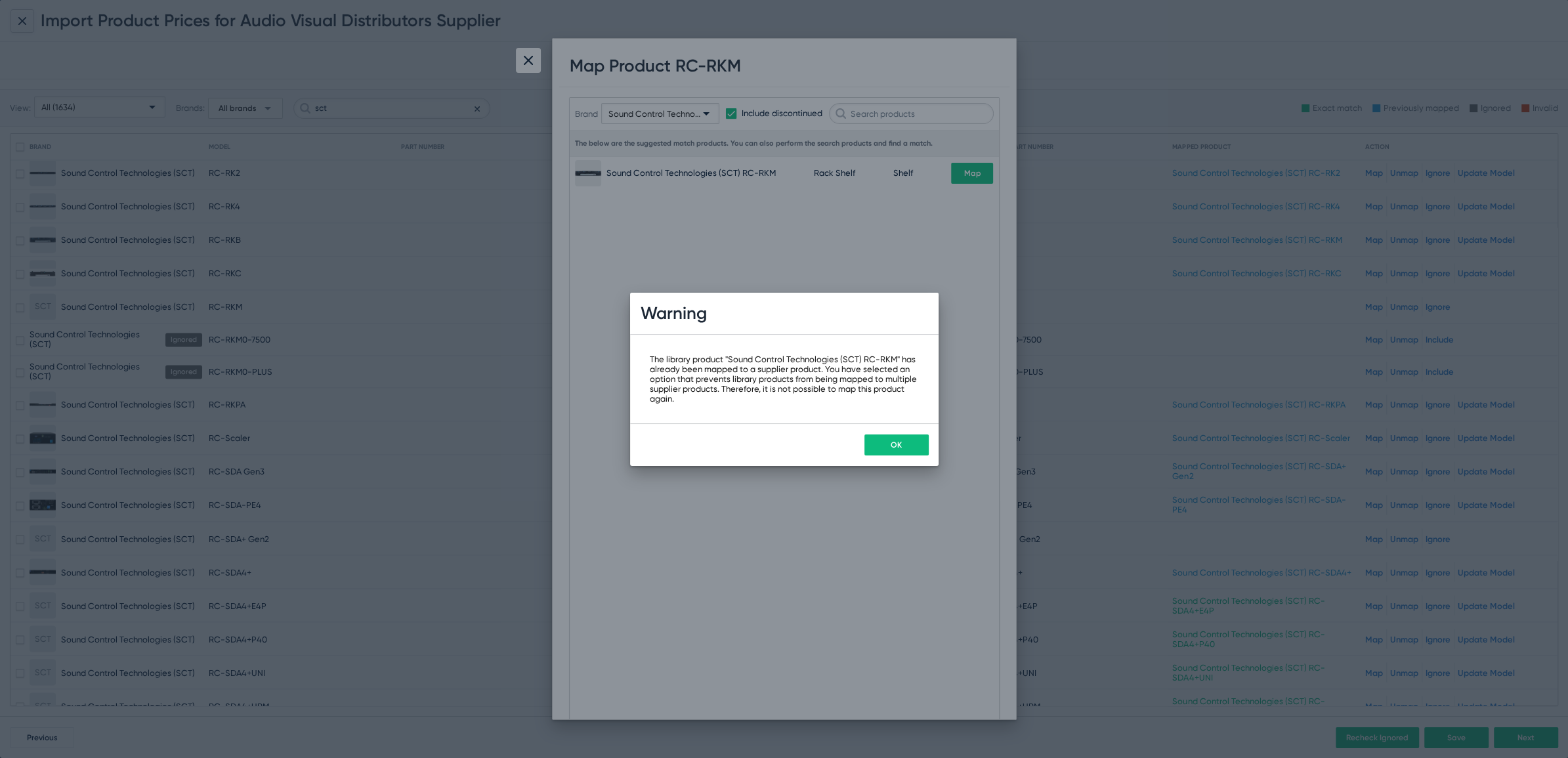
click at [897, 438] on button "OK" at bounding box center [896, 445] width 64 height 21
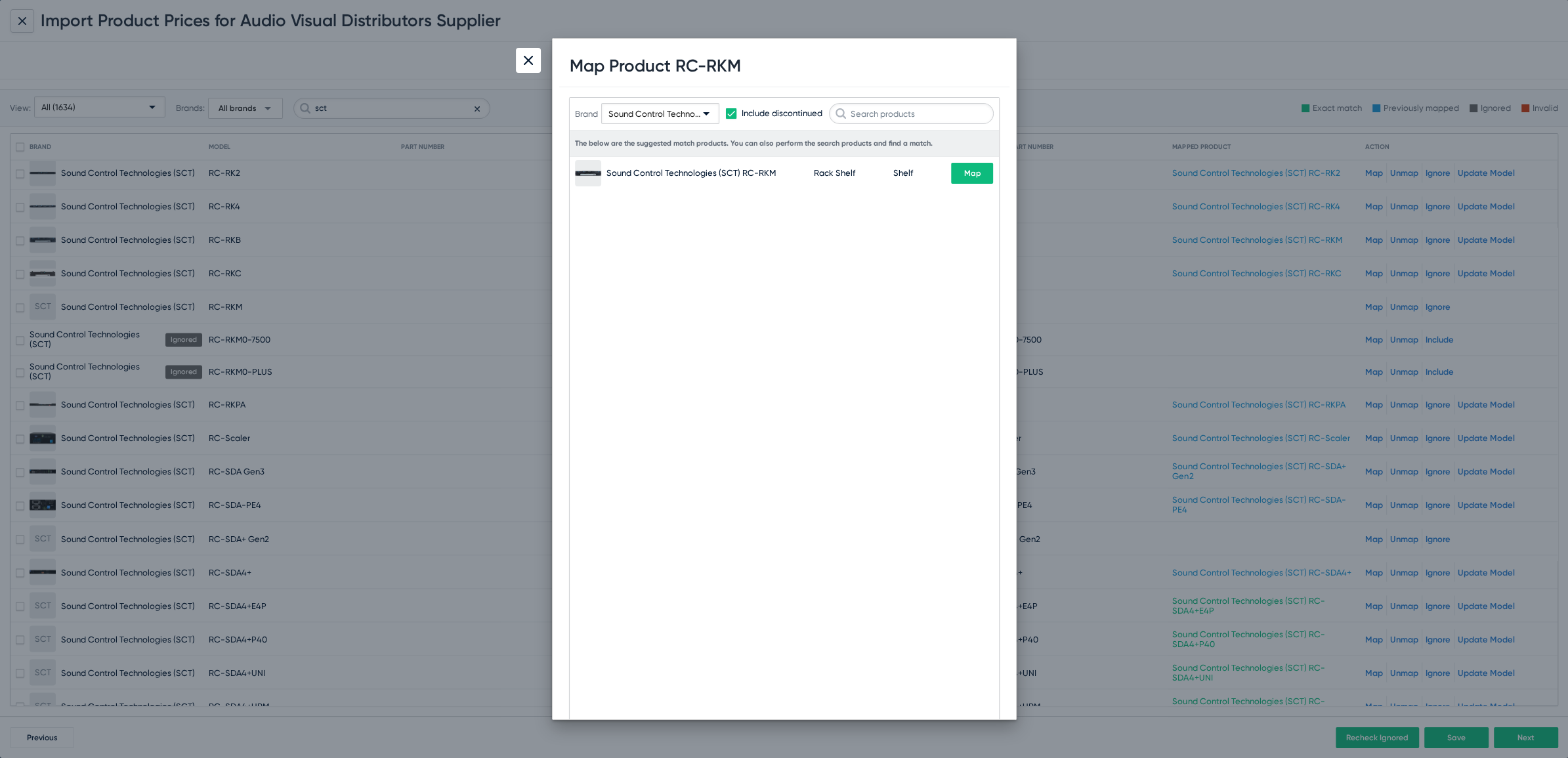
click at [529, 55] on div at bounding box center [528, 60] width 25 height 25
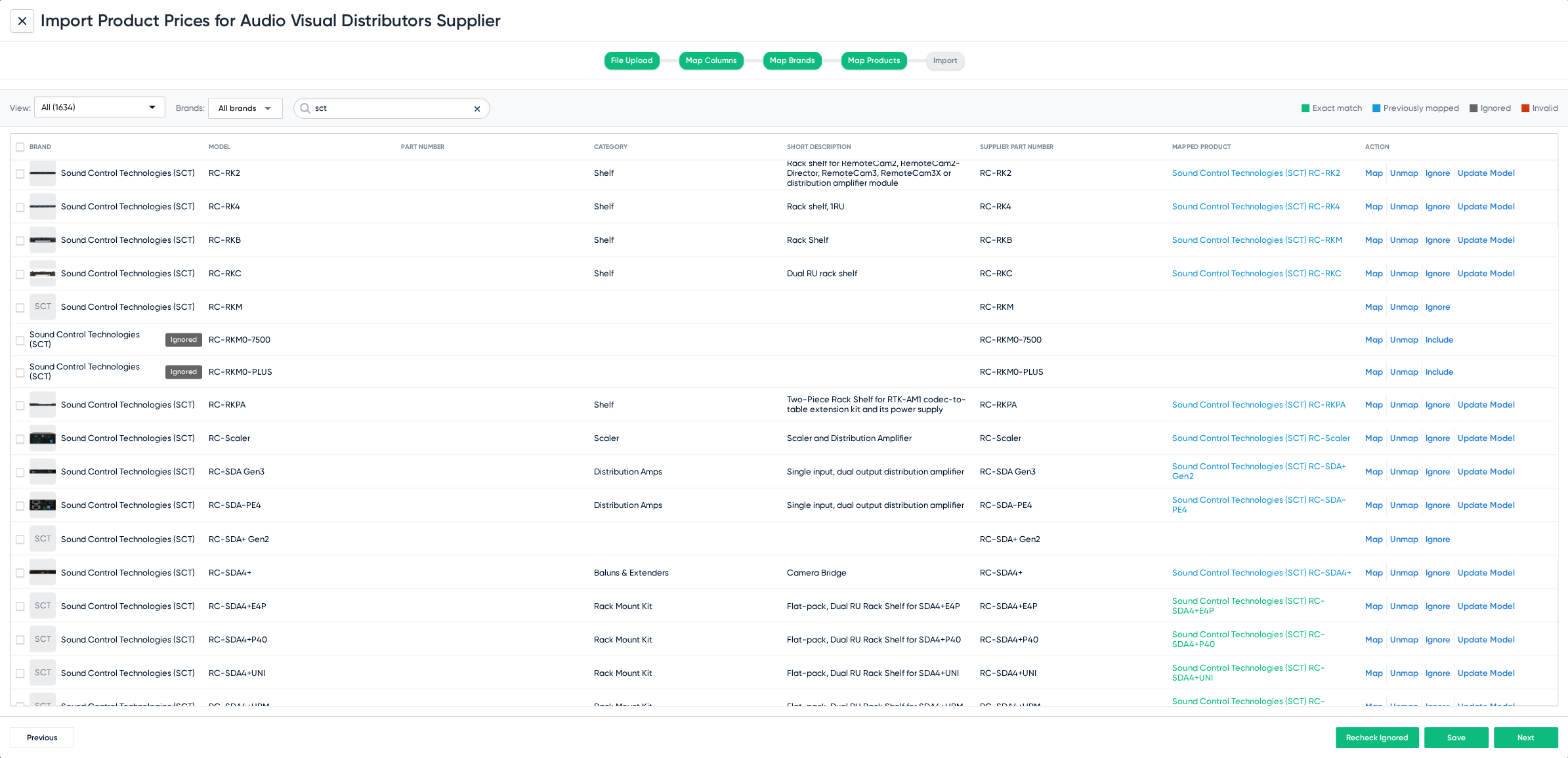
click at [1395, 235] on link "Unmap" at bounding box center [1404, 240] width 28 height 10
click at [1365, 302] on link "Map" at bounding box center [1374, 307] width 18 height 10
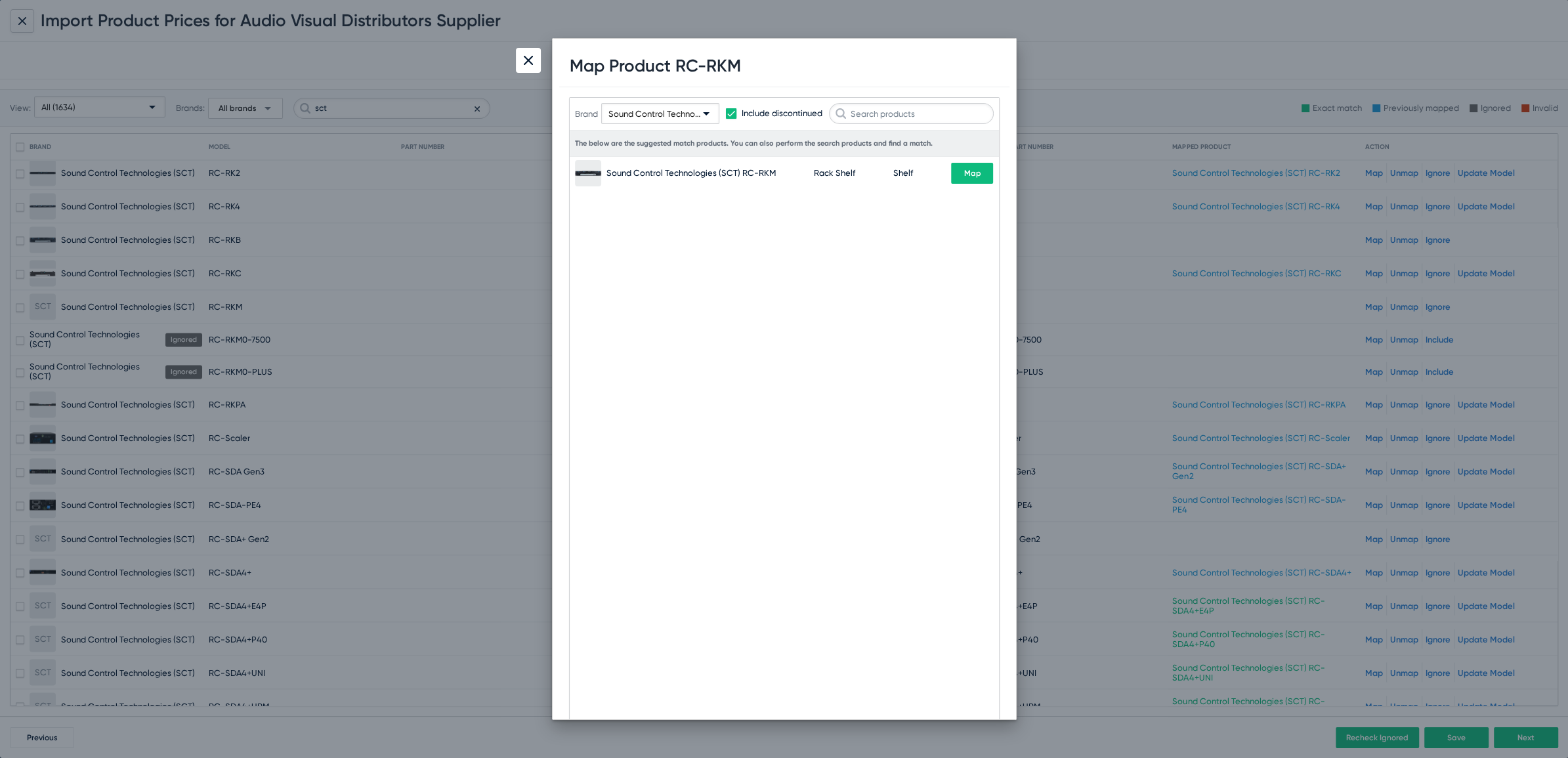
click at [972, 170] on span "Map" at bounding box center [972, 173] width 17 height 9
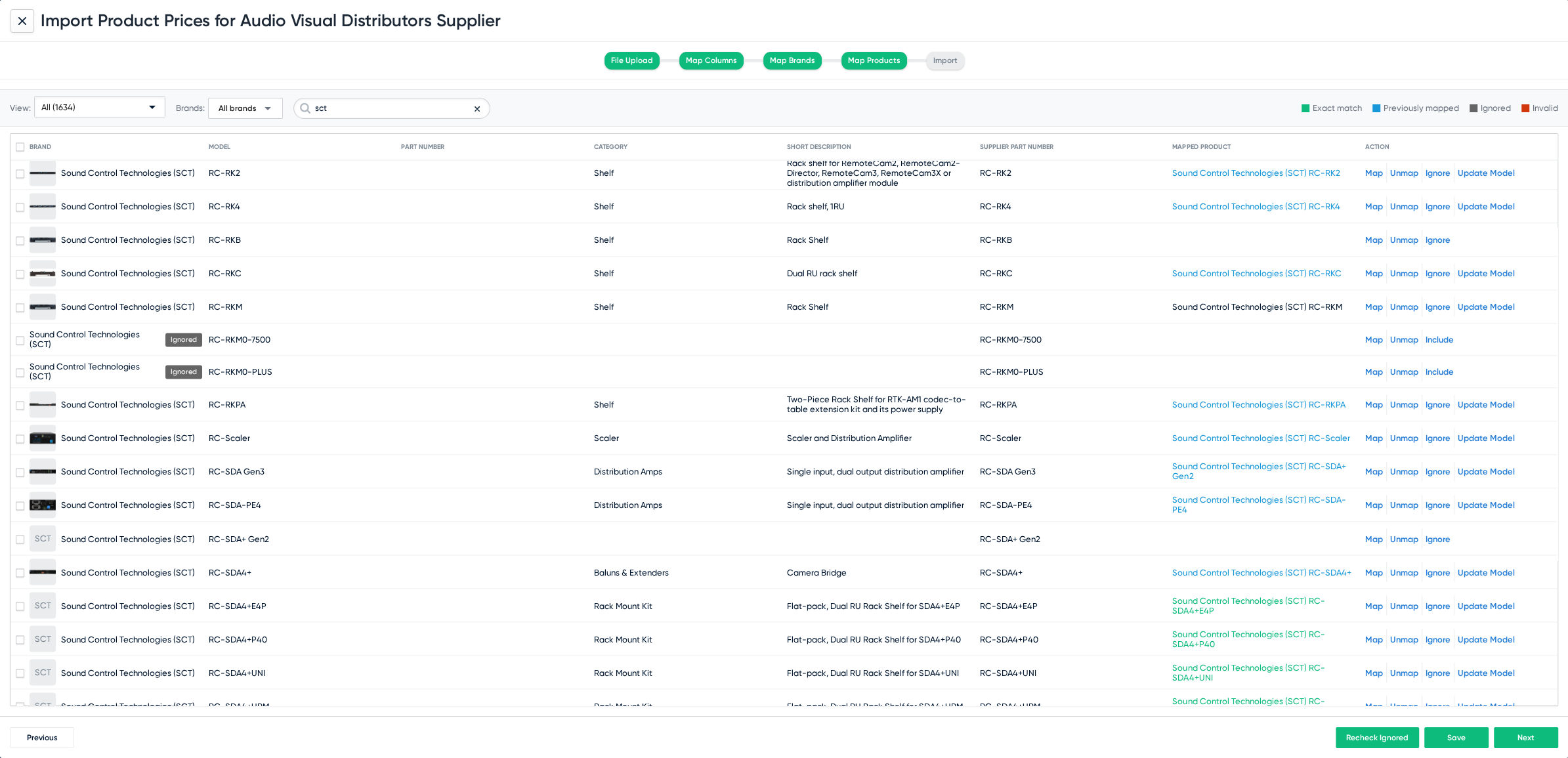
click at [1365, 235] on link "Map" at bounding box center [1374, 240] width 18 height 10
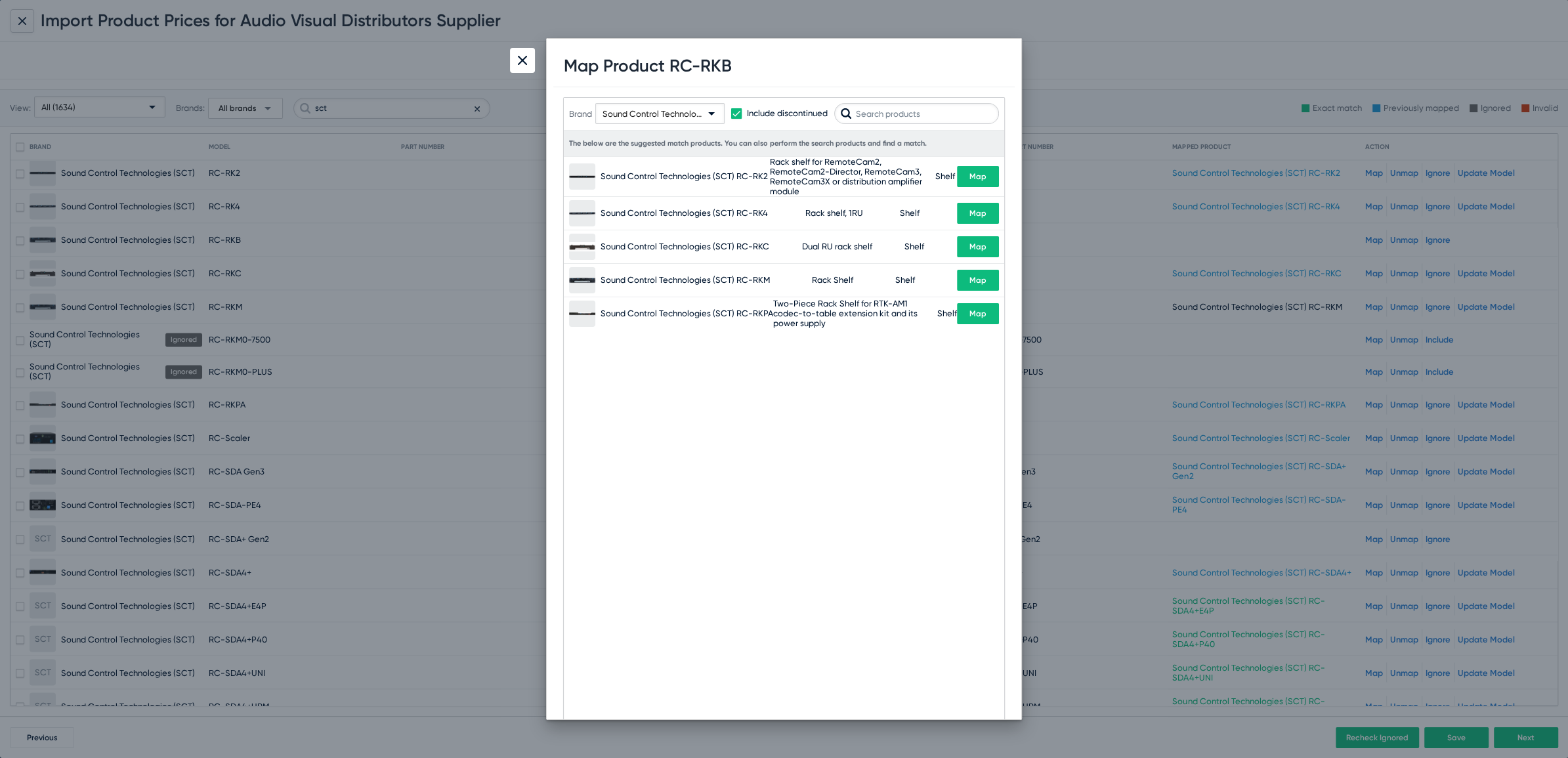
click at [874, 119] on input "text" at bounding box center [917, 114] width 165 height 21
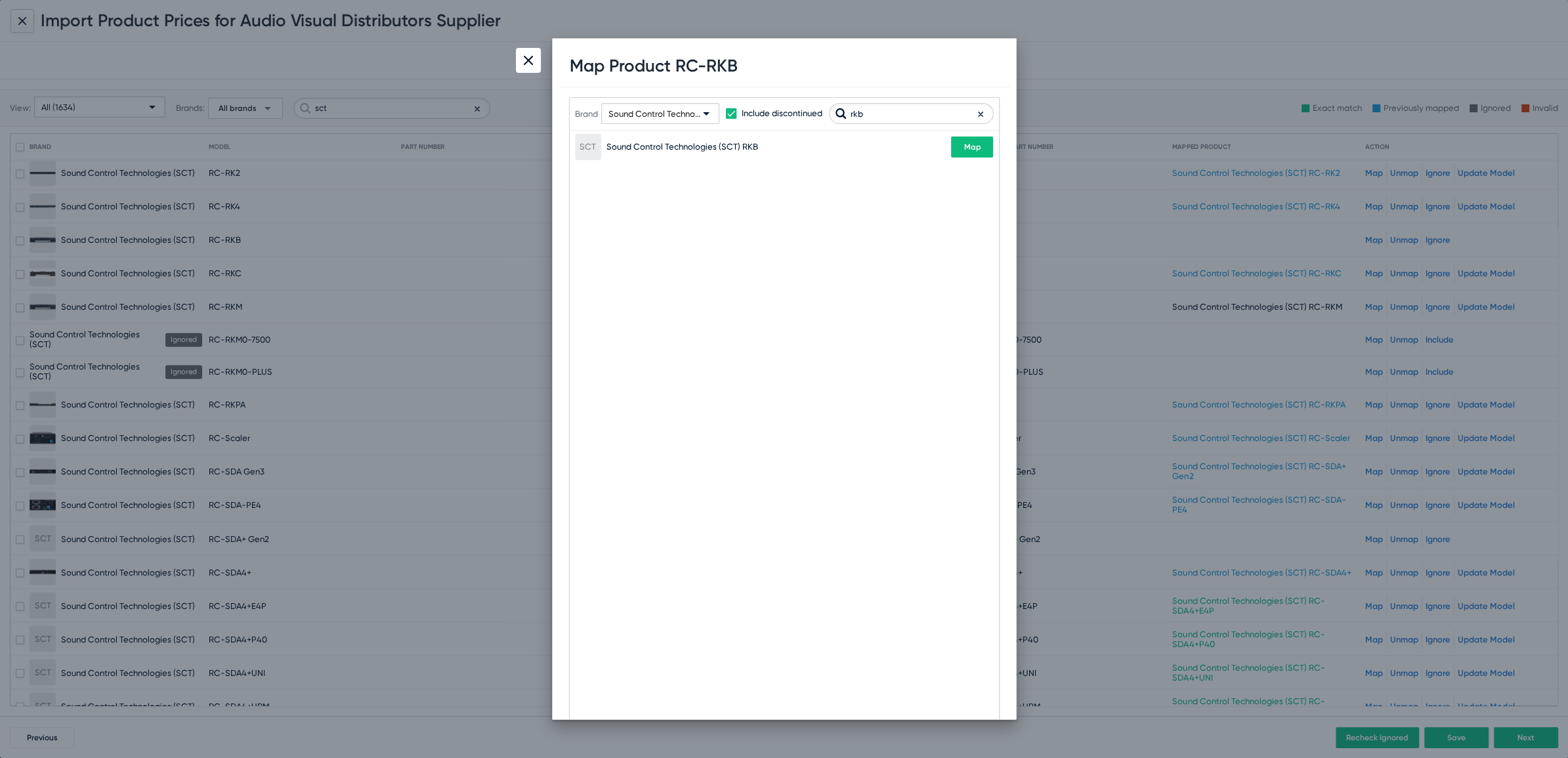
type input "rkb"
click at [972, 148] on span "Map" at bounding box center [972, 146] width 17 height 9
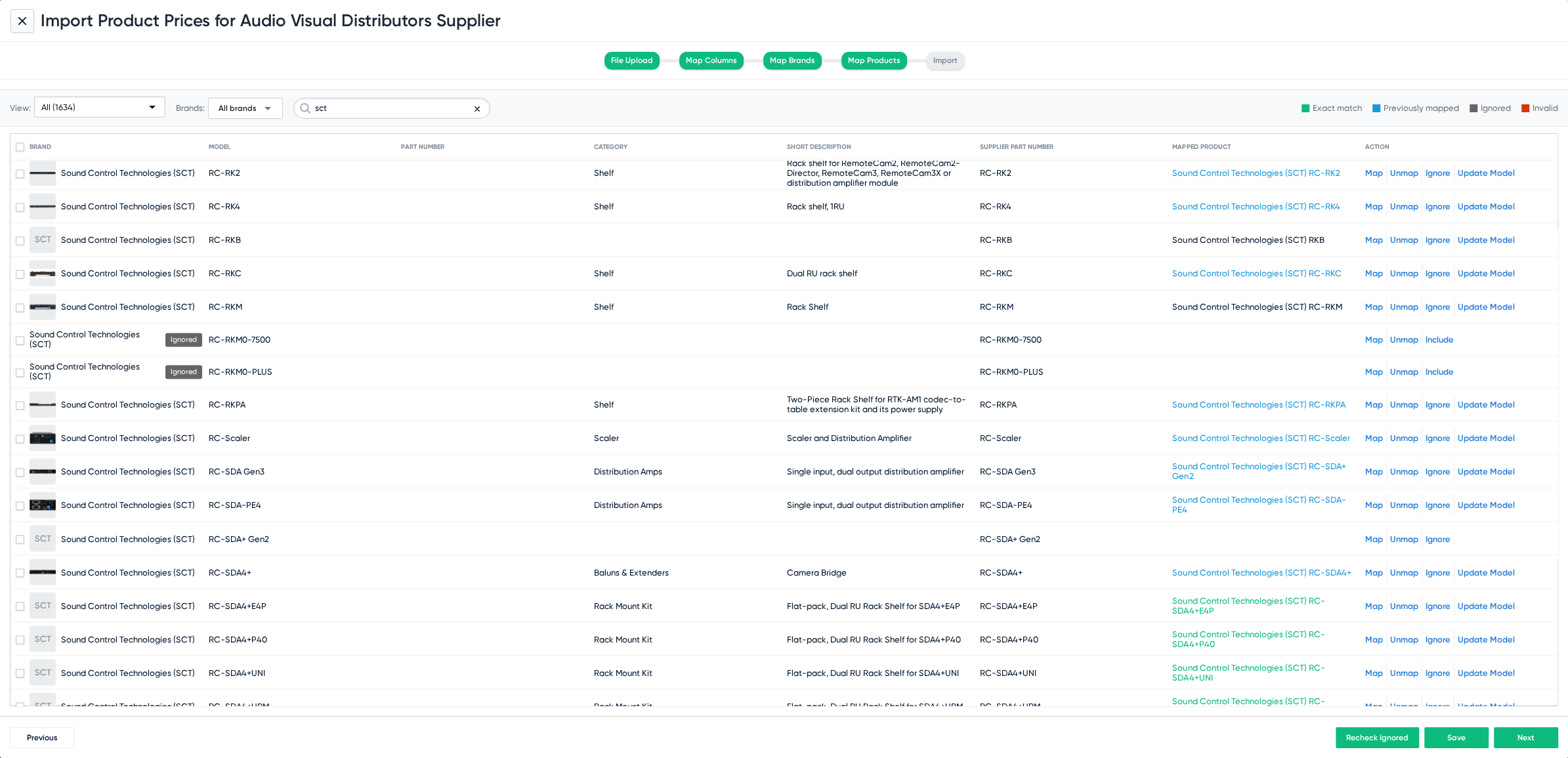
click at [1365, 335] on link "Map" at bounding box center [1374, 340] width 18 height 10
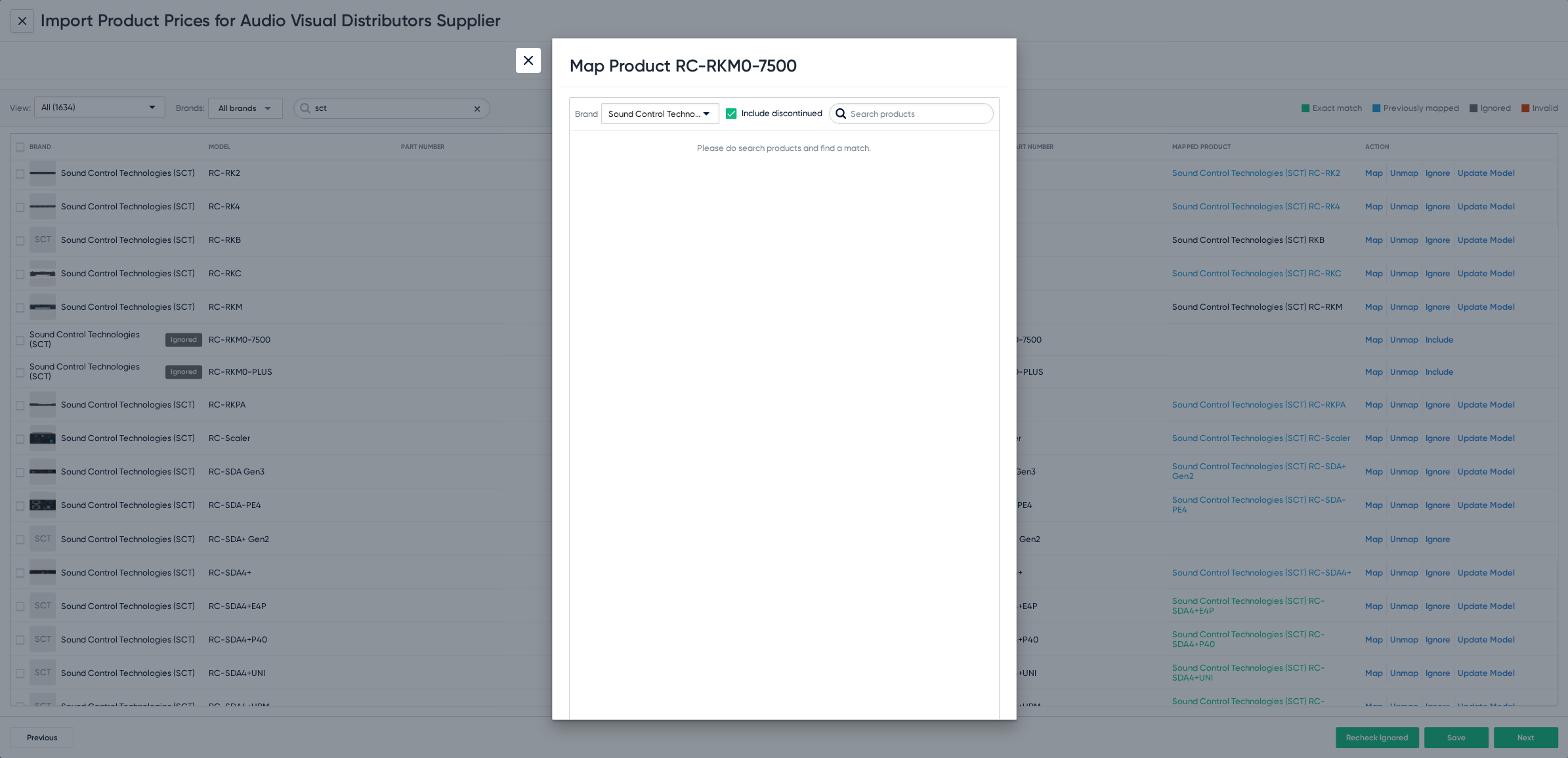
click at [893, 112] on input "text" at bounding box center [911, 114] width 165 height 21
drag, startPoint x: 876, startPoint y: 108, endPoint x: 550, endPoint y: -10, distance: 346.7
click at [550, 0] on html "Partners Suppliers Product Imports Data Request Email Products Dealers Users TB…" at bounding box center [784, 379] width 1568 height 758
type input "RKM0"
click at [522, 62] on div at bounding box center [528, 60] width 25 height 25
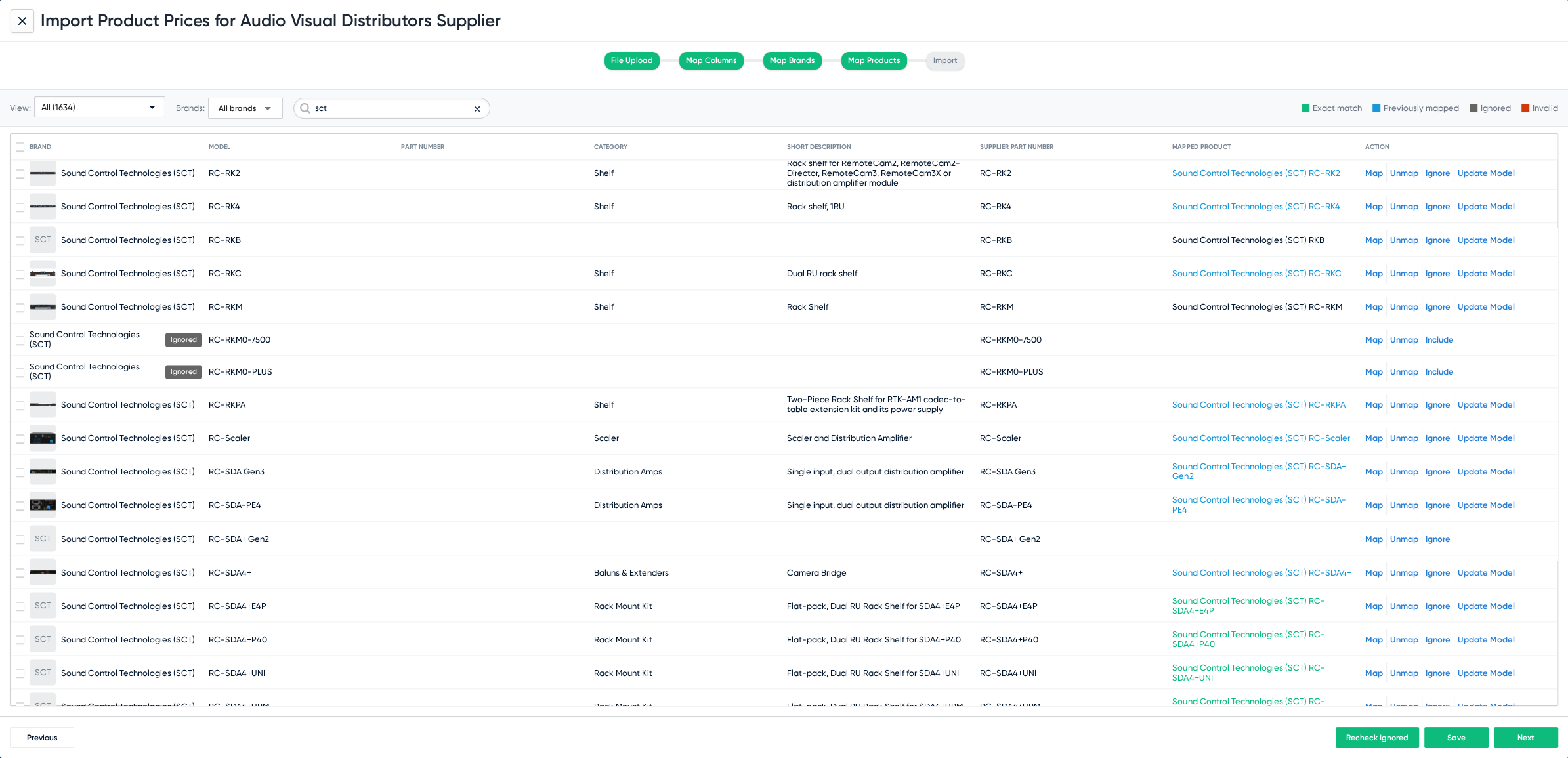
click at [1365, 533] on link "Map" at bounding box center [1374, 538] width 18 height 10
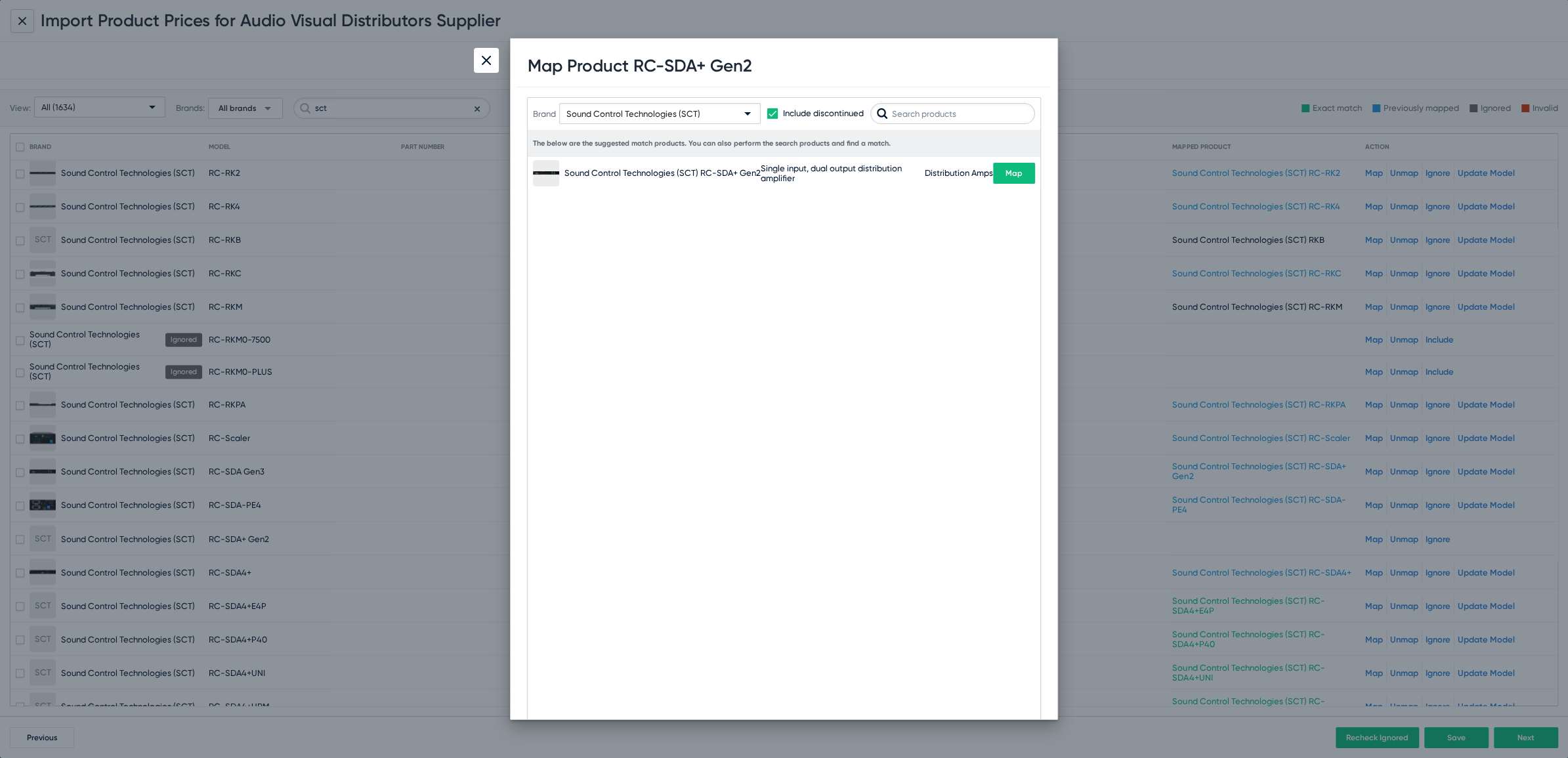
click at [1026, 178] on button "Map" at bounding box center [1014, 173] width 42 height 21
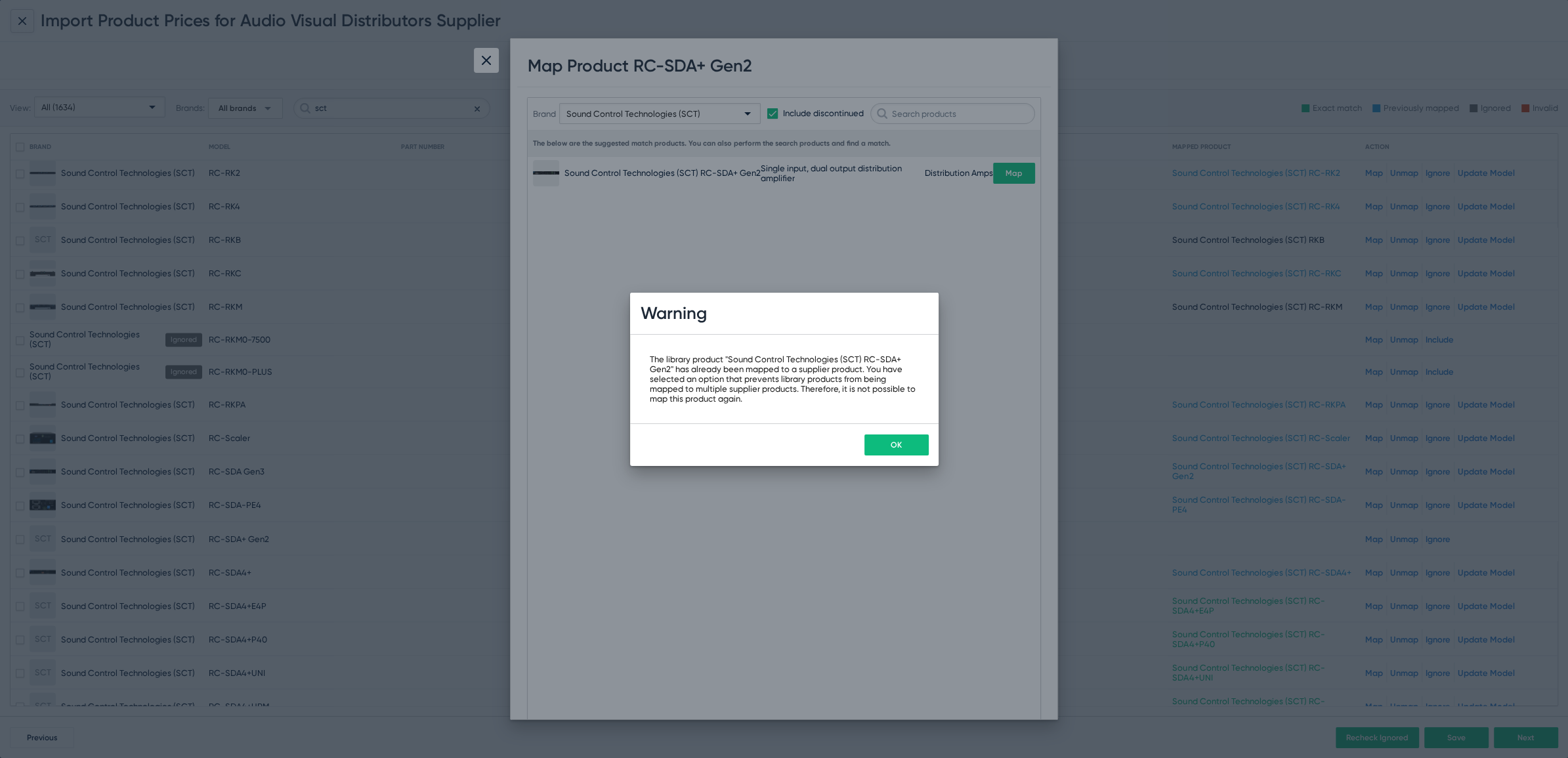
click at [901, 448] on button "OK" at bounding box center [896, 445] width 64 height 21
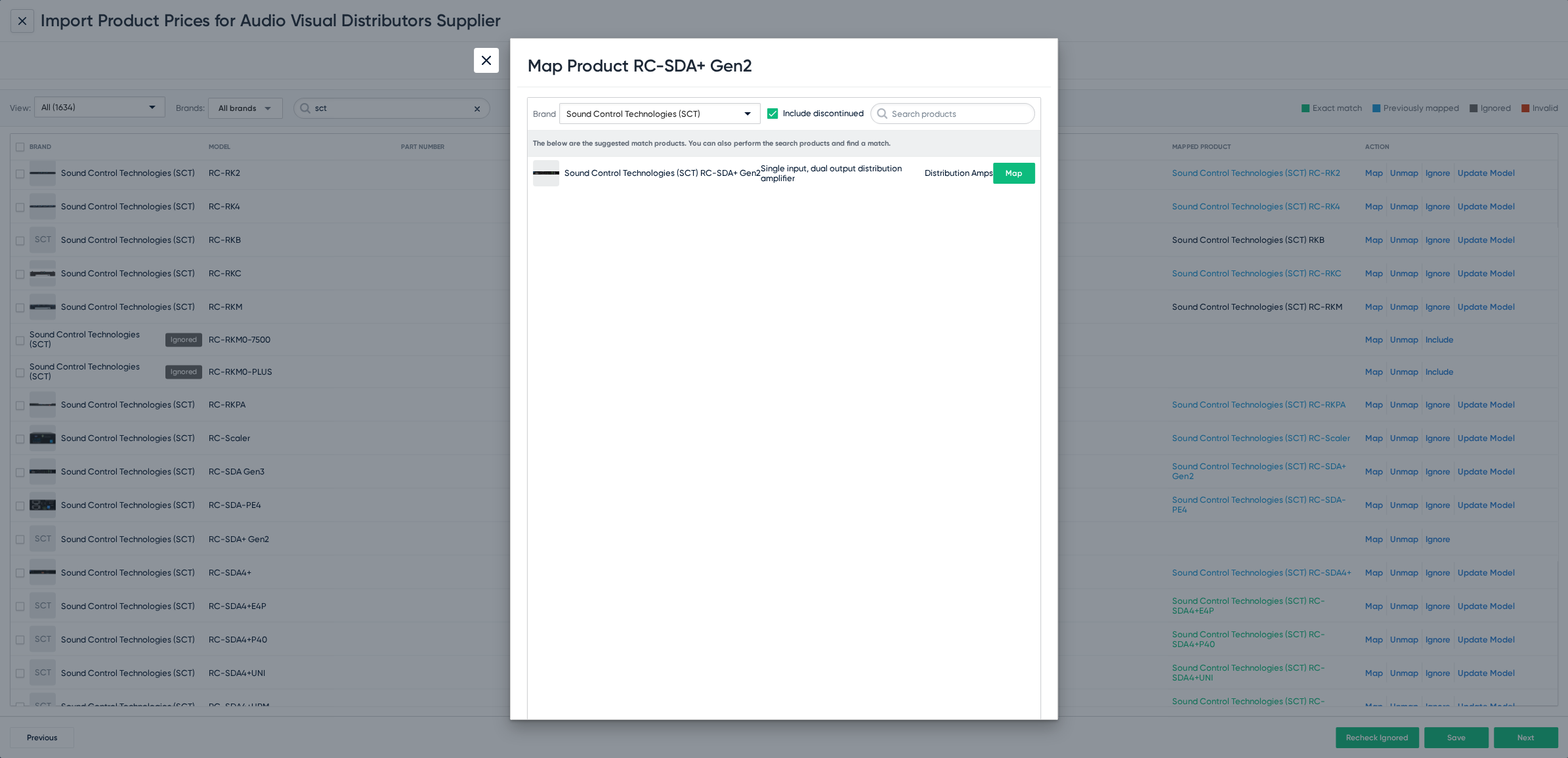
click at [476, 64] on div at bounding box center [486, 60] width 25 height 25
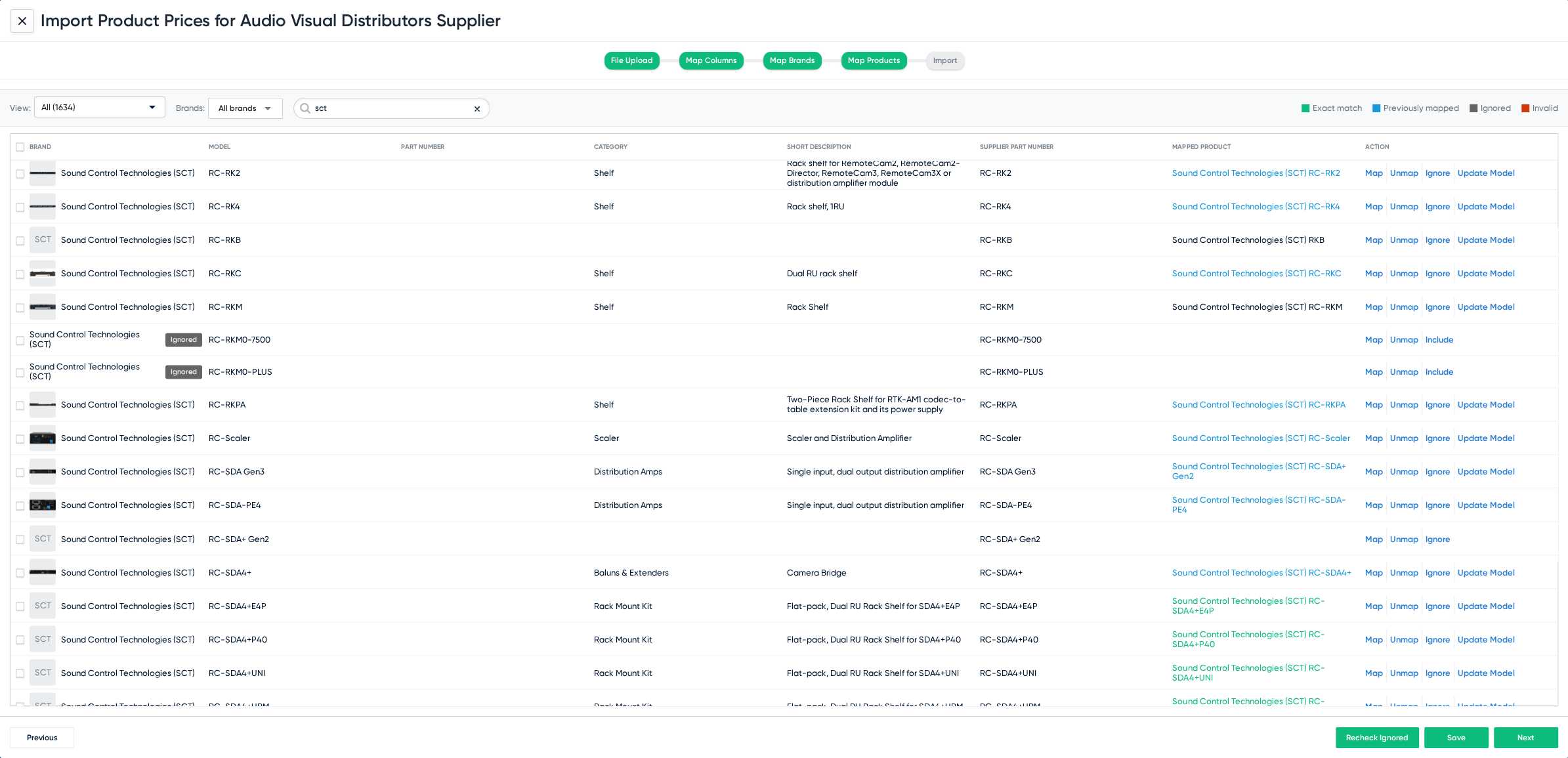
click at [1402, 467] on link "Unmap" at bounding box center [1404, 472] width 28 height 10
click at [1365, 533] on link "Map" at bounding box center [1374, 538] width 18 height 10
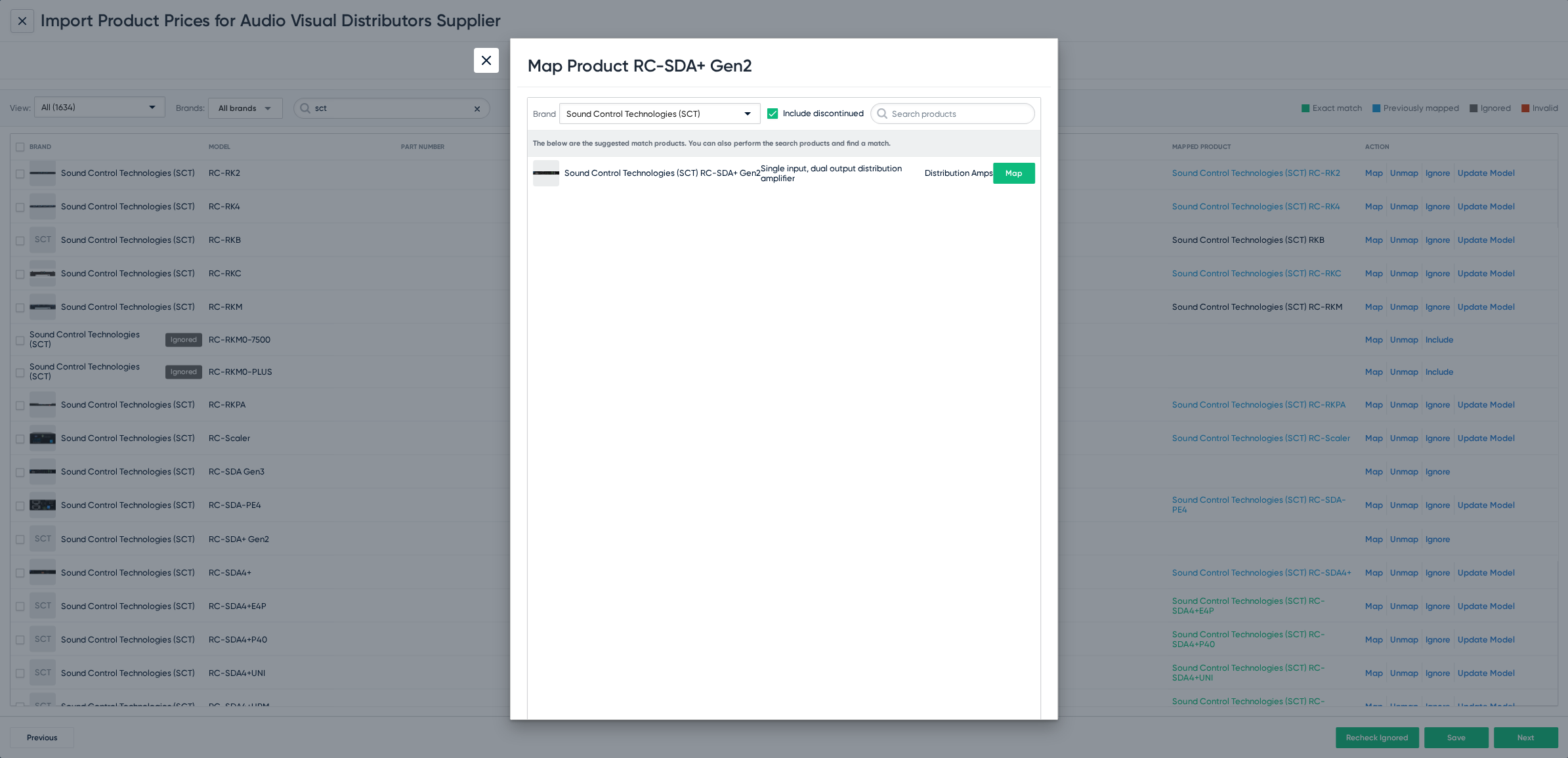
click at [1017, 176] on span "Map" at bounding box center [1014, 173] width 17 height 9
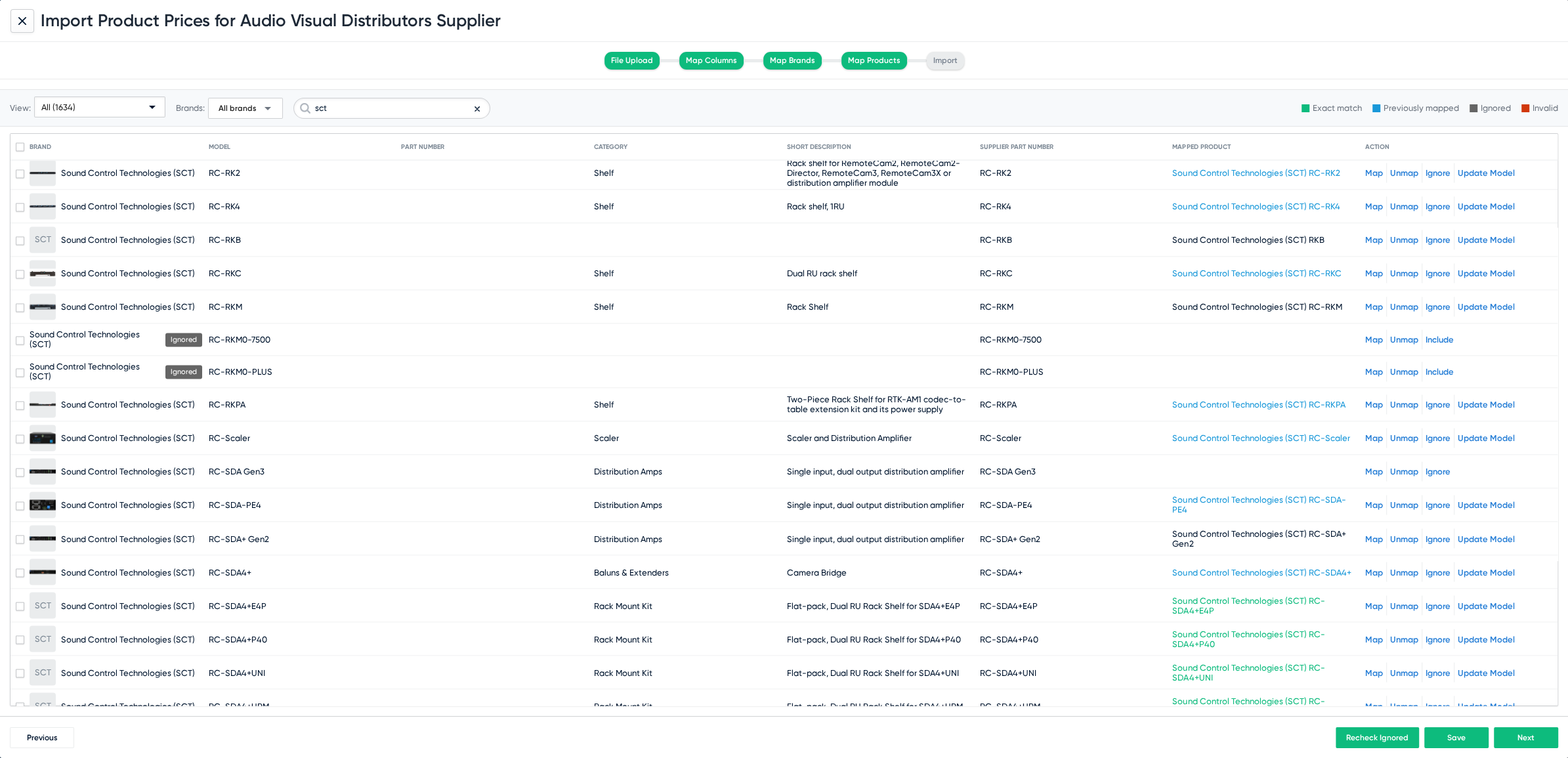
click at [1365, 467] on link "Map" at bounding box center [1374, 472] width 18 height 10
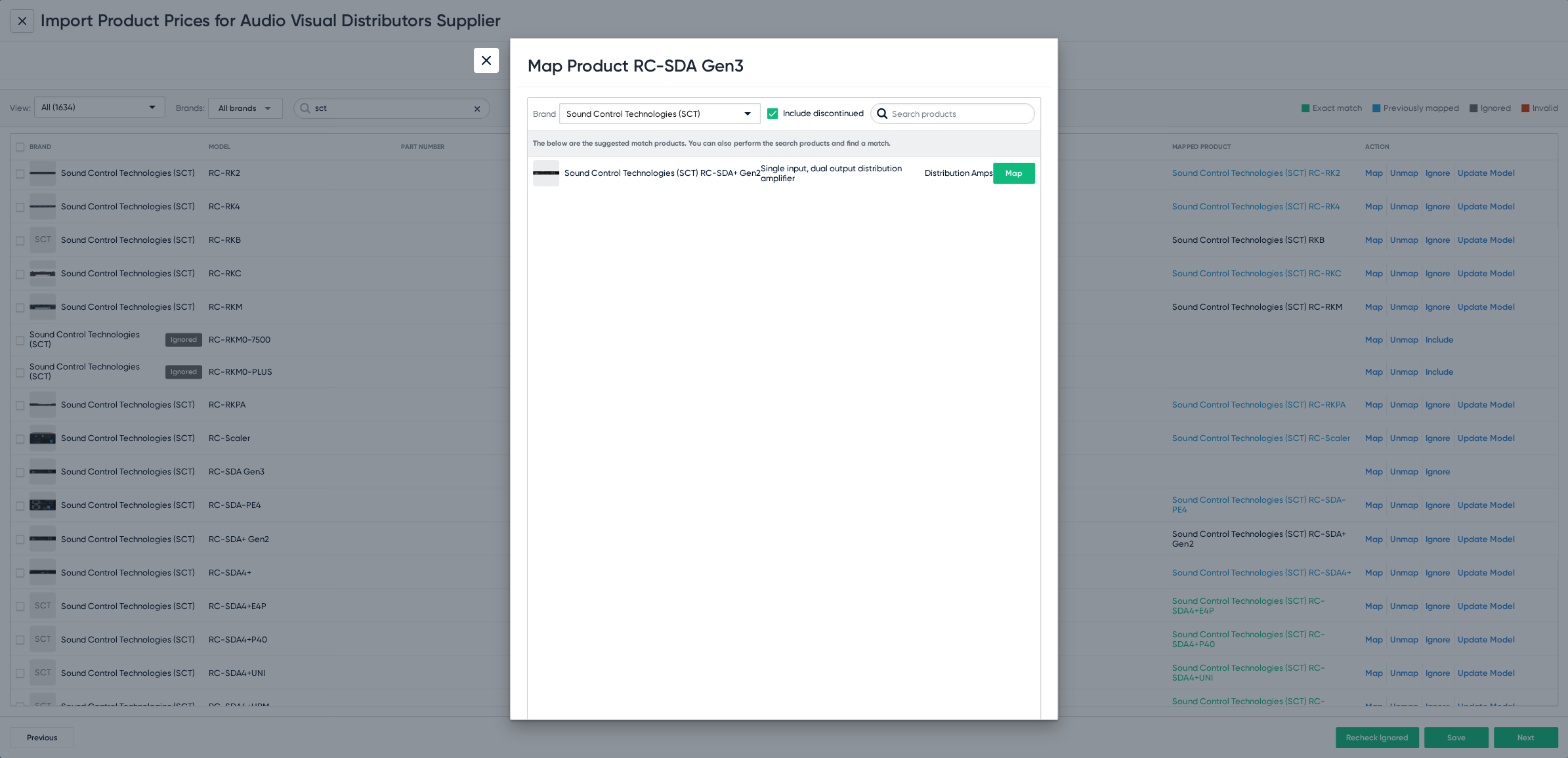
click at [916, 110] on input "text" at bounding box center [953, 114] width 165 height 21
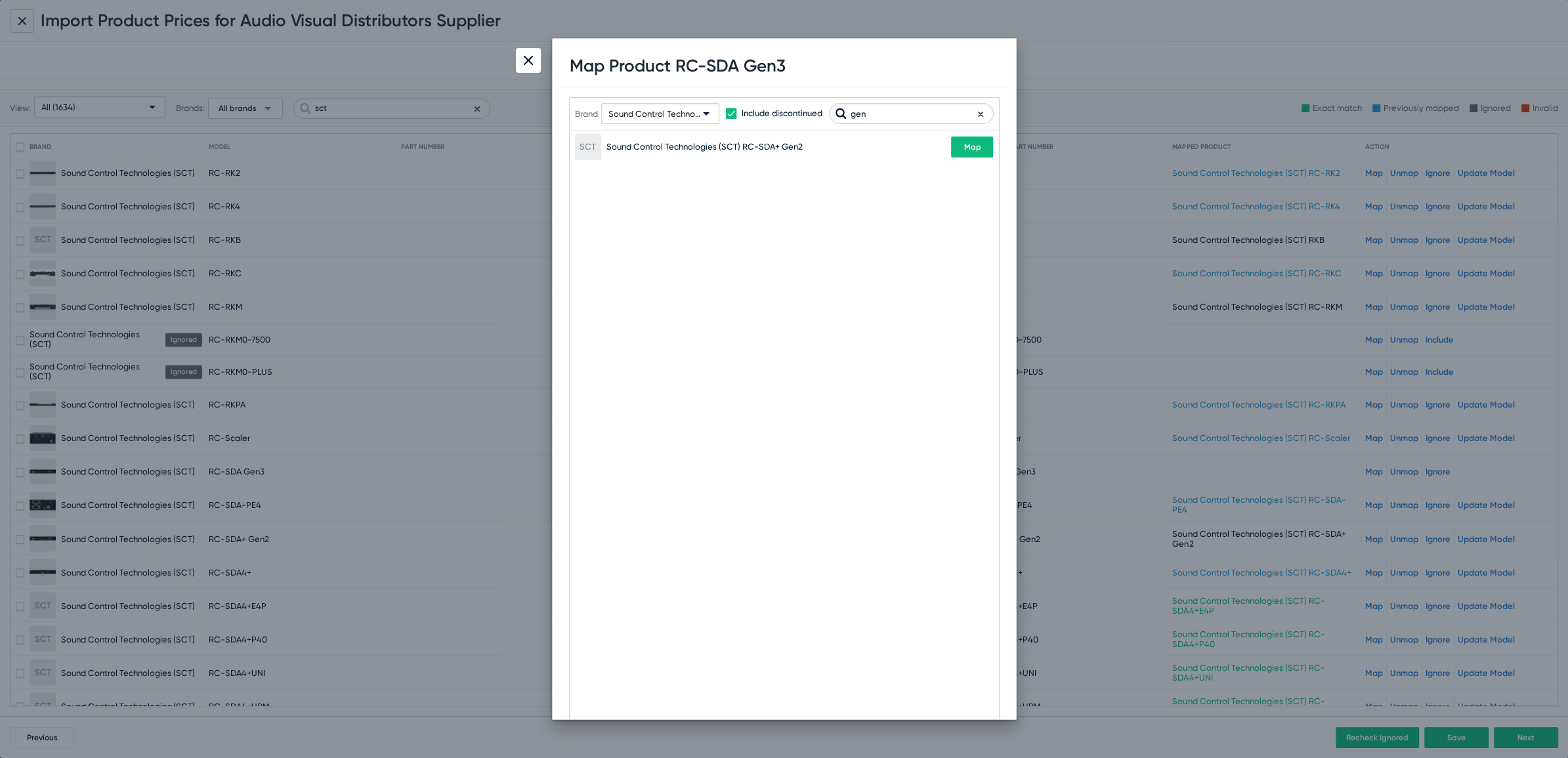
type input "gen"
click at [528, 64] on div at bounding box center [528, 60] width 25 height 25
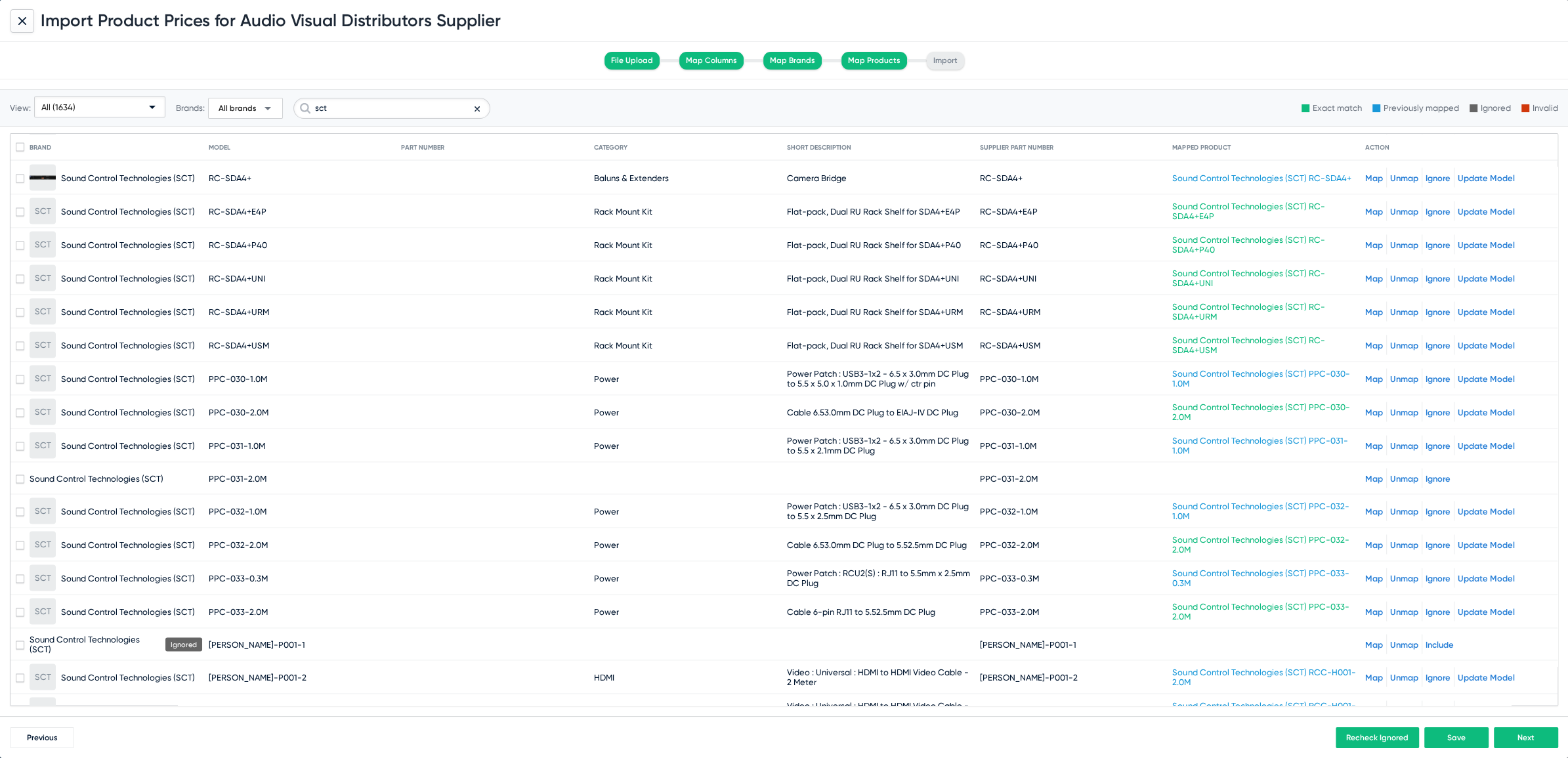
scroll to position [3158, 0]
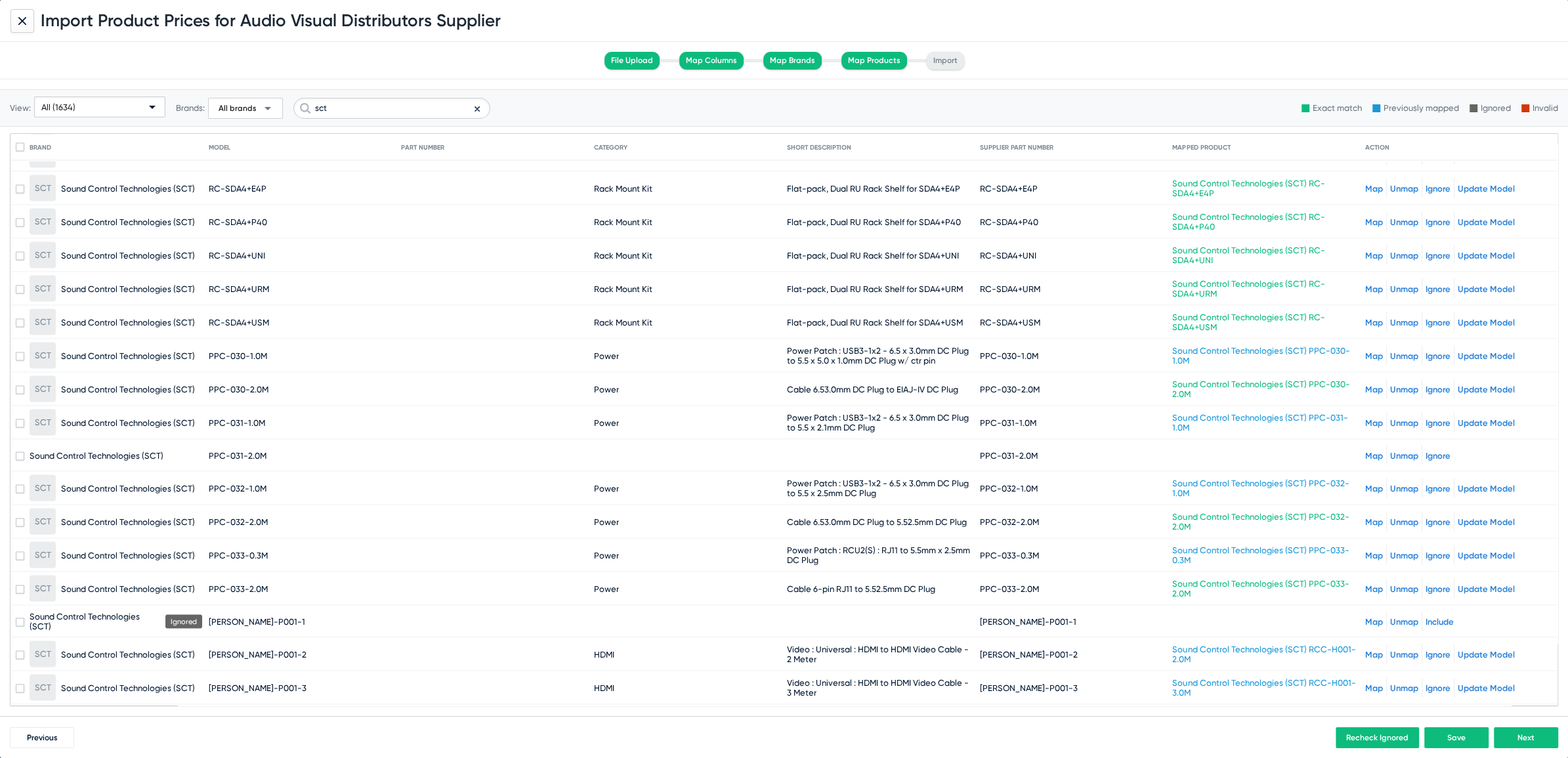
click at [1365, 450] on link "Map" at bounding box center [1374, 455] width 18 height 10
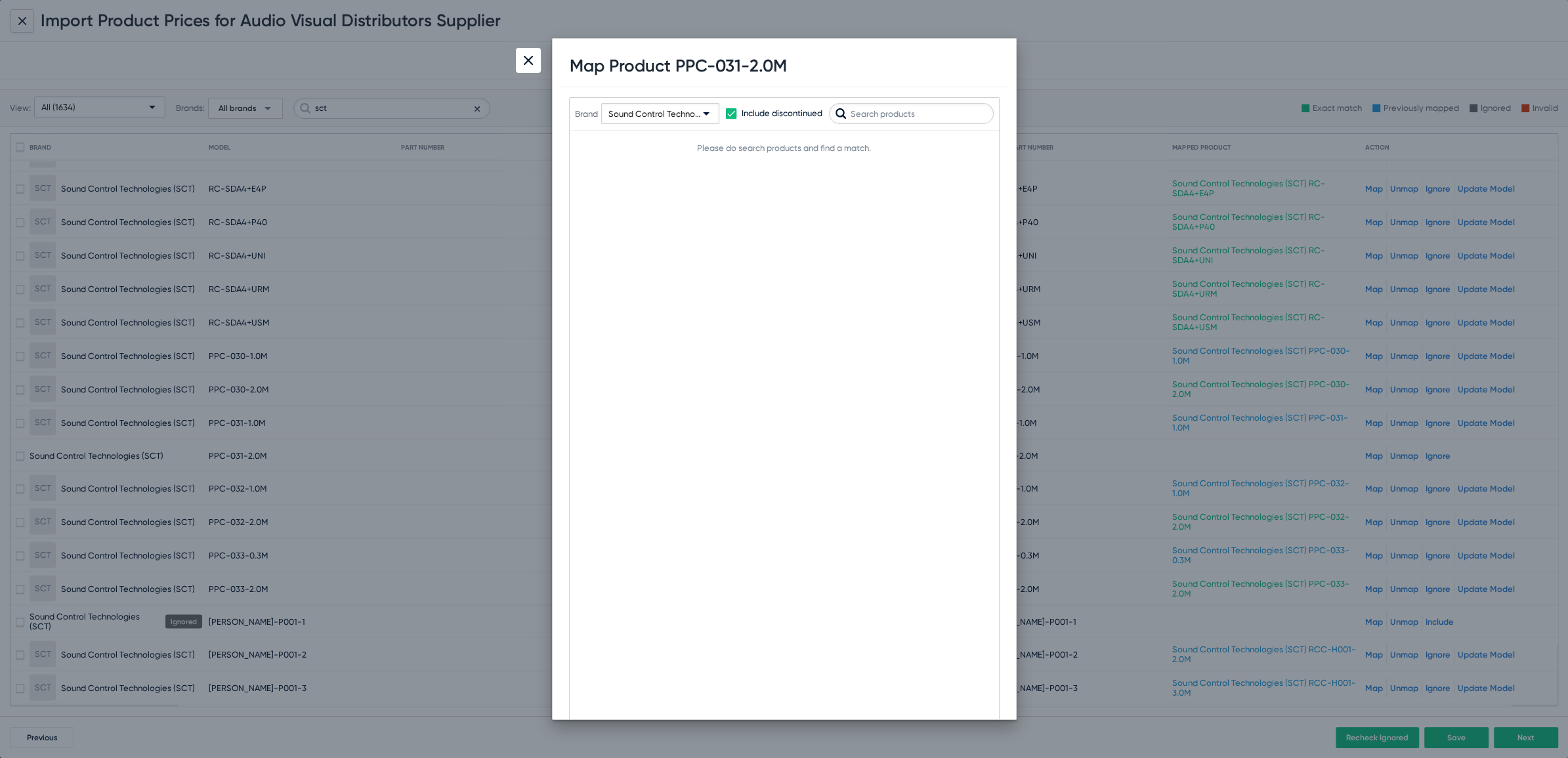
click at [538, 60] on div at bounding box center [528, 60] width 25 height 25
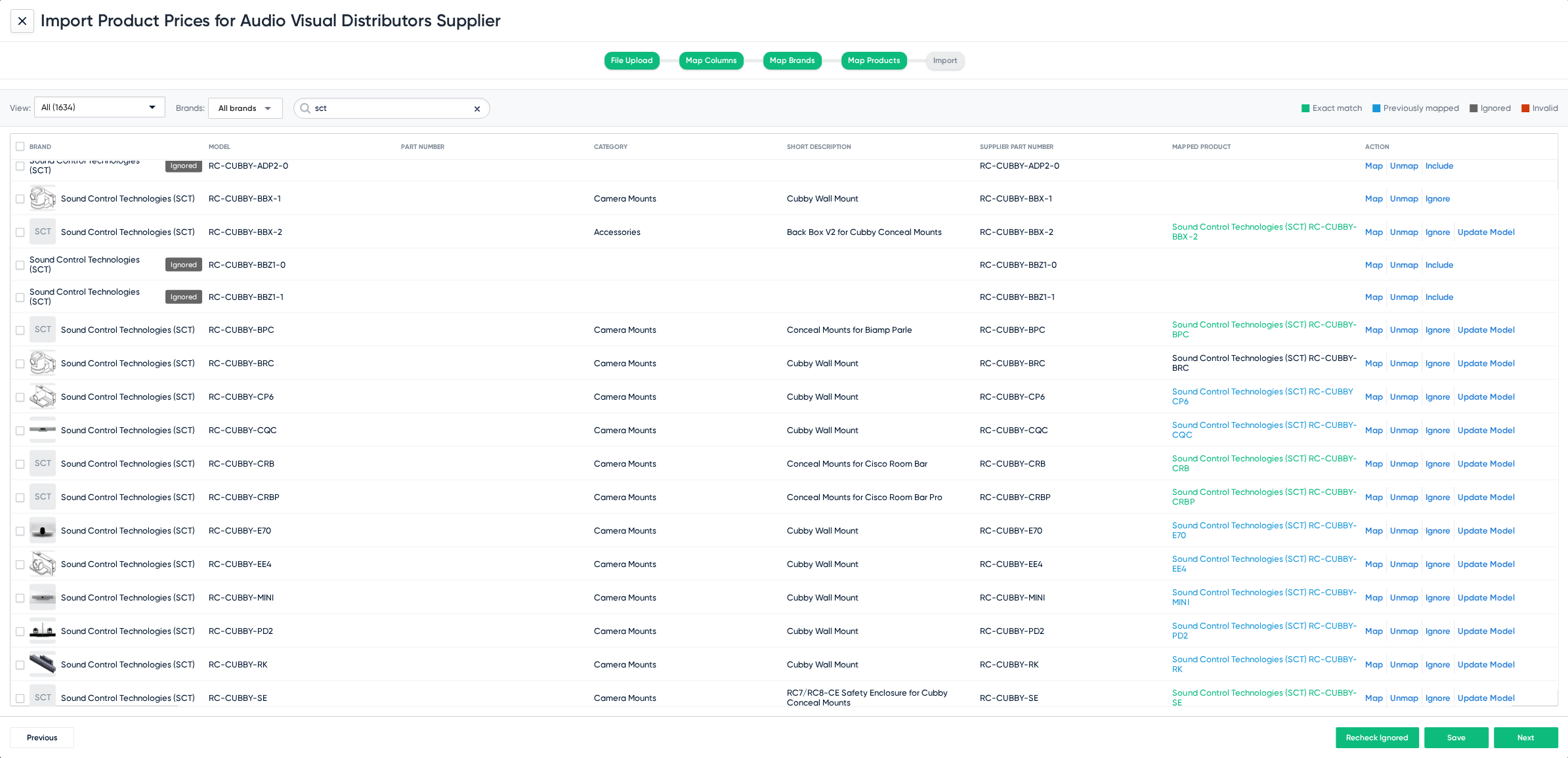
scroll to position [3751, 0]
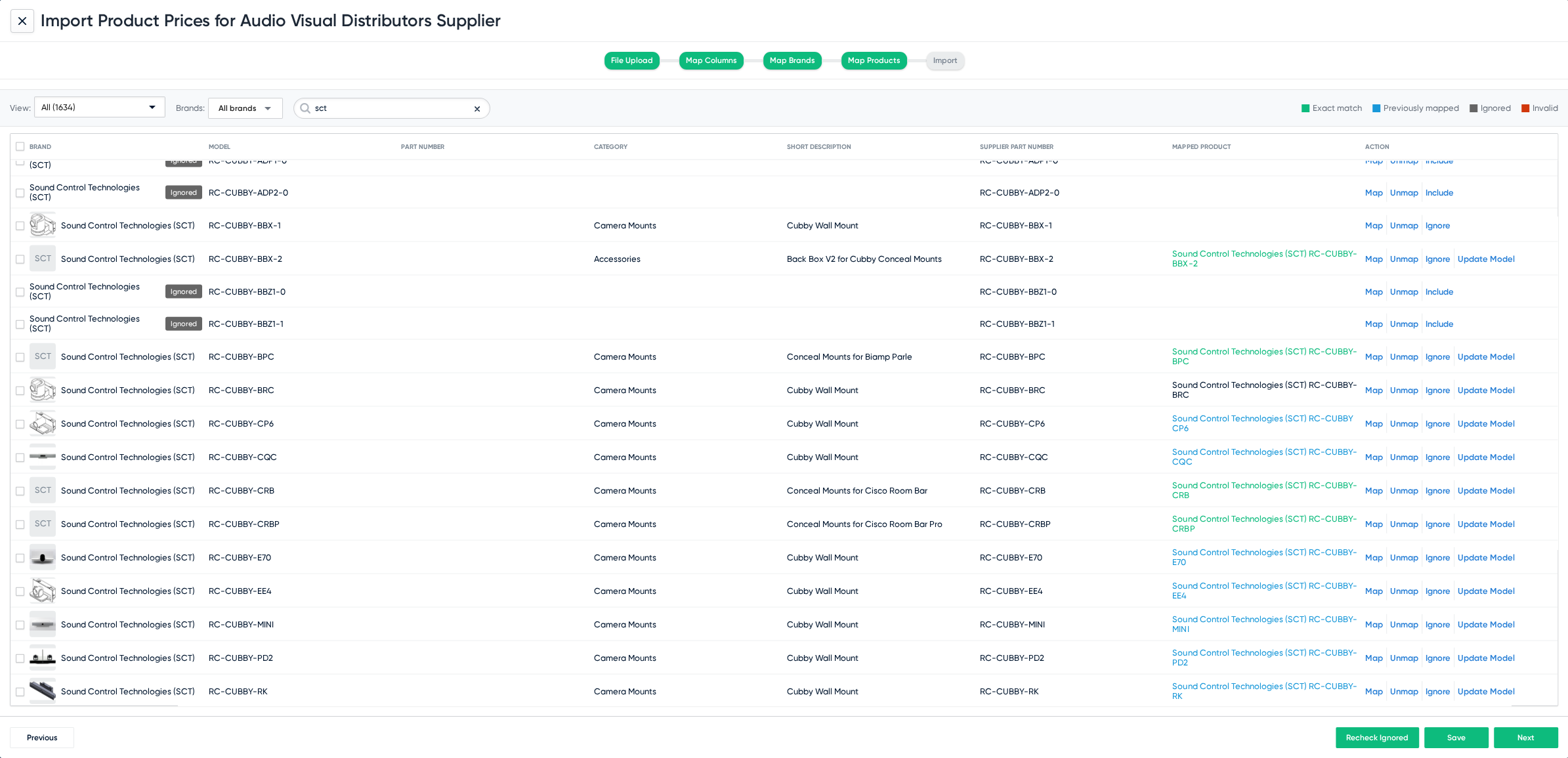
click at [1365, 319] on link "Map" at bounding box center [1374, 324] width 18 height 10
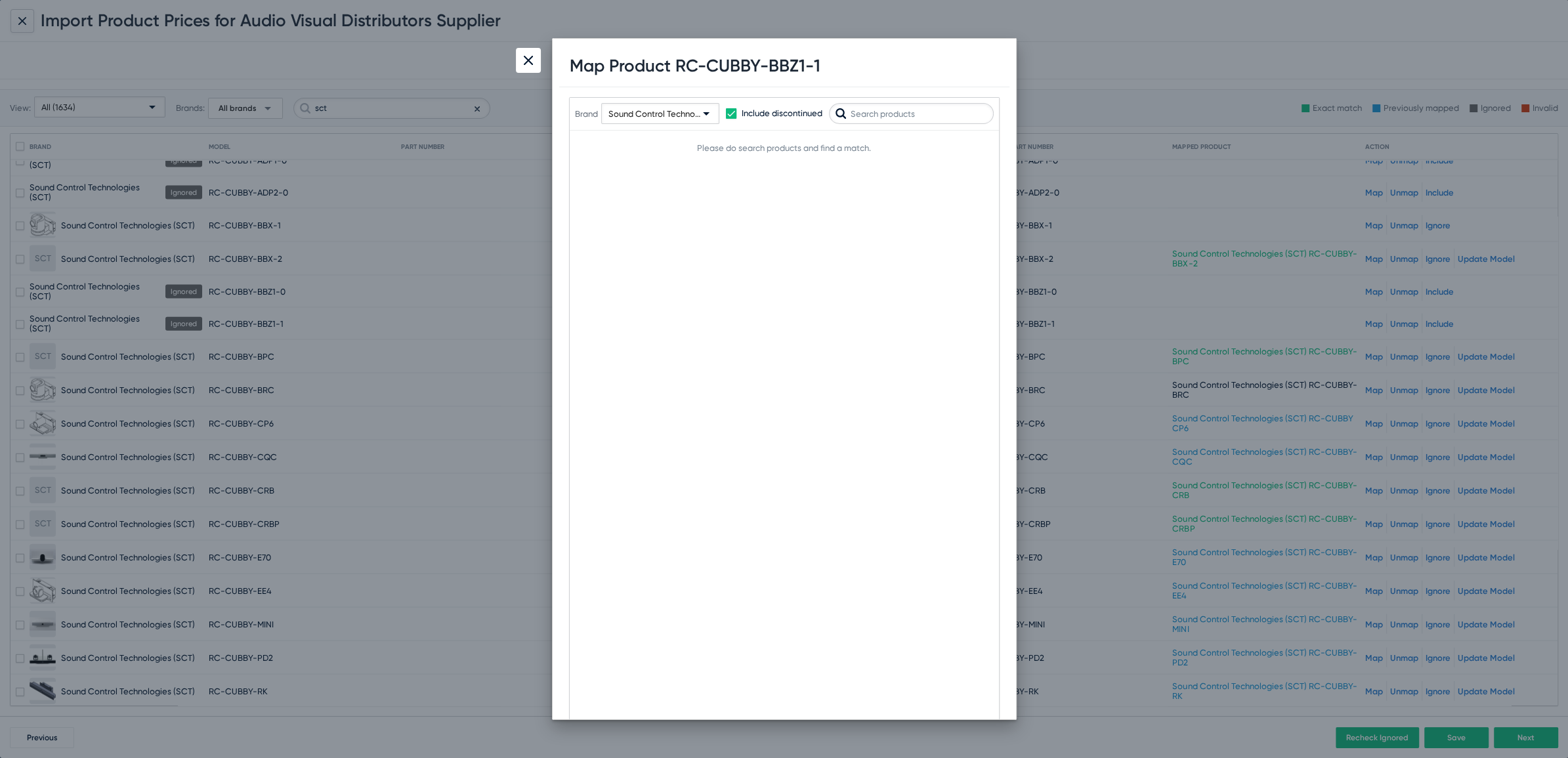
click at [897, 115] on input "text" at bounding box center [911, 114] width 165 height 21
type input "bbz1"
click at [532, 55] on div at bounding box center [528, 60] width 25 height 25
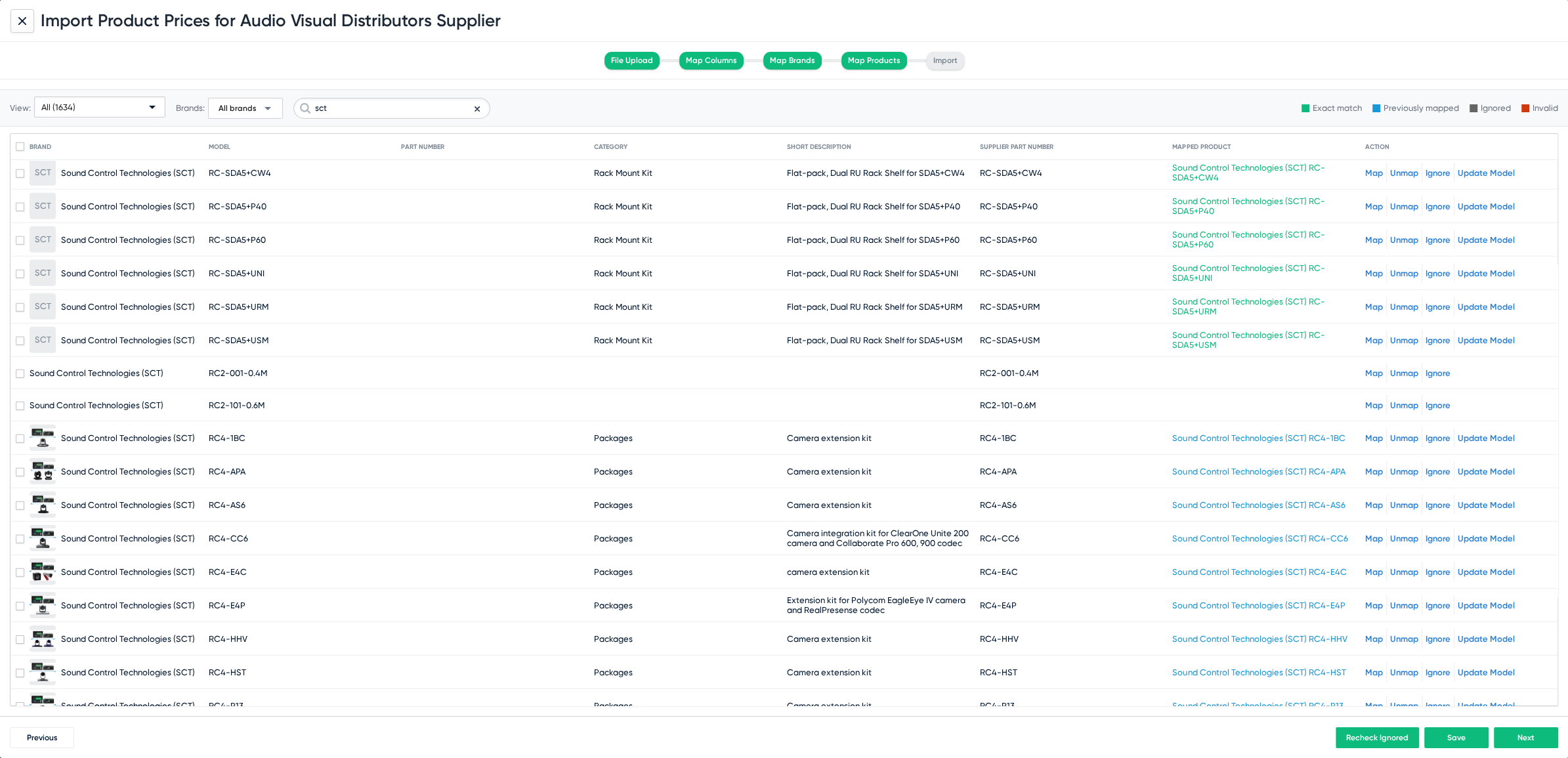
scroll to position [5060, 0]
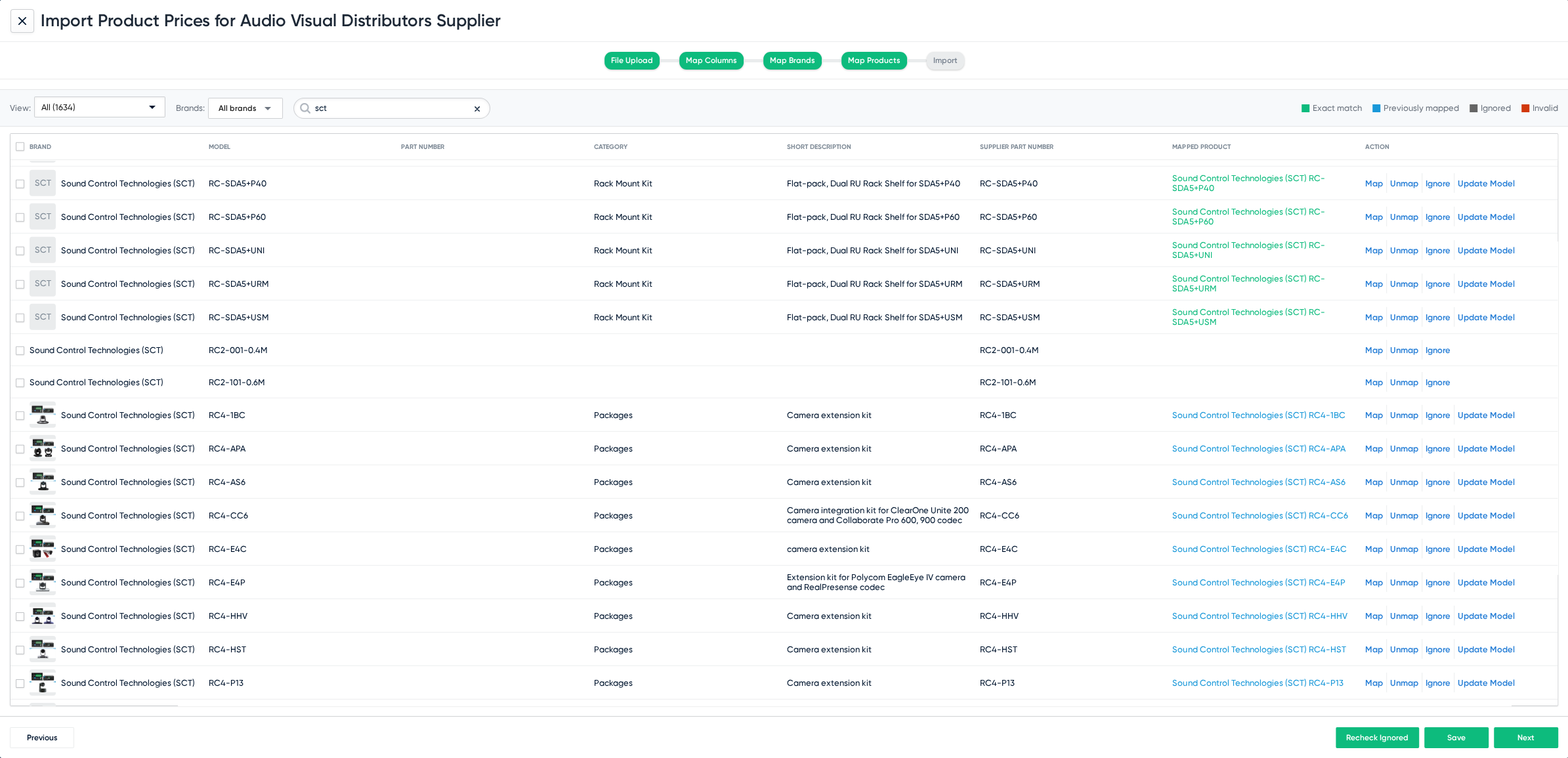
click at [1365, 345] on link "Map" at bounding box center [1374, 350] width 18 height 10
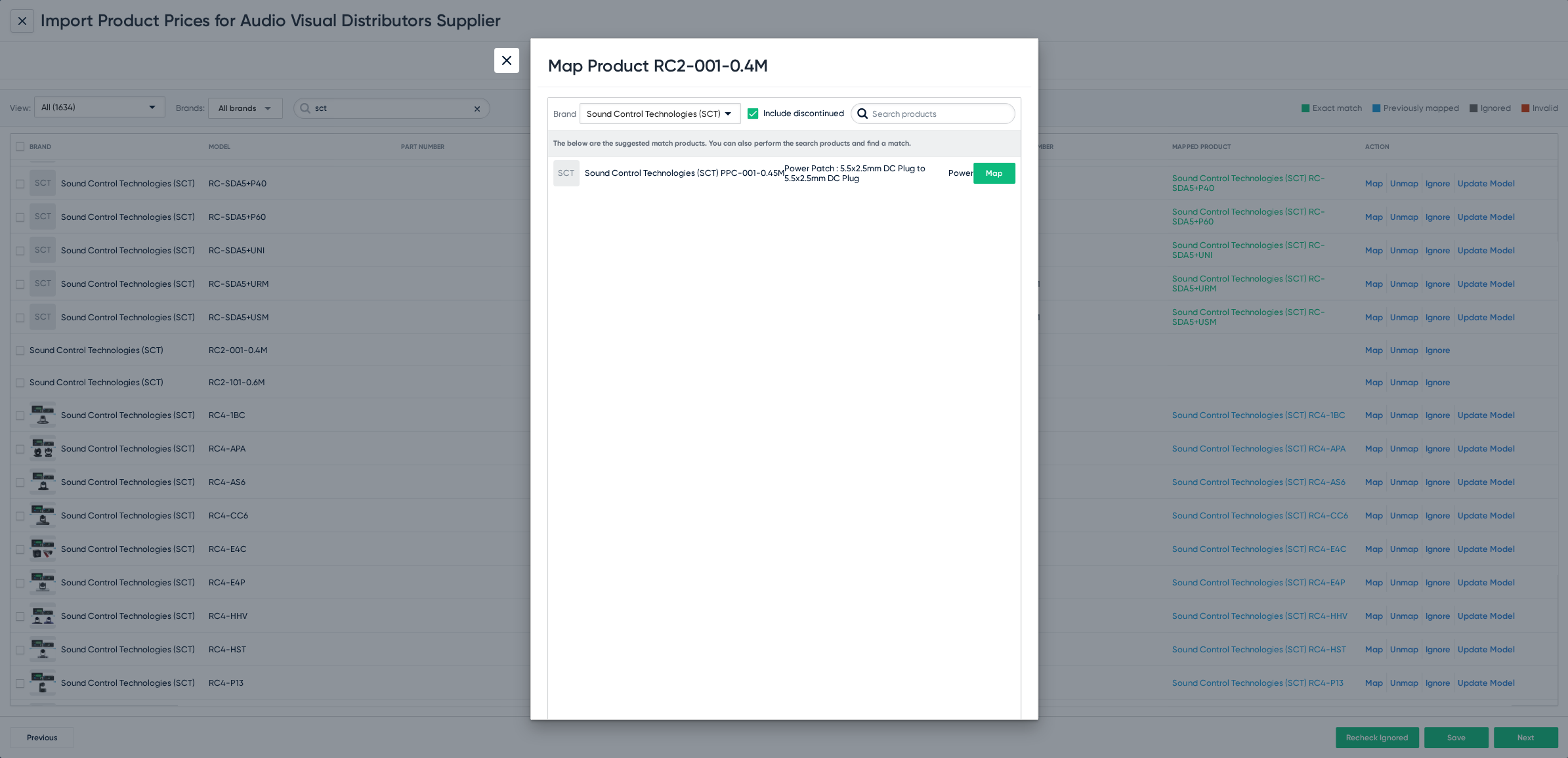
click at [997, 173] on span "Map" at bounding box center [994, 173] width 17 height 9
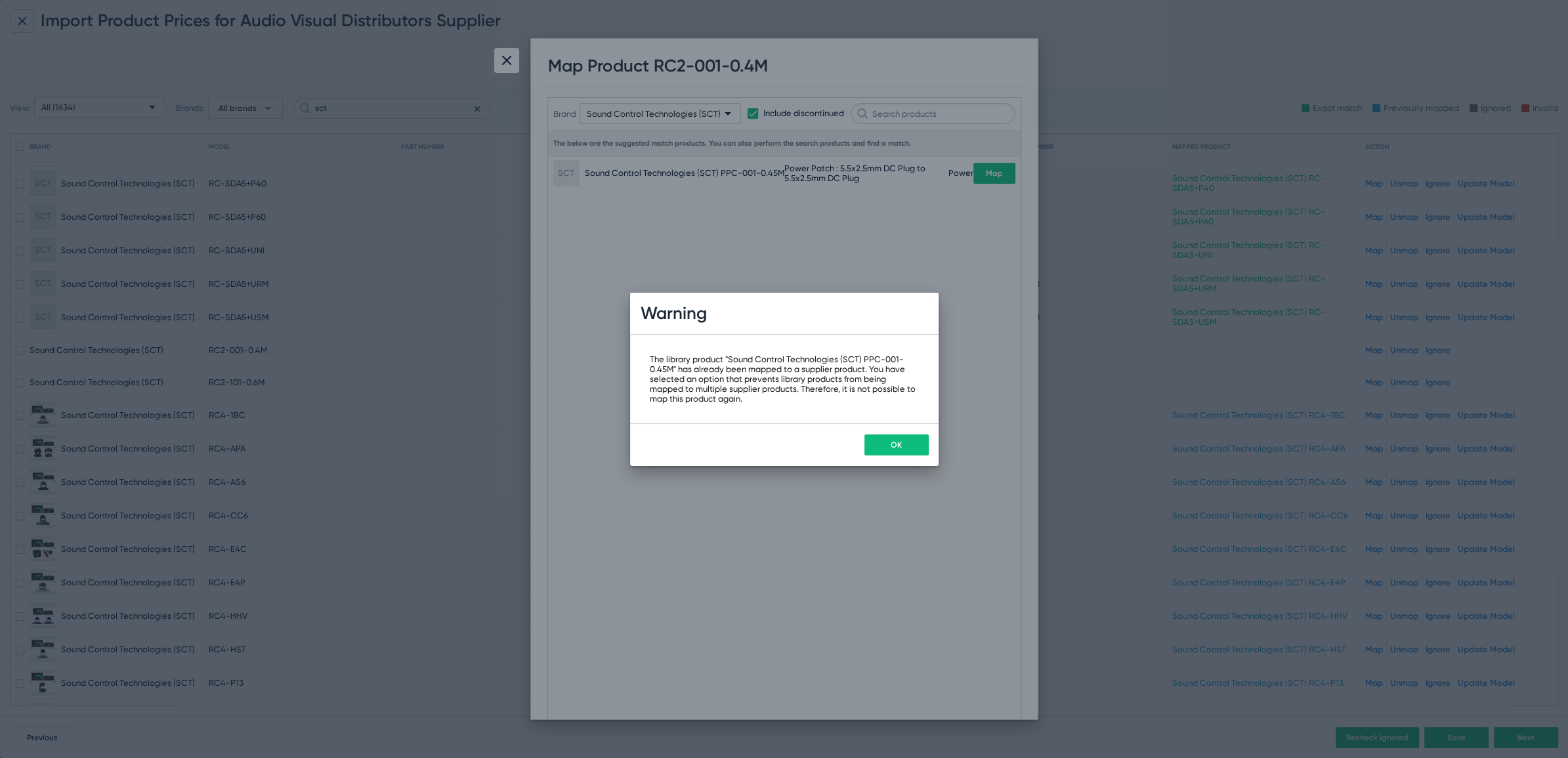
click at [915, 447] on button "OK" at bounding box center [896, 445] width 64 height 21
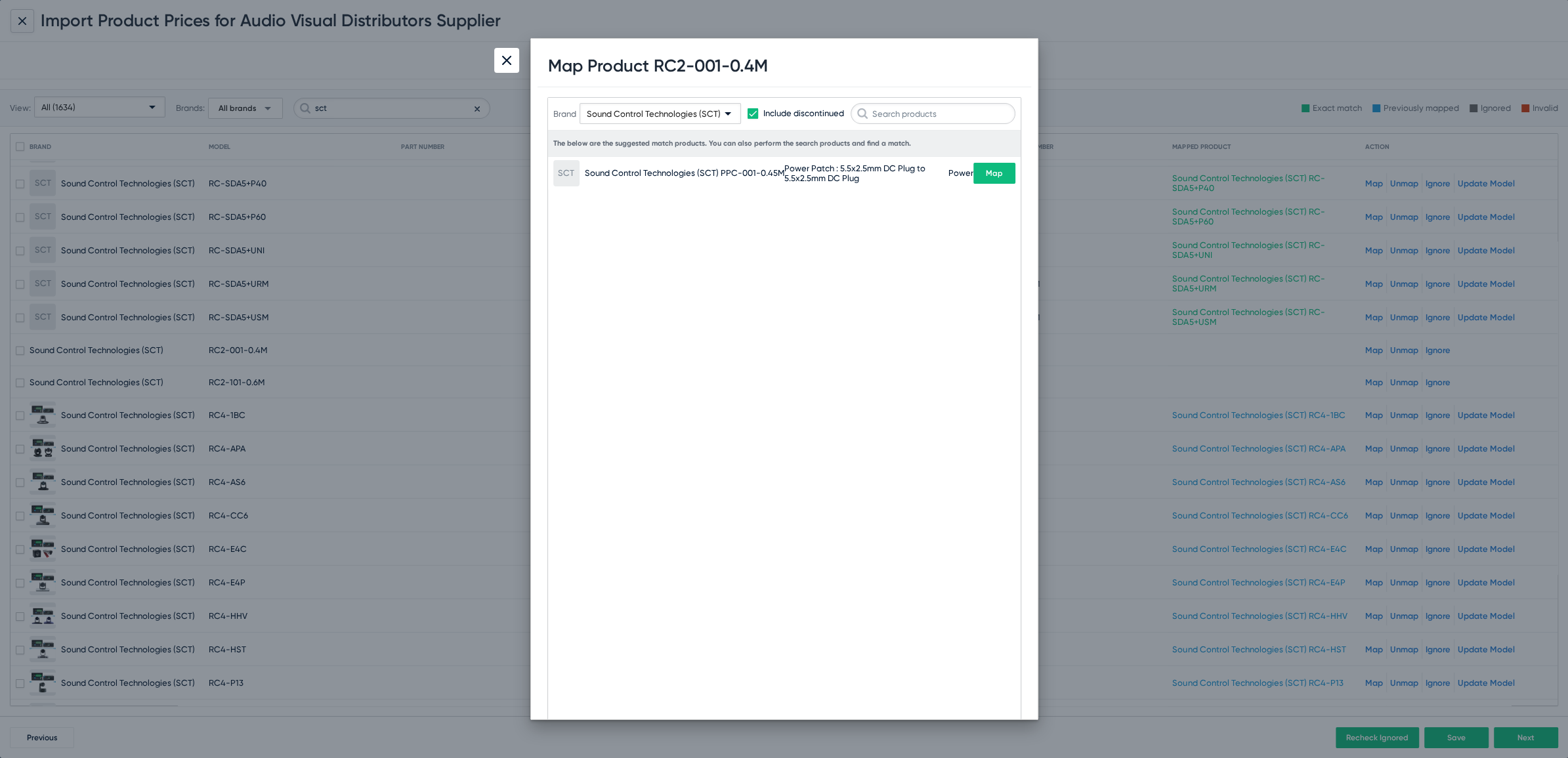
click at [508, 57] on img at bounding box center [506, 60] width 9 height 9
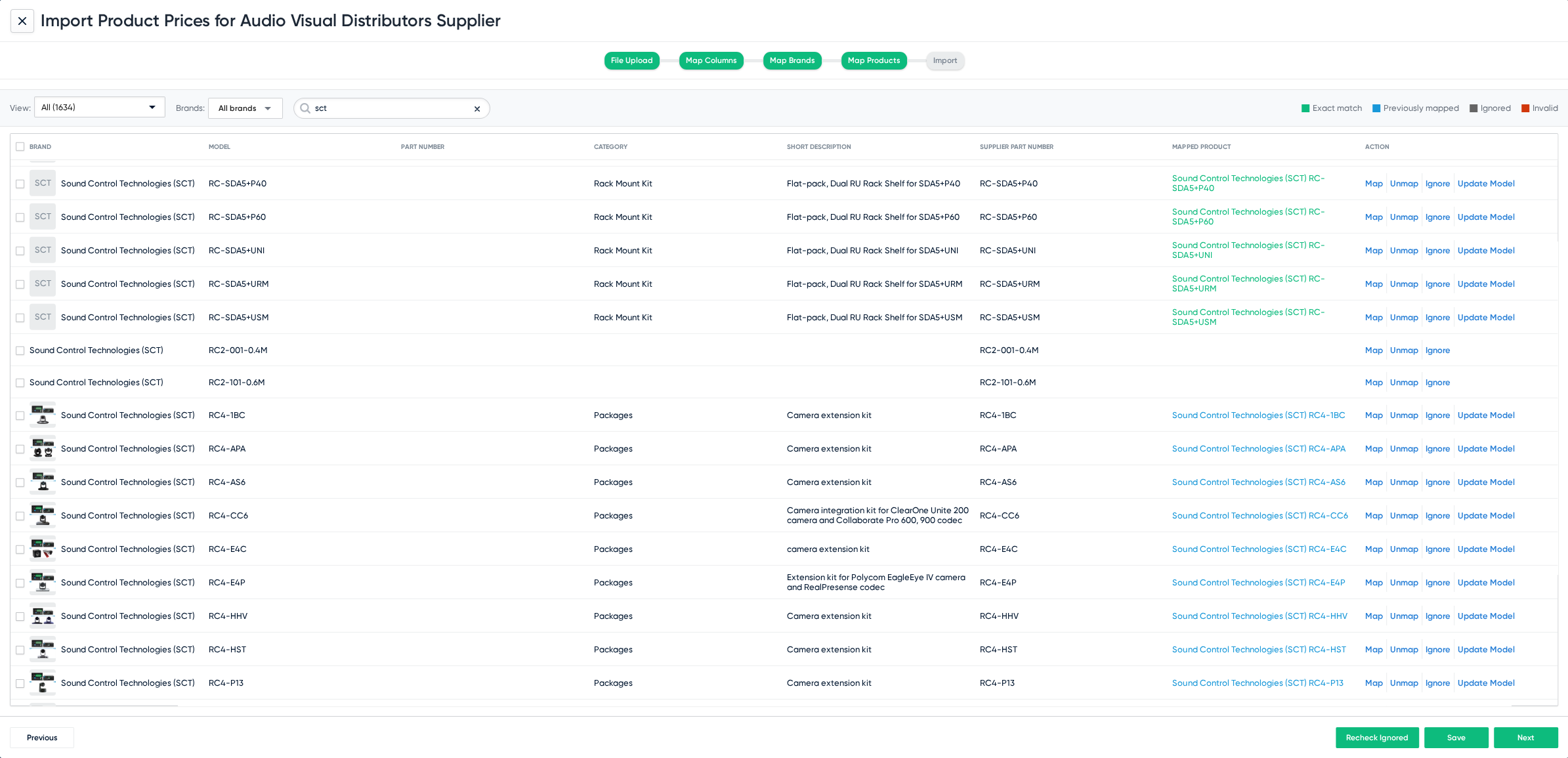
click at [1370, 377] on link "Map" at bounding box center [1374, 382] width 18 height 10
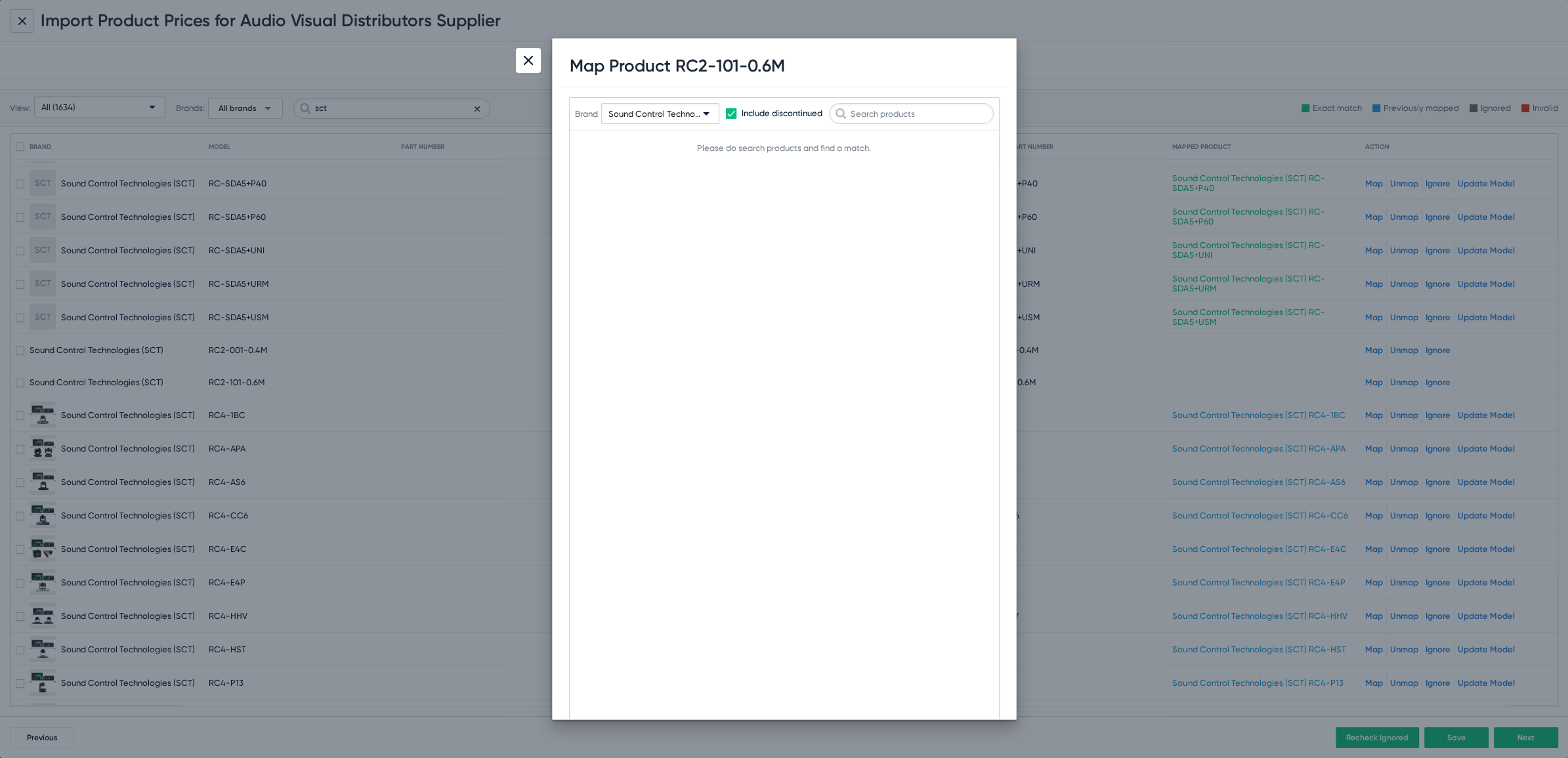
click at [524, 52] on div at bounding box center [528, 60] width 25 height 25
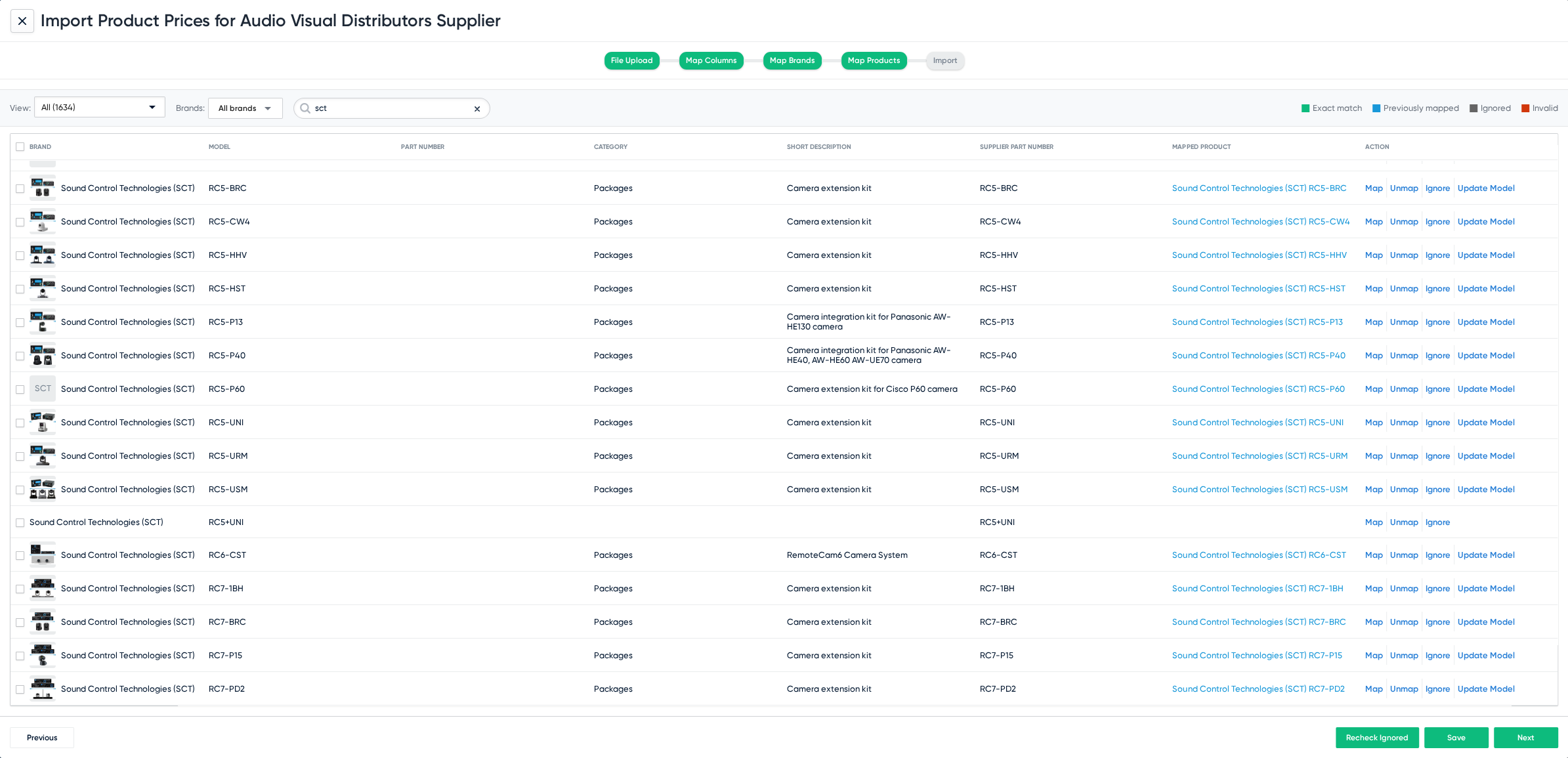
scroll to position [5997, 0]
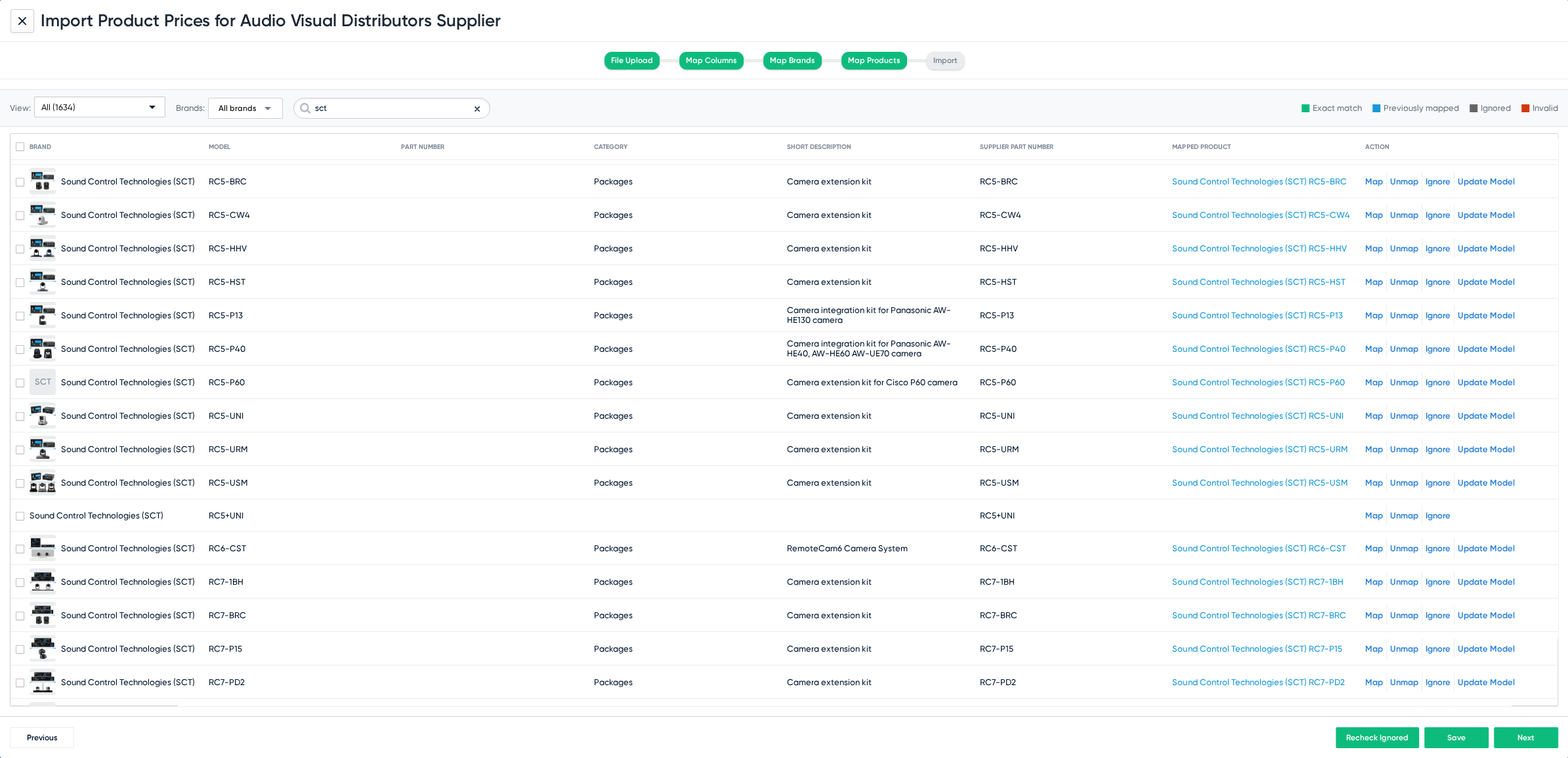
click at [1365, 510] on link "Map" at bounding box center [1374, 515] width 18 height 10
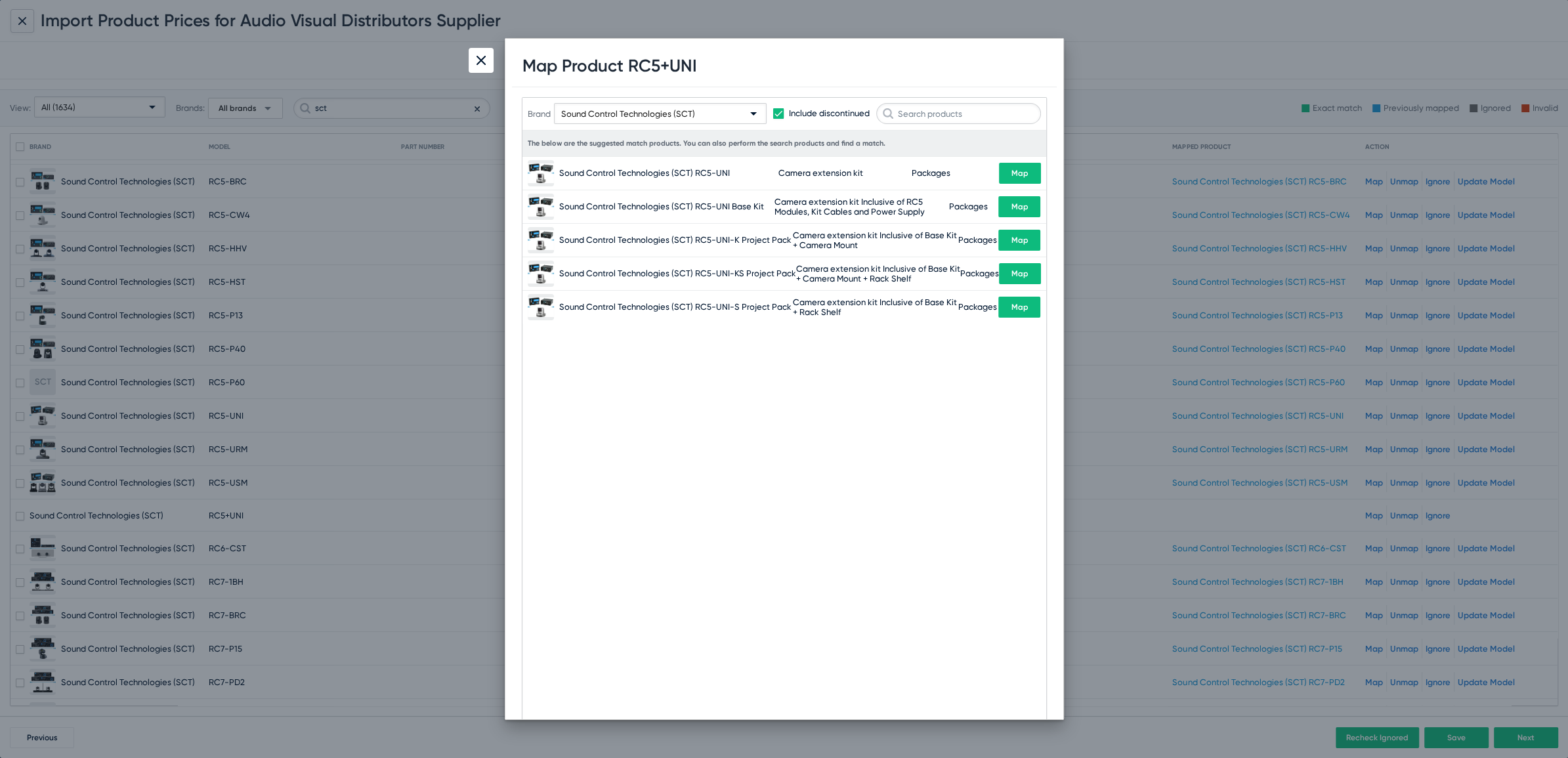
click at [1022, 170] on span "Map" at bounding box center [1019, 173] width 17 height 9
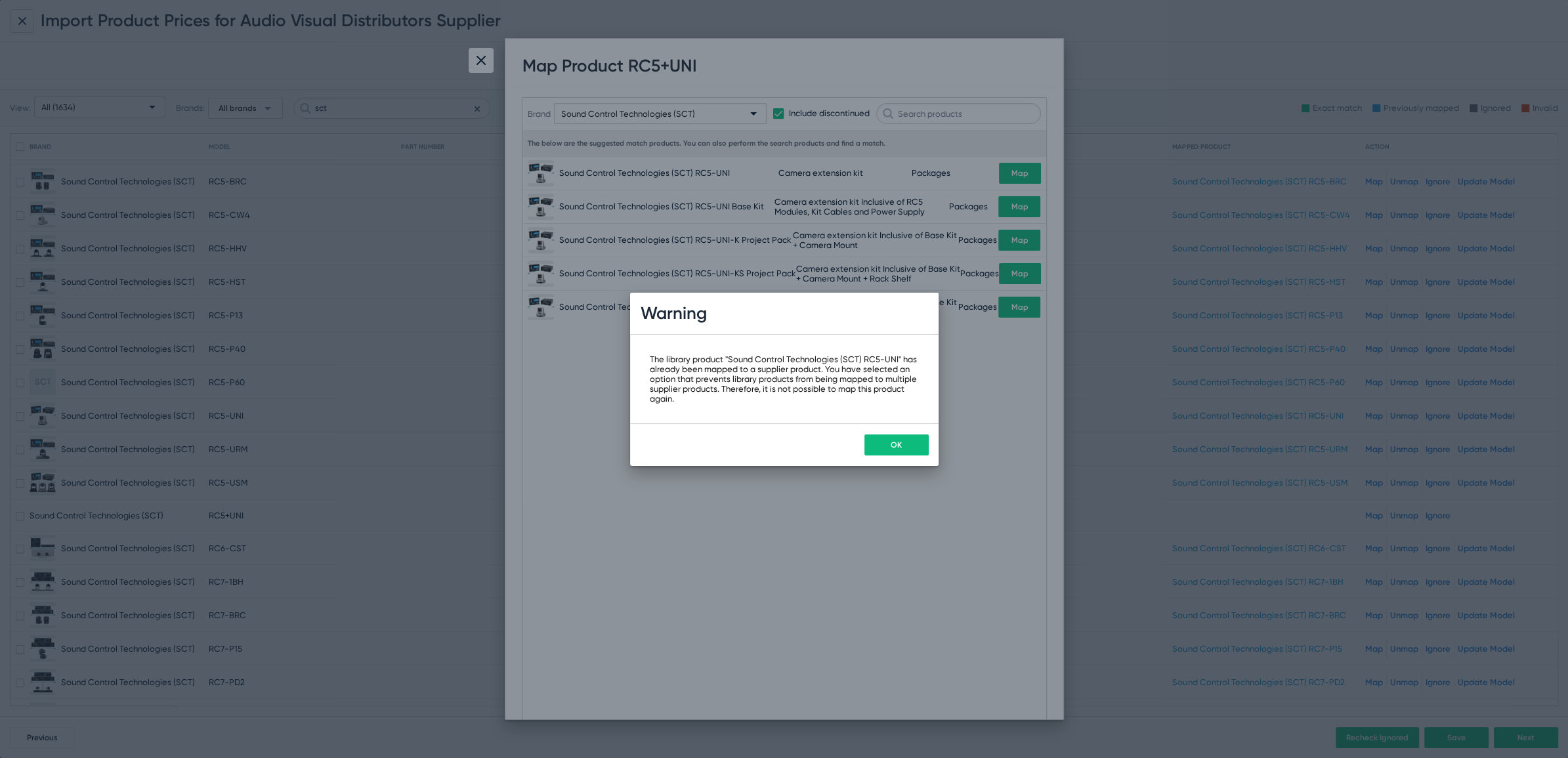
click at [906, 449] on button "OK" at bounding box center [896, 445] width 64 height 21
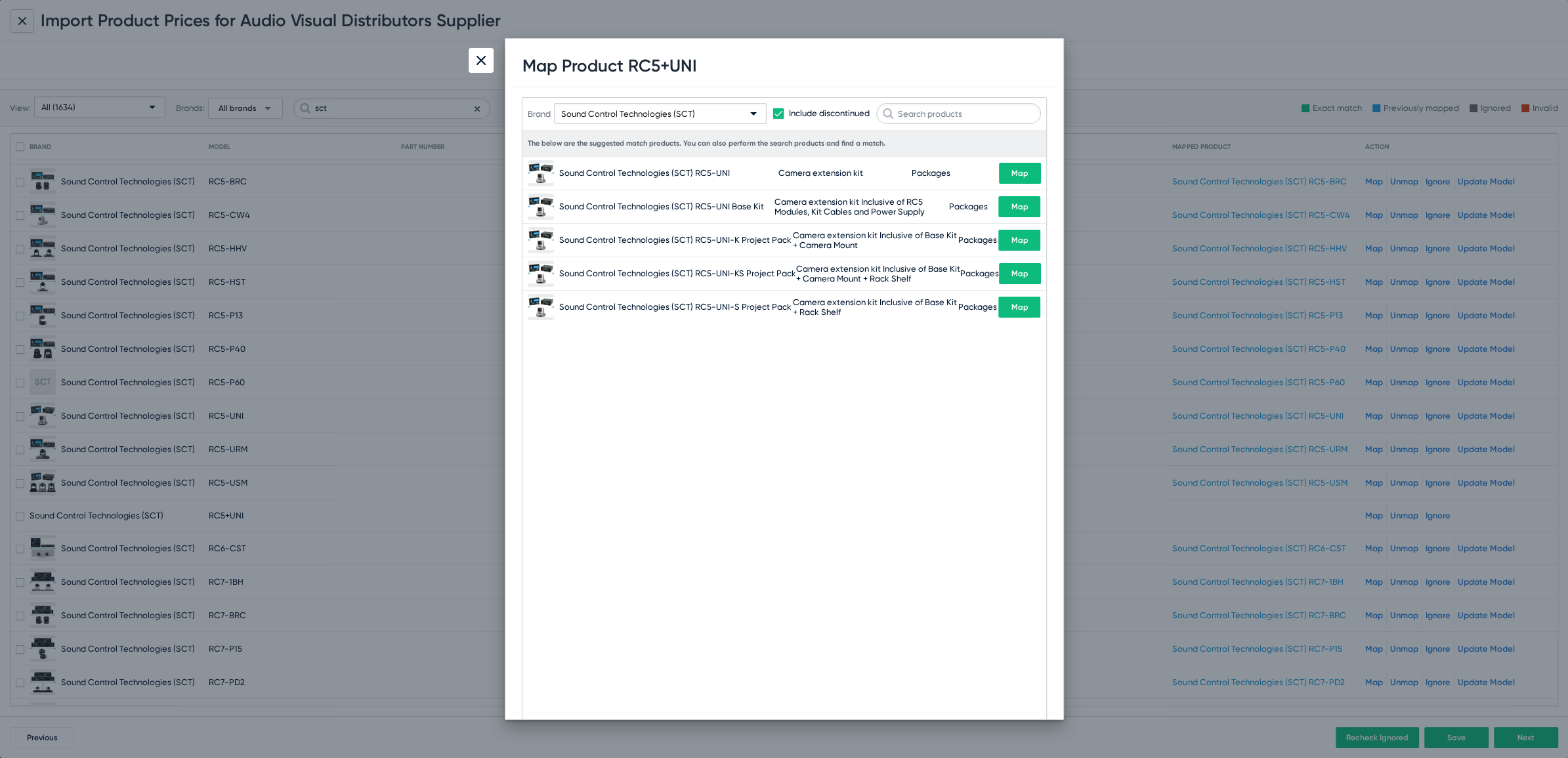
click at [483, 68] on div at bounding box center [481, 60] width 25 height 25
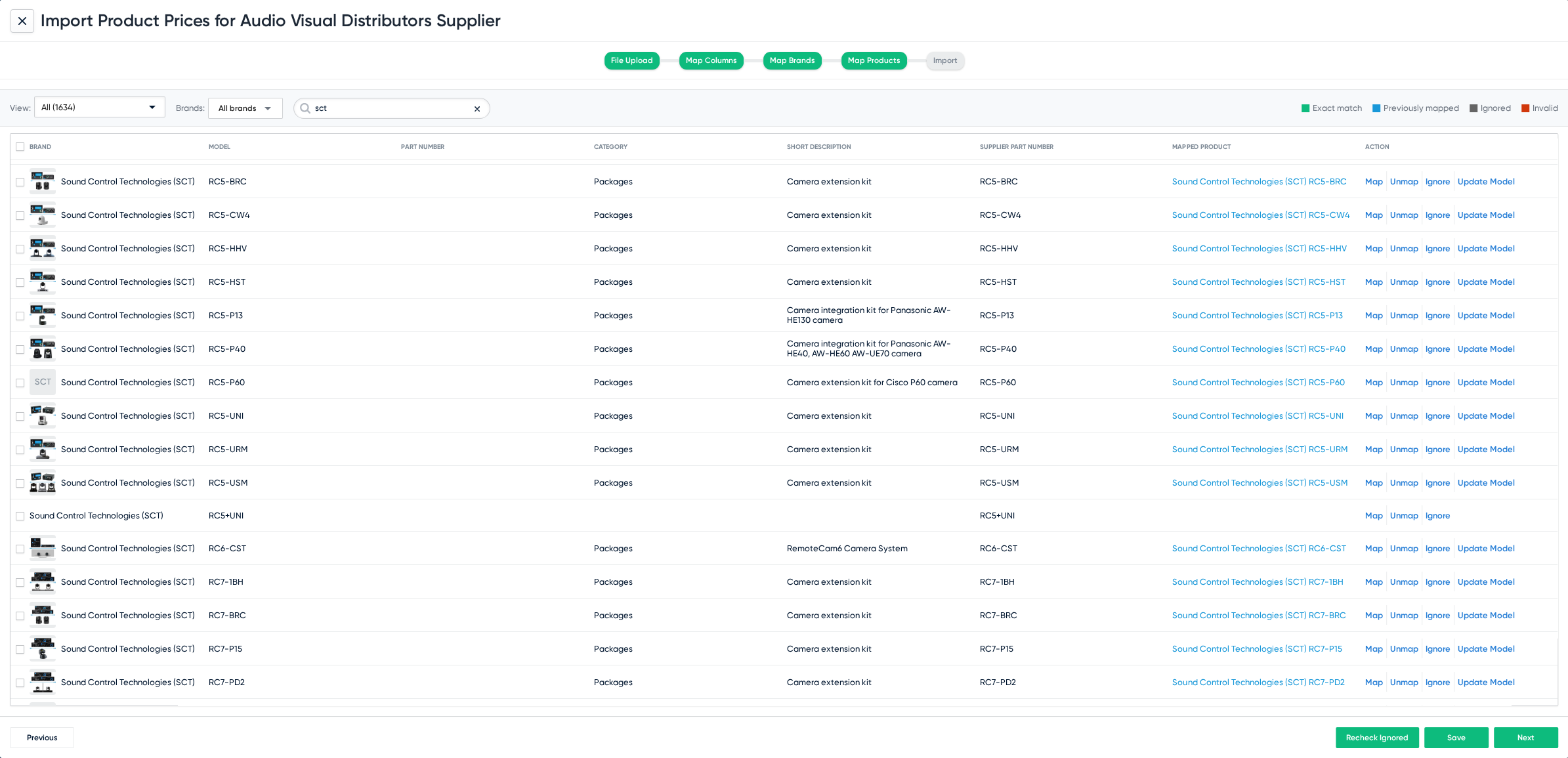
click at [1368, 510] on link "Map" at bounding box center [1374, 515] width 18 height 10
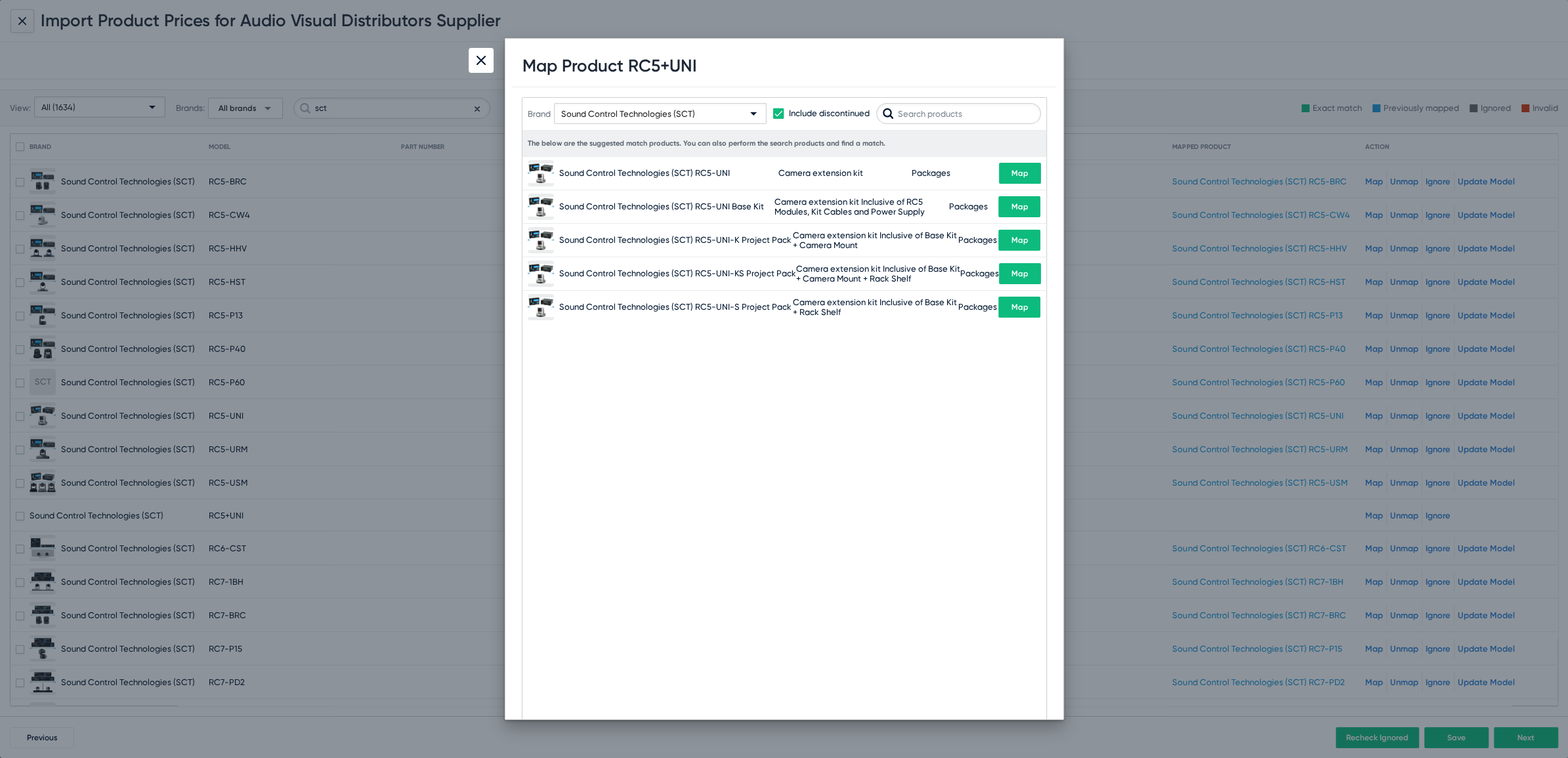
click at [1026, 304] on button "Map" at bounding box center [1019, 307] width 42 height 21
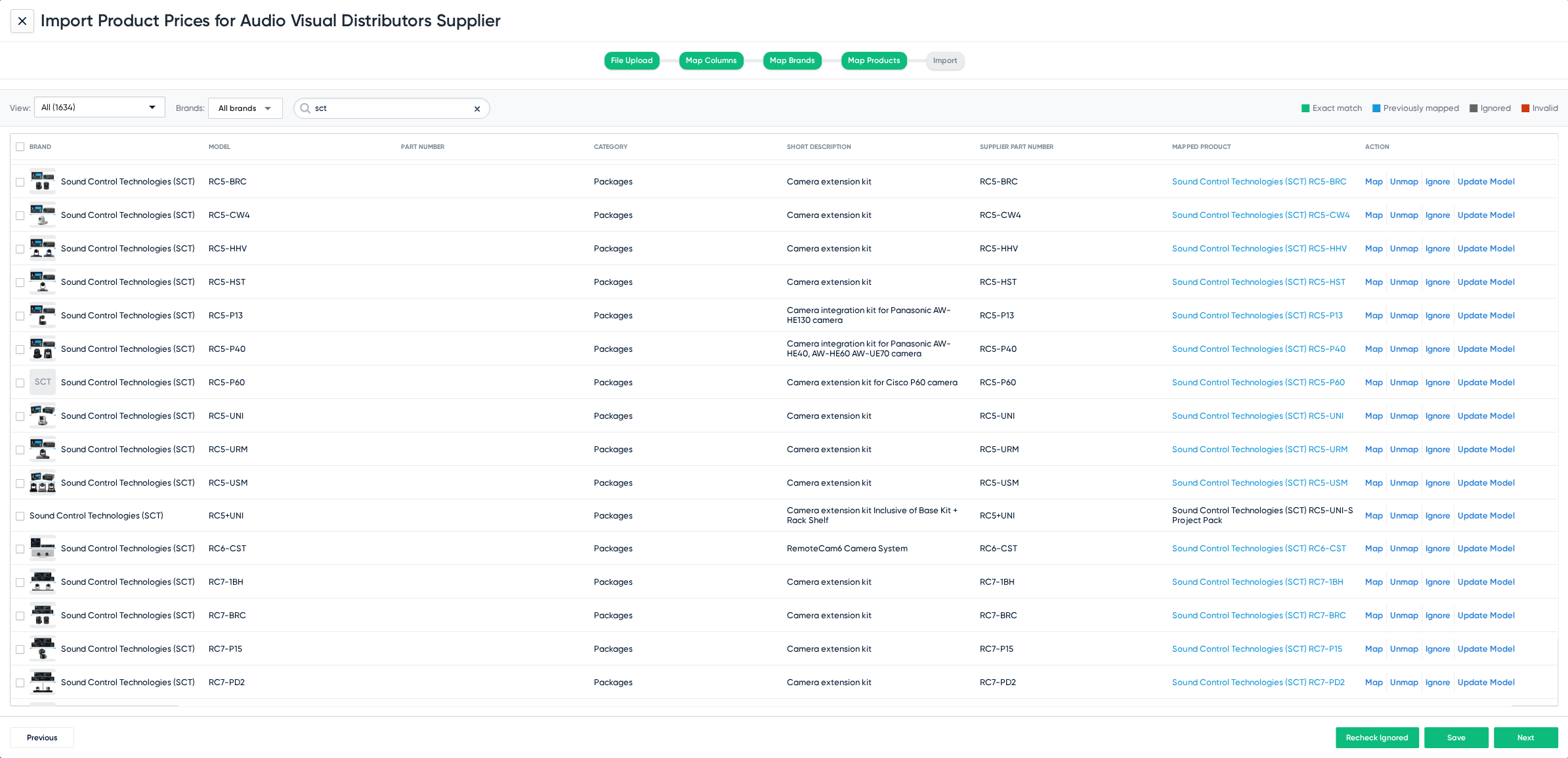
click at [1390, 510] on link "Unmap" at bounding box center [1404, 515] width 28 height 10
click at [1369, 510] on link "Map" at bounding box center [1374, 515] width 18 height 10
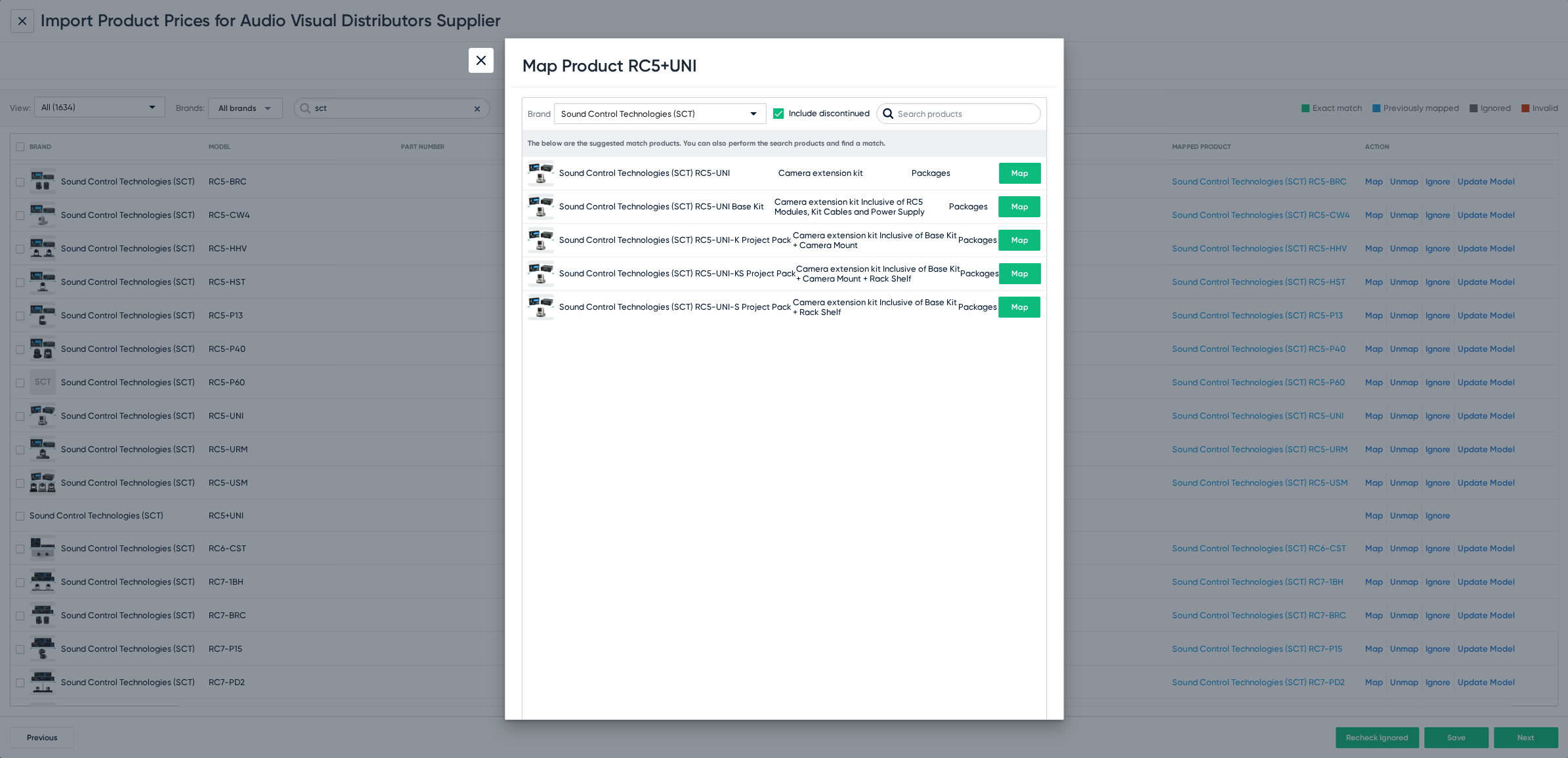
click at [945, 110] on input "text" at bounding box center [958, 114] width 165 height 21
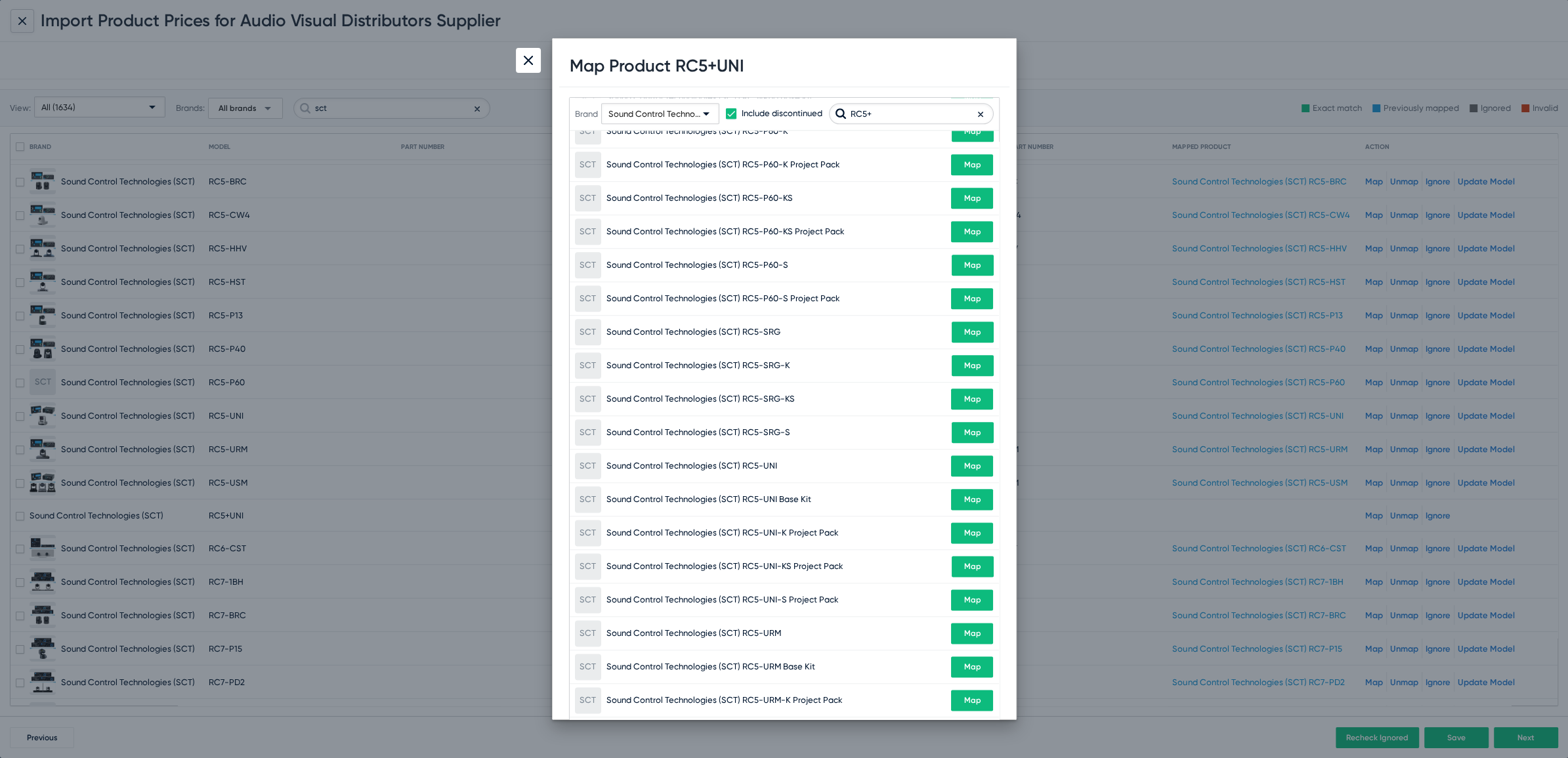
scroll to position [1954, 0]
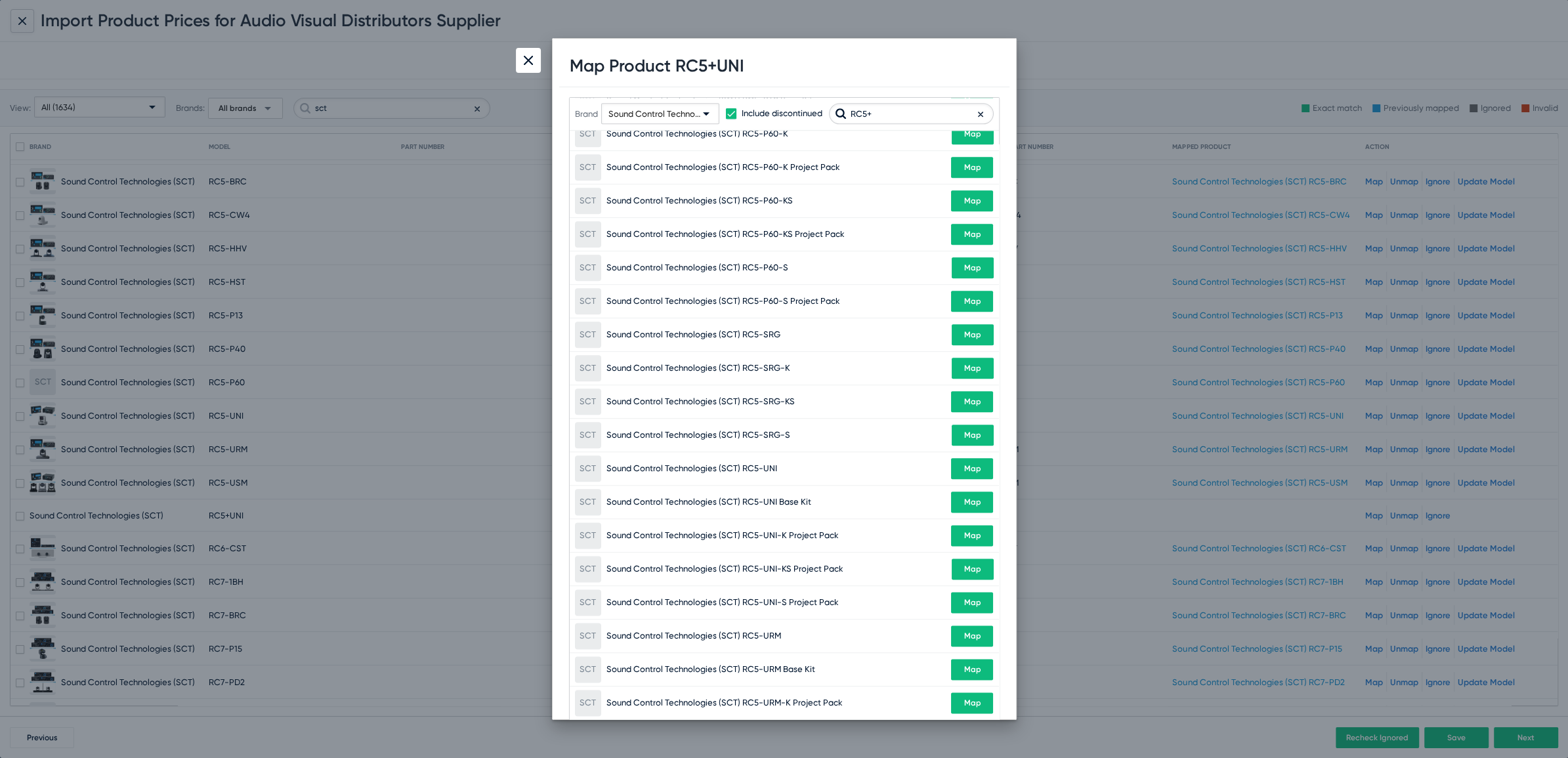
click at [881, 110] on input "RC5+" at bounding box center [911, 114] width 165 height 21
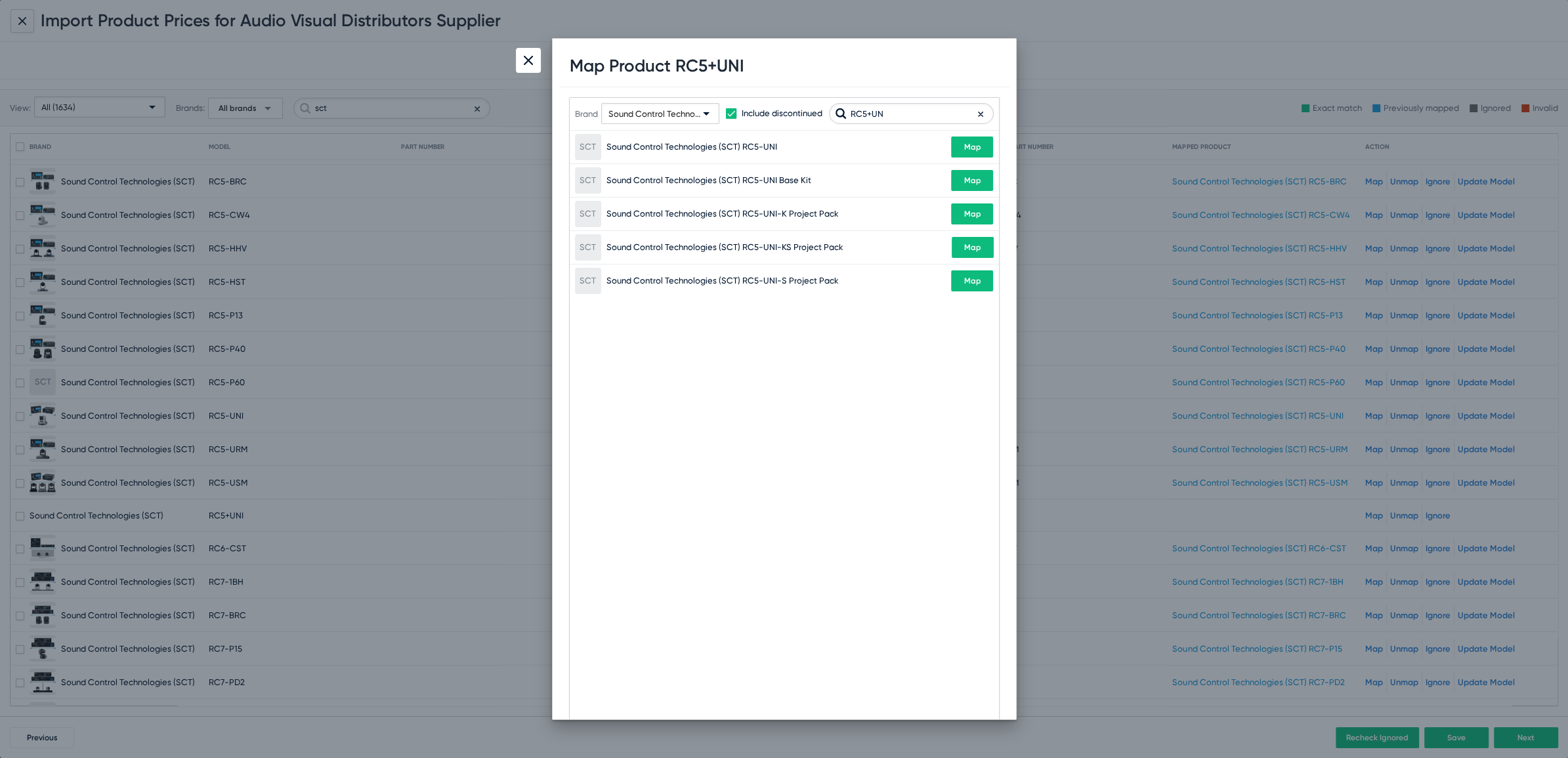
type input "RC5+UN"
click at [974, 180] on span "Map" at bounding box center [972, 180] width 17 height 9
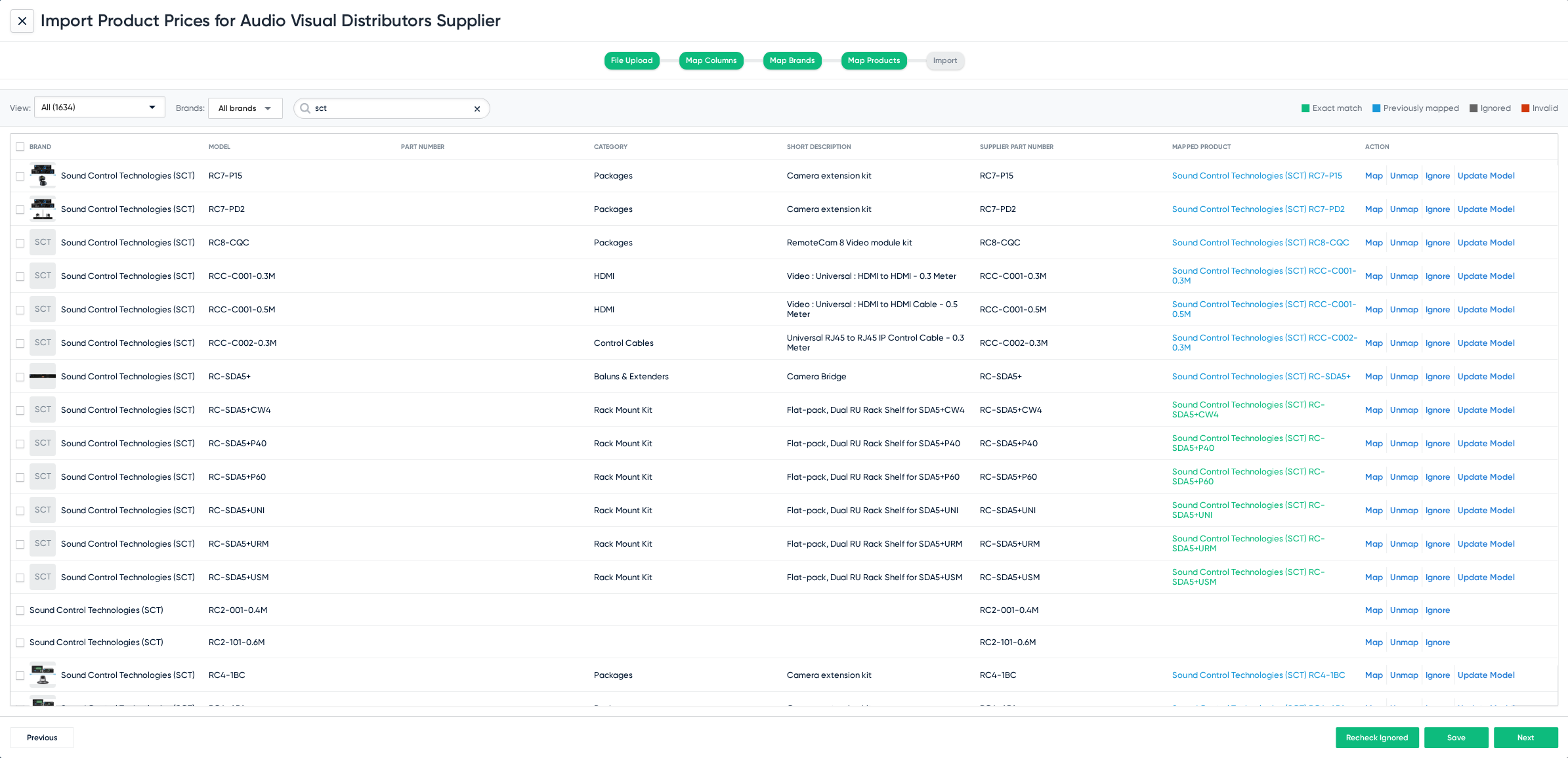
scroll to position [6557, 0]
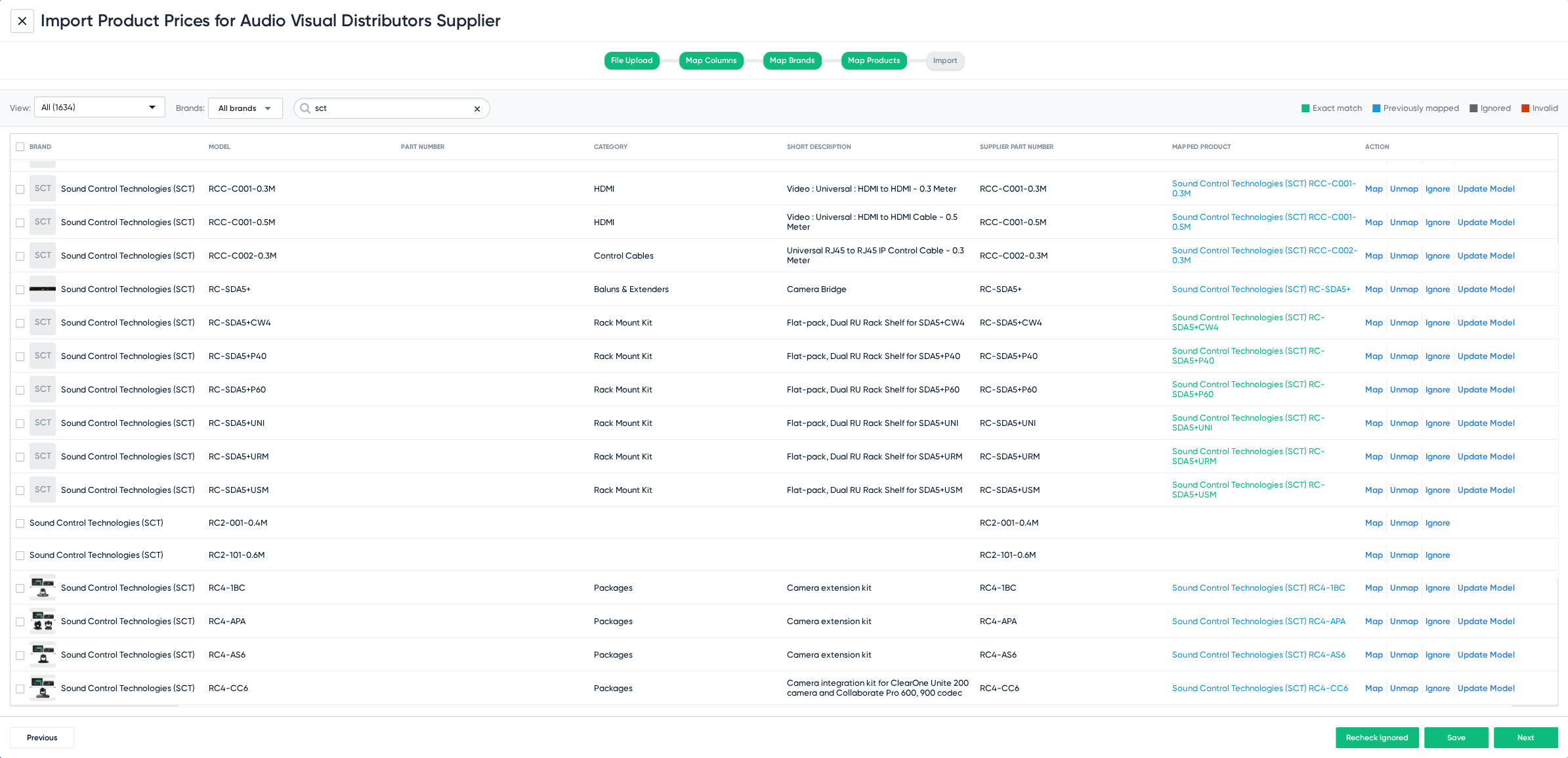
click at [1368, 518] on link "Map" at bounding box center [1374, 523] width 18 height 10
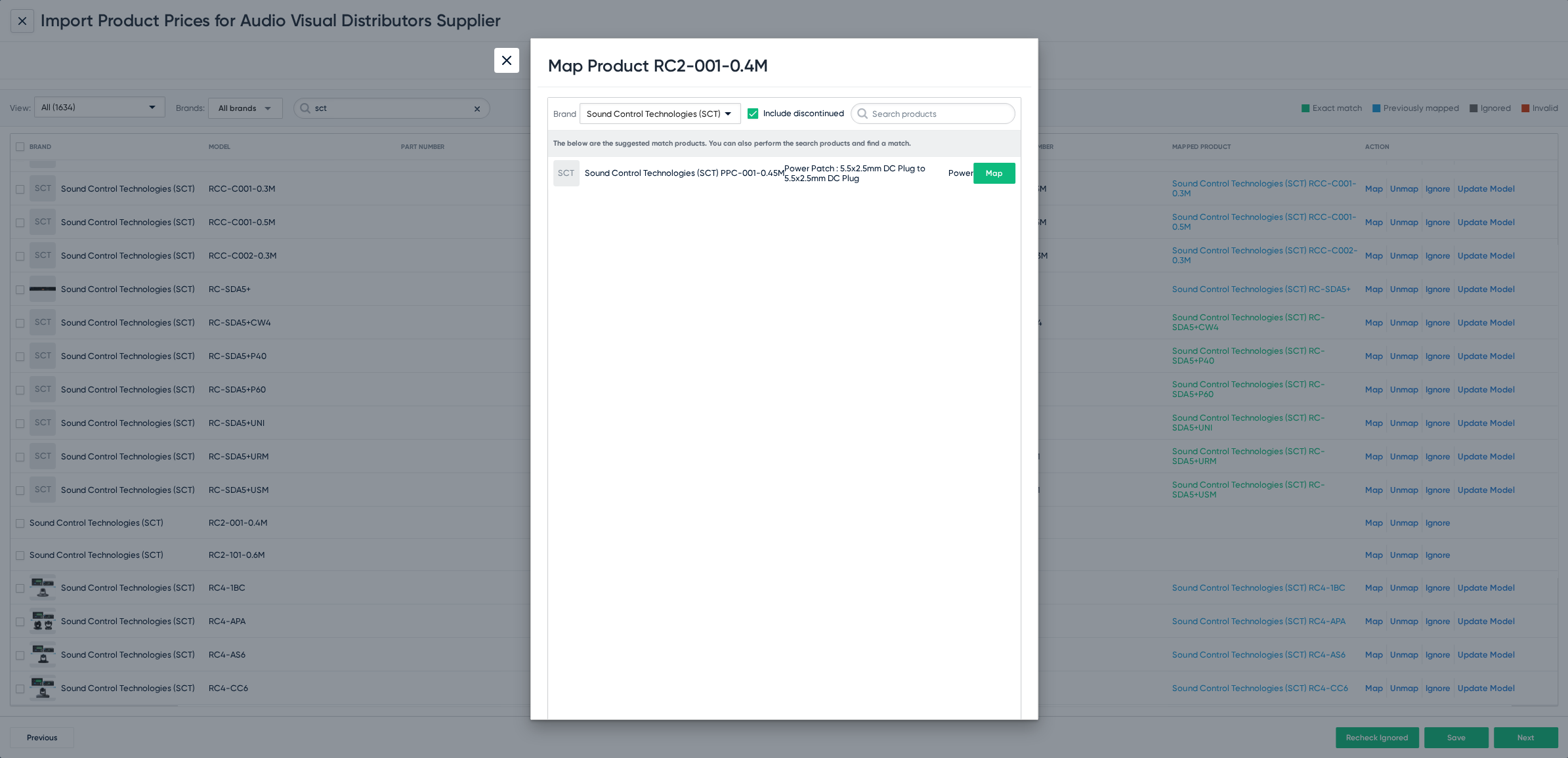
click at [501, 64] on div at bounding box center [507, 60] width 25 height 25
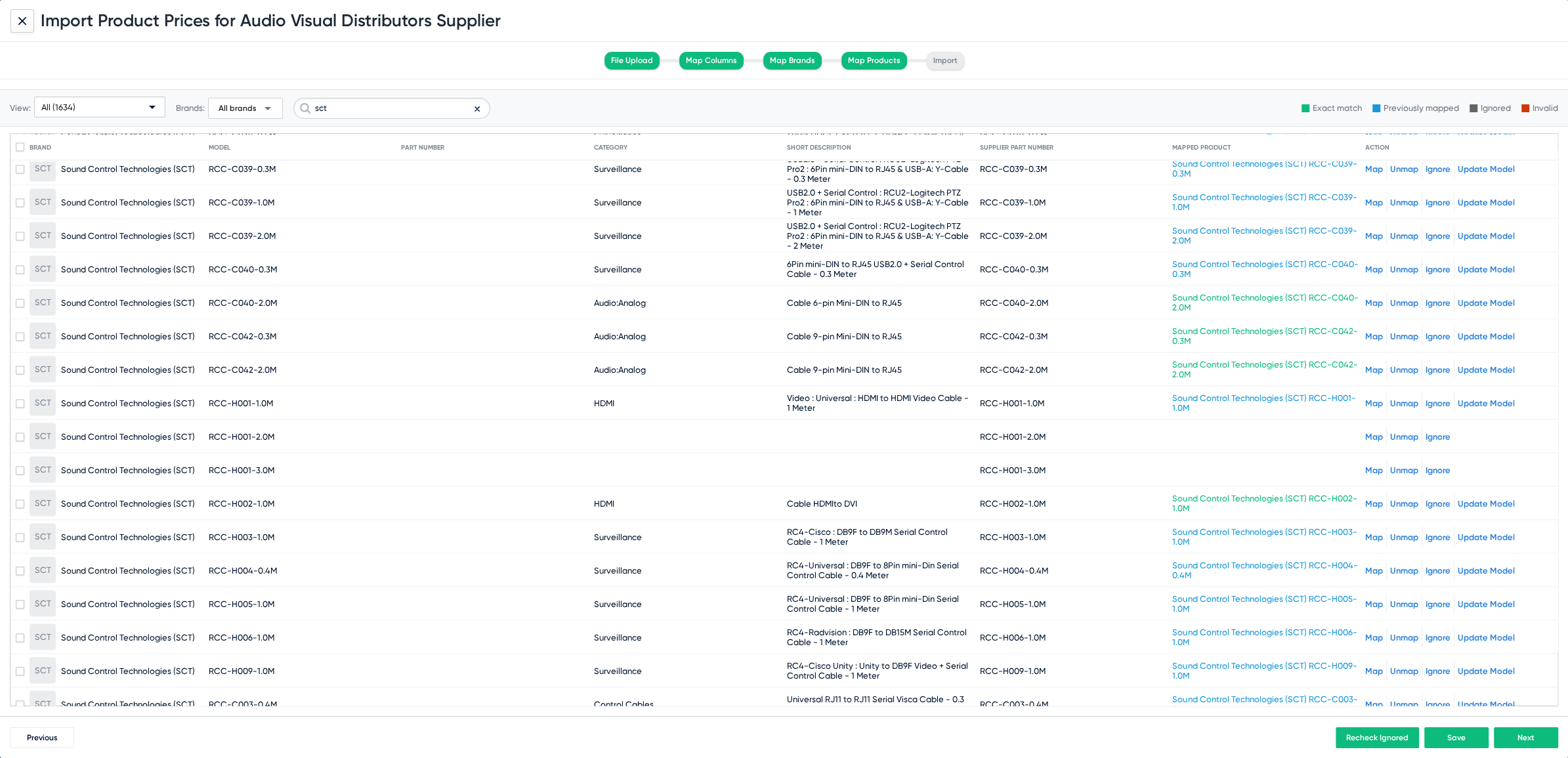
scroll to position [9500, 0]
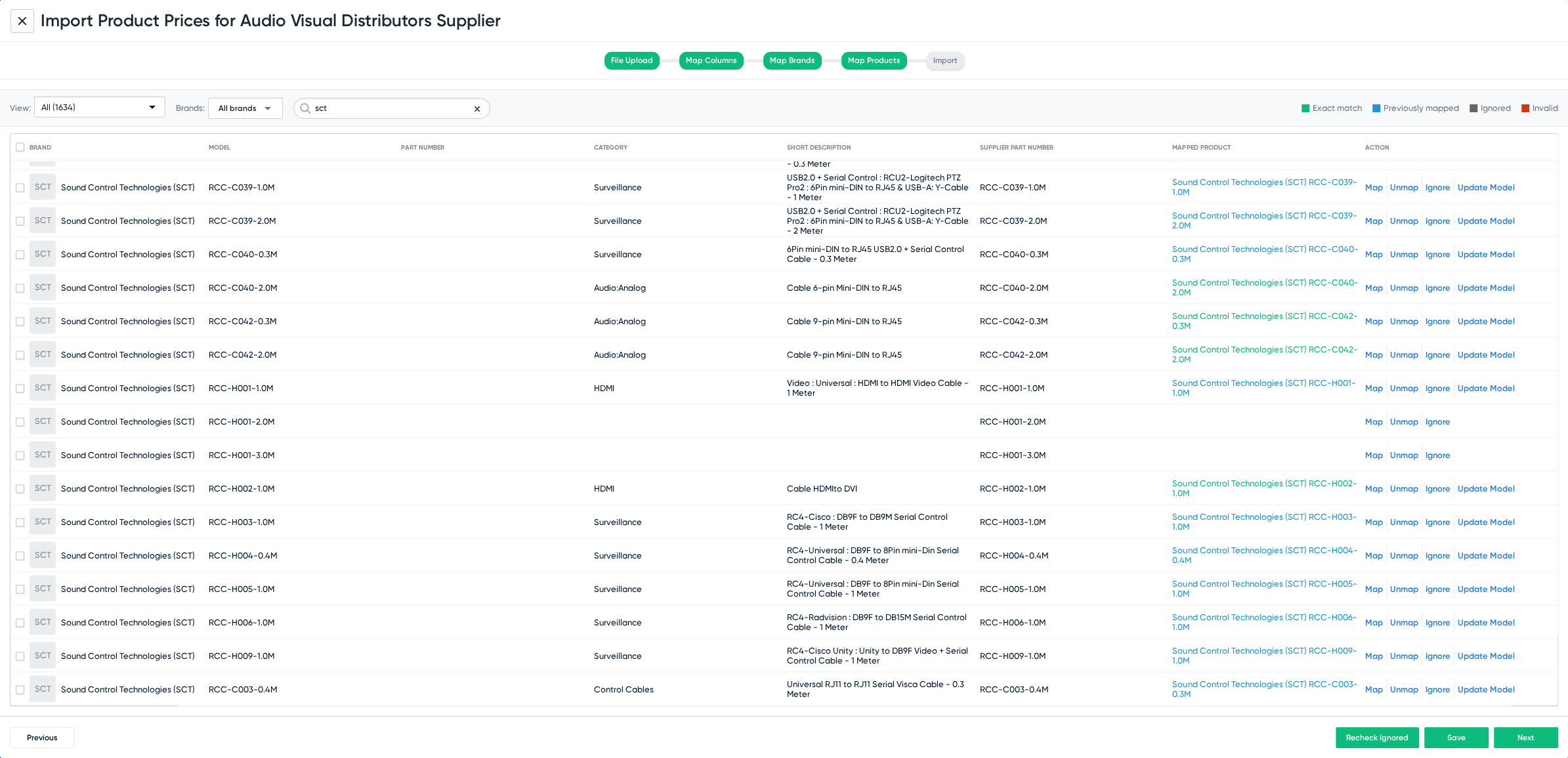
click at [1365, 416] on link "Map" at bounding box center [1374, 421] width 18 height 10
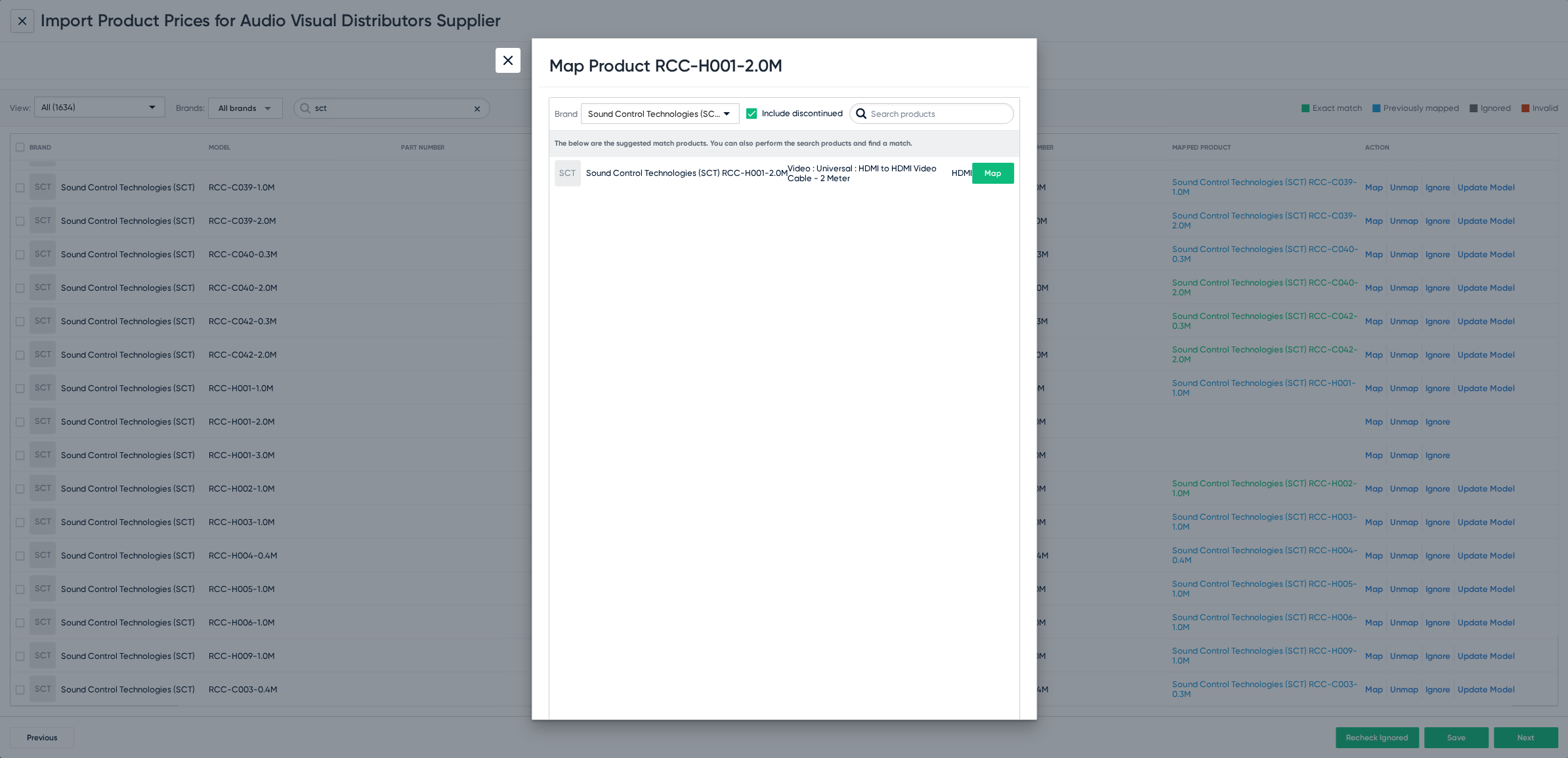
click at [1001, 180] on button "Map" at bounding box center [993, 173] width 42 height 21
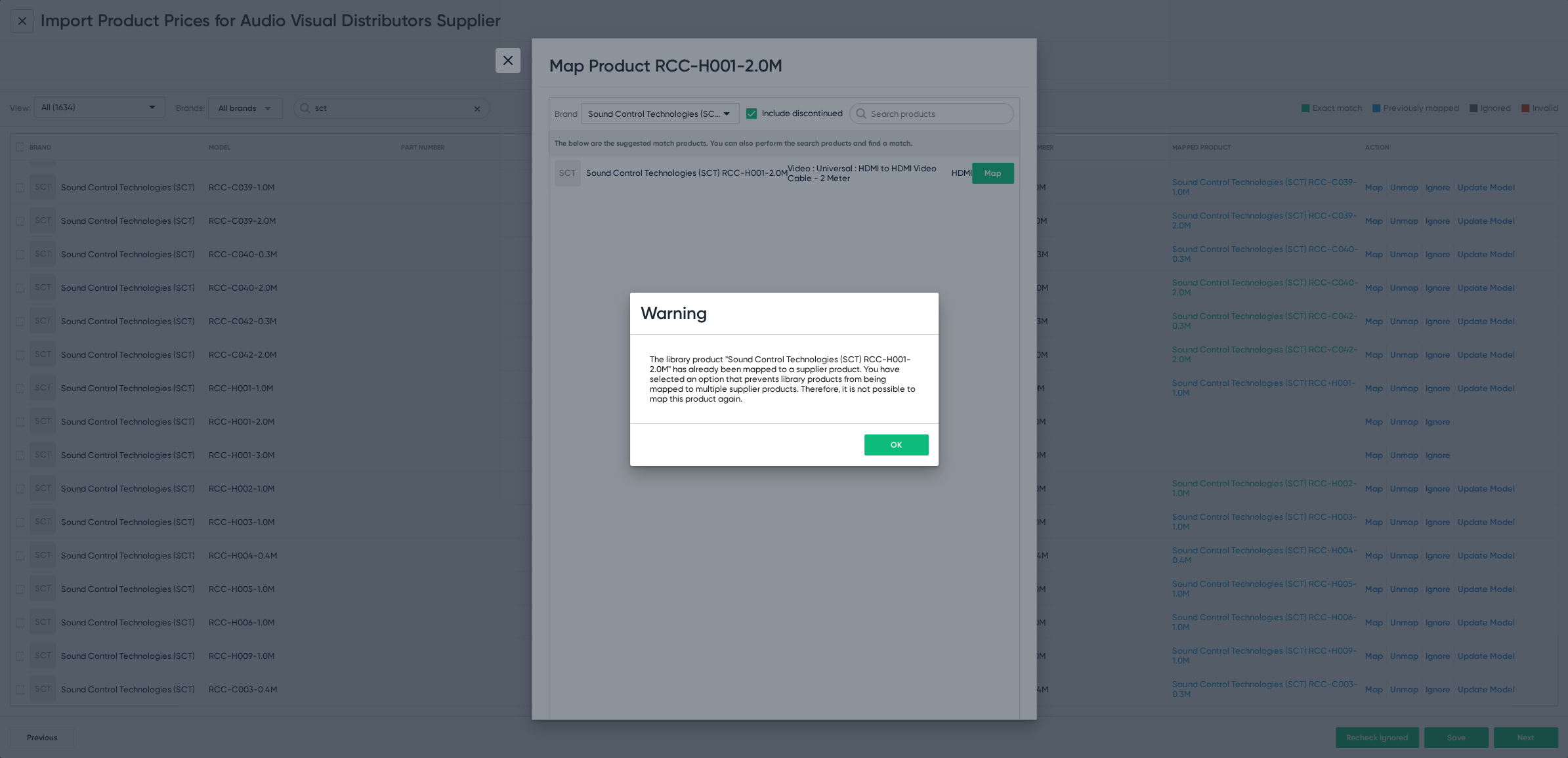
click at [897, 438] on button "OK" at bounding box center [896, 445] width 64 height 21
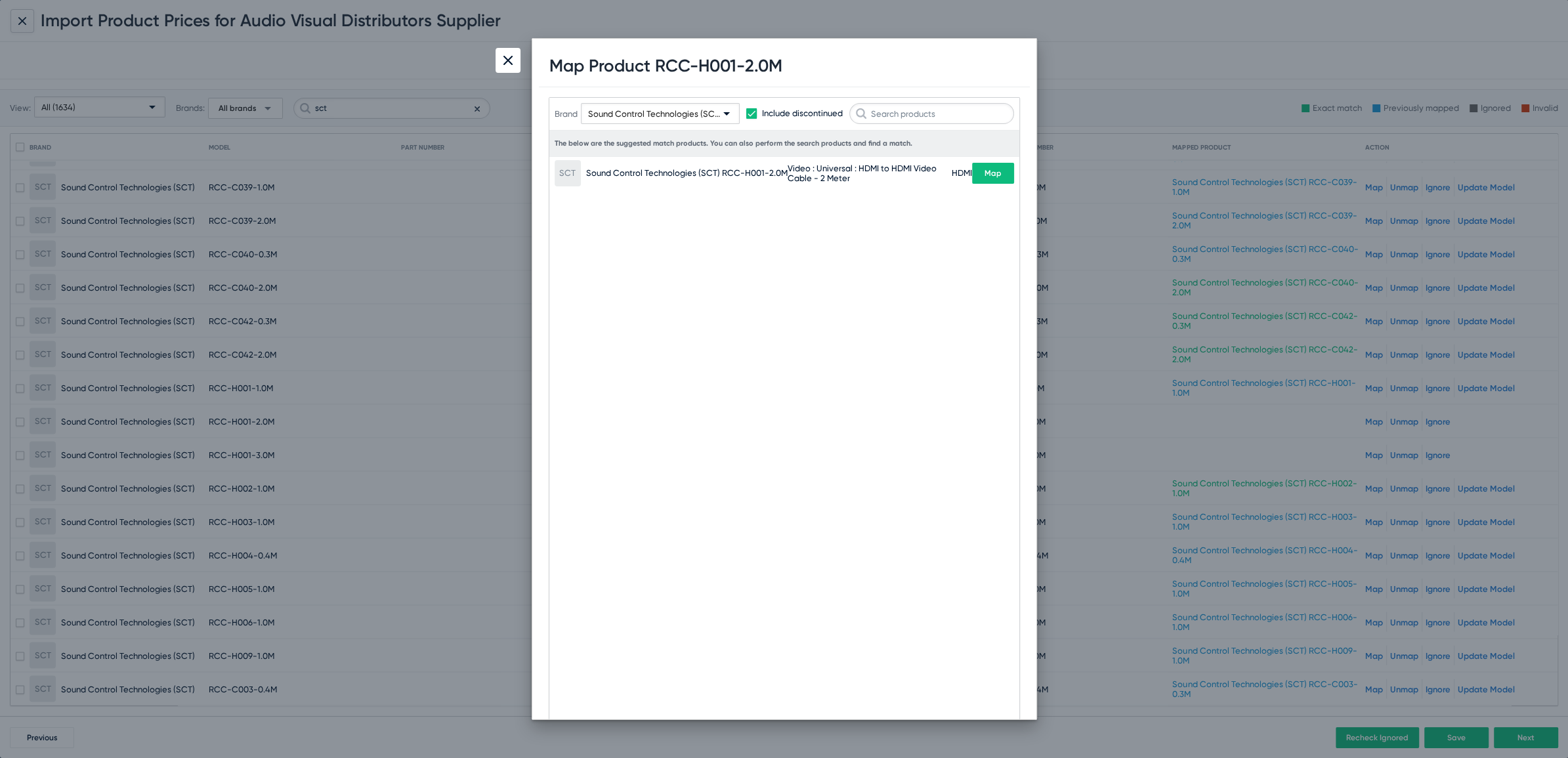
click at [515, 51] on div at bounding box center [508, 60] width 25 height 25
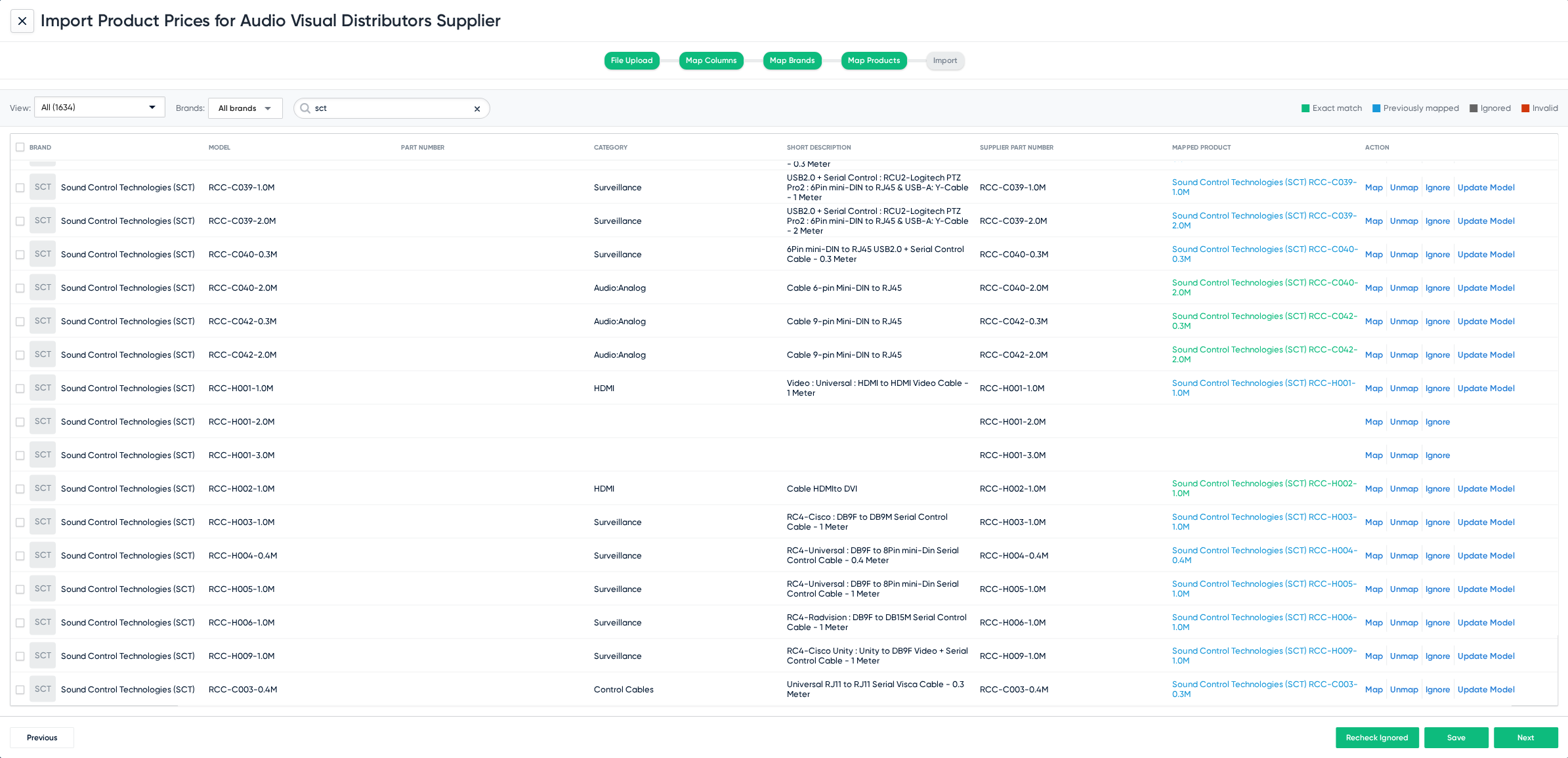
scroll to position [1709, 0]
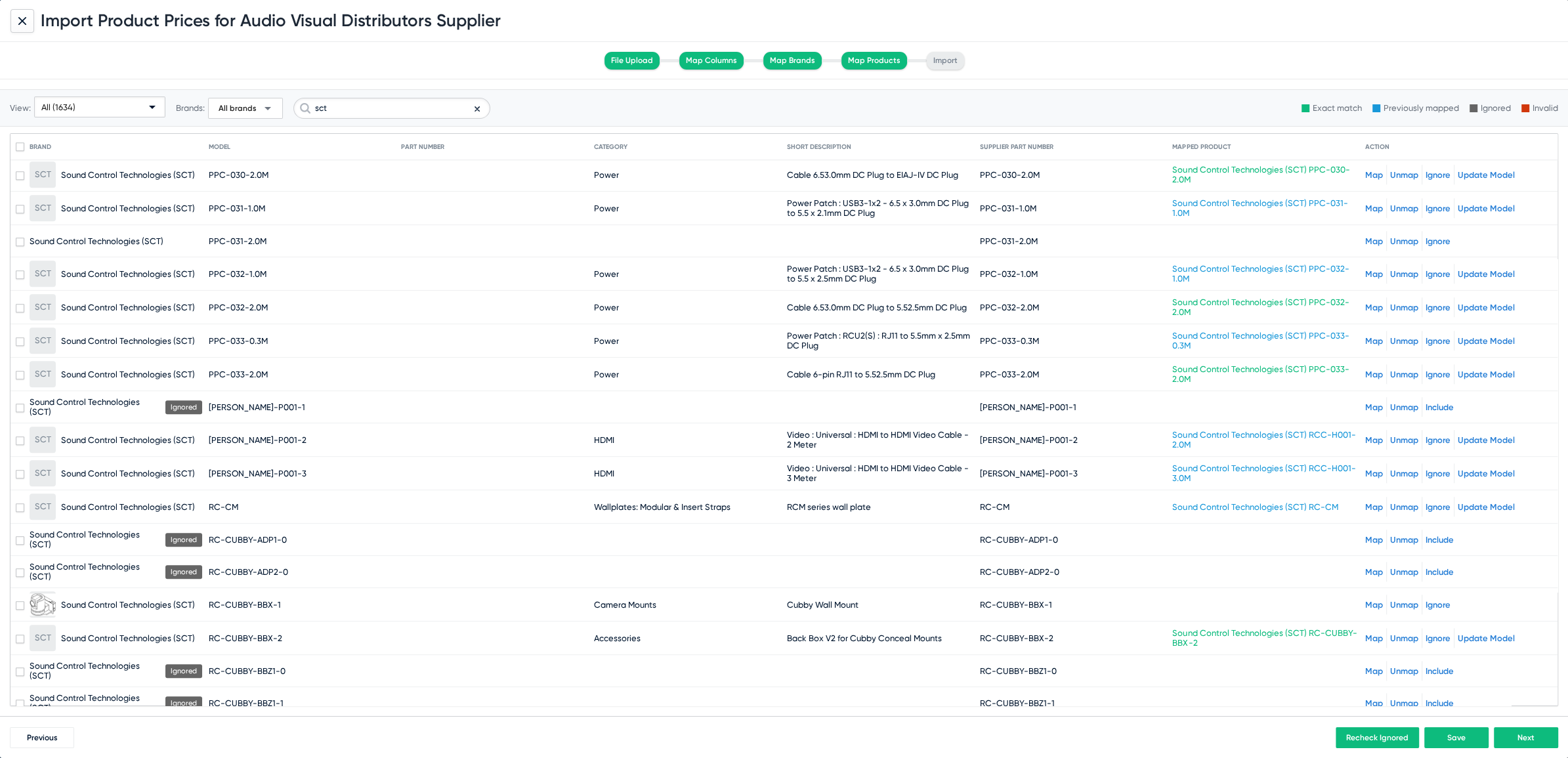
click at [1395, 435] on link "Unmap" at bounding box center [1404, 440] width 28 height 10
click at [1395, 469] on link "Unmap" at bounding box center [1404, 474] width 28 height 10
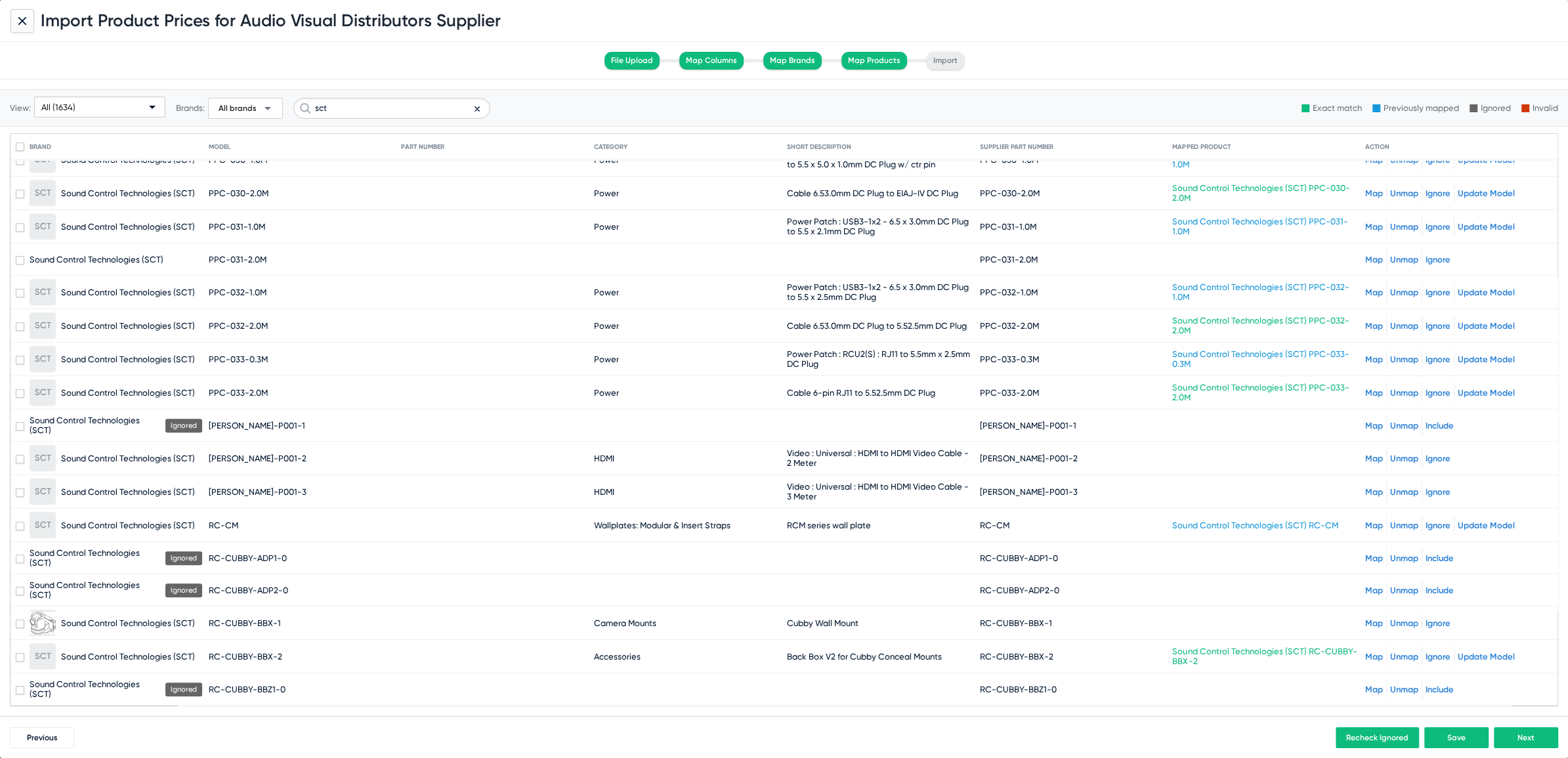
scroll to position [1685, 0]
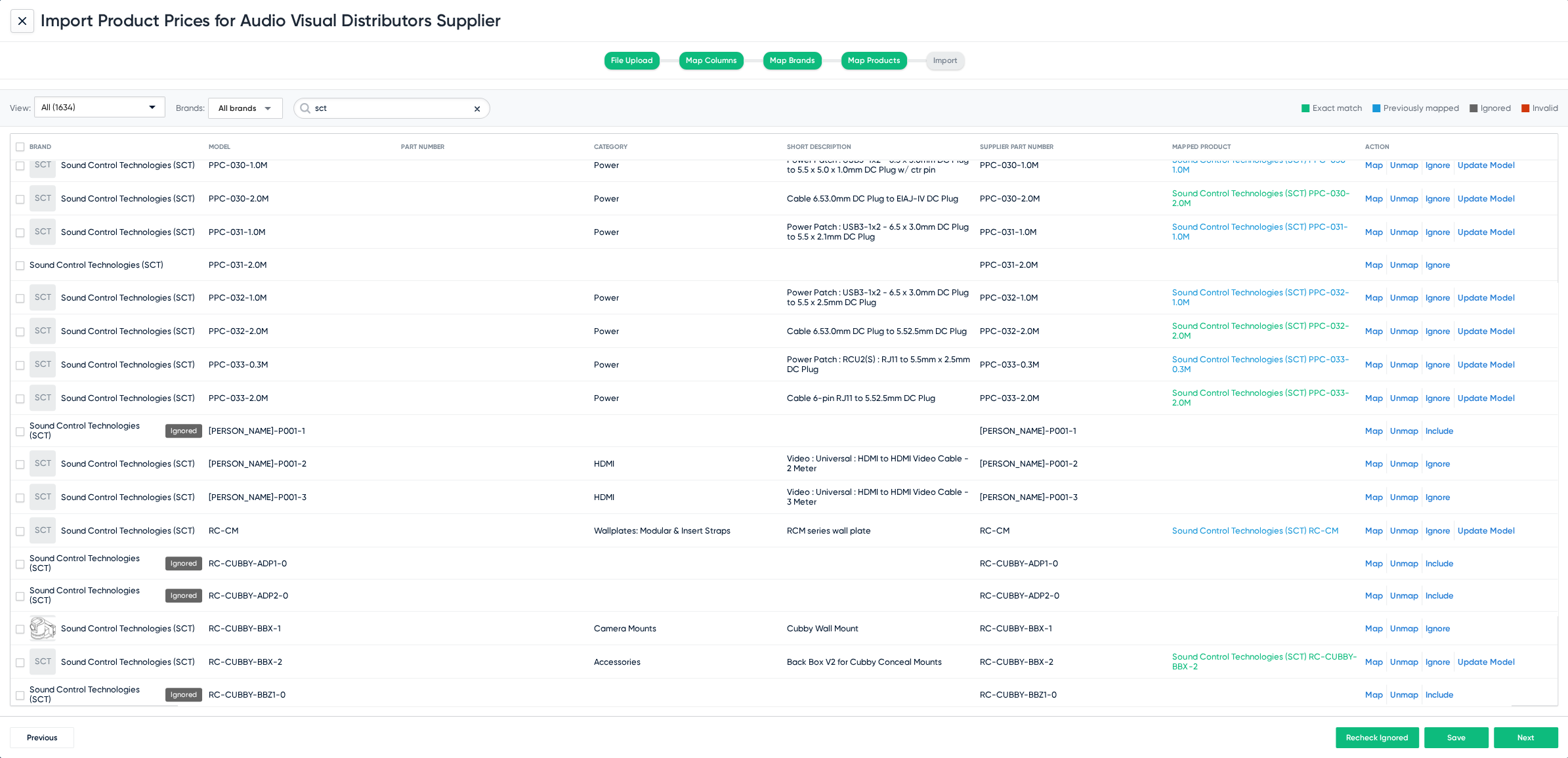
click at [1366, 260] on link "Map" at bounding box center [1374, 265] width 18 height 10
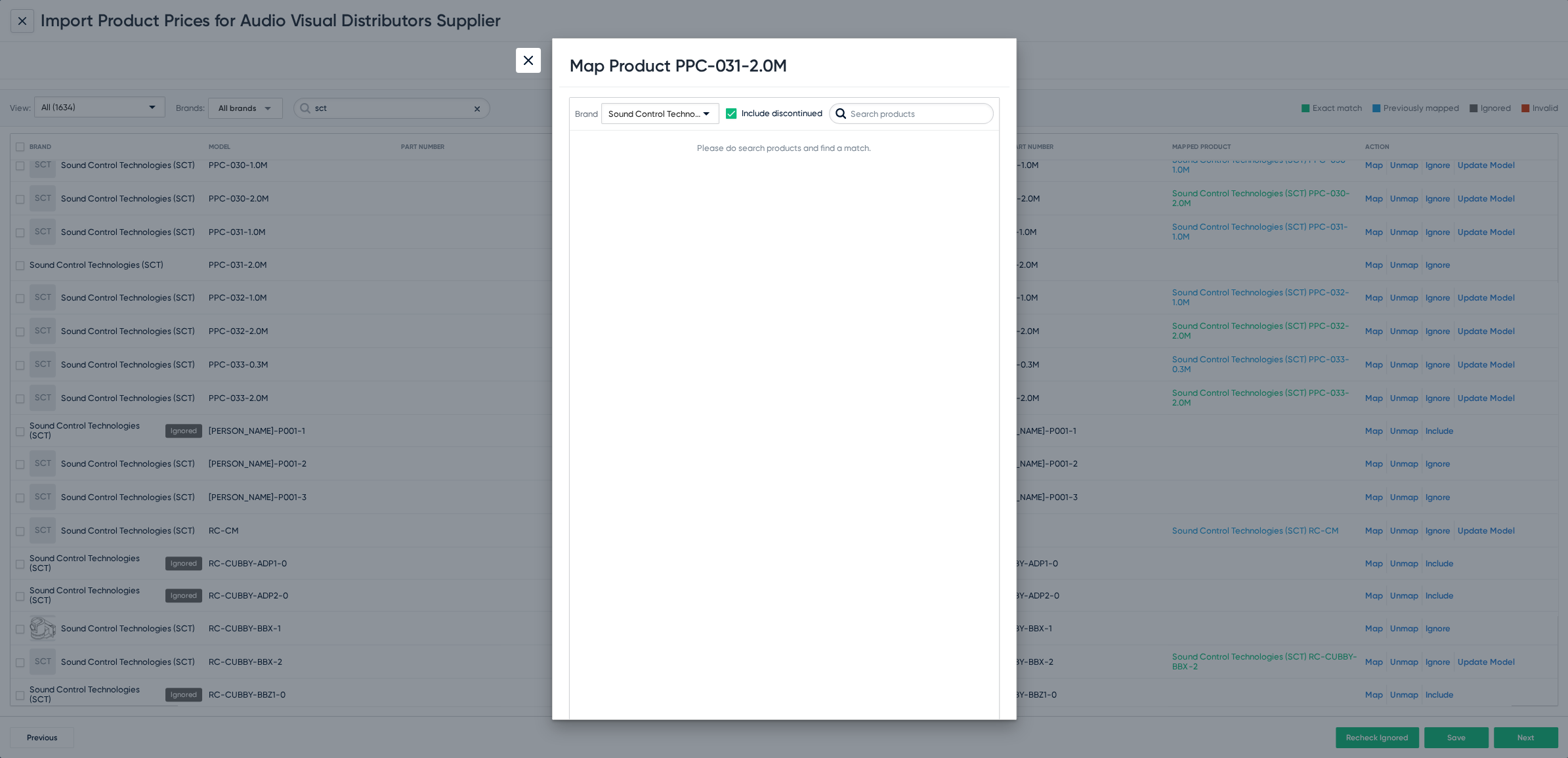
click at [887, 111] on input "text" at bounding box center [911, 114] width 165 height 21
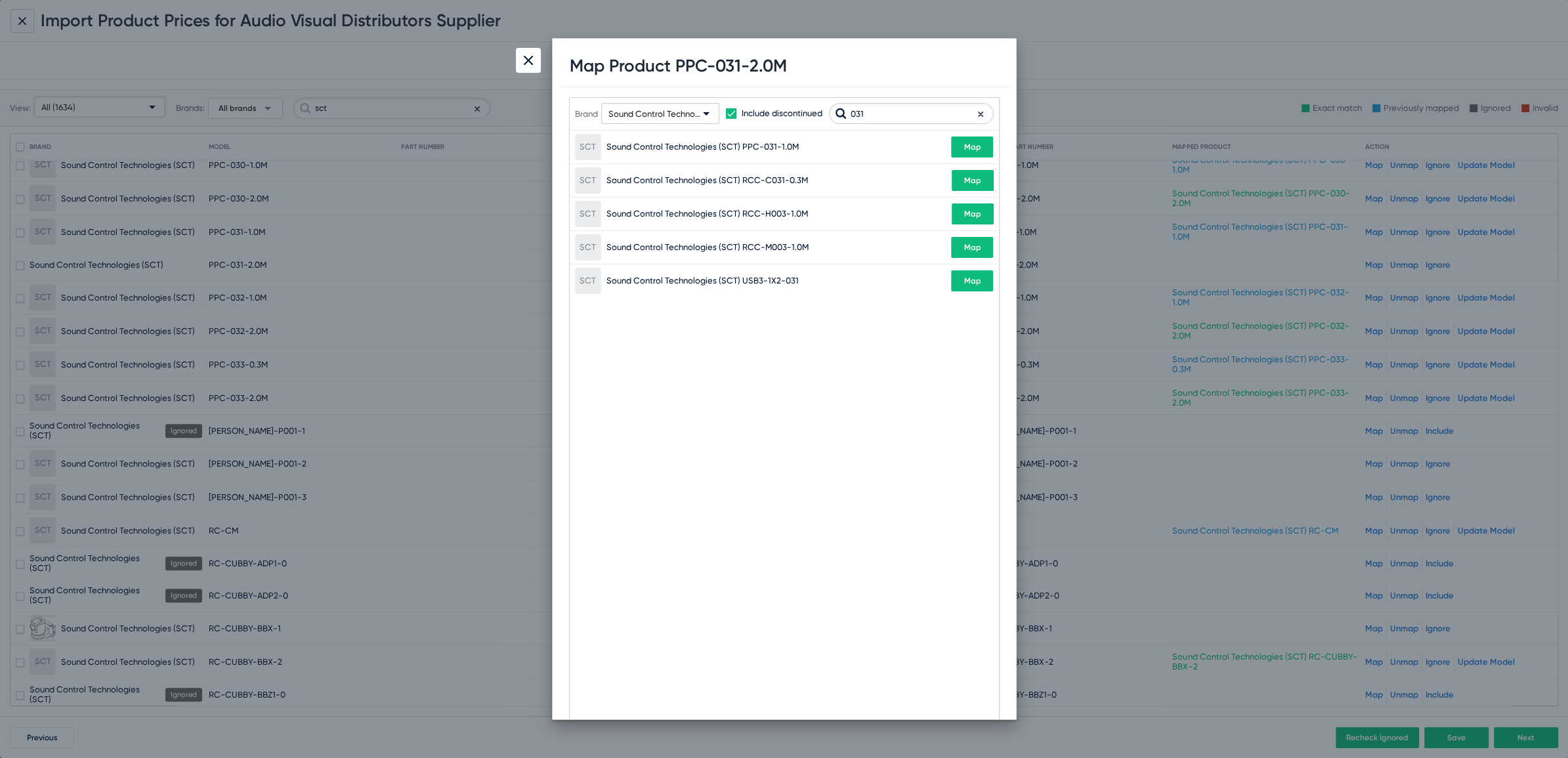
type input "031"
click at [535, 48] on div at bounding box center [528, 60] width 25 height 25
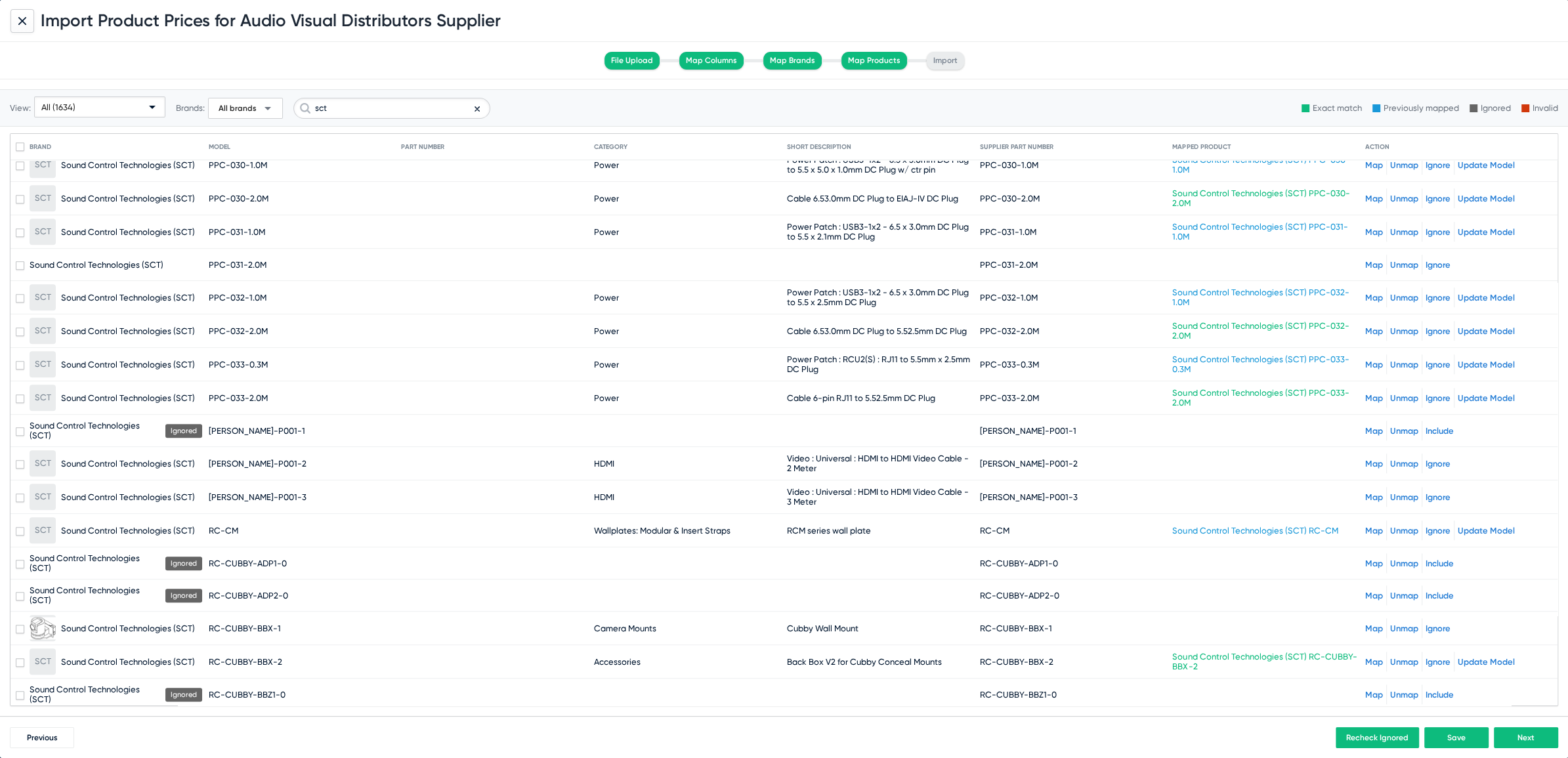
click at [1367, 459] on link "Map" at bounding box center [1374, 464] width 18 height 10
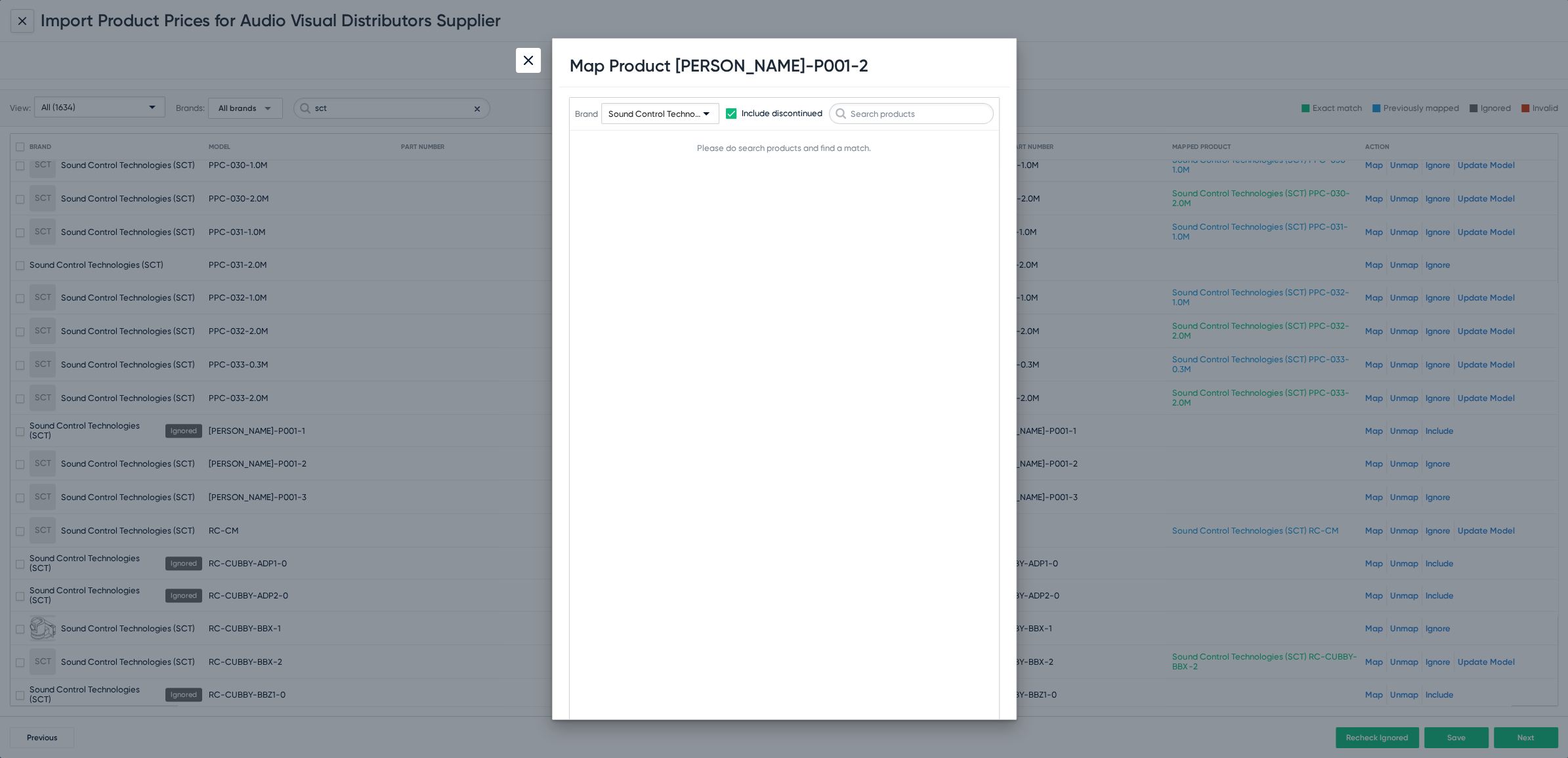
drag, startPoint x: 673, startPoint y: 64, endPoint x: 812, endPoint y: 62, distance: 139.0
click at [812, 62] on div "Map Product RC-CEIL-P001-2" at bounding box center [784, 66] width 450 height 42
copy h1 "[PERSON_NAME]-P001-2"
click at [520, 64] on div at bounding box center [528, 60] width 25 height 25
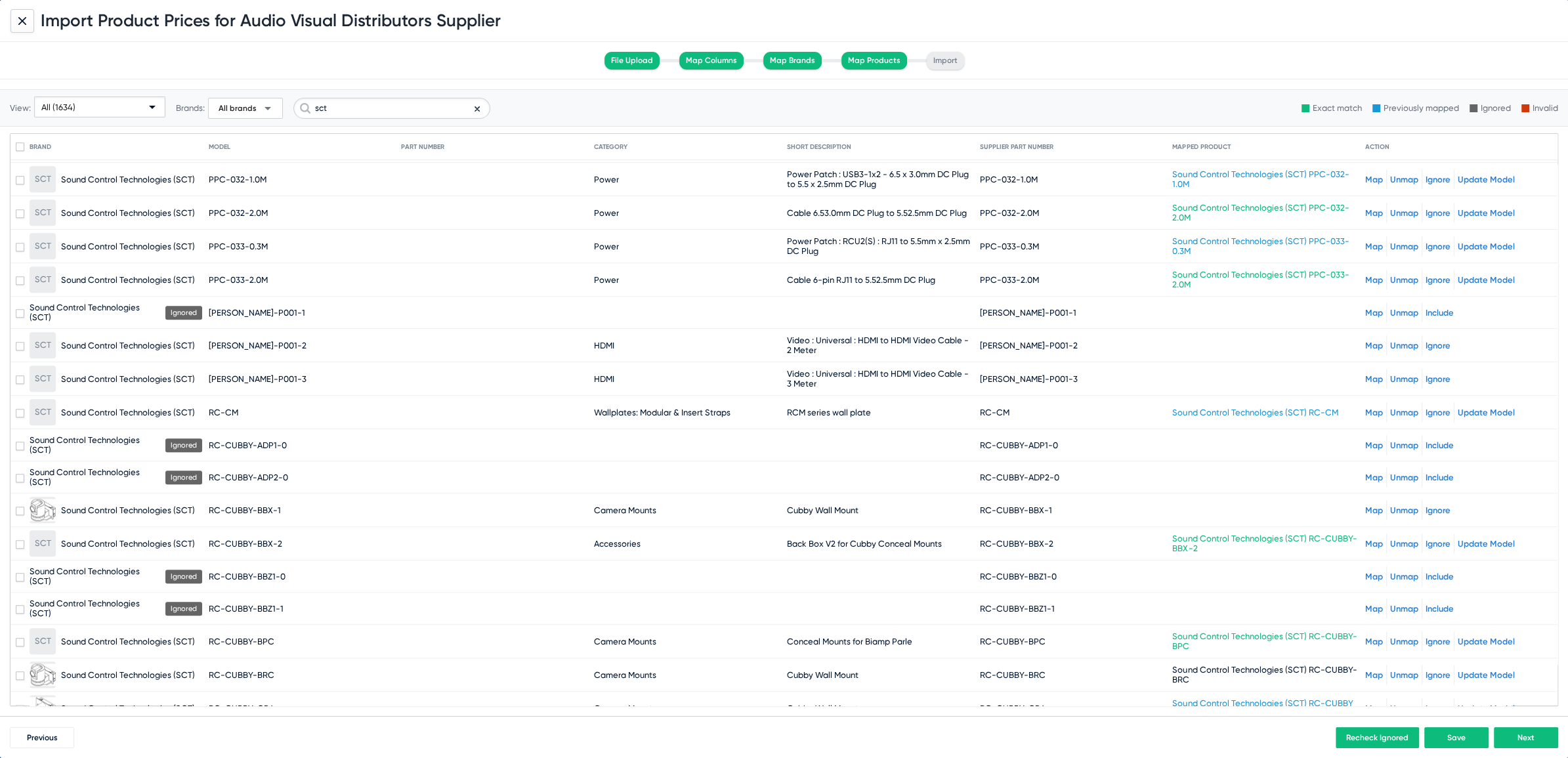
scroll to position [1807, 0]
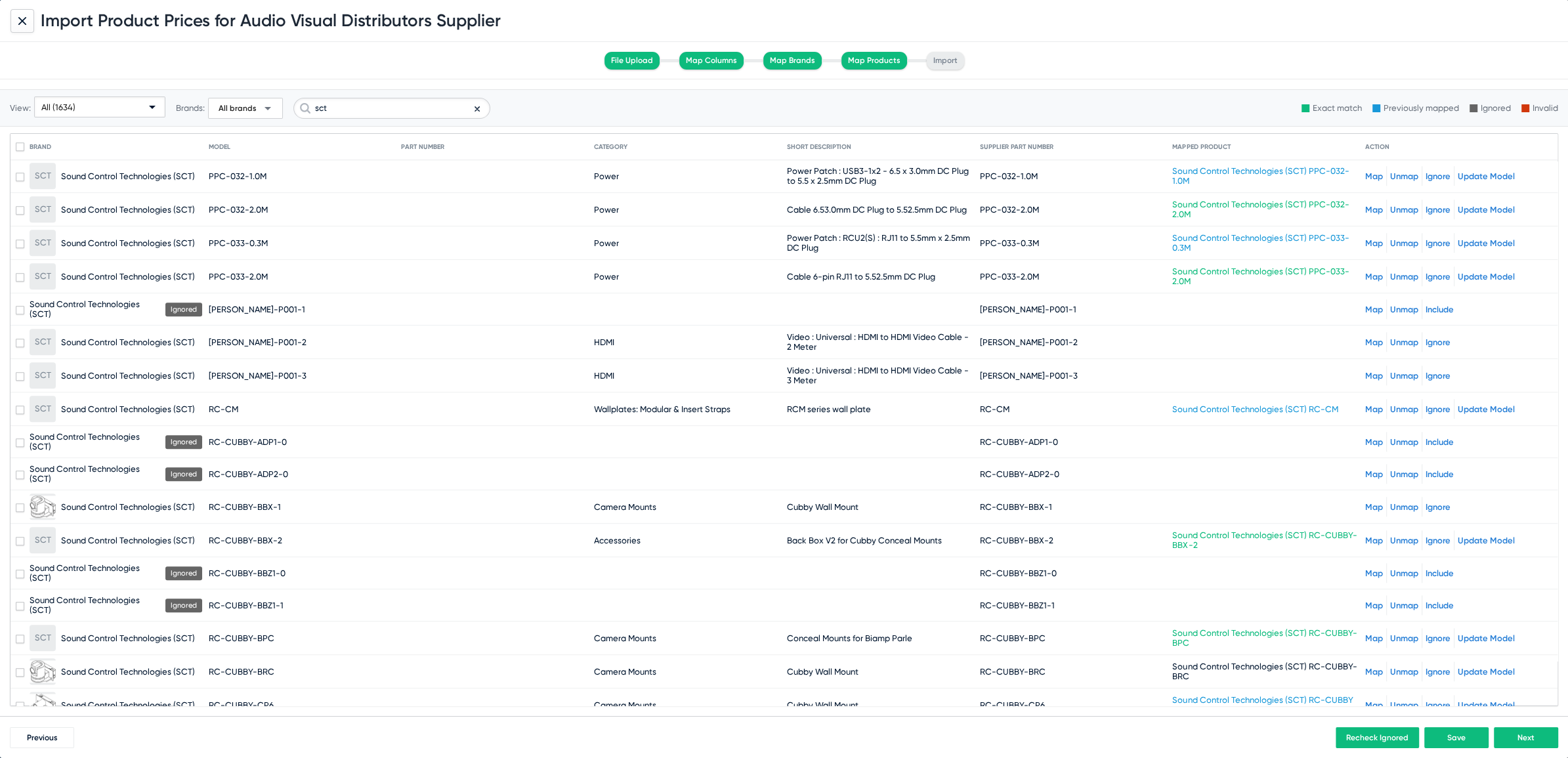
click at [1365, 569] on link "Map" at bounding box center [1374, 574] width 18 height 10
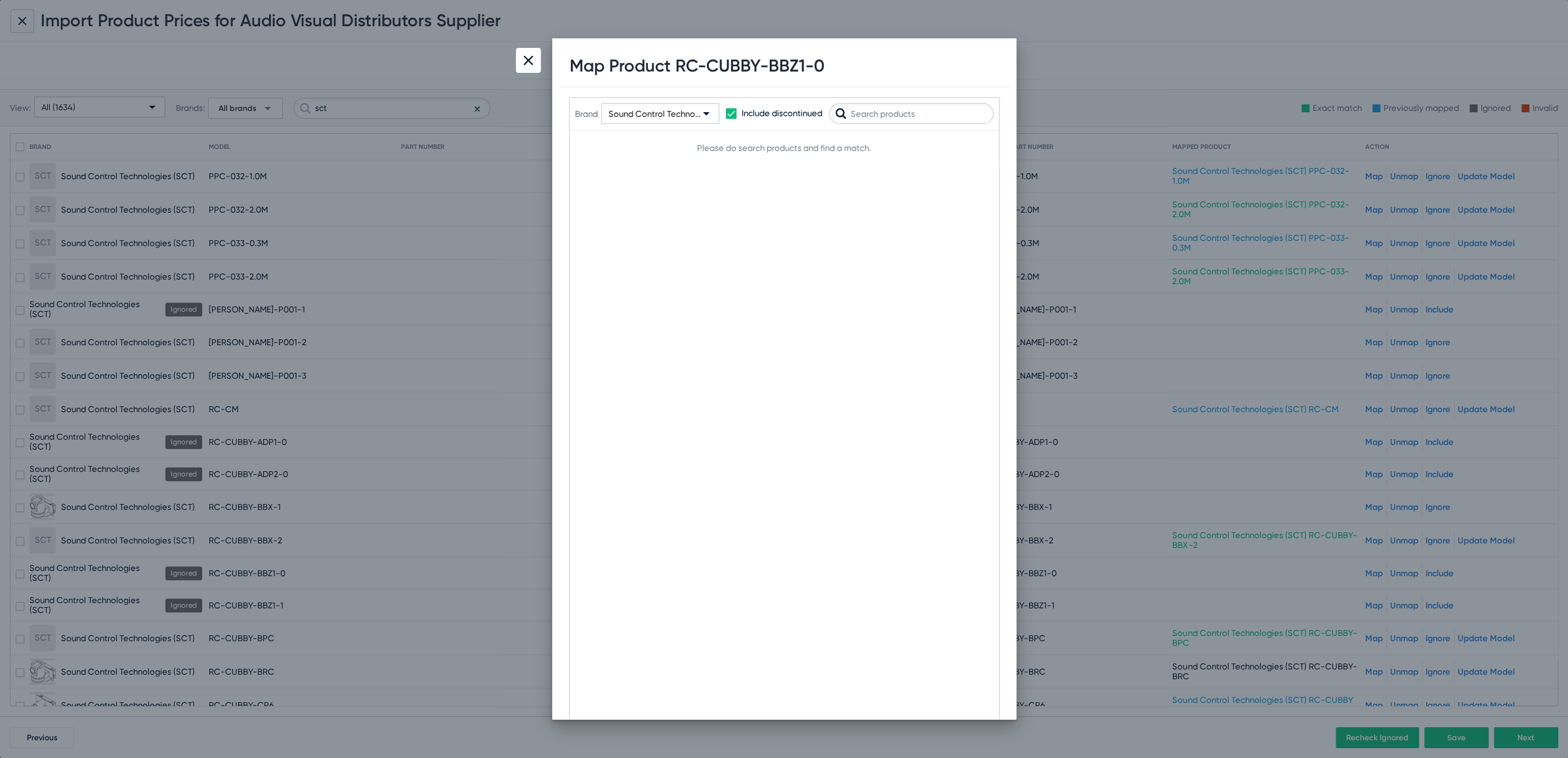
click at [886, 110] on input "text" at bounding box center [911, 114] width 165 height 21
type input "BBZ"
click at [520, 61] on div at bounding box center [528, 60] width 25 height 25
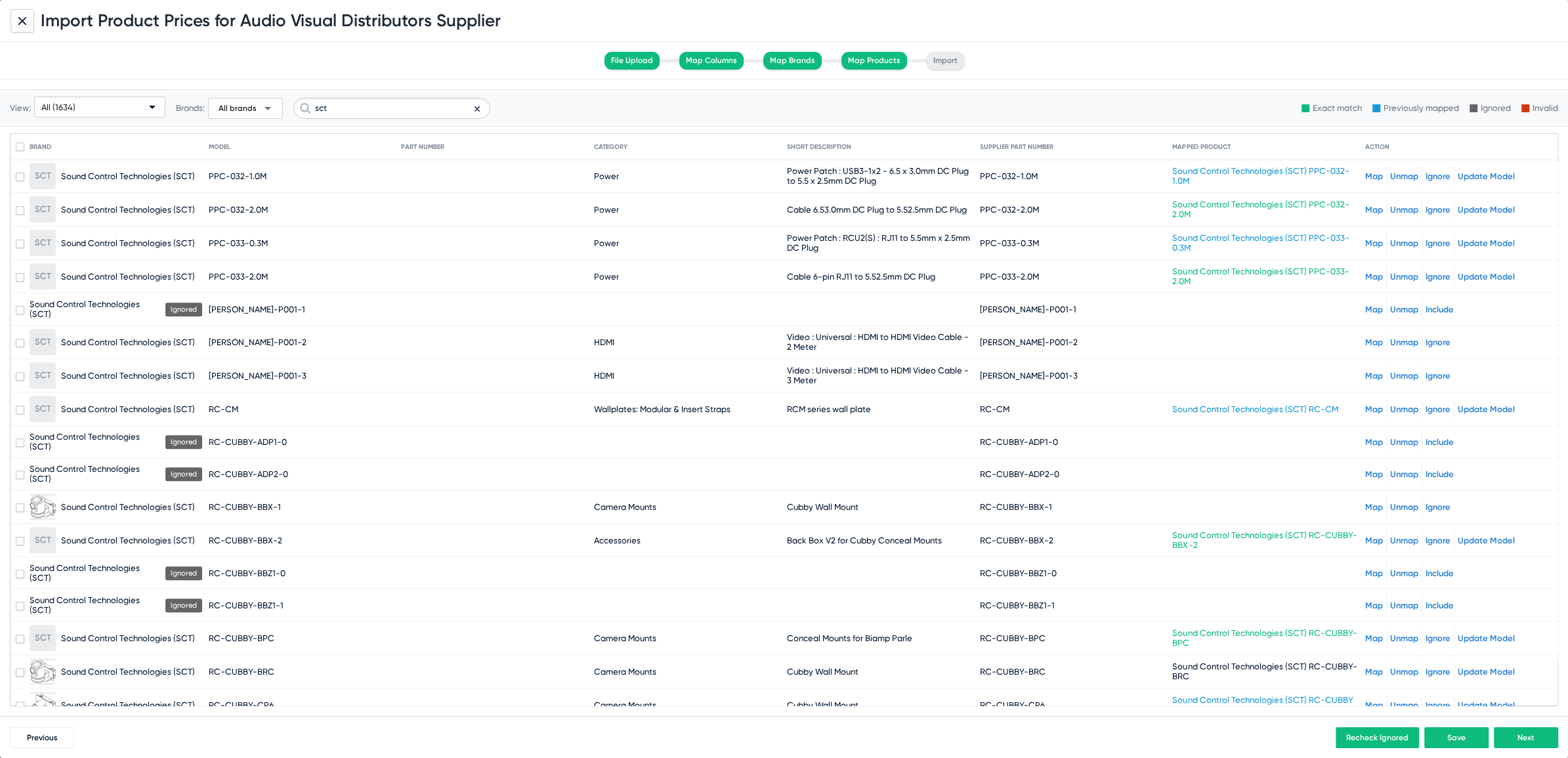
click at [1003, 304] on span "[PERSON_NAME]-P001-1" at bounding box center [1028, 309] width 96 height 10
click at [1350, 294] on mat-cell at bounding box center [1268, 309] width 193 height 31
click at [1375, 300] on div "Map Unmap Include" at bounding box center [1458, 309] width 187 height 19
click at [1365, 304] on link "Map" at bounding box center [1374, 309] width 18 height 10
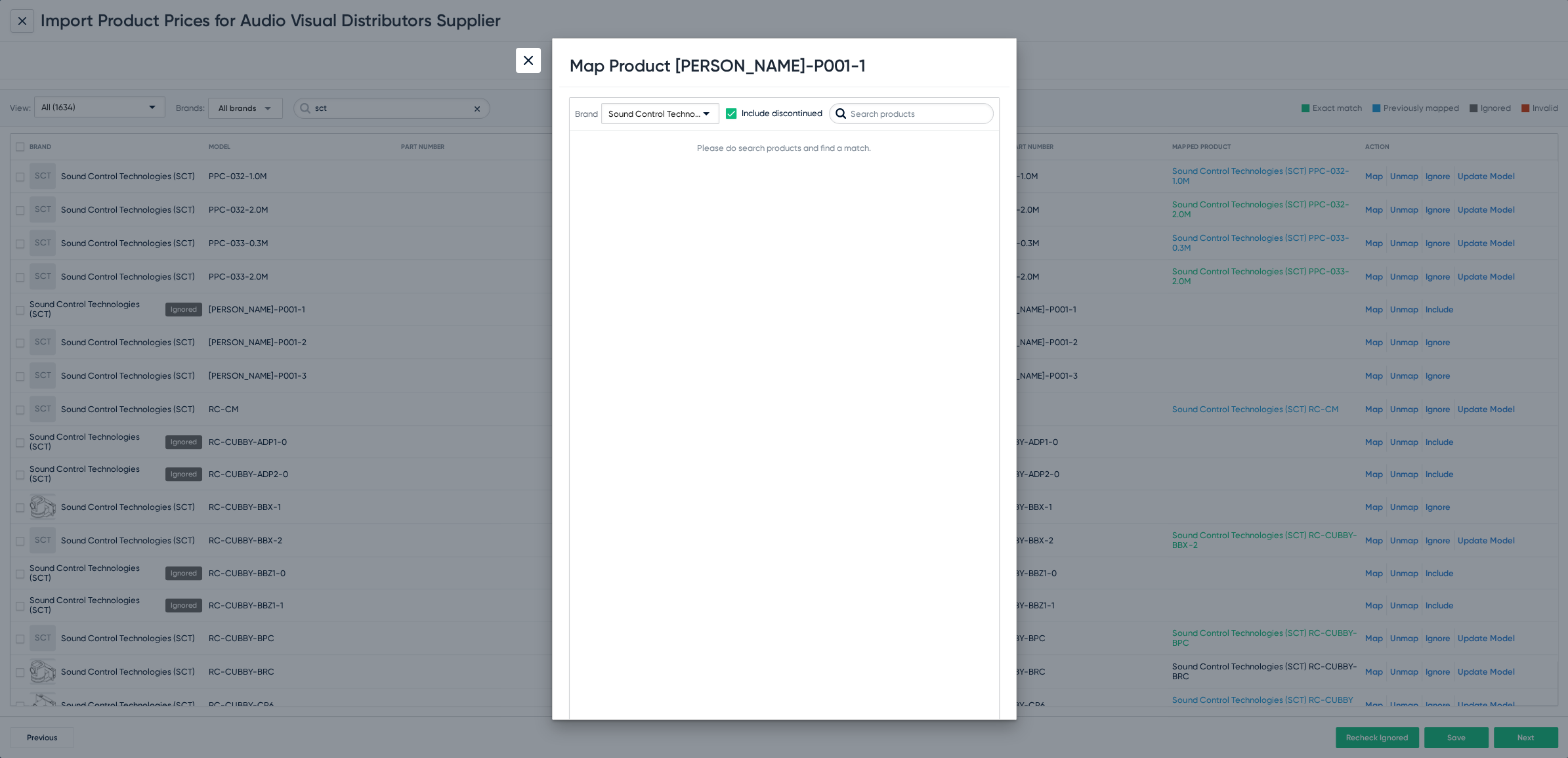
click at [875, 105] on input "text" at bounding box center [911, 114] width 165 height 21
type input "P001"
click at [524, 68] on div at bounding box center [528, 60] width 25 height 25
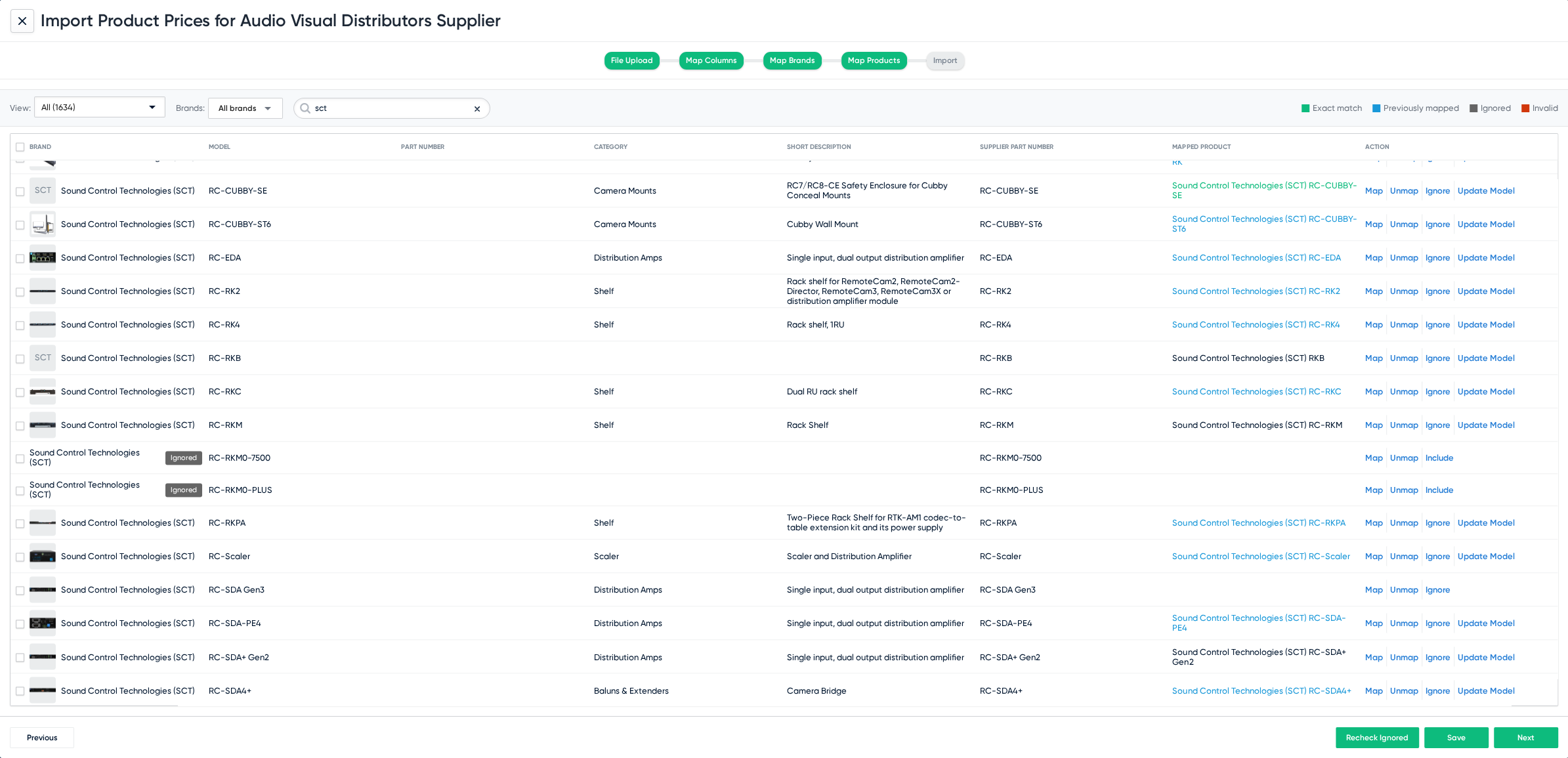
scroll to position [2628, 0]
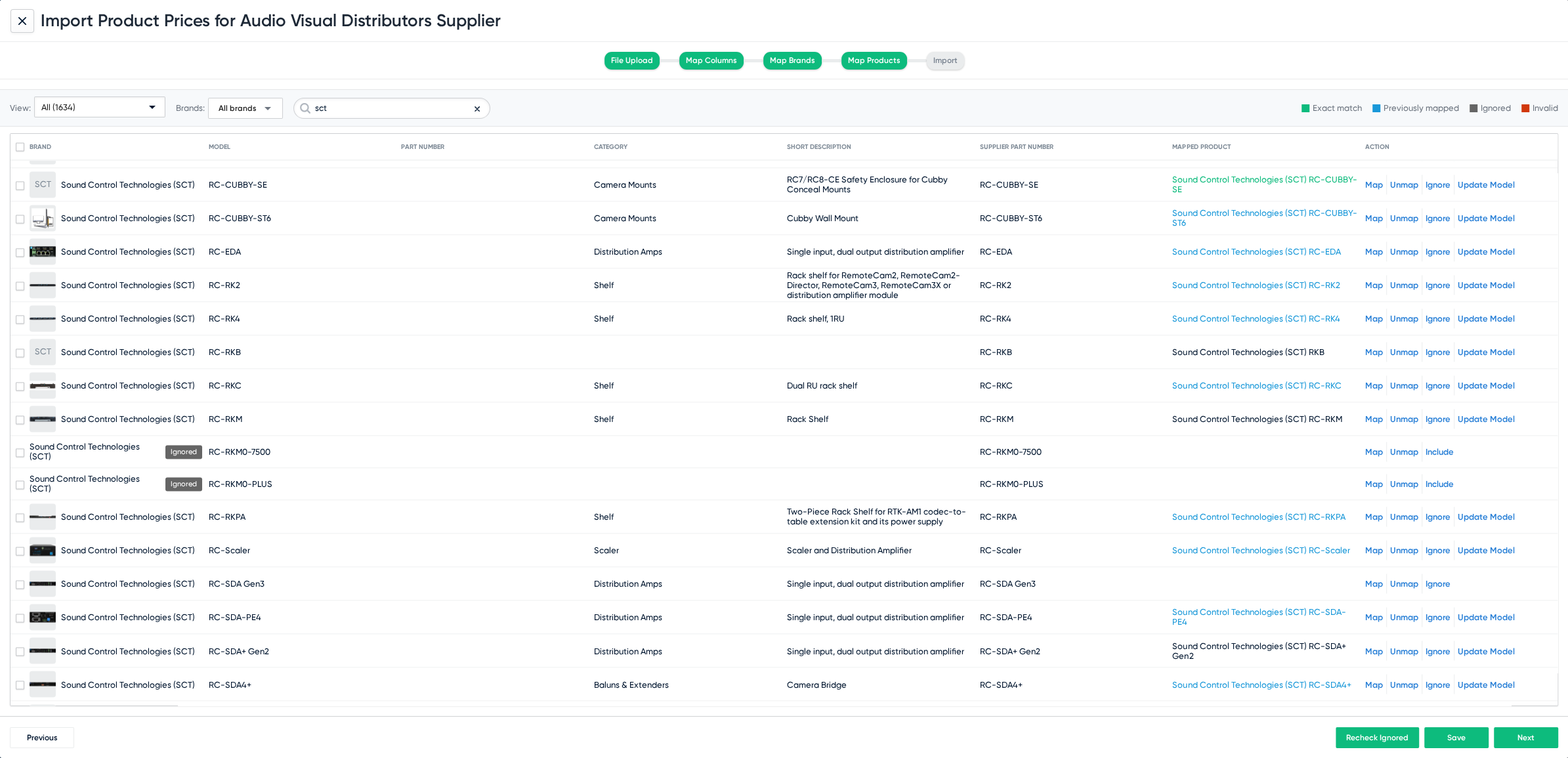
click at [1365, 447] on link "Map" at bounding box center [1374, 451] width 18 height 10
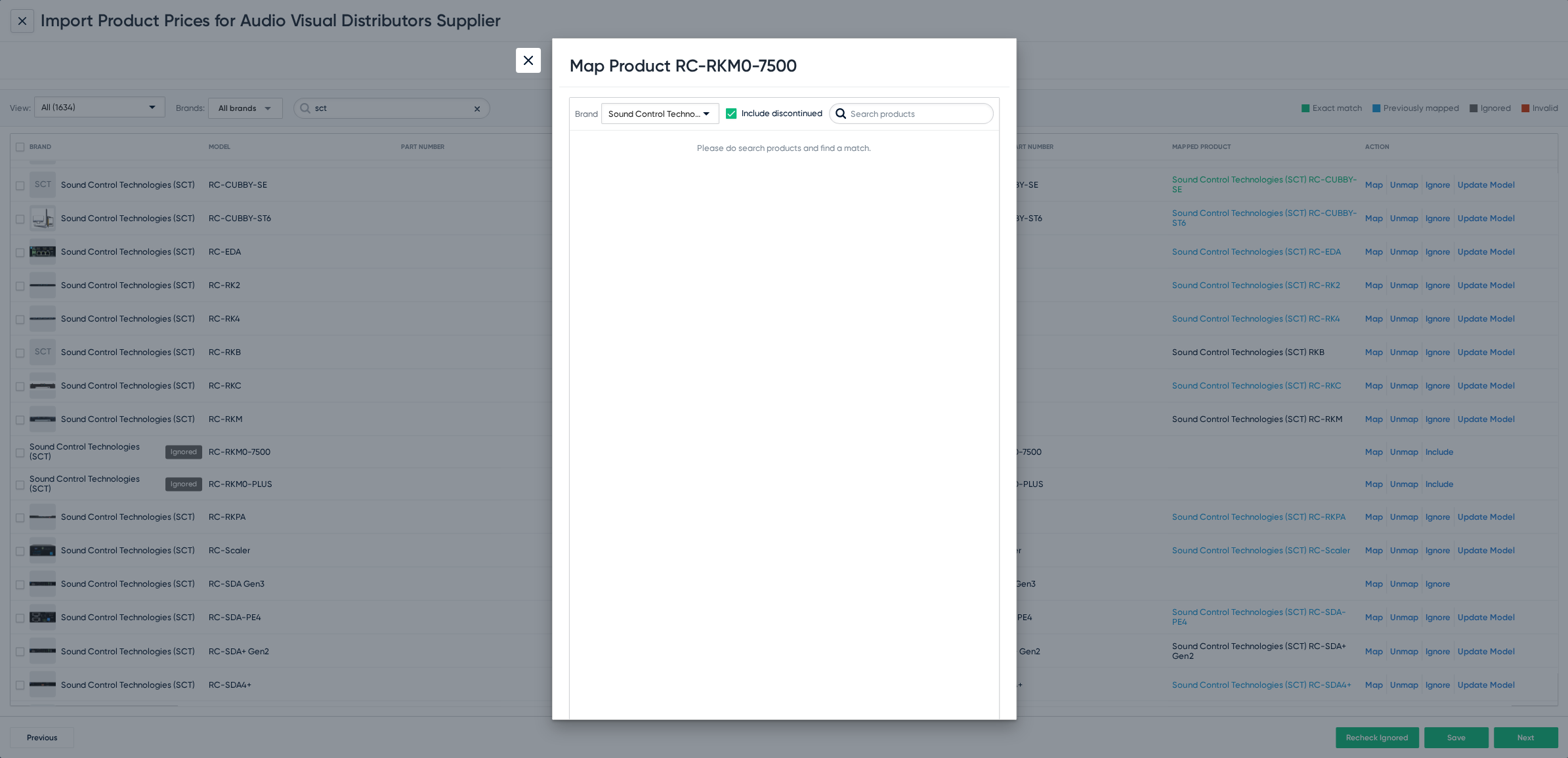
click at [524, 65] on div at bounding box center [528, 60] width 25 height 25
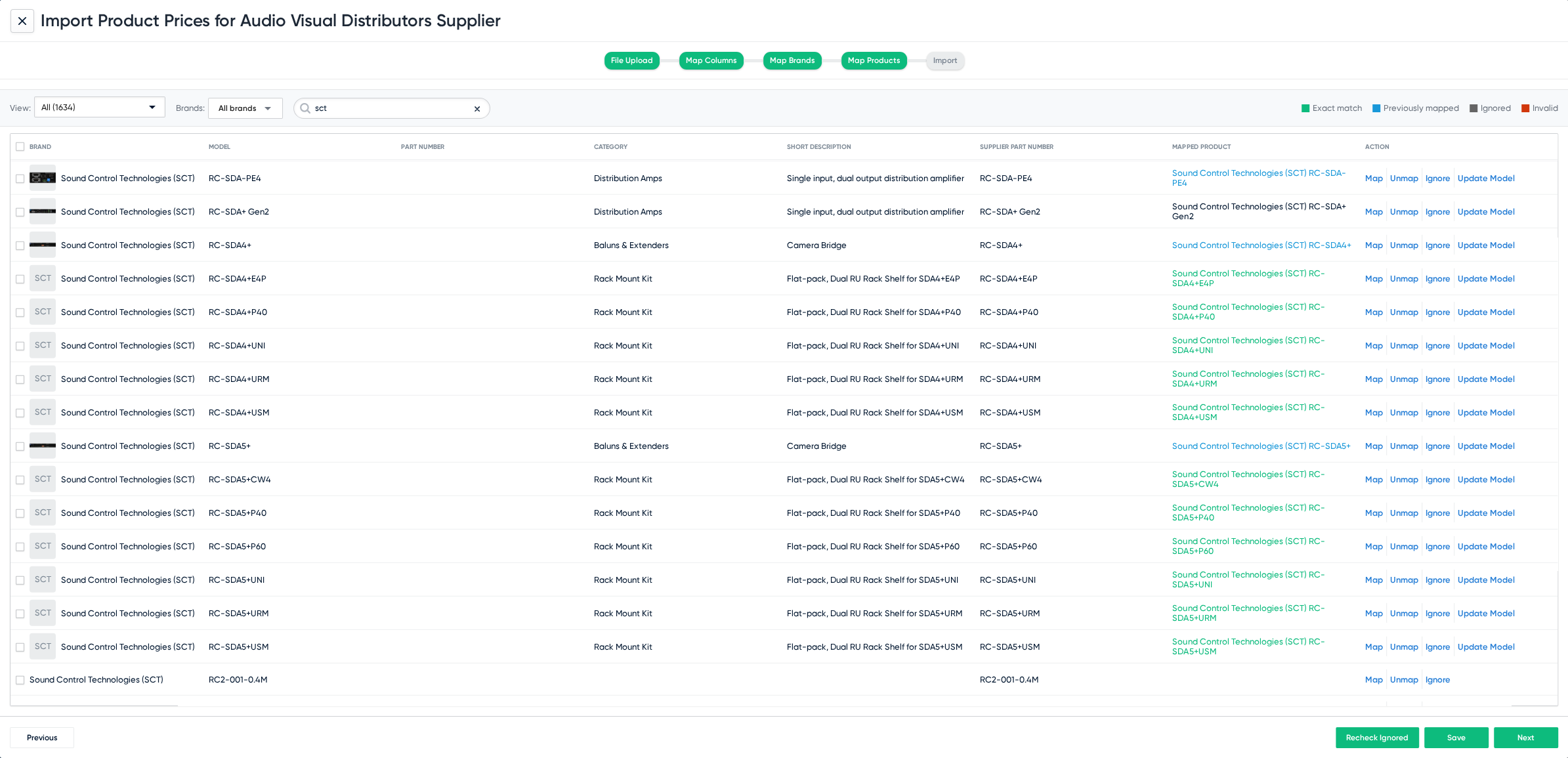
scroll to position [4732, 0]
click at [474, 109] on icon at bounding box center [477, 109] width 6 height 16
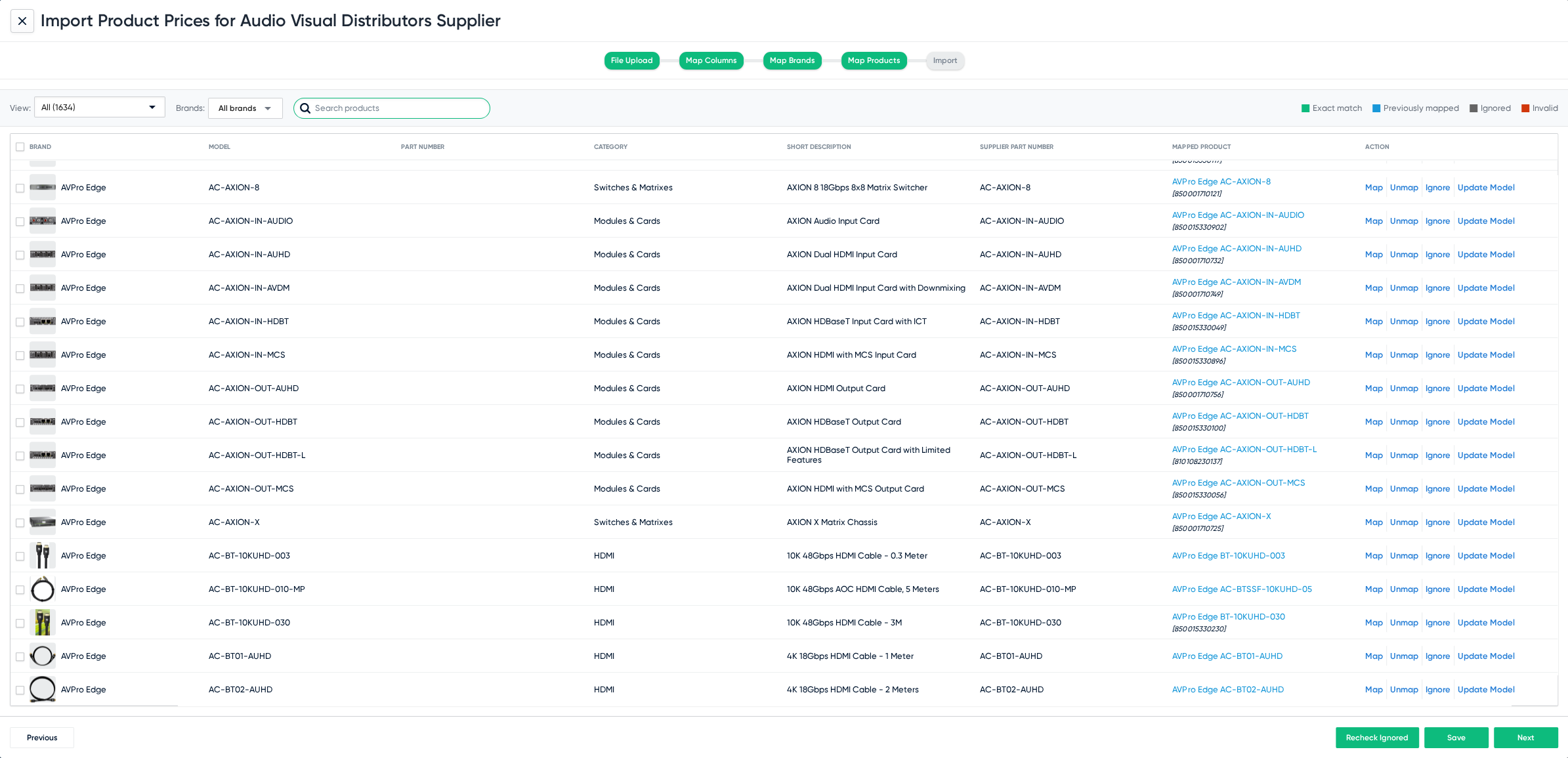
scroll to position [0, 0]
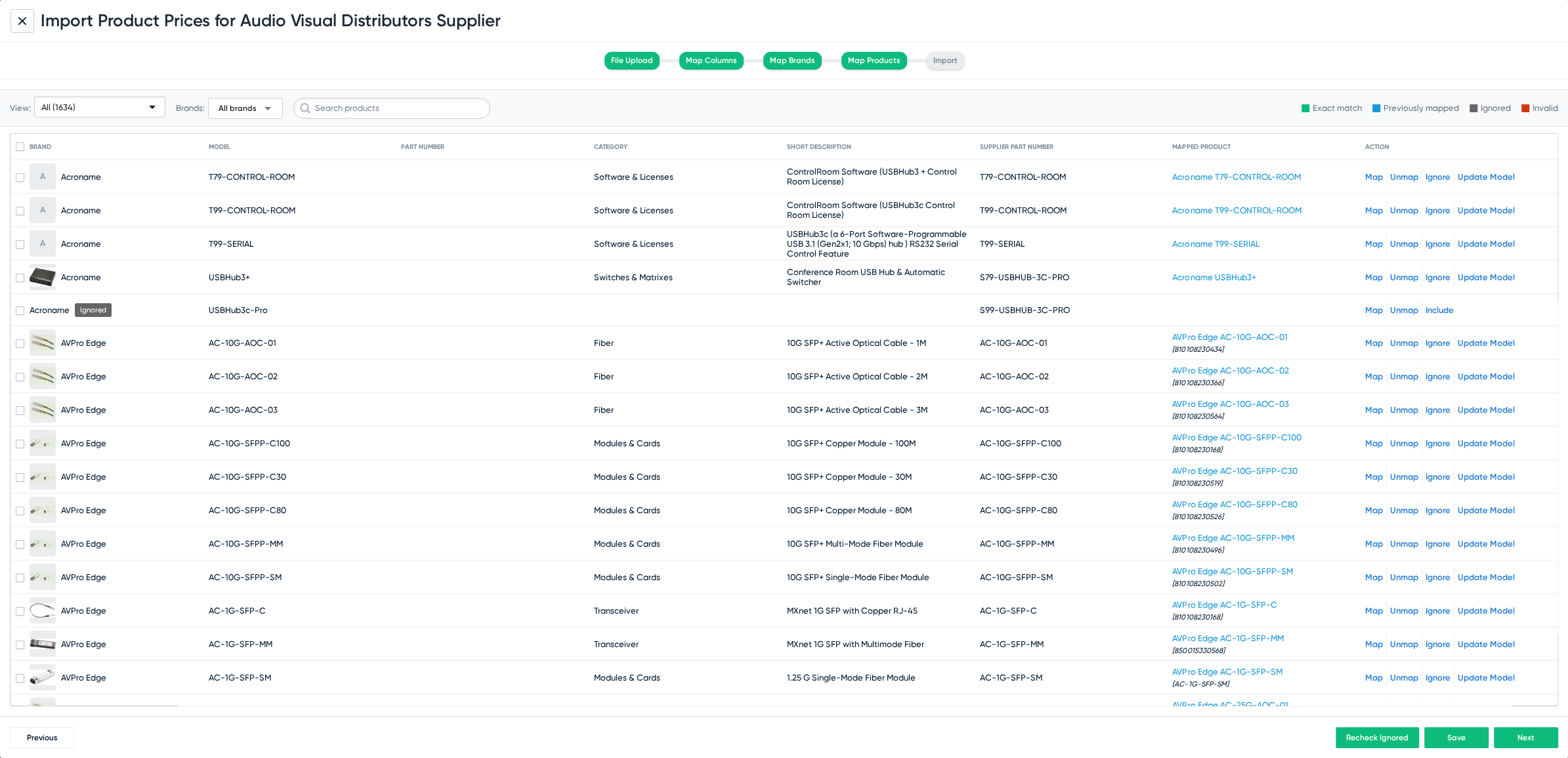
click at [257, 108] on span "All brands arrow_drop_down" at bounding box center [245, 108] width 60 height 16
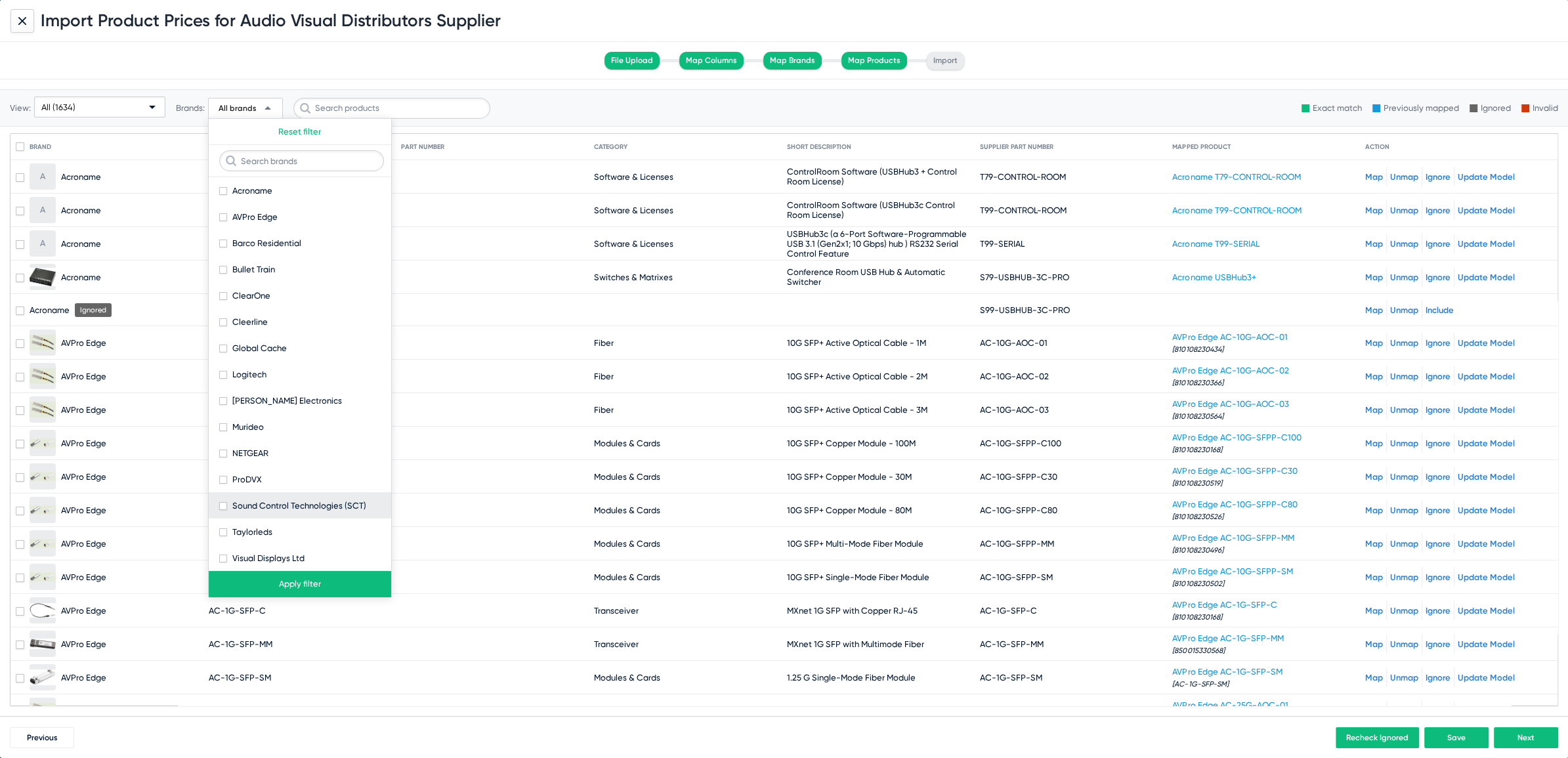
click at [223, 506] on span at bounding box center [223, 506] width 8 height 8
click at [223, 510] on input "Sound Control Technologies (SCT)" at bounding box center [223, 510] width 1 height 1
checkbox input "true"
click at [263, 595] on button "Apply filter" at bounding box center [300, 584] width 182 height 26
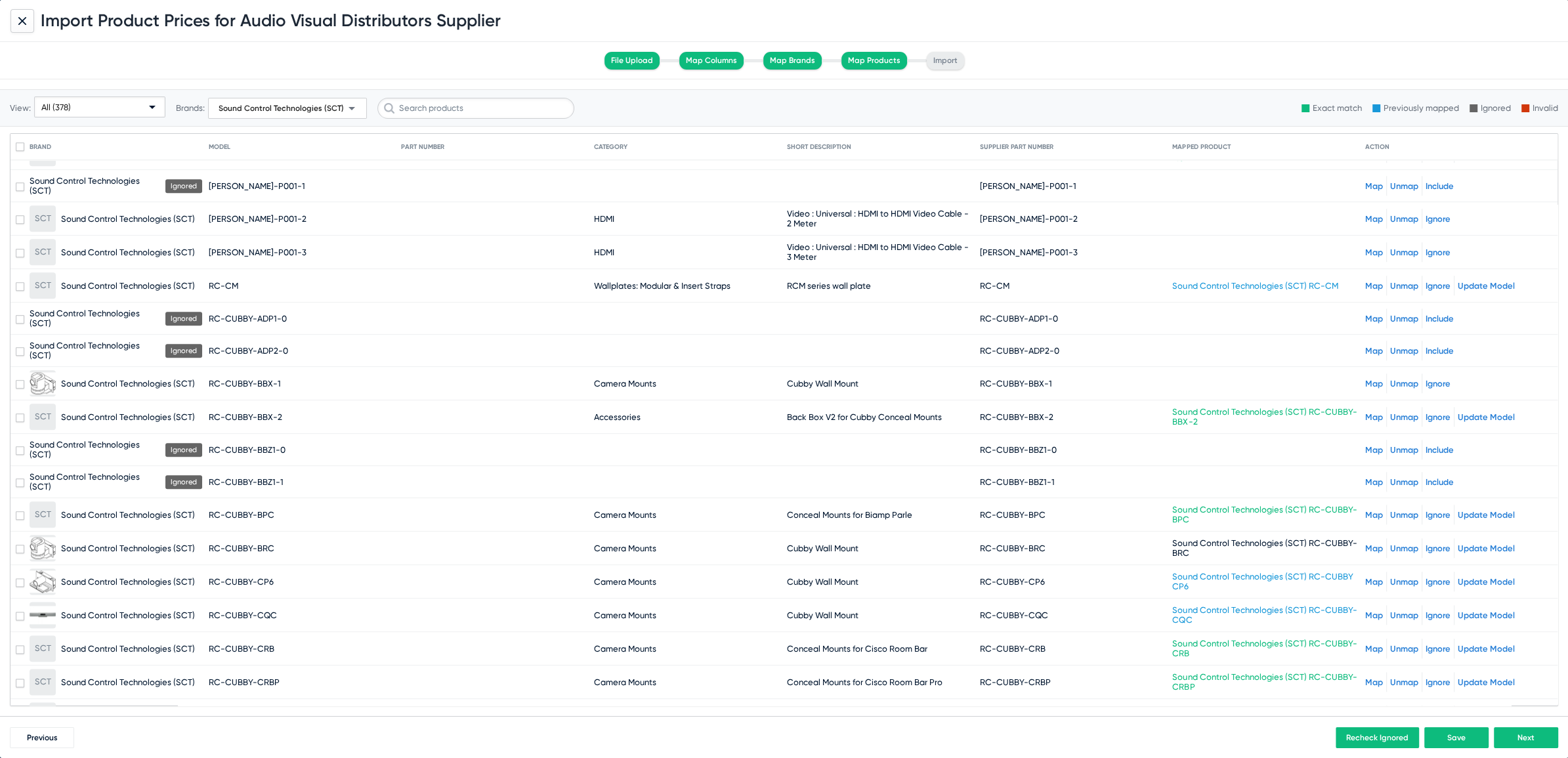
scroll to position [1929, 0]
click at [1366, 379] on link "Map" at bounding box center [1374, 384] width 18 height 10
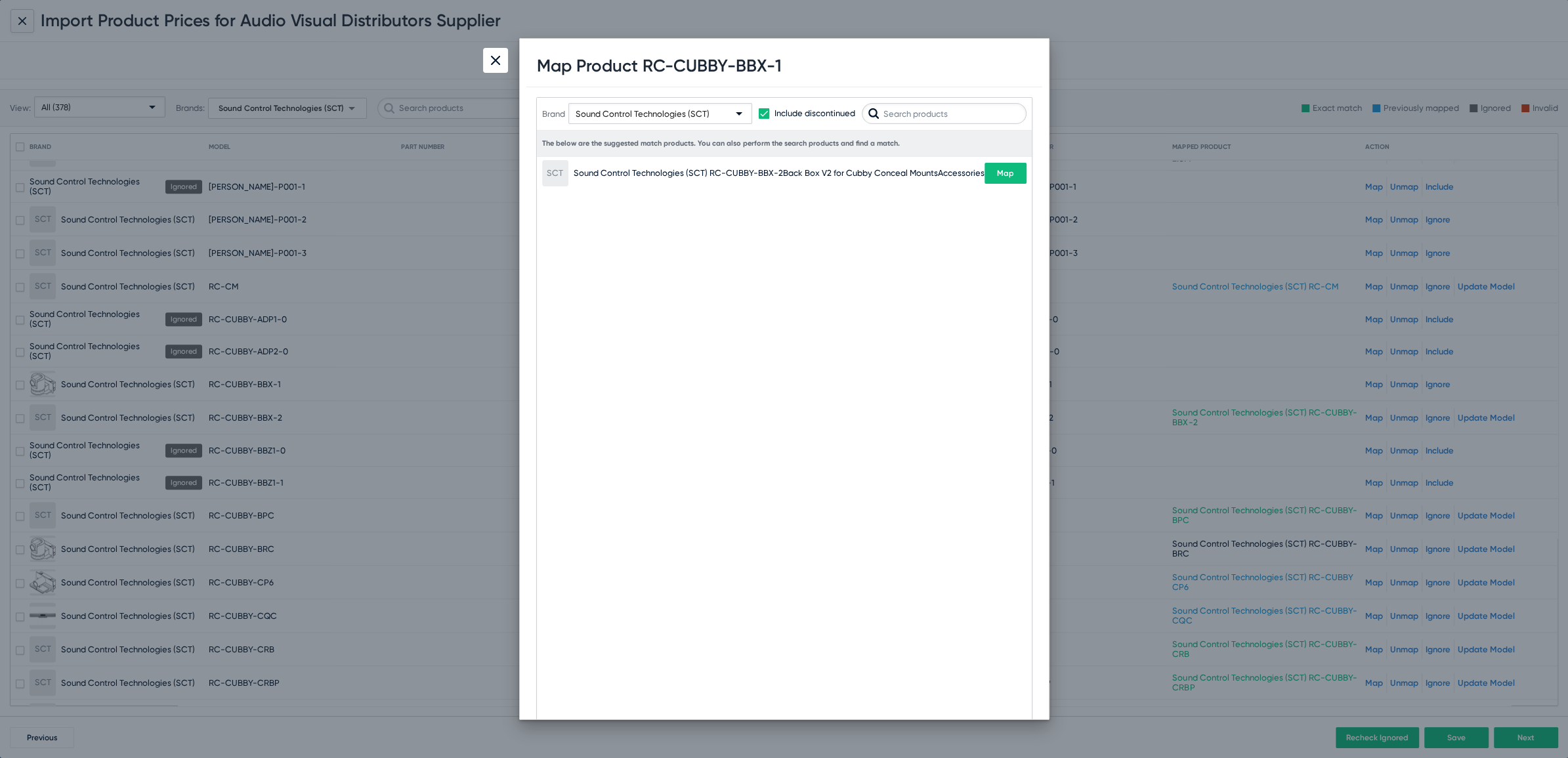
click at [937, 111] on input "text" at bounding box center [945, 114] width 165 height 21
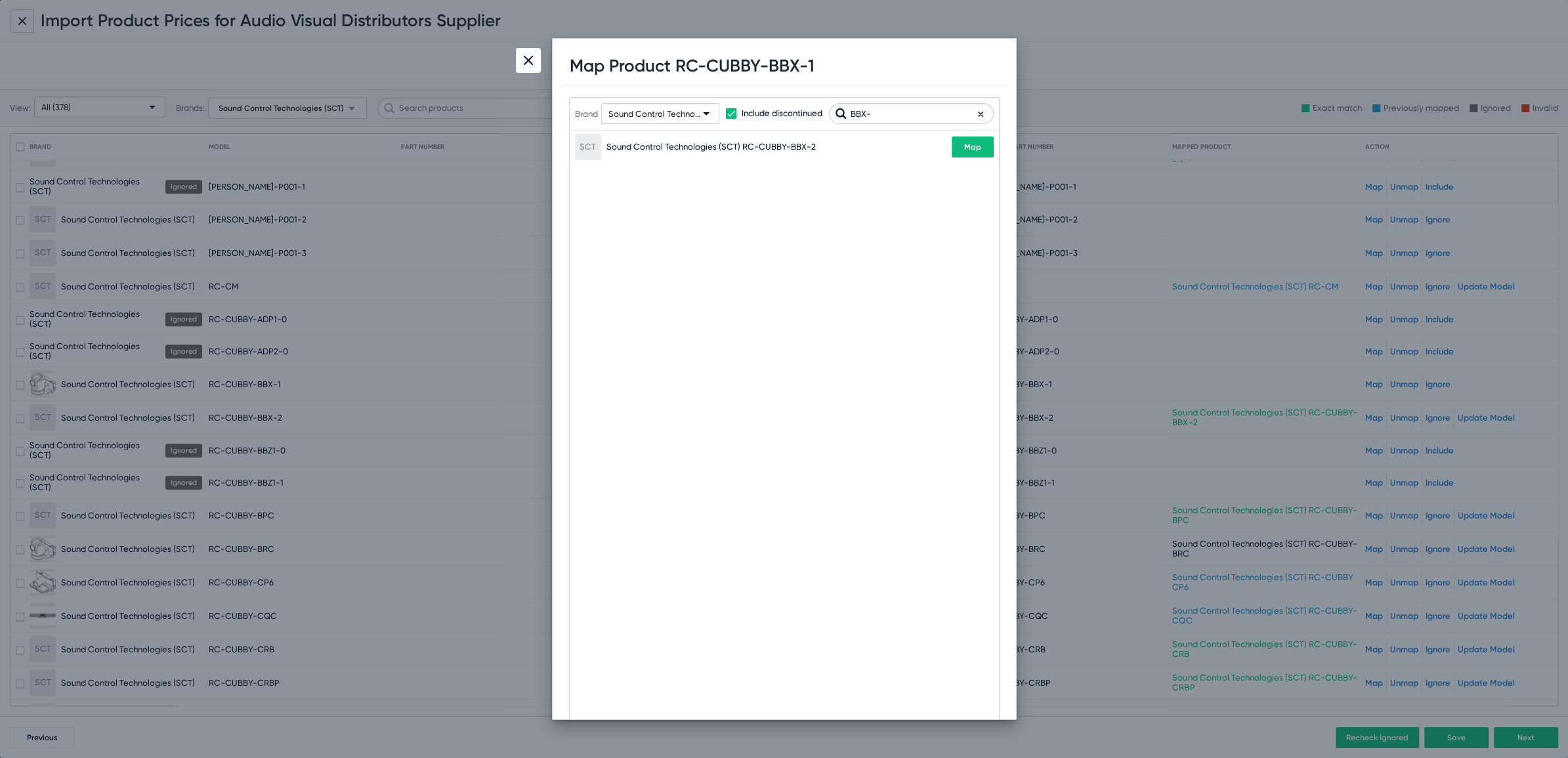
type input "BBX-"
click at [527, 60] on img at bounding box center [528, 60] width 9 height 9
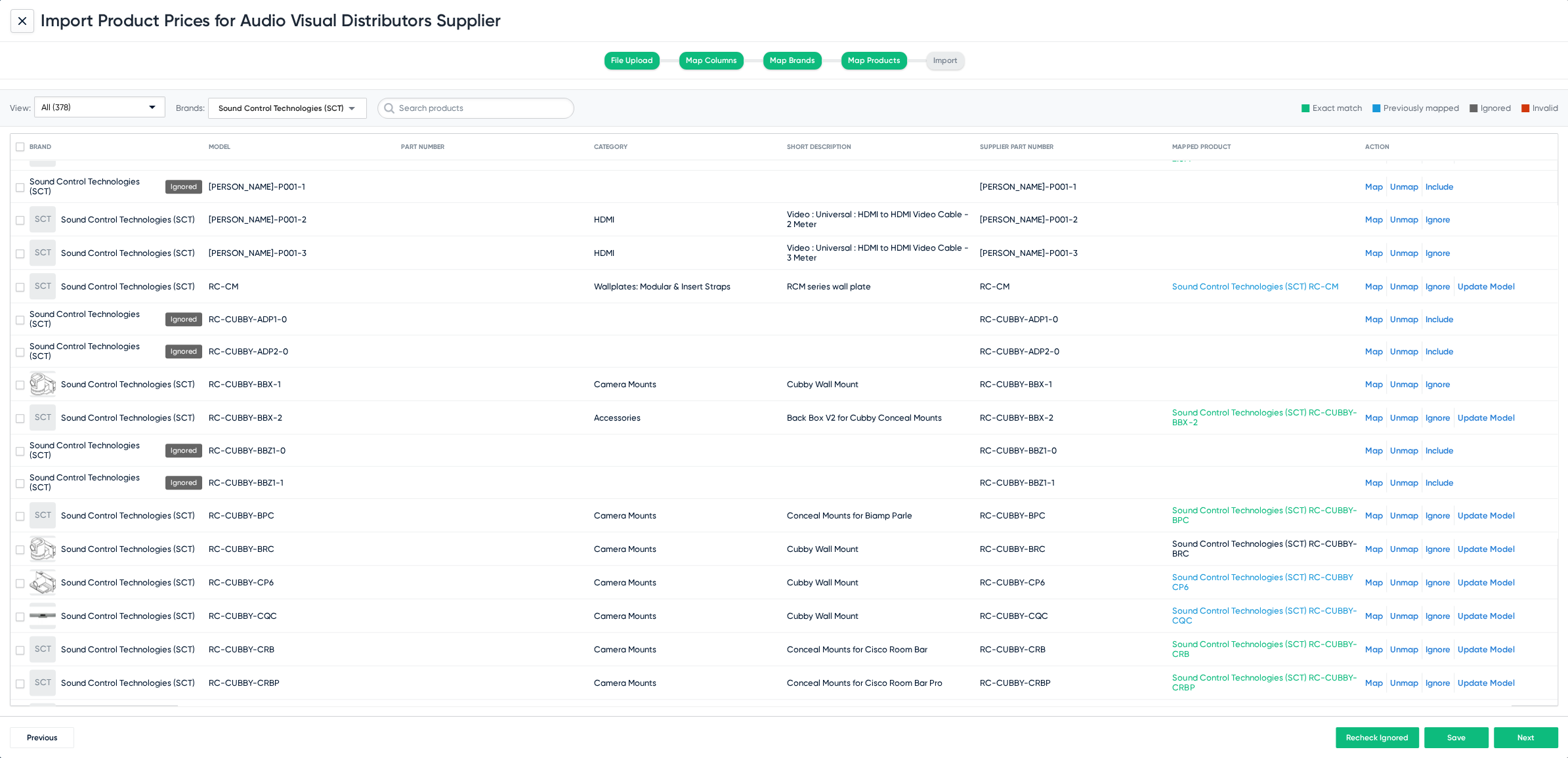
click at [1365, 314] on link "Map" at bounding box center [1374, 319] width 18 height 10
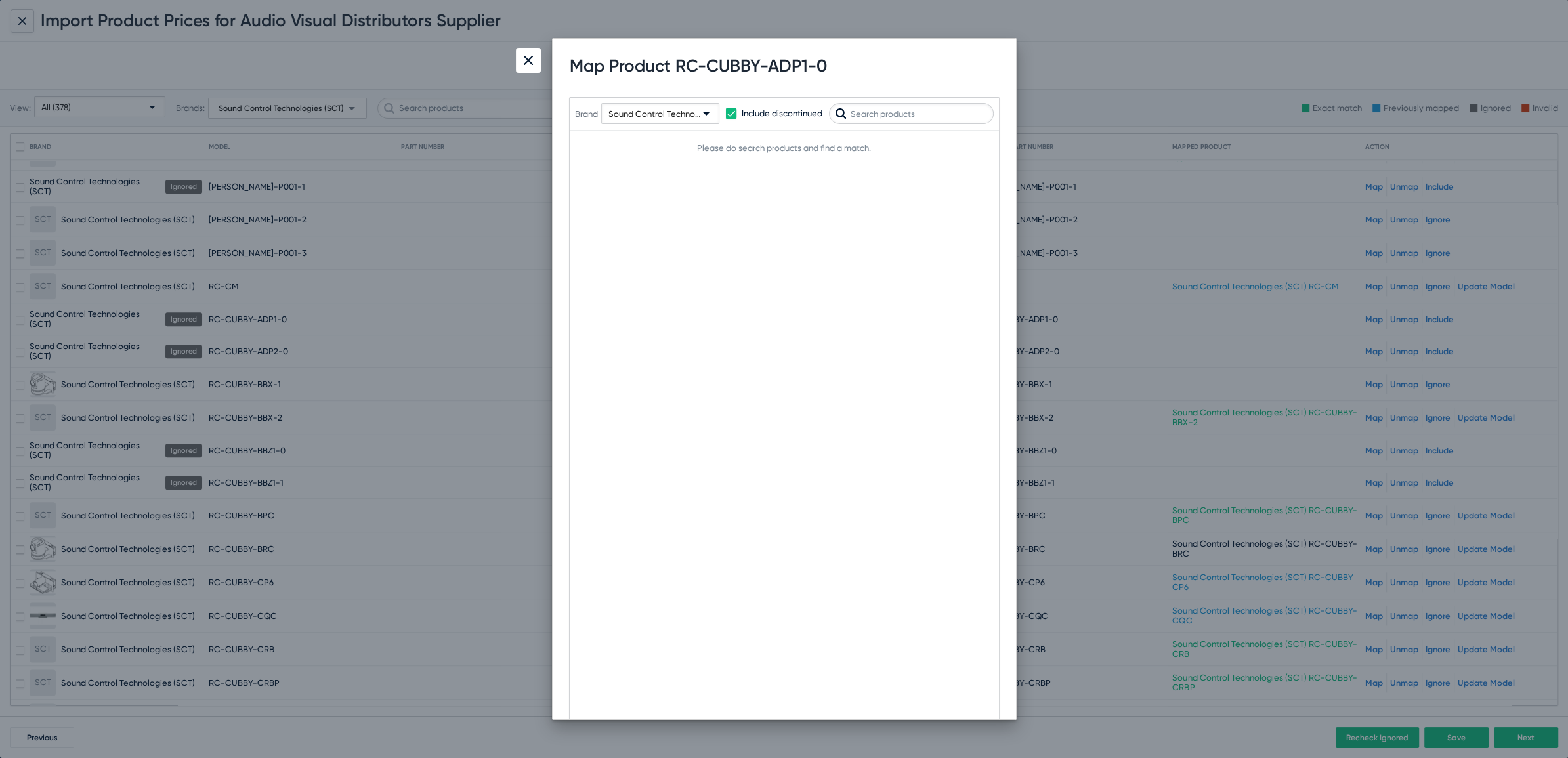
click at [913, 113] on input "text" at bounding box center [911, 114] width 165 height 21
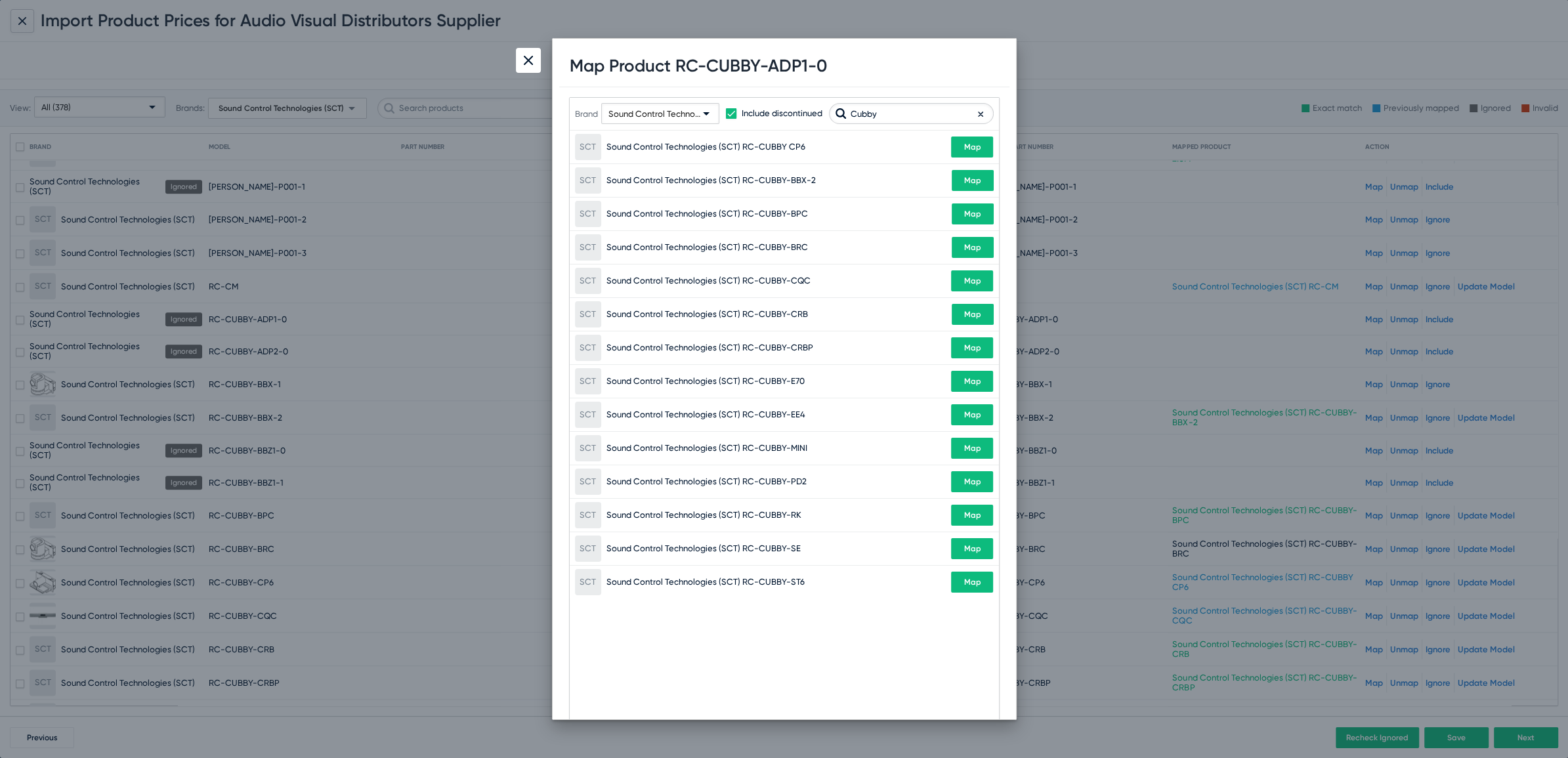
type input "Cubby"
click at [543, 68] on div at bounding box center [784, 379] width 1568 height 758
click at [525, 68] on div at bounding box center [528, 60] width 25 height 25
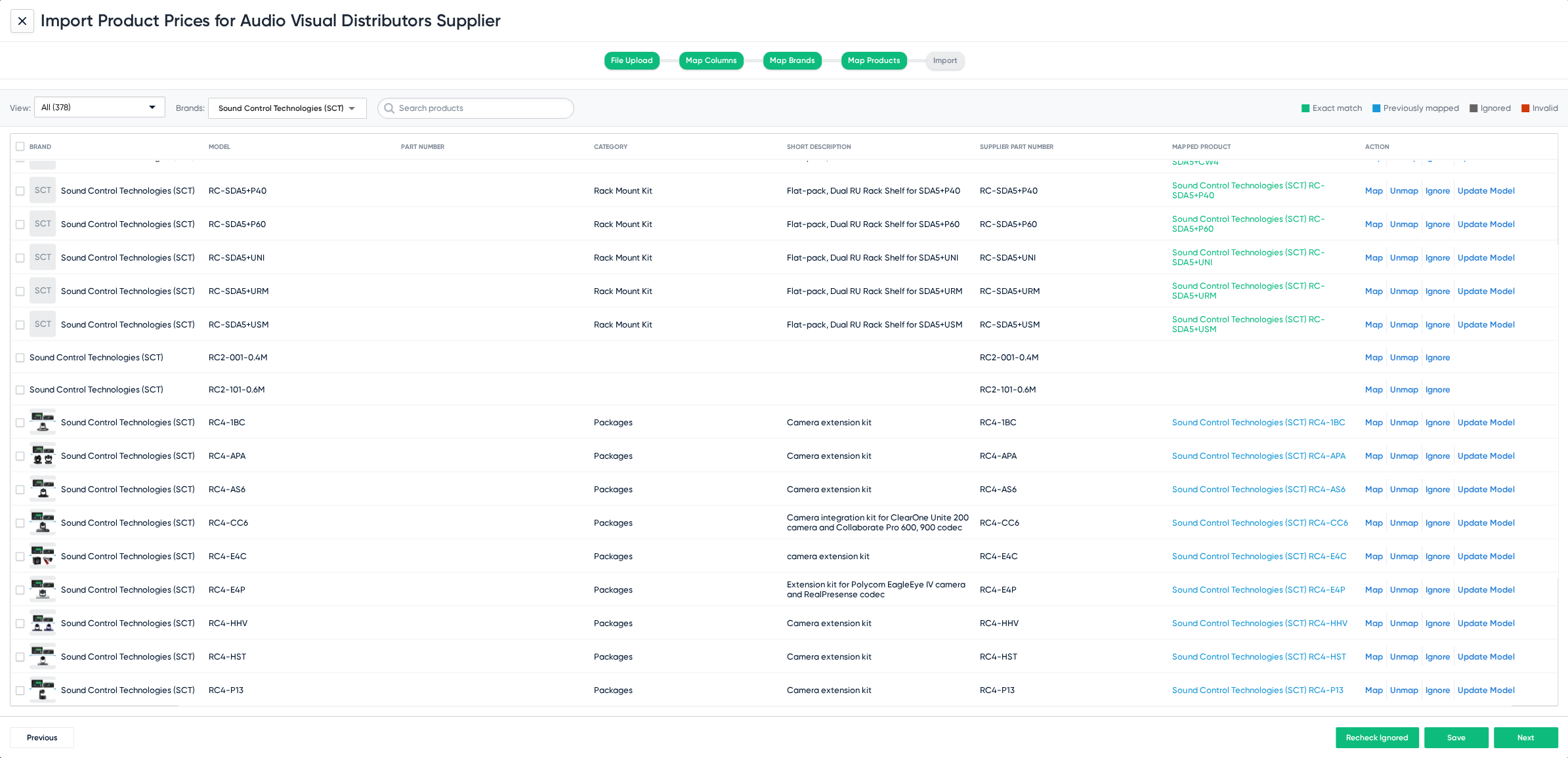
scroll to position [3393, 0]
click at [1368, 344] on div "Map Unmap Ignore" at bounding box center [1458, 354] width 187 height 19
click at [1365, 349] on link "Map" at bounding box center [1374, 354] width 18 height 10
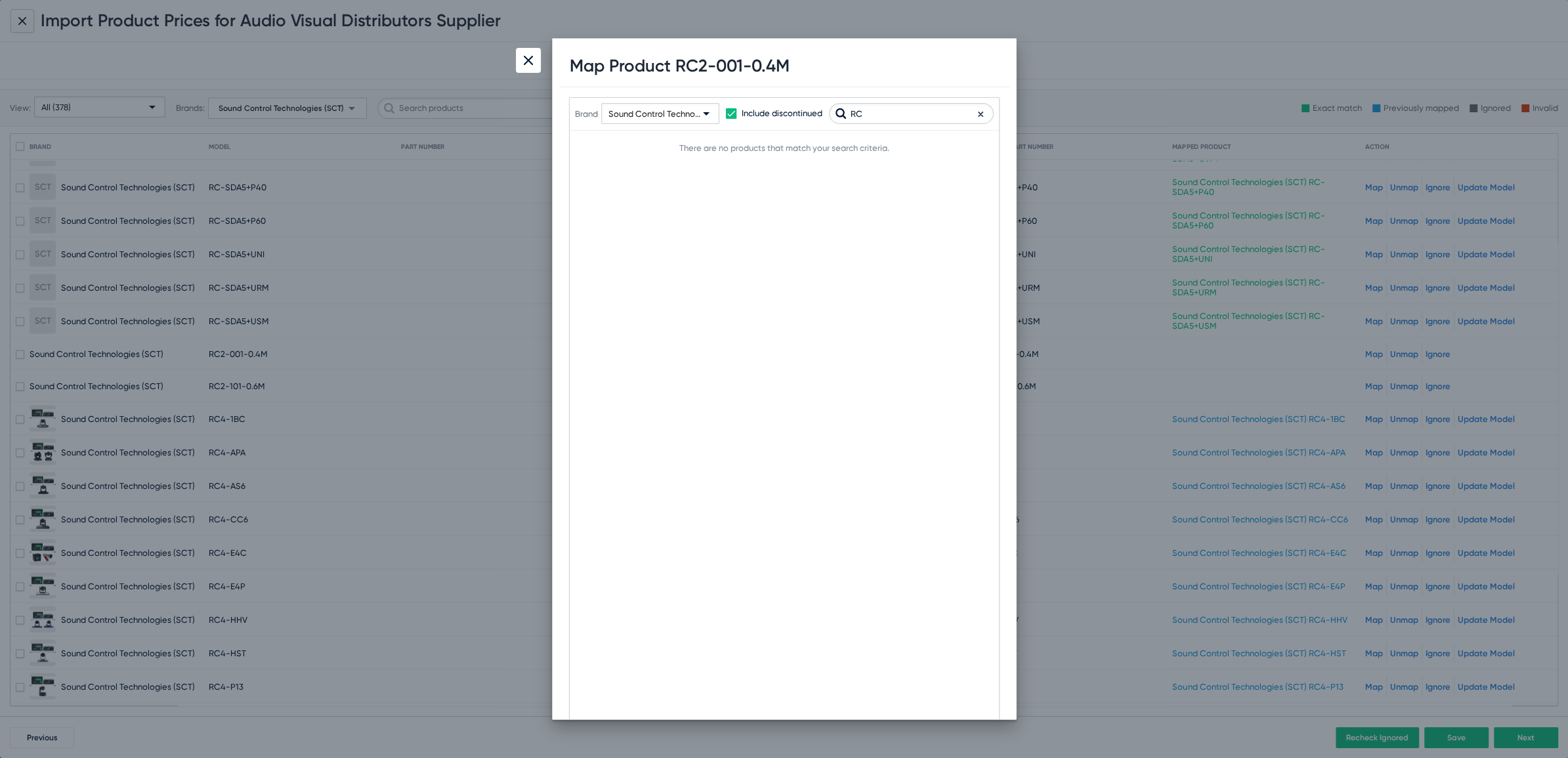
type input "R"
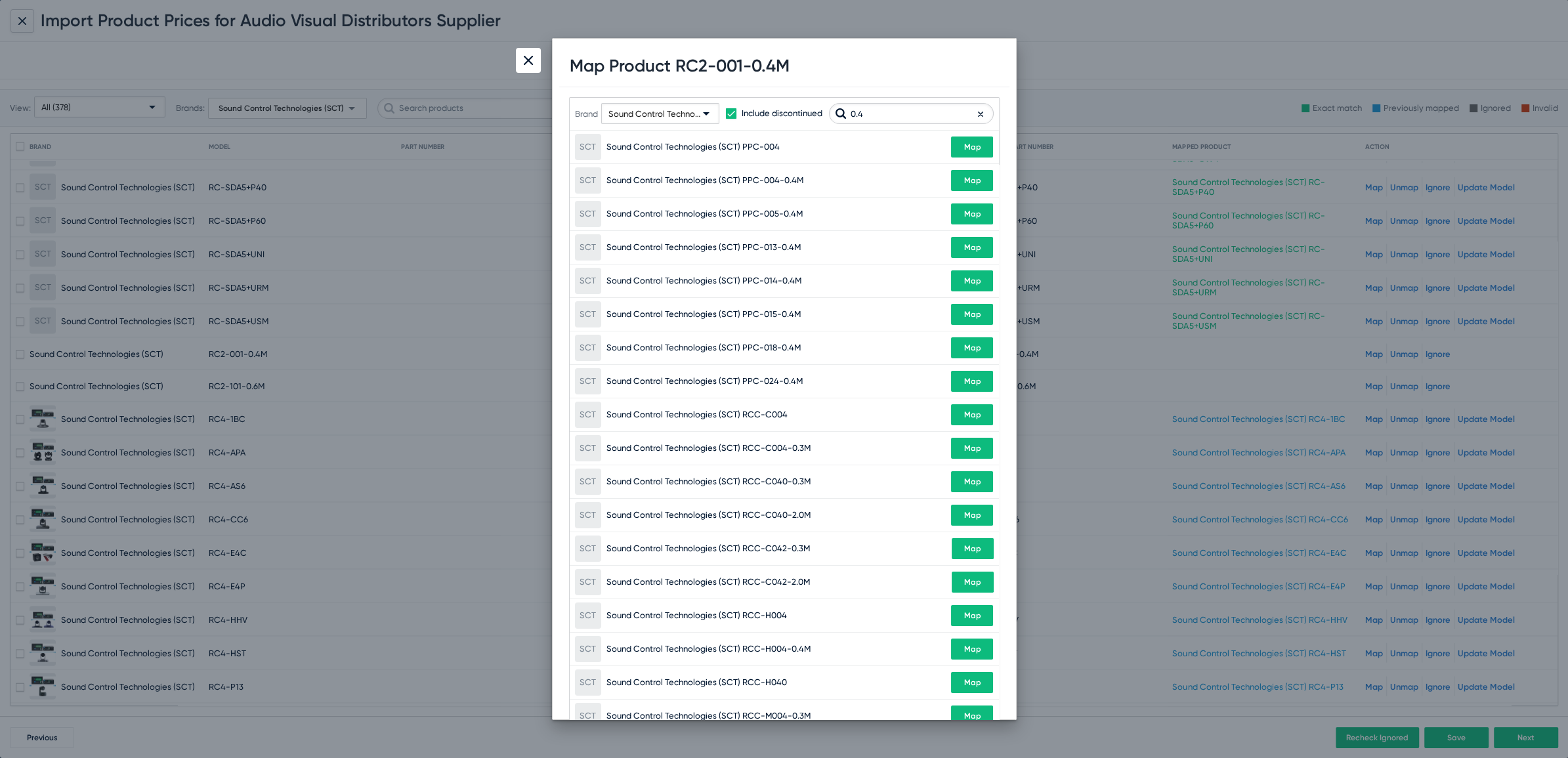
scroll to position [0, 0]
type input "0.4"
click at [520, 67] on div at bounding box center [528, 60] width 25 height 25
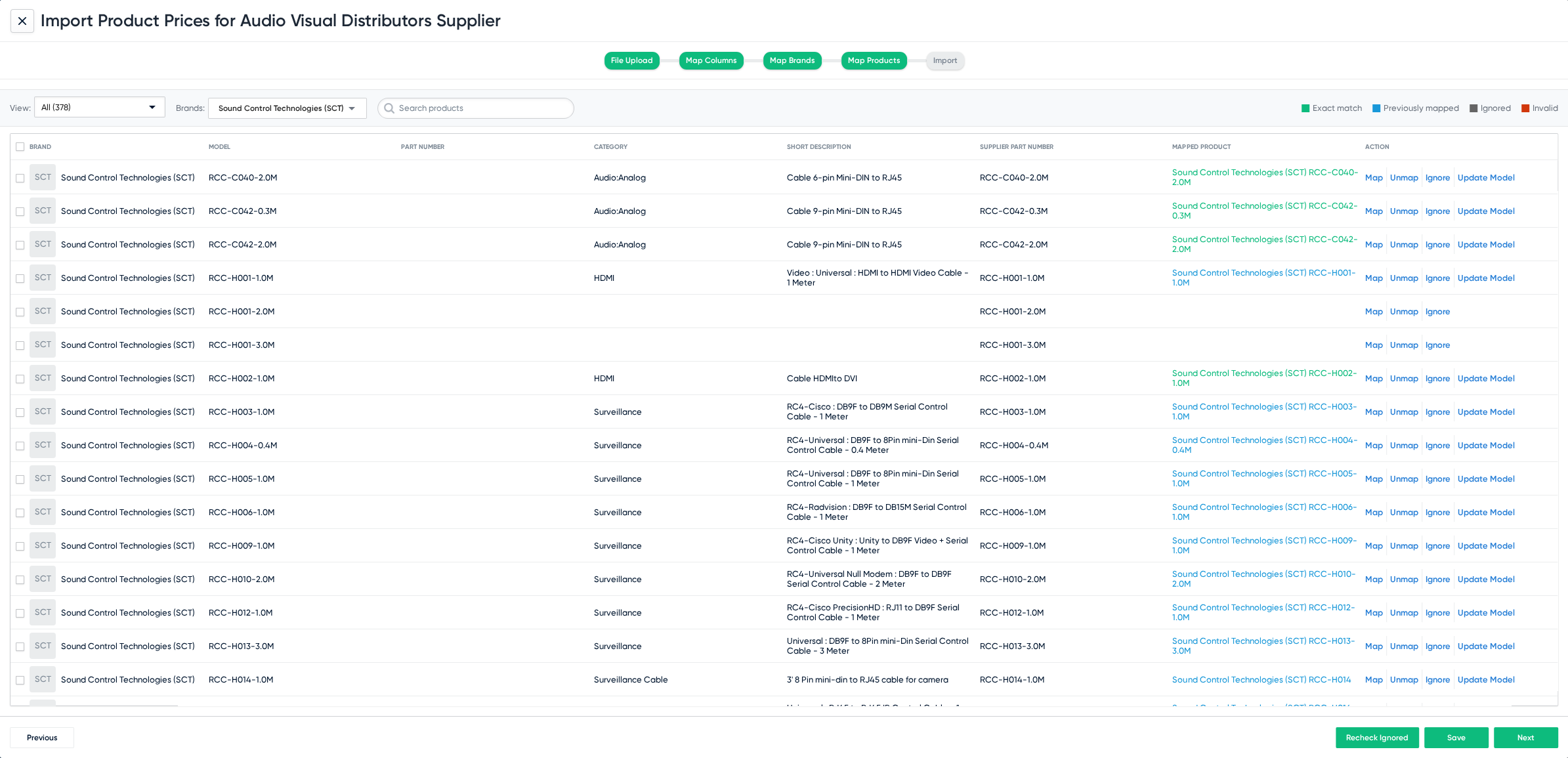
scroll to position [6276, 0]
click at [1370, 308] on link "Map" at bounding box center [1374, 313] width 18 height 10
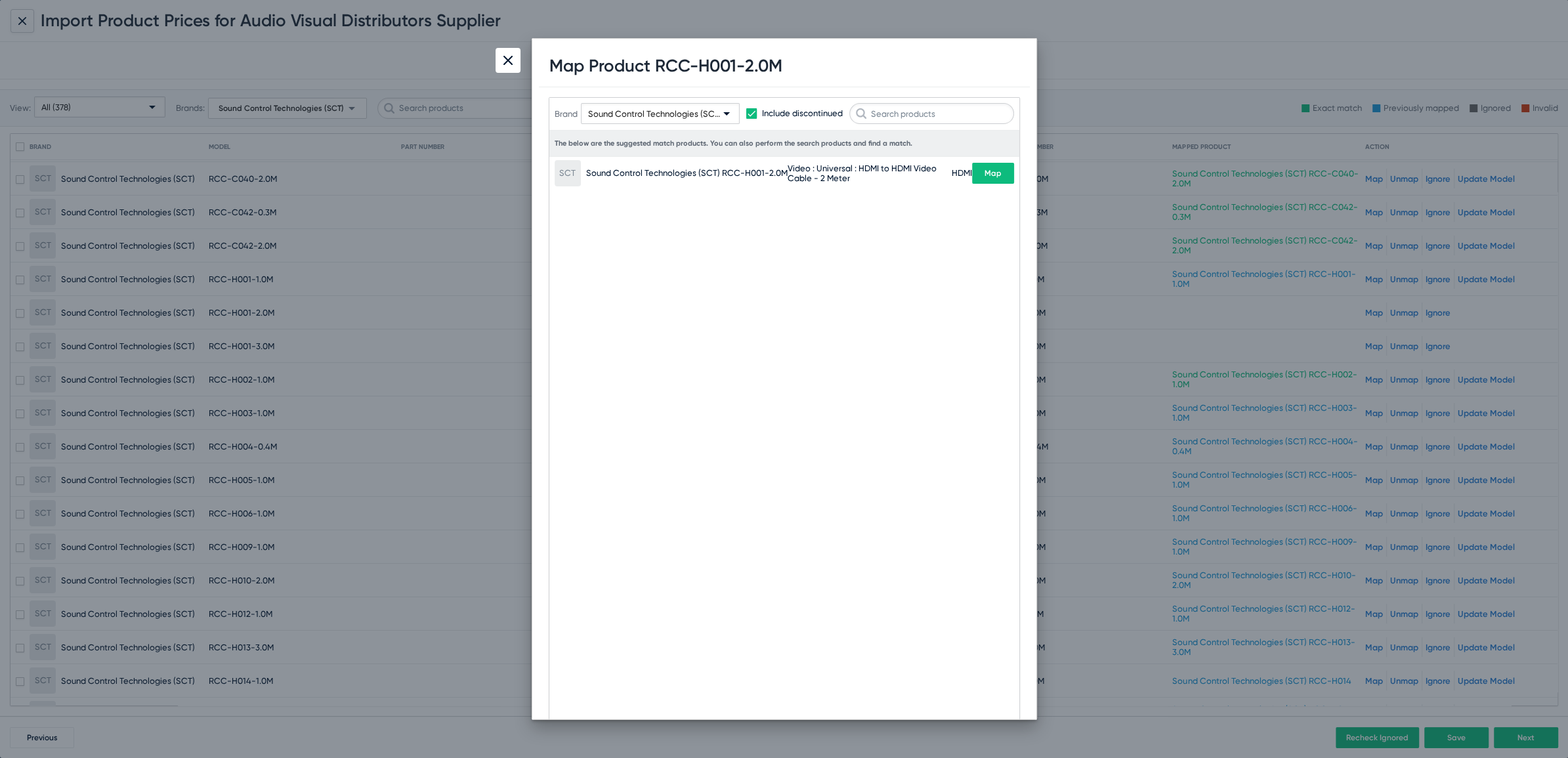
click at [987, 170] on span "Map" at bounding box center [993, 173] width 17 height 9
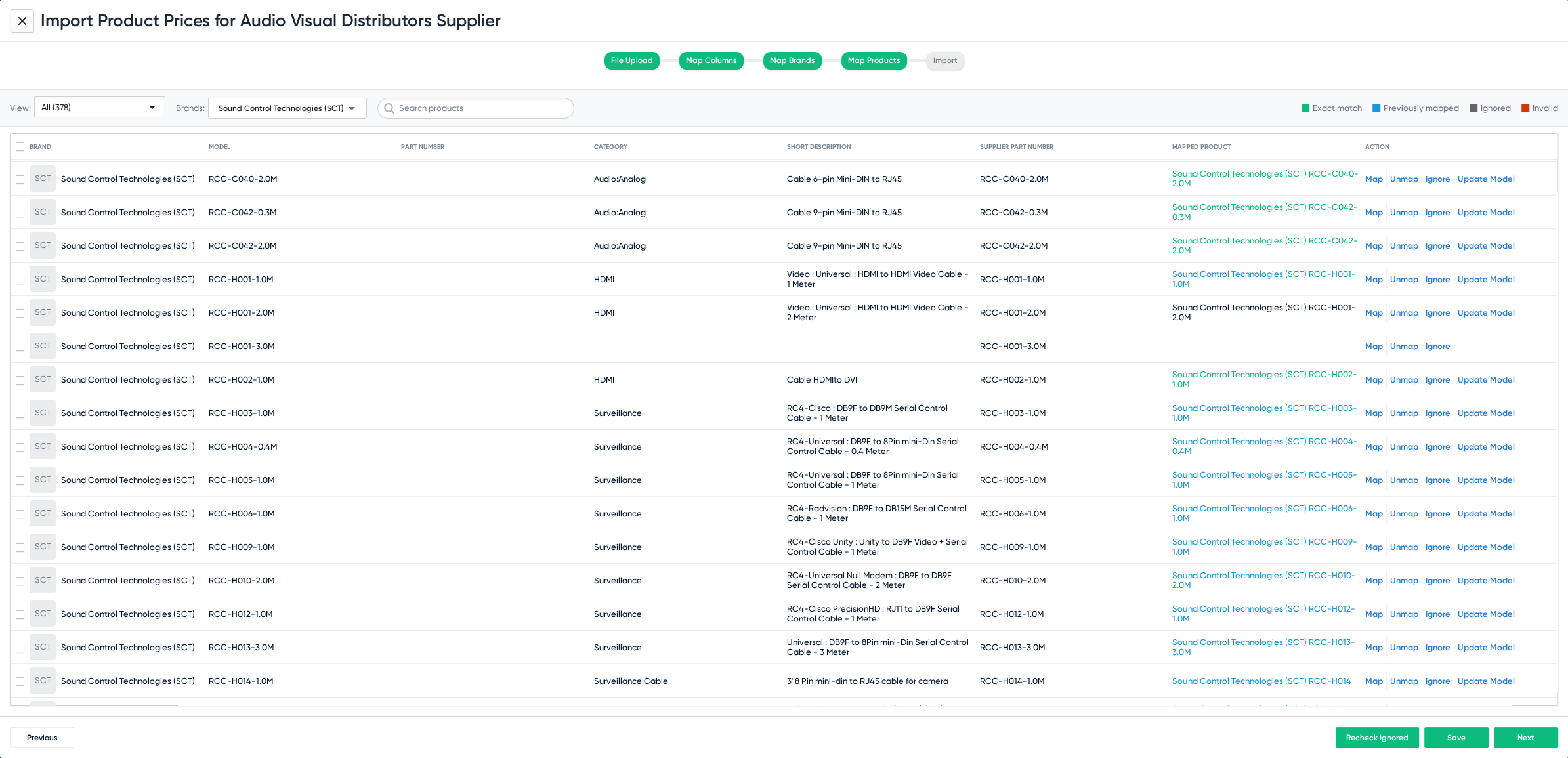
click at [1365, 341] on link "Map" at bounding box center [1374, 346] width 18 height 10
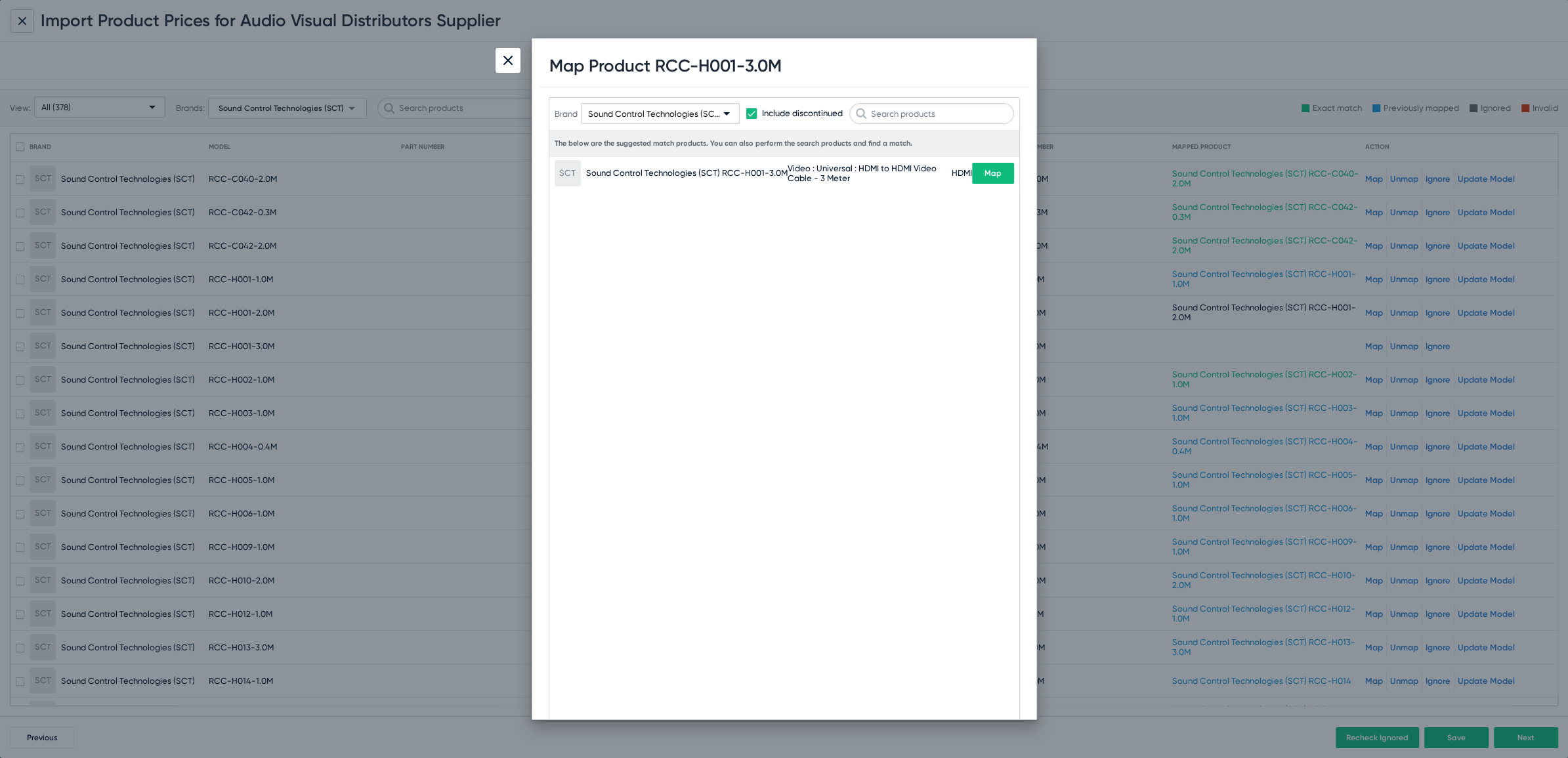
click at [1009, 170] on button "Map" at bounding box center [993, 173] width 42 height 21
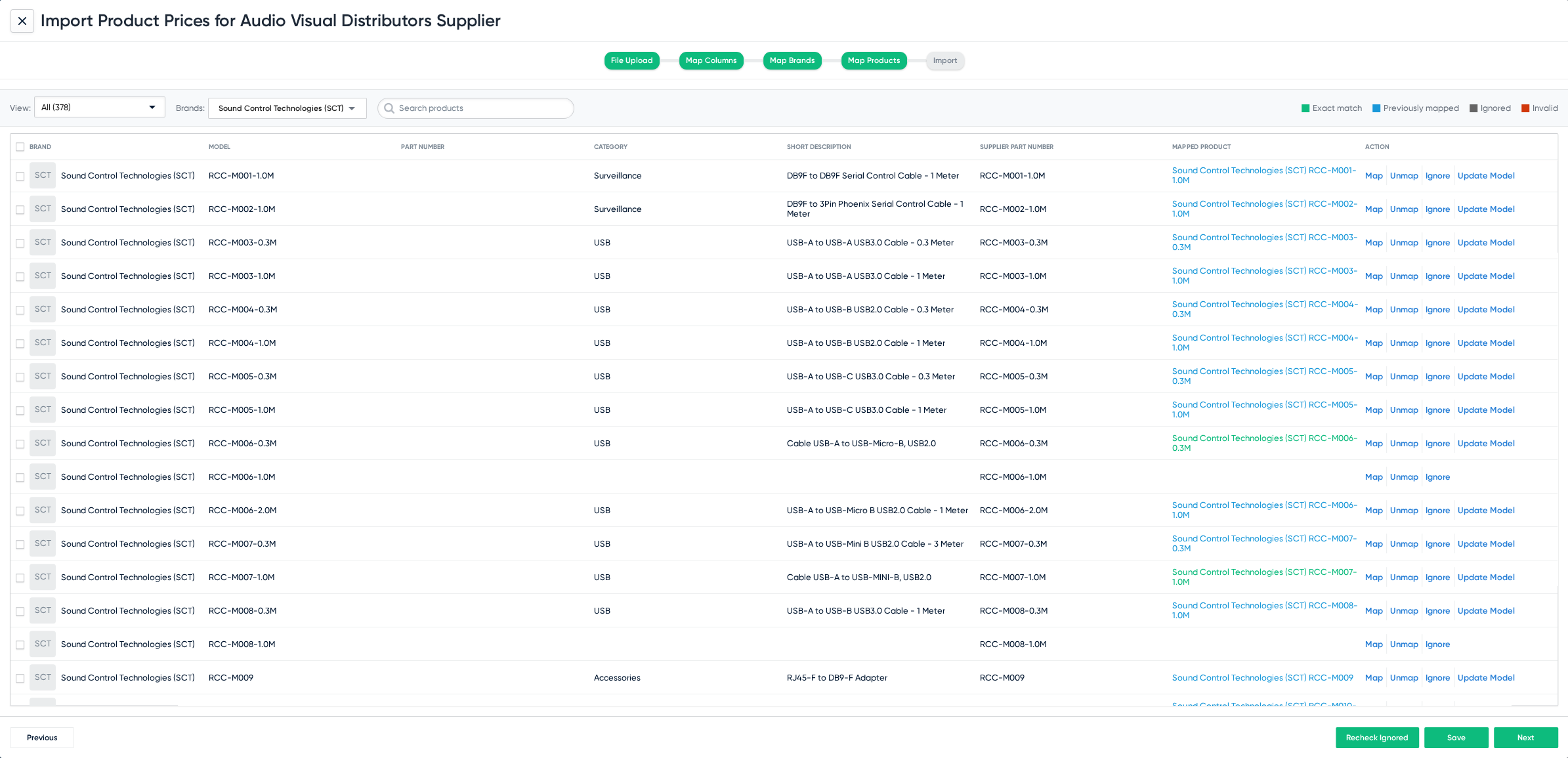
scroll to position [7061, 0]
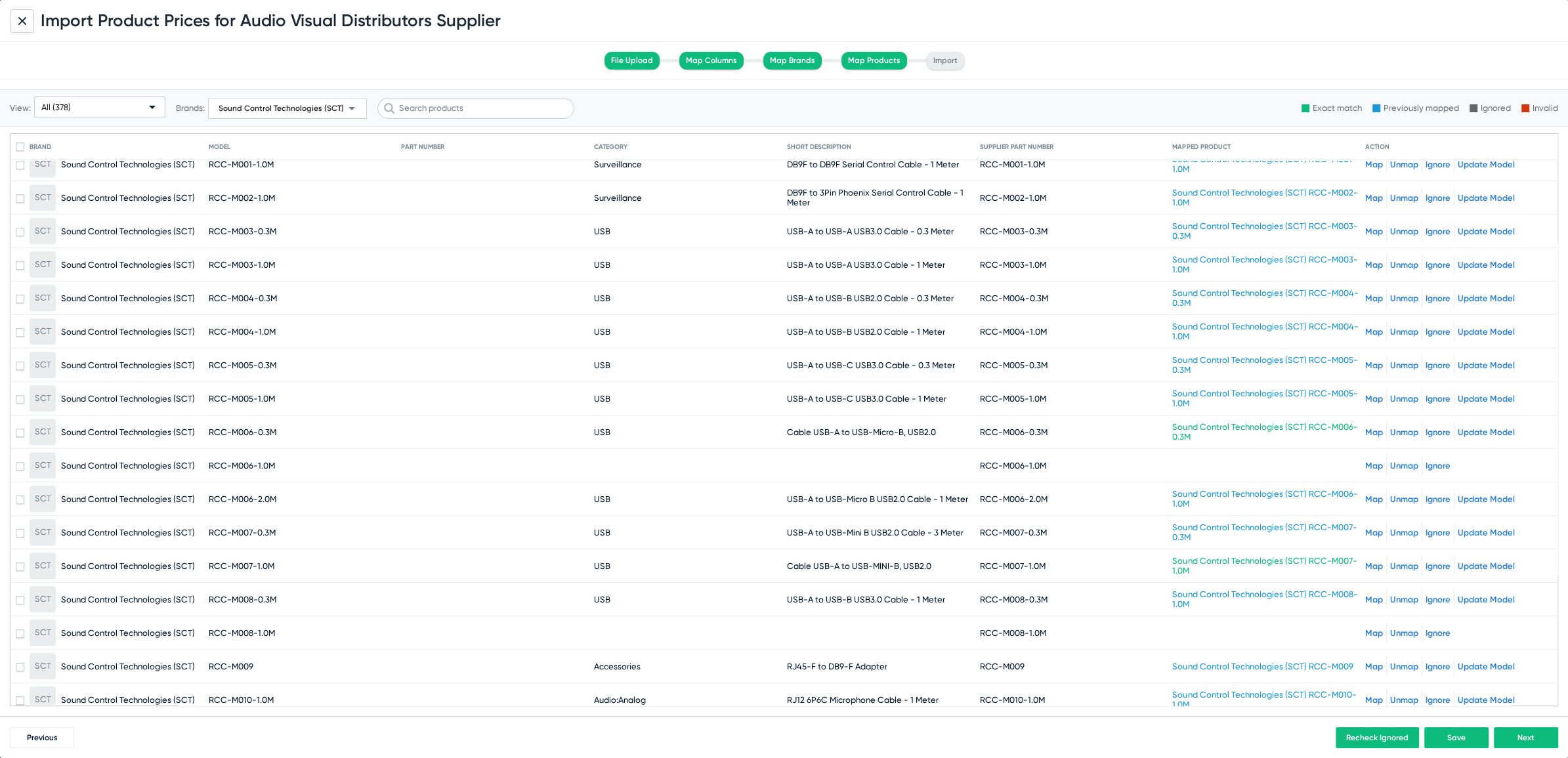
click at [1365, 456] on div "Map Unmap Ignore" at bounding box center [1458, 465] width 187 height 19
click at [1365, 460] on link "Map" at bounding box center [1374, 465] width 18 height 10
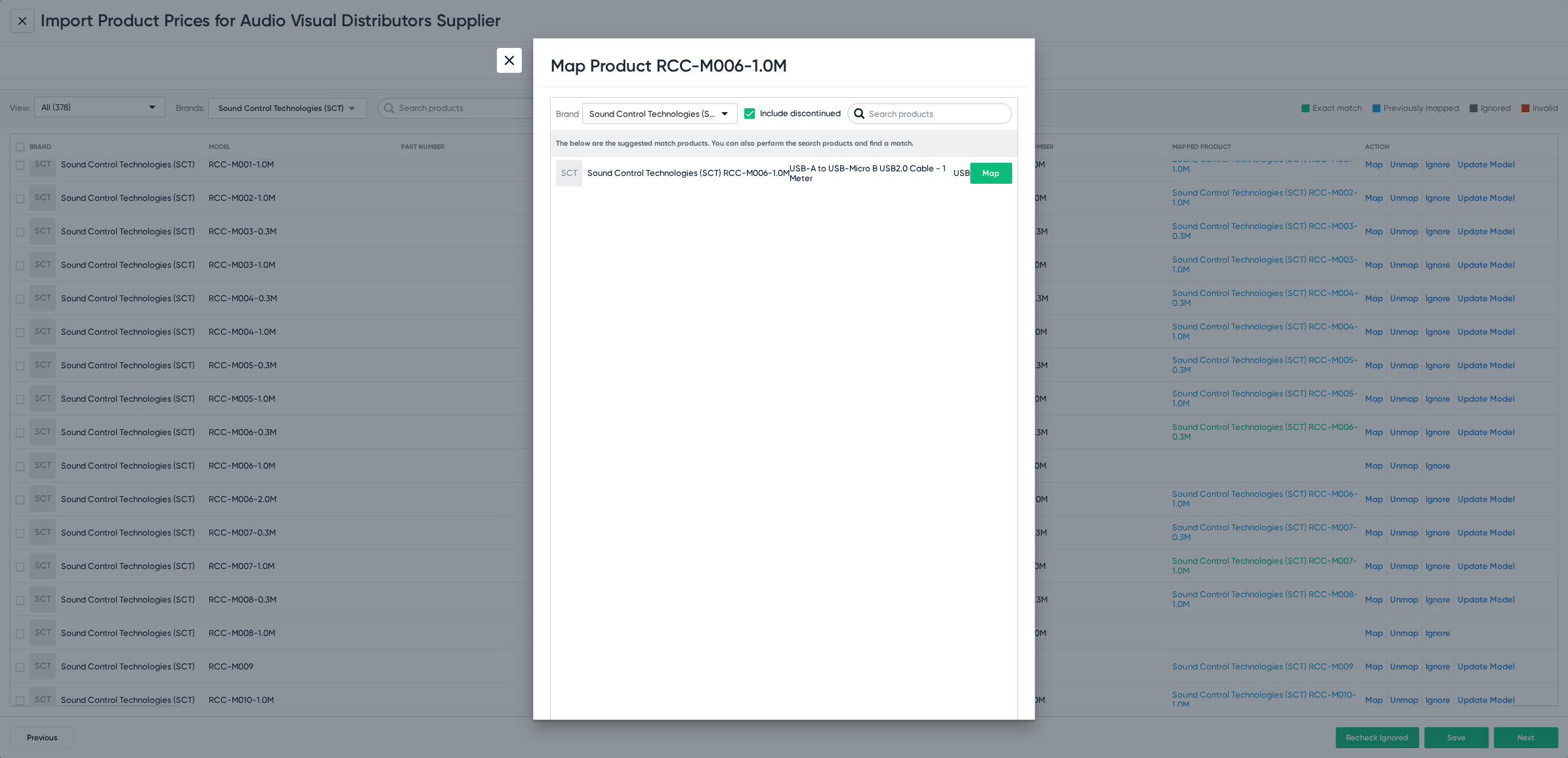
click at [994, 164] on button "Map" at bounding box center [991, 173] width 42 height 21
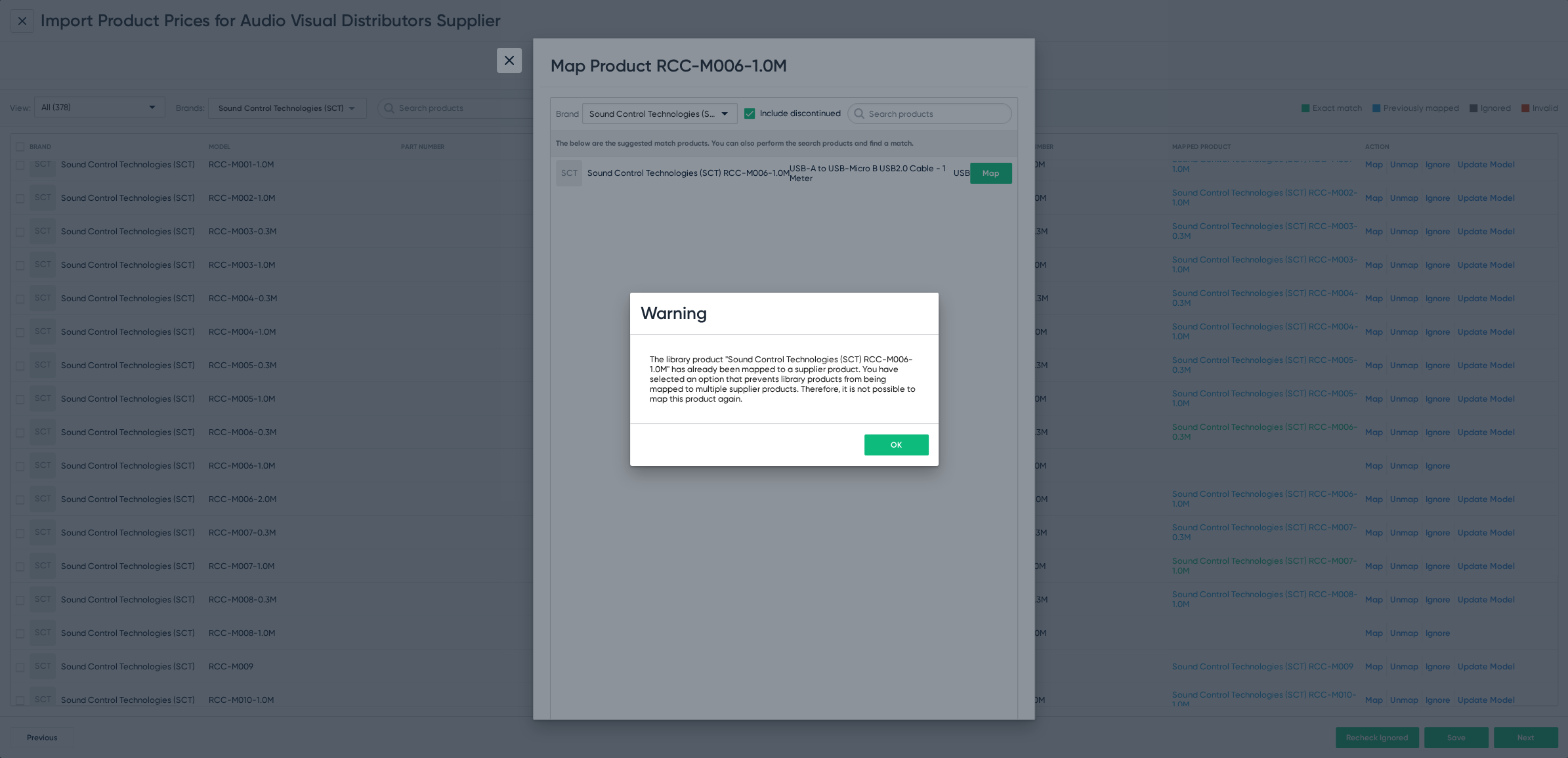
click at [872, 439] on button "OK" at bounding box center [896, 445] width 64 height 21
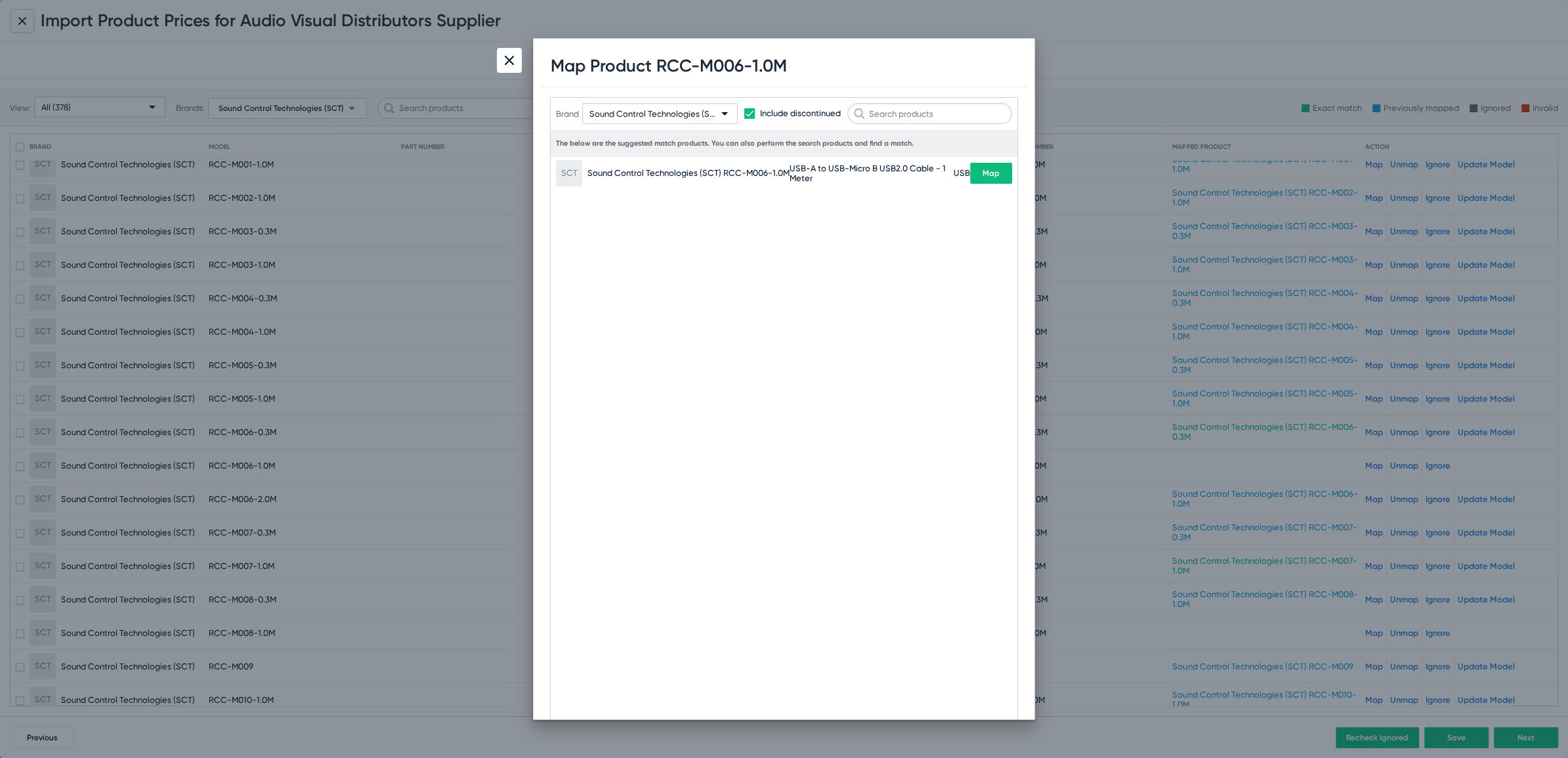
click at [712, 73] on h1 "Map Product RCC-M006-1.0M" at bounding box center [669, 65] width 236 height 20
click at [715, 66] on h1 "Map Product RCC-M006-1.0M" at bounding box center [669, 65] width 236 height 20
copy h1 "M006"
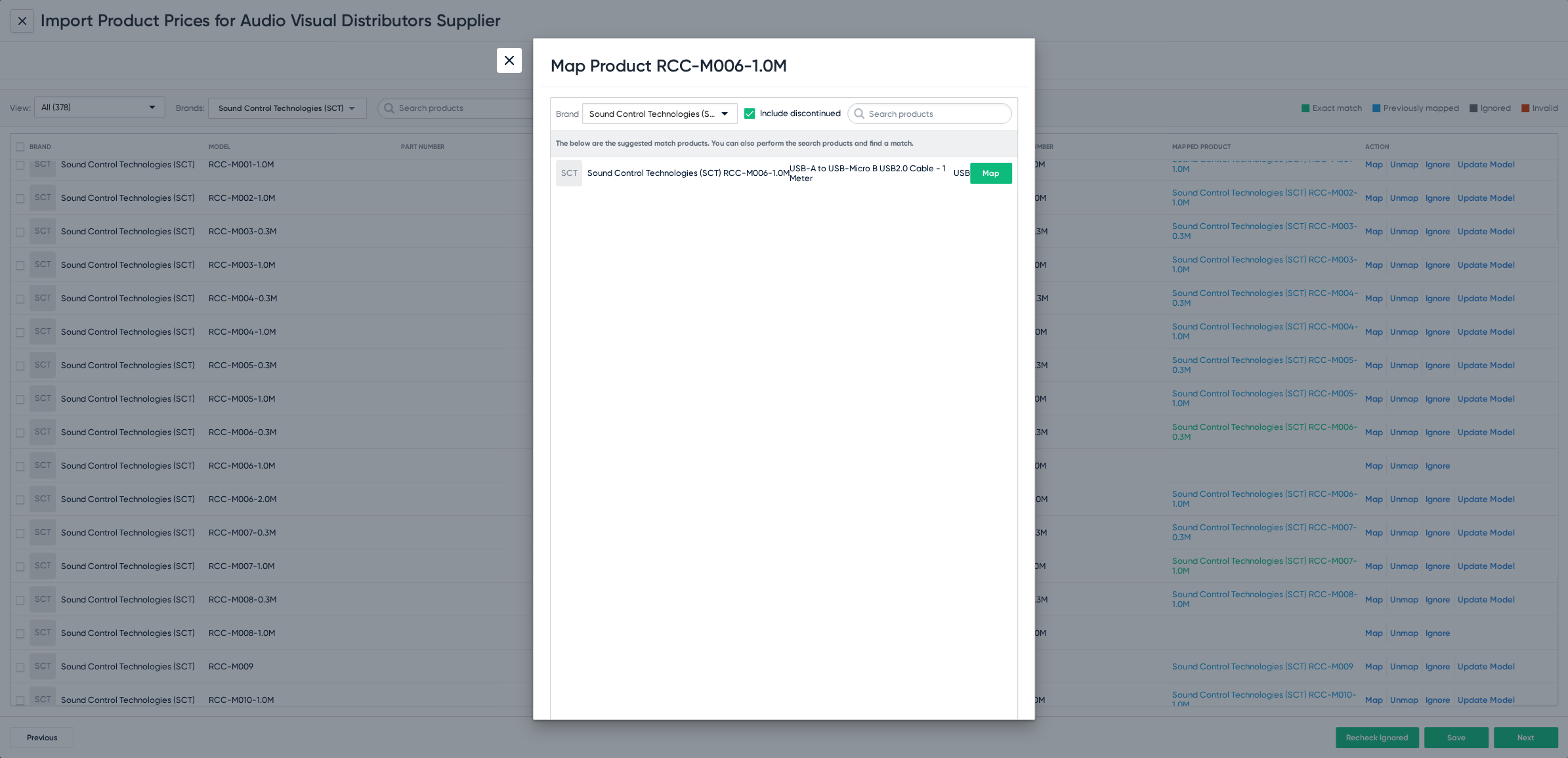
click at [506, 62] on img at bounding box center [509, 60] width 9 height 9
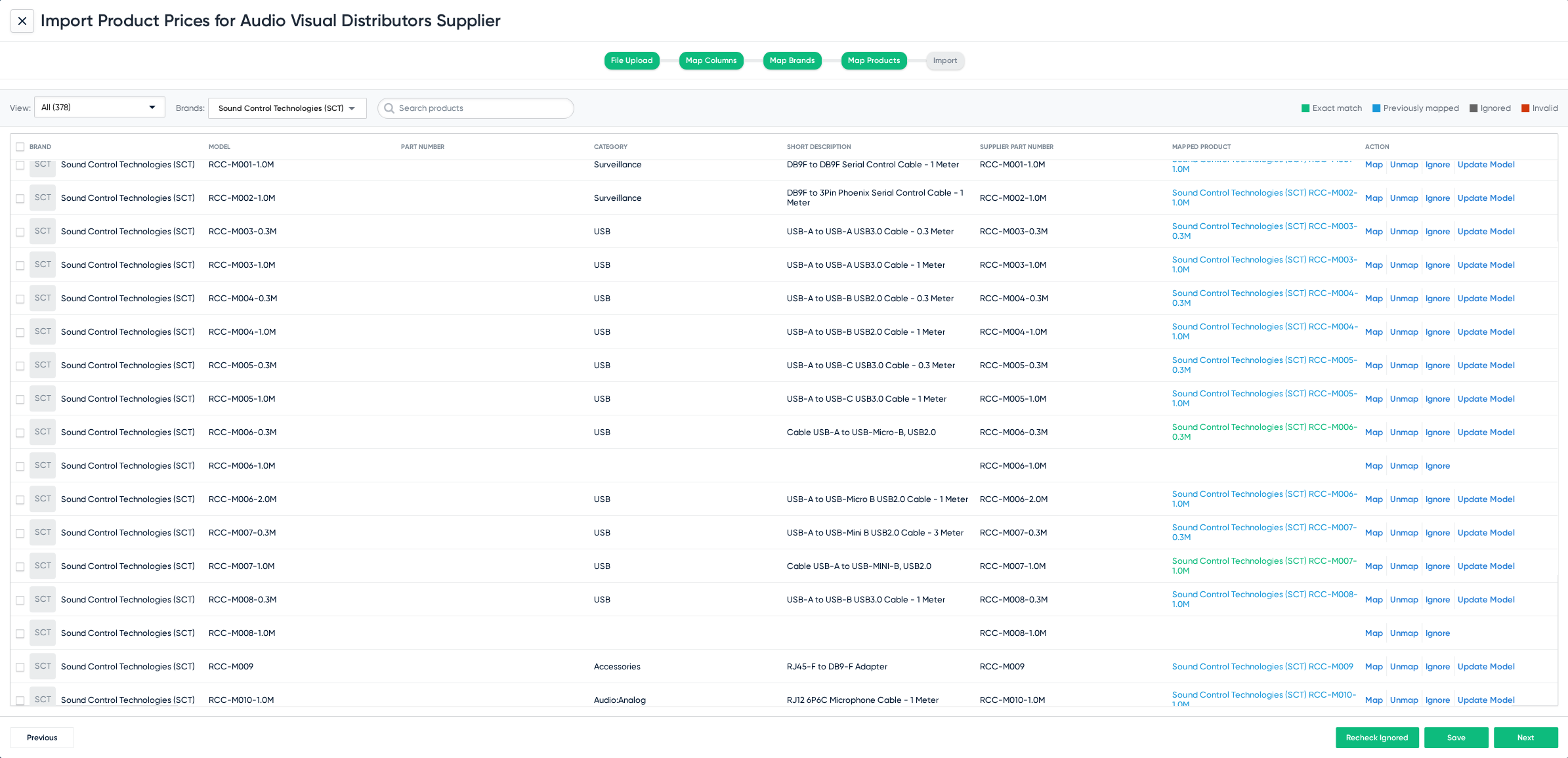
click at [1397, 494] on link "Unmap" at bounding box center [1404, 499] width 28 height 10
click at [1365, 460] on link "Map" at bounding box center [1374, 465] width 18 height 10
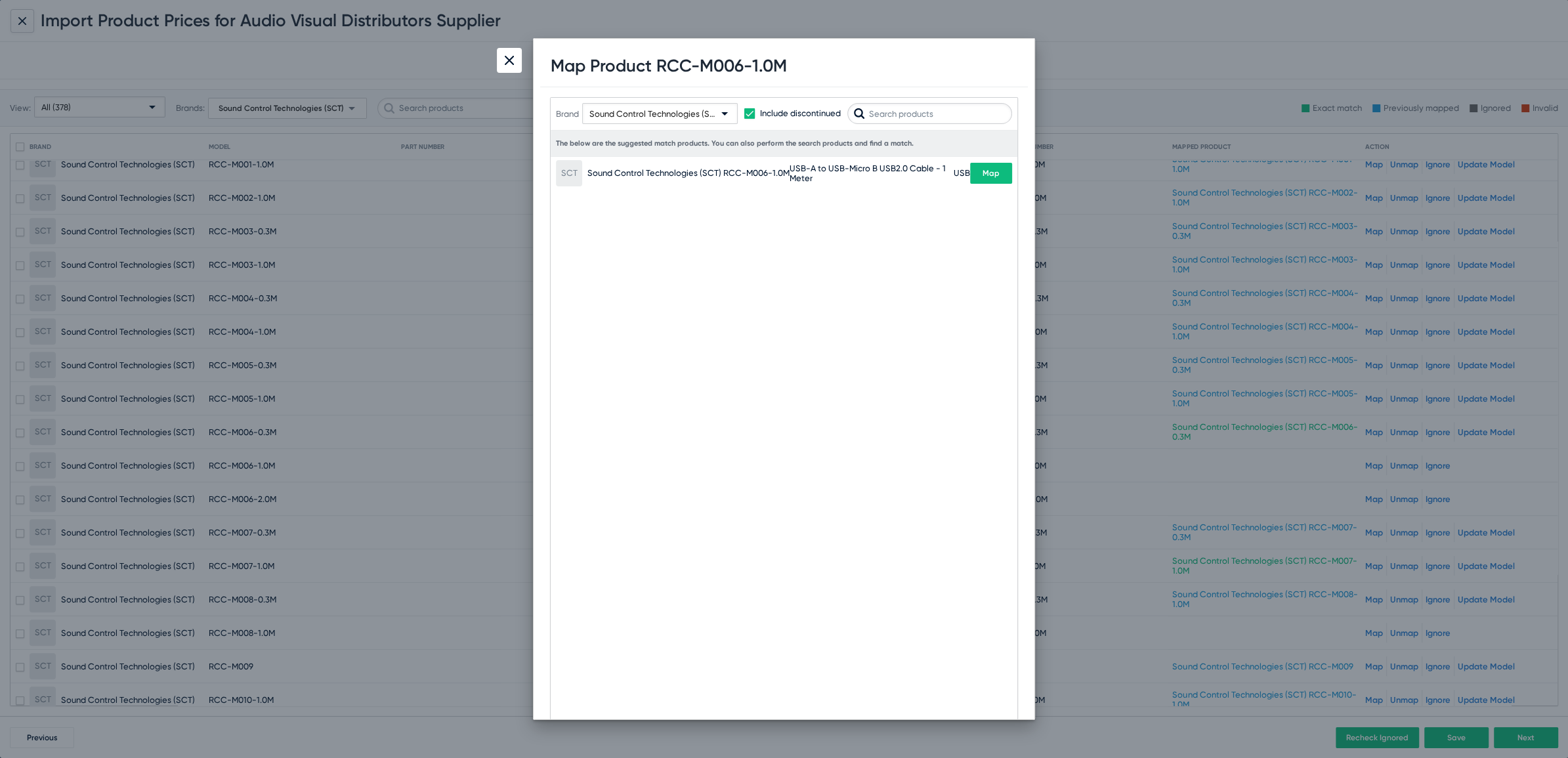
click at [985, 177] on span "Map" at bounding box center [991, 173] width 17 height 9
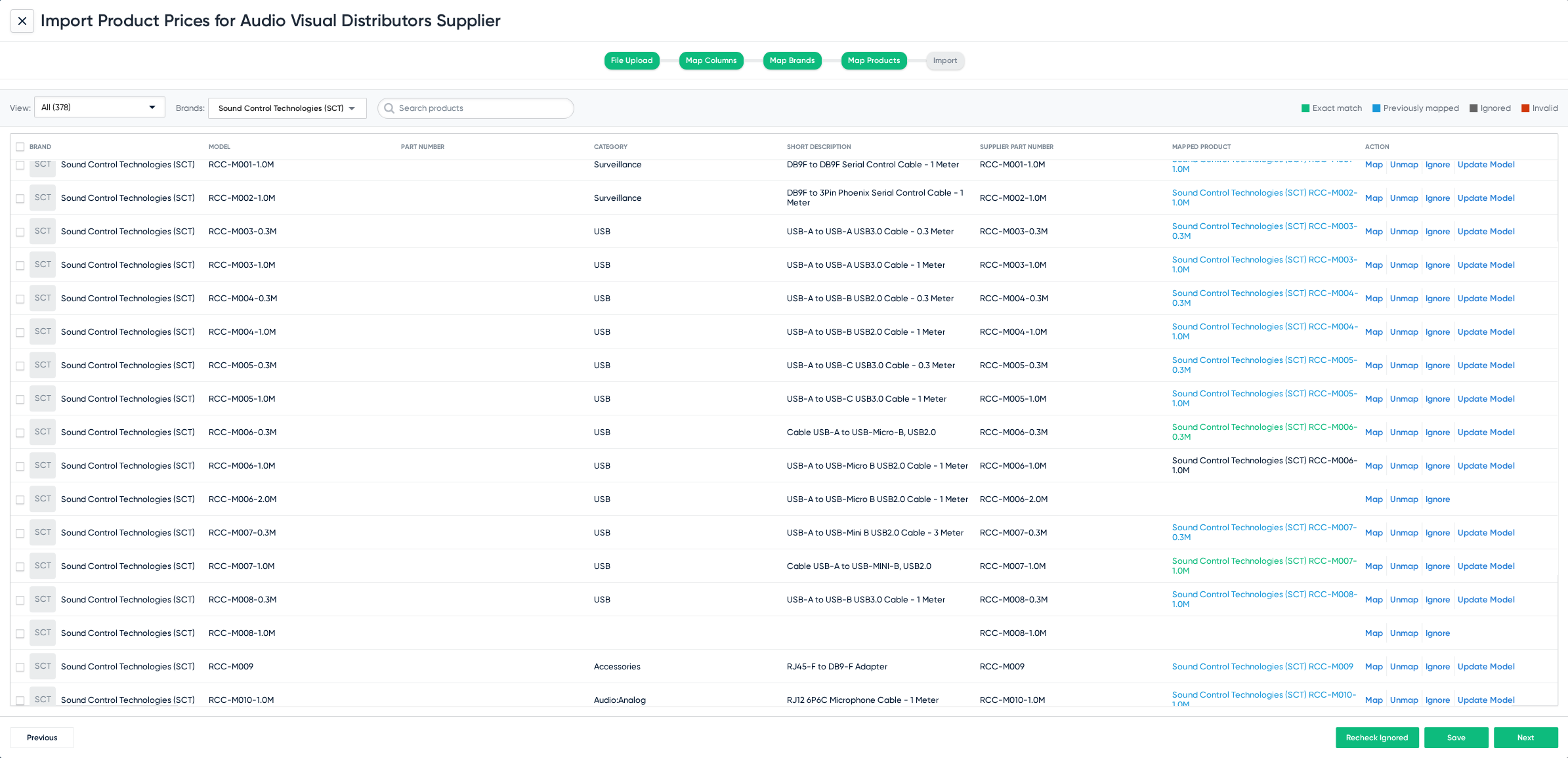
click at [1365, 494] on link "Map" at bounding box center [1374, 499] width 18 height 10
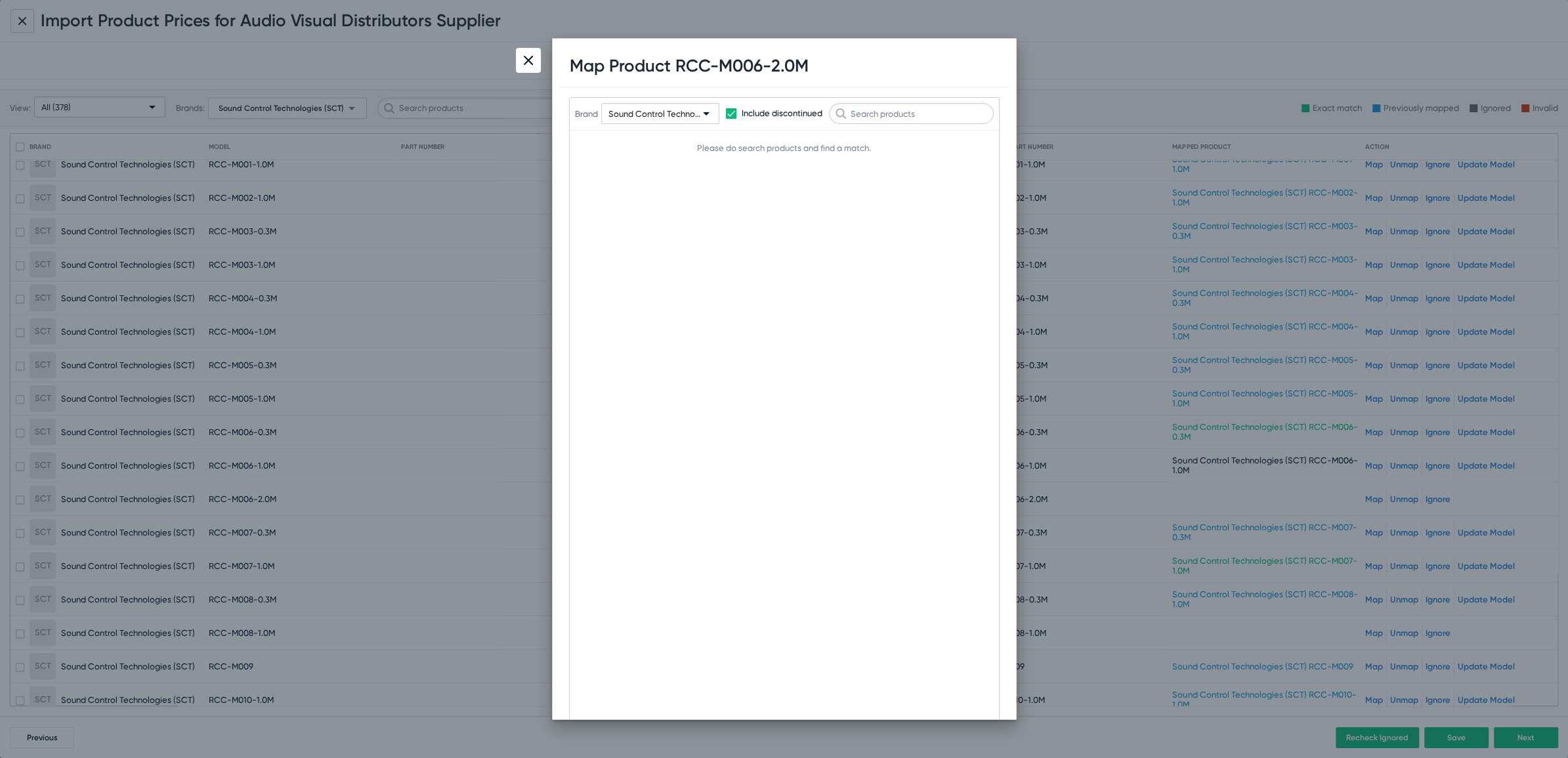
click at [728, 65] on h1 "Map Product RCC-M006-2.0M" at bounding box center [689, 65] width 239 height 20
copy h1 "M006"
click at [875, 104] on input "text" at bounding box center [911, 114] width 165 height 21
paste input "M006"
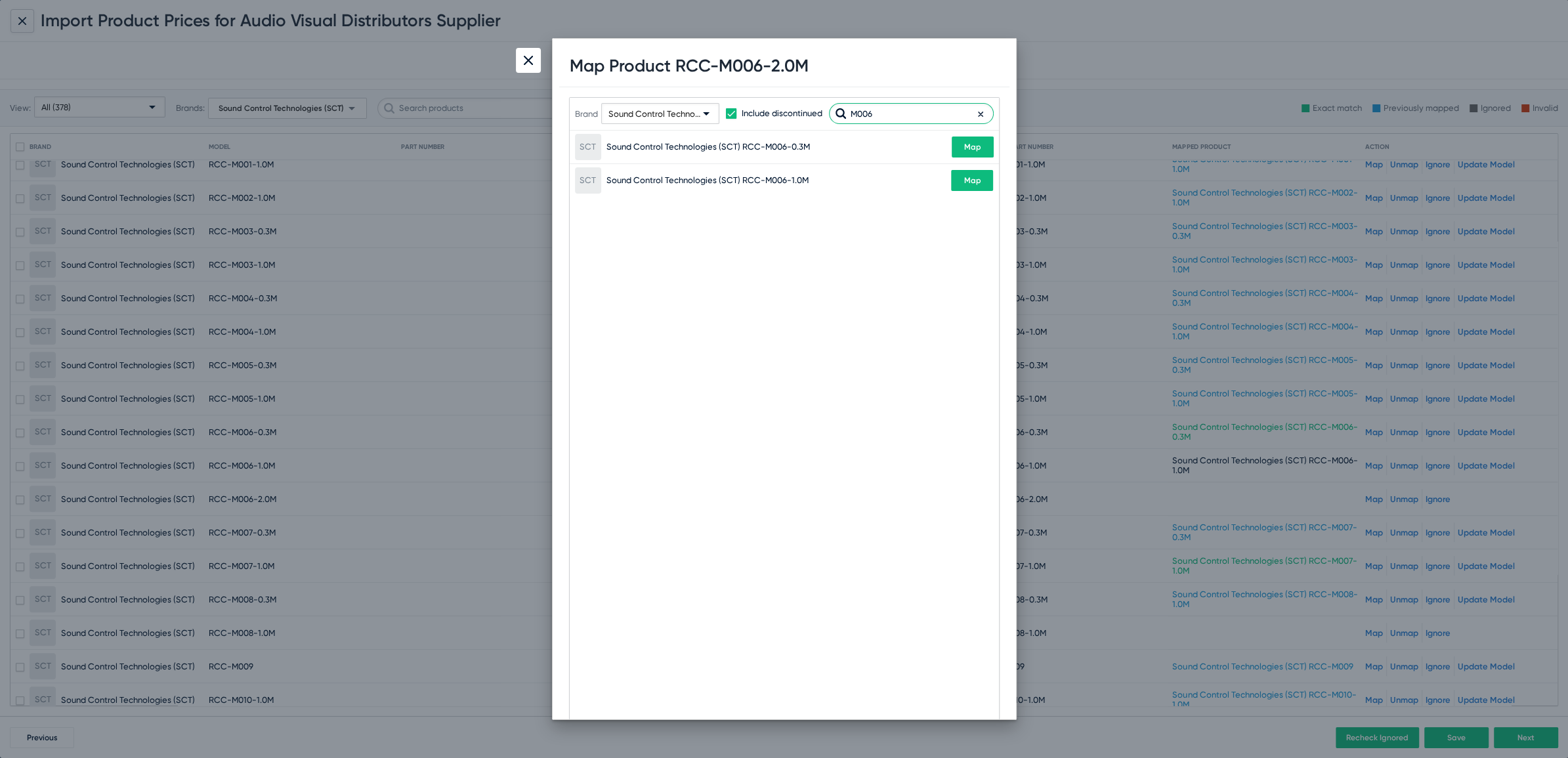
type input "M006"
click at [528, 59] on img at bounding box center [528, 60] width 9 height 9
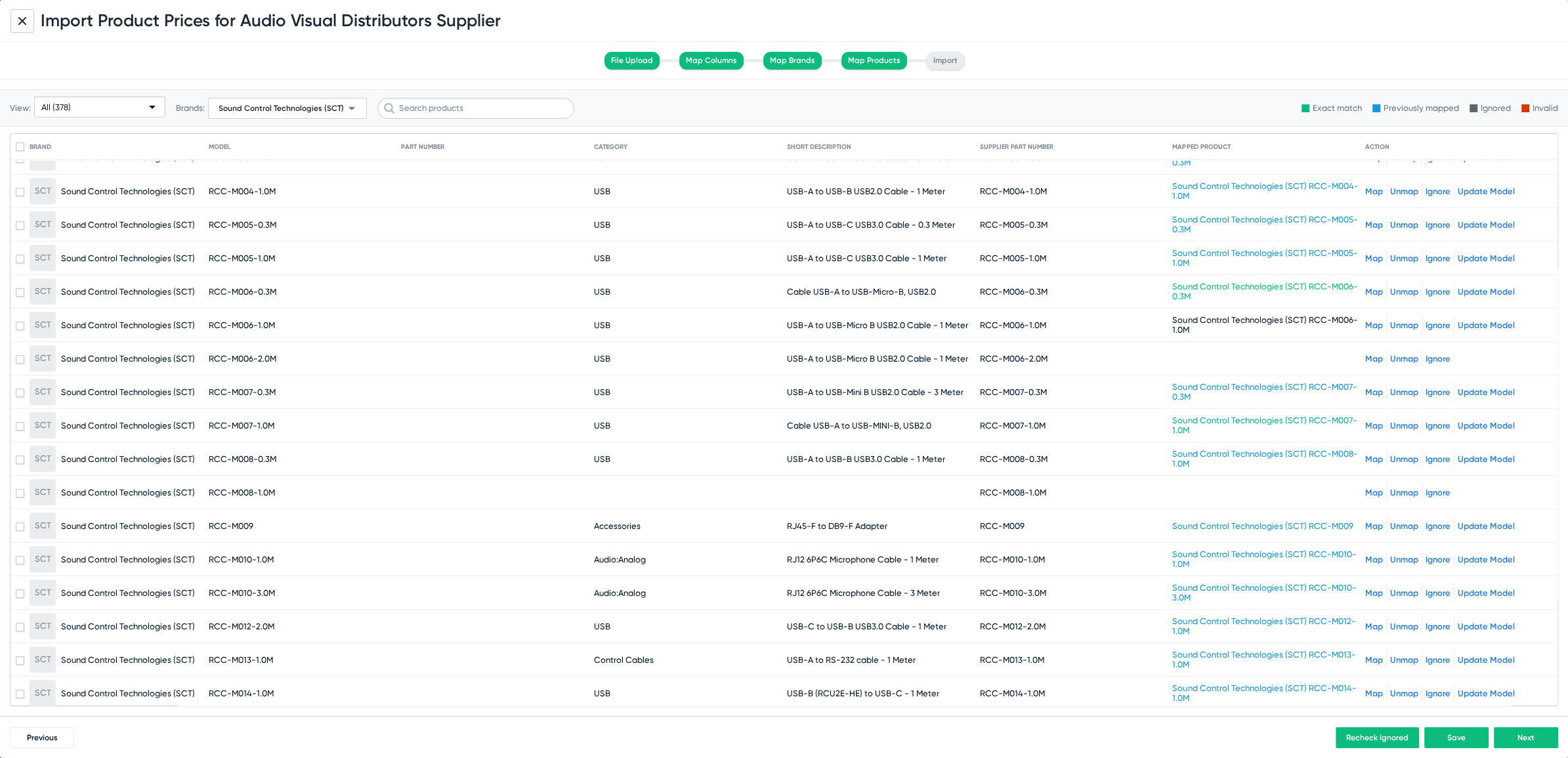
scroll to position [7204, 0]
click at [1365, 484] on link "Map" at bounding box center [1374, 489] width 18 height 10
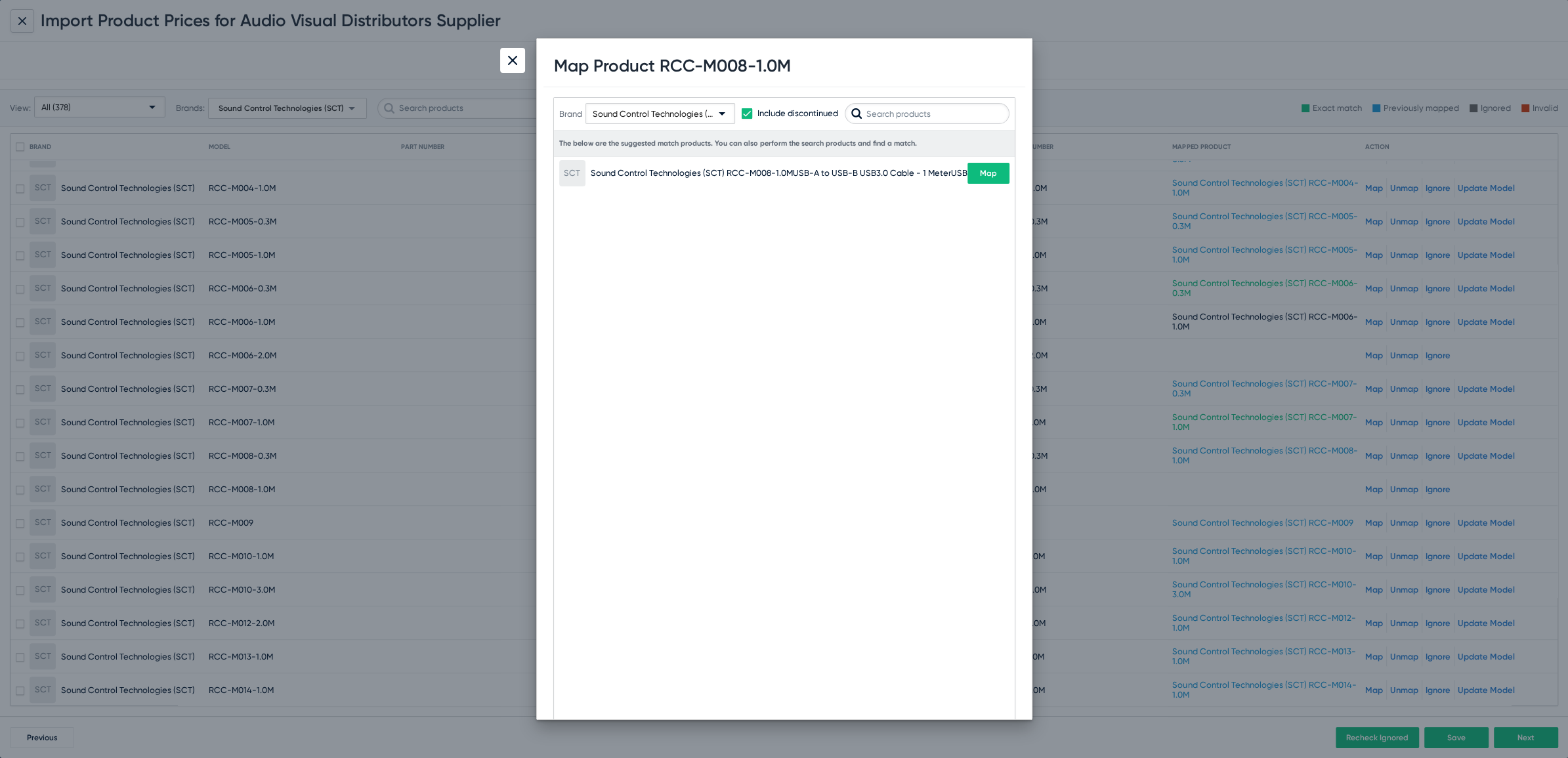
click at [995, 180] on button "Map" at bounding box center [988, 173] width 42 height 21
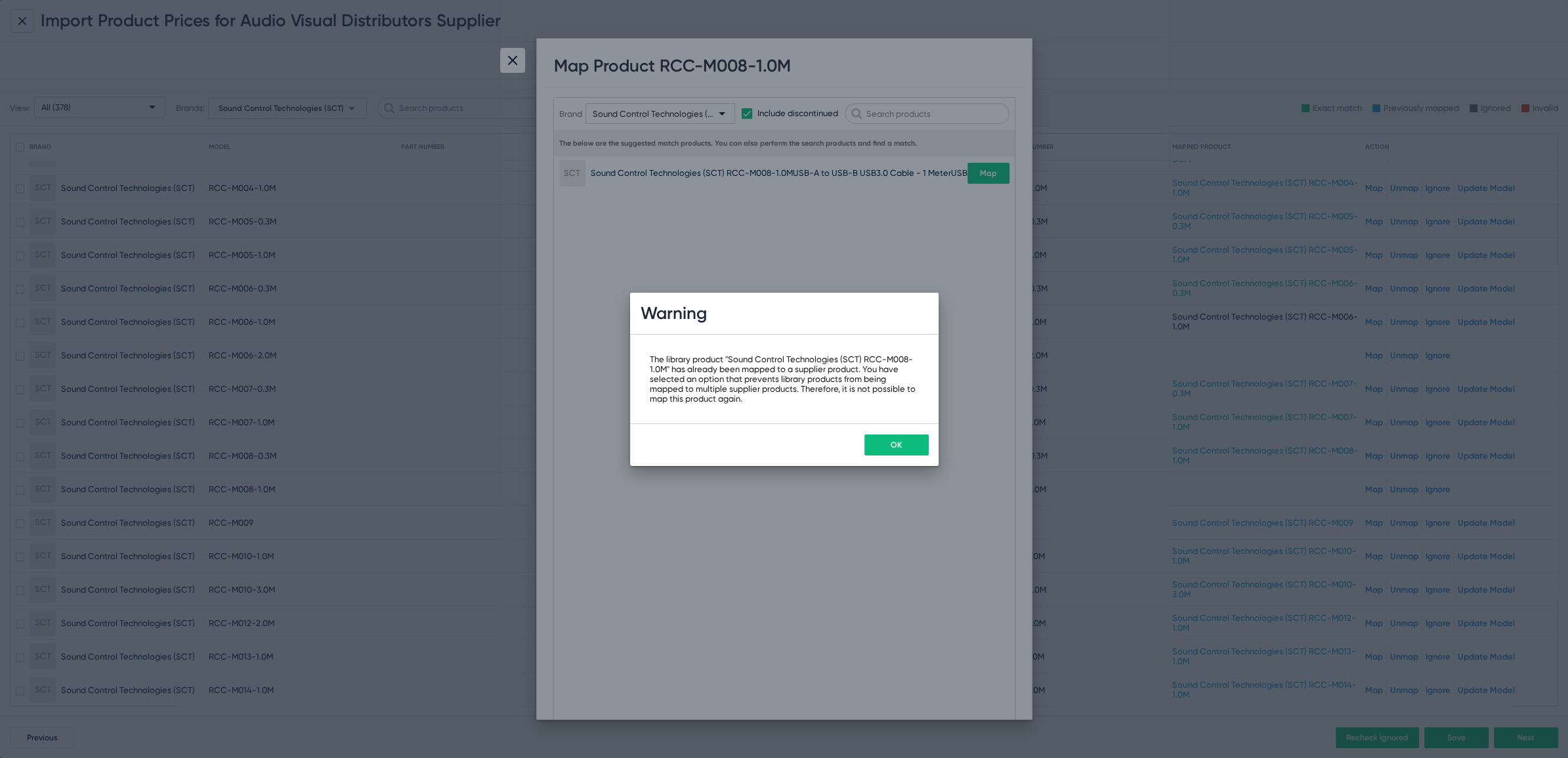
click at [891, 443] on span "OK" at bounding box center [896, 445] width 11 height 9
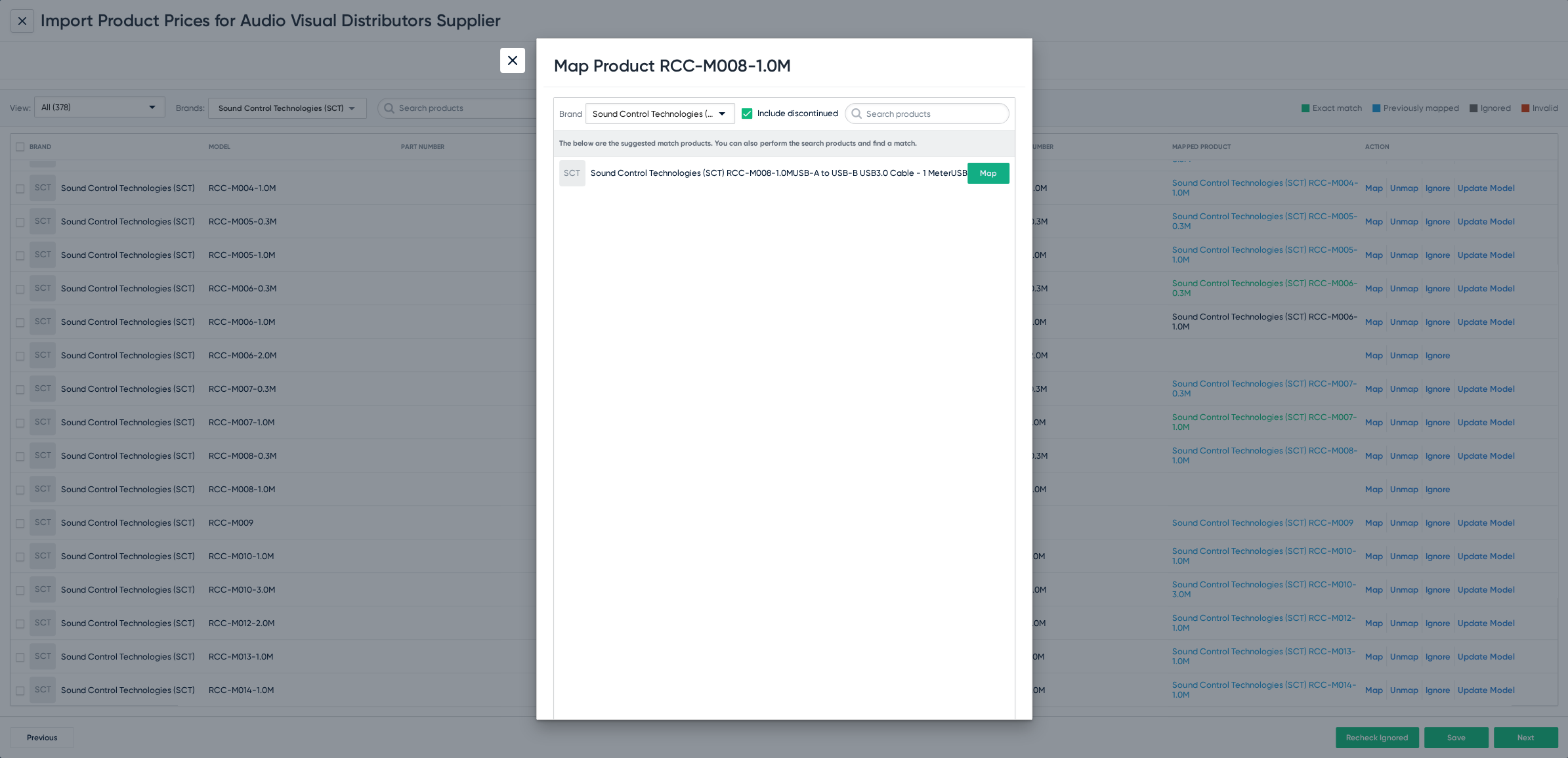
click at [714, 68] on h1 "Map Product RCC-M008-1.0M" at bounding box center [673, 65] width 237 height 20
copy h1 "M008"
click at [516, 59] on img at bounding box center [512, 60] width 9 height 9
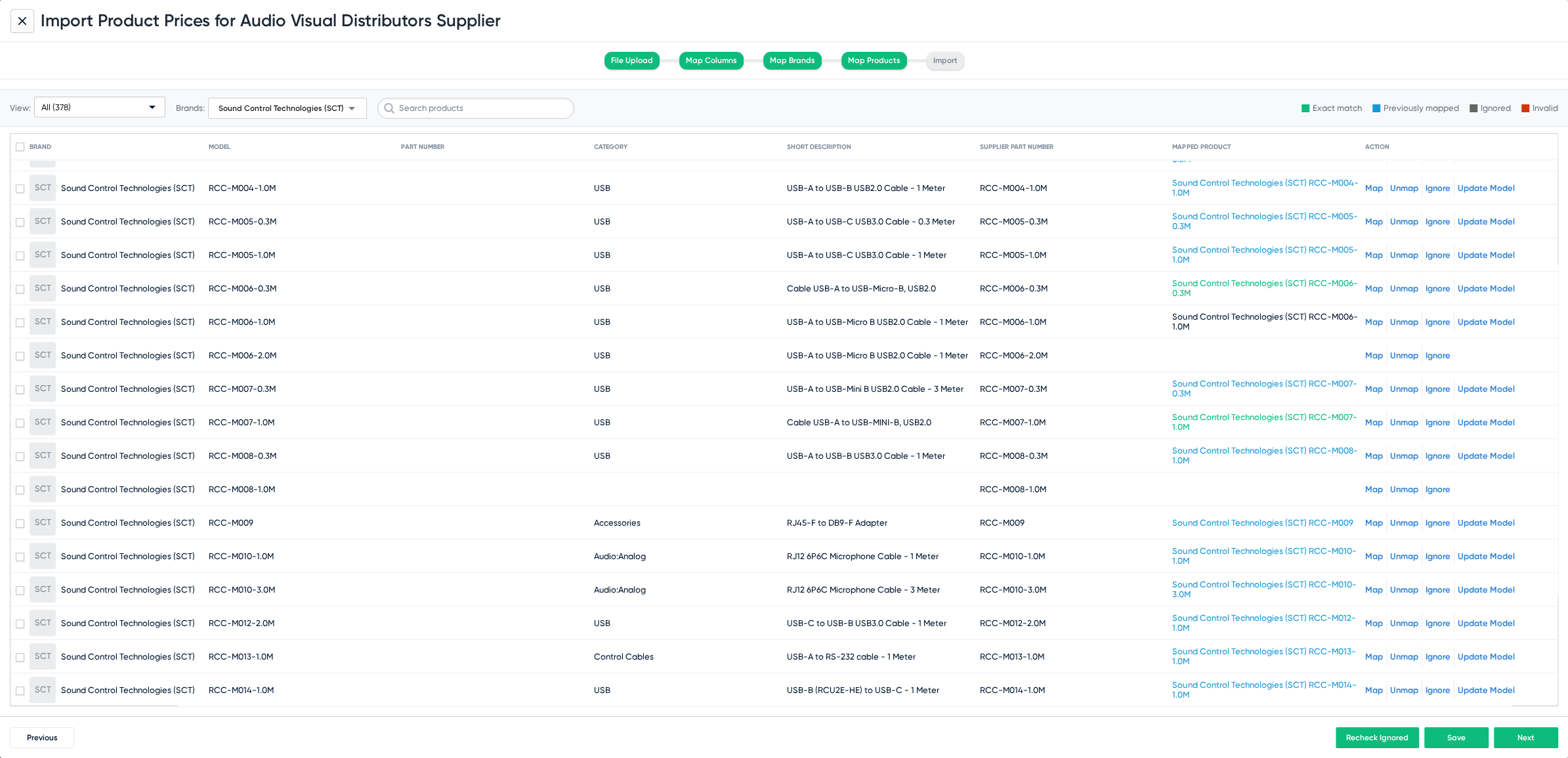
click at [1390, 451] on link "Unmap" at bounding box center [1404, 456] width 28 height 10
click at [1365, 484] on link "Map" at bounding box center [1374, 489] width 18 height 10
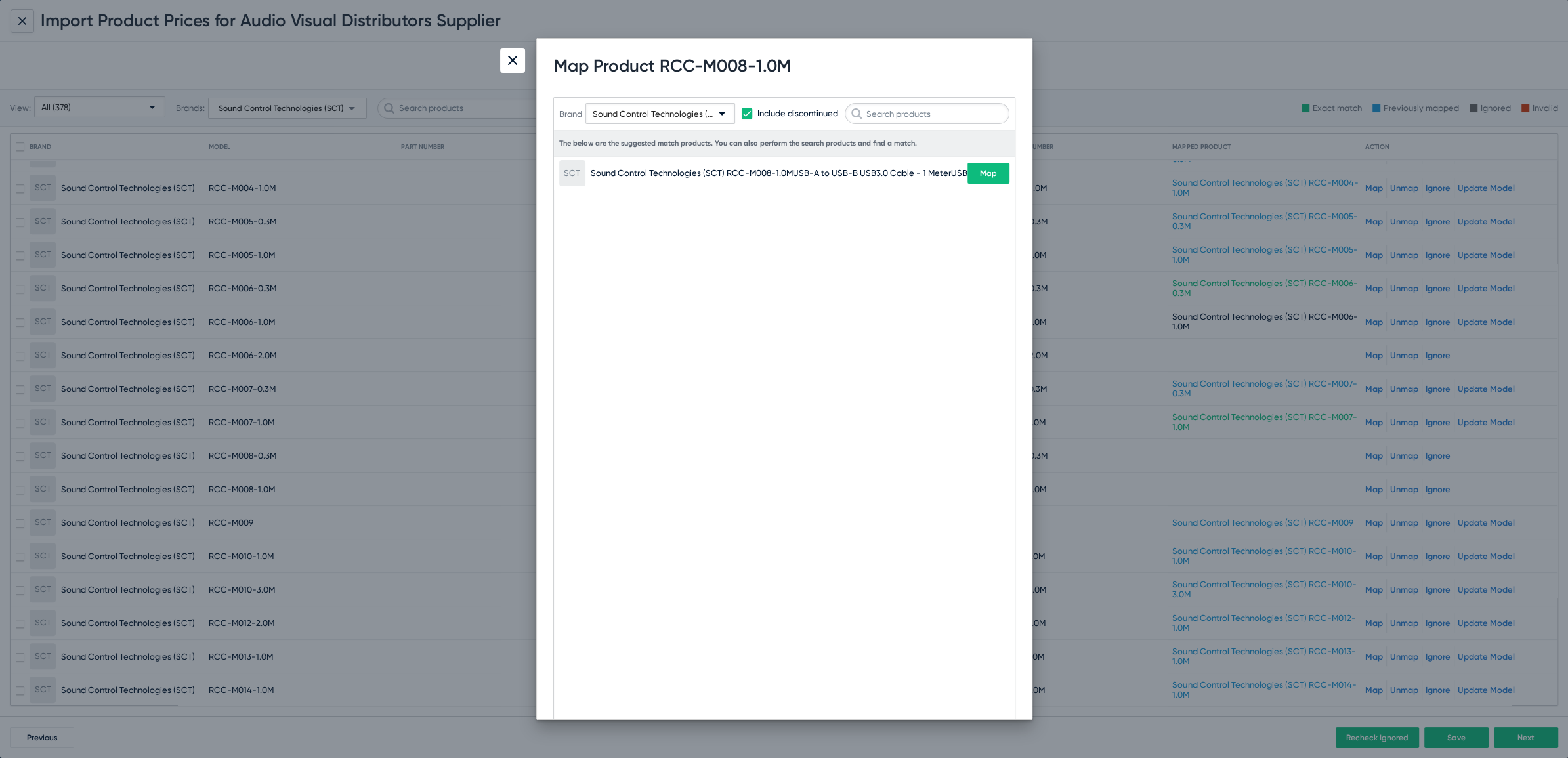
click at [983, 173] on span "Map" at bounding box center [988, 173] width 17 height 9
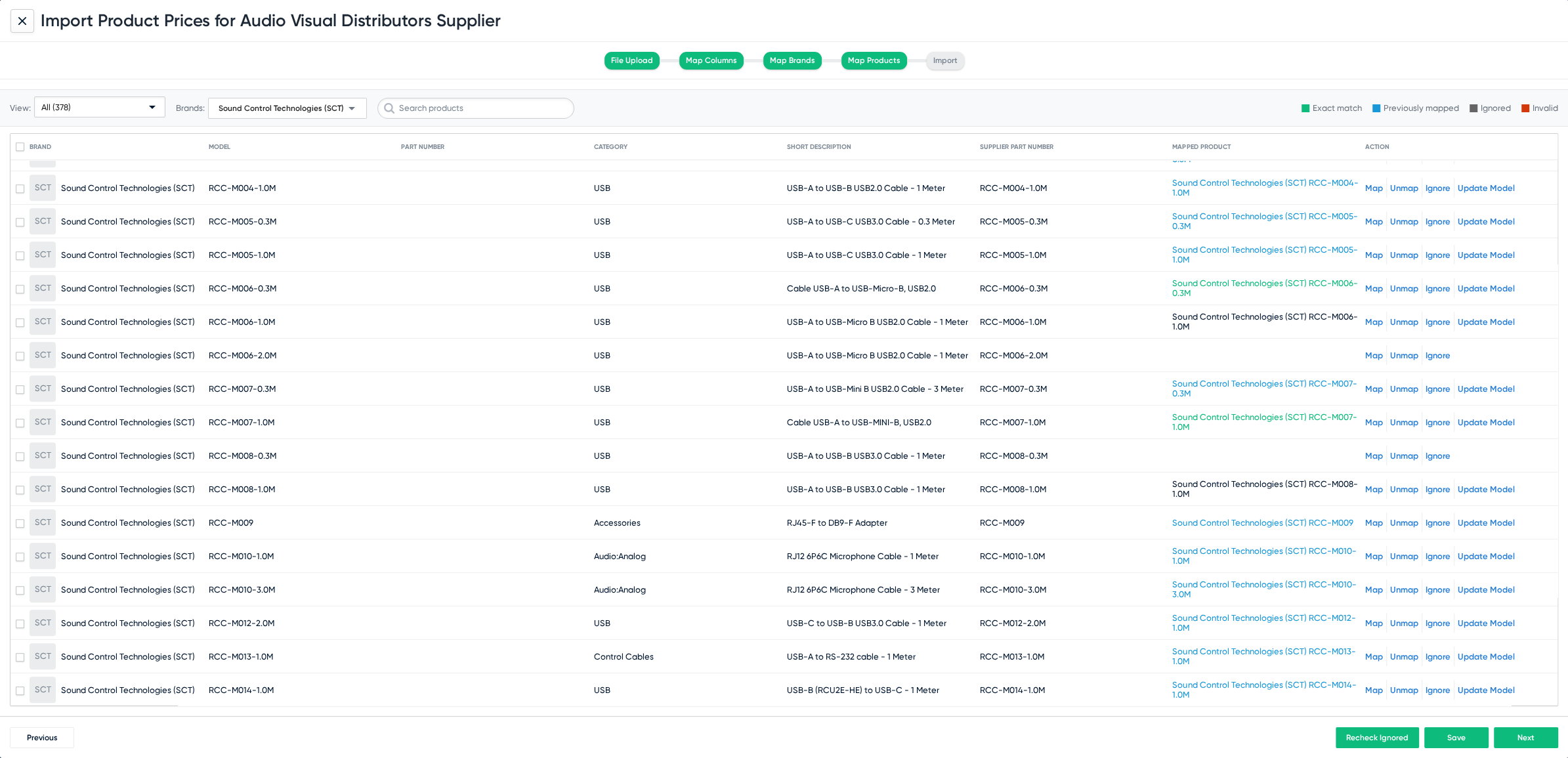
click at [1369, 451] on link "Map" at bounding box center [1374, 456] width 18 height 10
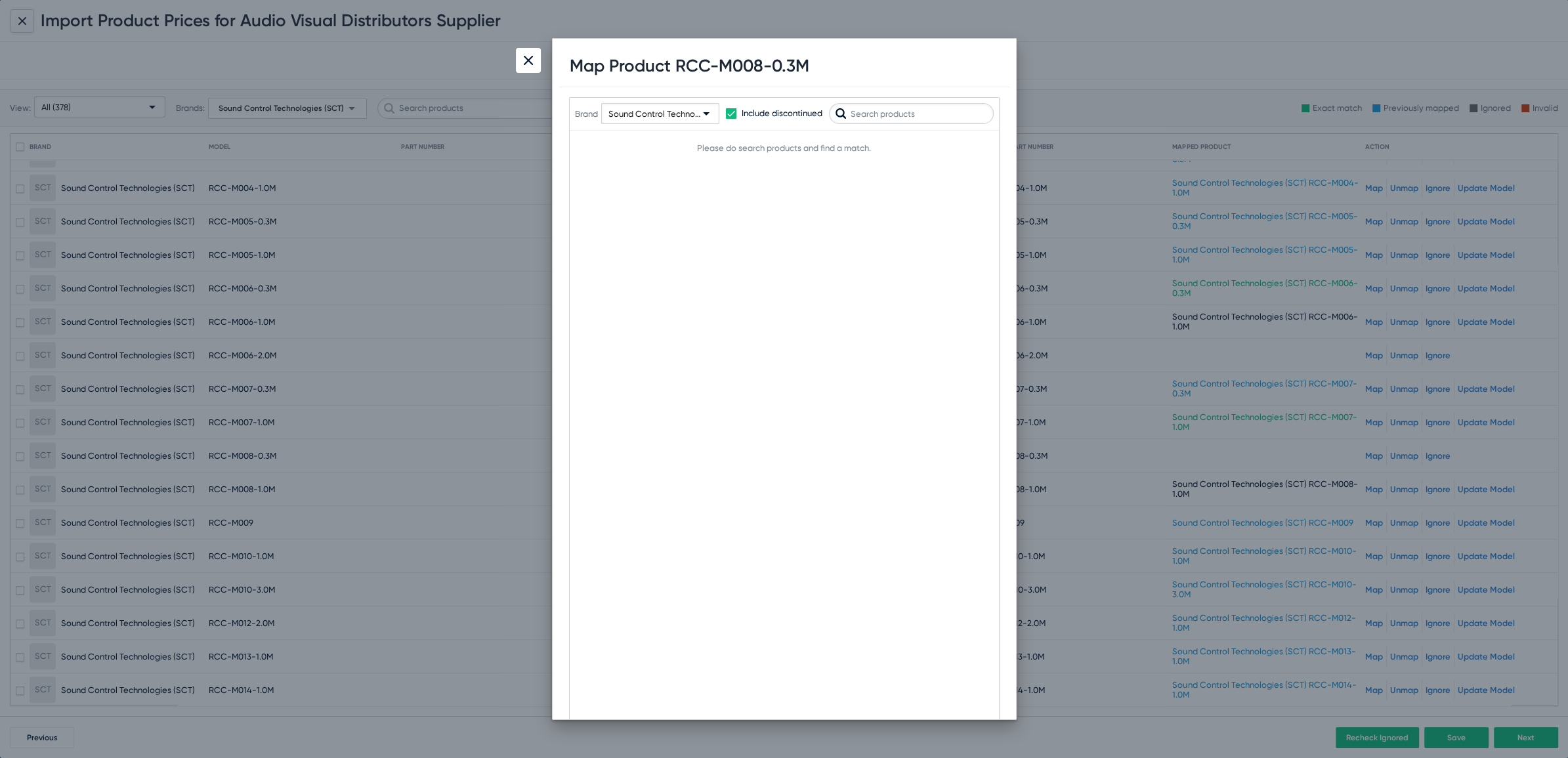
click at [911, 108] on input "text" at bounding box center [911, 114] width 165 height 21
type input "M008"
click at [525, 61] on img at bounding box center [528, 60] width 9 height 9
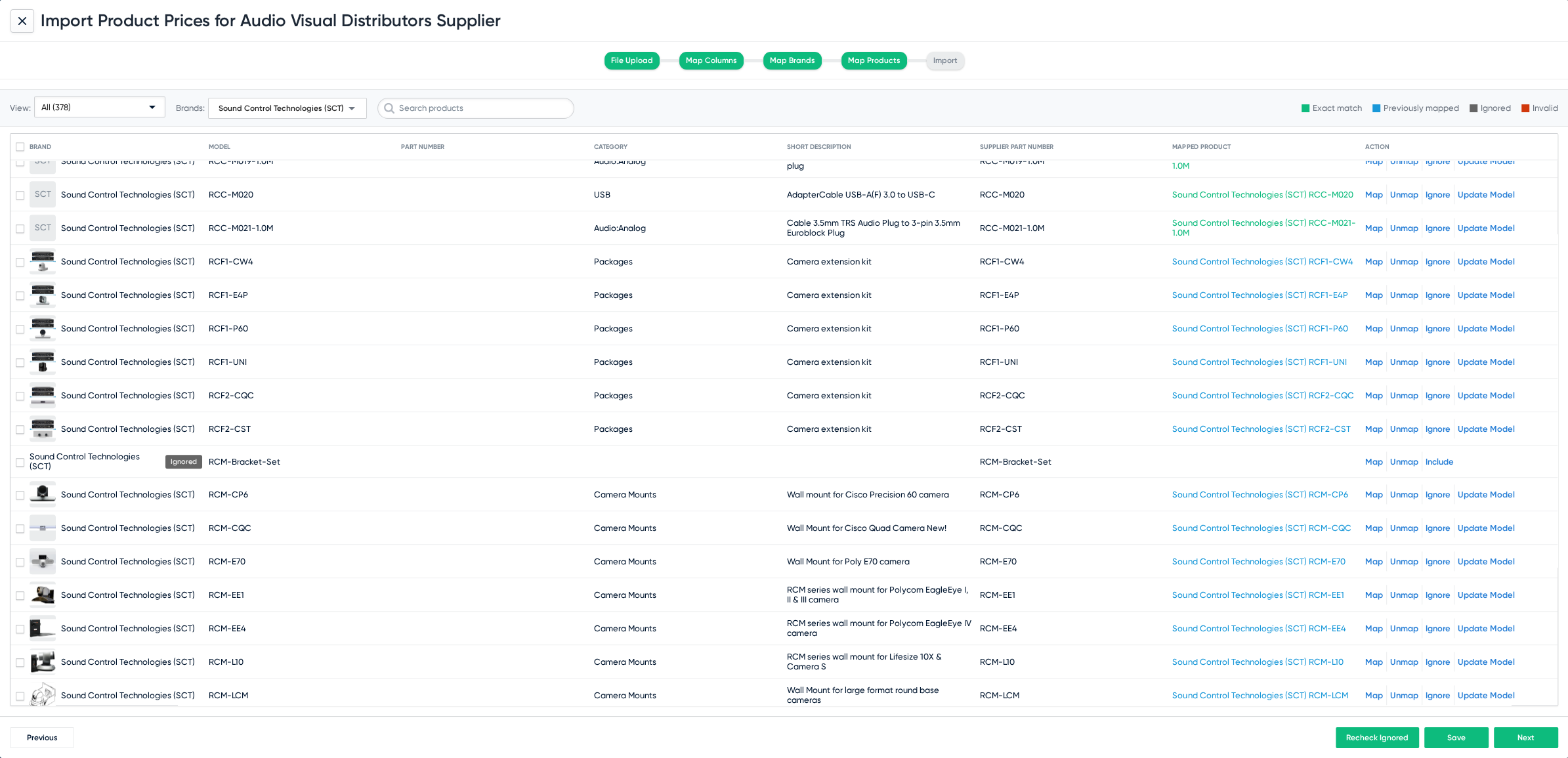
scroll to position [8071, 0]
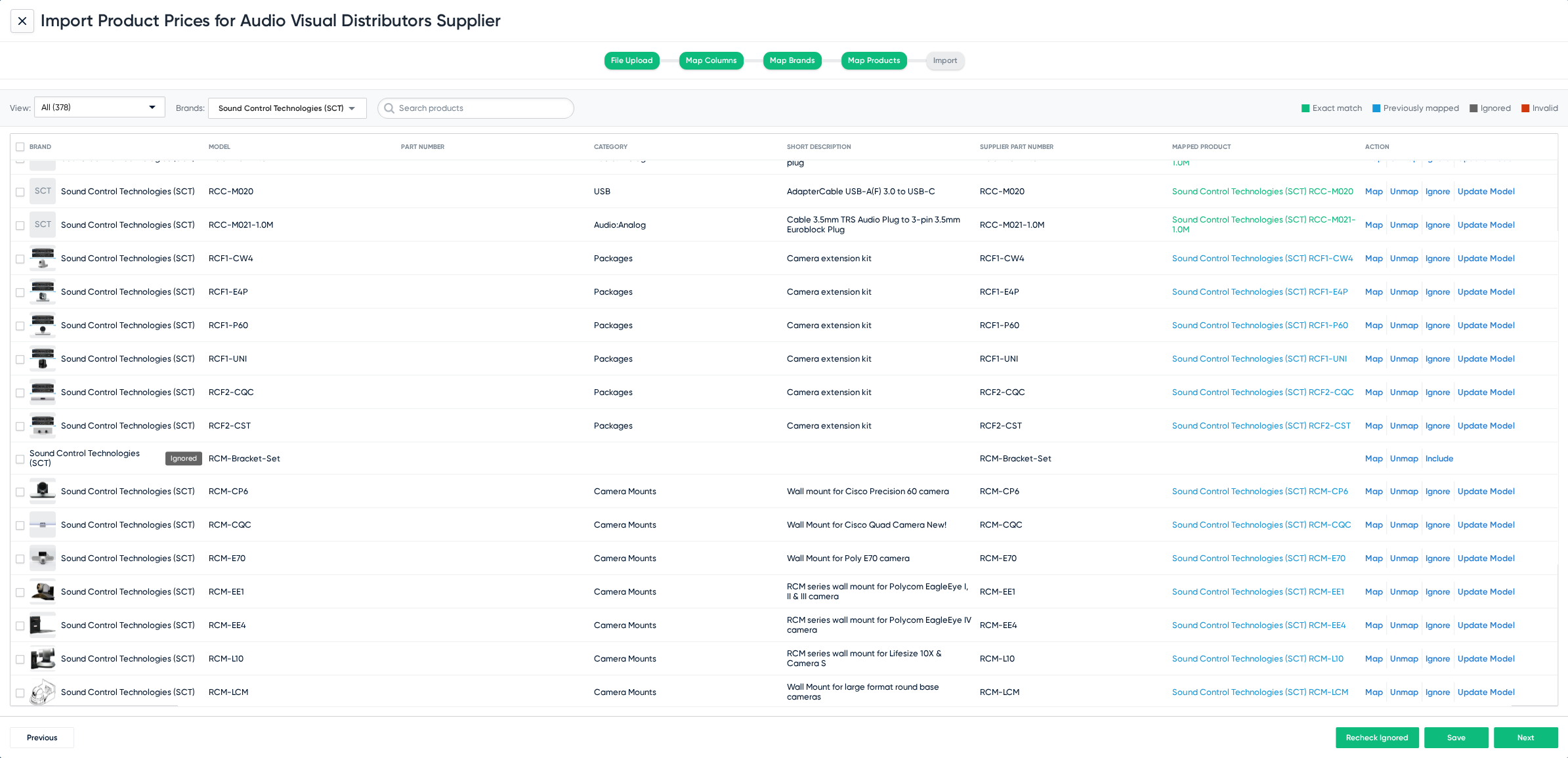
click at [1368, 454] on link "Map" at bounding box center [1374, 458] width 18 height 10
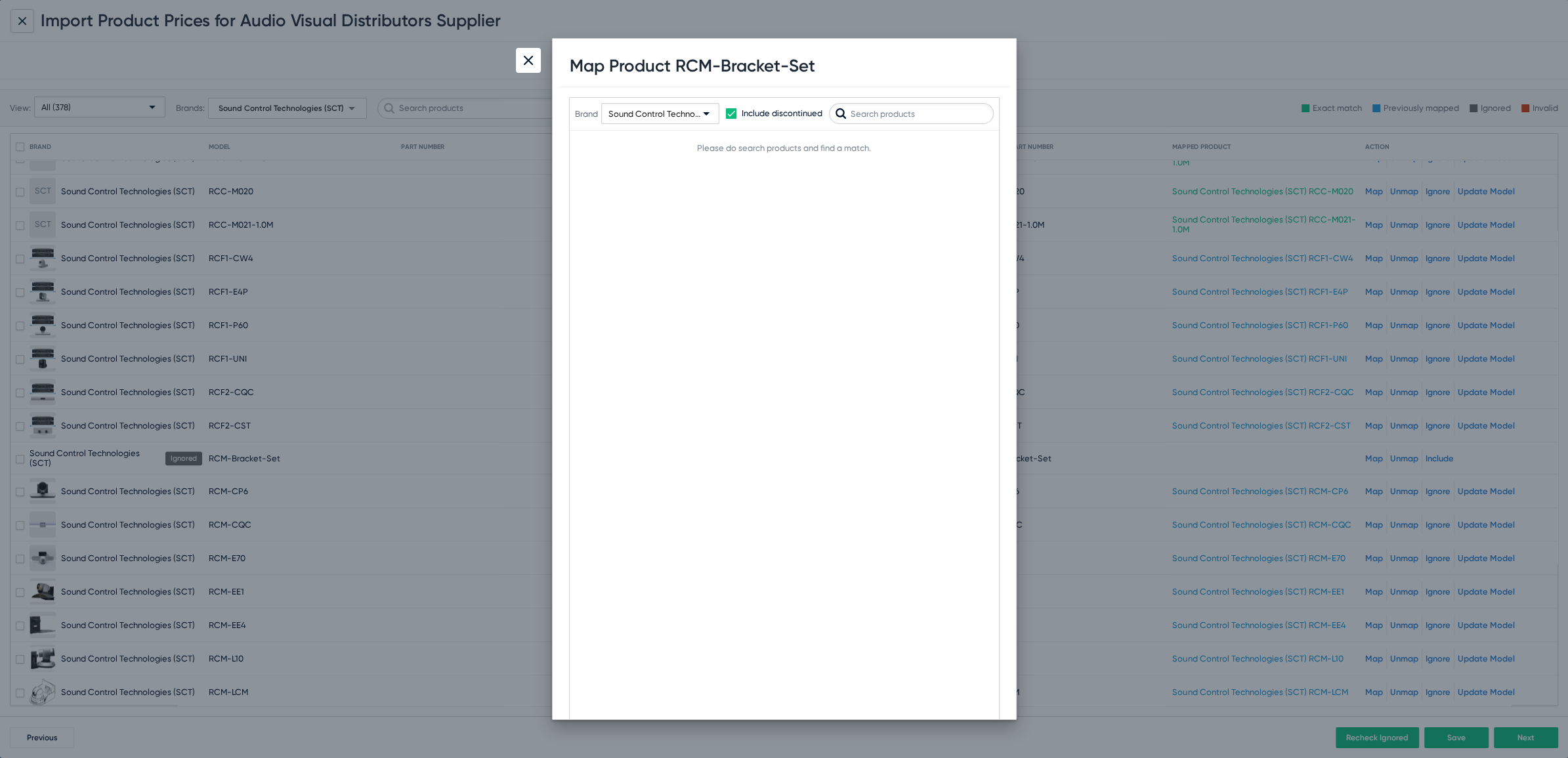
click at [904, 117] on input "text" at bounding box center [911, 114] width 165 height 21
drag, startPoint x: 913, startPoint y: 109, endPoint x: 660, endPoint y: 83, distance: 254.3
click at [664, 85] on div "Map Product RCM-Bracket-Set Brand Sound Control Technologies (SCT) Include disc…" at bounding box center [784, 379] width 450 height 668
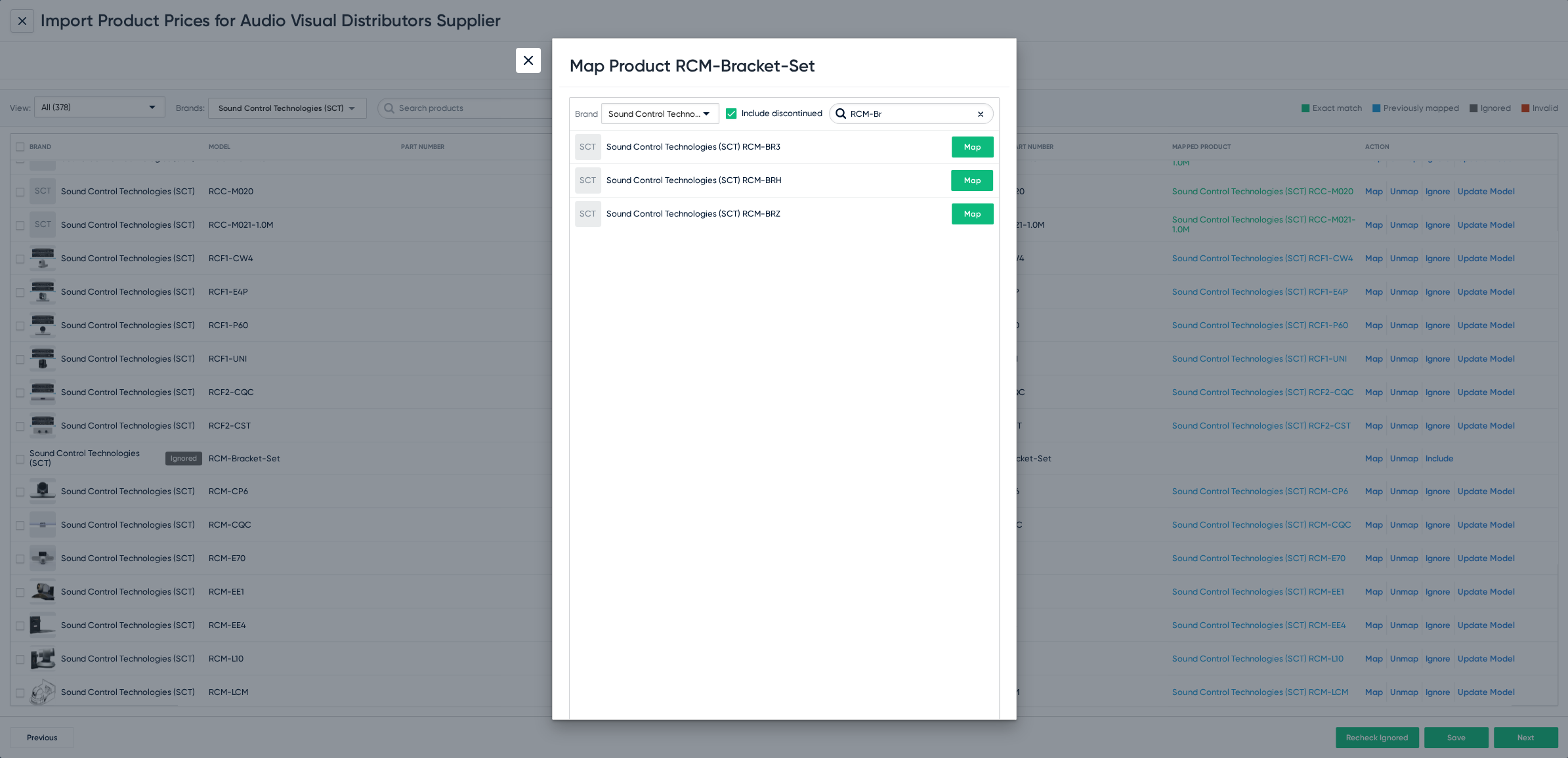
type input "RCM-Br"
click at [532, 59] on div at bounding box center [528, 60] width 25 height 25
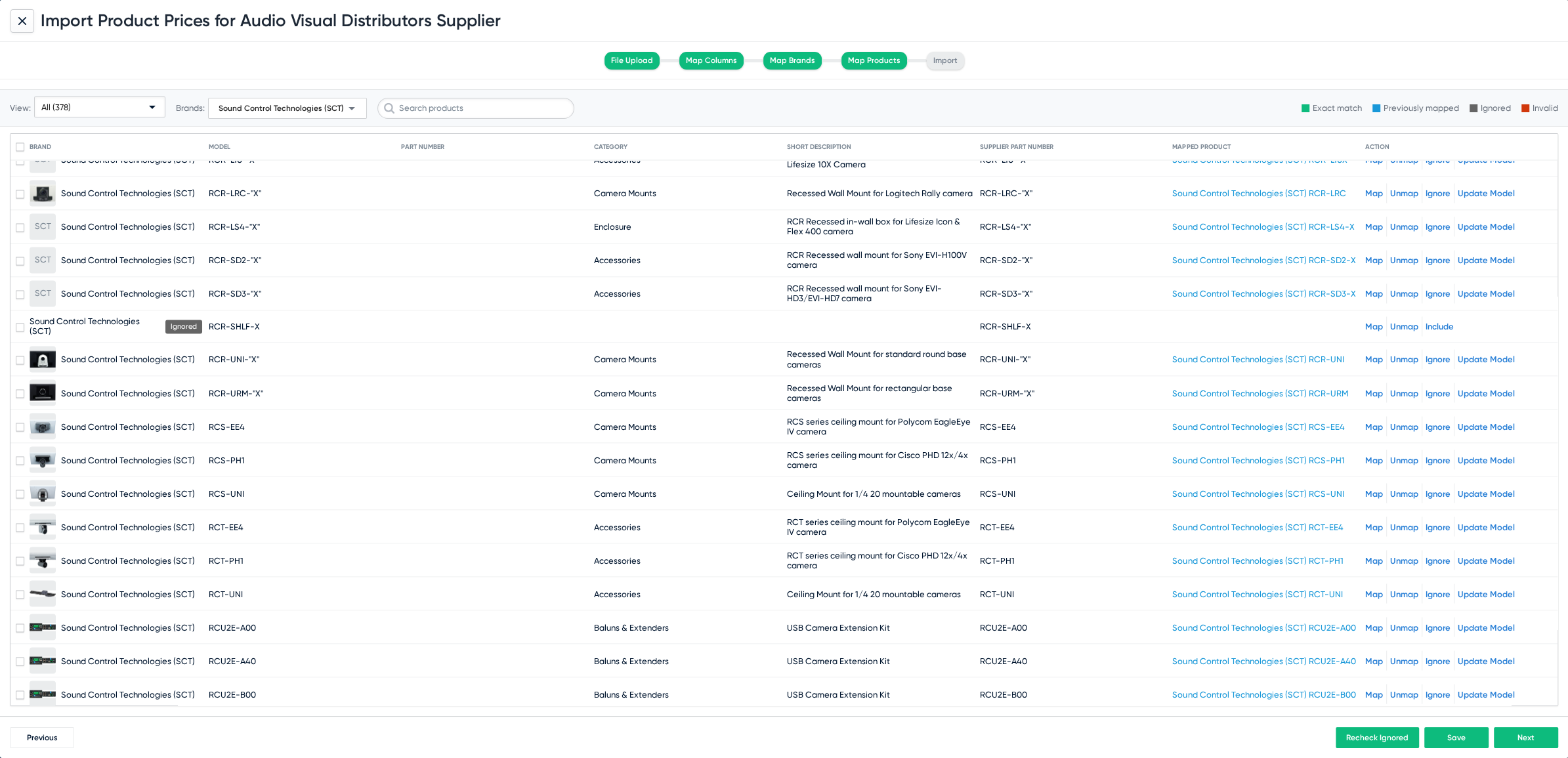
scroll to position [9176, 0]
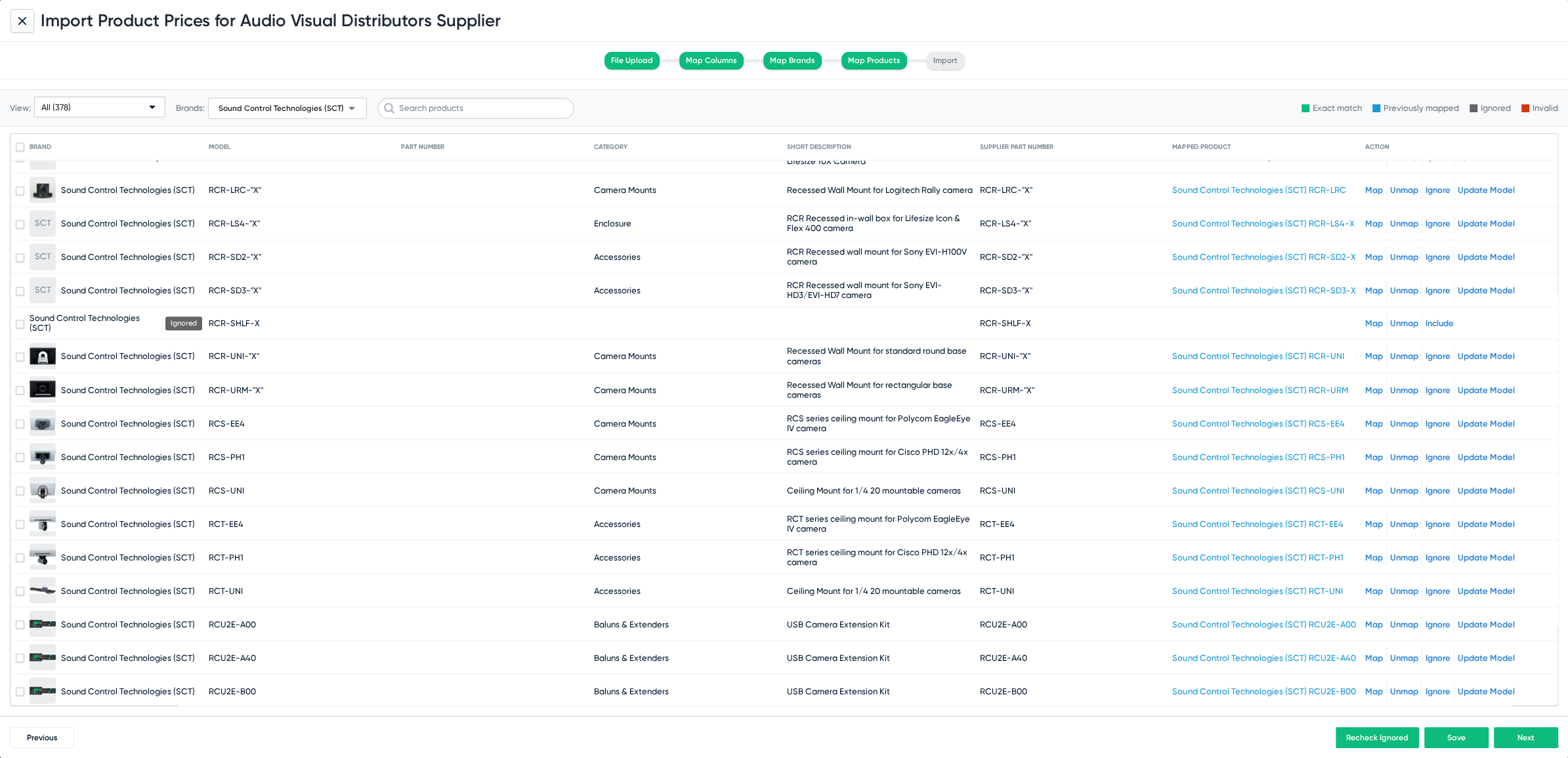
click at [1365, 313] on div "Map Unmap Include" at bounding box center [1458, 322] width 187 height 19
click at [1365, 318] on link "Map" at bounding box center [1374, 323] width 18 height 10
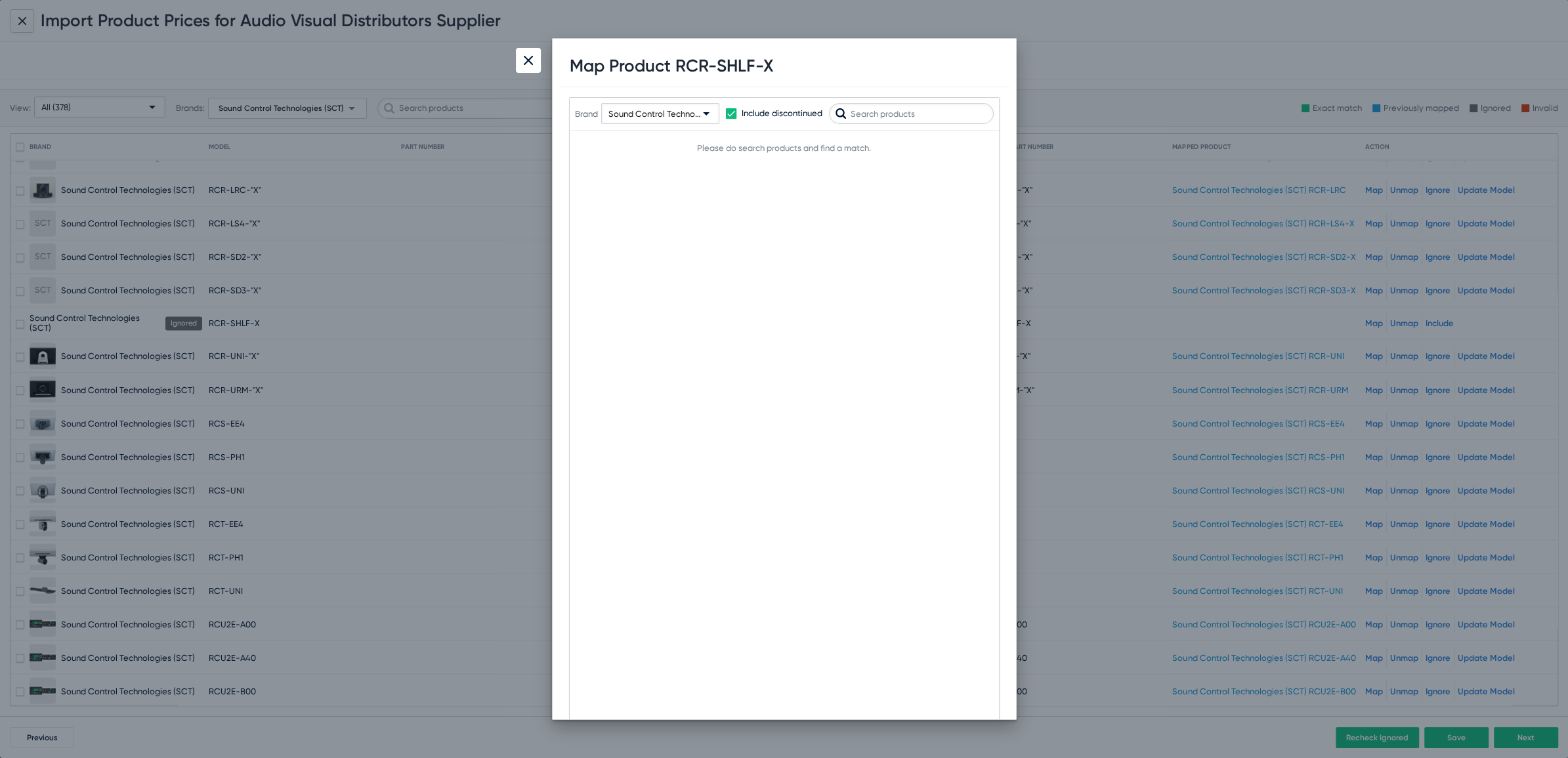
click at [531, 60] on img at bounding box center [528, 60] width 9 height 9
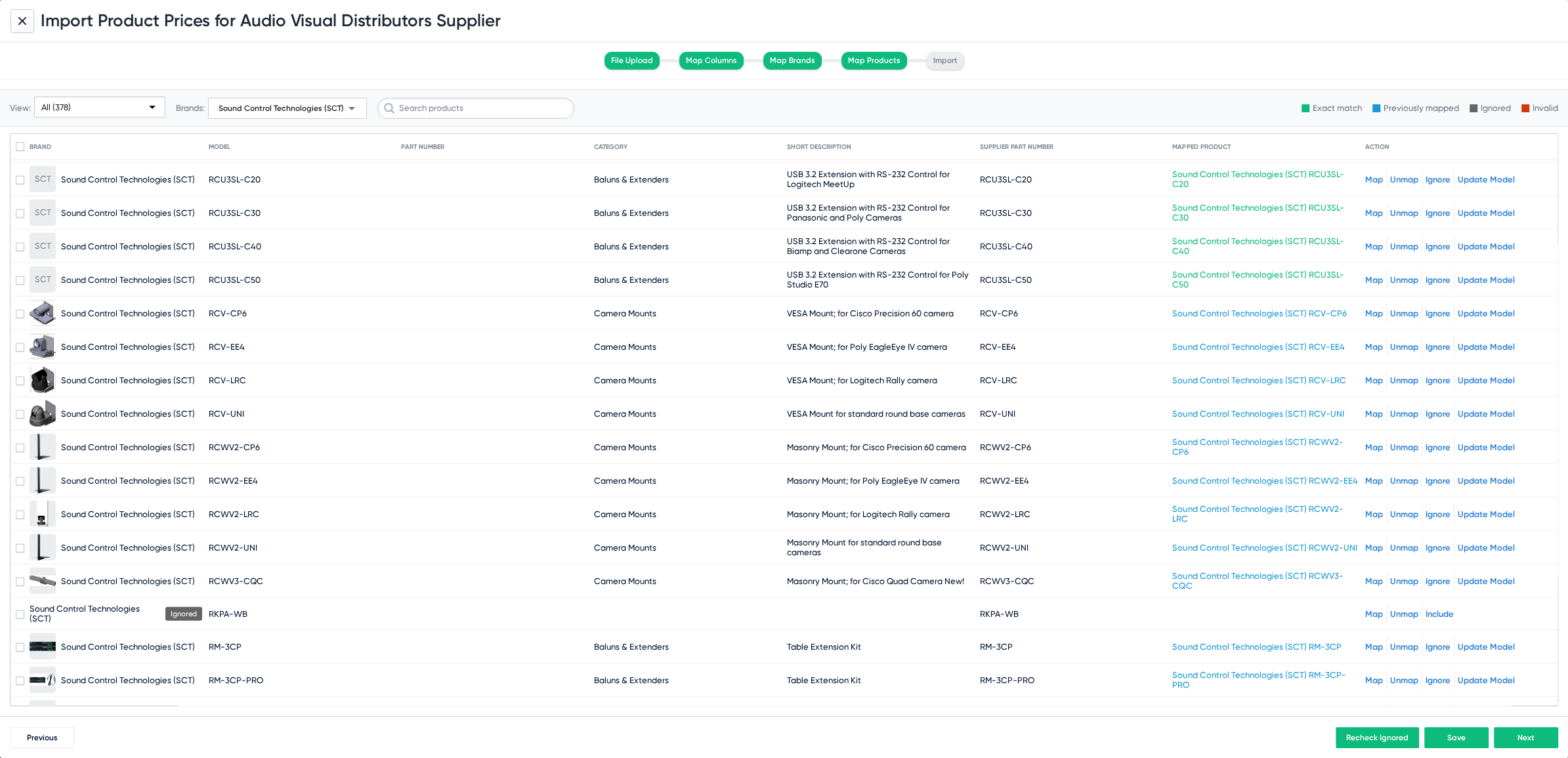
scroll to position [11062, 0]
click at [1365, 606] on link "Map" at bounding box center [1374, 611] width 18 height 10
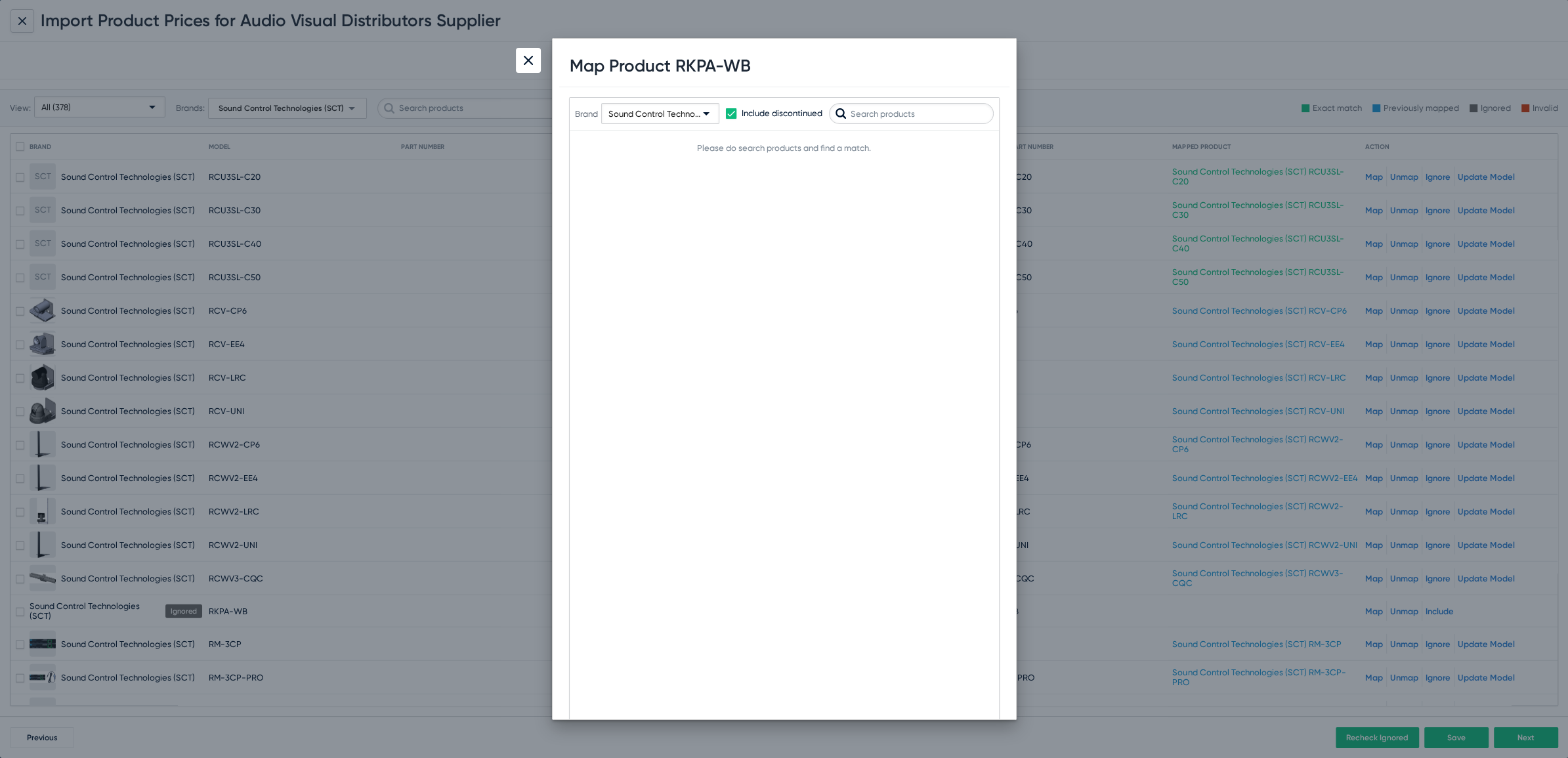
click at [917, 120] on input "text" at bounding box center [911, 114] width 165 height 21
type input "RKPA"
click at [972, 147] on span "Map" at bounding box center [972, 146] width 17 height 9
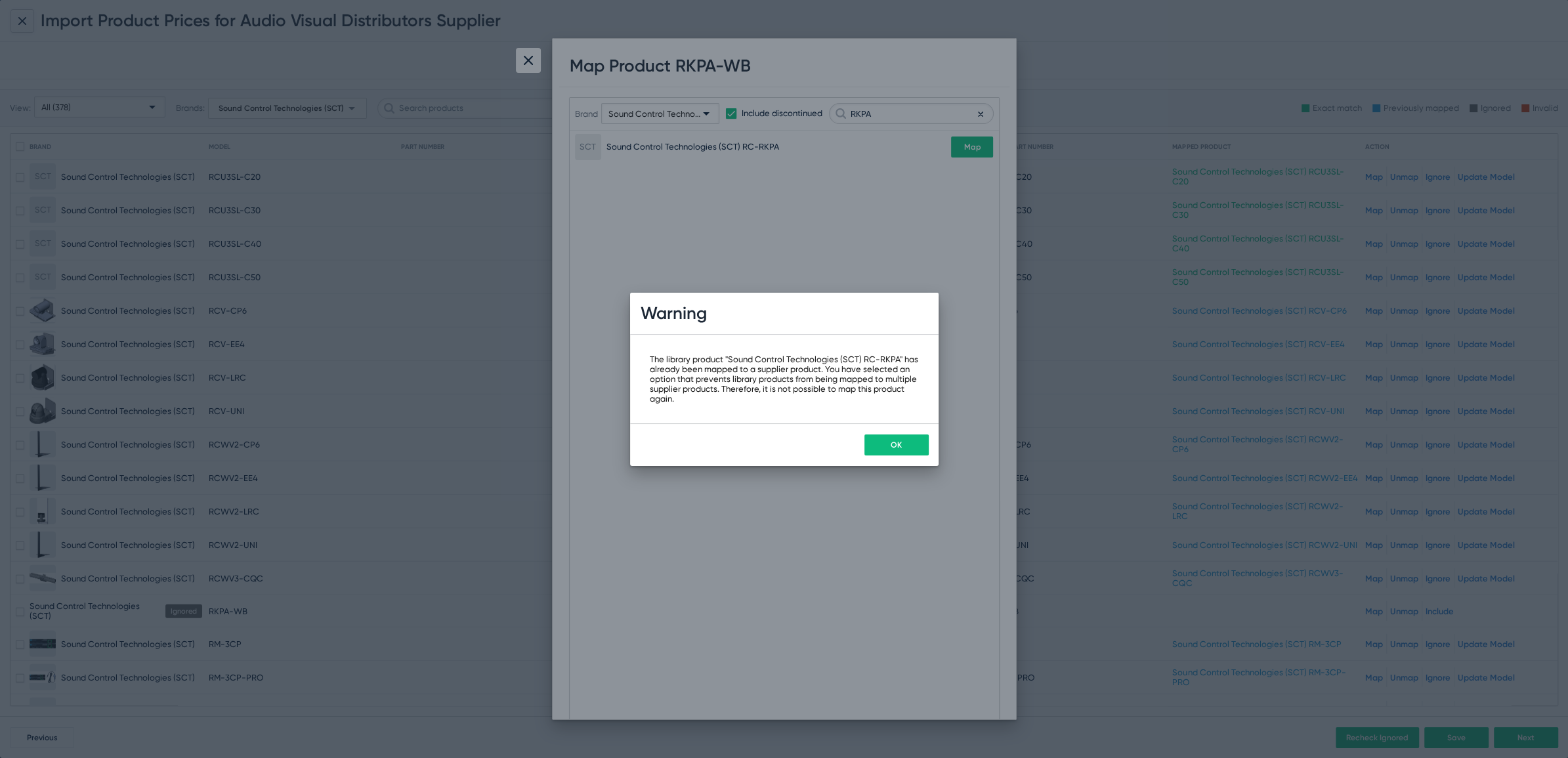
click at [887, 449] on button "OK" at bounding box center [896, 445] width 64 height 21
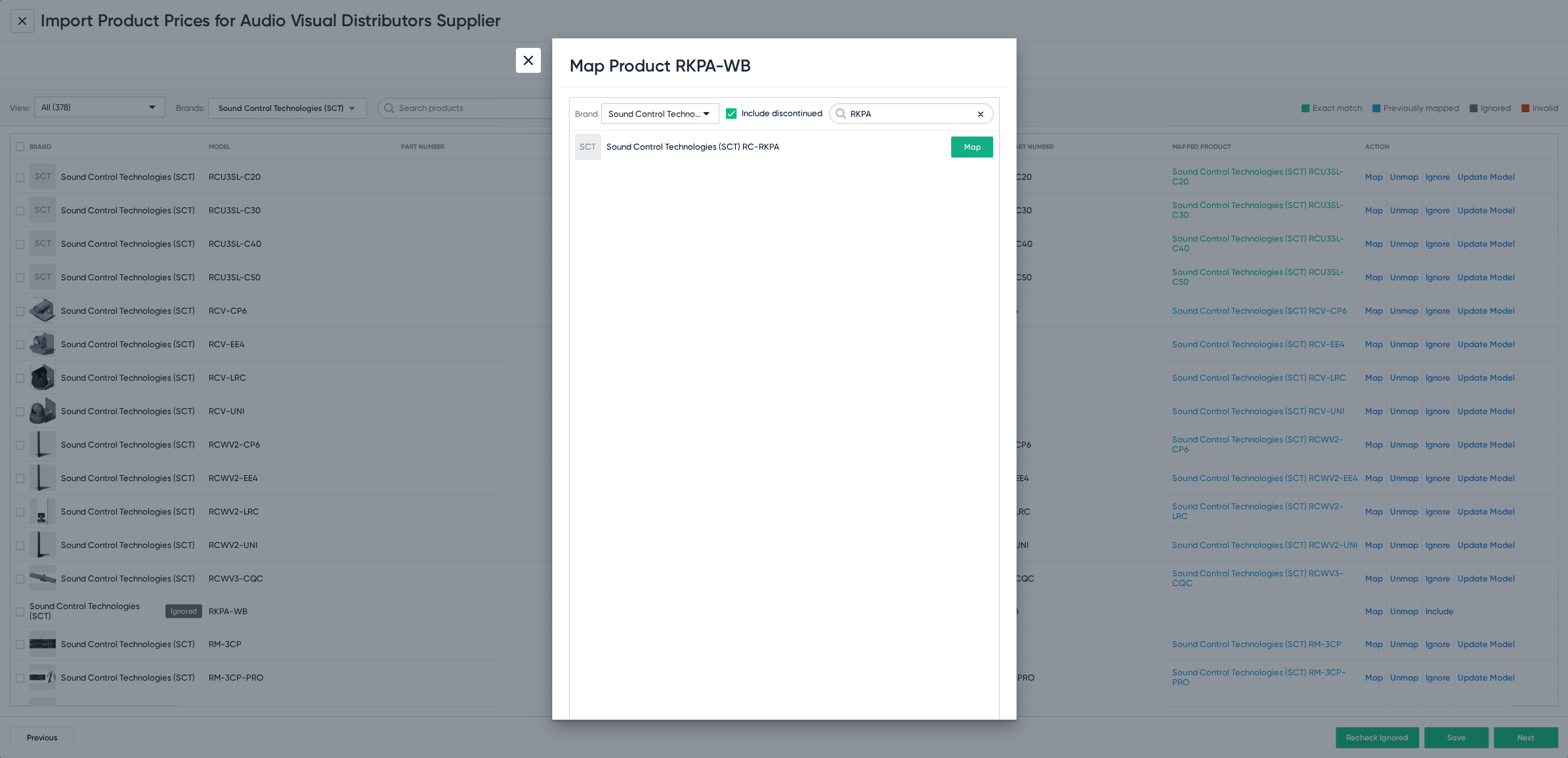
click at [527, 60] on img at bounding box center [528, 60] width 9 height 9
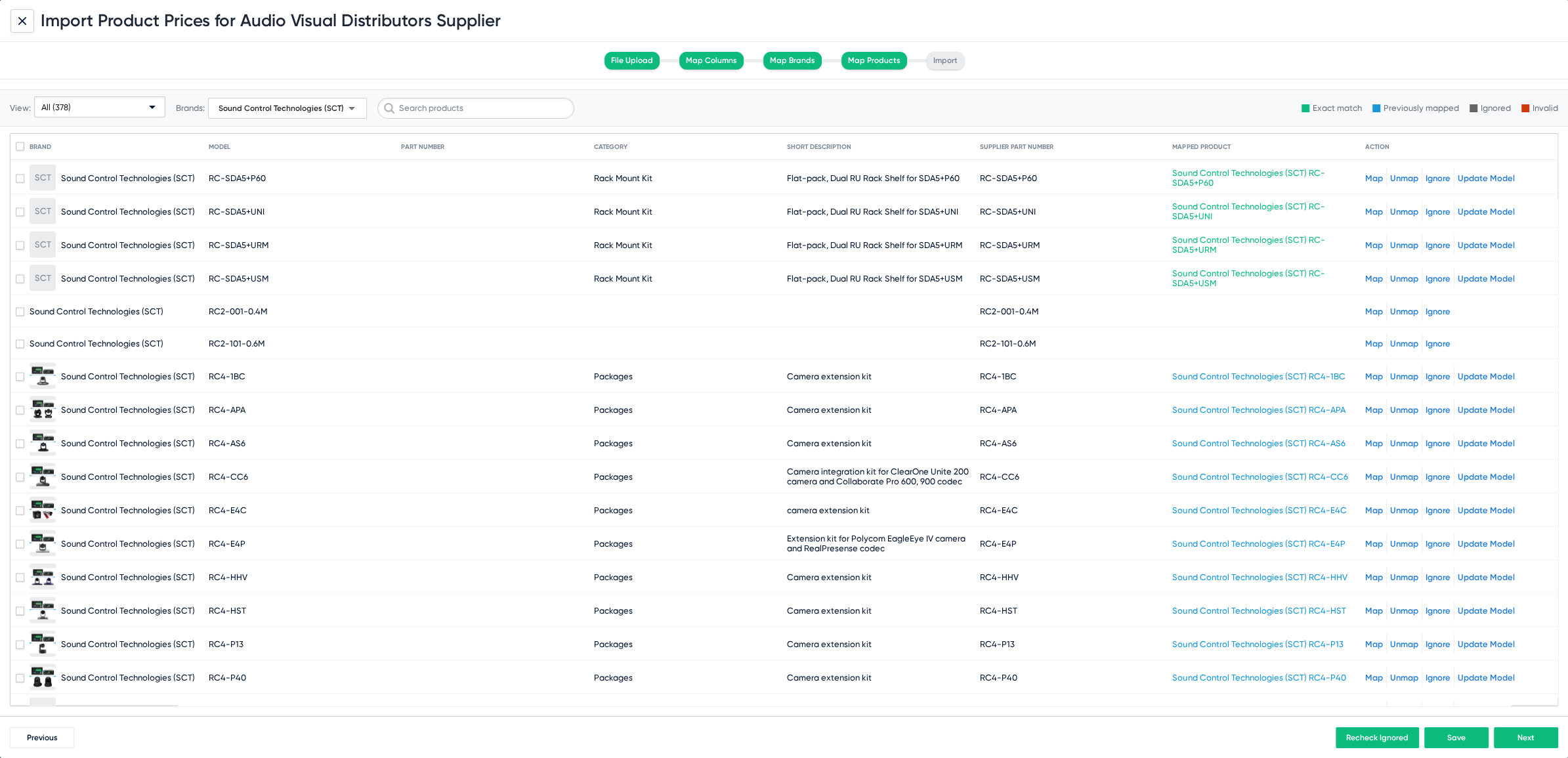
scroll to position [3434, 0]
click at [1365, 309] on link "Map" at bounding box center [1374, 313] width 18 height 10
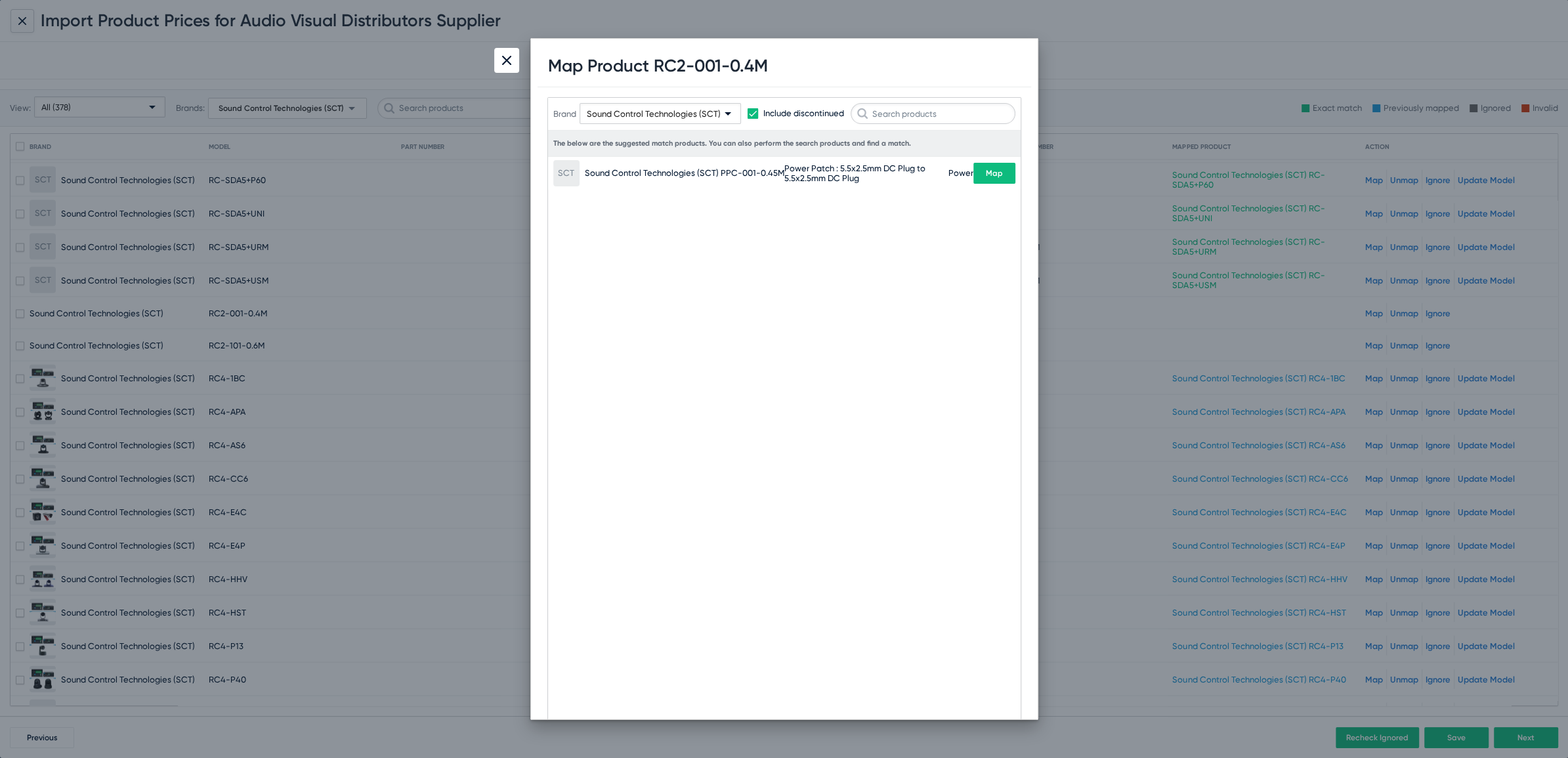
click at [515, 67] on div at bounding box center [507, 60] width 25 height 25
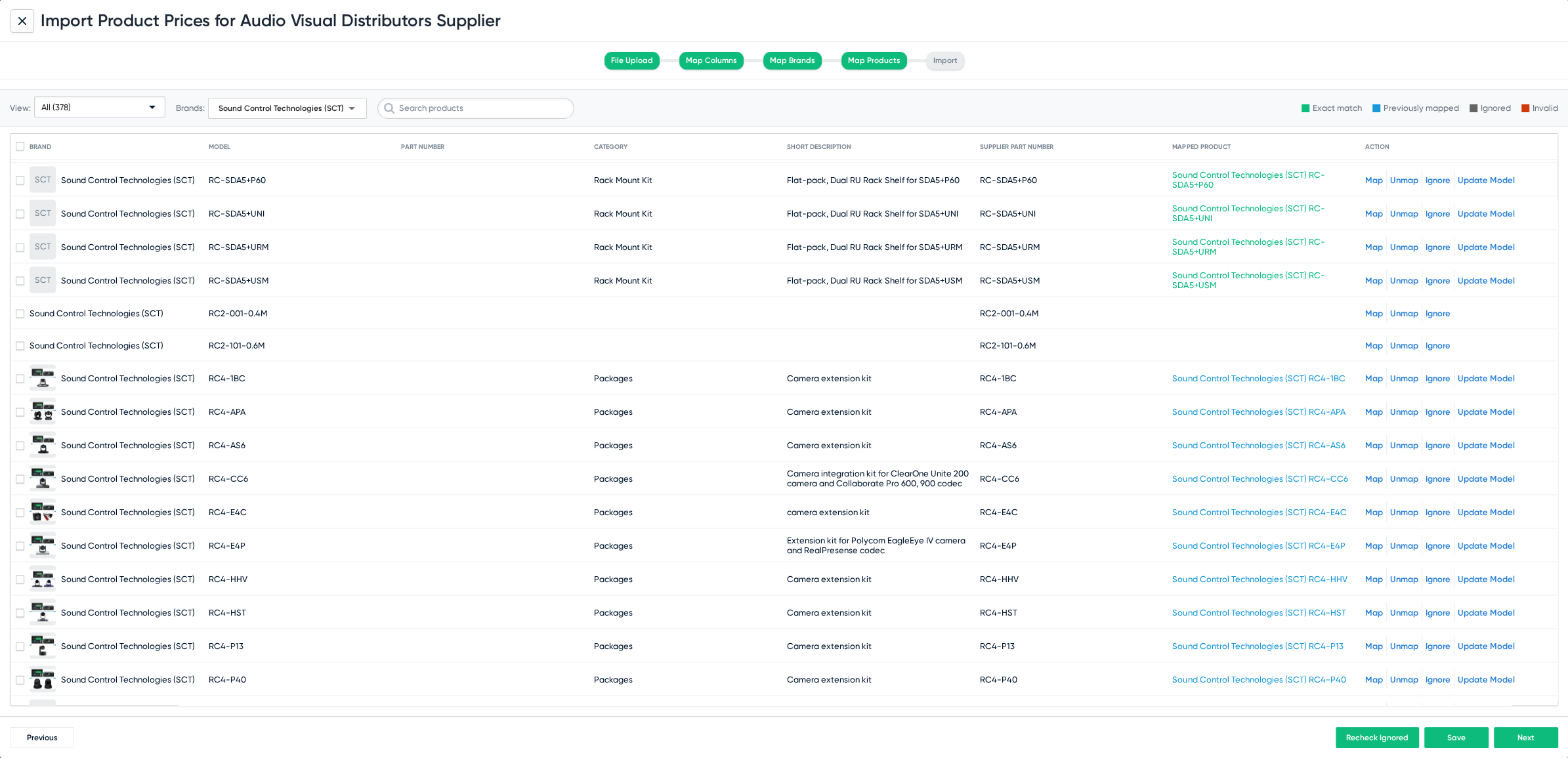
click at [1365, 341] on link "Map" at bounding box center [1374, 345] width 18 height 10
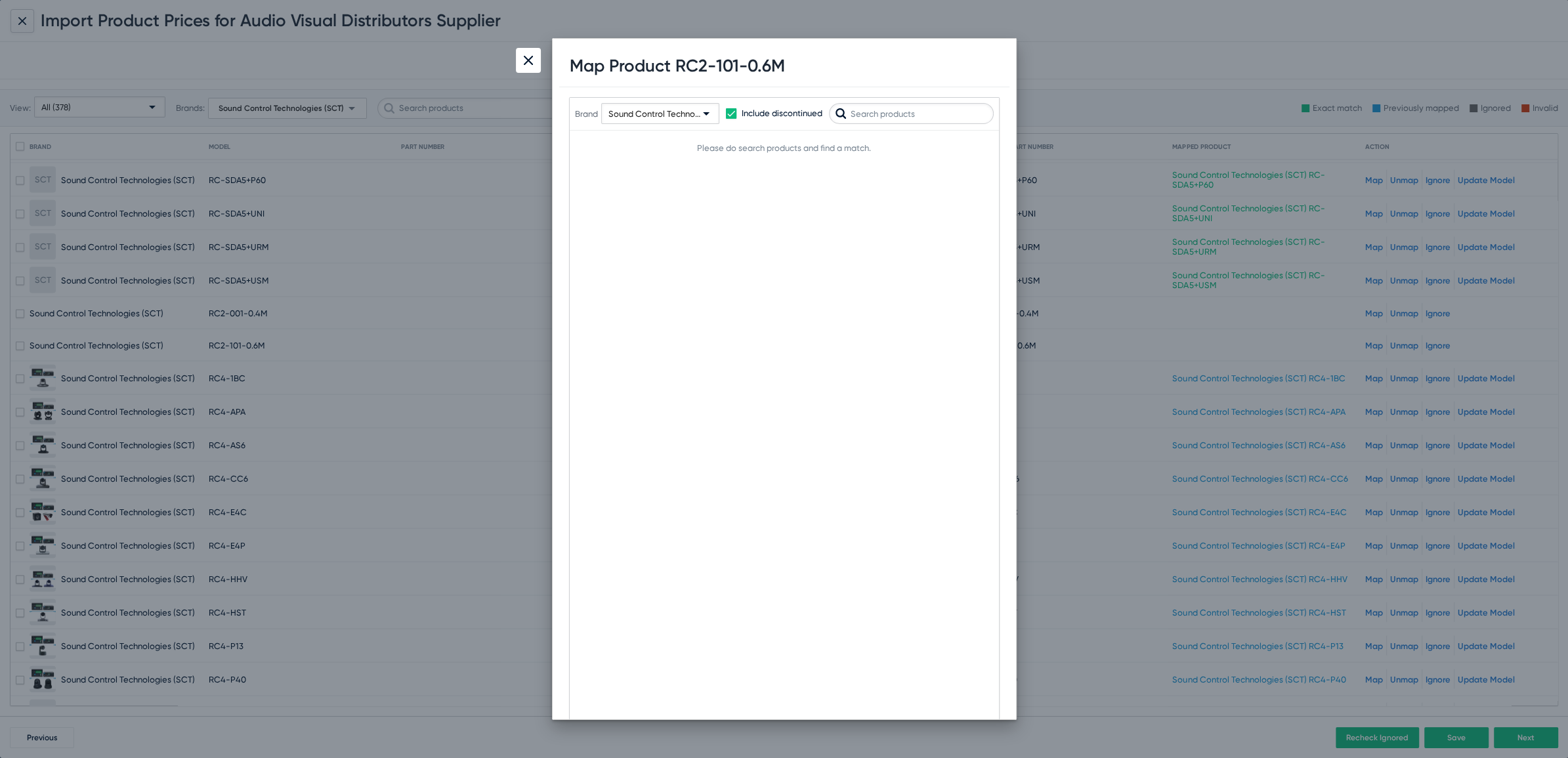
click at [528, 55] on img at bounding box center [528, 60] width 9 height 9
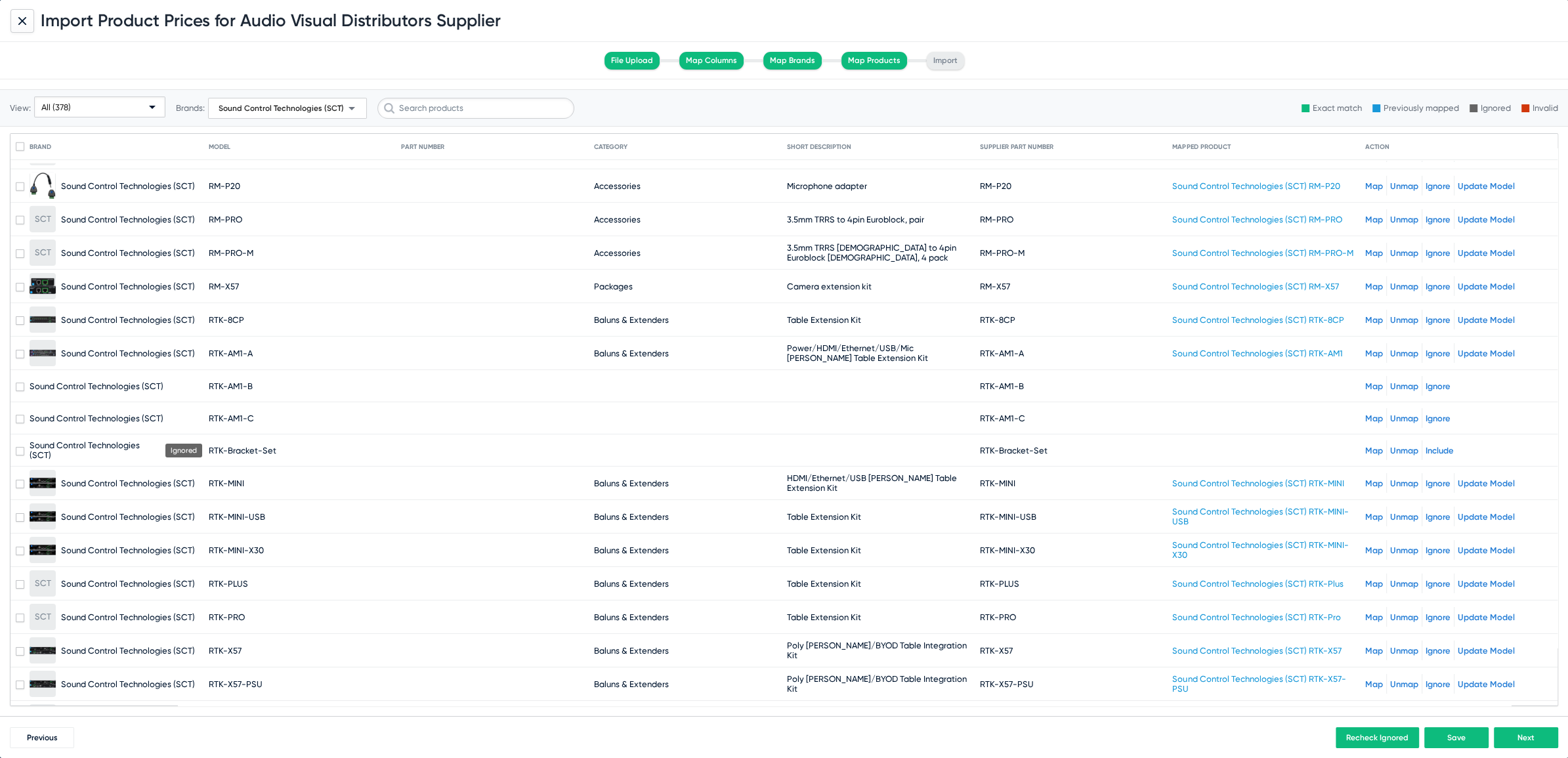
scroll to position [11661, 0]
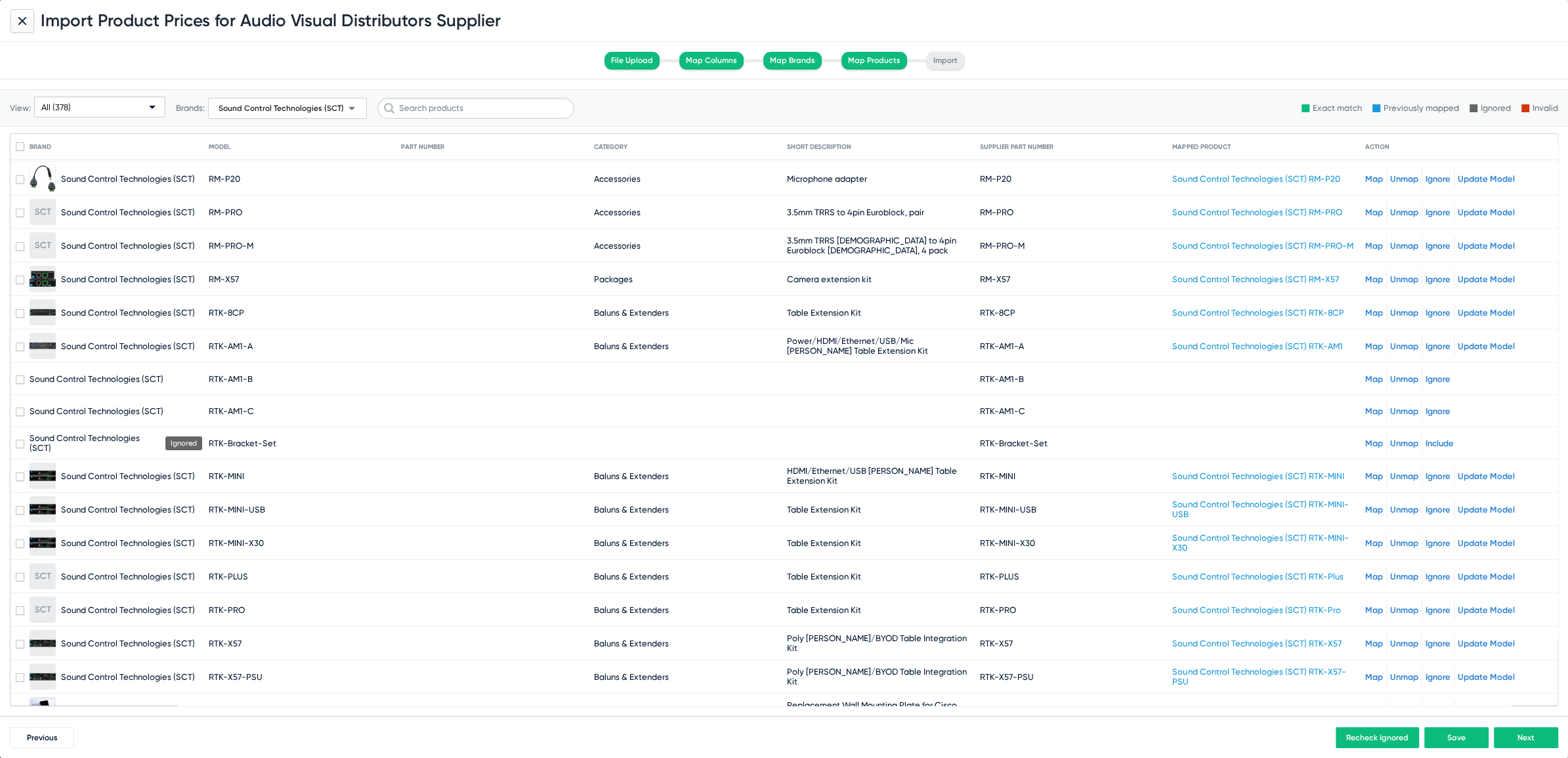
click at [1365, 374] on link "Map" at bounding box center [1374, 379] width 18 height 10
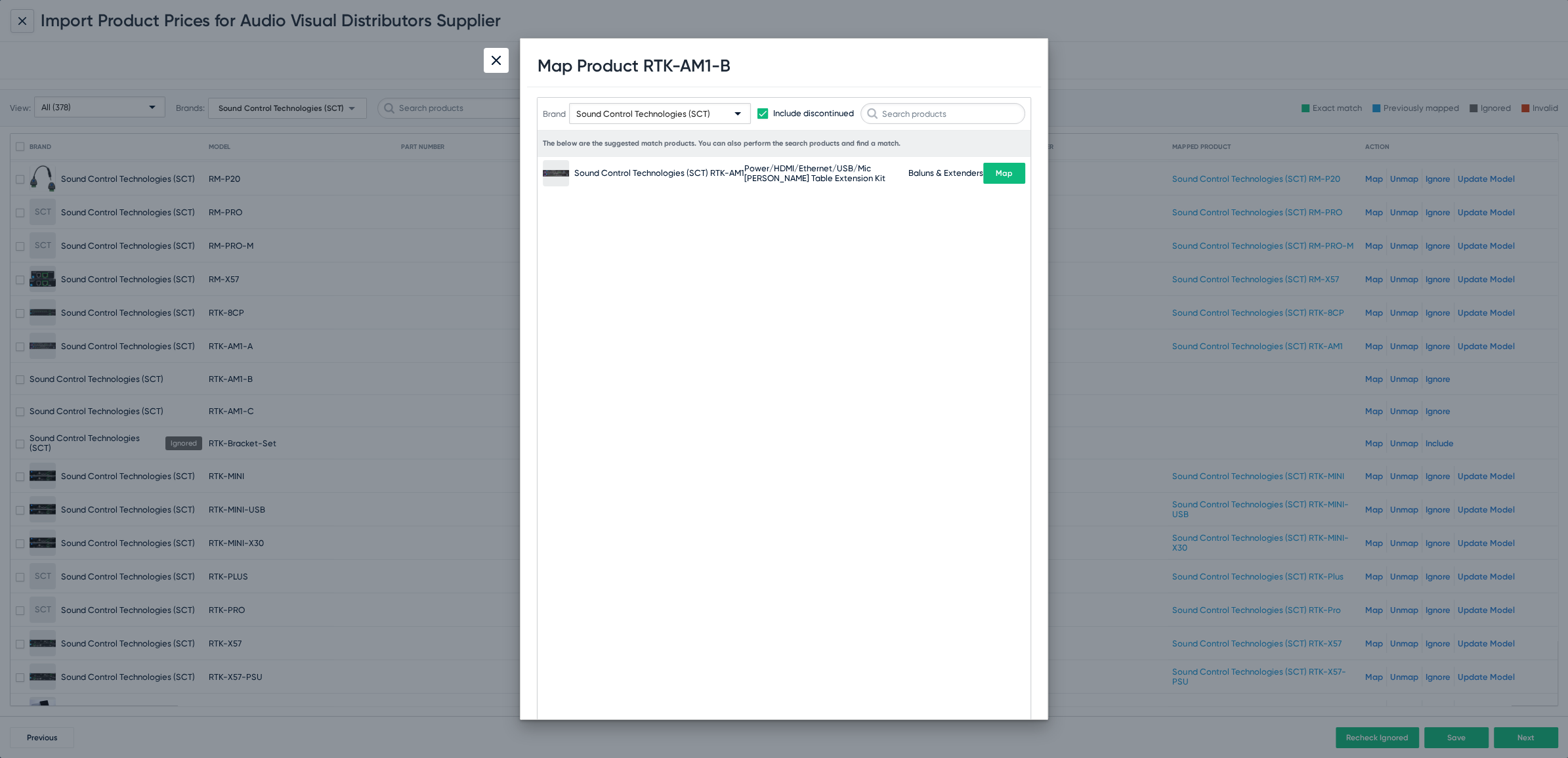
click at [997, 171] on span "Map" at bounding box center [1004, 173] width 17 height 9
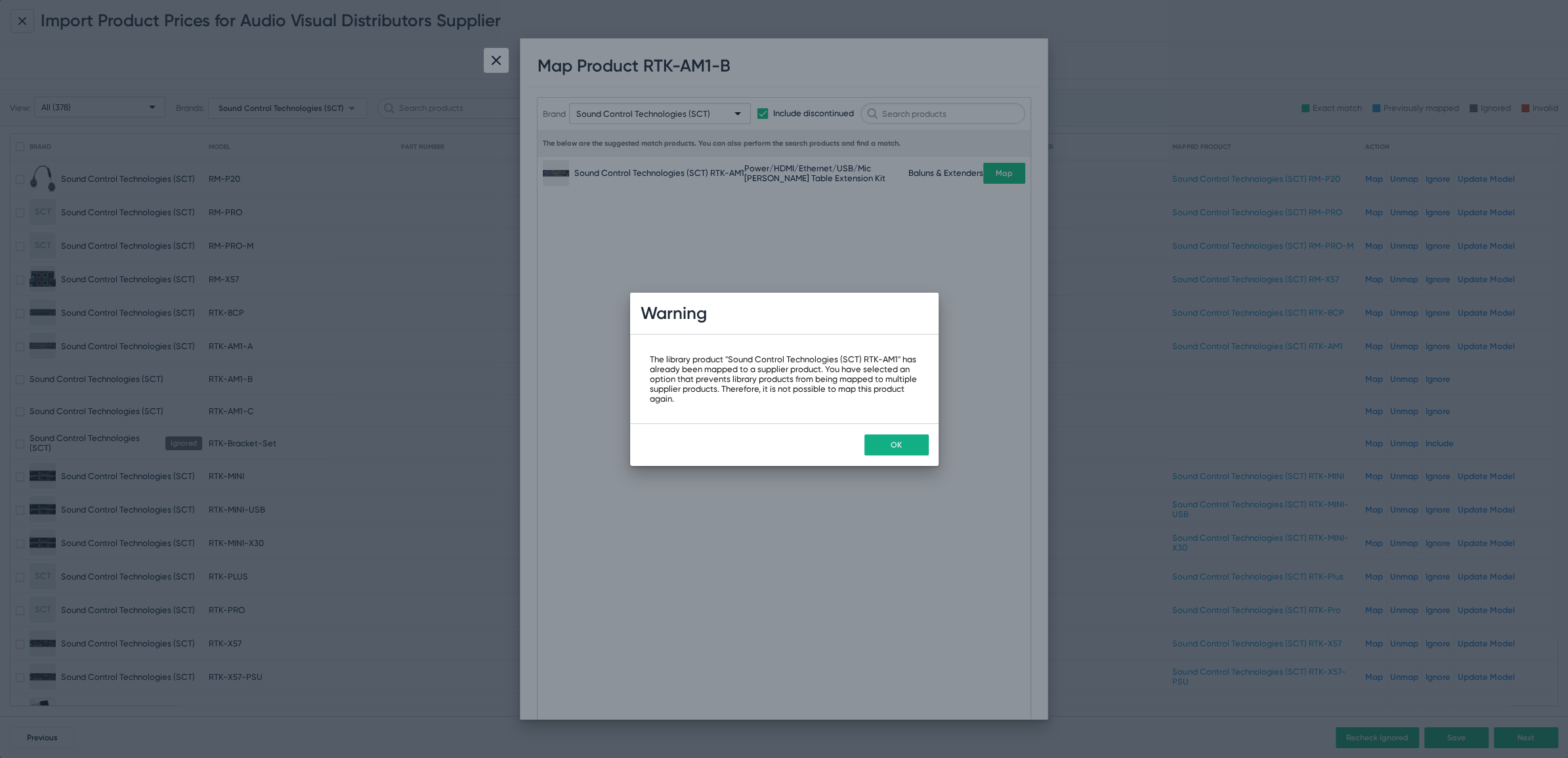
click at [900, 433] on div "OK" at bounding box center [784, 445] width 309 height 43
click at [491, 62] on div at bounding box center [784, 379] width 1568 height 758
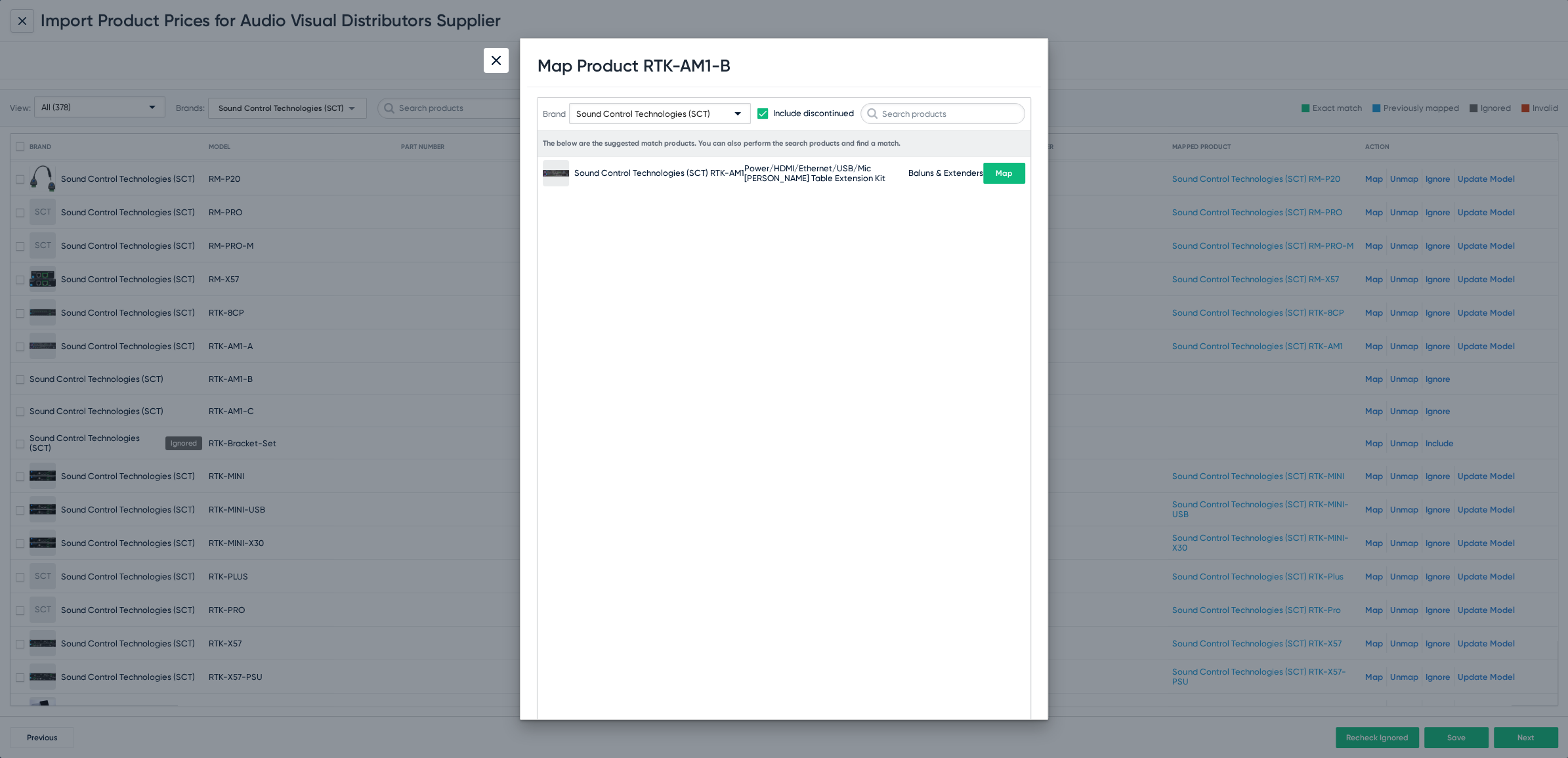
click at [497, 57] on img at bounding box center [496, 60] width 9 height 9
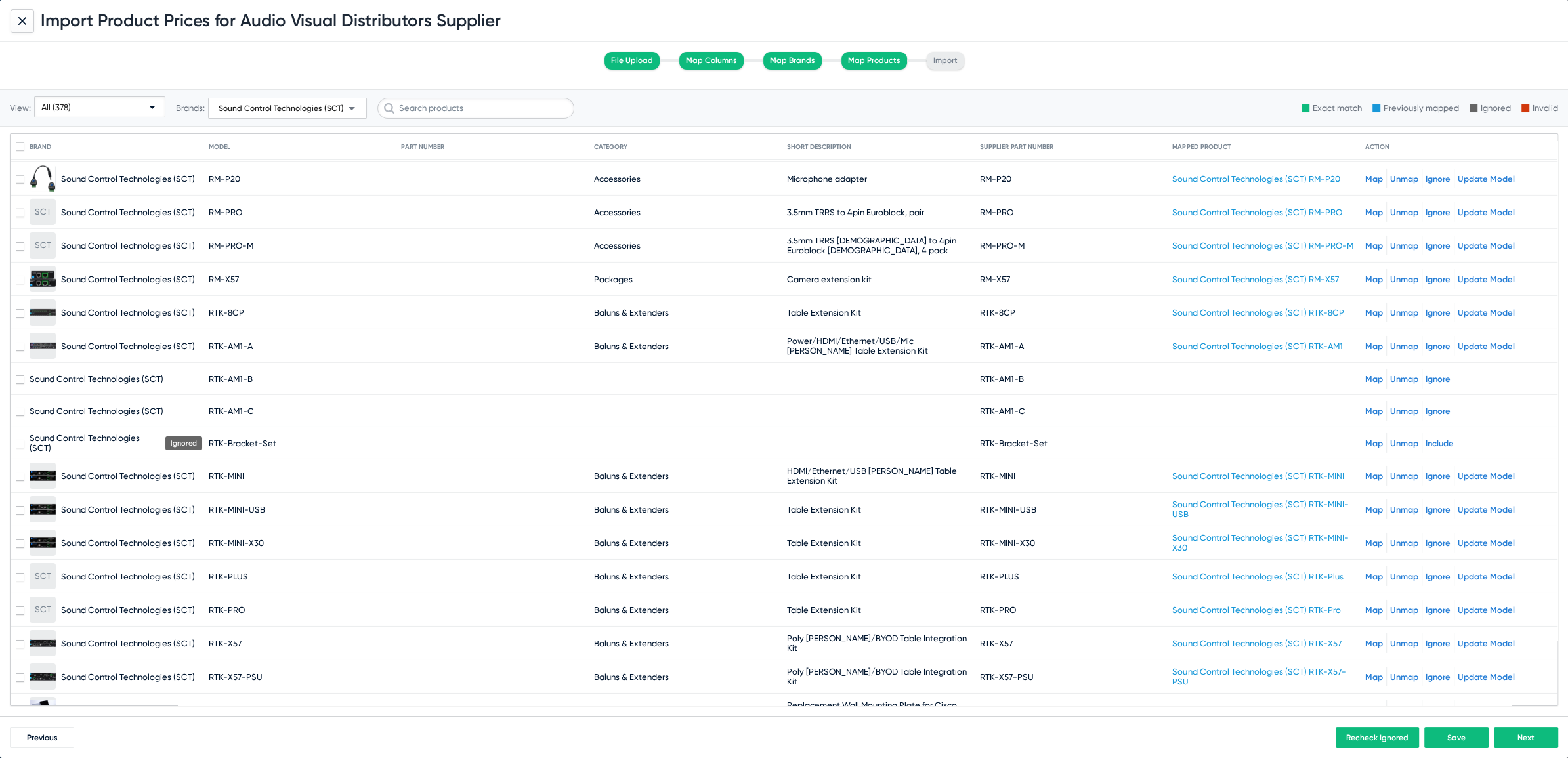
click at [1366, 406] on link "Map" at bounding box center [1374, 411] width 18 height 10
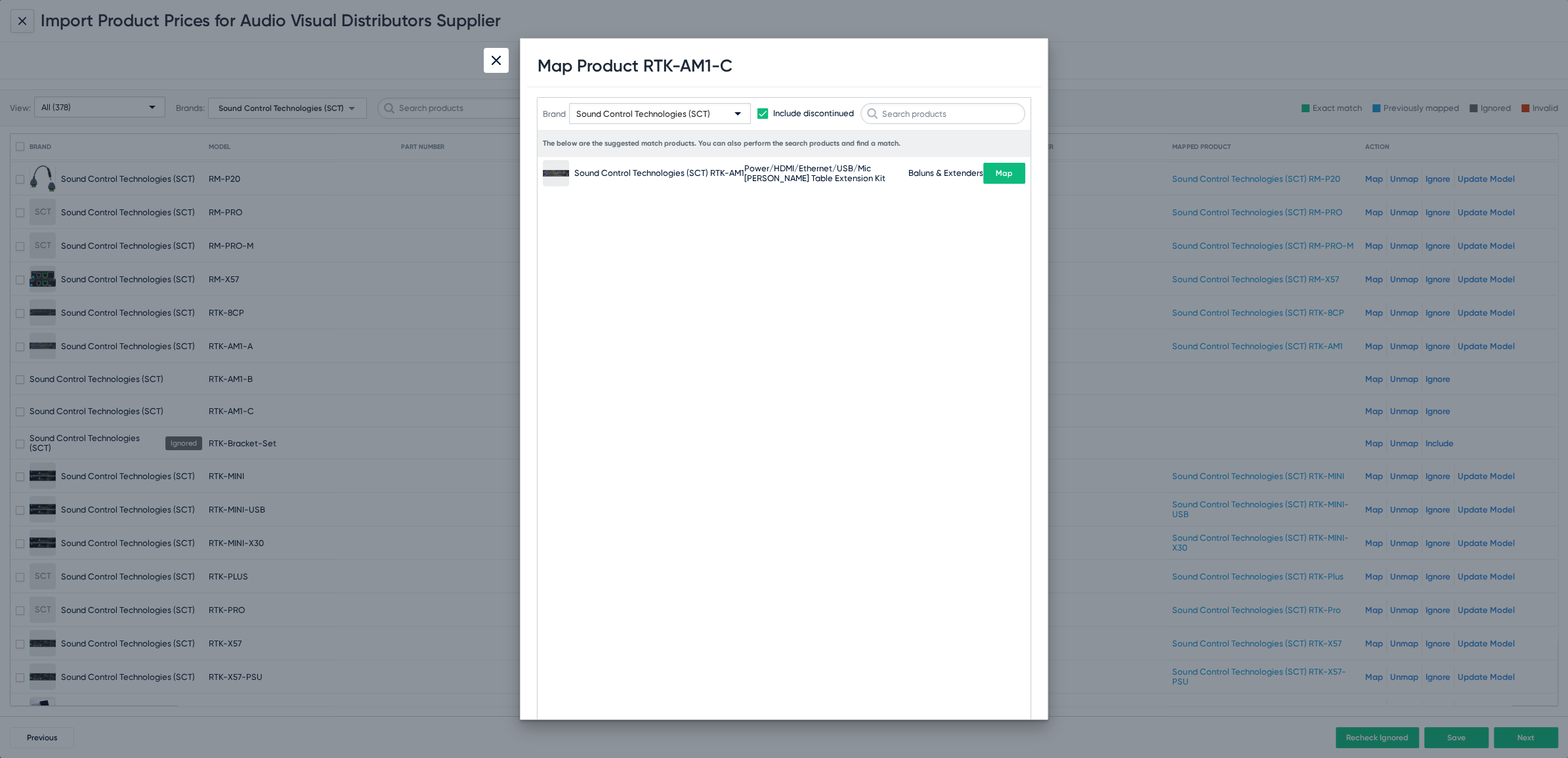
drag, startPoint x: 648, startPoint y: 65, endPoint x: 712, endPoint y: 62, distance: 64.1
click at [712, 62] on h1 "Map Product RTK-AM1-C" at bounding box center [635, 65] width 195 height 20
copy h1 "RTK-AM1"
click at [949, 105] on input "text" at bounding box center [943, 114] width 165 height 21
paste input "RTK-AM1"
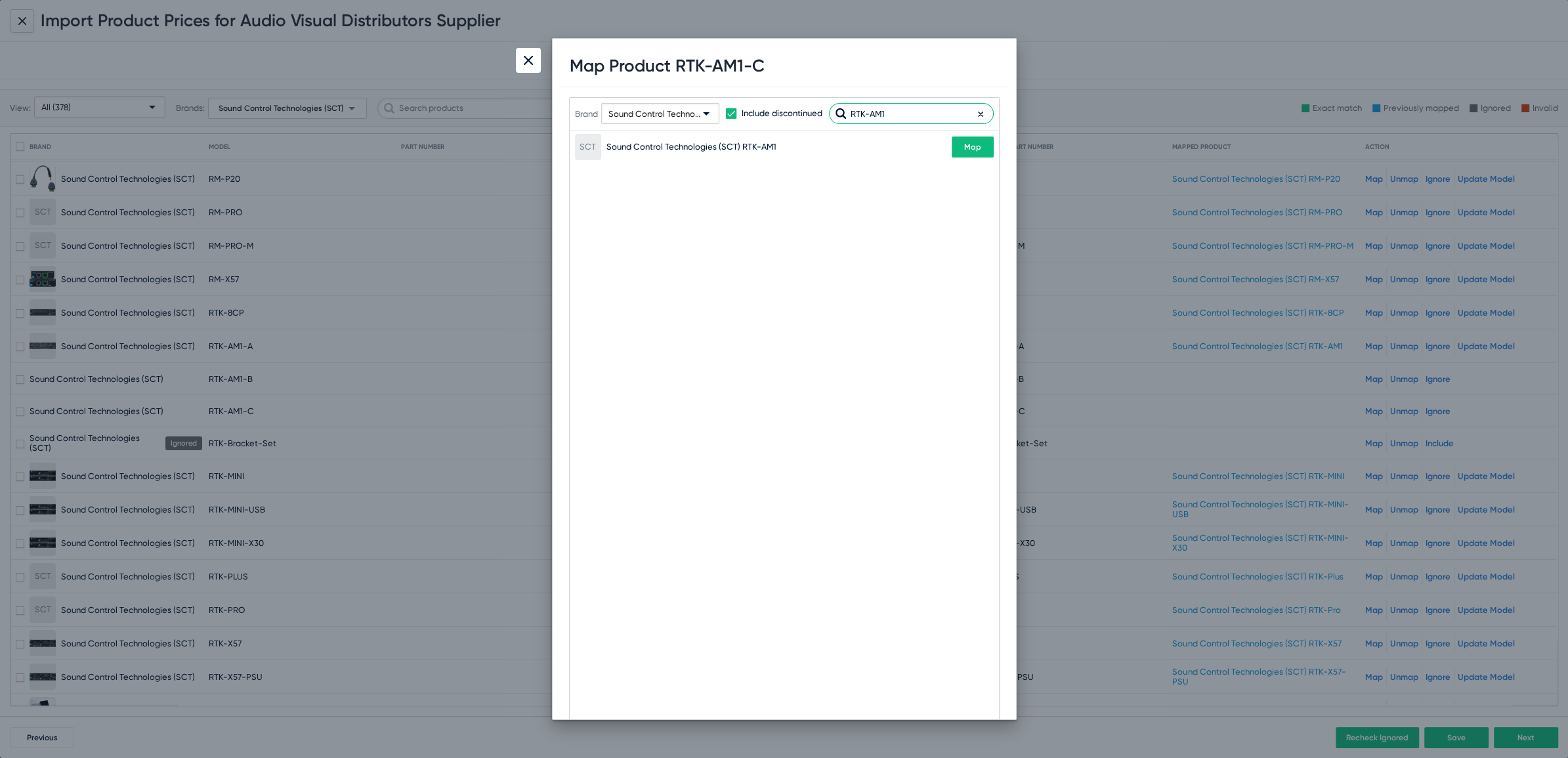
type input "RTK-AM1"
click at [536, 53] on div at bounding box center [528, 60] width 25 height 25
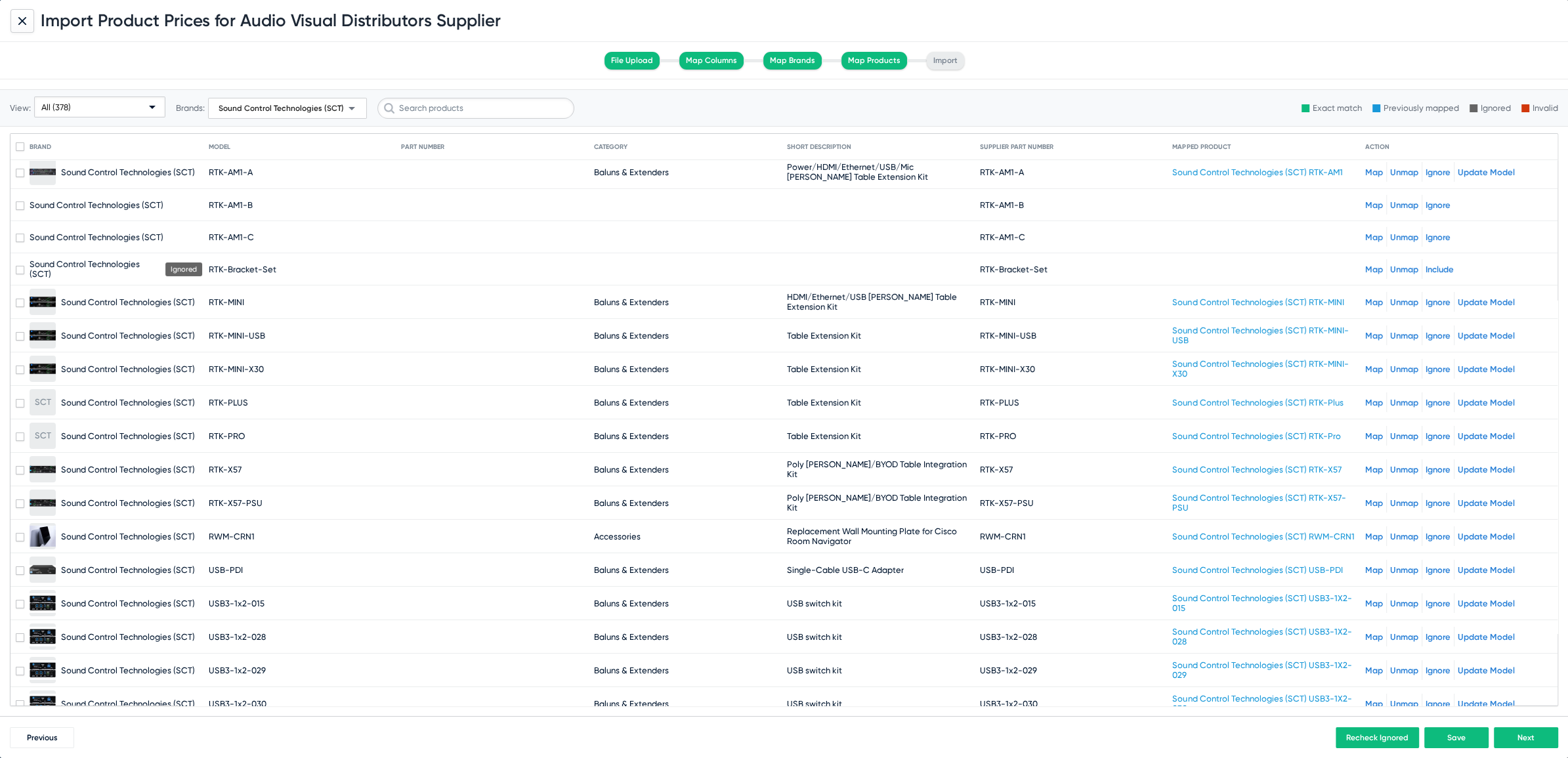
scroll to position [11987, 0]
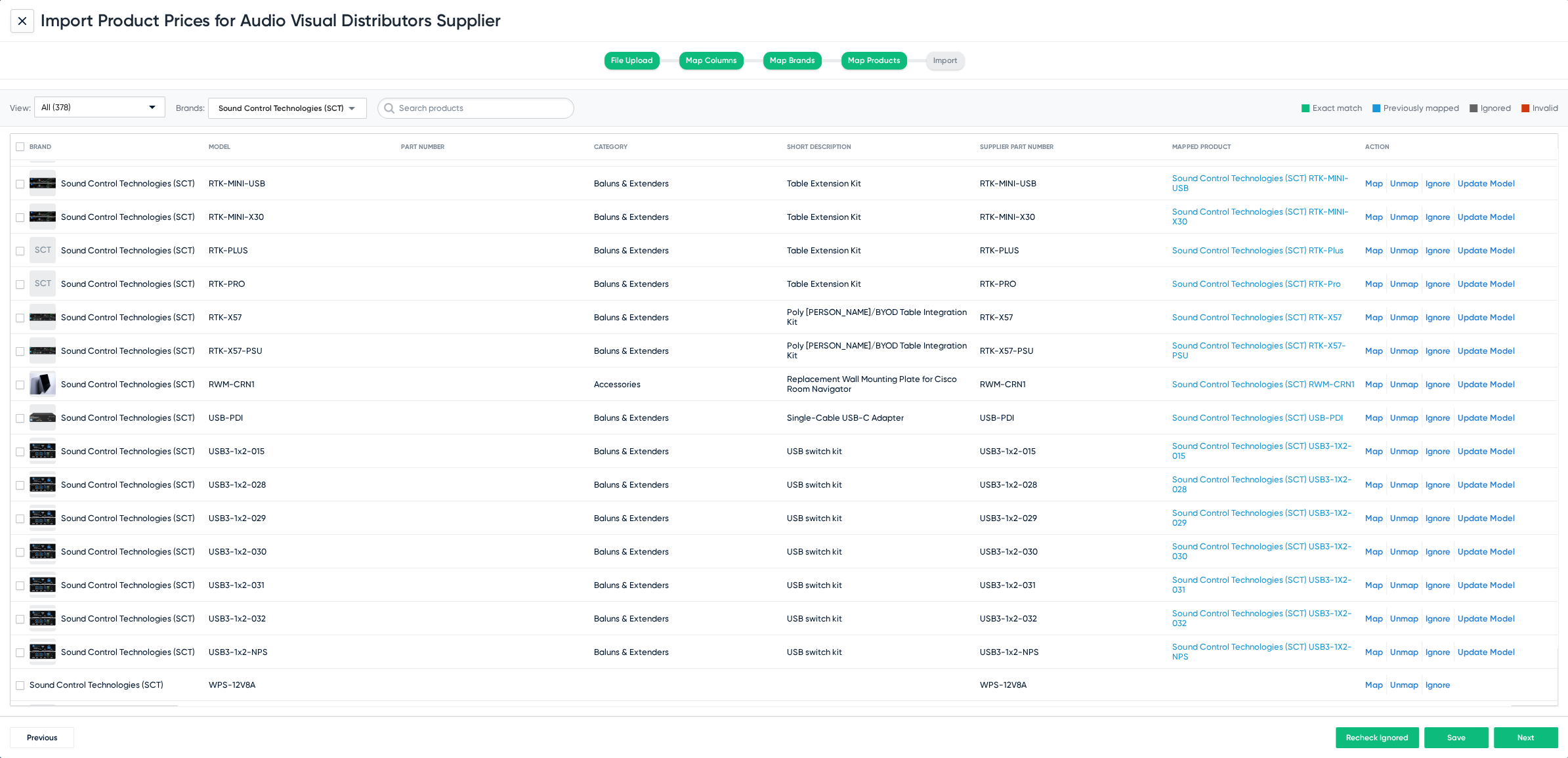
click at [1365, 680] on link "Map" at bounding box center [1374, 684] width 18 height 10
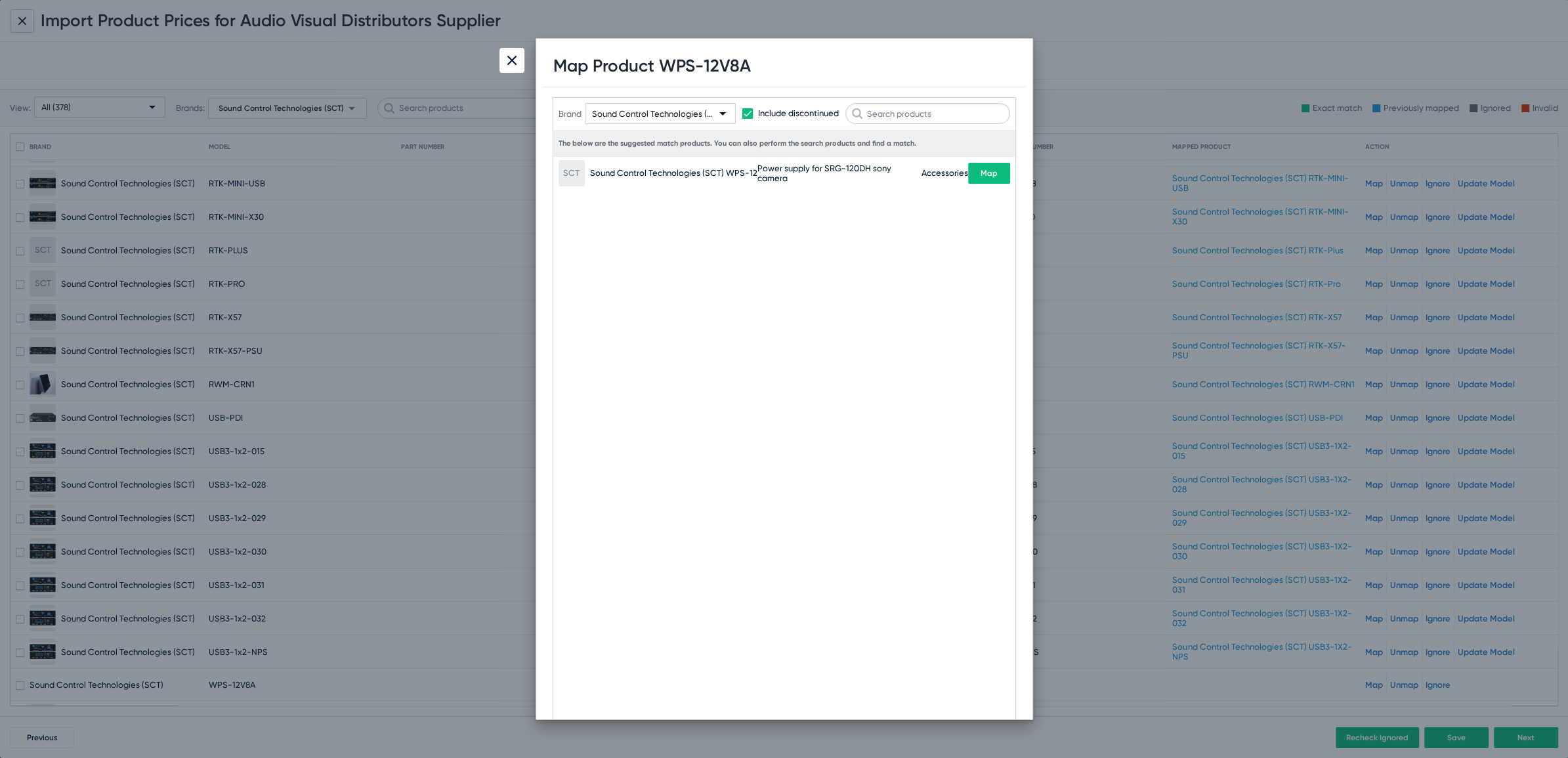
click at [512, 65] on div at bounding box center [512, 60] width 25 height 25
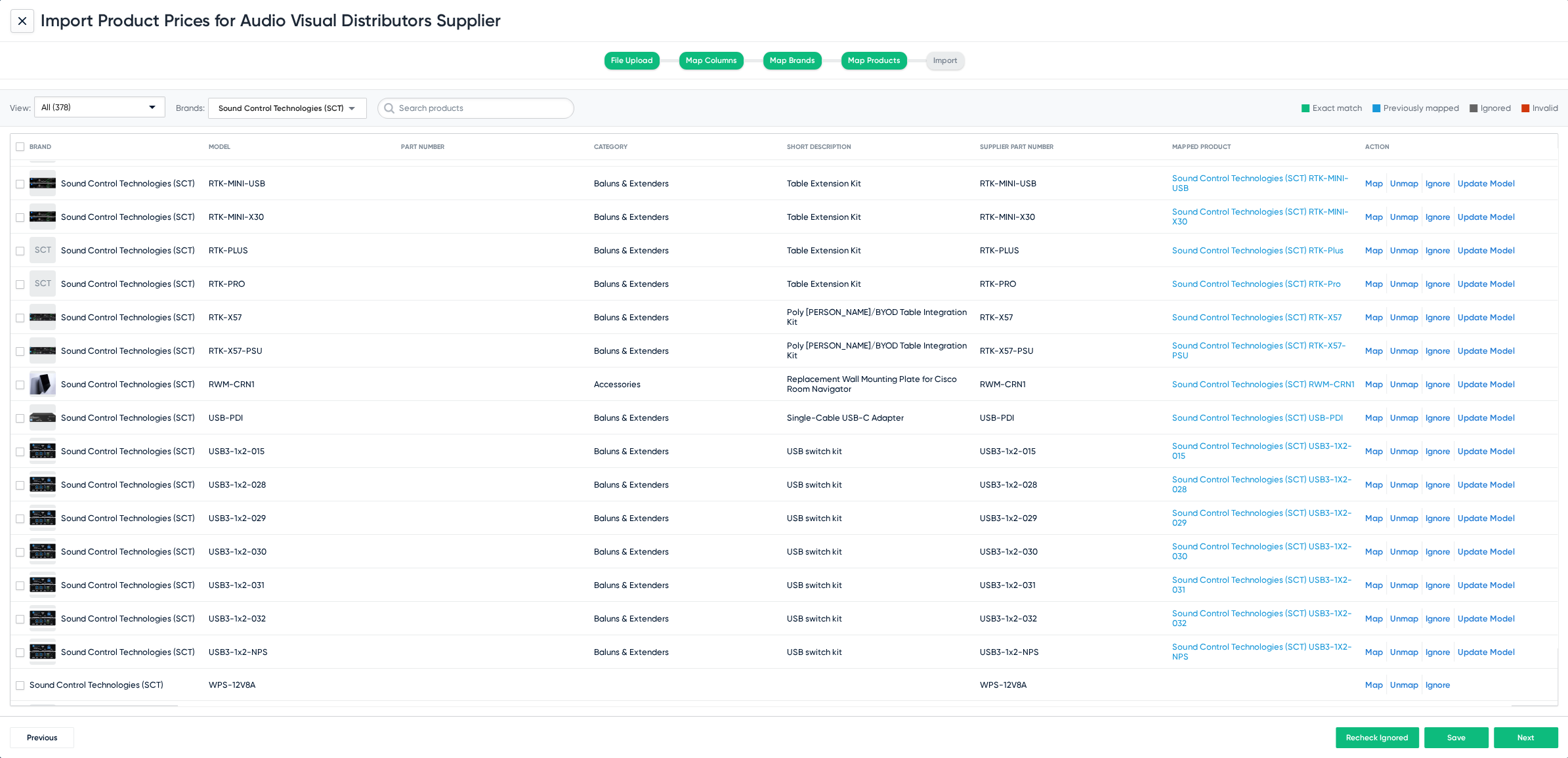
click at [1523, 741] on button "Next" at bounding box center [1526, 738] width 64 height 21
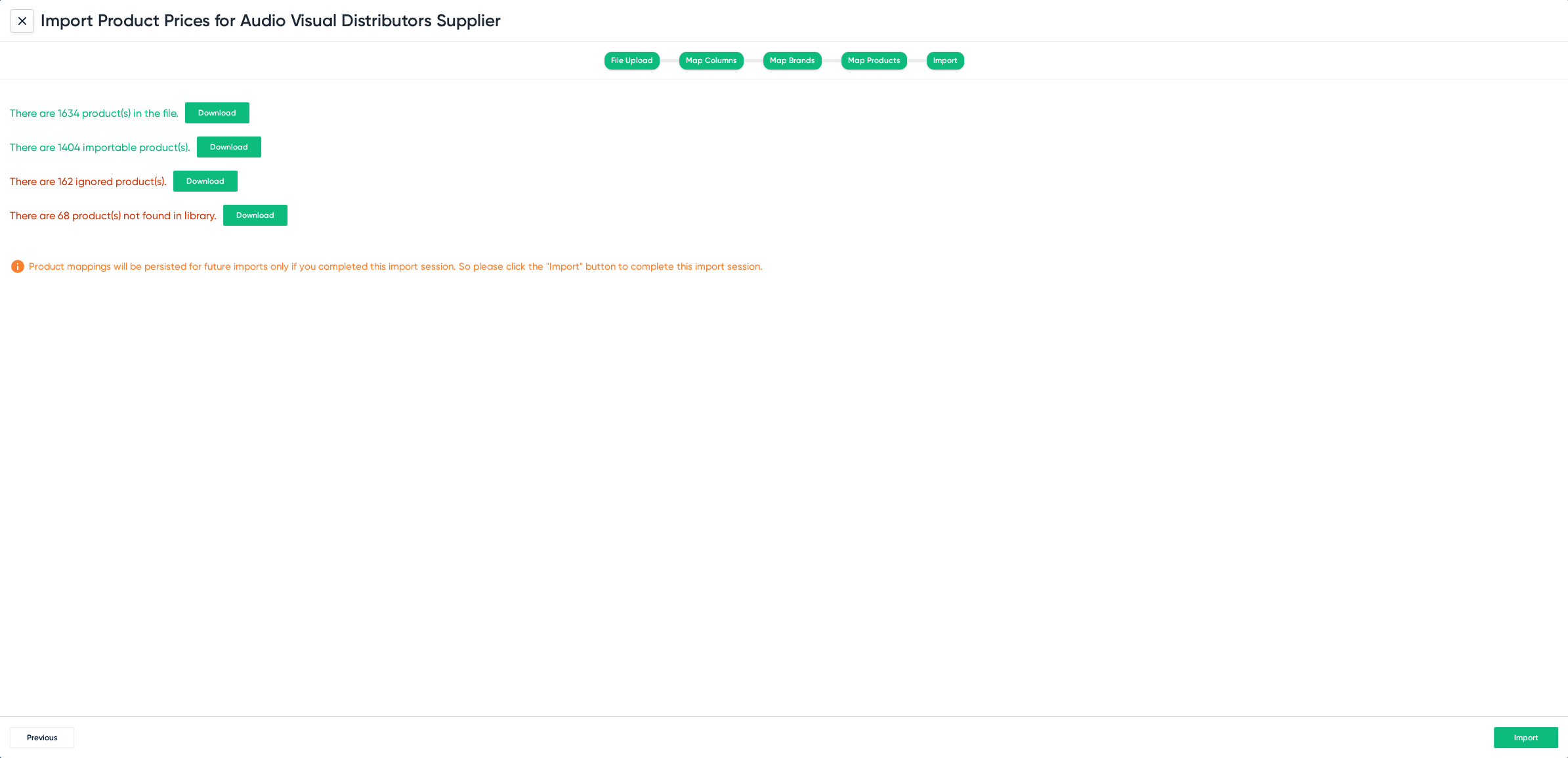
click at [226, 112] on span "Download" at bounding box center [217, 112] width 38 height 9
click at [1509, 739] on button "Import" at bounding box center [1526, 738] width 64 height 21
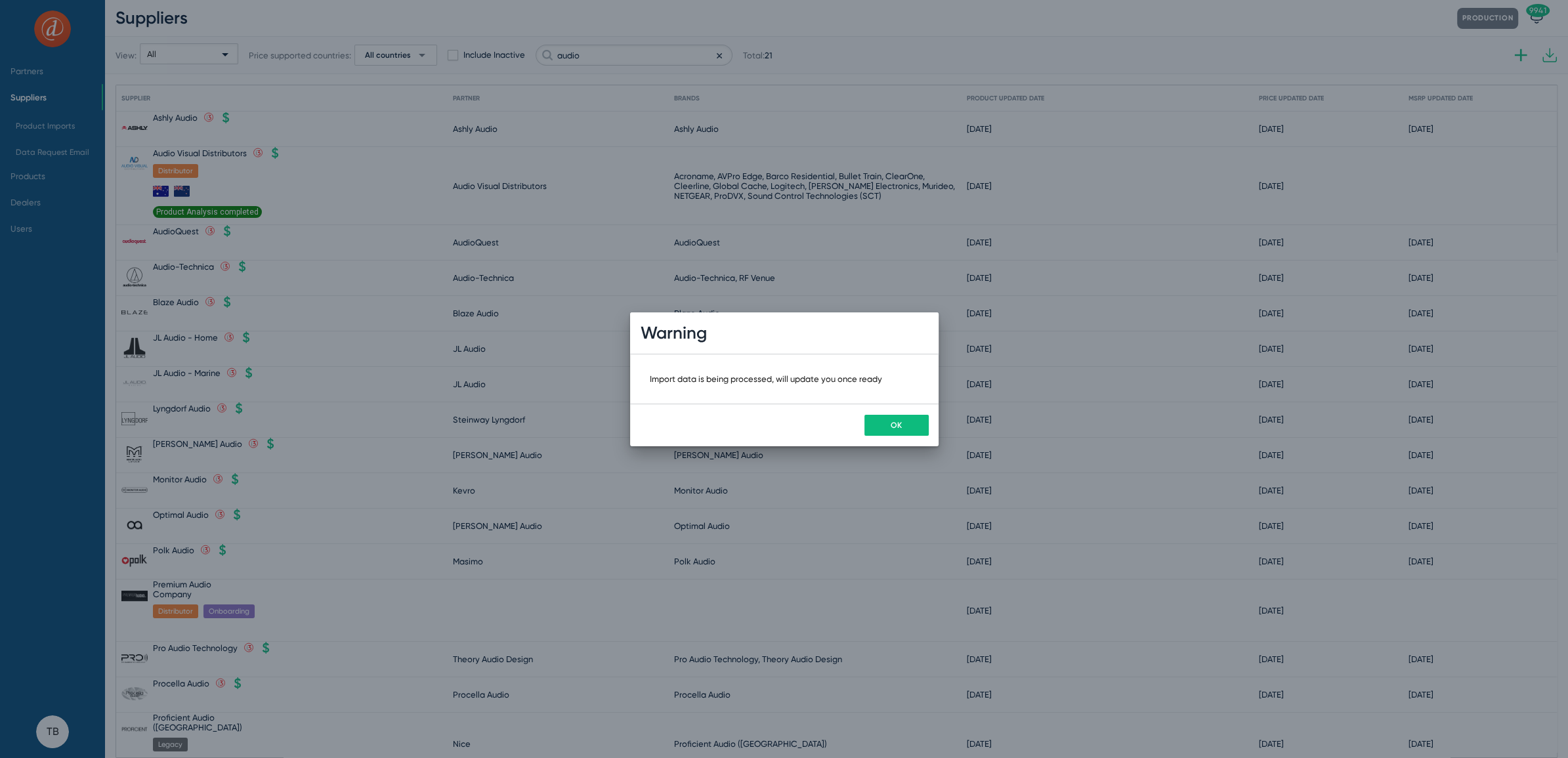
click at [890, 422] on button "OK" at bounding box center [896, 425] width 64 height 21
